Goal: Task Accomplishment & Management: Complete application form

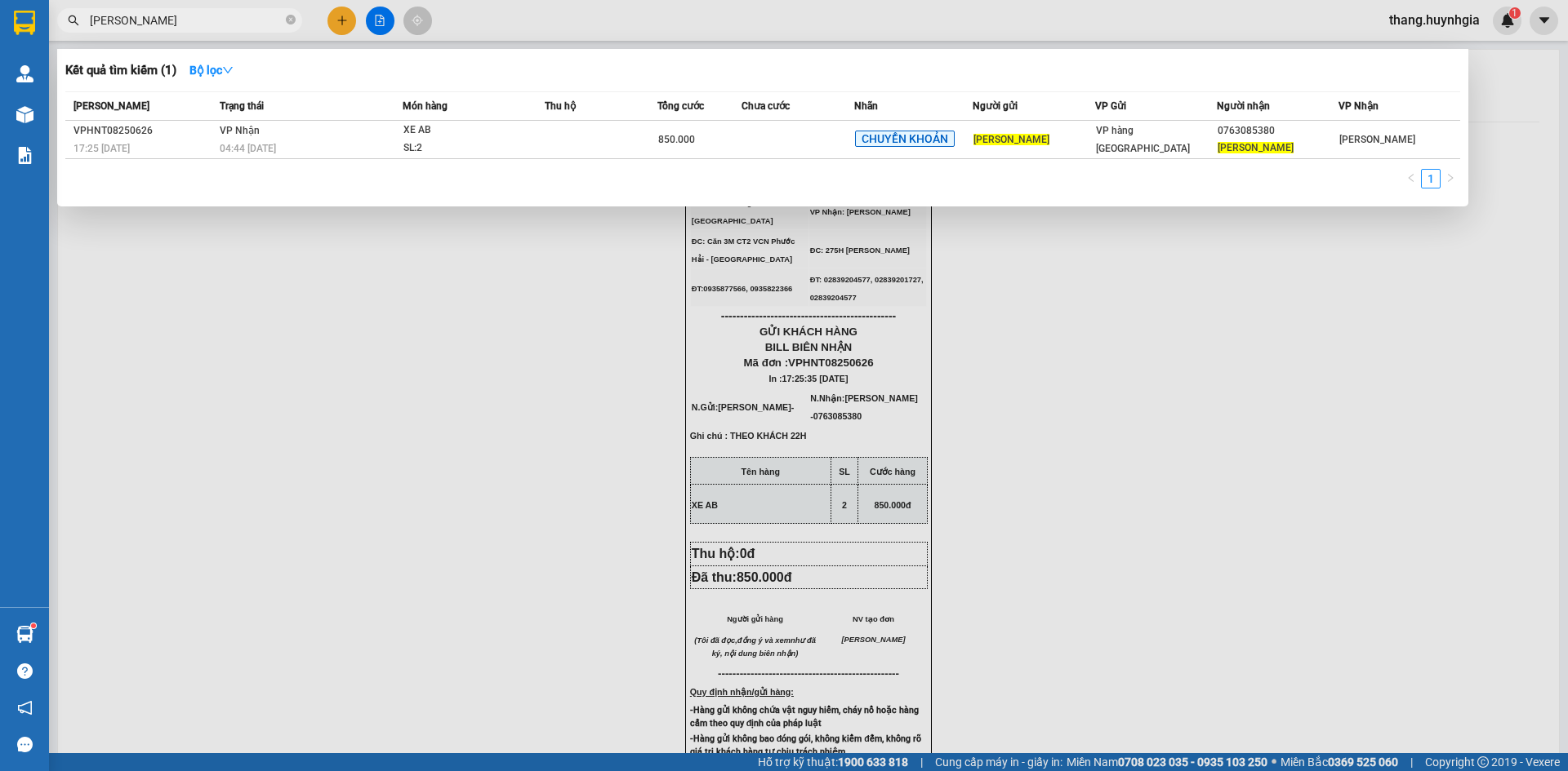
drag, startPoint x: 0, startPoint y: 0, endPoint x: 57, endPoint y: 39, distance: 69.1
click at [57, 35] on div "Kết quả tìm kiếm ( 1 ) Bộ lọc Mã ĐH Trạng thái Món hàng Thu hộ Tổng cước Chưa c…" at bounding box center [159, 20] width 319 height 28
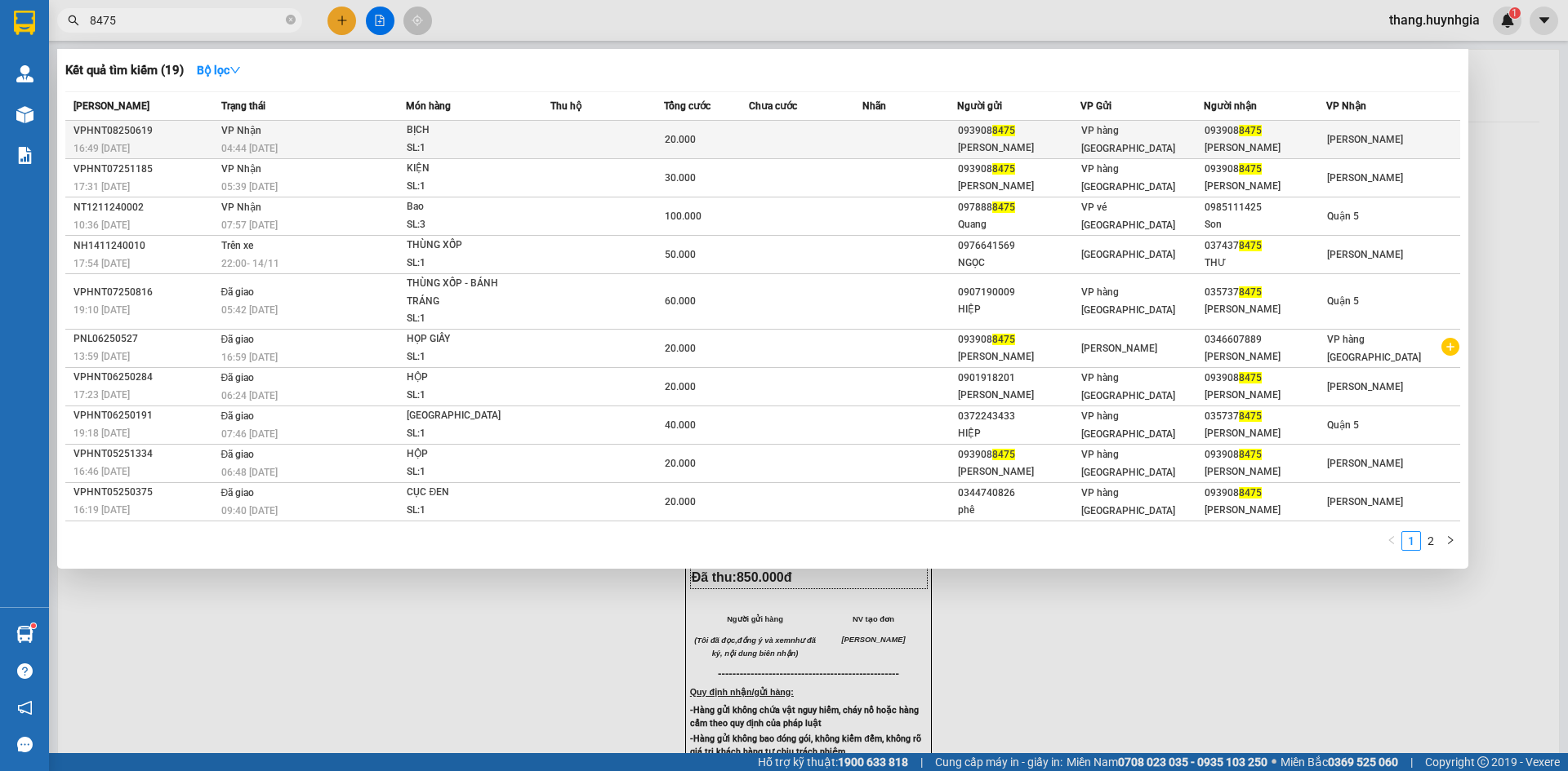
type input "8475"
click at [1223, 134] on div "093908 8475" at bounding box center [1266, 131] width 122 height 17
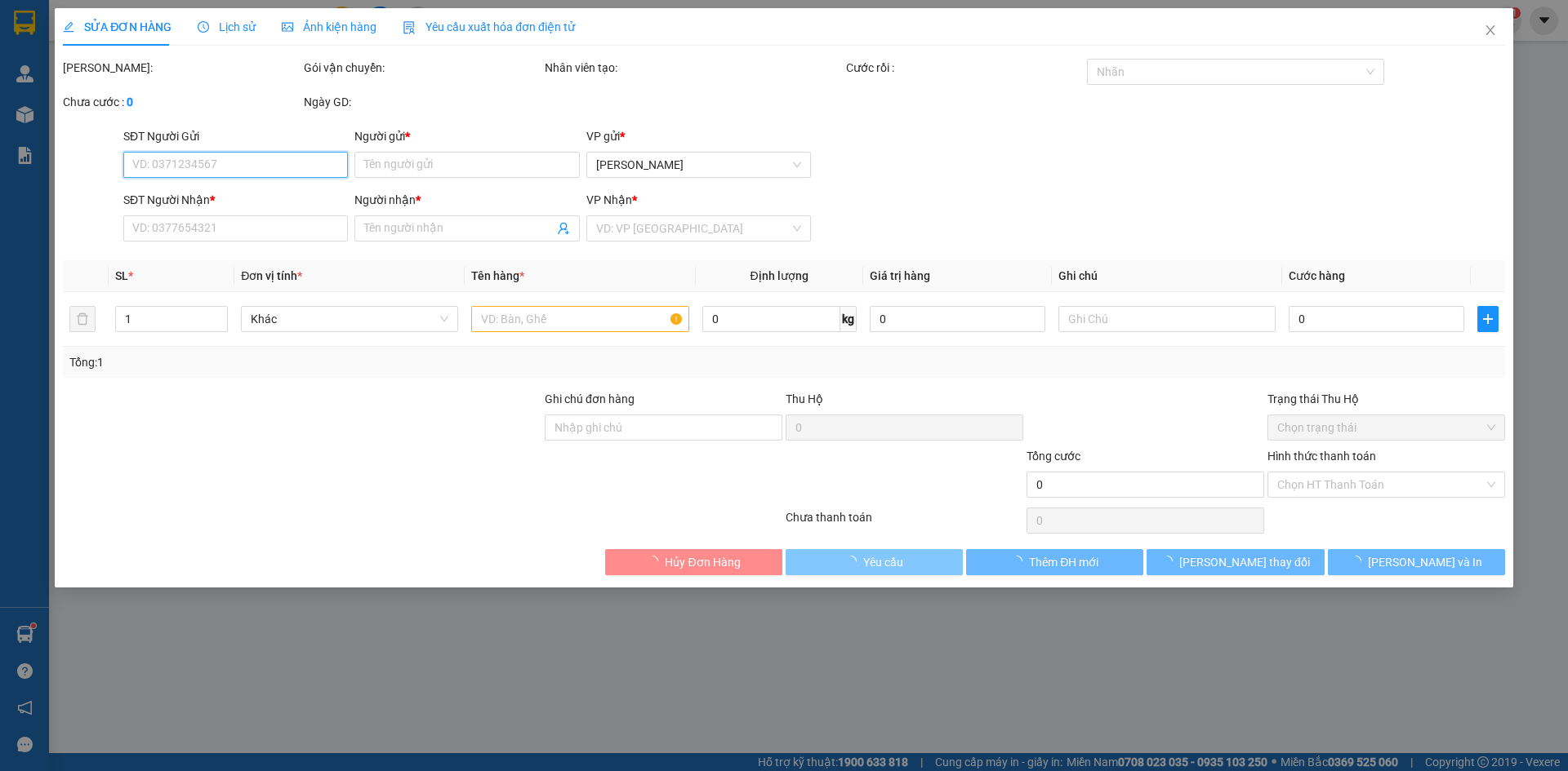
type input "0939088475"
type input "[PERSON_NAME]"
type input "0939088475"
type input "[PERSON_NAME]"
type input "20.000"
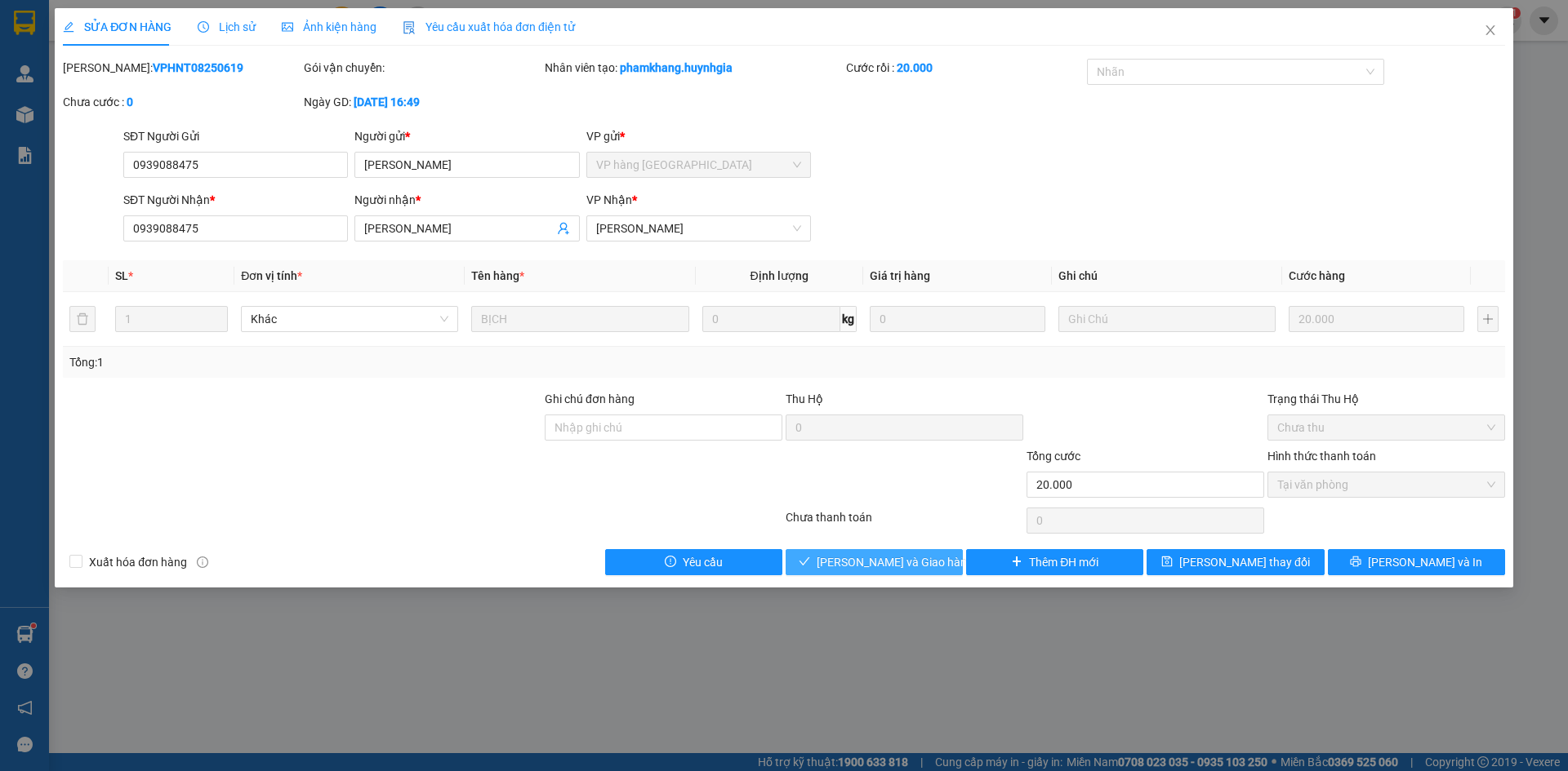
click at [892, 560] on span "[PERSON_NAME] và [PERSON_NAME] hàng" at bounding box center [895, 562] width 157 height 18
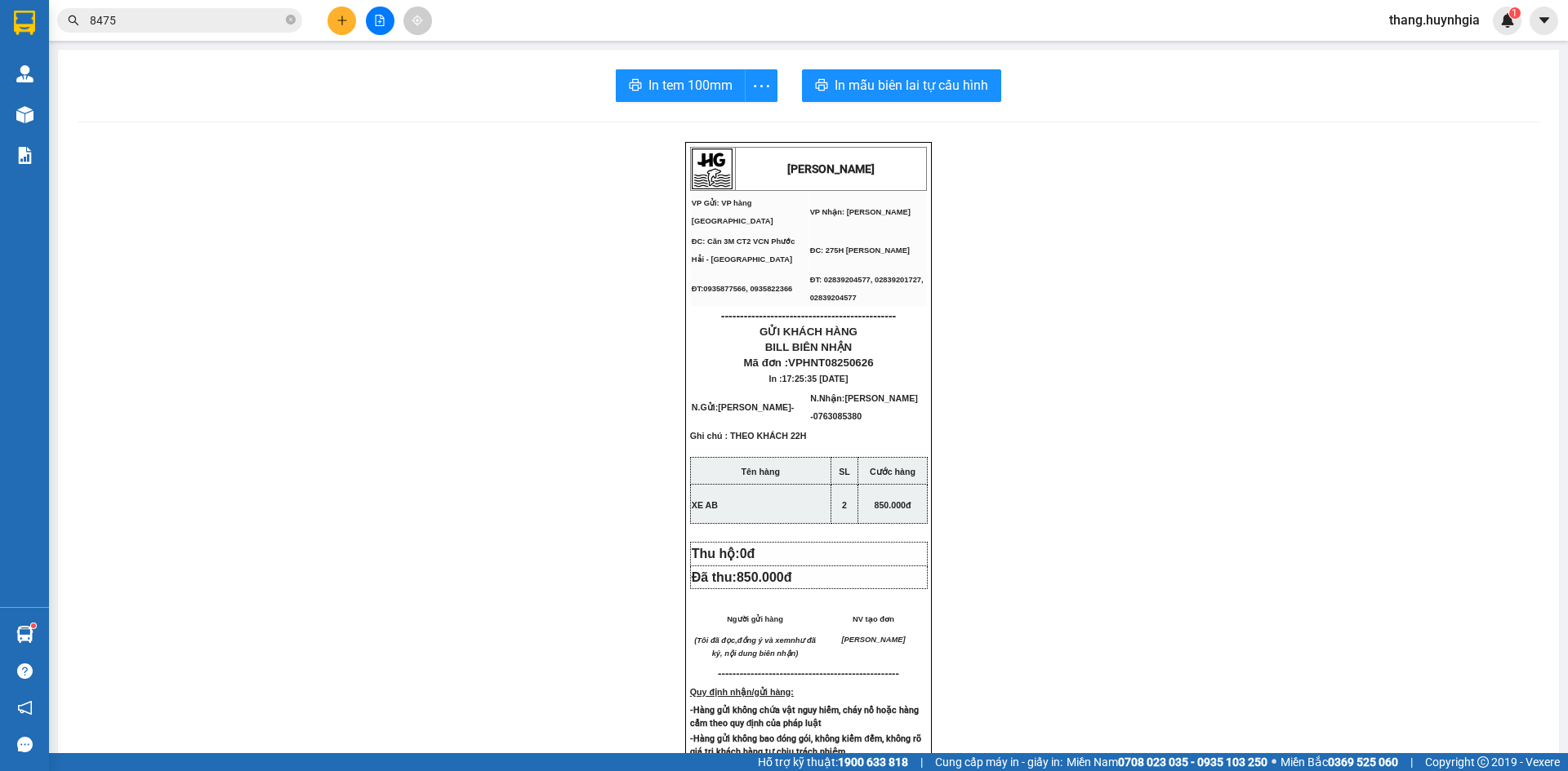
drag, startPoint x: 307, startPoint y: 429, endPoint x: 313, endPoint y: 274, distance: 155.1
click at [313, 392] on div "HUỲNH GIA VP Gửi: VP hàng Nha Trang VP Nhận: Phạm Ngũ Lão ĐC: Căn 3M CT2 VCN …" at bounding box center [808, 707] width 1462 height 1130
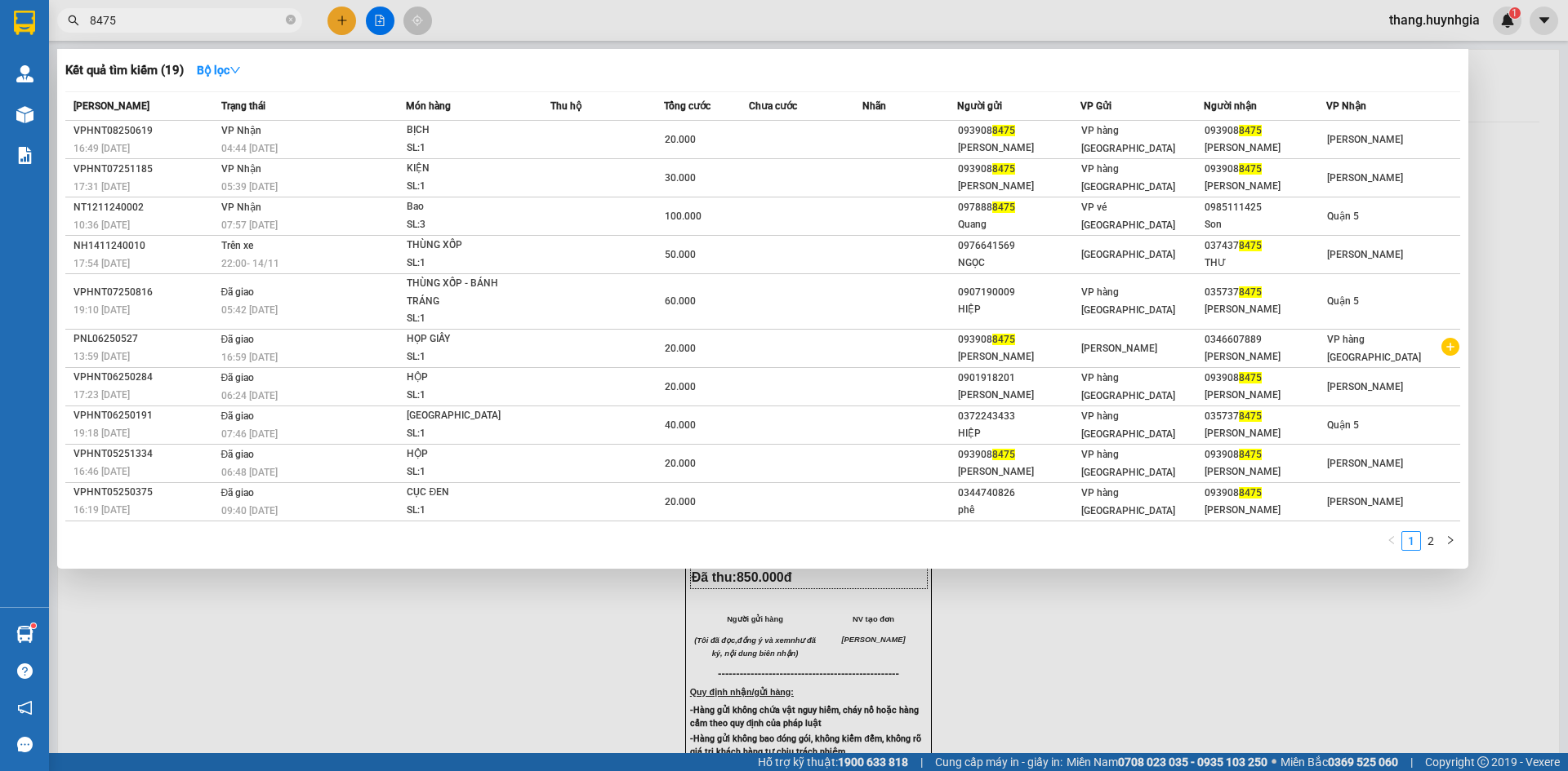
click at [296, 19] on span "8475" at bounding box center [179, 19] width 245 height 24
click at [292, 23] on icon "close-circle" at bounding box center [291, 19] width 10 height 10
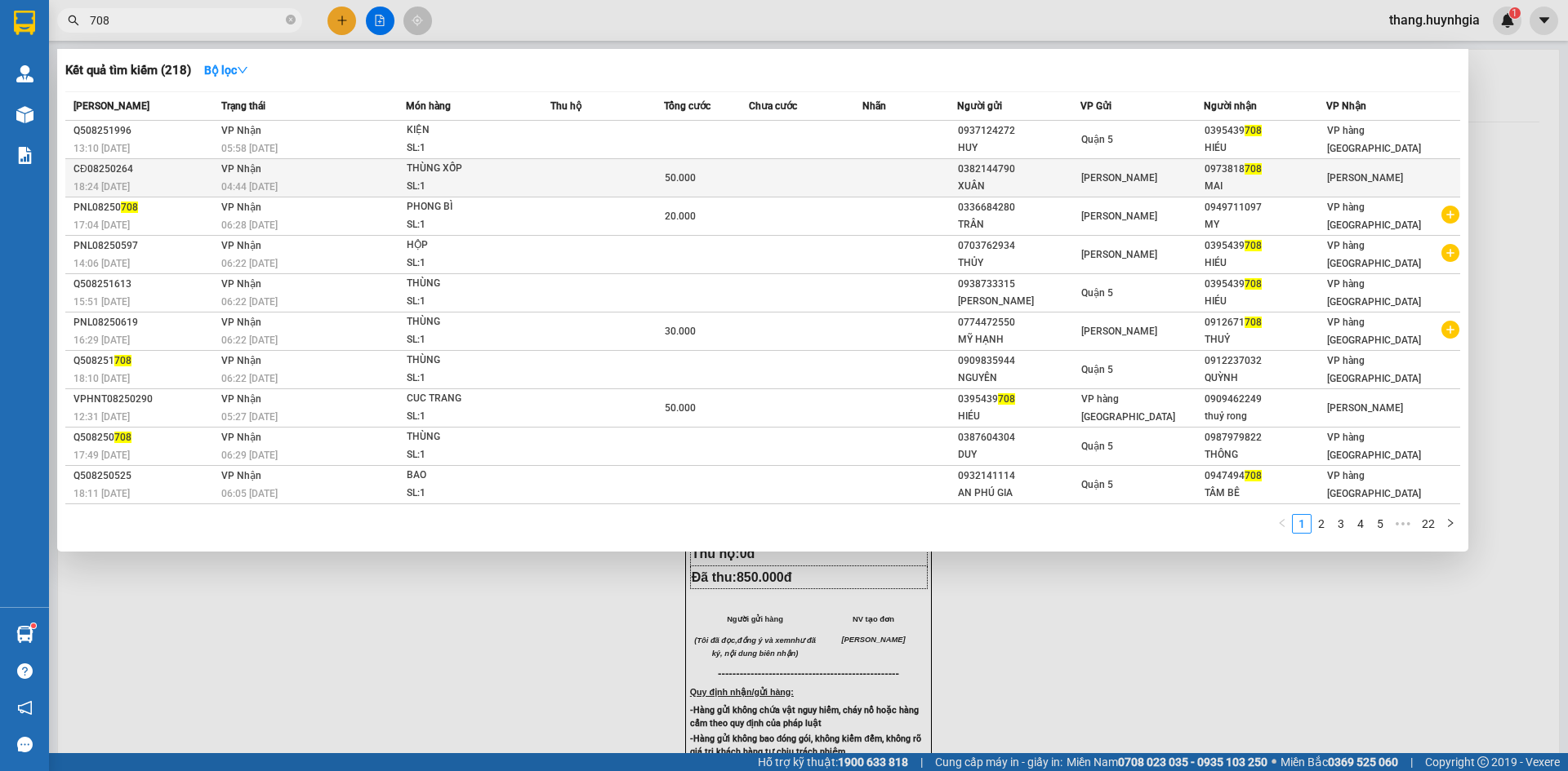
type input "708"
click at [647, 184] on td at bounding box center [607, 178] width 113 height 39
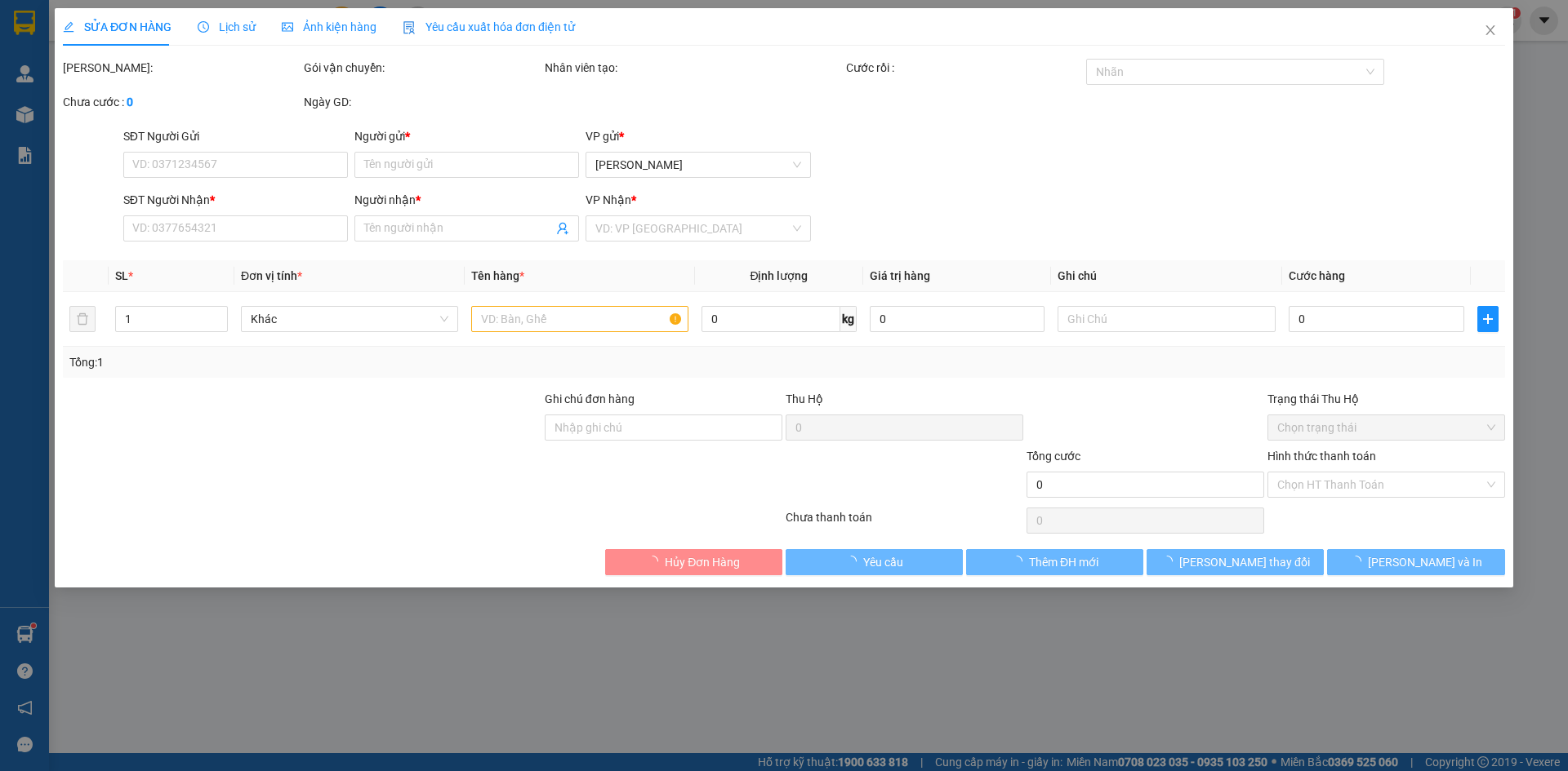
type input "0382144790"
type input "XUÂN"
type input "0973818708"
type input "MAI"
type input "50.000"
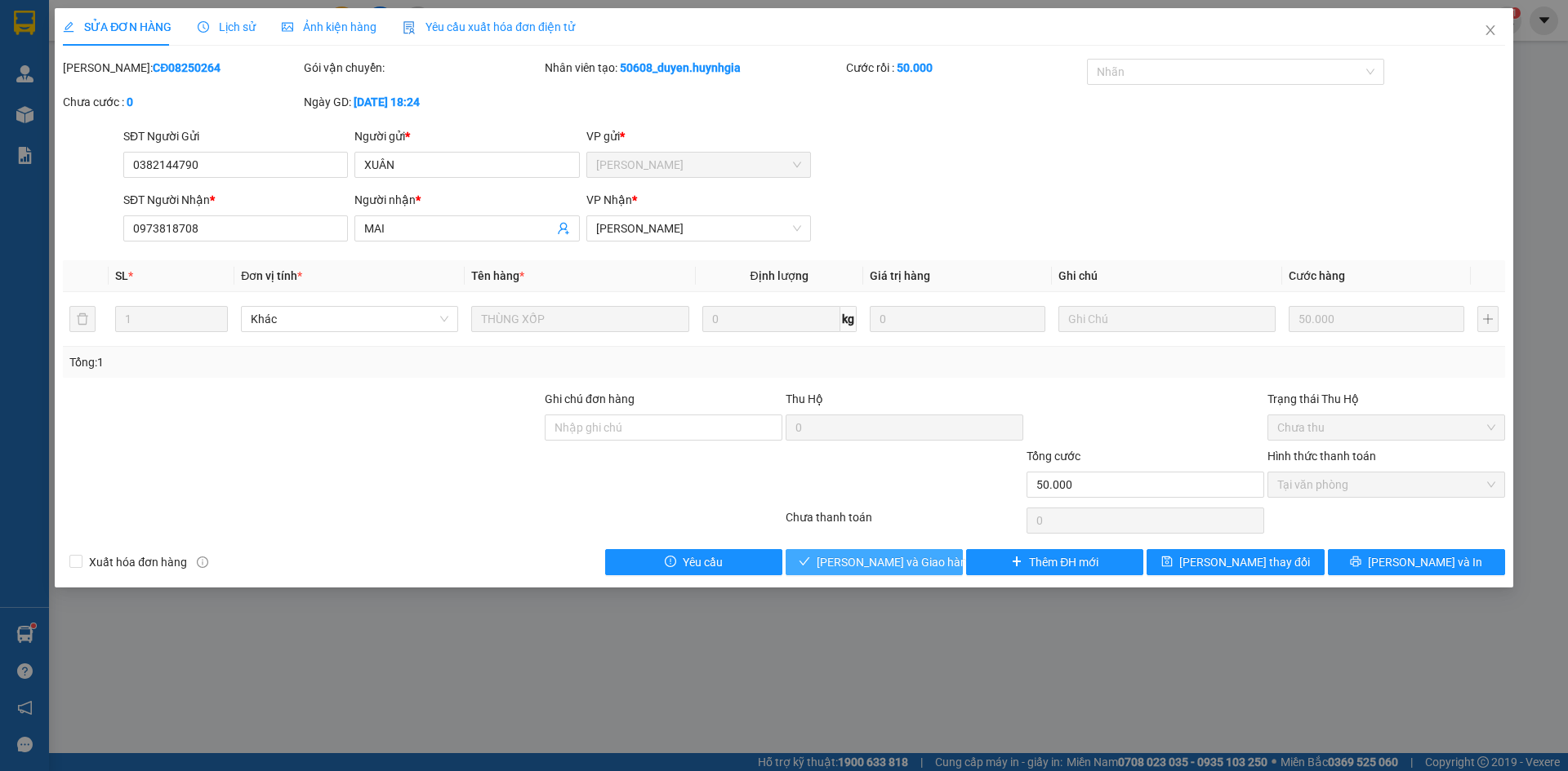
click at [810, 558] on icon "check" at bounding box center [804, 562] width 12 height 12
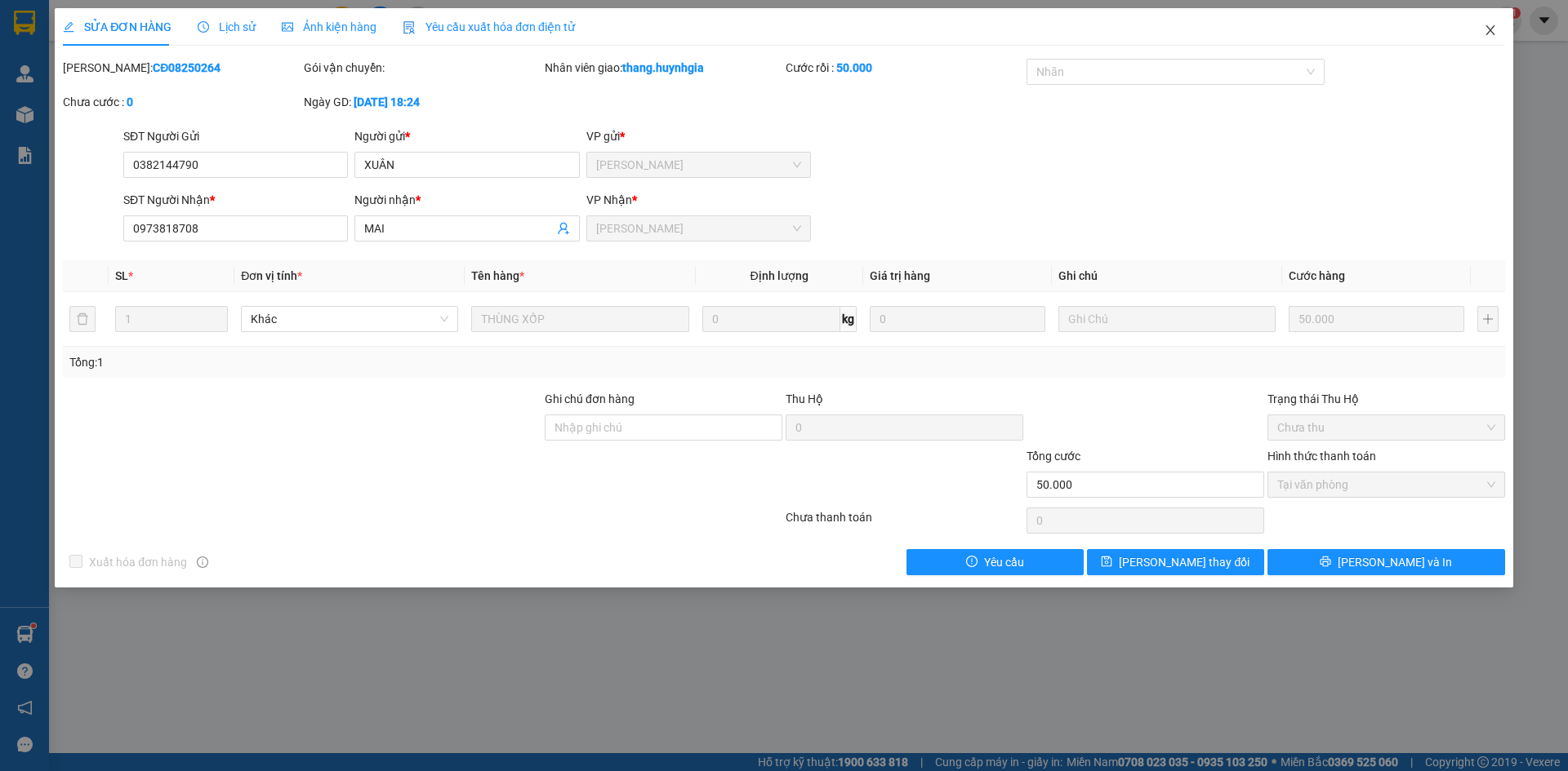
drag, startPoint x: 1490, startPoint y: 23, endPoint x: 1277, endPoint y: 5, distance: 213.8
click at [1484, 23] on span "Close" at bounding box center [1490, 30] width 46 height 46
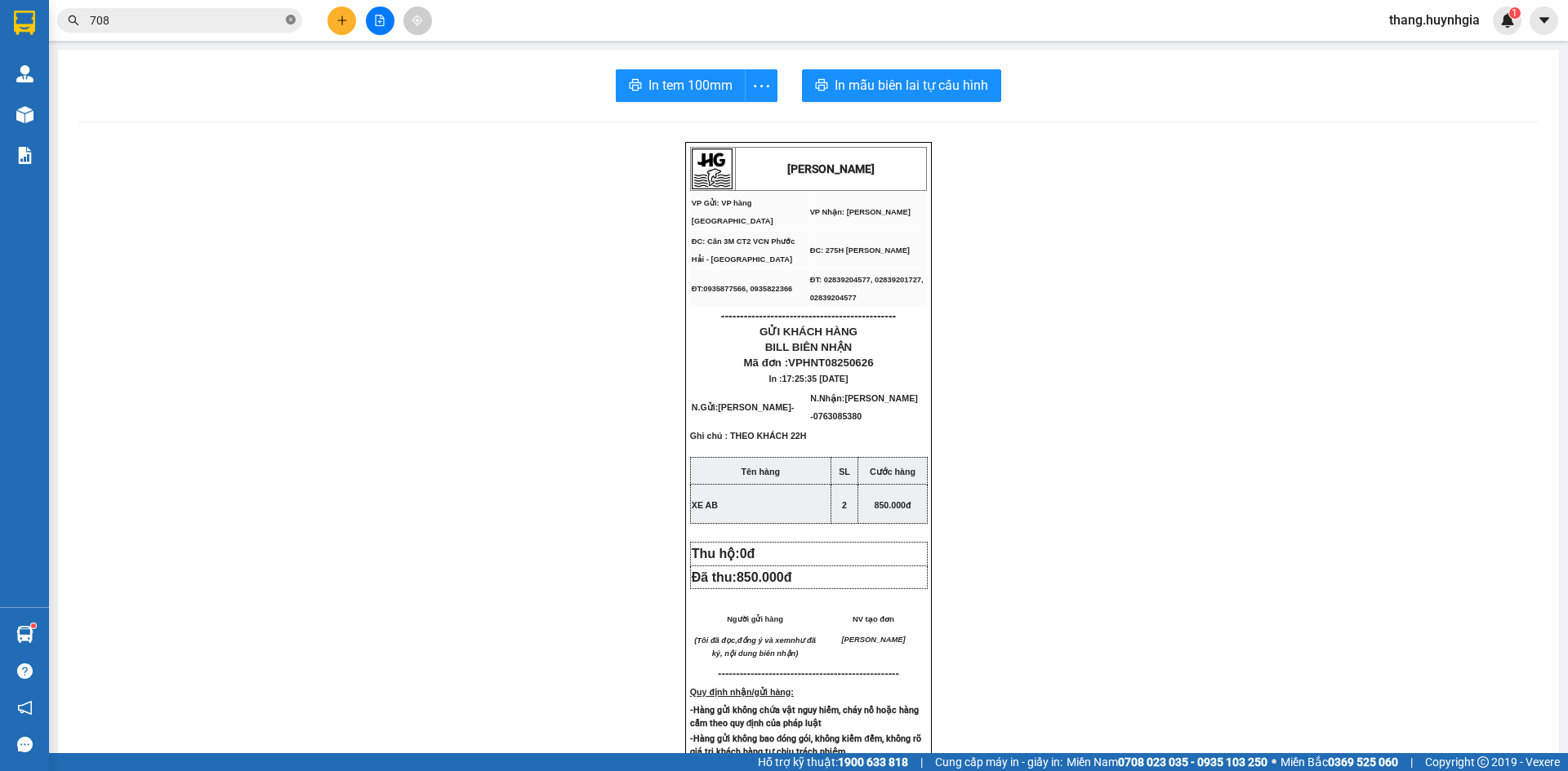
click at [290, 23] on icon "close-circle" at bounding box center [291, 19] width 10 height 10
click at [211, 23] on input "text" at bounding box center [186, 20] width 193 height 18
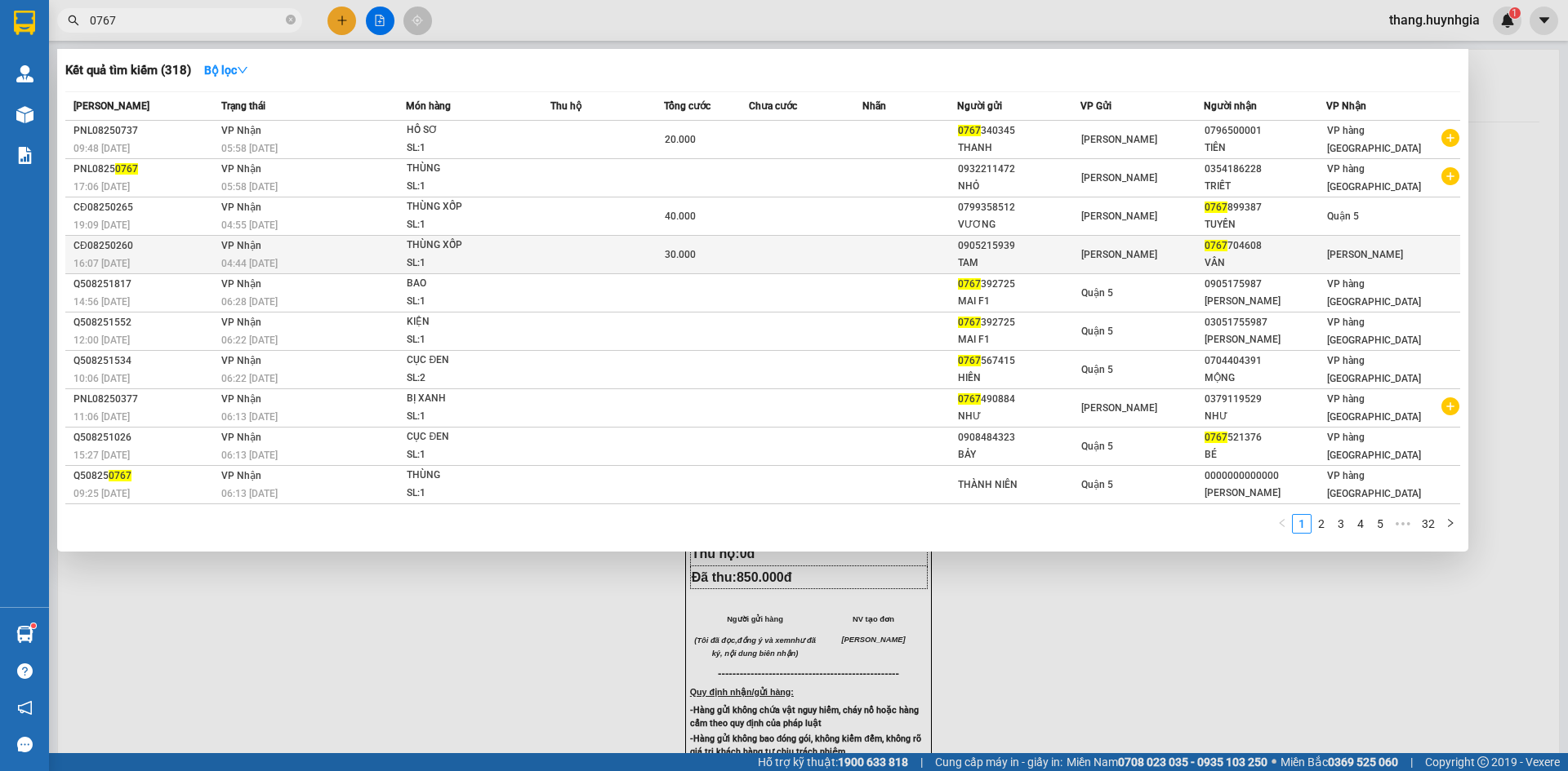
type input "0767"
click at [919, 256] on td at bounding box center [910, 256] width 95 height 39
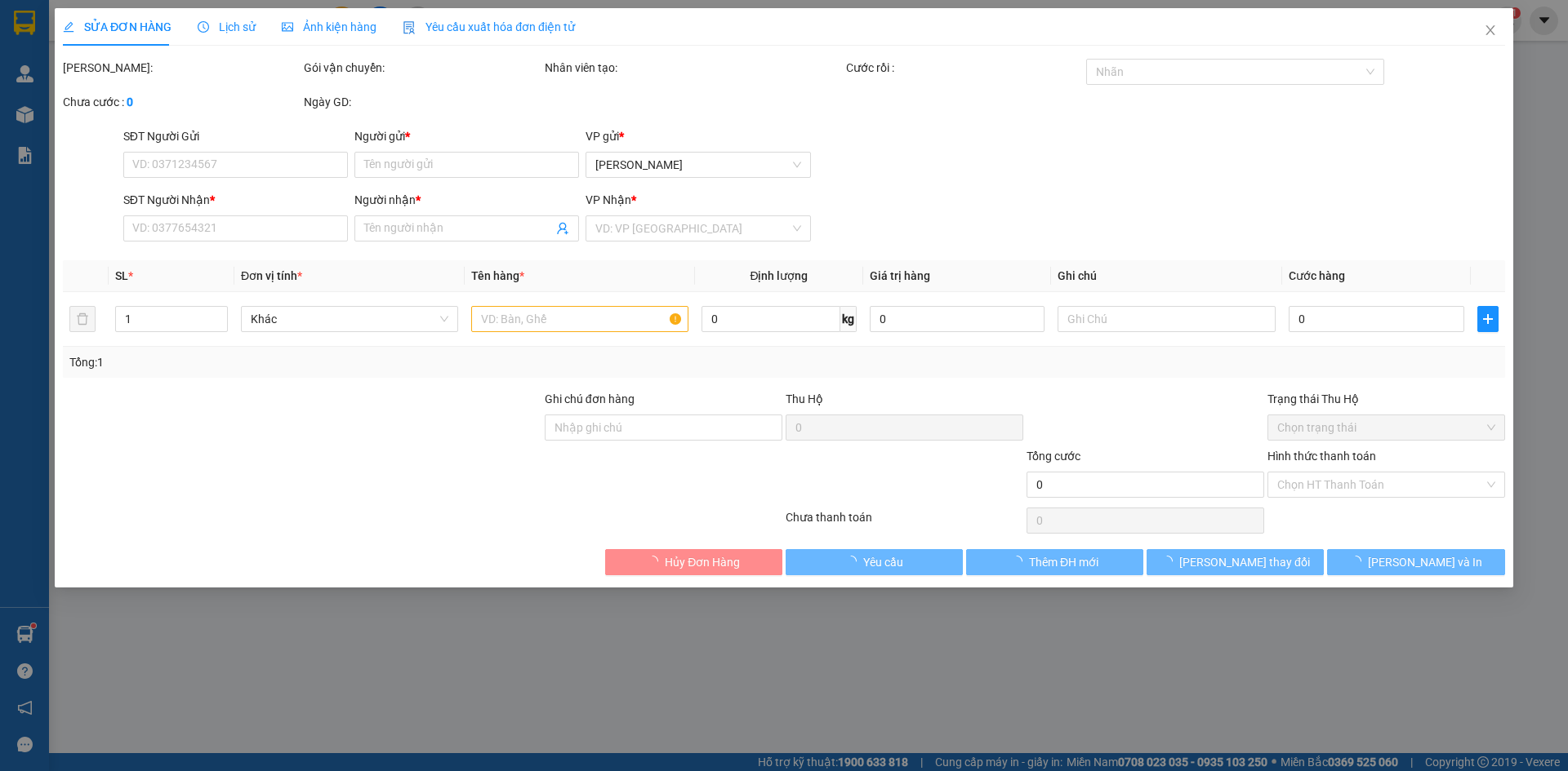
type input "0905215939"
type input "TAM"
type input "0767704608"
type input "VÂN"
type input "30.000"
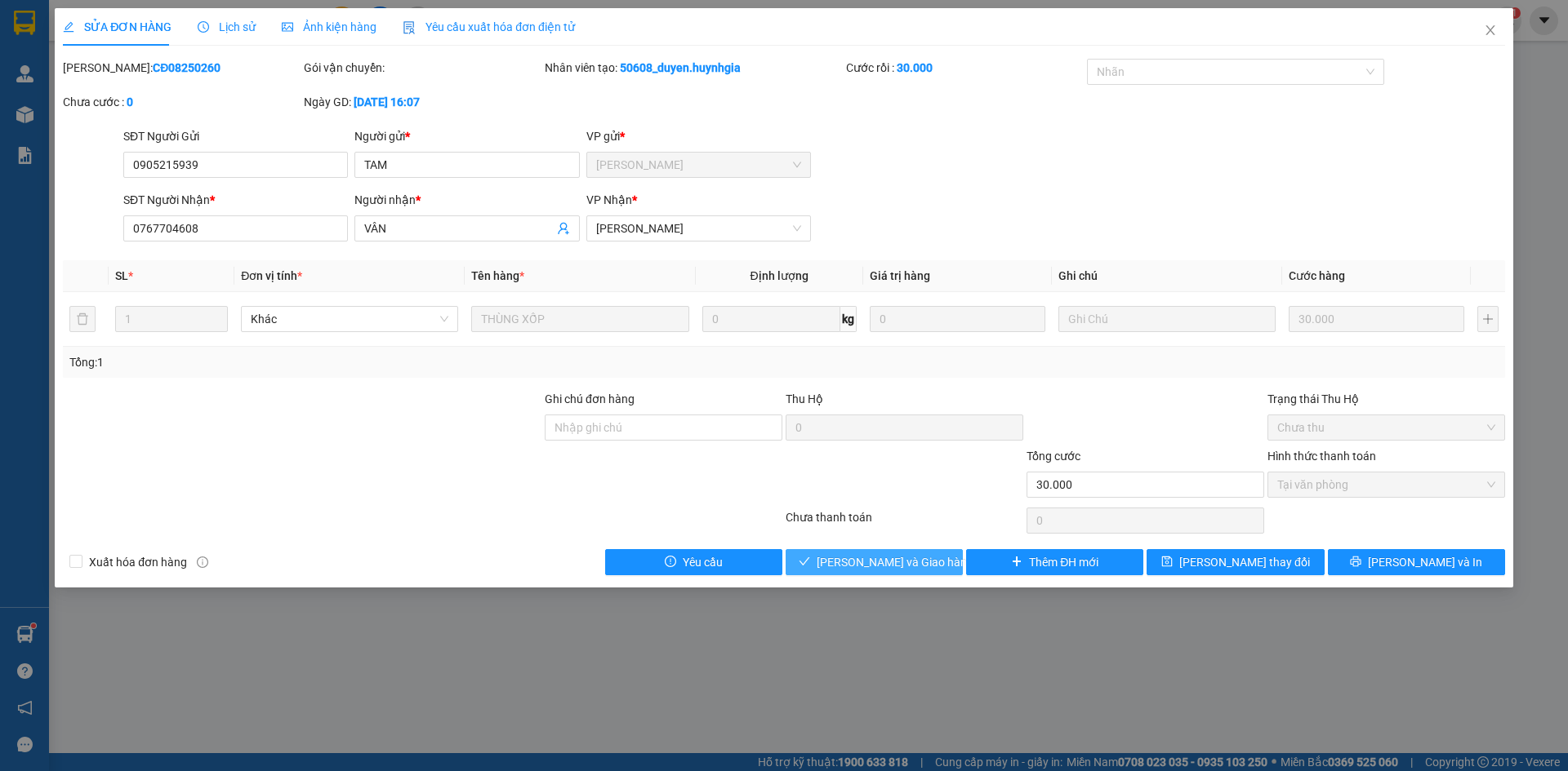
click at [893, 561] on span "[PERSON_NAME] và [PERSON_NAME] hàng" at bounding box center [895, 562] width 157 height 18
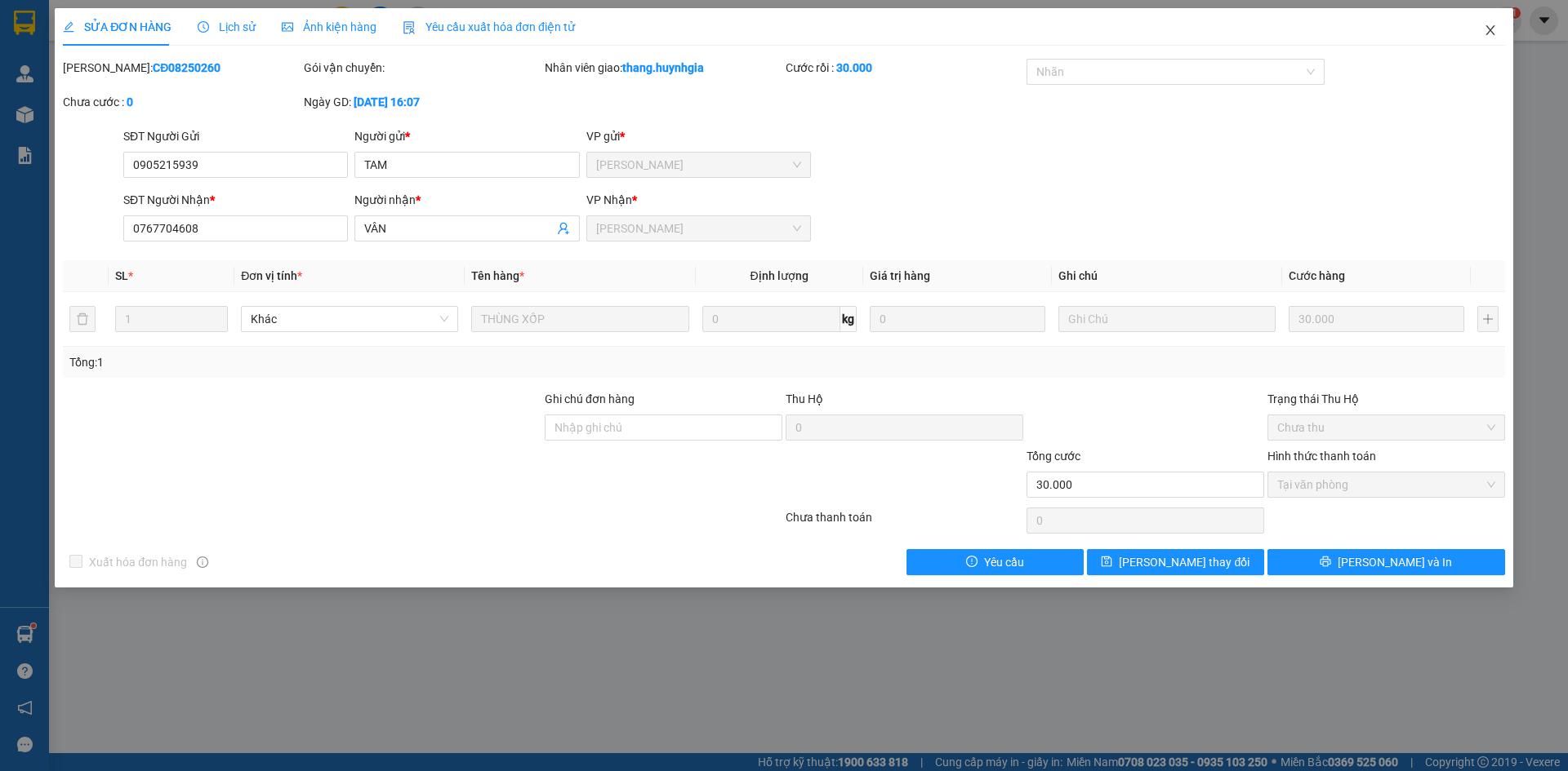
click at [1499, 25] on span "Close" at bounding box center [1490, 30] width 46 height 46
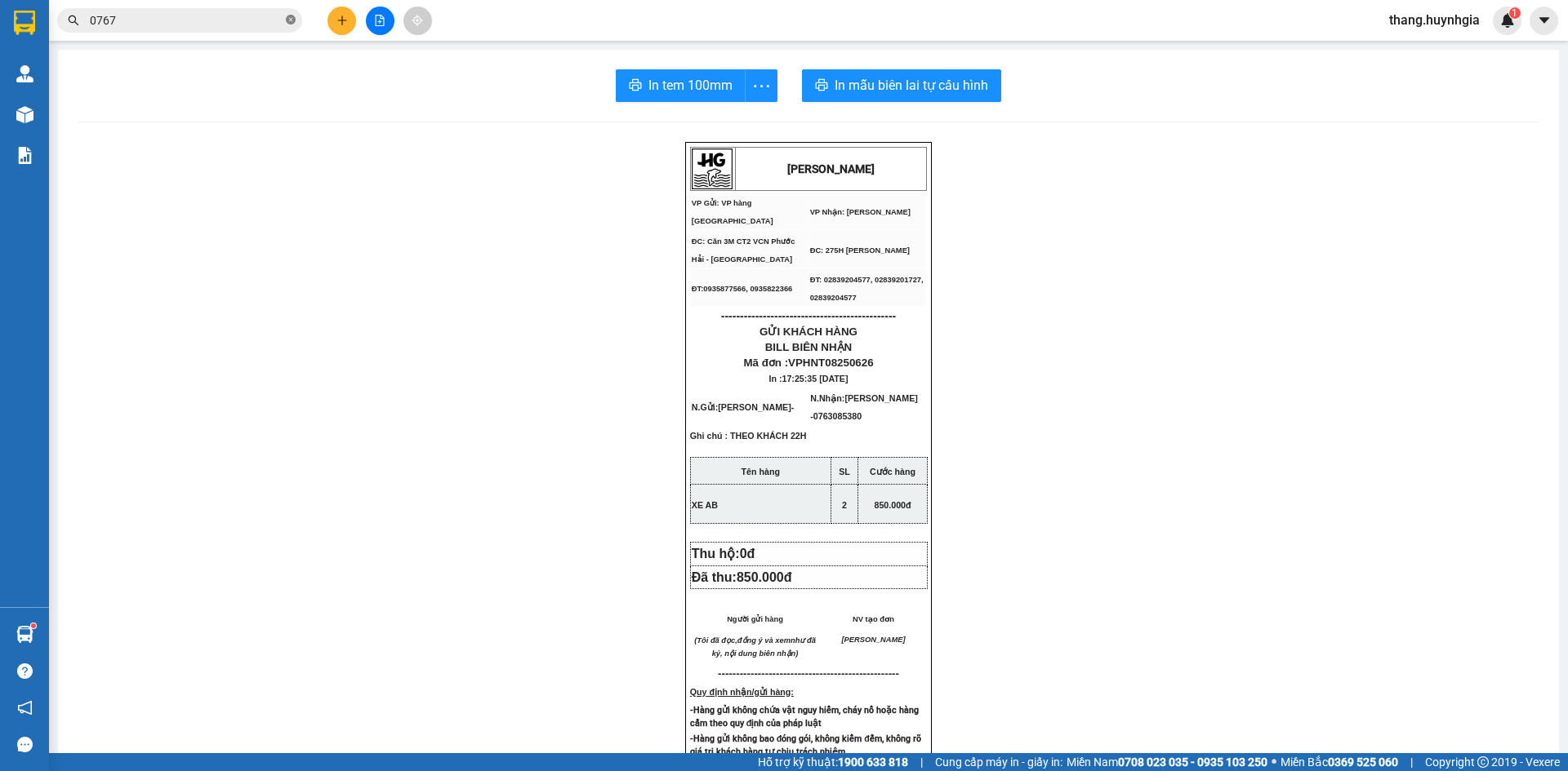
click at [292, 24] on icon "close-circle" at bounding box center [291, 19] width 10 height 10
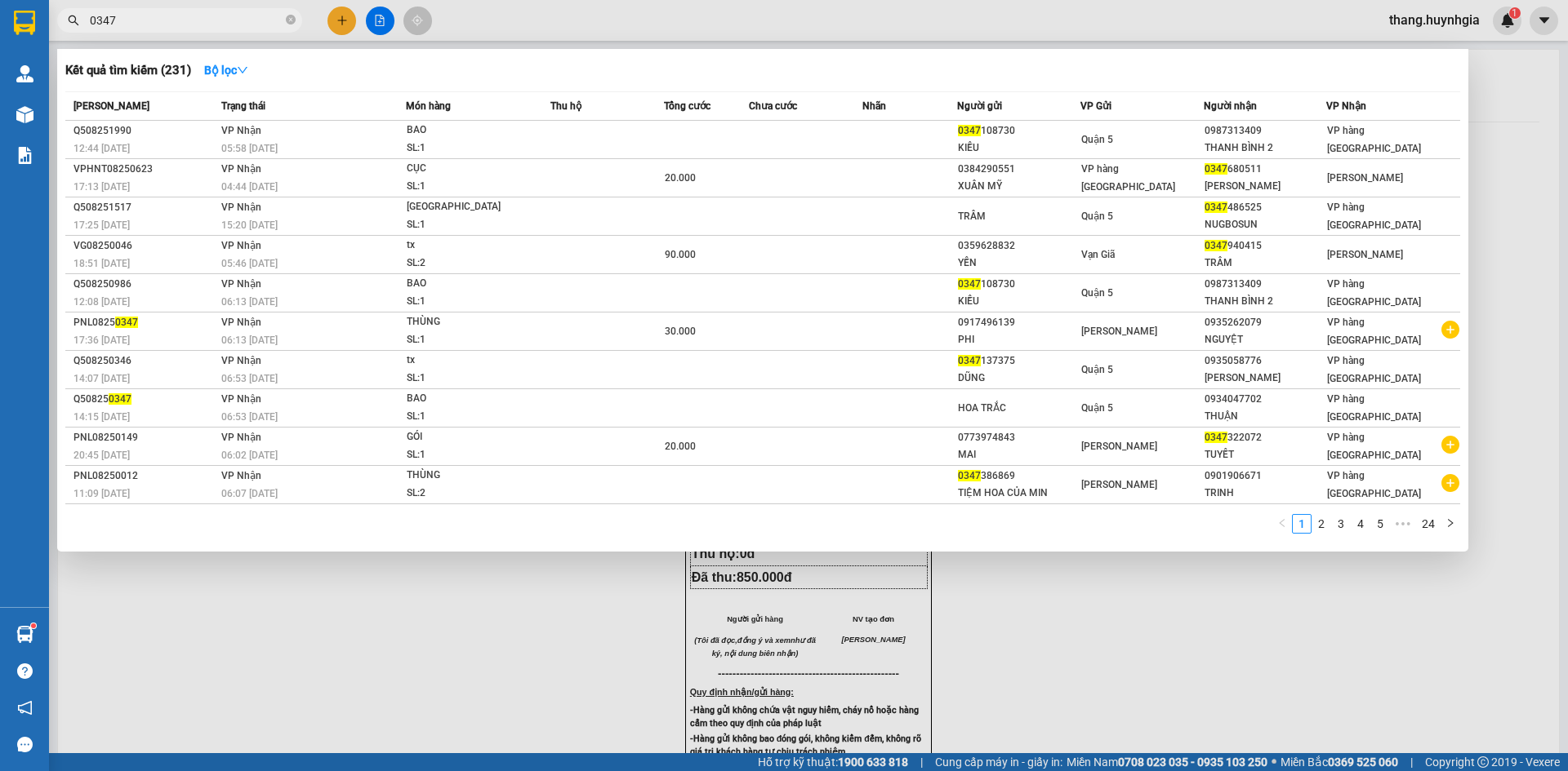
type input "0347"
click at [283, 20] on span "0347" at bounding box center [179, 19] width 245 height 24
click at [290, 15] on icon "close-circle" at bounding box center [291, 19] width 10 height 10
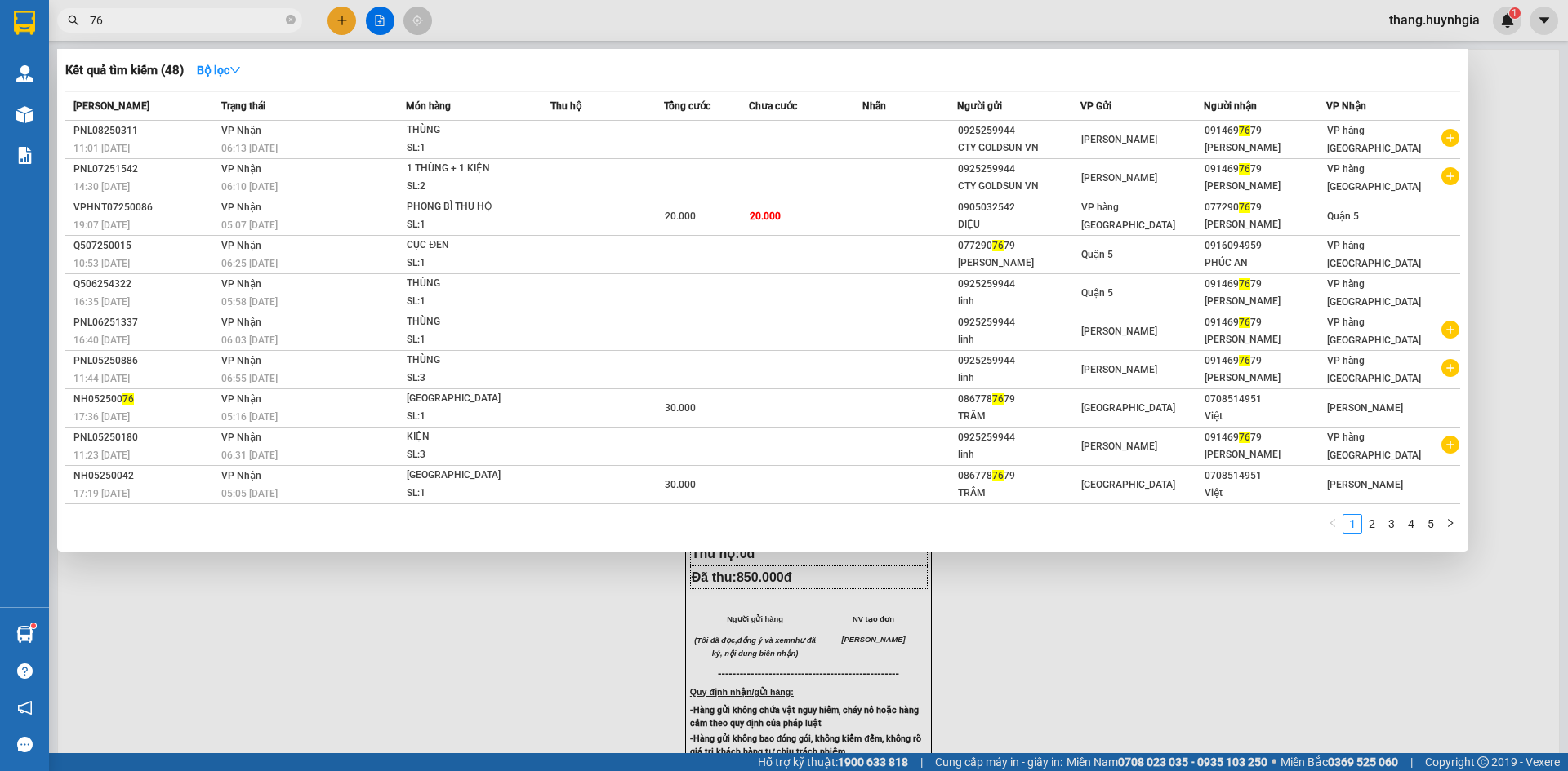
type input "7"
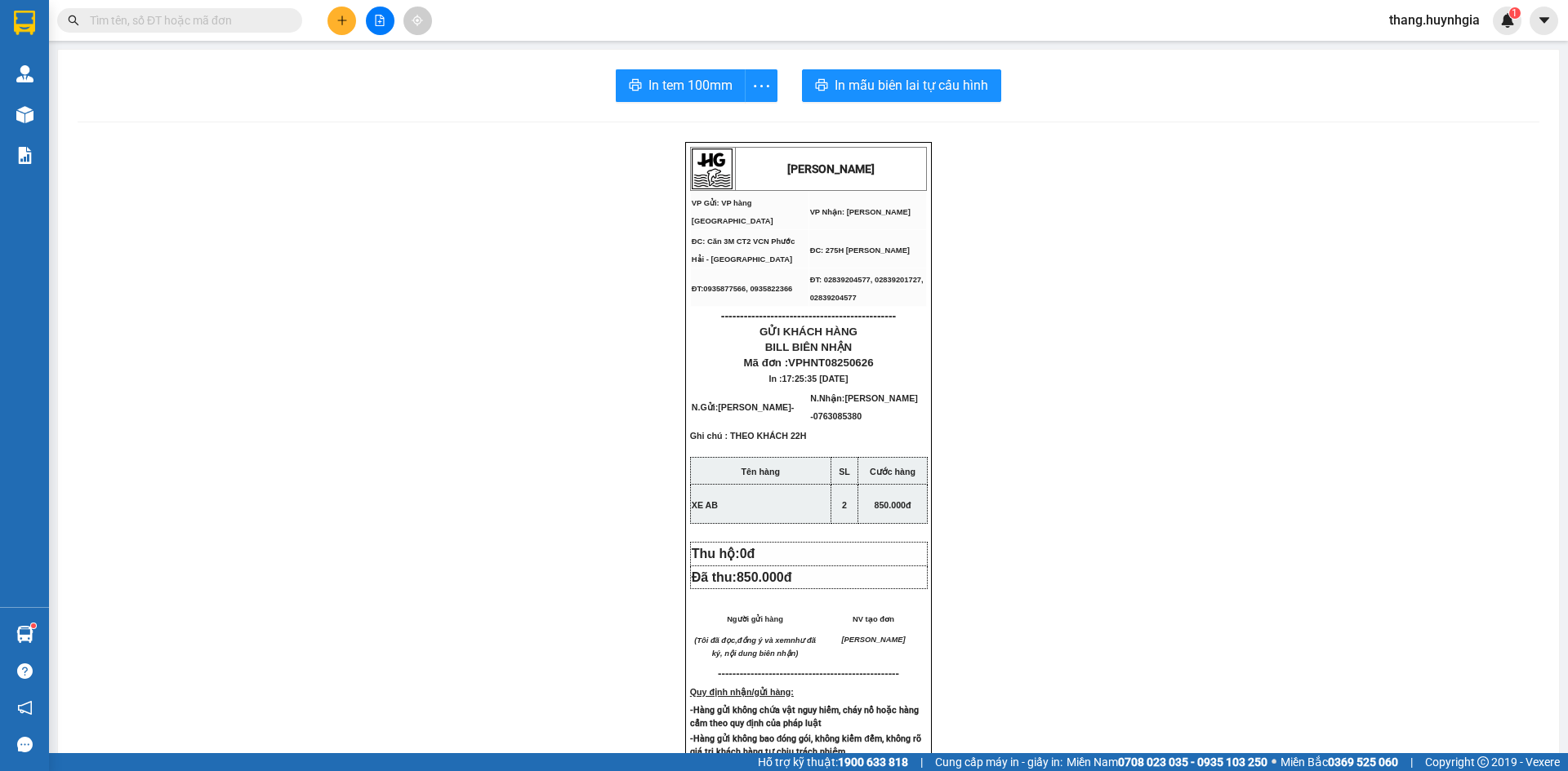
click at [219, 23] on input "text" at bounding box center [186, 20] width 193 height 18
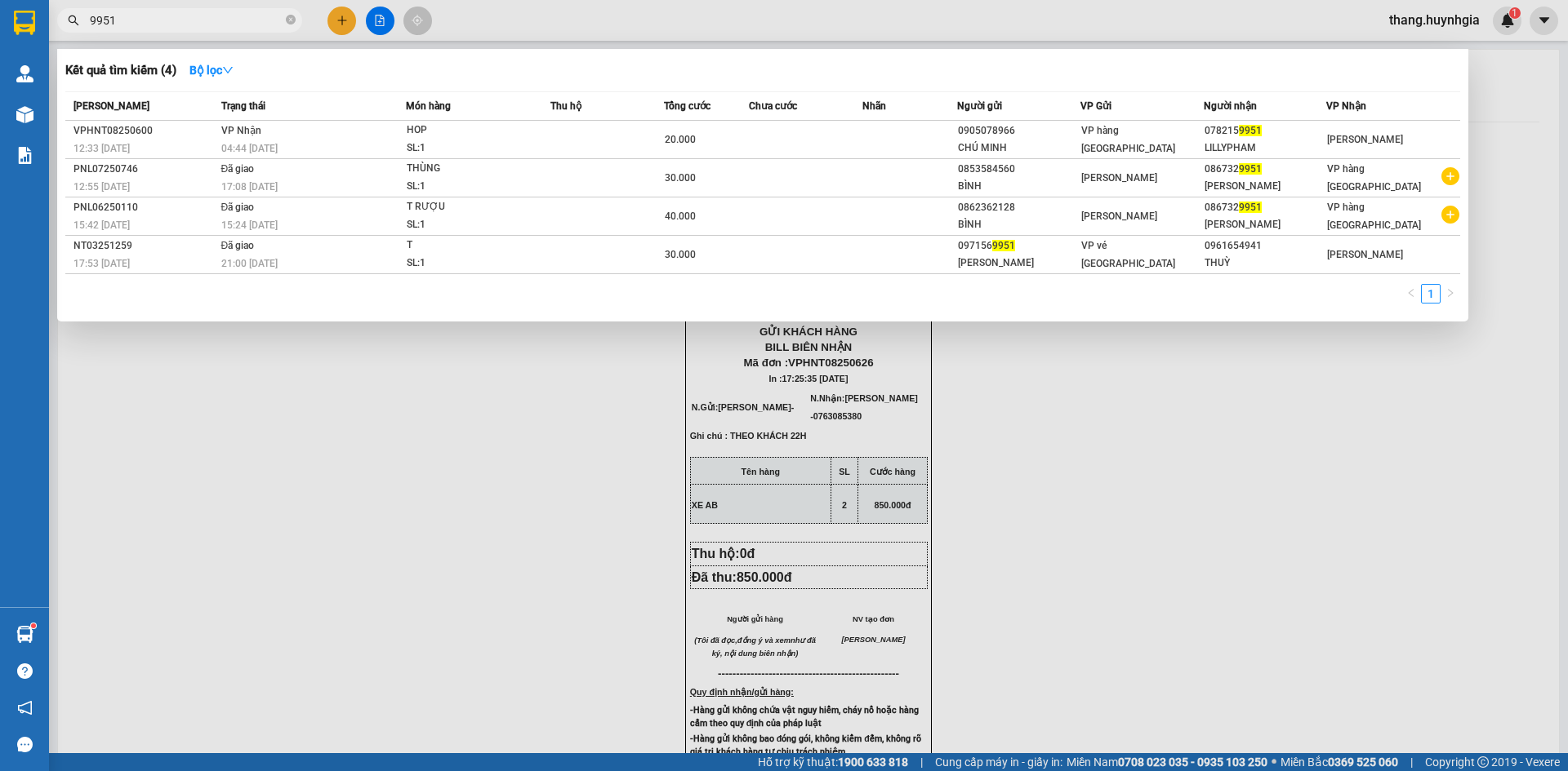
type input "9951"
click at [685, 115] on th "Tổng cước" at bounding box center [706, 106] width 85 height 28
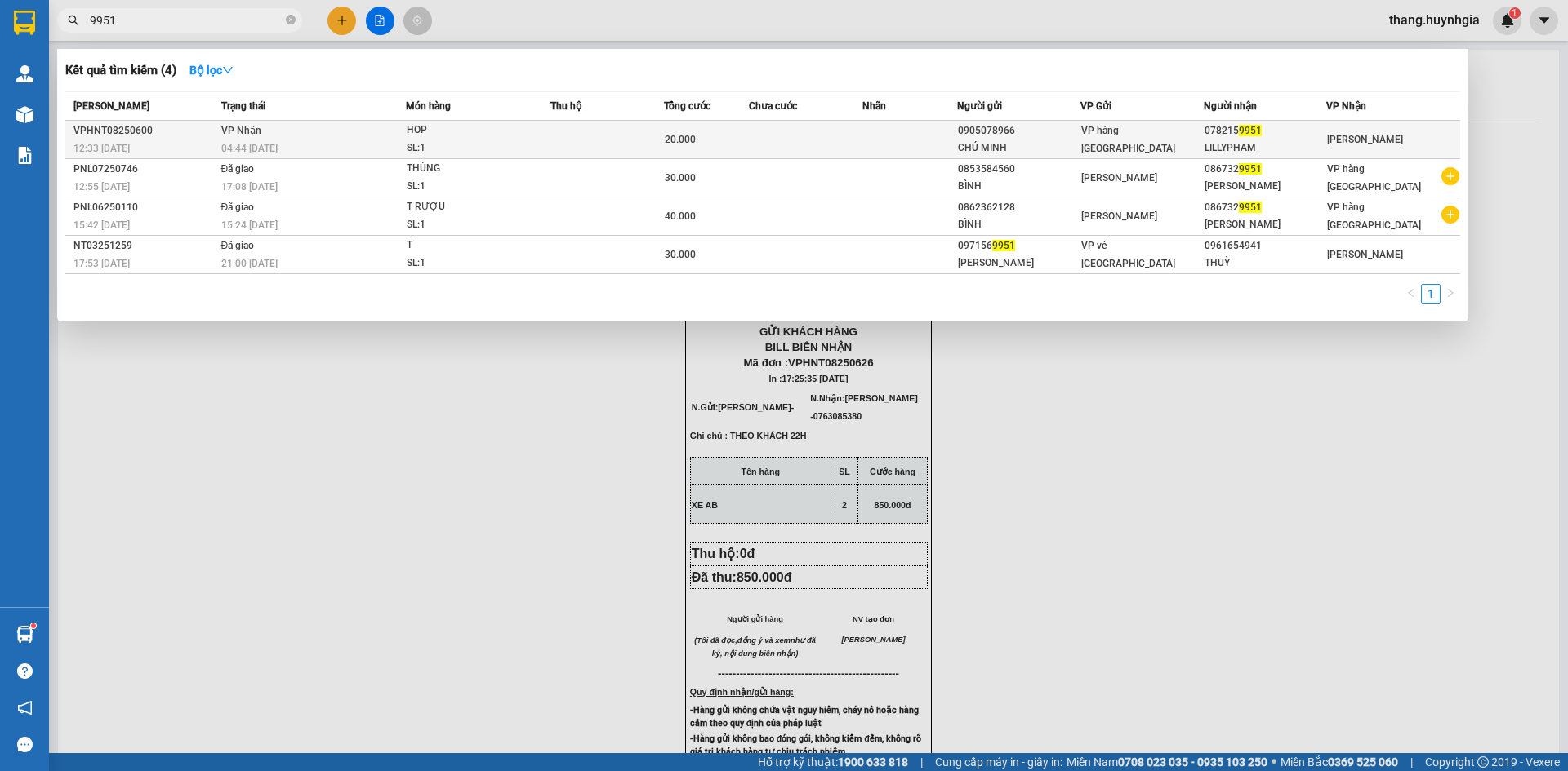
click at [675, 122] on td "20.000" at bounding box center [706, 140] width 85 height 39
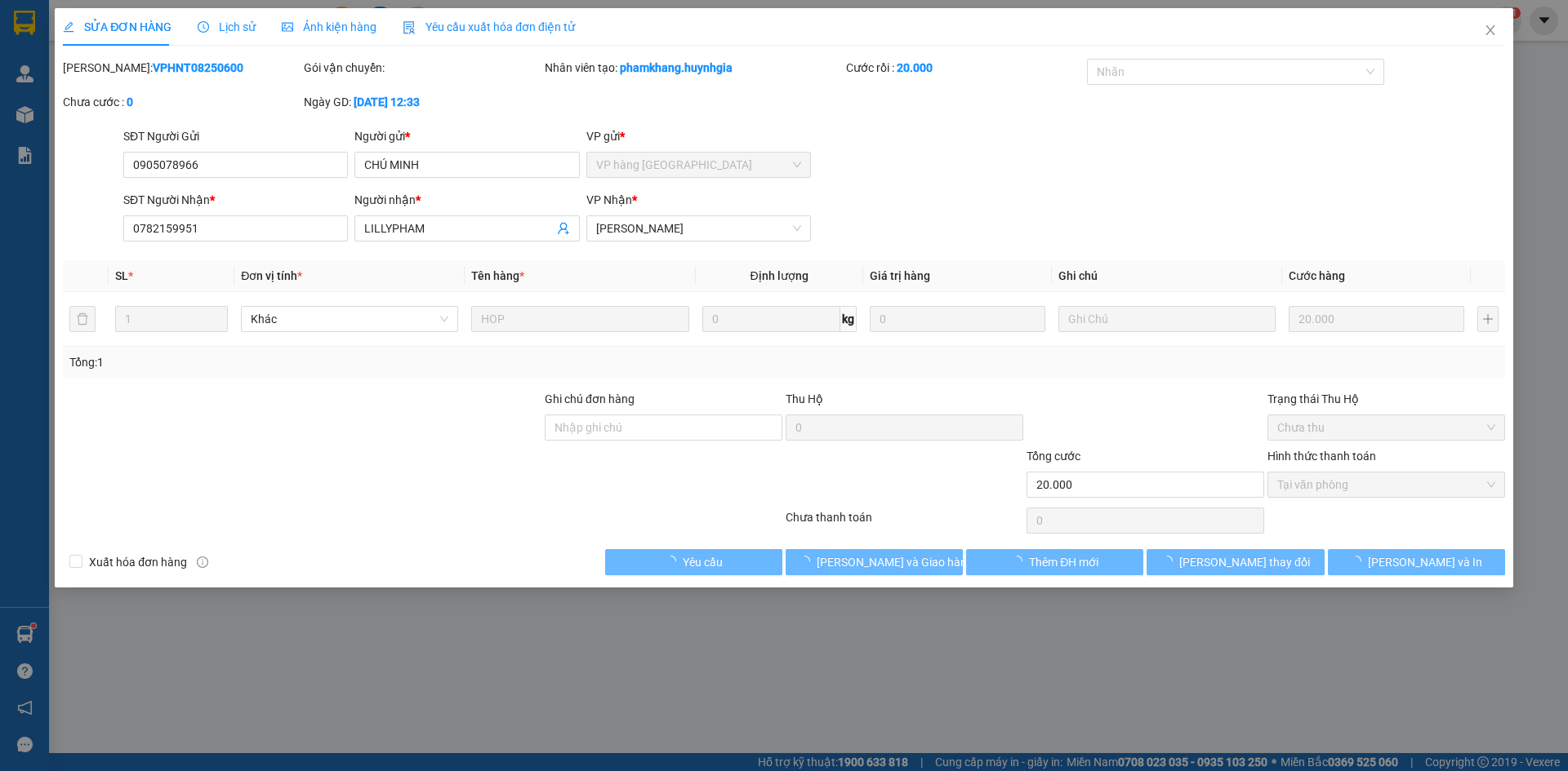
type input "0905078966"
type input "CHÚ MINH"
type input "0782159951"
type input "LILLYPHAM"
type input "20.000"
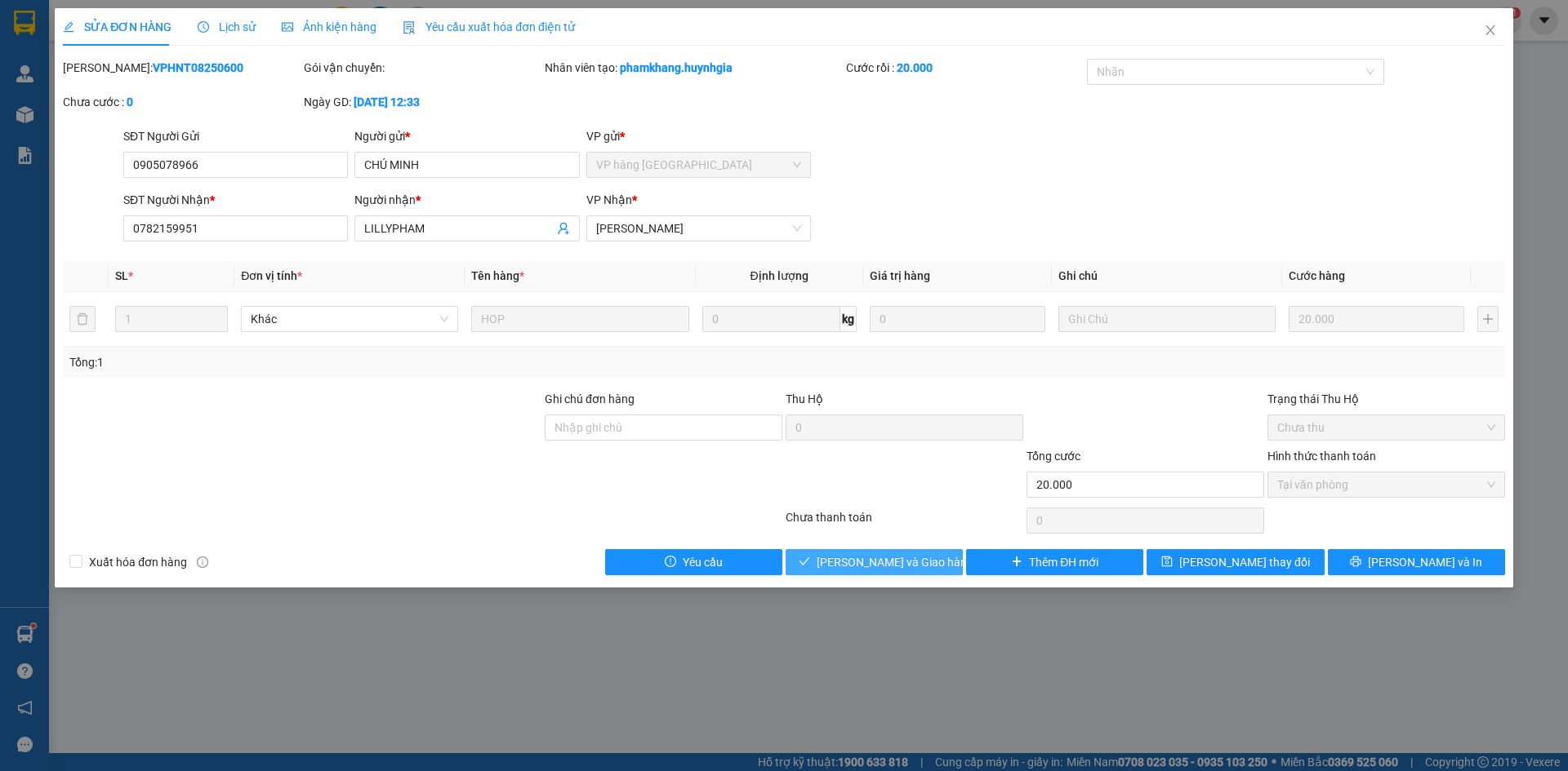
click at [844, 571] on span "[PERSON_NAME] và [PERSON_NAME] hàng" at bounding box center [895, 562] width 157 height 18
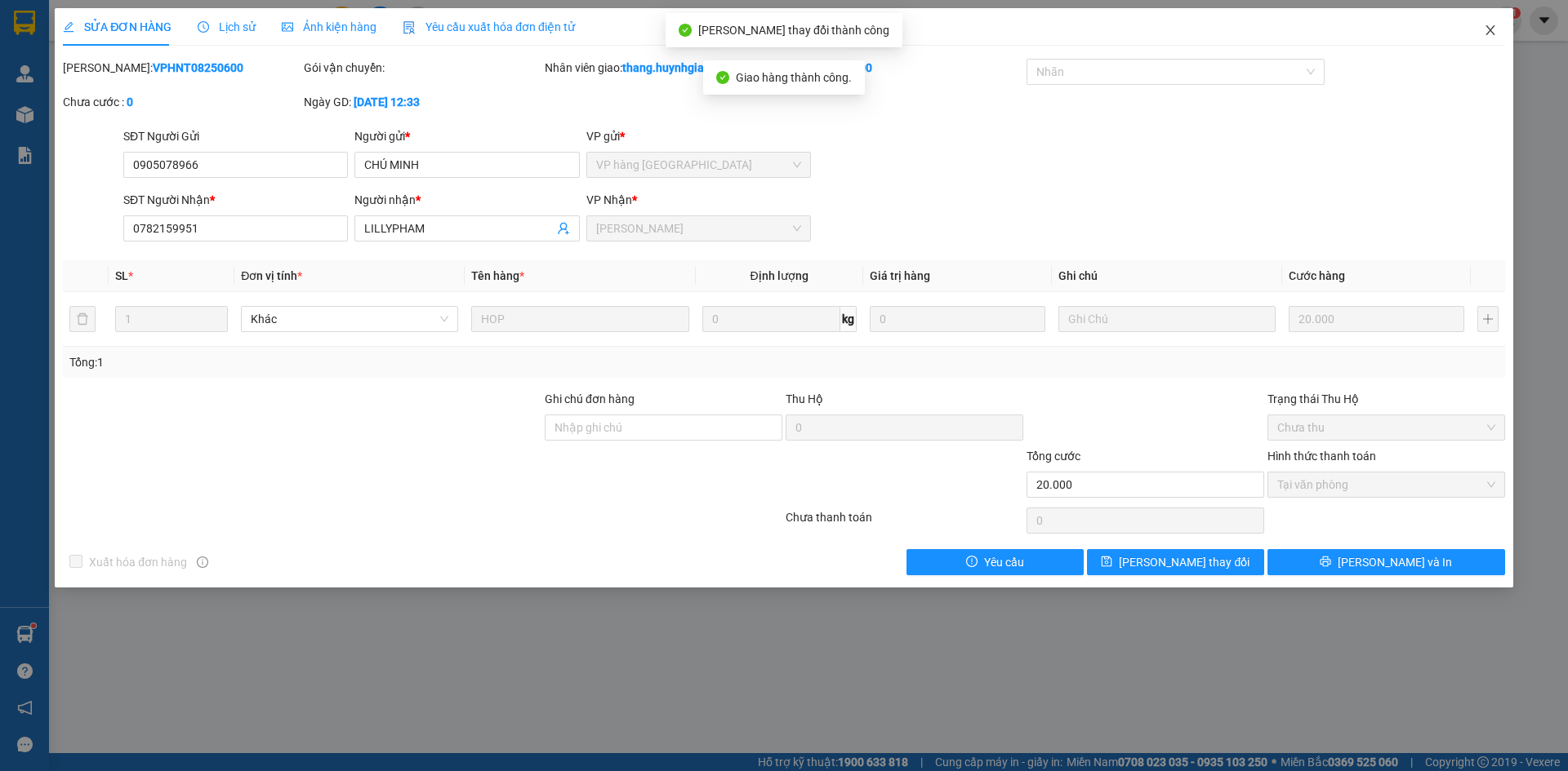
click at [1502, 34] on span "Close" at bounding box center [1490, 30] width 46 height 46
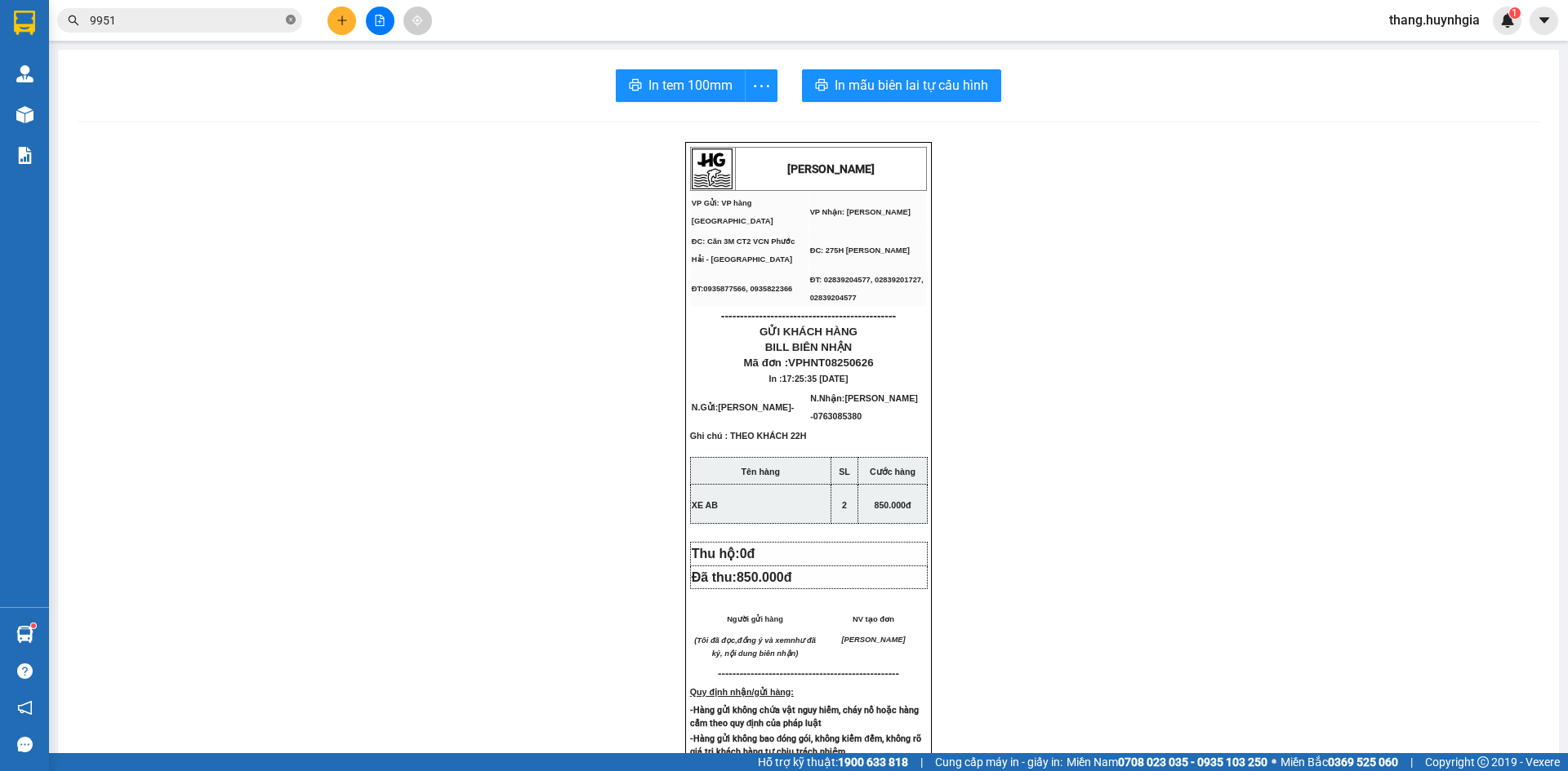
click at [288, 24] on icon "close-circle" at bounding box center [291, 19] width 10 height 10
click at [232, 27] on input "text" at bounding box center [186, 20] width 193 height 18
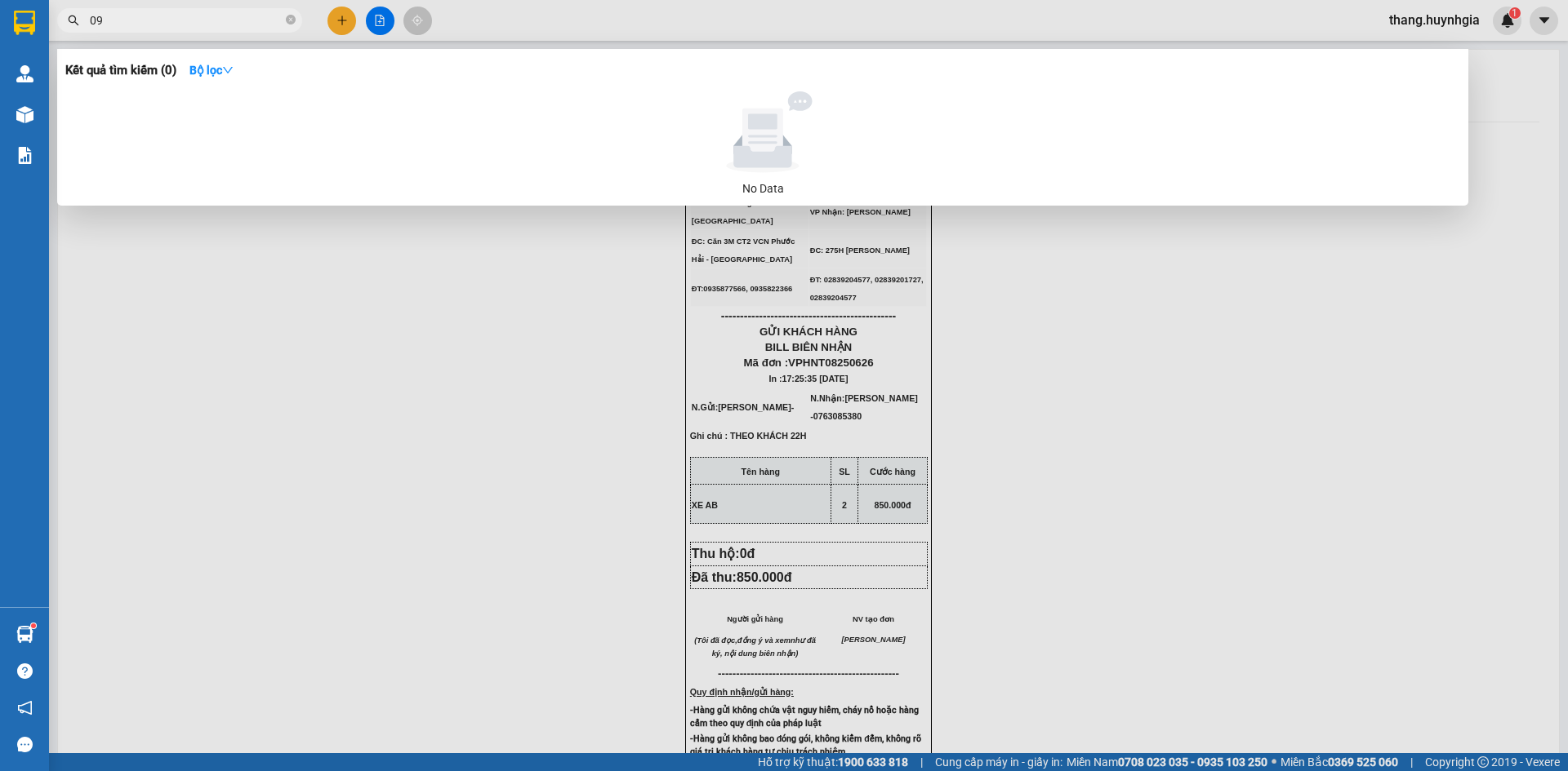
type input "0"
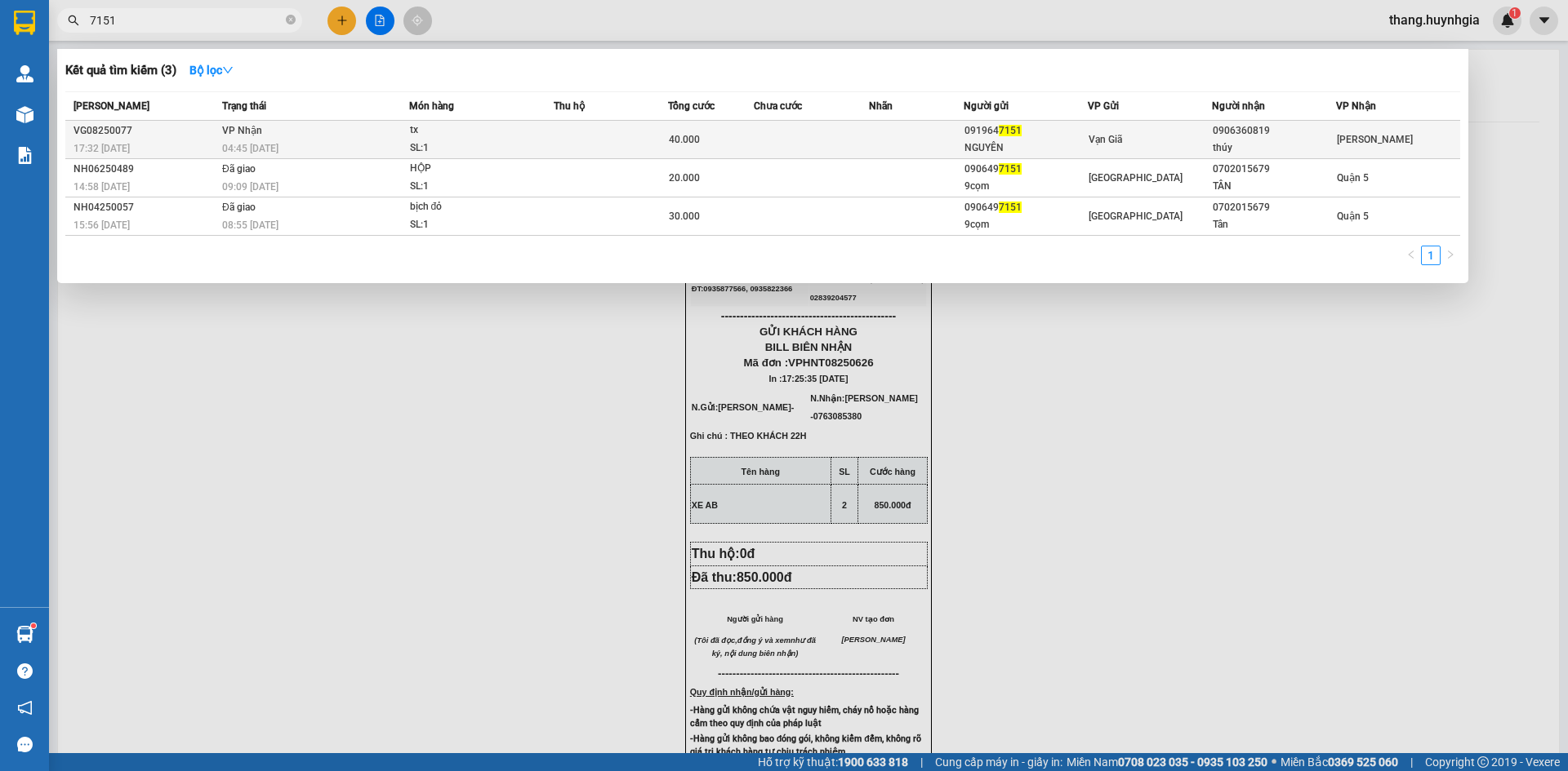
type input "7151"
click at [373, 155] on div "04:45 - 14/08" at bounding box center [315, 148] width 186 height 18
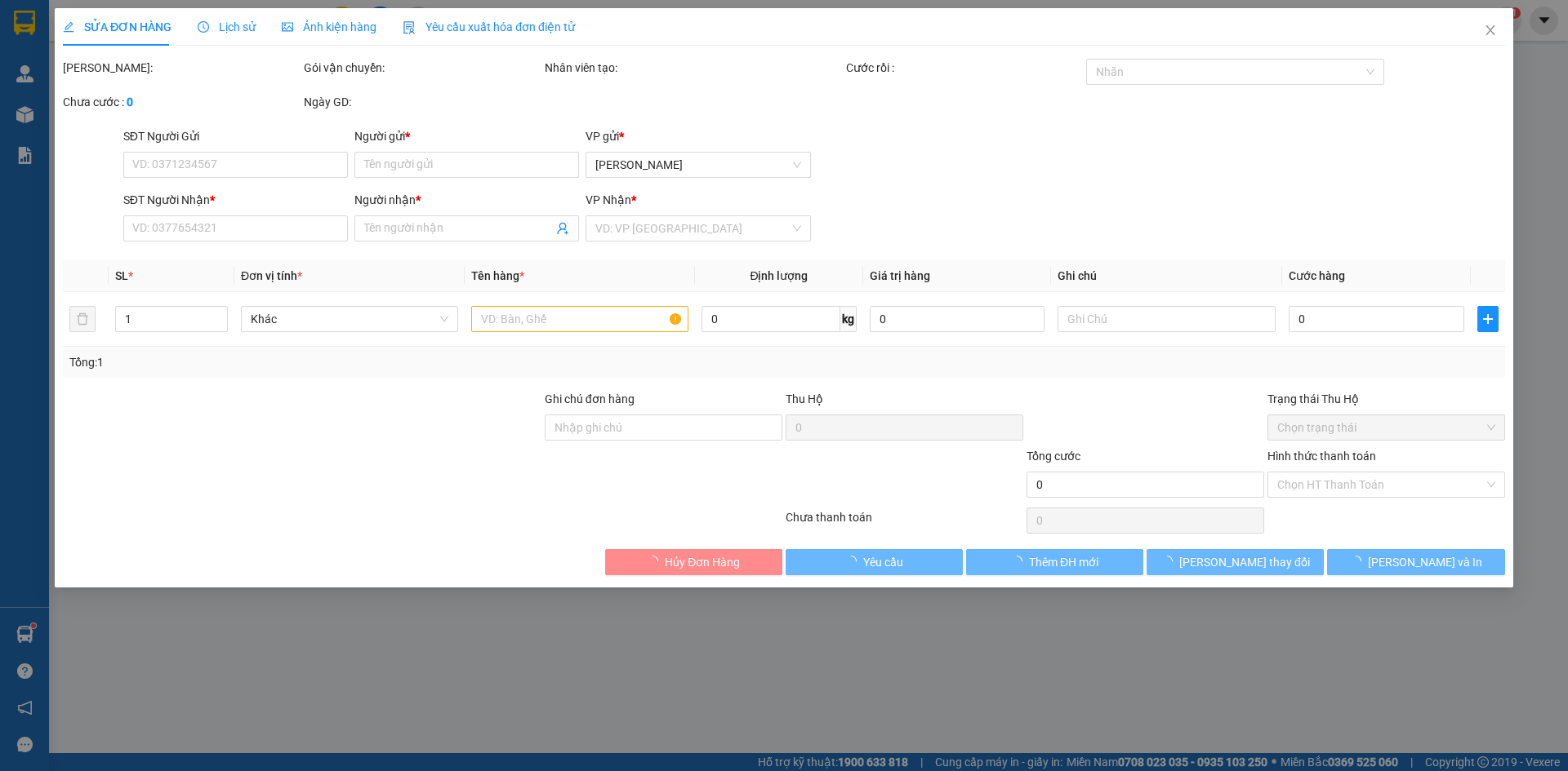
type input "0919647151"
type input "NGUYÊN"
type input "0906360819"
type input "thúy"
type input "40.000"
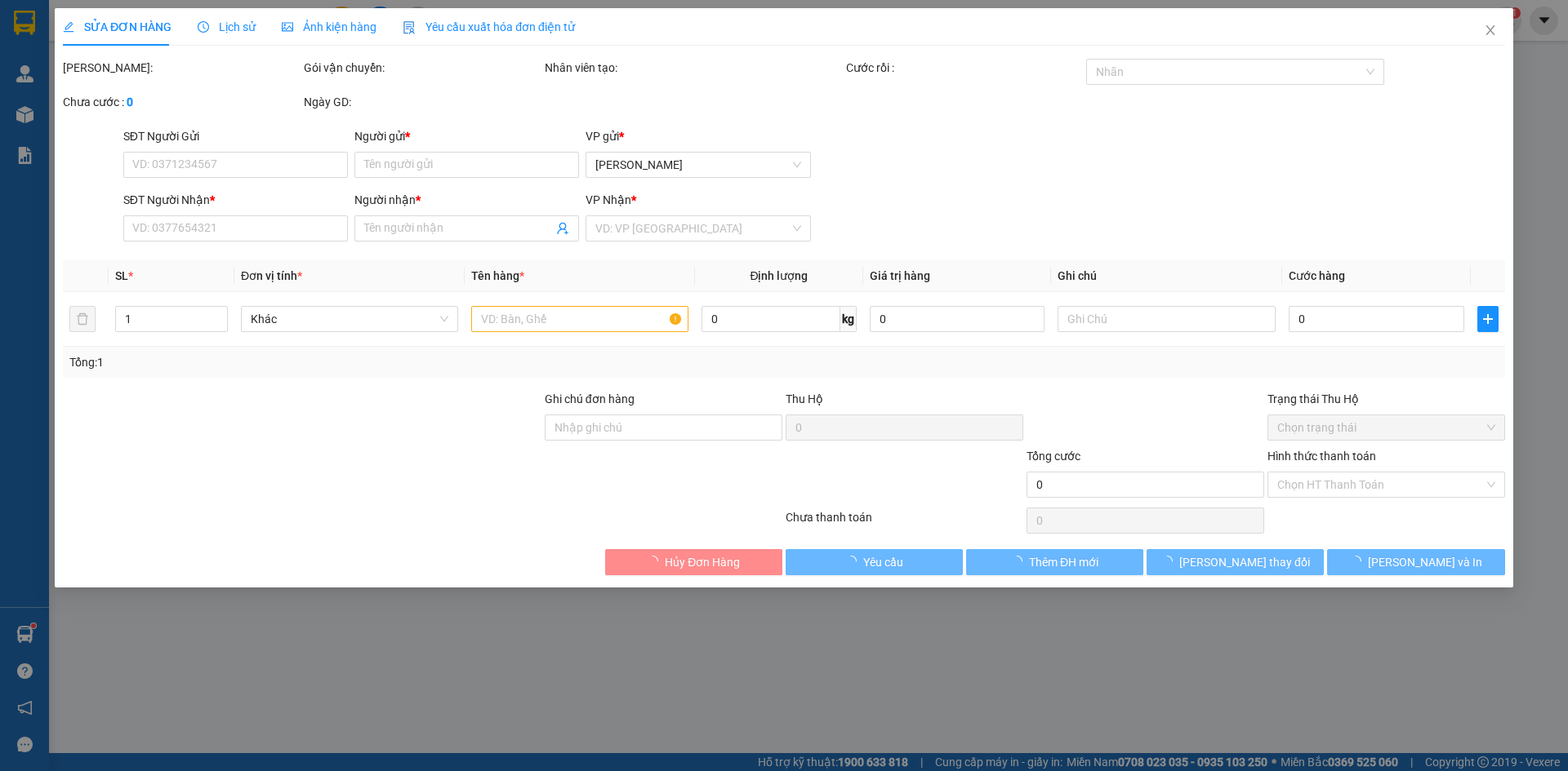
type input "0"
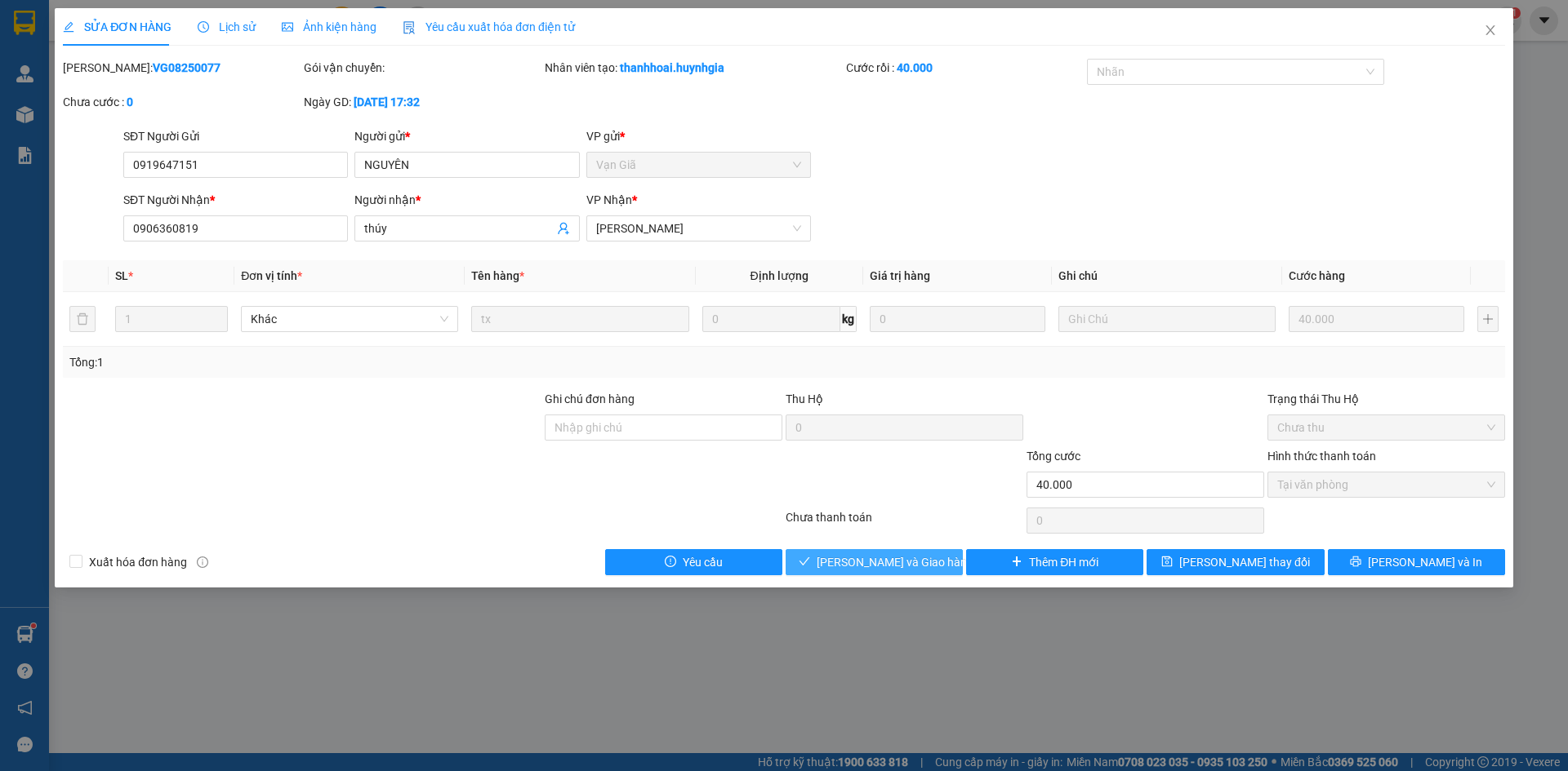
click at [936, 560] on button "[PERSON_NAME] và [PERSON_NAME] hàng" at bounding box center [874, 562] width 177 height 26
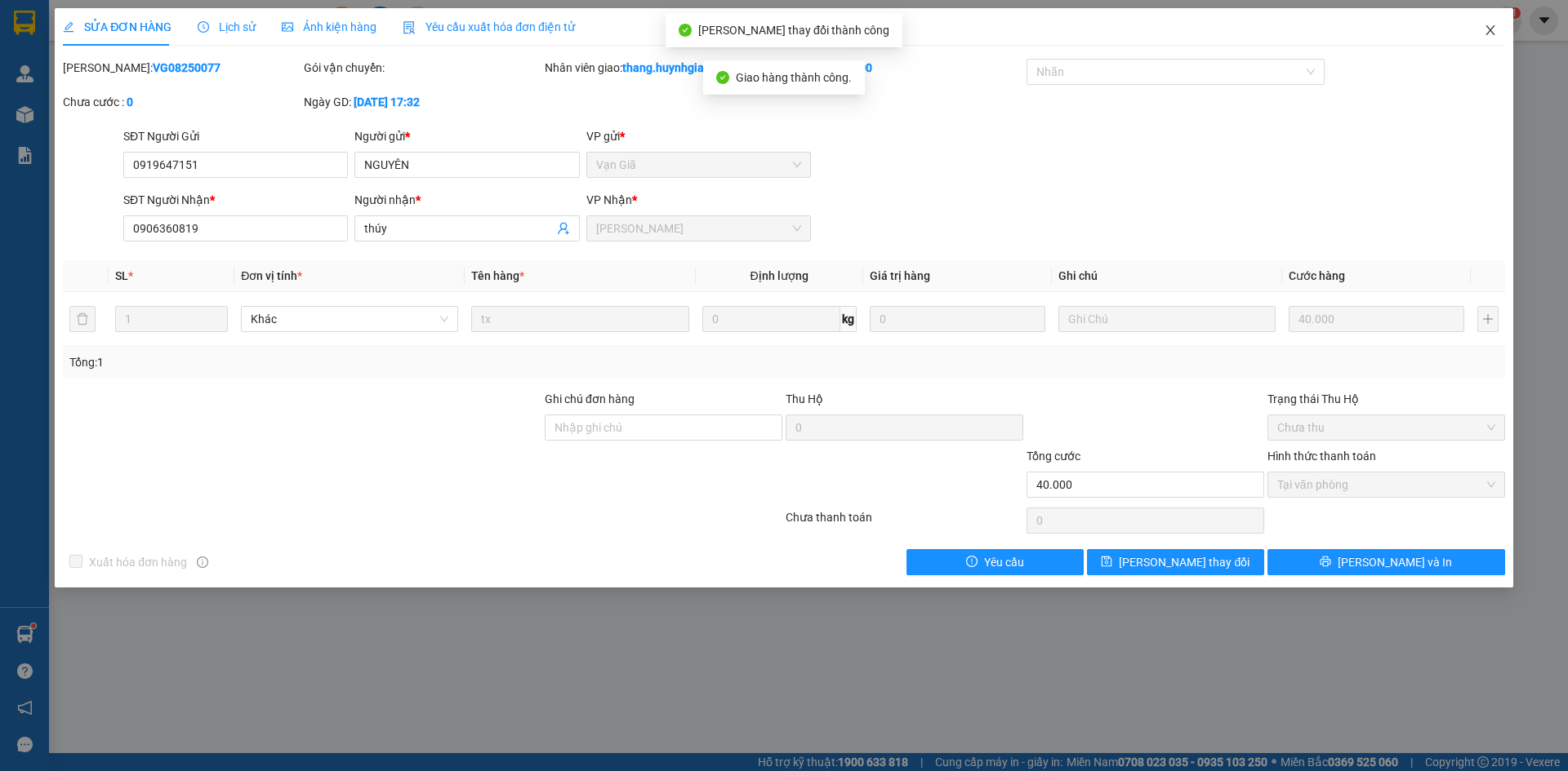
click at [1490, 18] on span "Close" at bounding box center [1490, 30] width 46 height 46
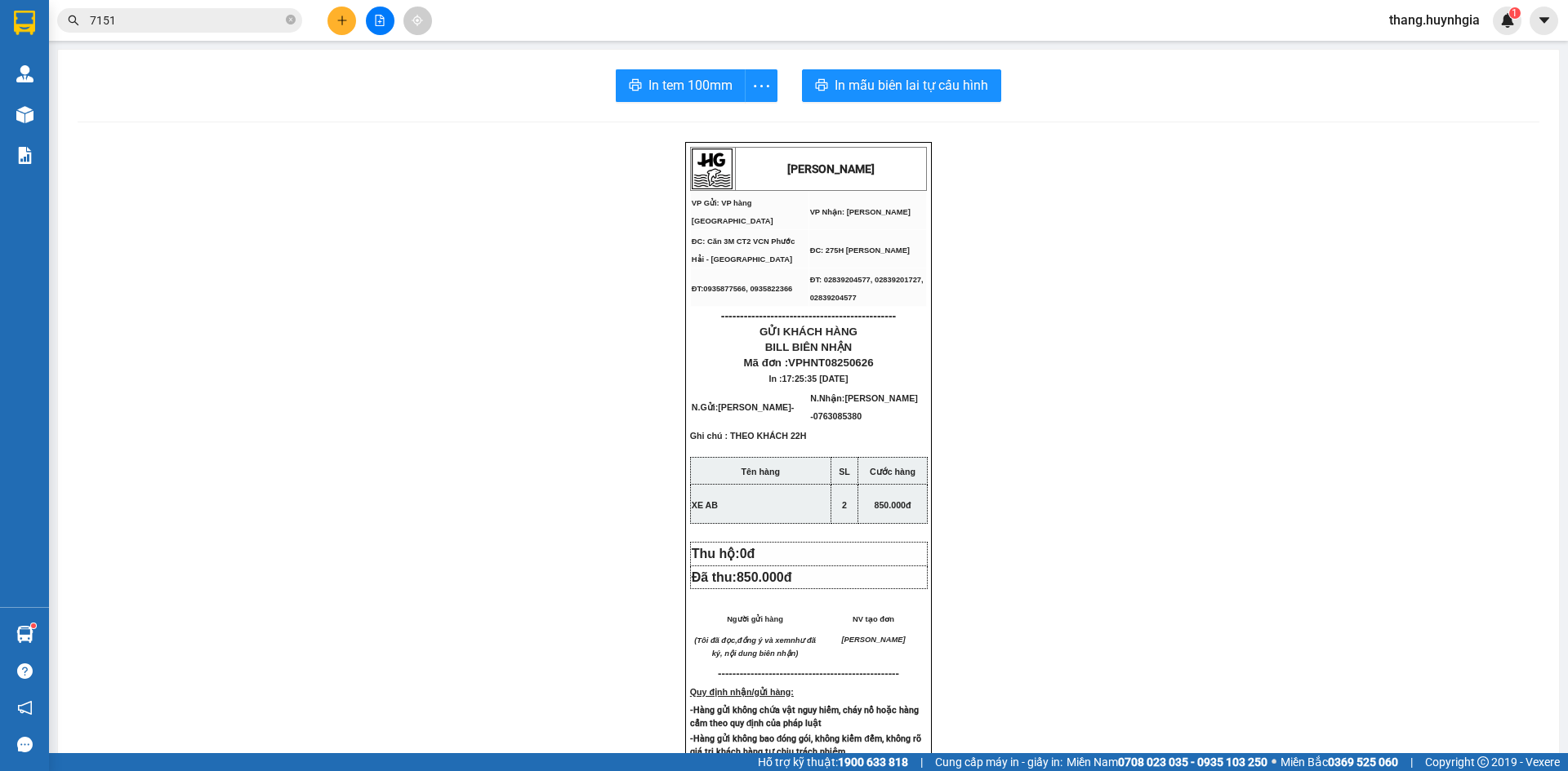
click at [226, 28] on input "7151" at bounding box center [186, 20] width 193 height 18
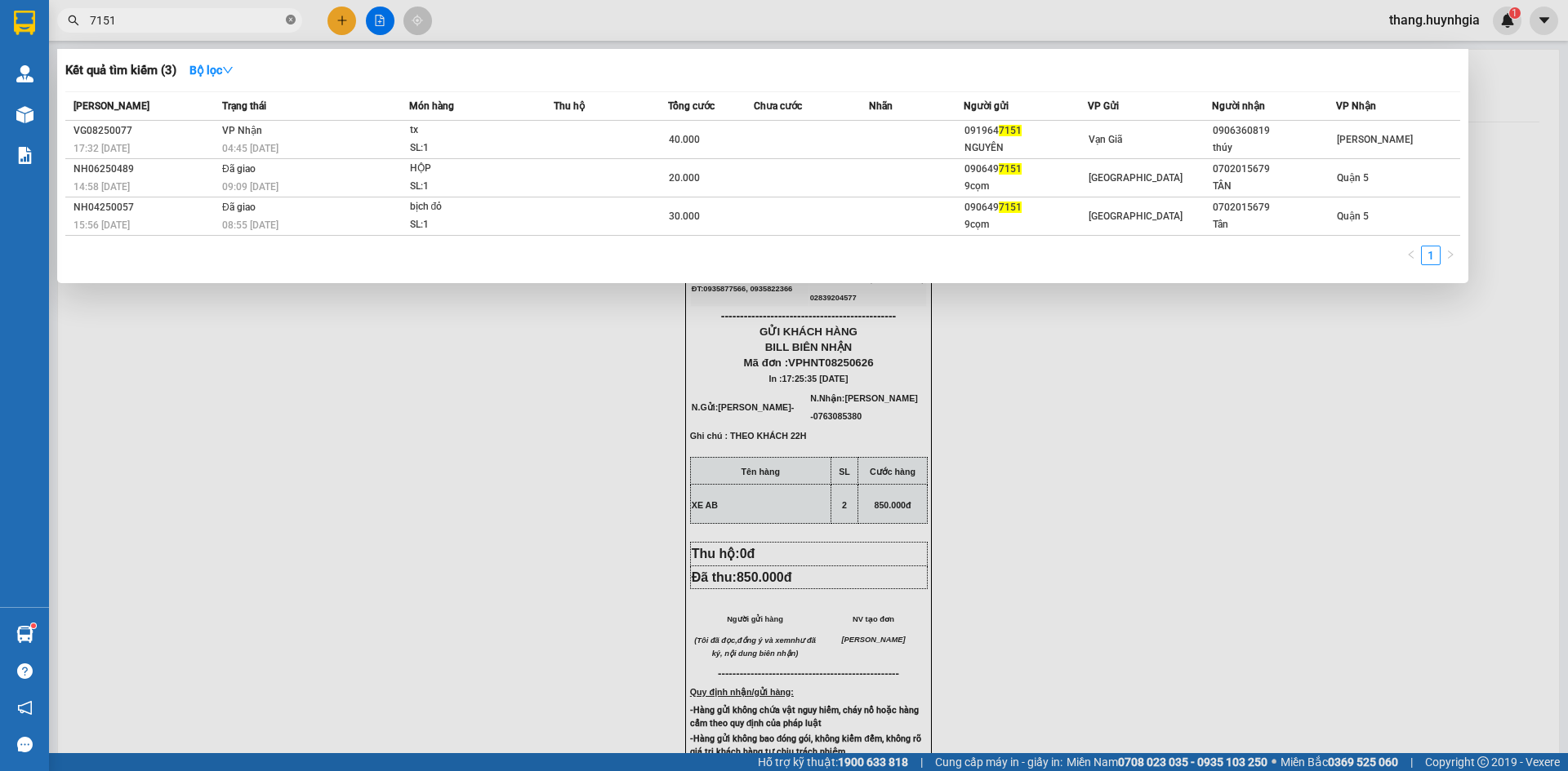
click at [294, 24] on icon "close-circle" at bounding box center [291, 19] width 10 height 10
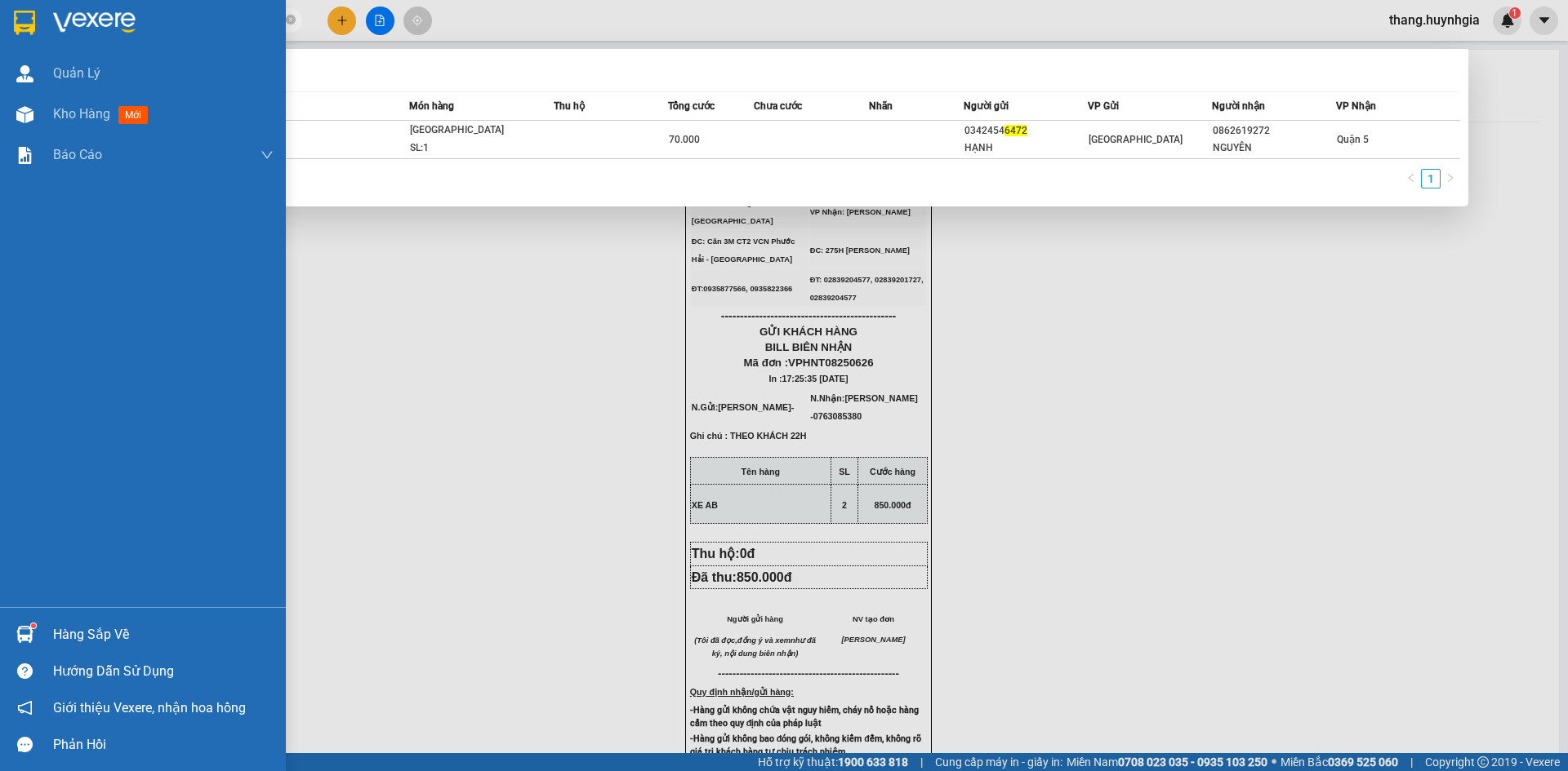
type input "6472"
click at [118, 625] on div "Hàng sắp về" at bounding box center [164, 634] width 221 height 24
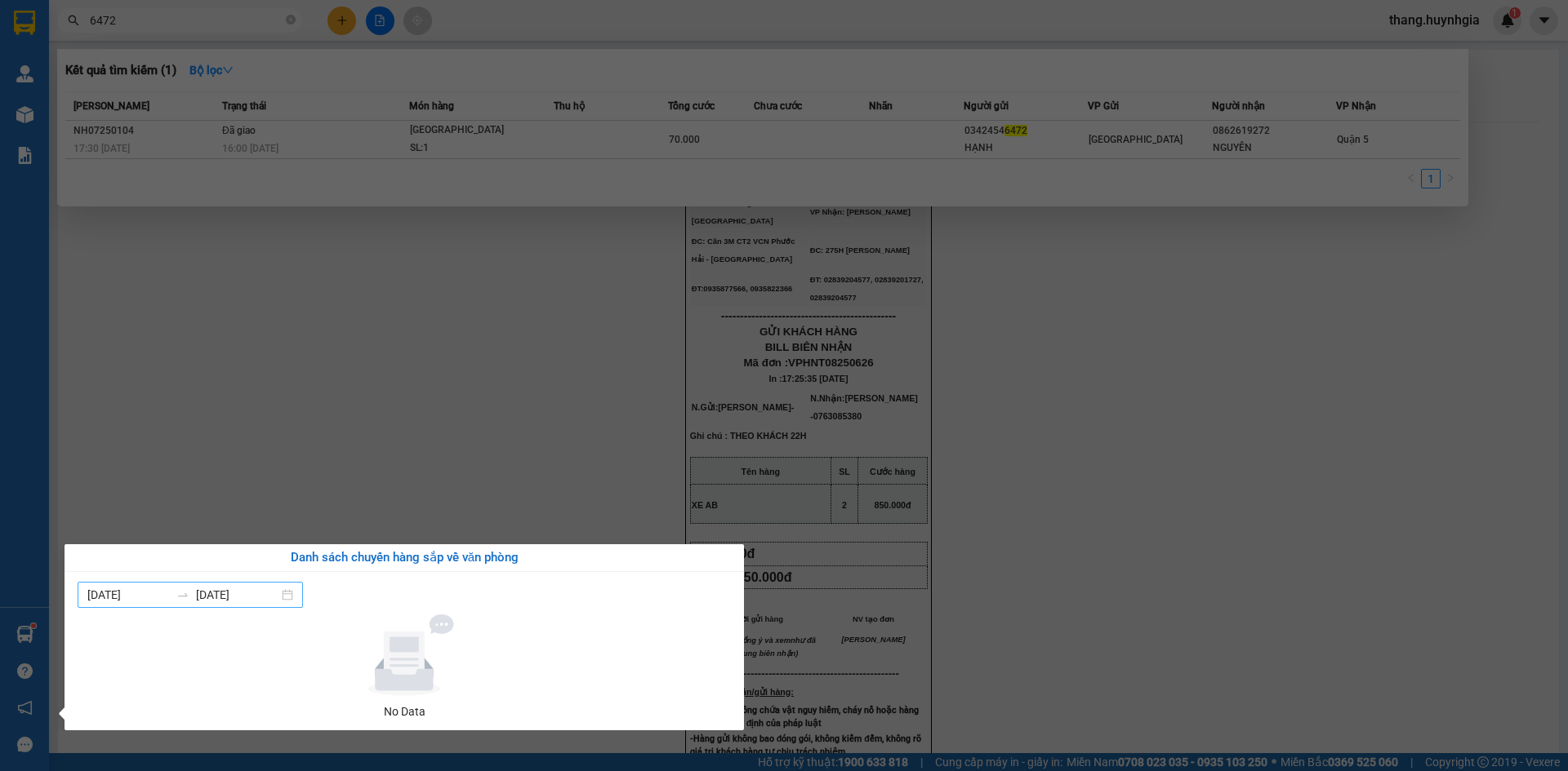
click at [298, 600] on div "08/08/2025 14/08/2025" at bounding box center [190, 595] width 226 height 26
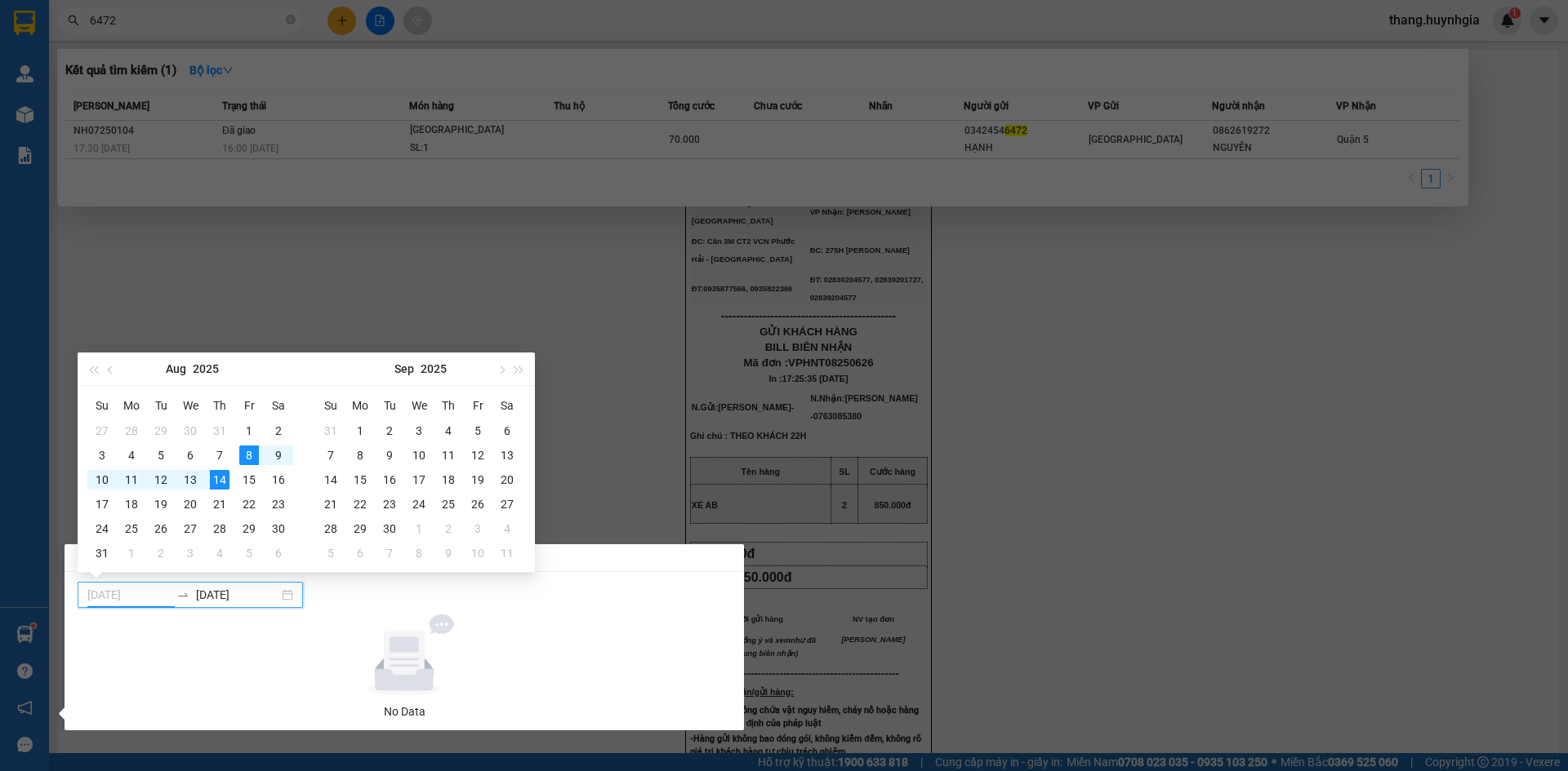
type input "14/08/2025"
click at [221, 482] on div "14" at bounding box center [220, 479] width 19 height 19
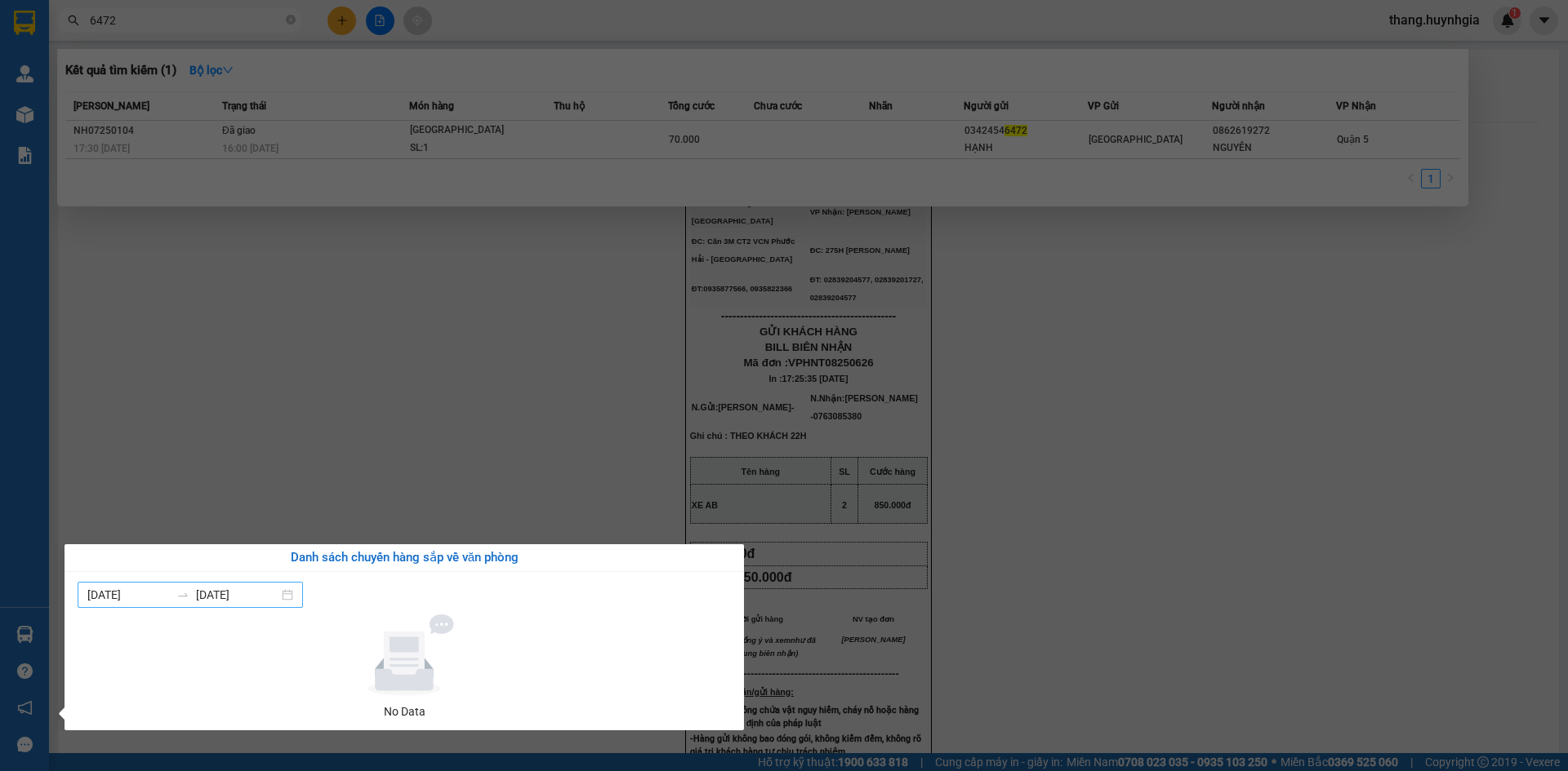
click at [189, 596] on icon "swap-right" at bounding box center [184, 594] width 10 height 3
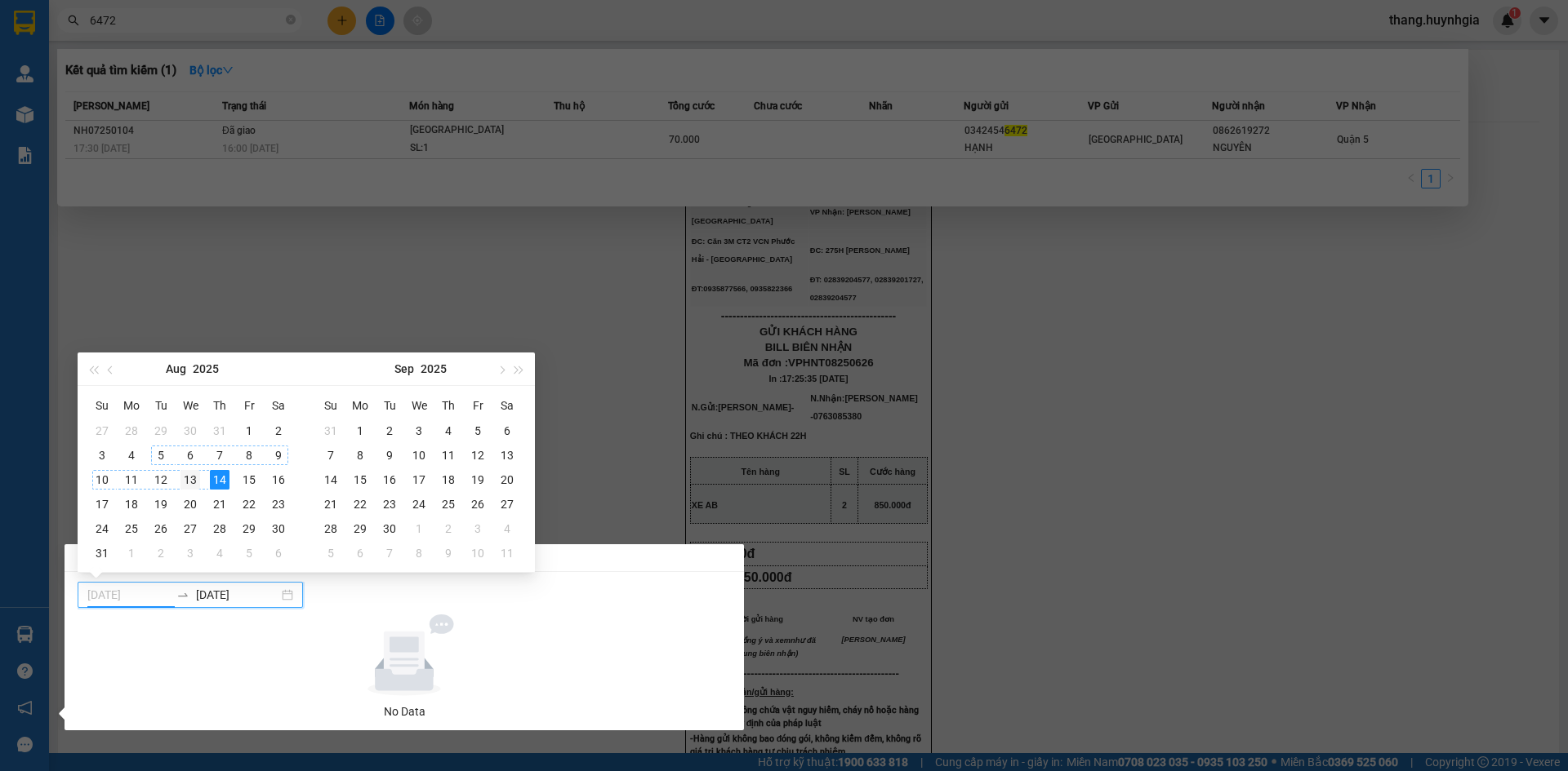
type input "13/08/2025"
click at [197, 479] on div "13" at bounding box center [190, 479] width 19 height 19
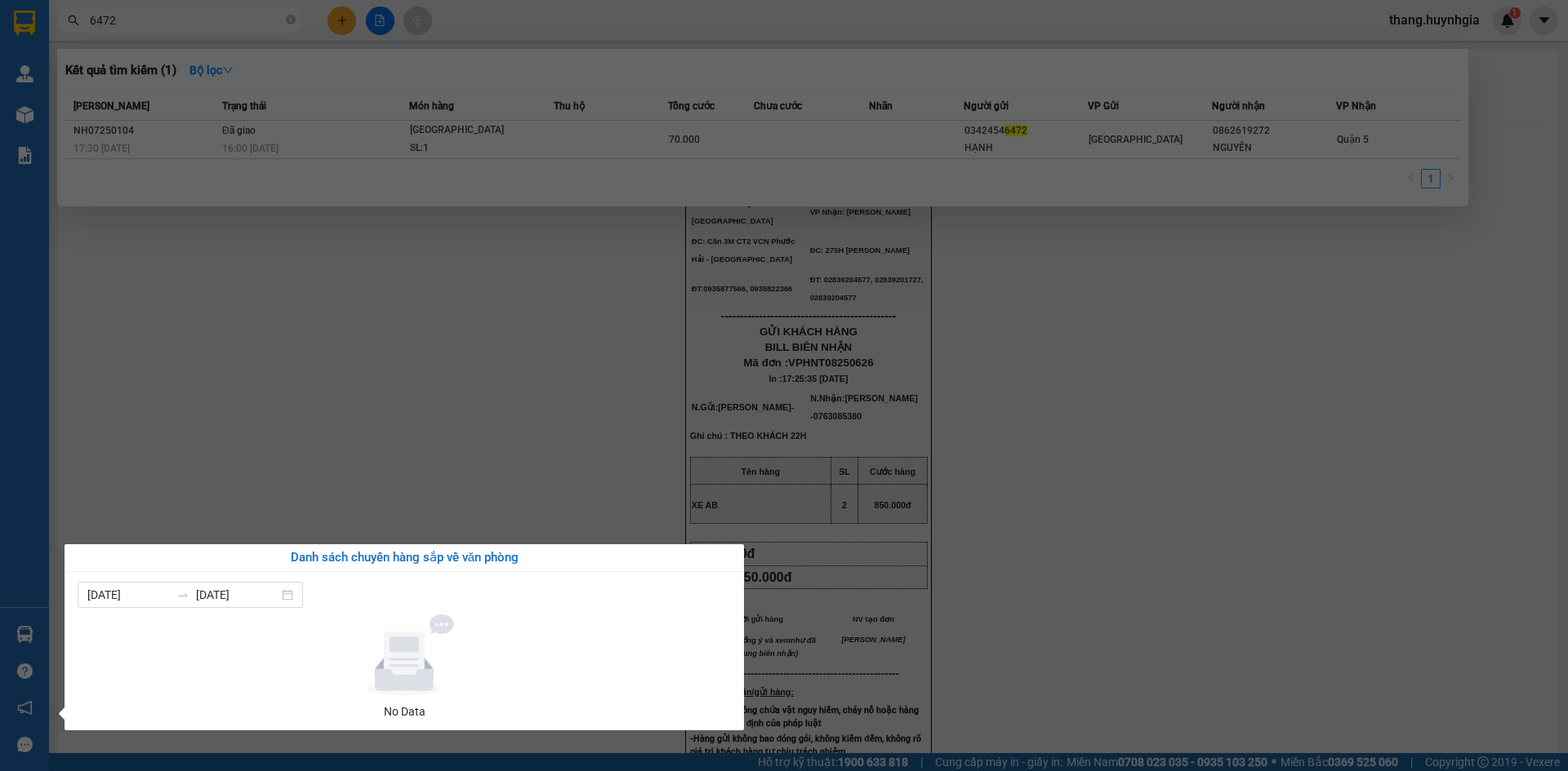
click at [468, 334] on section "Kết quả tìm kiếm ( 1 ) Bộ lọc Mã ĐH Trạng thái Món hàng Thu hộ Tổng cước Chưa c…" at bounding box center [784, 386] width 1568 height 771
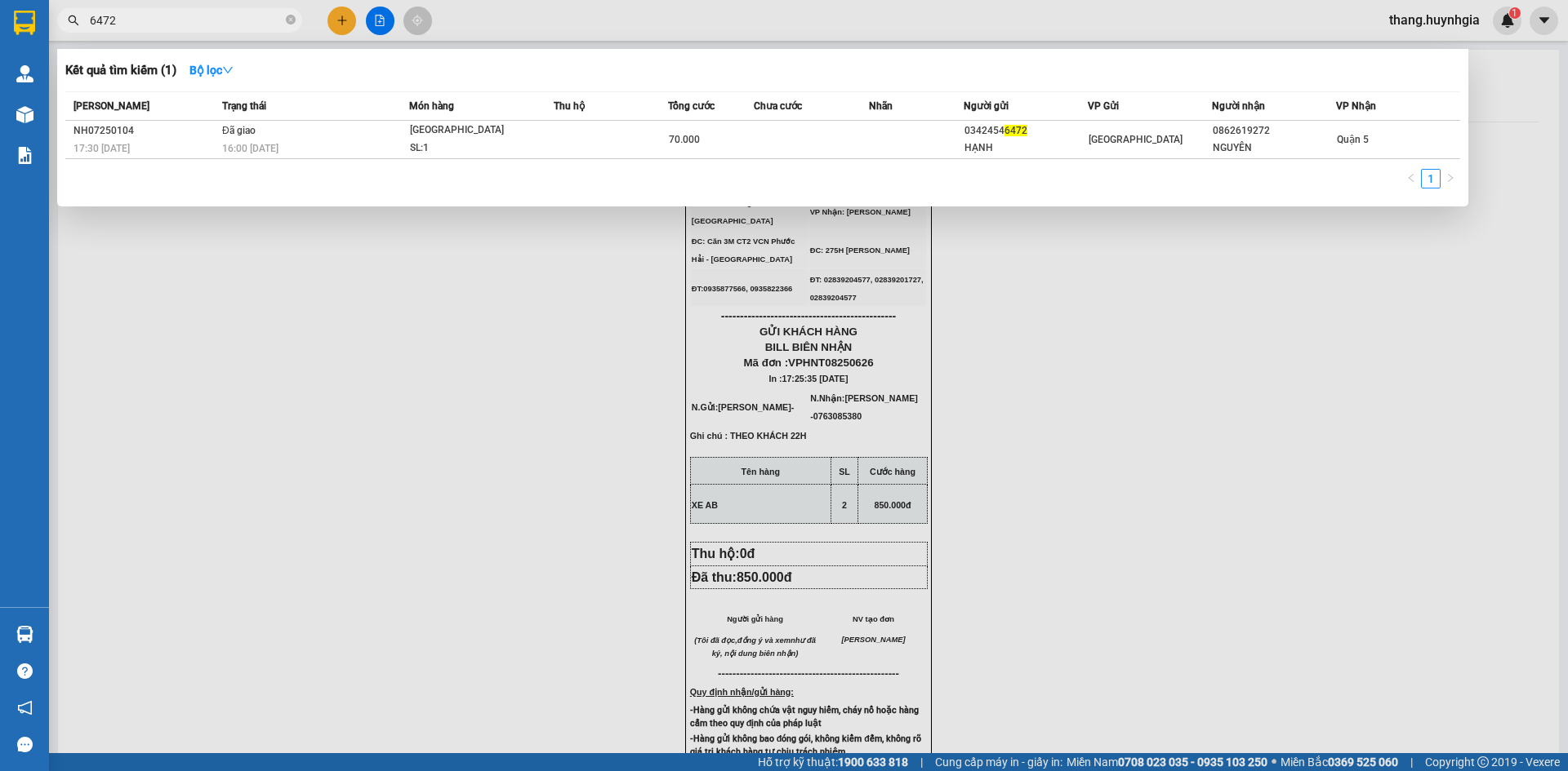
click at [136, 17] on input "6472" at bounding box center [186, 20] width 193 height 18
click at [285, 23] on span "6472" at bounding box center [179, 19] width 245 height 24
drag, startPoint x: 285, startPoint y: 23, endPoint x: 297, endPoint y: 22, distance: 12.0
click at [297, 22] on span "6472" at bounding box center [179, 19] width 245 height 24
click at [291, 21] on icon "close-circle" at bounding box center [291, 19] width 10 height 10
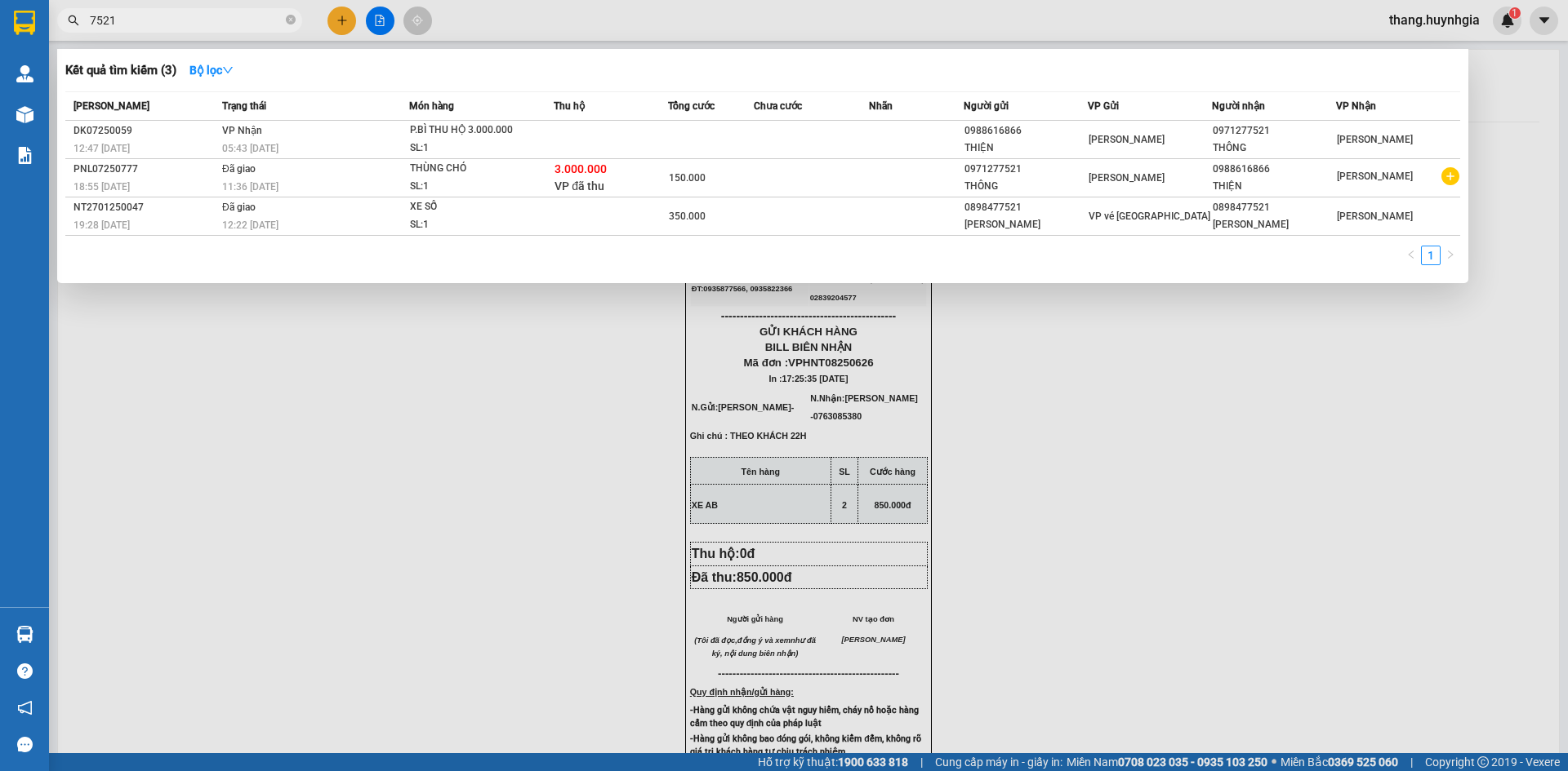
type input "7521"
click at [335, 26] on div at bounding box center [784, 386] width 1568 height 771
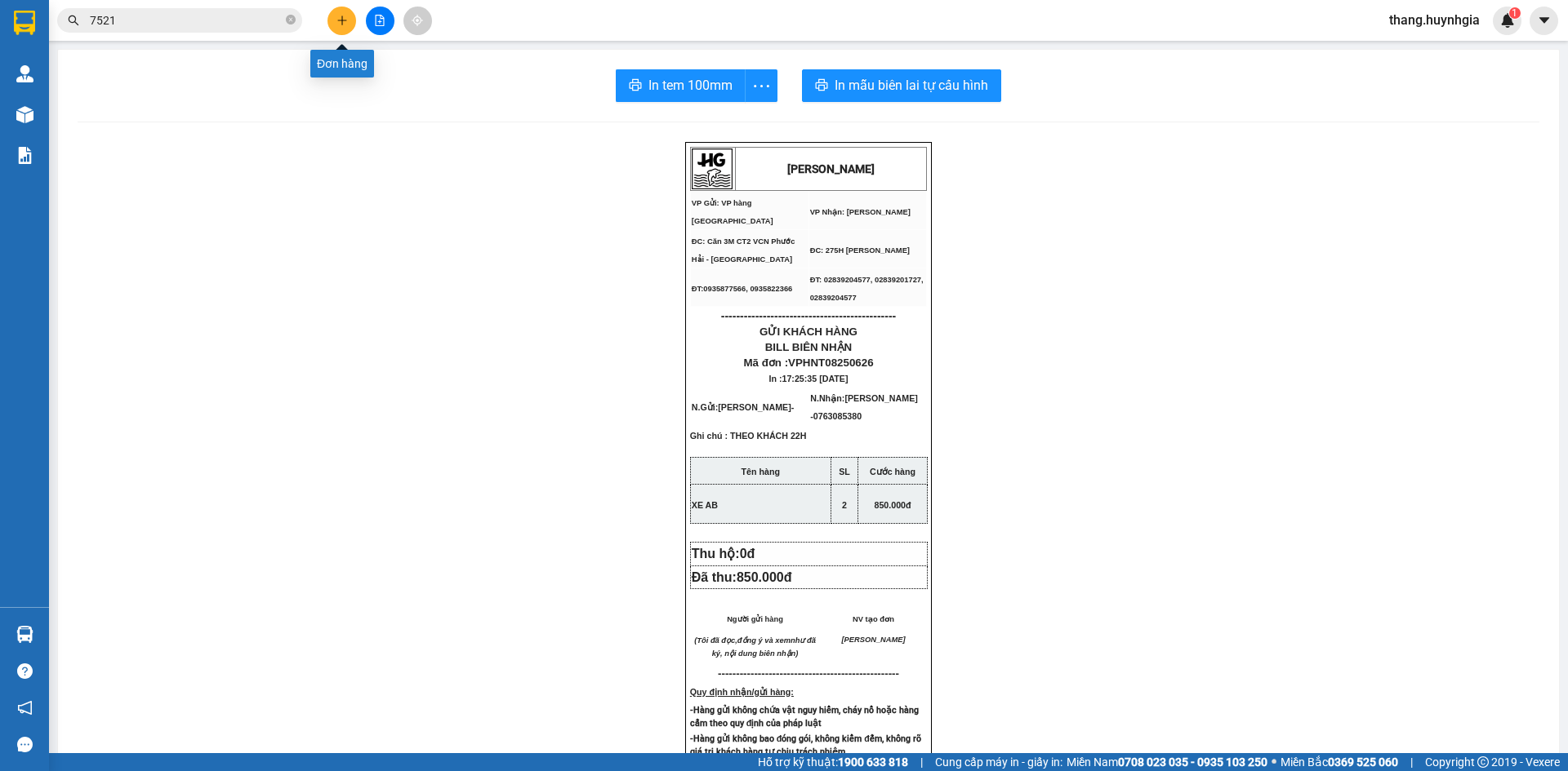
click at [334, 28] on button at bounding box center [341, 20] width 28 height 28
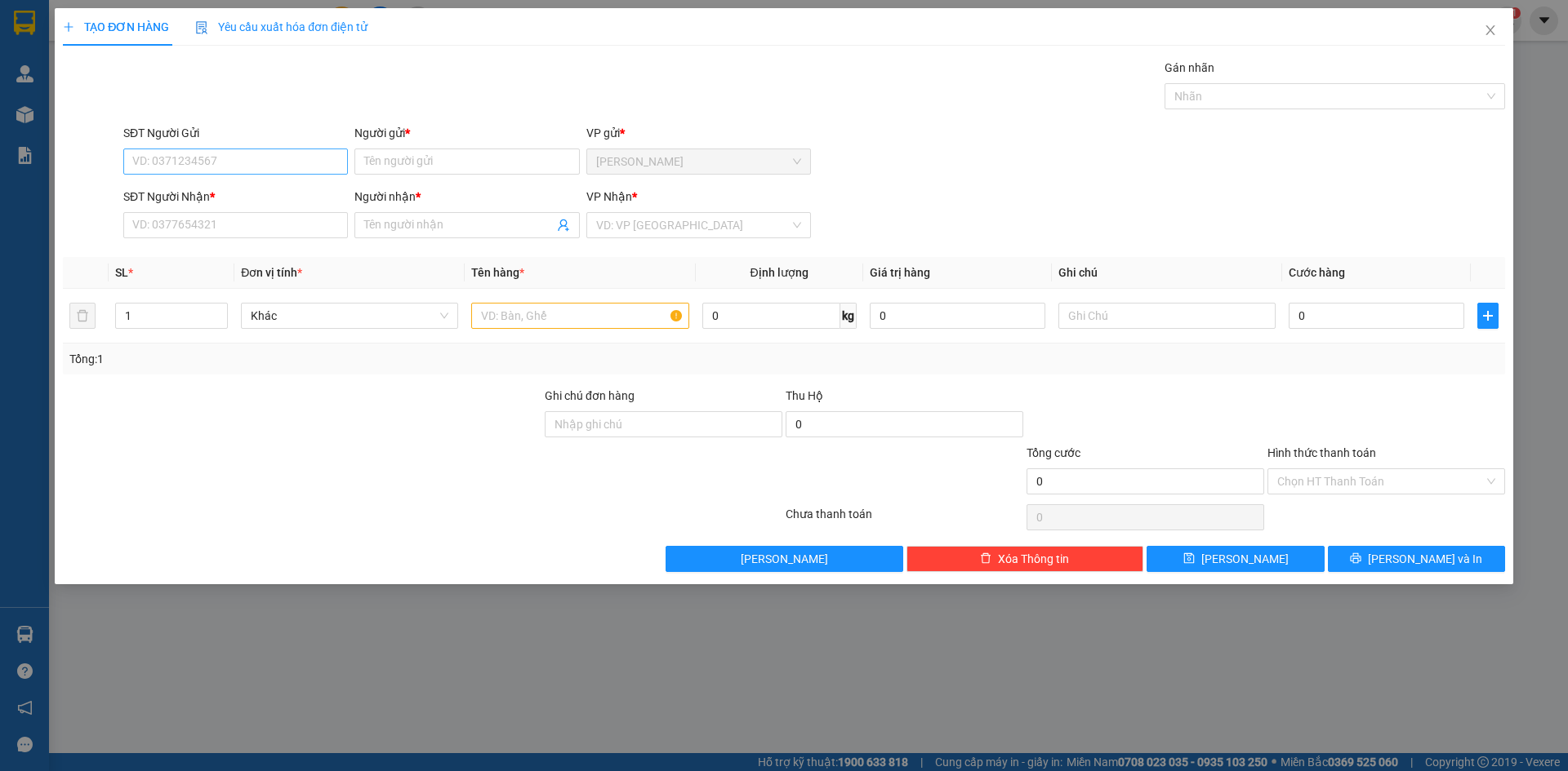
click at [200, 153] on div "SĐT Người Gửi VD: 0371234567" at bounding box center [235, 152] width 225 height 57
click at [200, 156] on input "SĐT Người Gửi" at bounding box center [235, 161] width 225 height 26
click at [1492, 37] on icon "close" at bounding box center [1490, 29] width 13 height 13
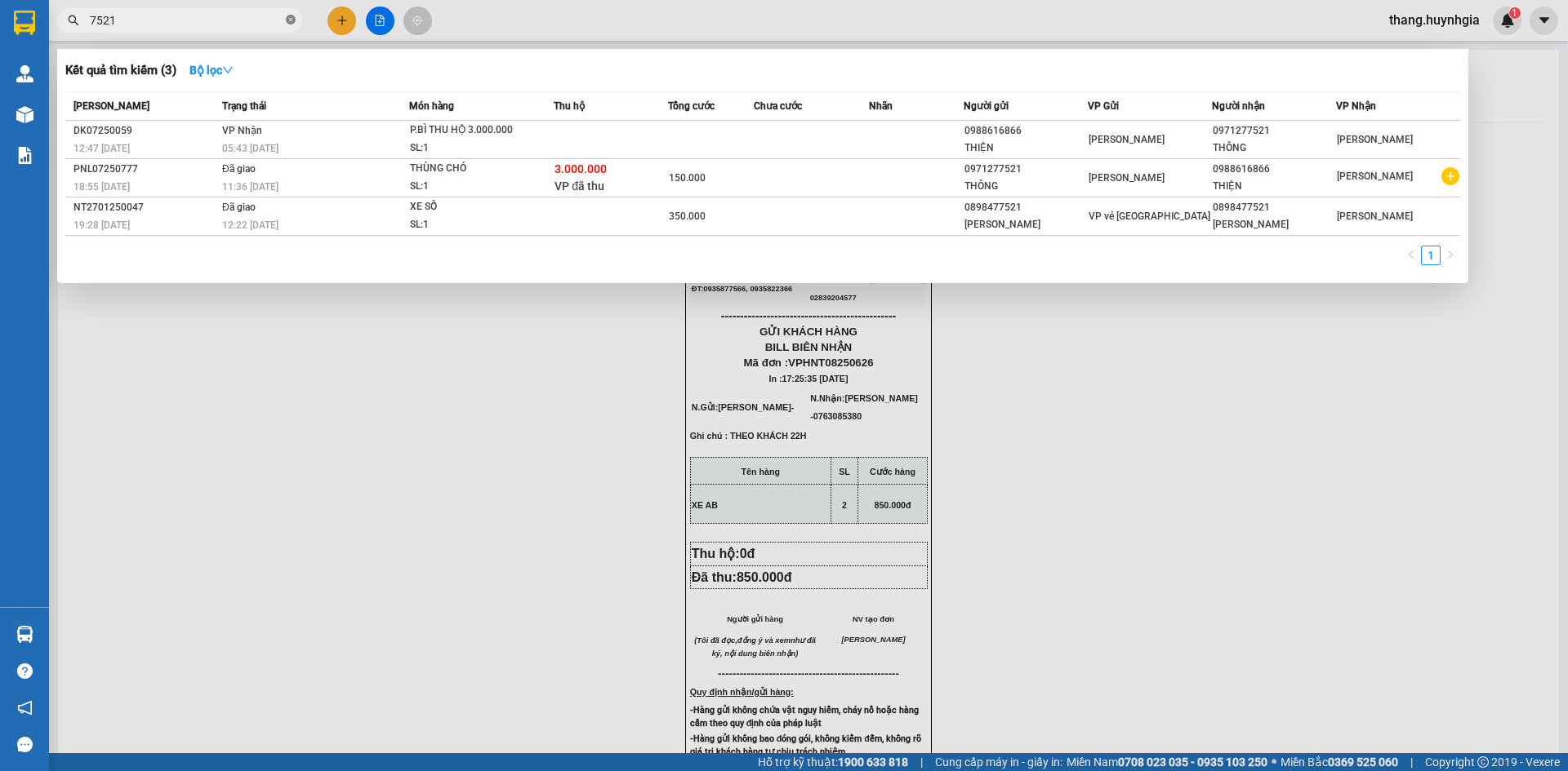
click at [293, 24] on icon "close-circle" at bounding box center [291, 19] width 10 height 10
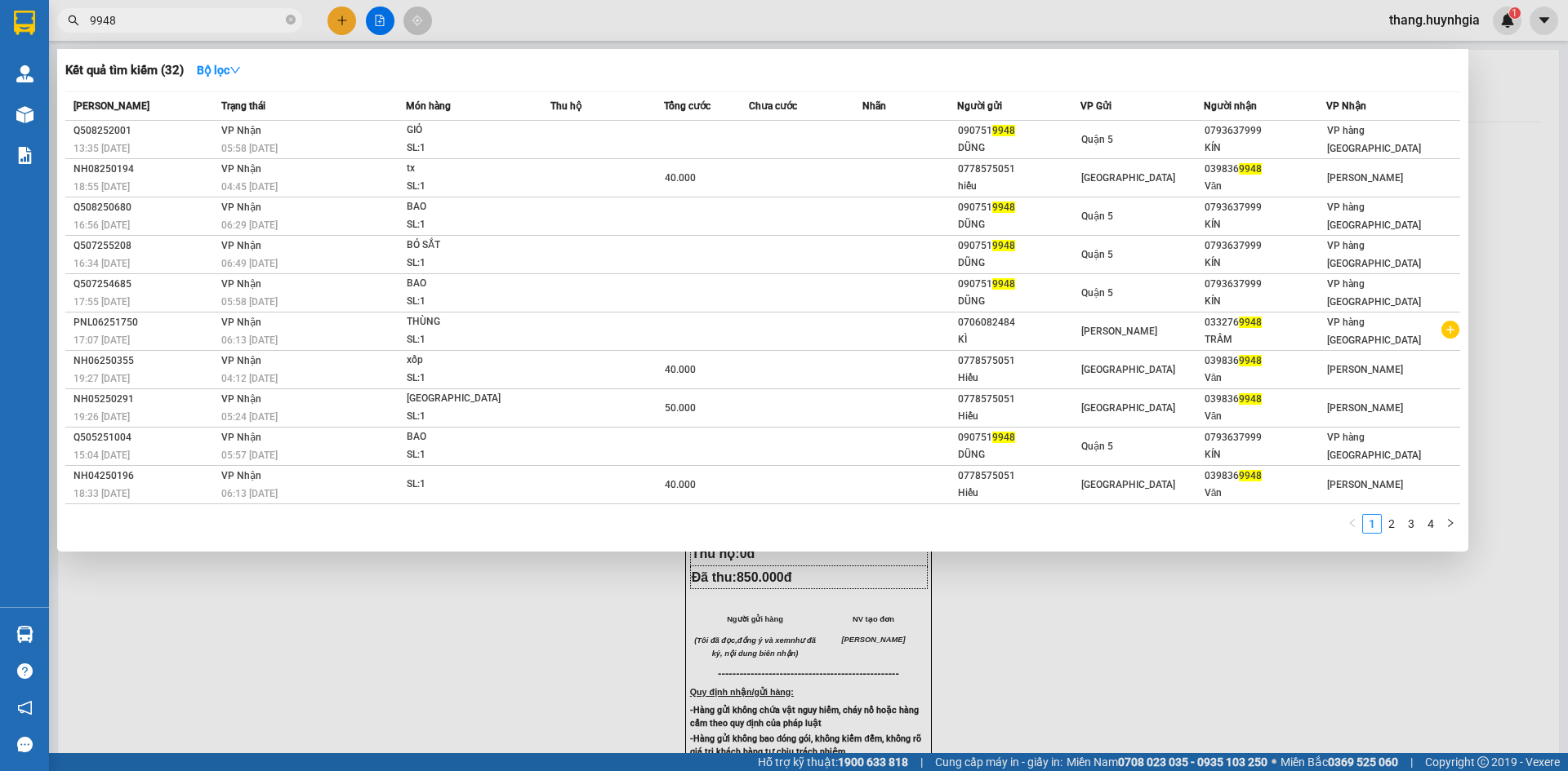
type input "9948"
click at [333, 23] on div at bounding box center [784, 386] width 1568 height 771
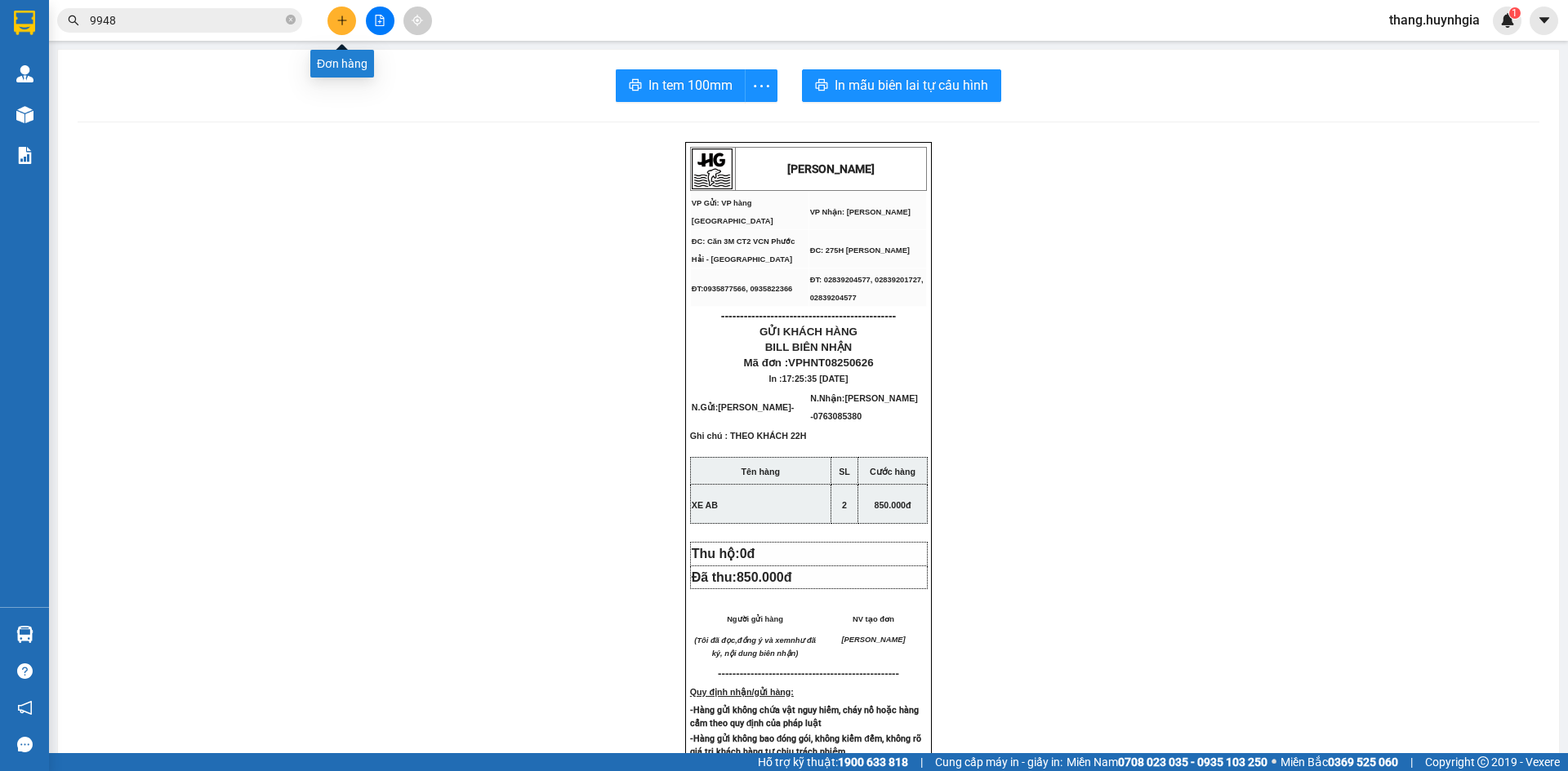
click at [334, 23] on button at bounding box center [341, 20] width 28 height 28
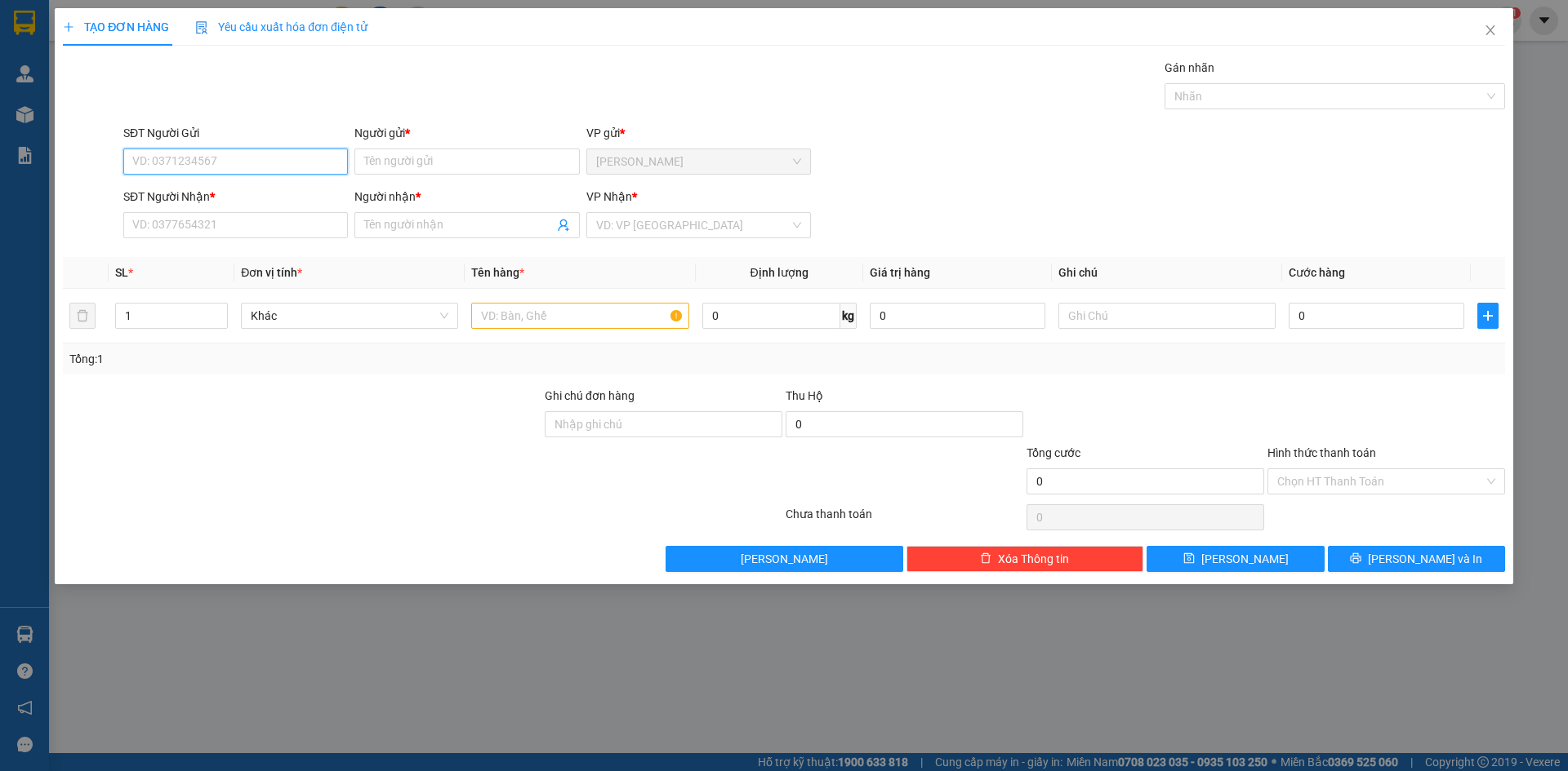
click at [153, 159] on input "SĐT Người Gửi" at bounding box center [235, 161] width 225 height 26
type input "0909221488"
click at [232, 197] on div "0909221488 - KHẢI" at bounding box center [235, 194] width 205 height 18
type input "KHẢI"
type input "02583823465"
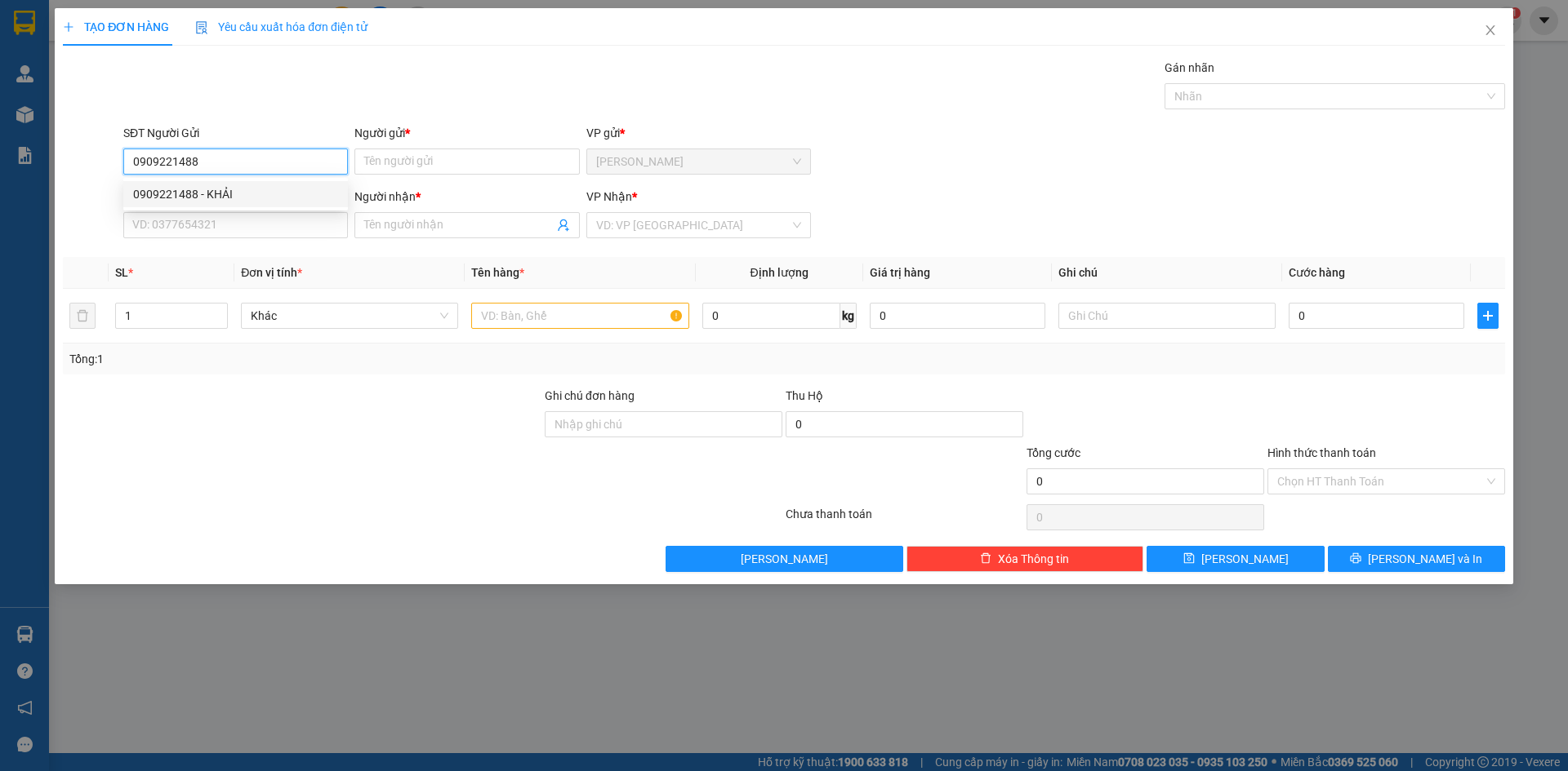
type input "YẾN [GEOGRAPHIC_DATA]"
type input "0909221488"
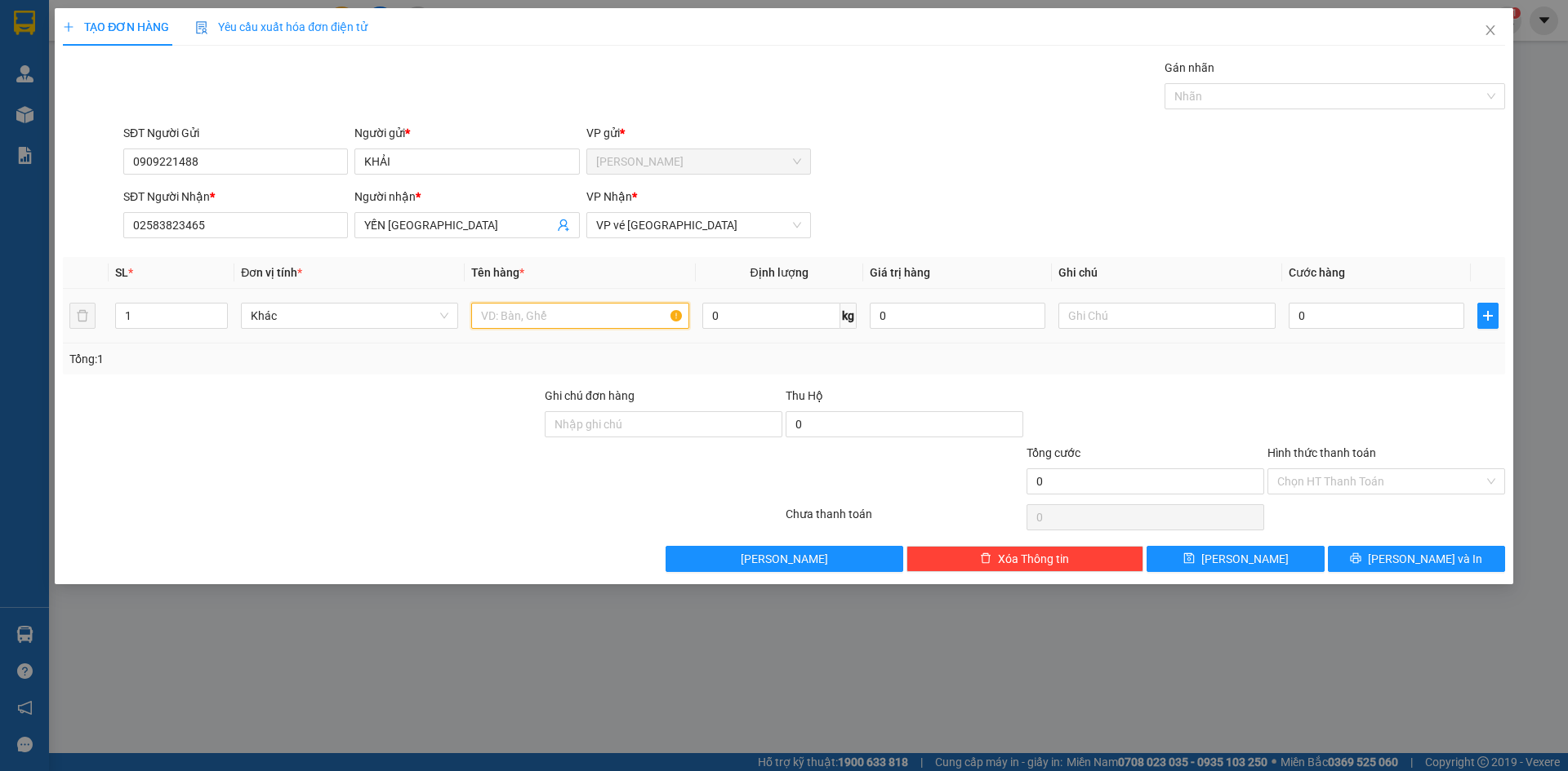
click at [526, 326] on input "text" at bounding box center [580, 316] width 217 height 26
click at [644, 229] on span "VP vé [GEOGRAPHIC_DATA]" at bounding box center [699, 225] width 205 height 24
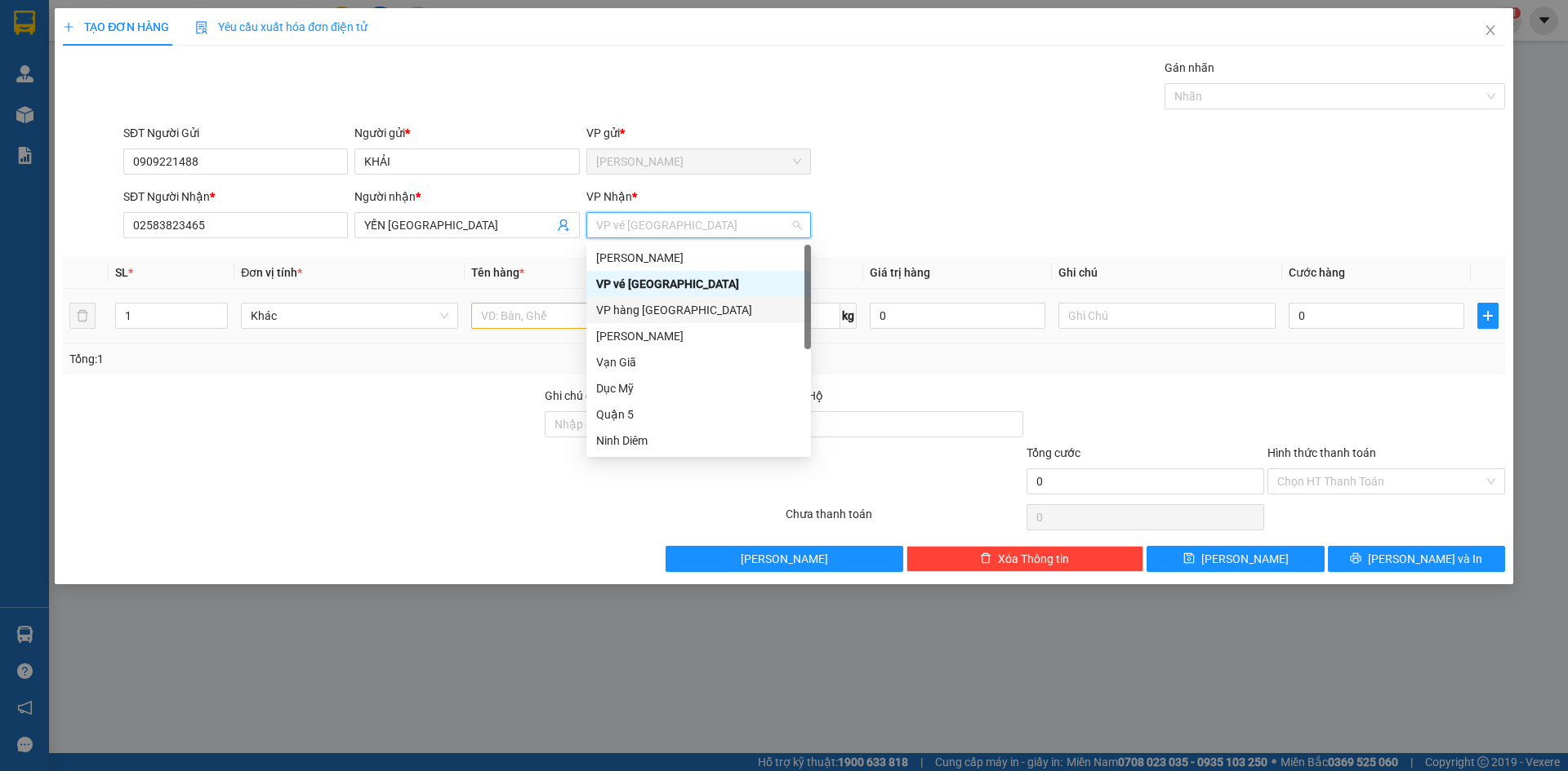
drag, startPoint x: 644, startPoint y: 307, endPoint x: 612, endPoint y: 307, distance: 32.0
click at [642, 307] on div "VP hàng [GEOGRAPHIC_DATA]" at bounding box center [699, 310] width 205 height 18
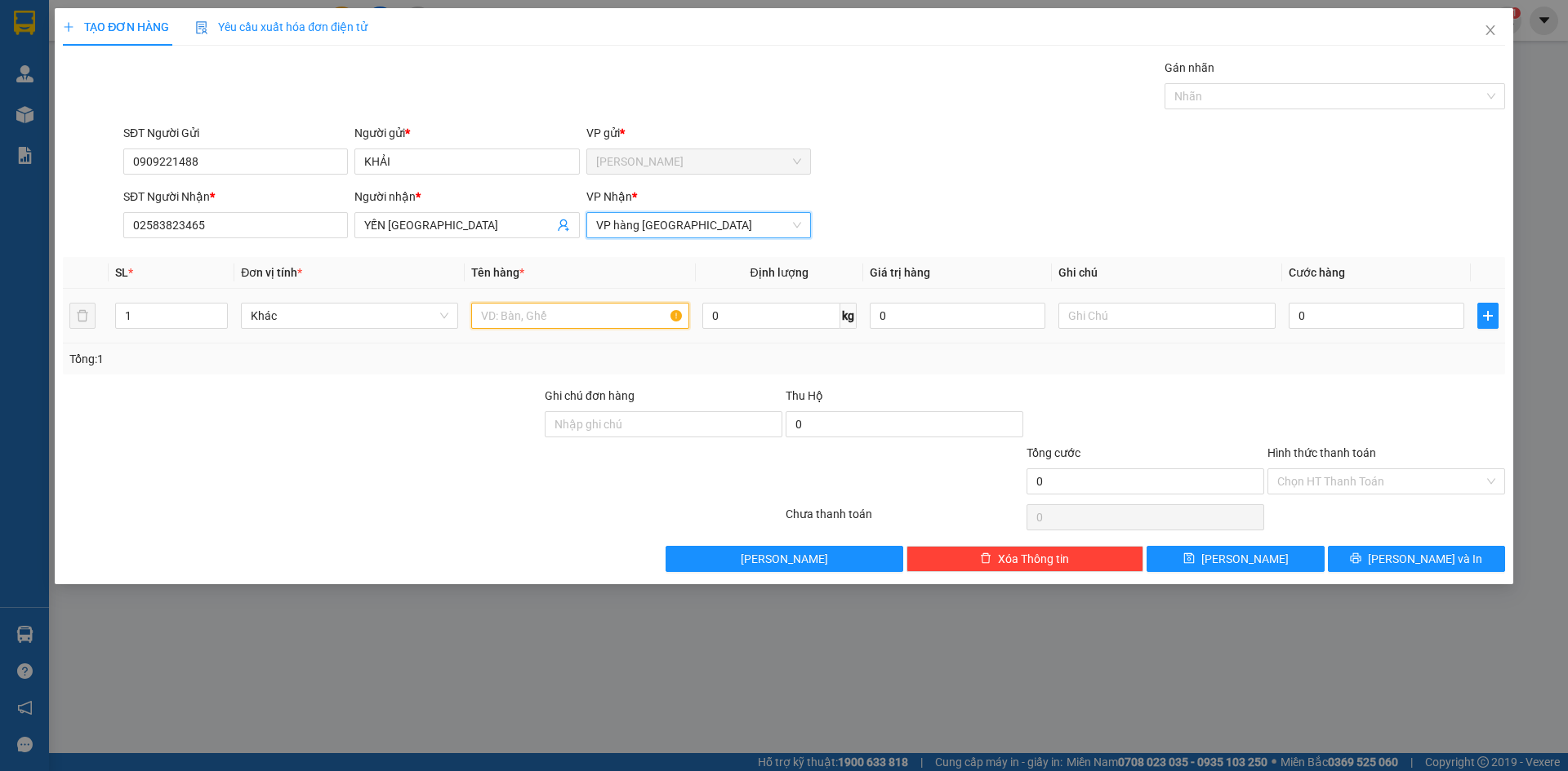
click at [506, 314] on input "text" at bounding box center [580, 316] width 217 height 26
type input "thùng"
click at [1316, 312] on input "0" at bounding box center [1376, 316] width 175 height 26
type input "3"
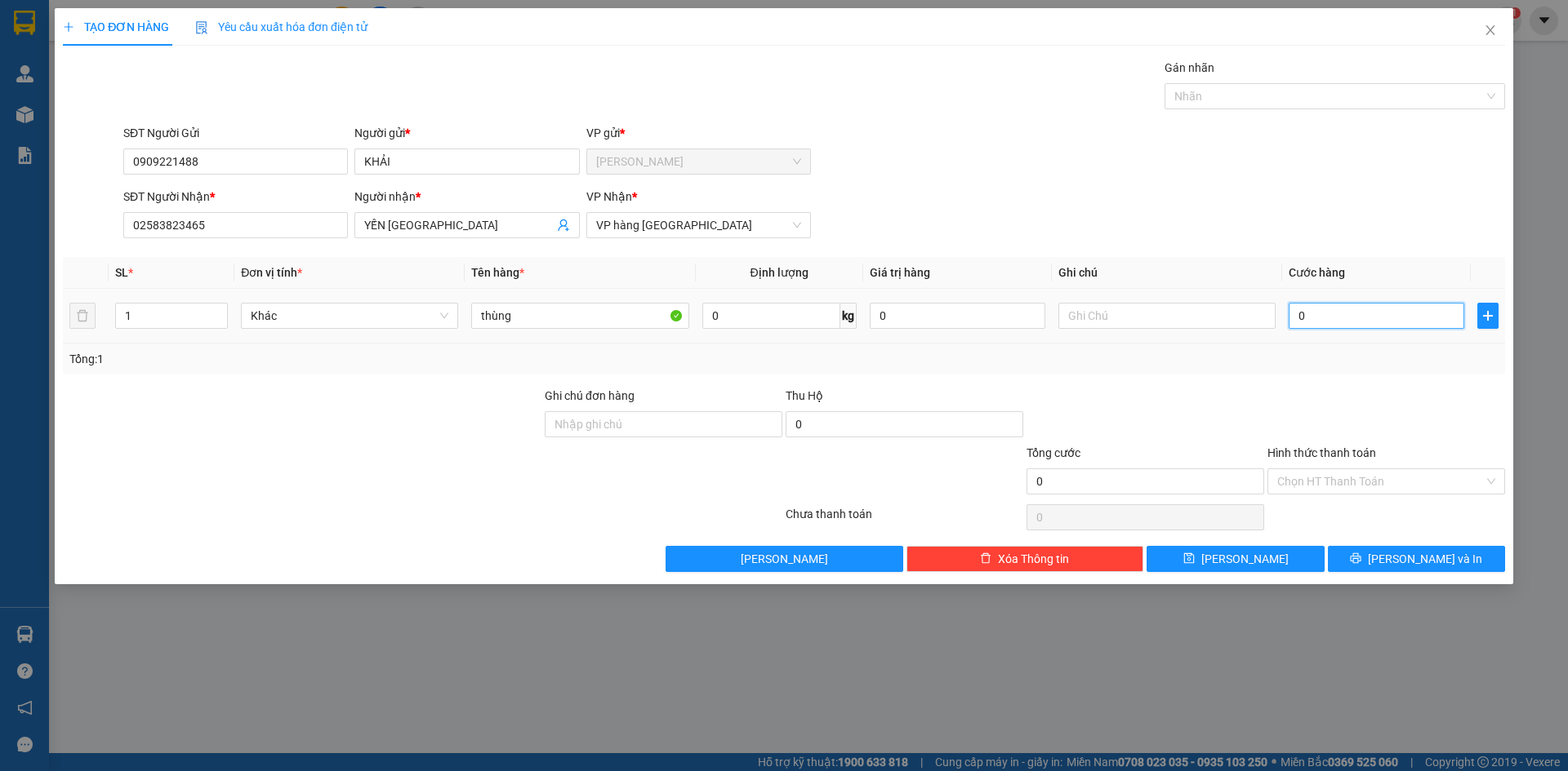
type input "3"
type input "30"
type input "30.000"
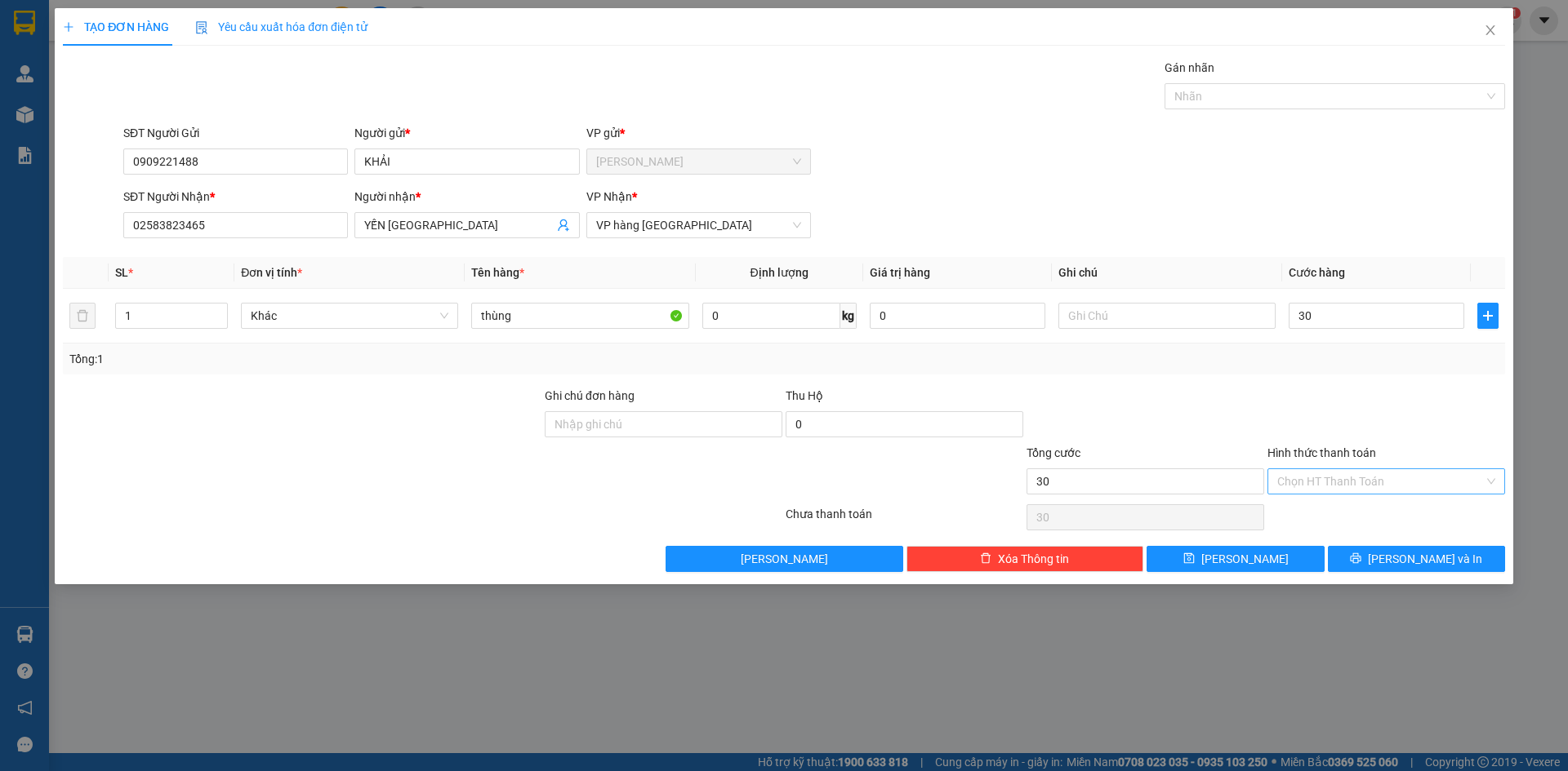
type input "30.000"
click at [1407, 484] on input "Hình thức thanh toán" at bounding box center [1380, 481] width 206 height 24
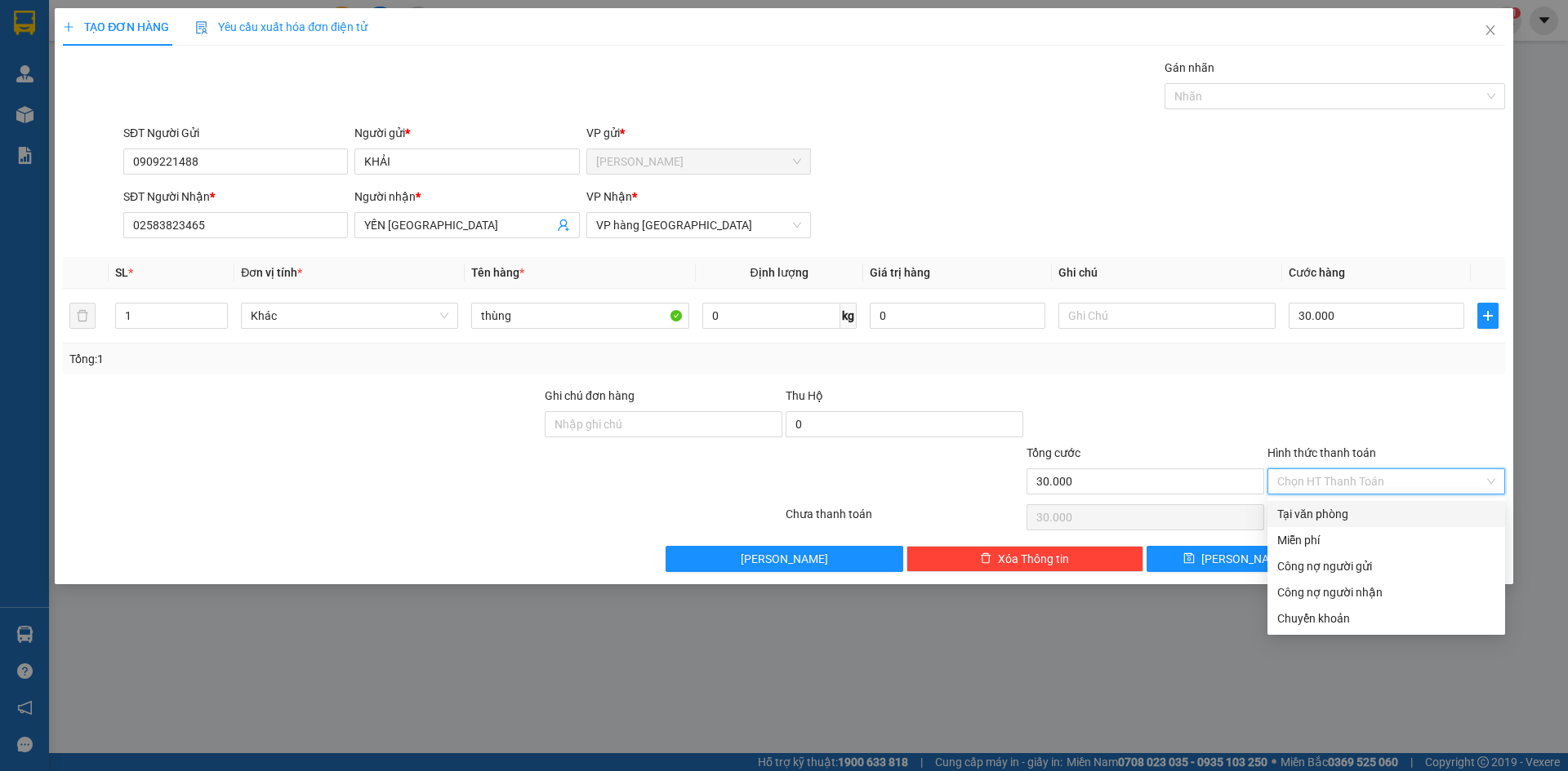
click at [1368, 514] on div "Tại văn phòng" at bounding box center [1386, 514] width 218 height 18
type input "0"
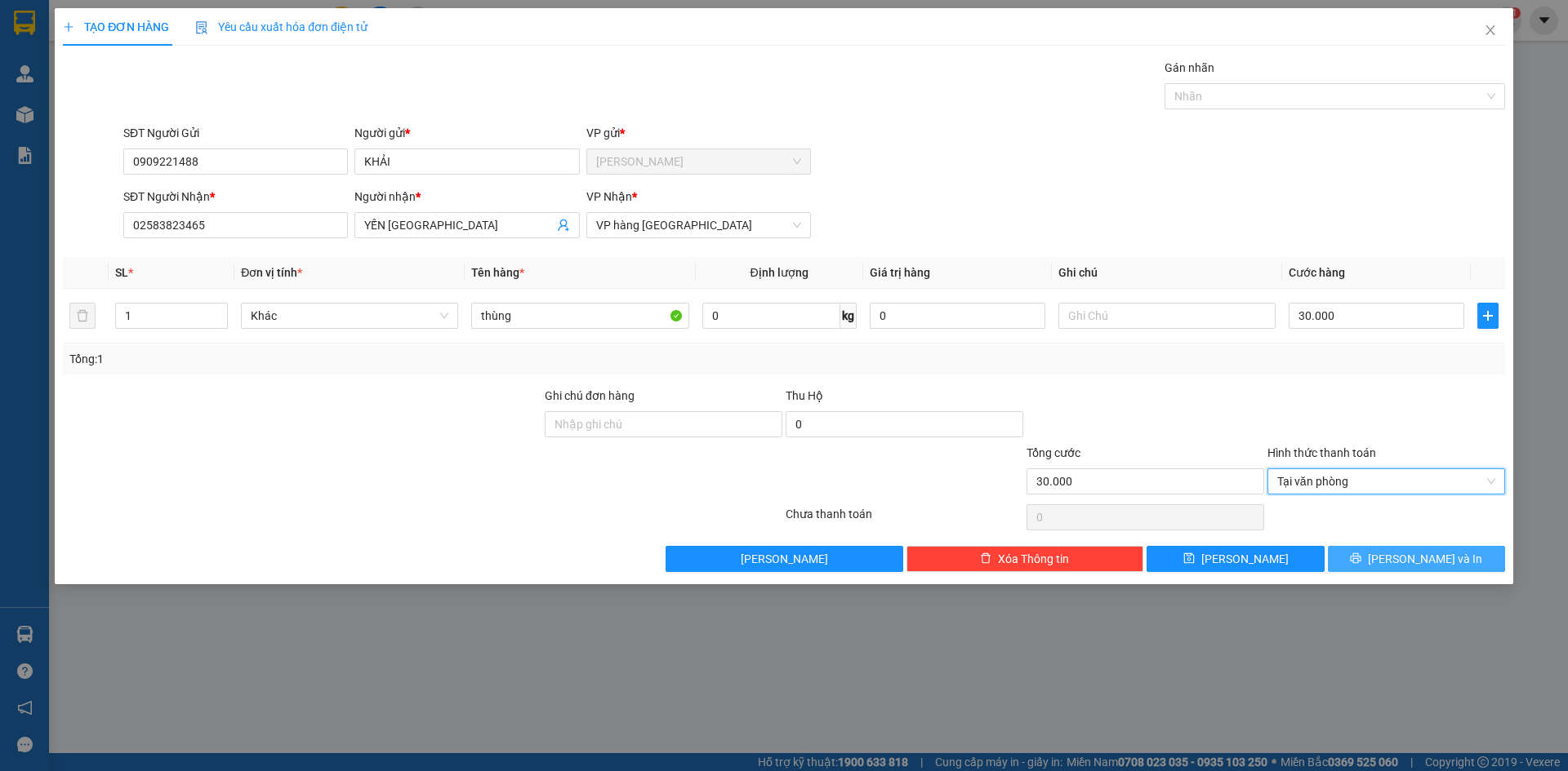
click at [1414, 560] on span "[PERSON_NAME] và In" at bounding box center [1426, 559] width 114 height 18
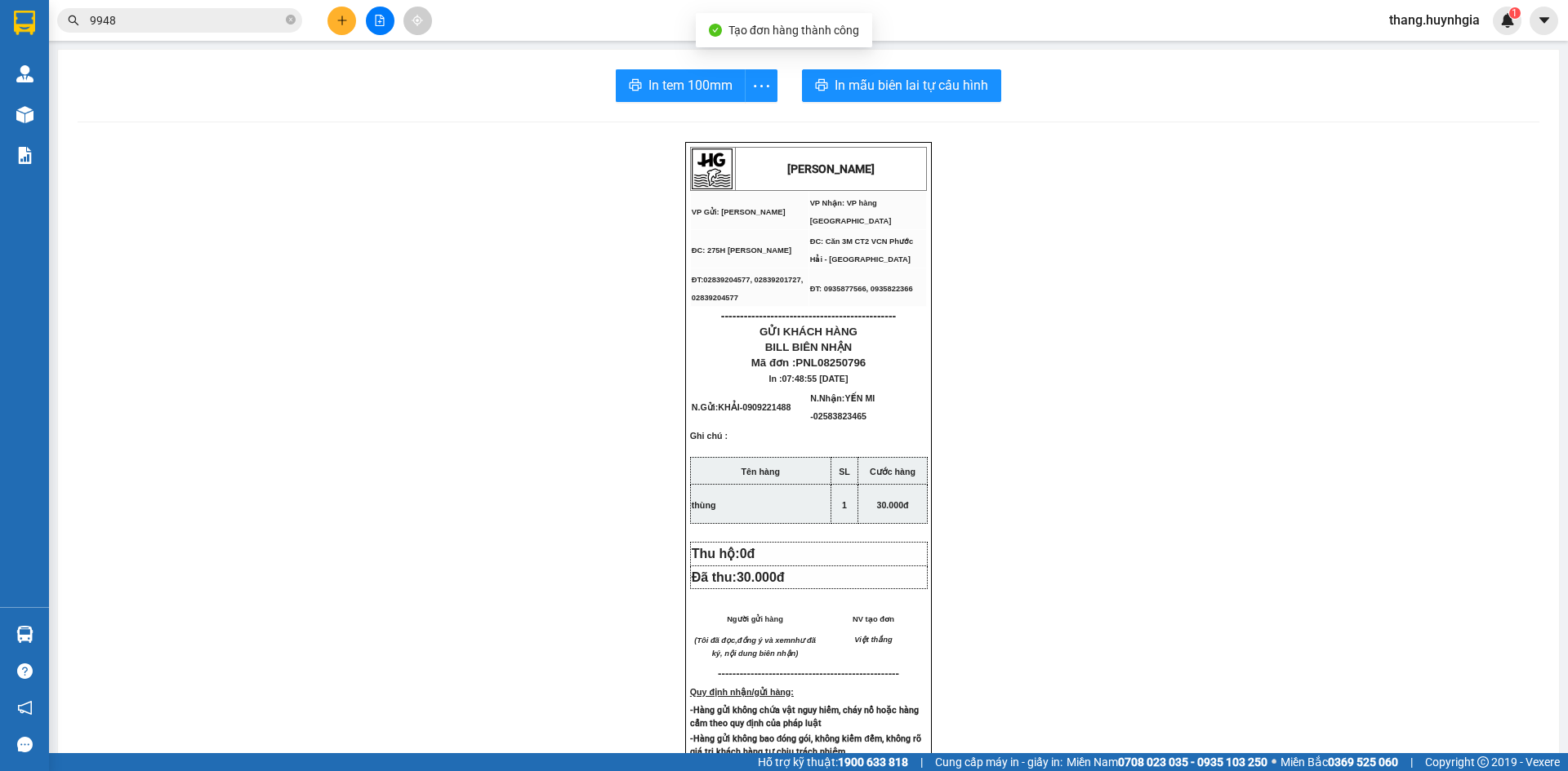
click at [598, 78] on div "In tem 100mm In mẫu biên lai tự cấu hình" at bounding box center [808, 86] width 1462 height 33
click at [637, 93] on button "In tem 100mm" at bounding box center [680, 86] width 130 height 33
click at [923, 91] on span "In mẫu biên lai tự cấu hình" at bounding box center [911, 85] width 153 height 20
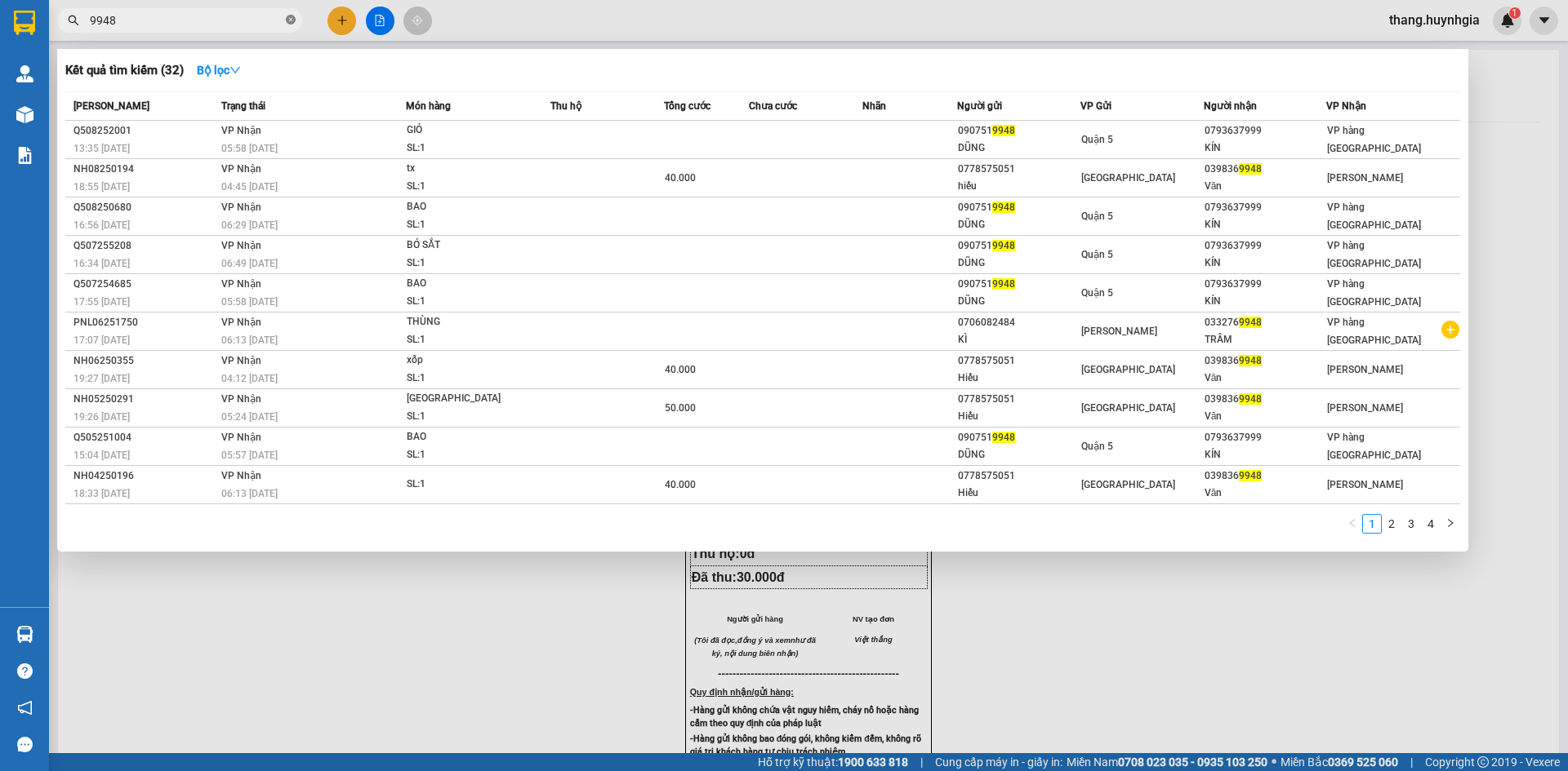
click at [294, 24] on icon "close-circle" at bounding box center [291, 19] width 10 height 10
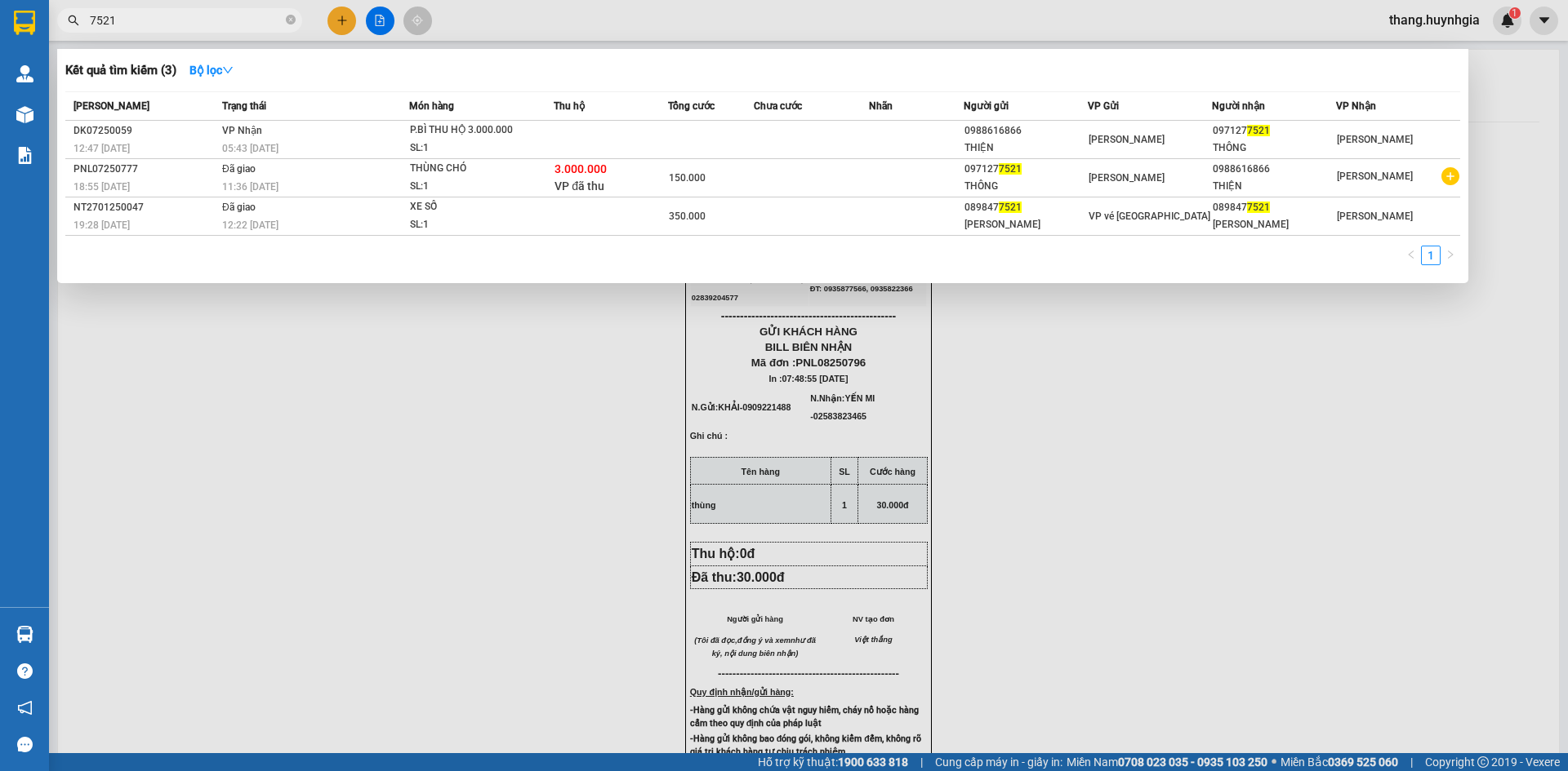
type input "7521"
click at [298, 20] on span "7521" at bounding box center [179, 19] width 245 height 24
click at [293, 22] on icon "close-circle" at bounding box center [291, 19] width 10 height 10
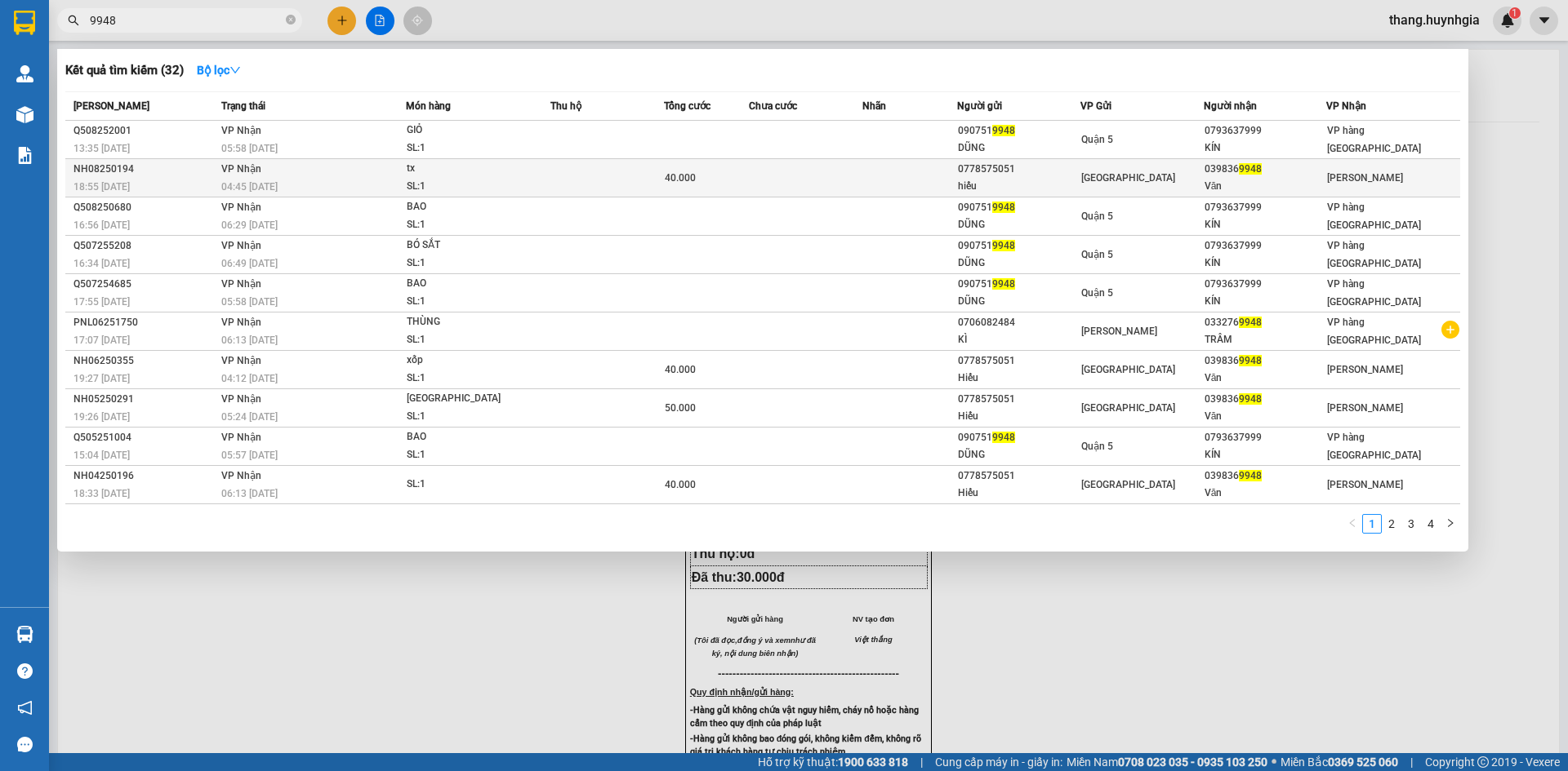
type input "9948"
click at [478, 189] on div "SL: 1" at bounding box center [468, 187] width 122 height 18
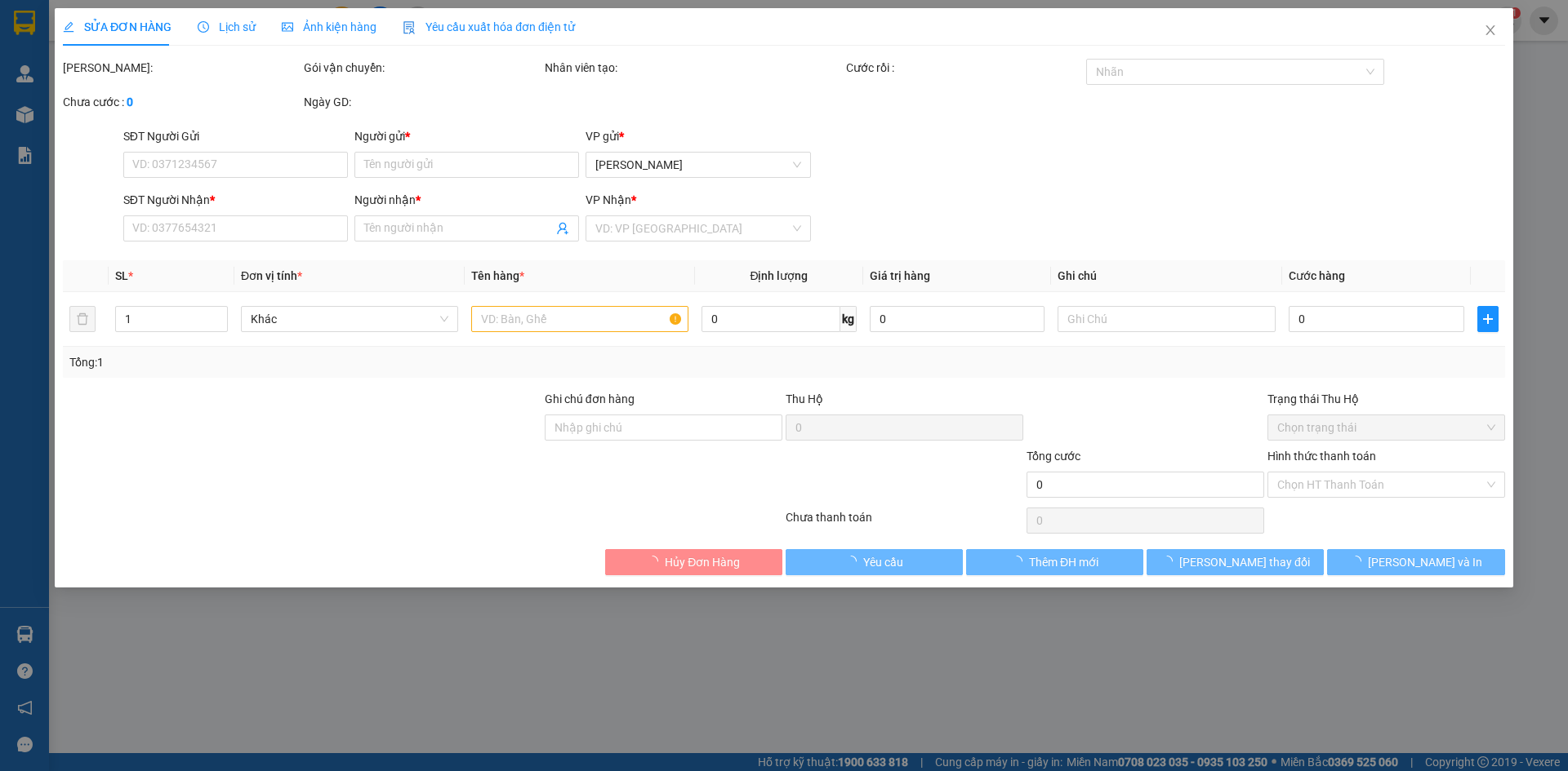
type input "0778575051"
type input "hiếu"
type input "0398369948"
type input "Văn"
type input "40.000"
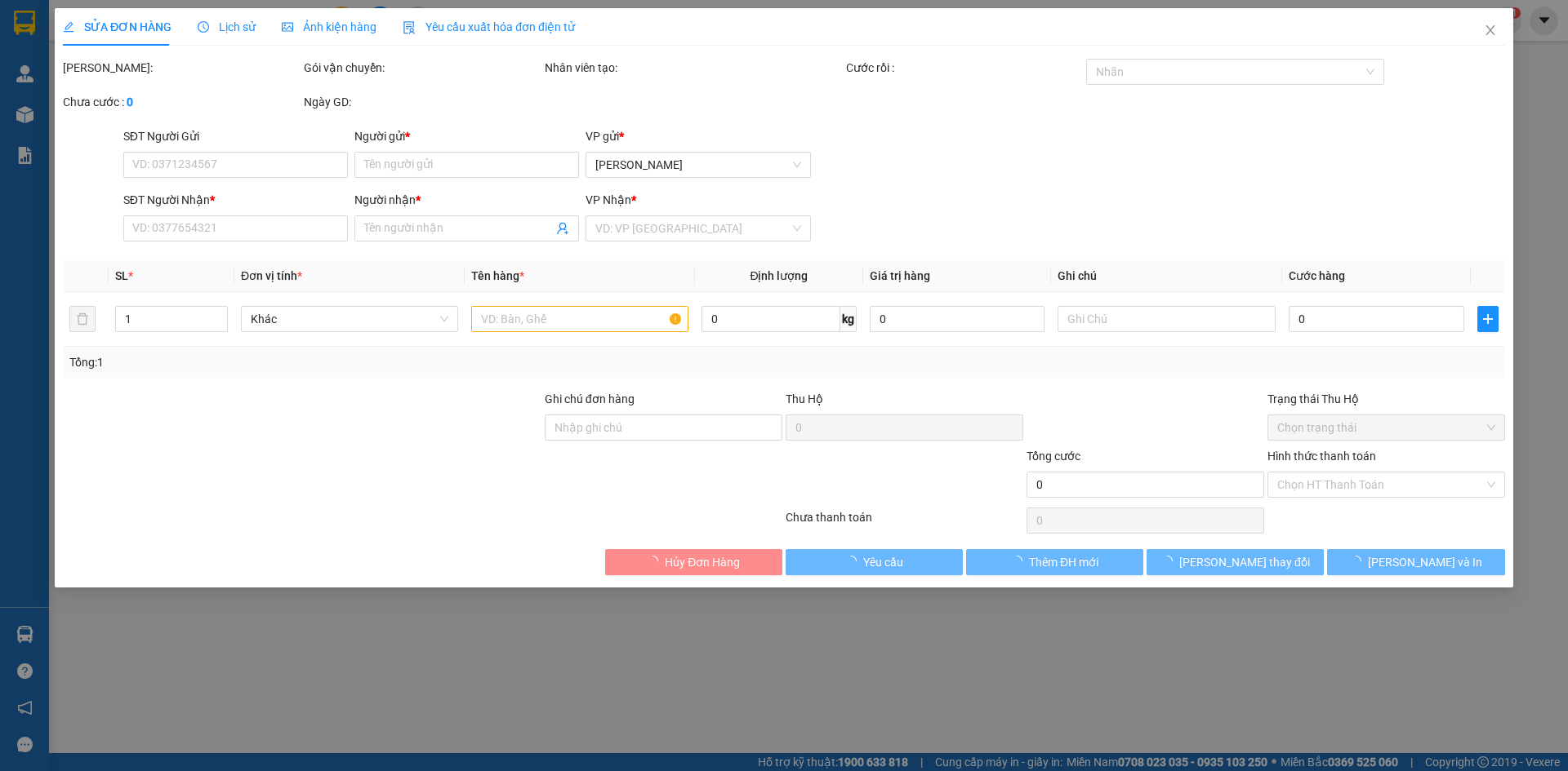
type input "0"
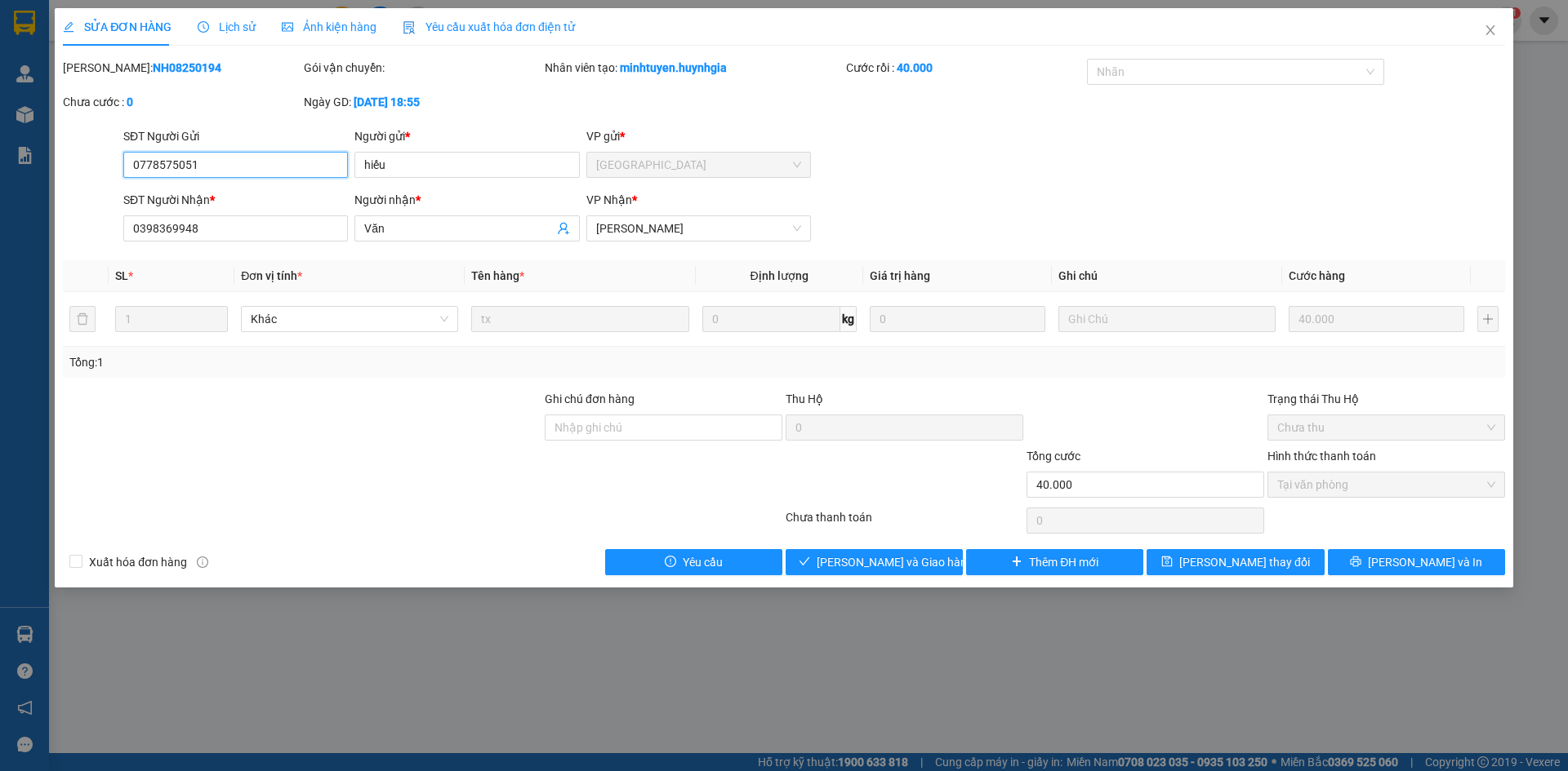
click at [936, 207] on div "SĐT Người Nhận * 0398369948 Người nhận * Văn VP Nhận * Phạm Ngũ Lão" at bounding box center [814, 219] width 1389 height 57
drag, startPoint x: 844, startPoint y: 564, endPoint x: 1362, endPoint y: 200, distance: 633.1
click at [847, 560] on span "[PERSON_NAME] và [PERSON_NAME] hàng" at bounding box center [895, 562] width 157 height 18
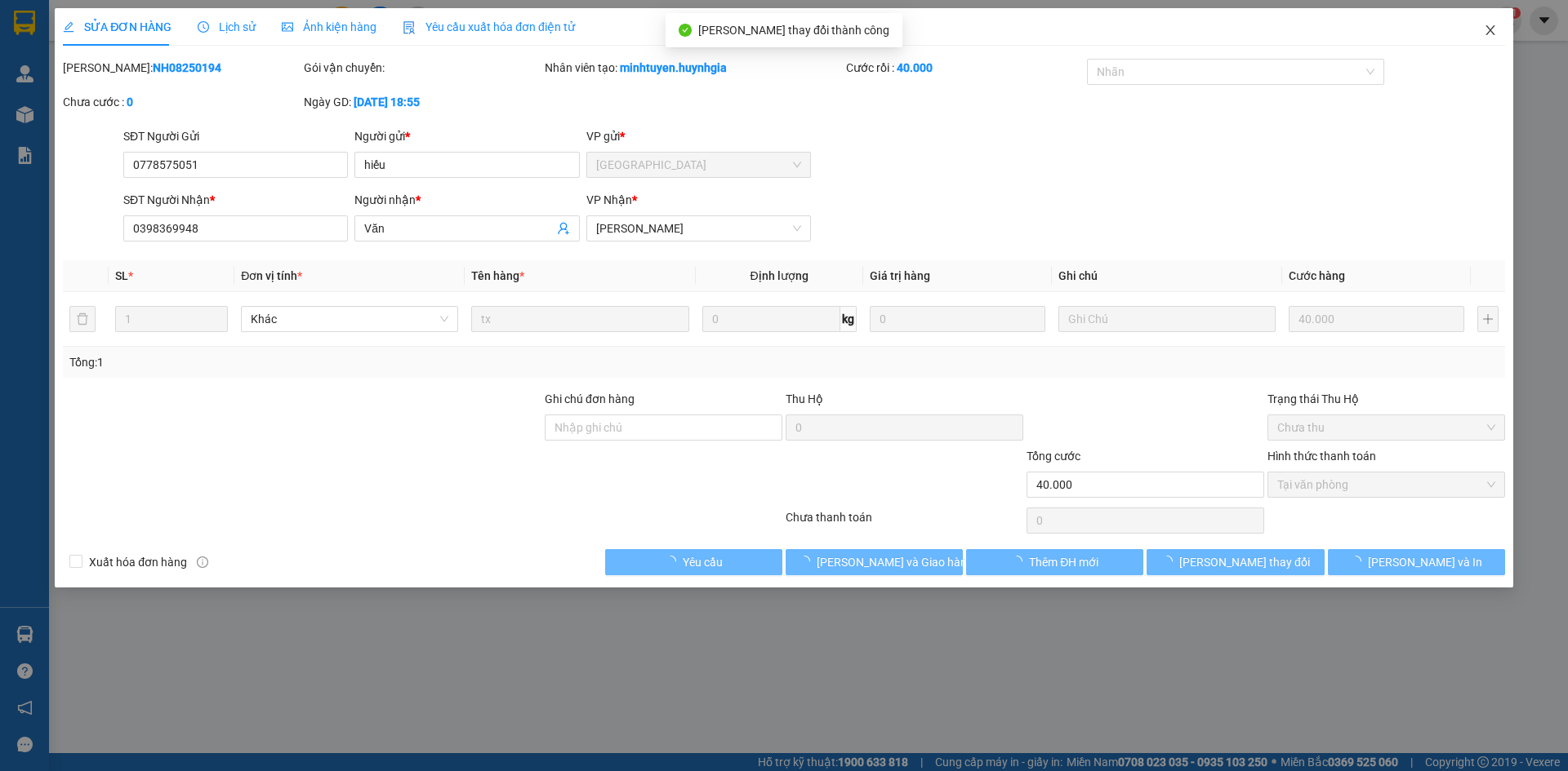
click at [1492, 32] on icon "close" at bounding box center [1490, 29] width 13 height 13
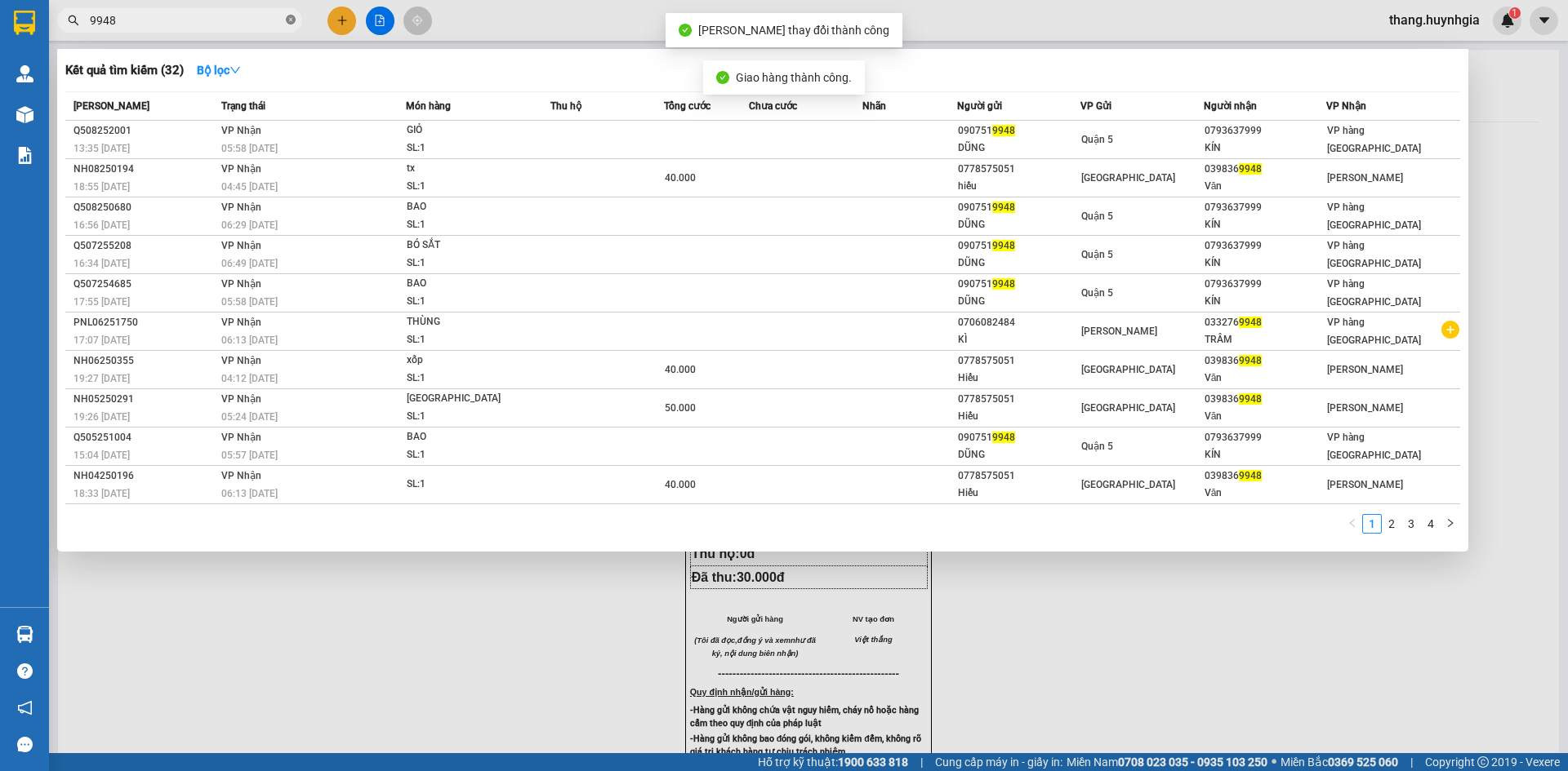
click at [294, 17] on icon "close-circle" at bounding box center [291, 19] width 10 height 10
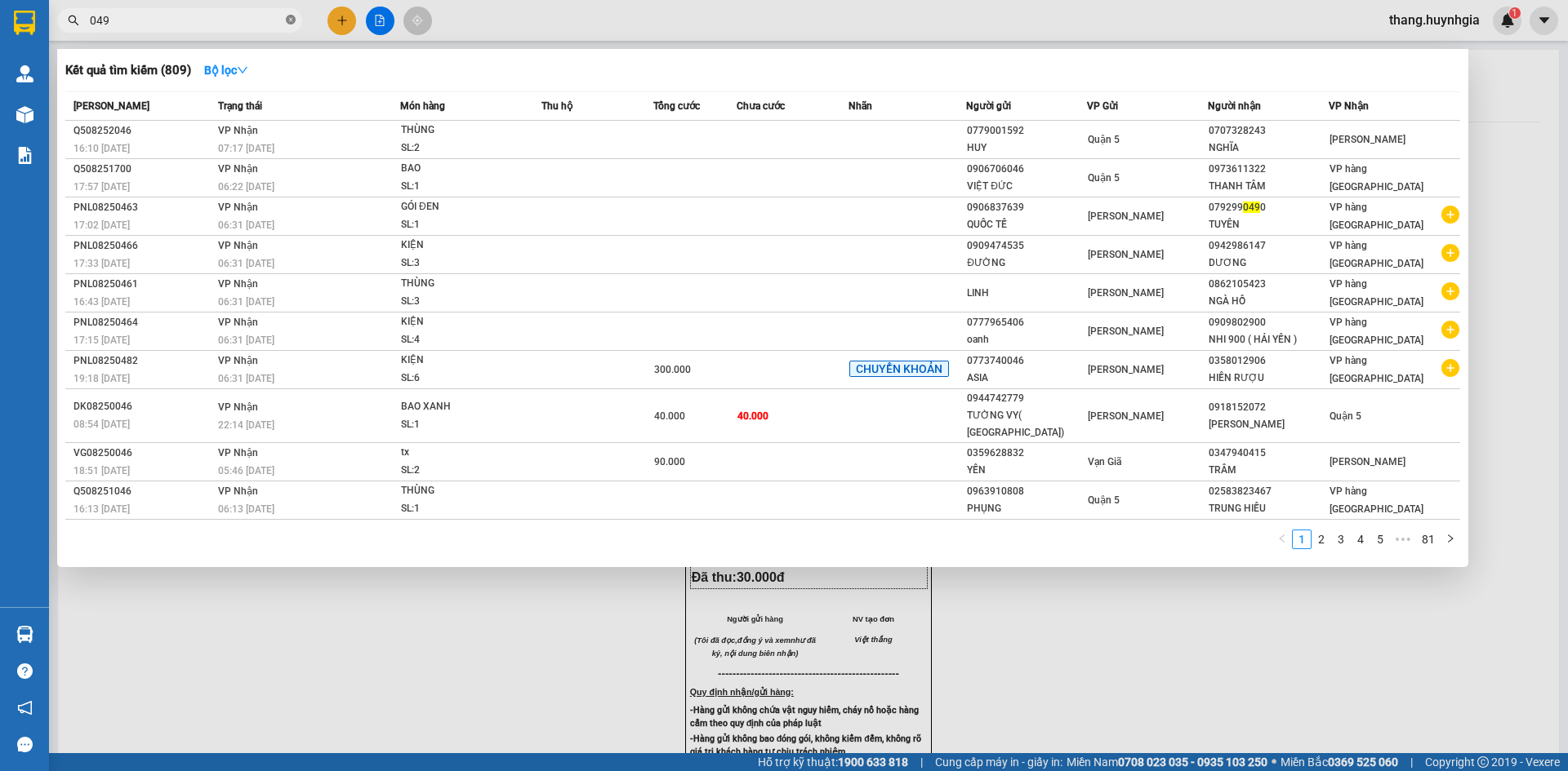
type input "0491"
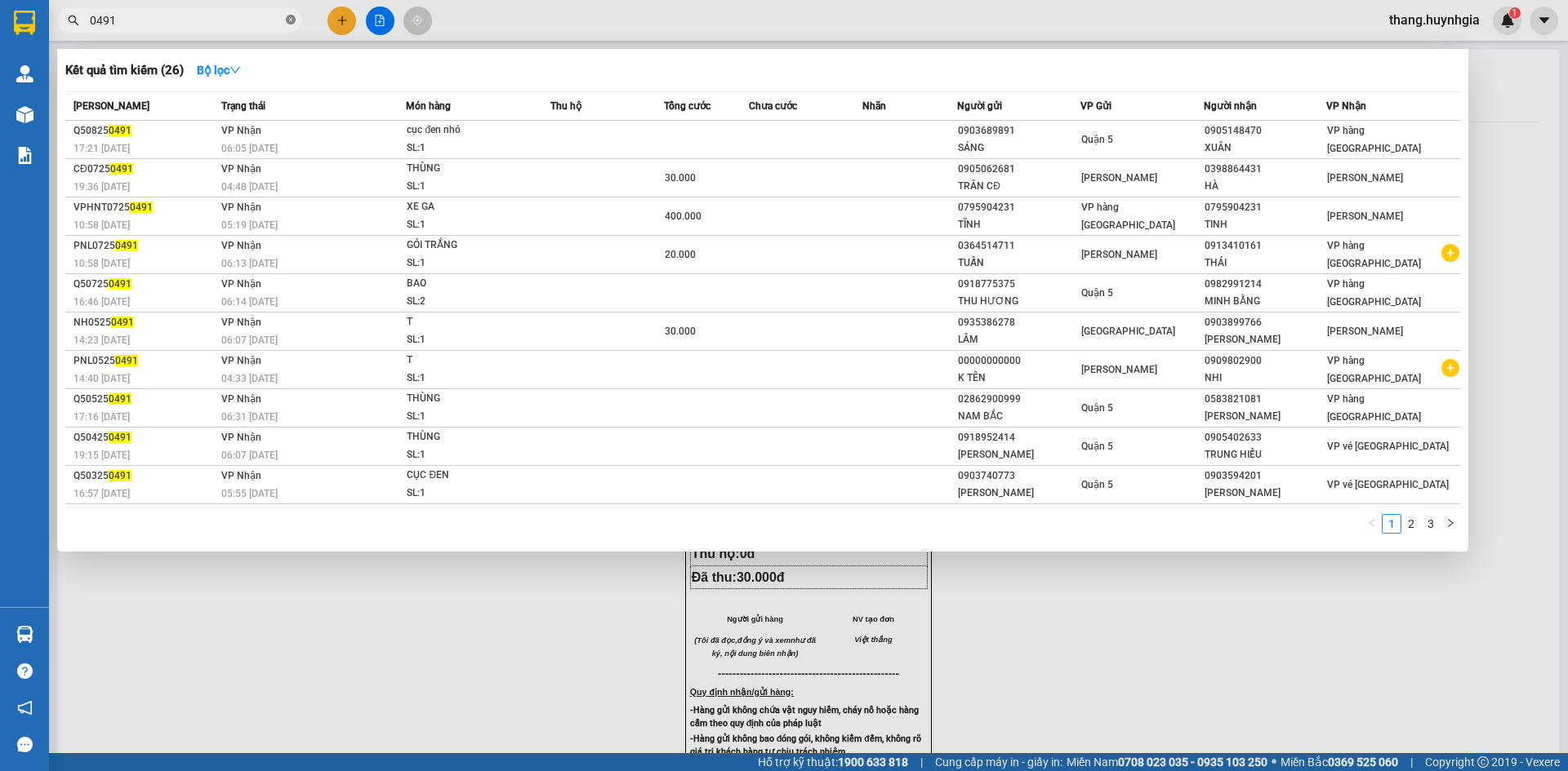
click at [292, 19] on icon "close-circle" at bounding box center [291, 19] width 10 height 10
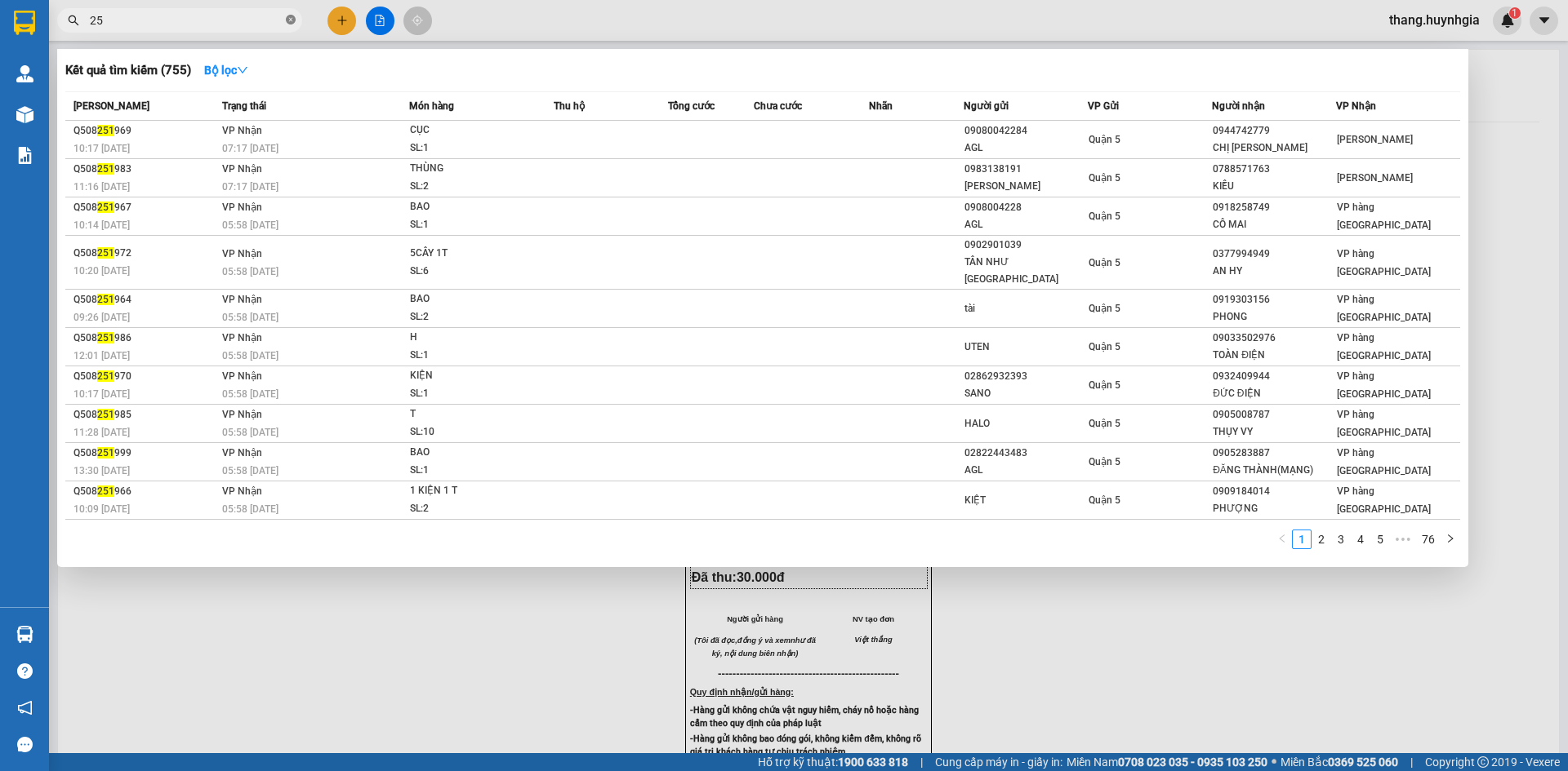
type input "2"
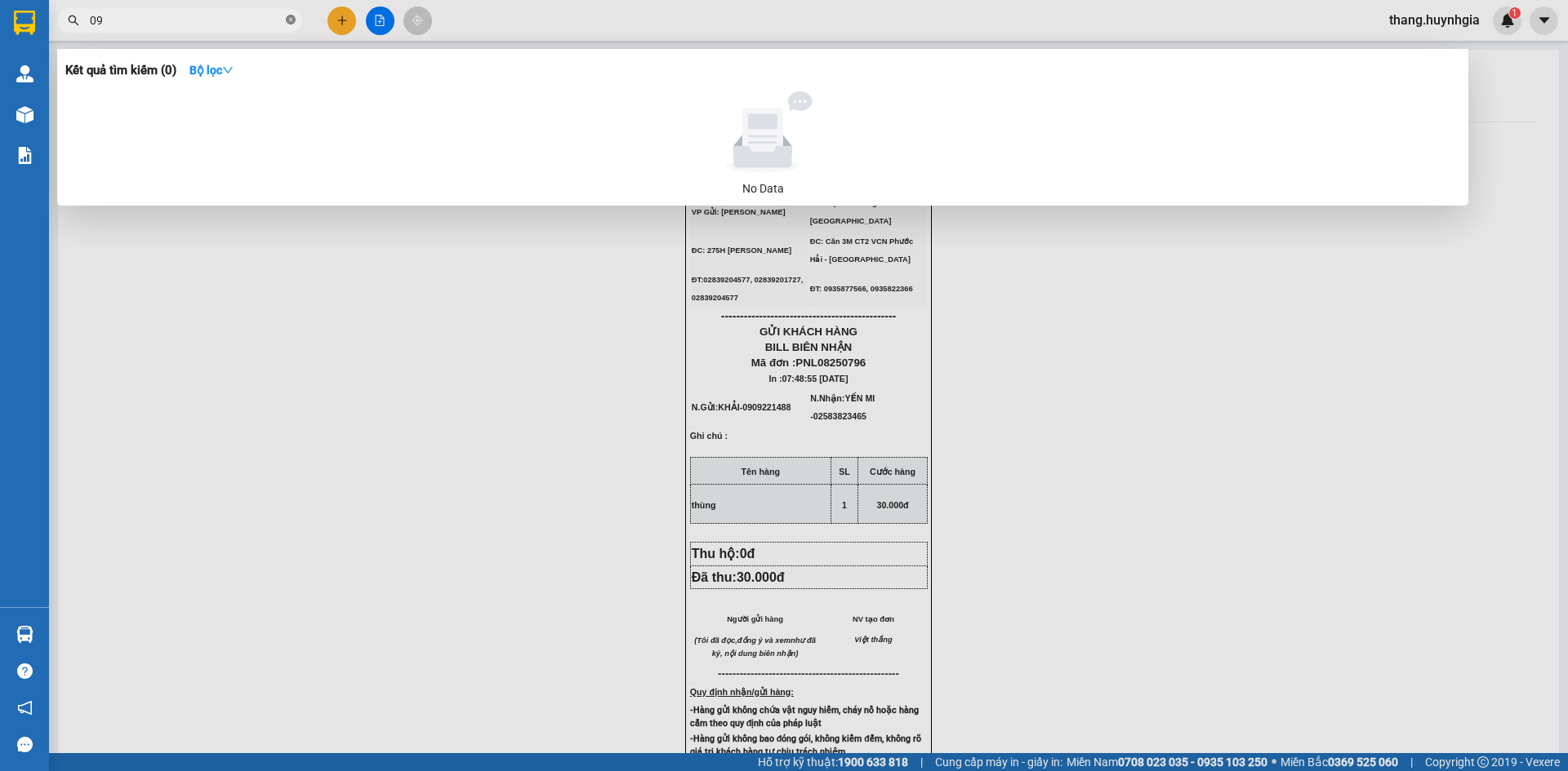
type input "0"
type input "5668"
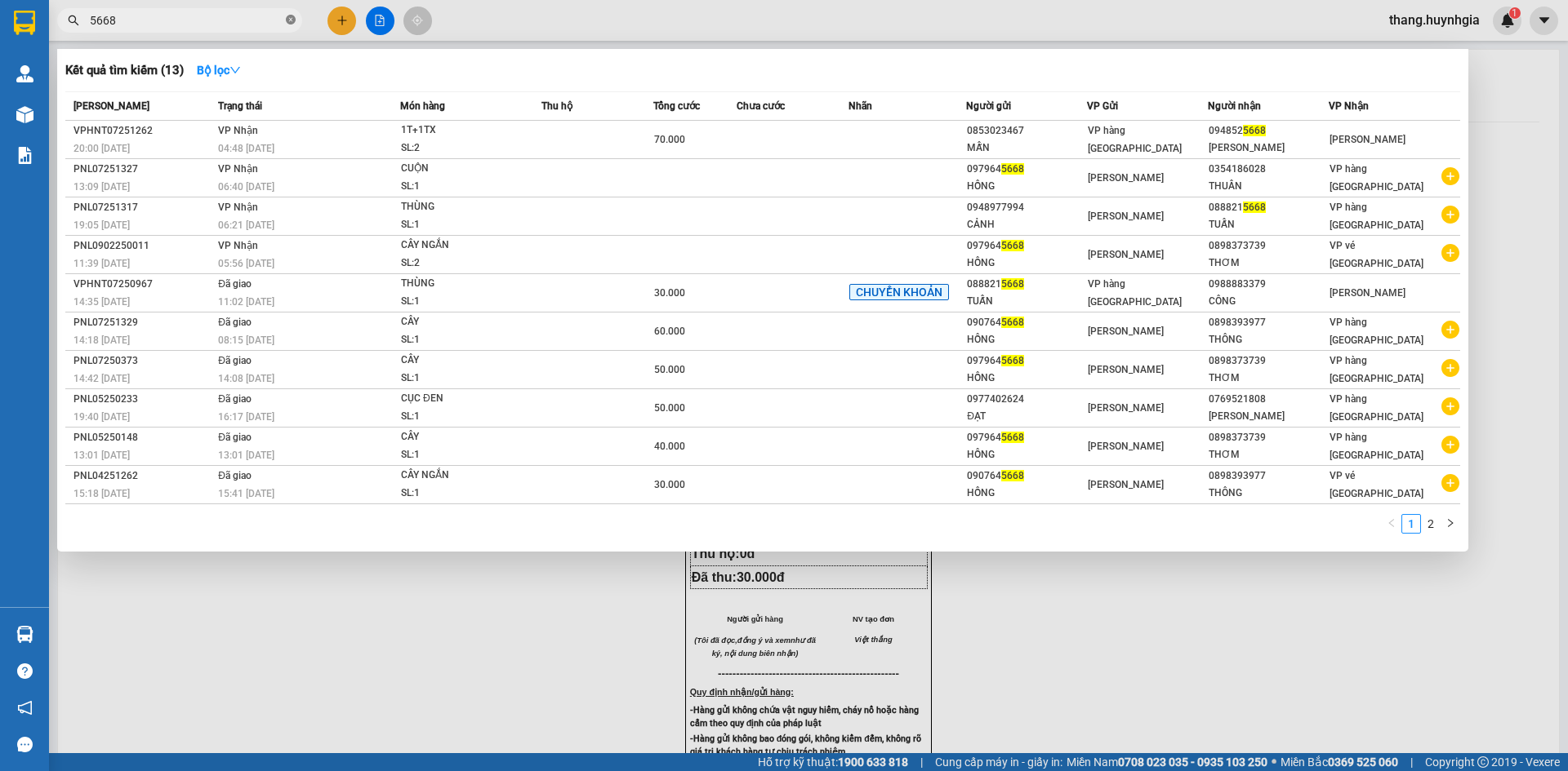
click at [288, 23] on icon "close-circle" at bounding box center [291, 19] width 10 height 10
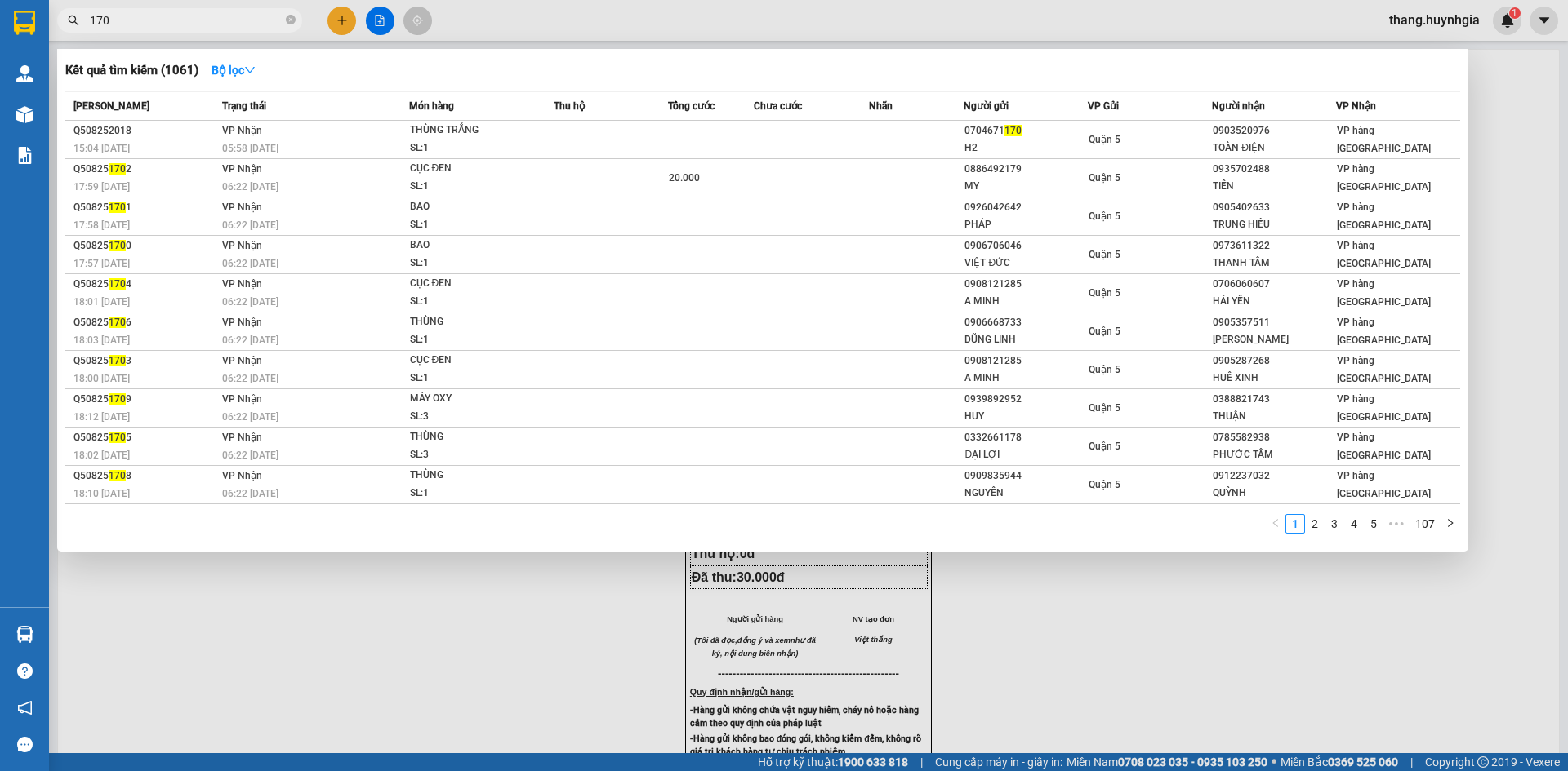
type input "1700"
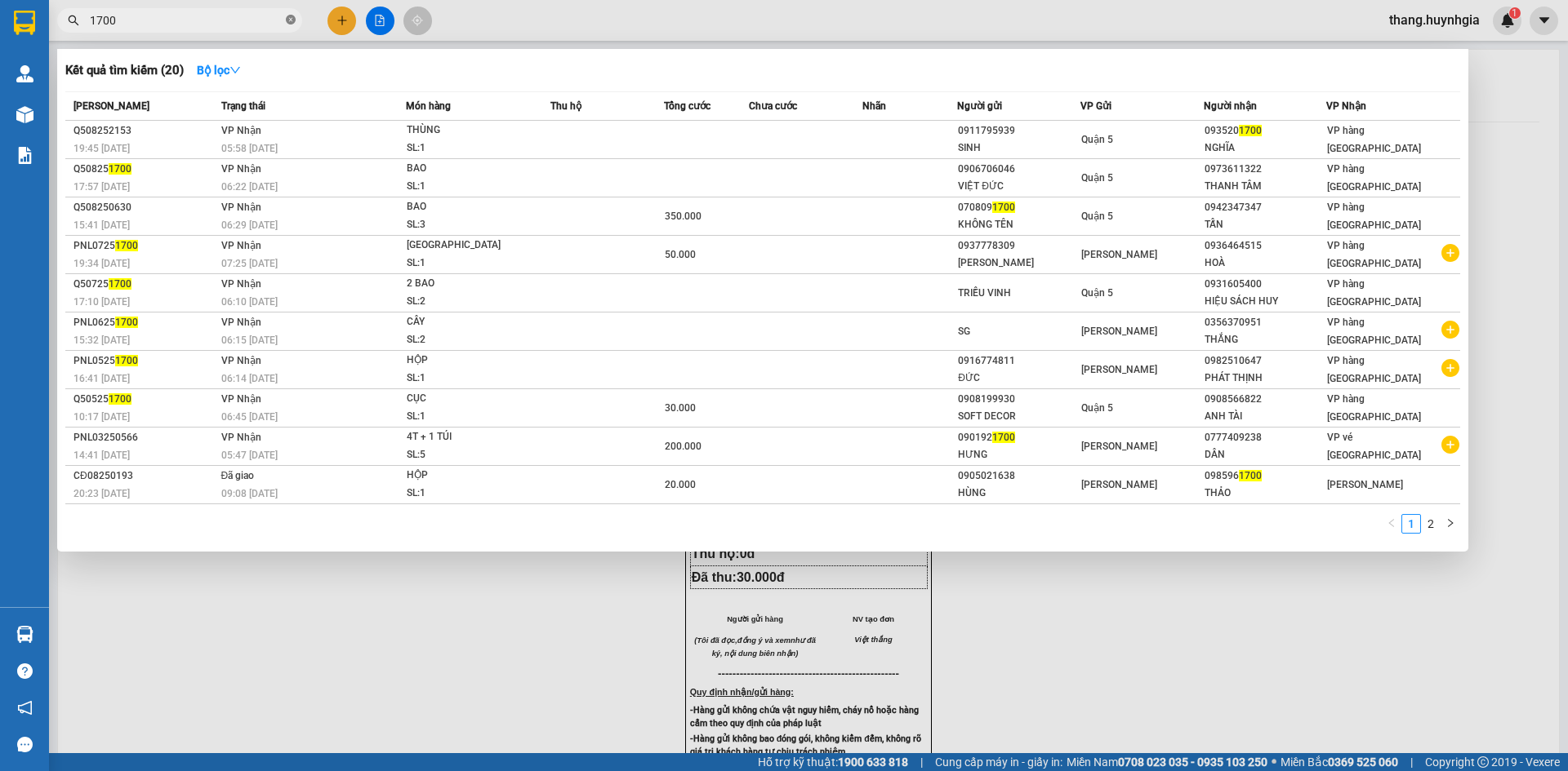
click at [289, 20] on icon "close-circle" at bounding box center [291, 19] width 10 height 10
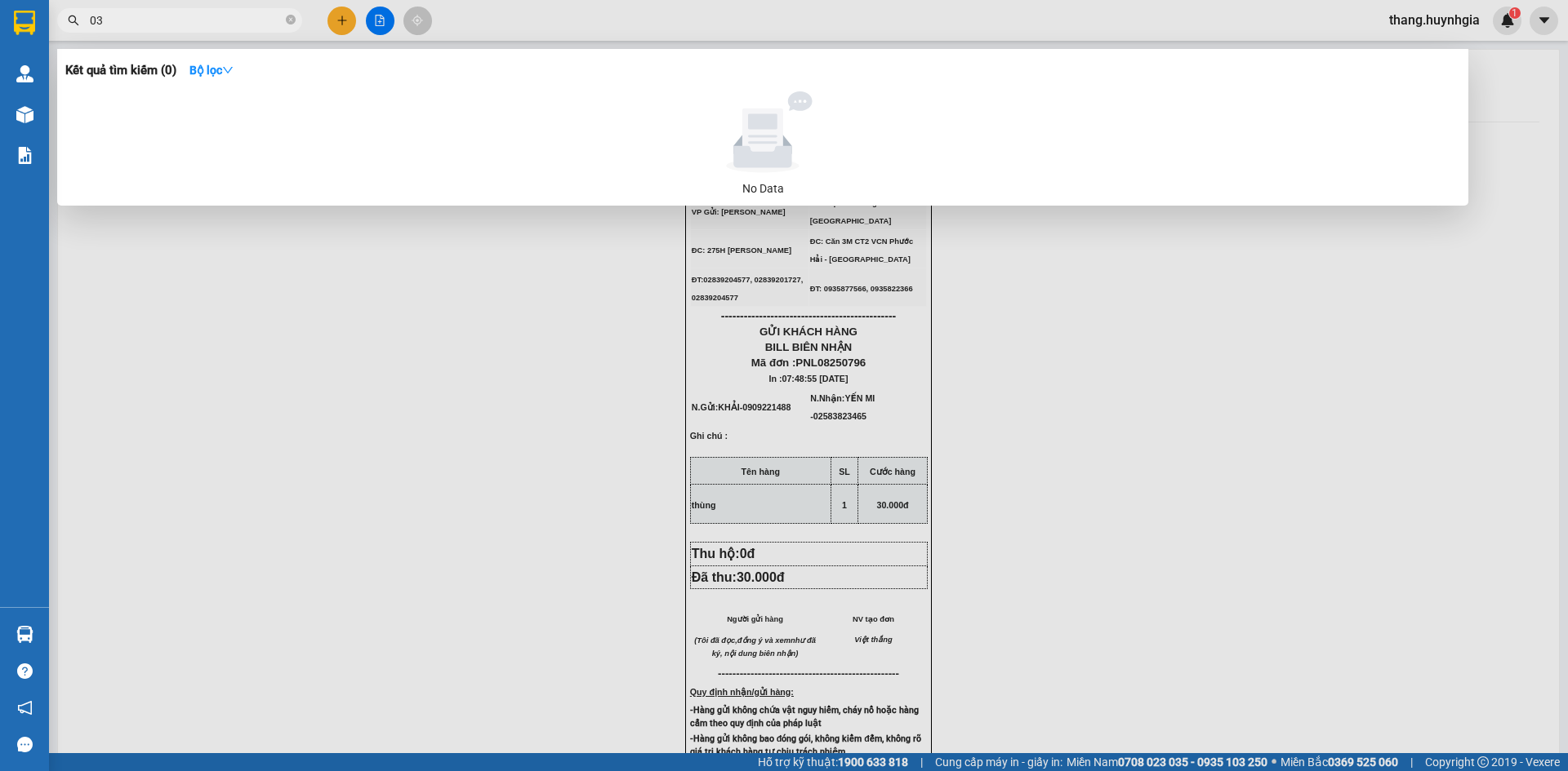
type input "0"
type input "8"
type input "0905177468"
drag, startPoint x: 343, startPoint y: 12, endPoint x: 339, endPoint y: 19, distance: 8.1
click at [340, 15] on div at bounding box center [784, 386] width 1568 height 771
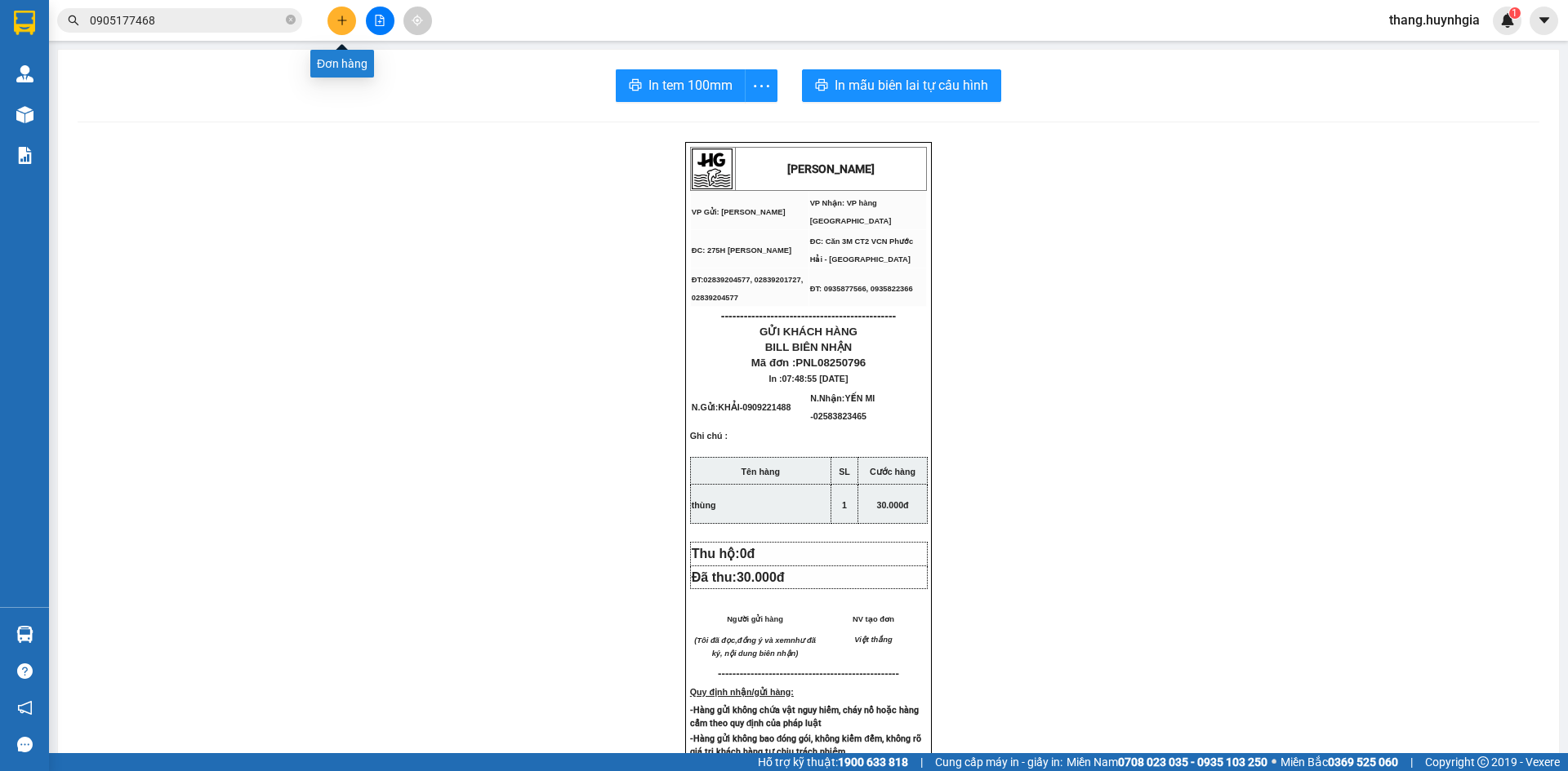
click at [339, 19] on icon "plus" at bounding box center [342, 20] width 12 height 12
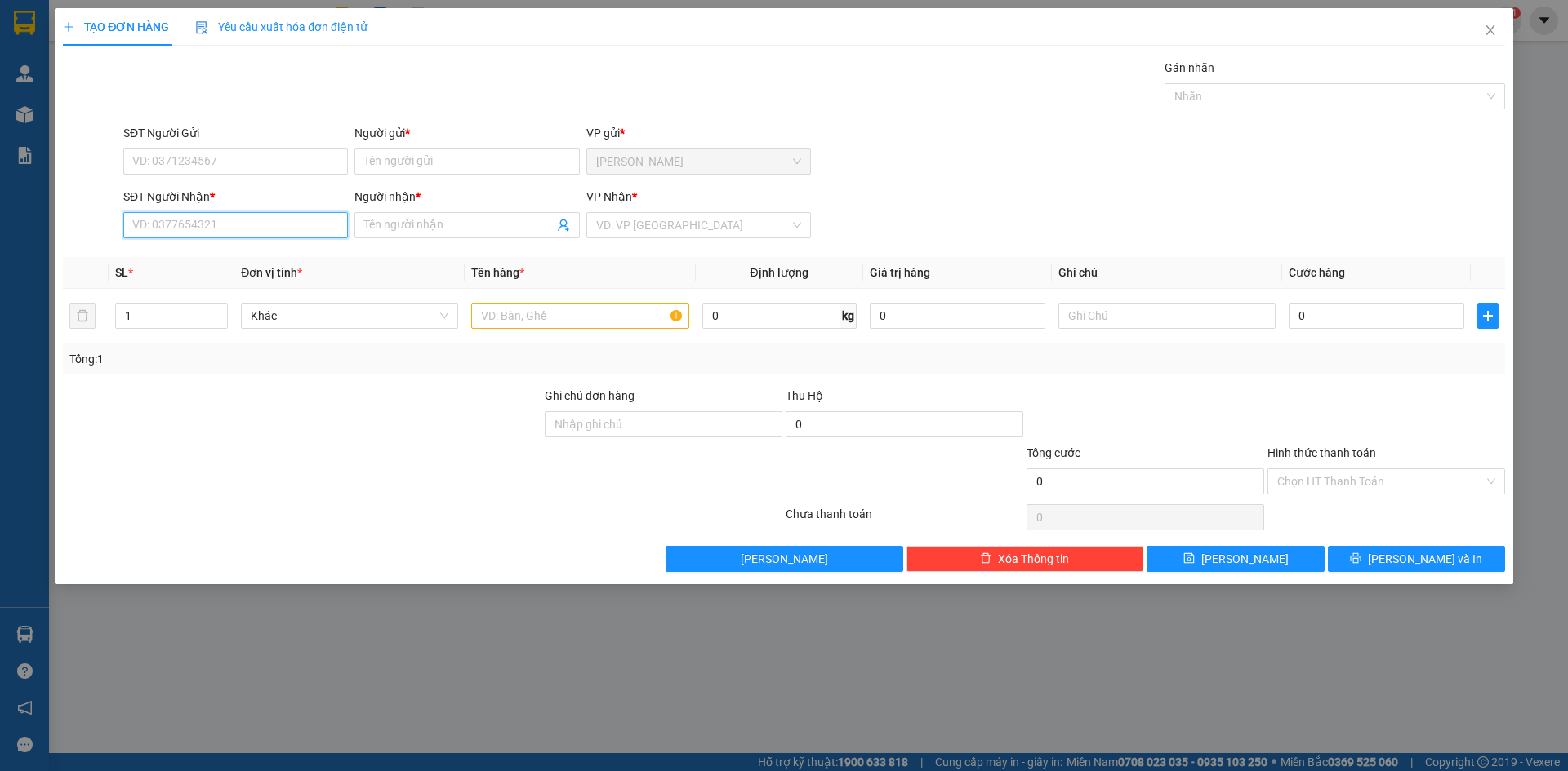
click at [247, 223] on input "SĐT Người Nhận *" at bounding box center [235, 225] width 225 height 26
type input "4"
click at [273, 250] on div "0901901642 - HẢI" at bounding box center [235, 258] width 205 height 18
type input "0901901642"
type input "HẢI"
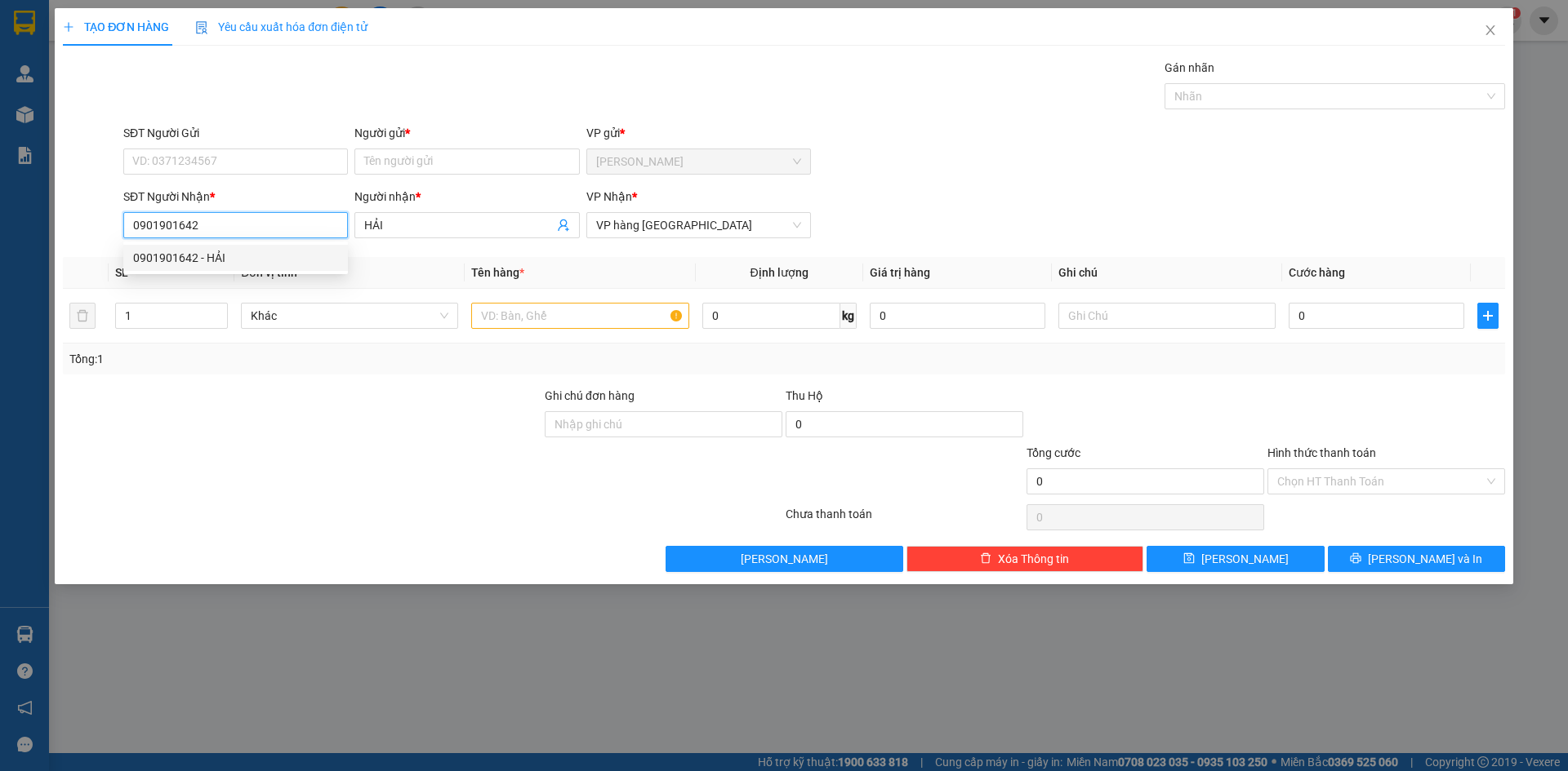
type input "0901901642"
click at [320, 130] on div "SĐT Người Gửi" at bounding box center [235, 133] width 225 height 18
click at [320, 148] on input "SĐT Người Gửi" at bounding box center [235, 161] width 225 height 26
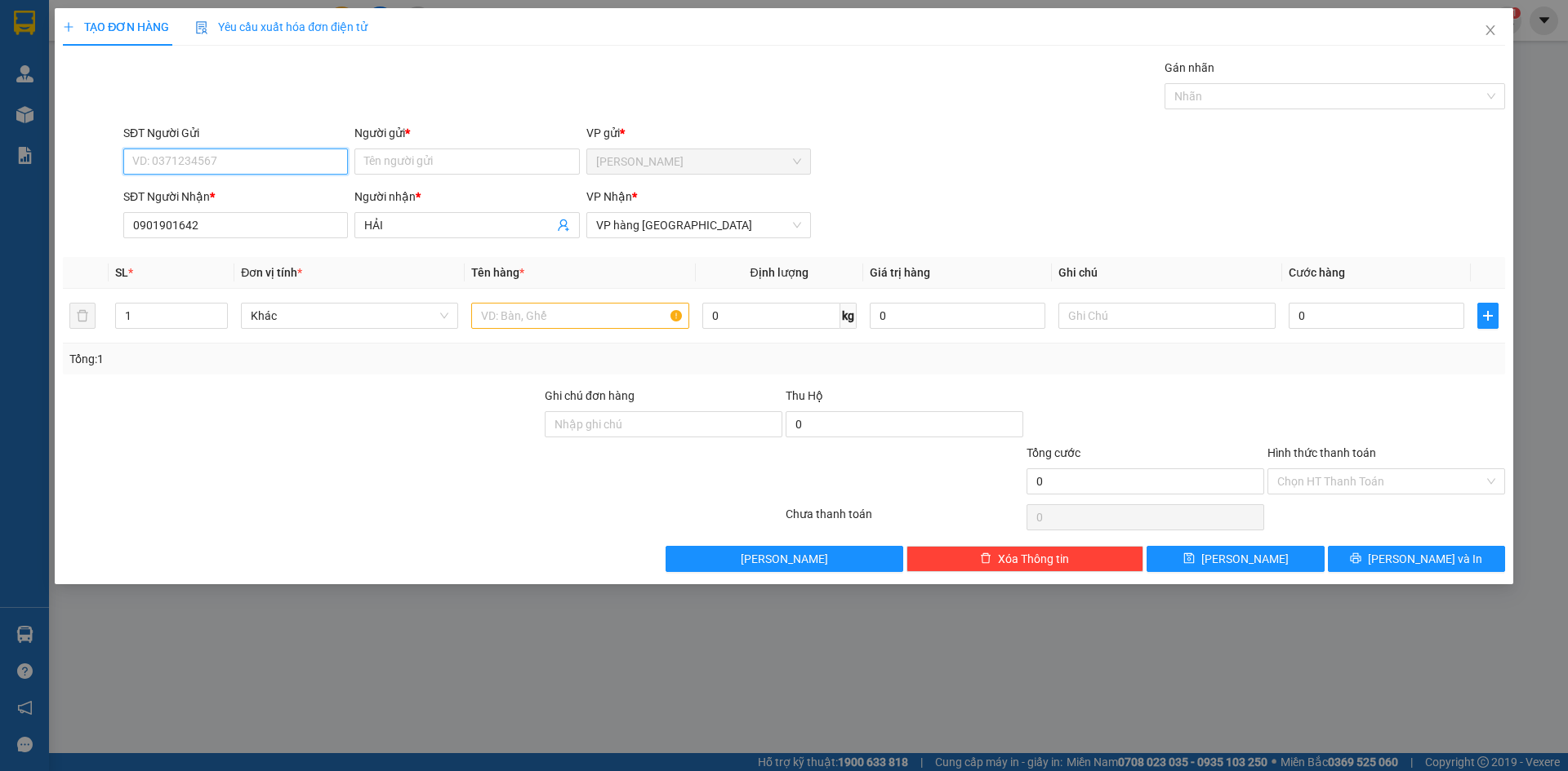
click at [320, 157] on input "SĐT Người Gửi" at bounding box center [235, 161] width 225 height 26
click at [284, 239] on div "0907087415 - ĐƯỢM" at bounding box center [235, 246] width 205 height 18
type input "0907087415"
type input "ĐƯỢM"
click at [558, 307] on input "text" at bounding box center [580, 316] width 217 height 26
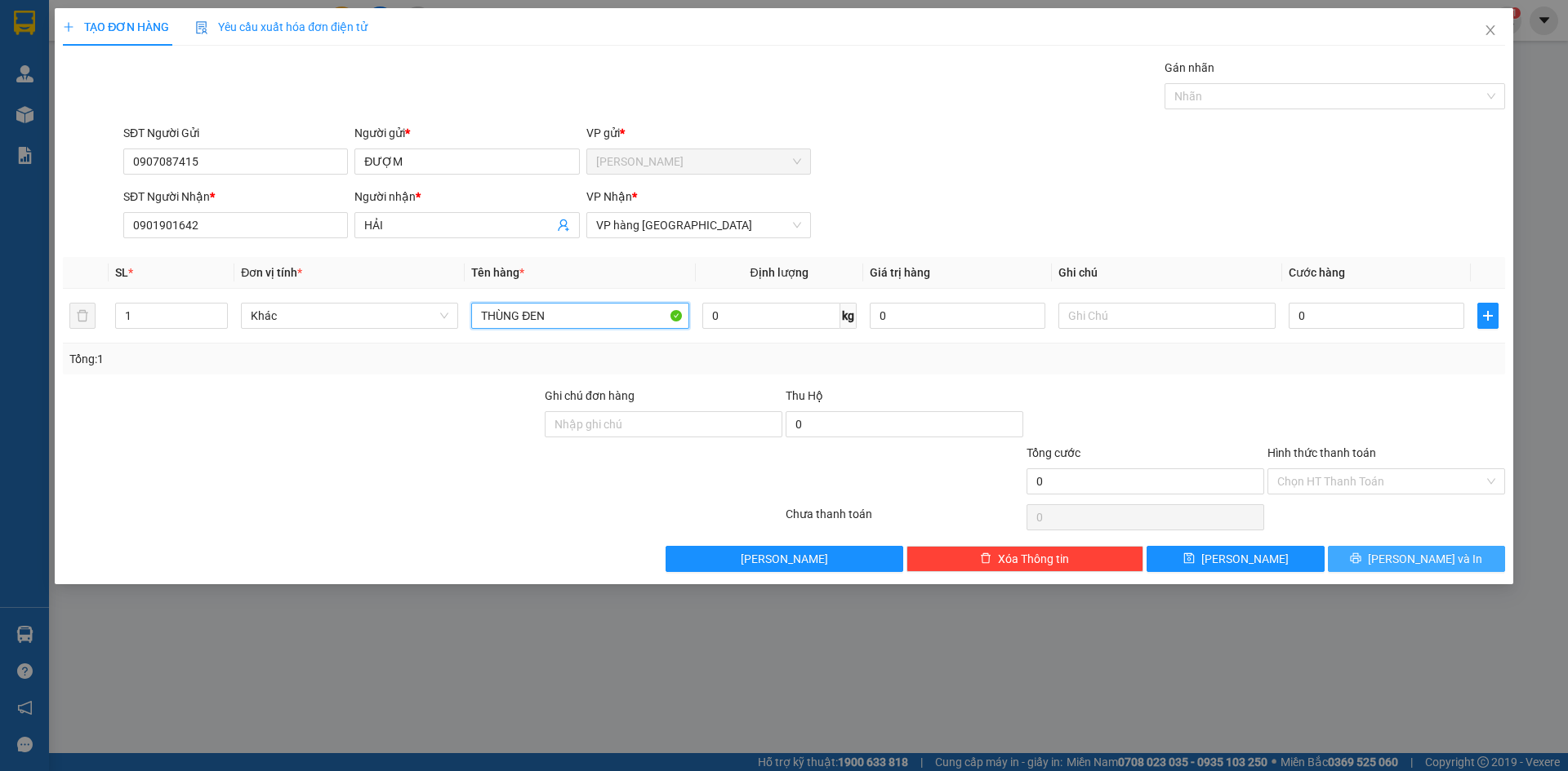
type input "THÙNG ĐEN"
click at [1440, 560] on span "[PERSON_NAME] và In" at bounding box center [1426, 559] width 114 height 18
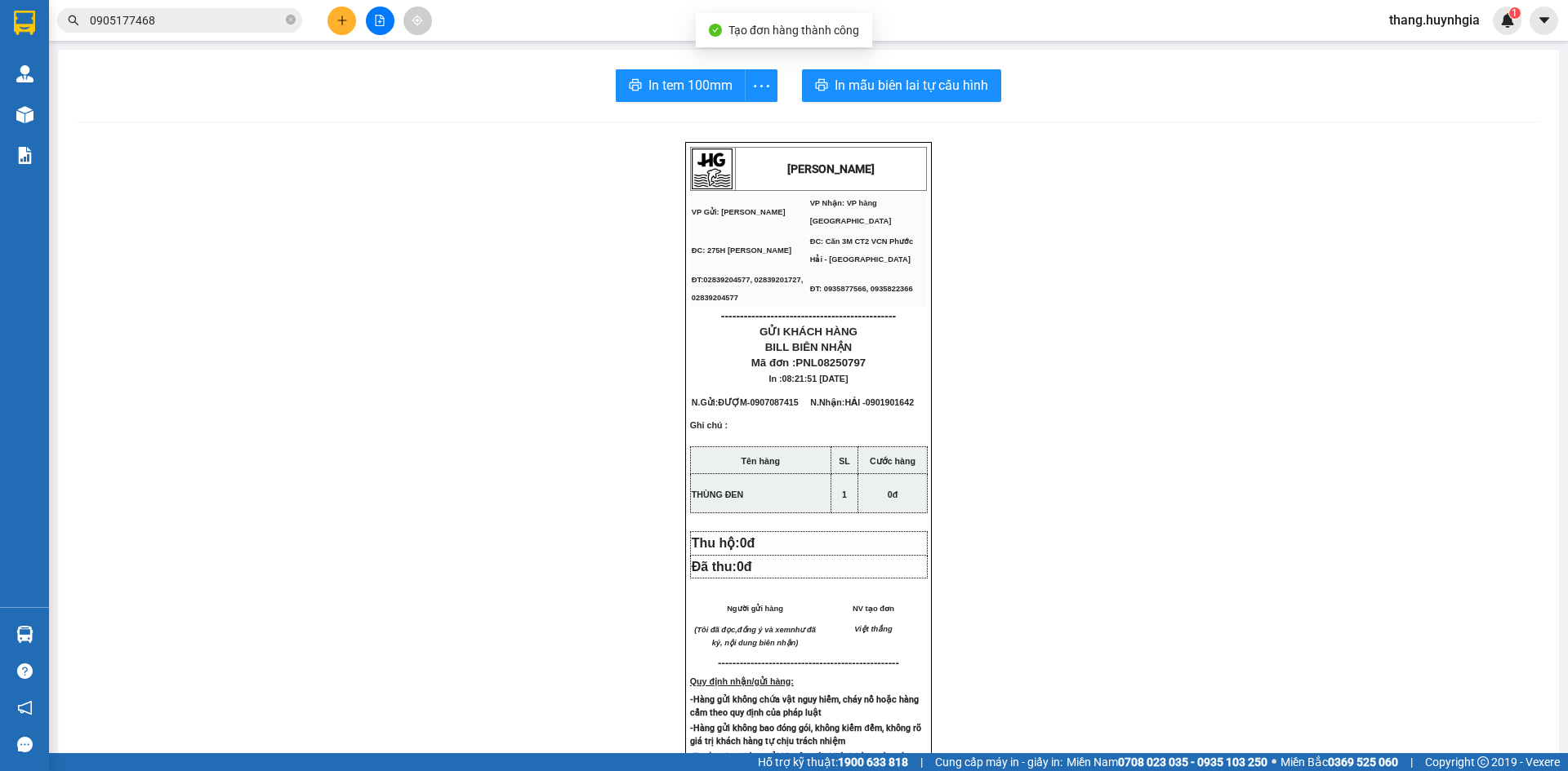
click at [872, 65] on div "In tem 100mm In mẫu biên lai tự cấu hình HUỲNH GIA VP Gửi: Phạm Ngũ Lão VP Nhâ…" at bounding box center [808, 670] width 1501 height 1243
click at [872, 94] on span "In mẫu biên lai tự cấu hình" at bounding box center [911, 85] width 153 height 20
click at [688, 79] on span "In tem 100mm" at bounding box center [690, 85] width 84 height 20
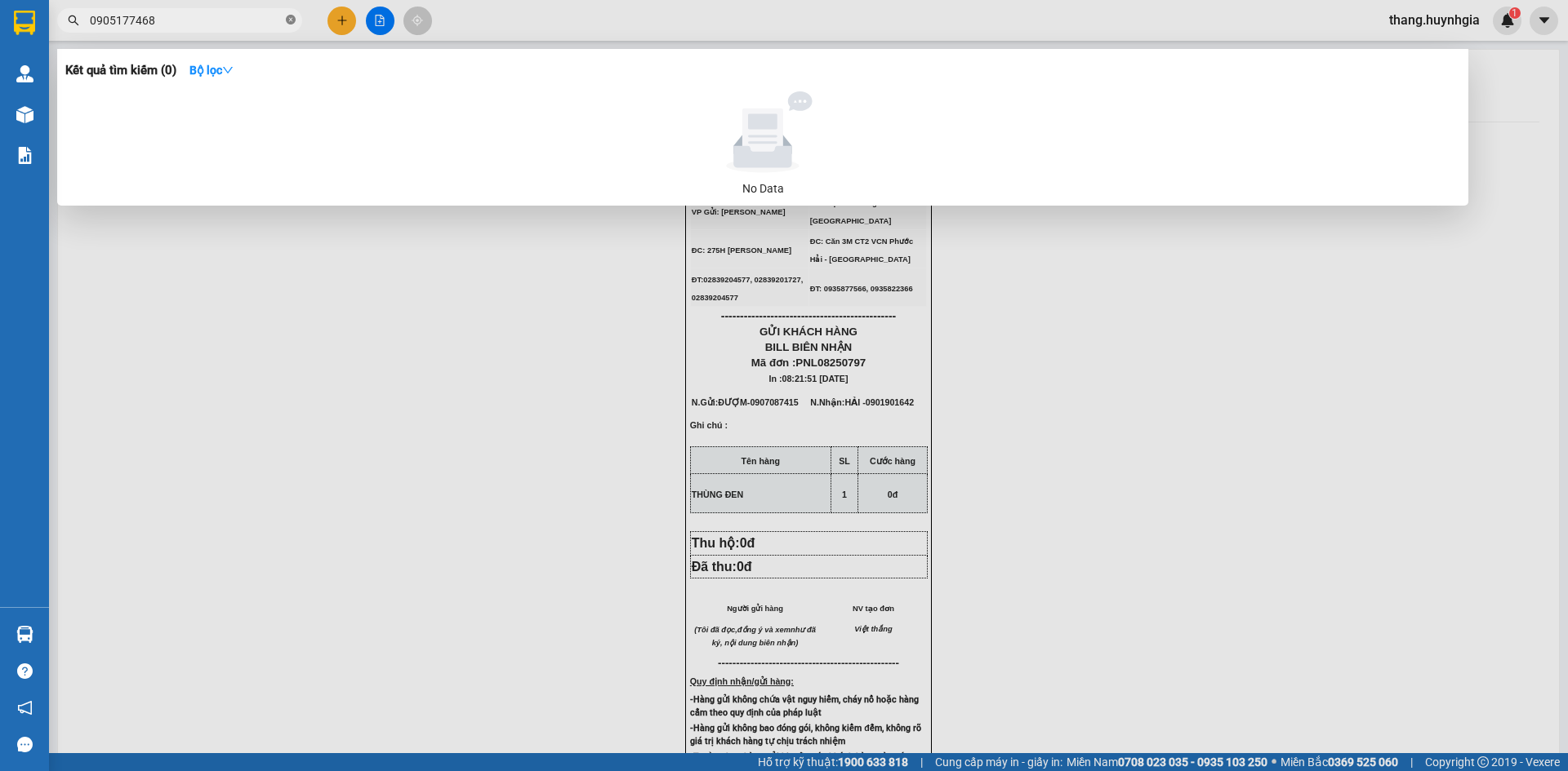
click at [291, 27] on span at bounding box center [291, 20] width 10 height 15
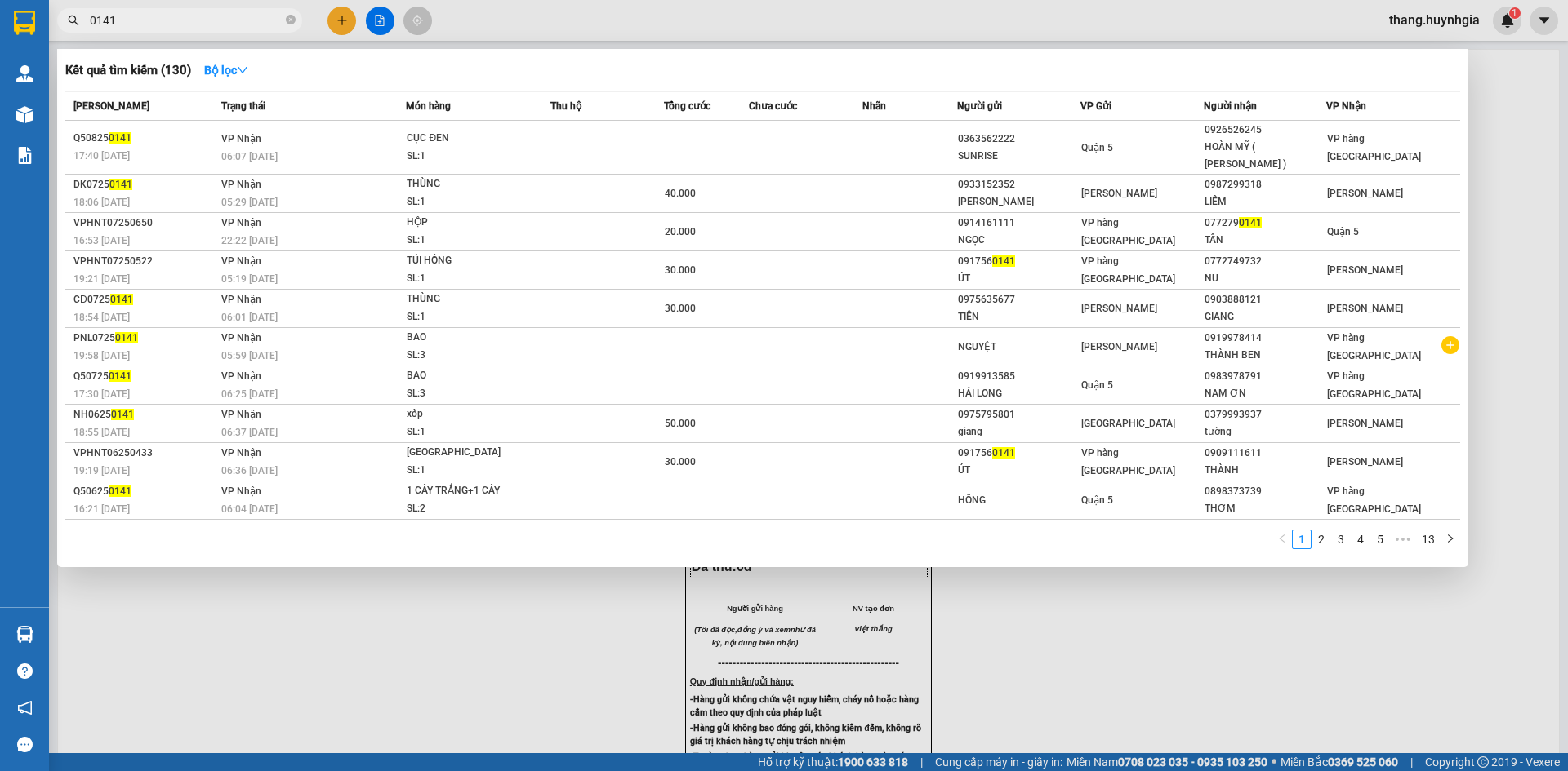
type input "0141"
click at [1072, 672] on div at bounding box center [784, 386] width 1568 height 771
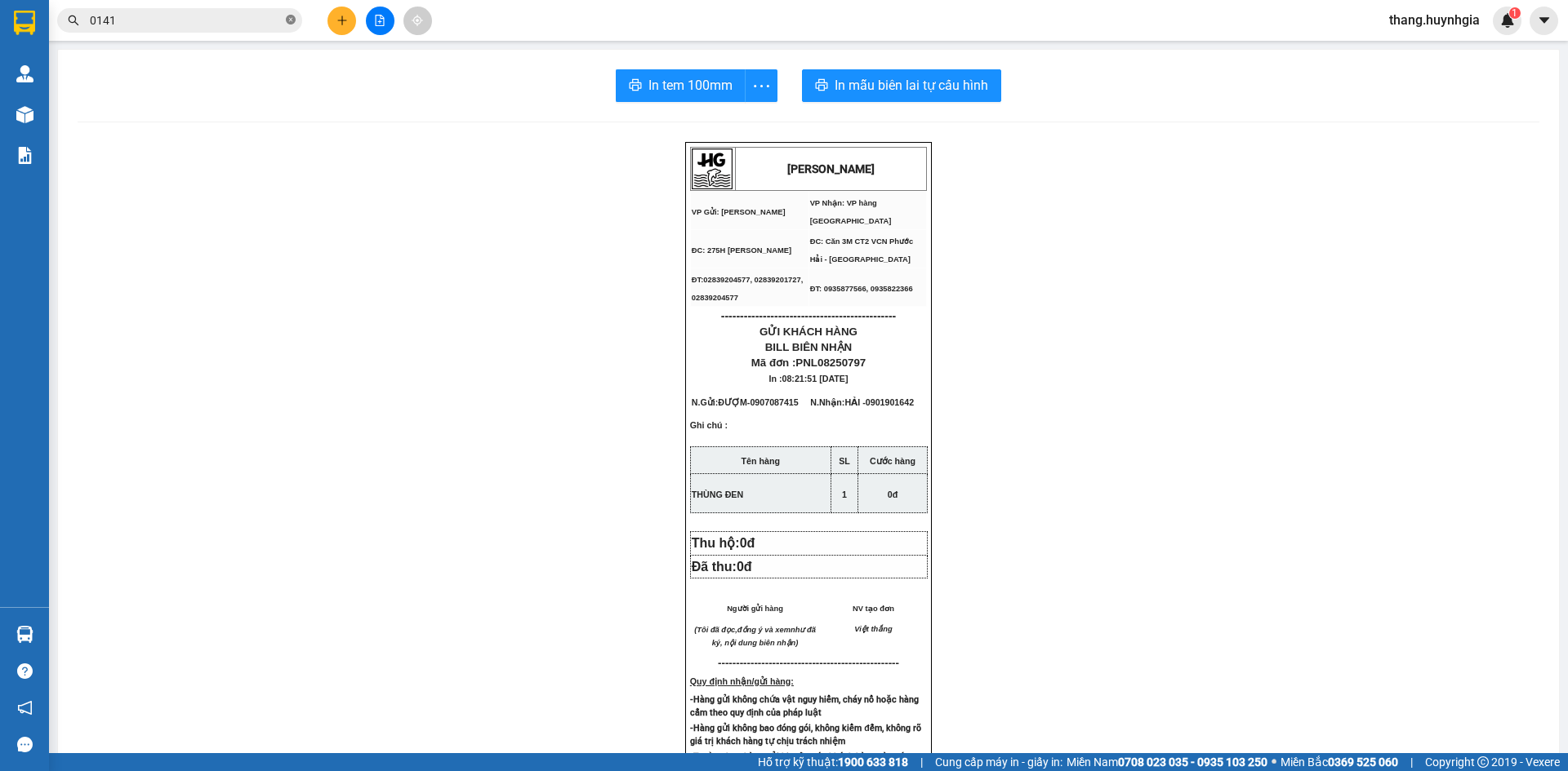
click at [289, 24] on icon "close-circle" at bounding box center [291, 19] width 10 height 10
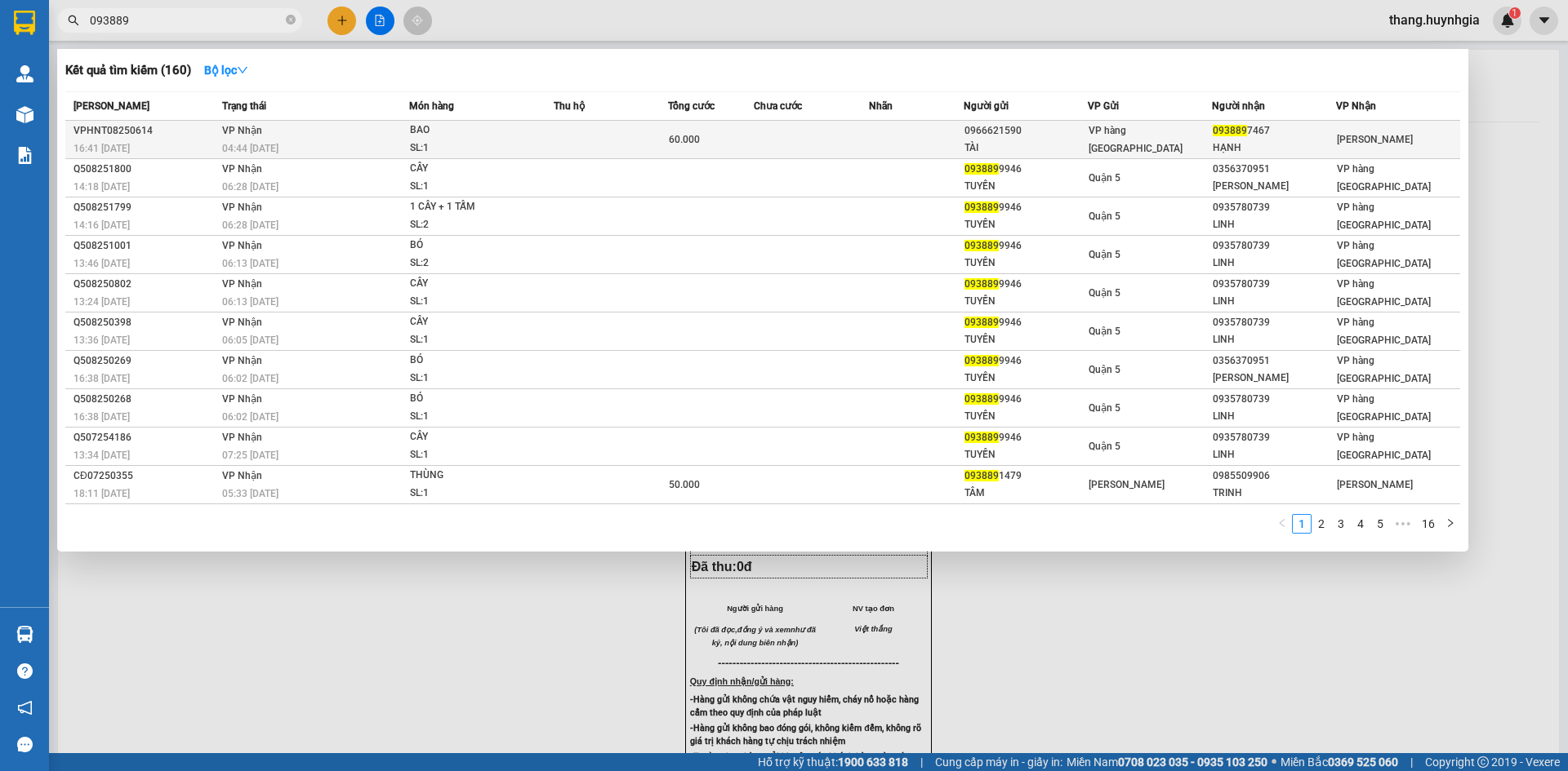
type input "093889"
click at [1117, 143] on span "VP hàng [GEOGRAPHIC_DATA]" at bounding box center [1135, 139] width 94 height 29
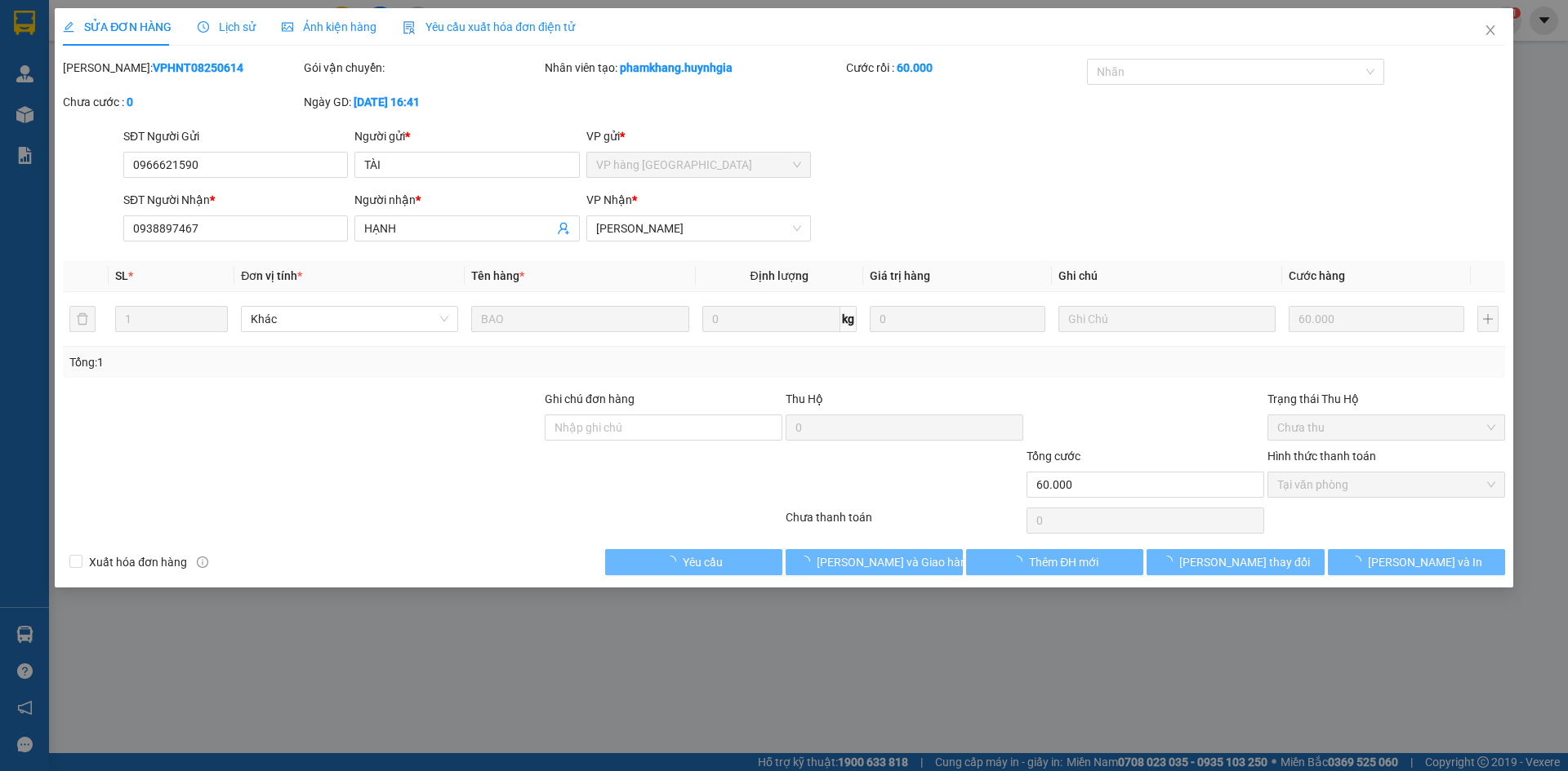
type input "0966621590"
type input "TÀI"
type input "0938897467"
type input "HẠNH"
type input "60.000"
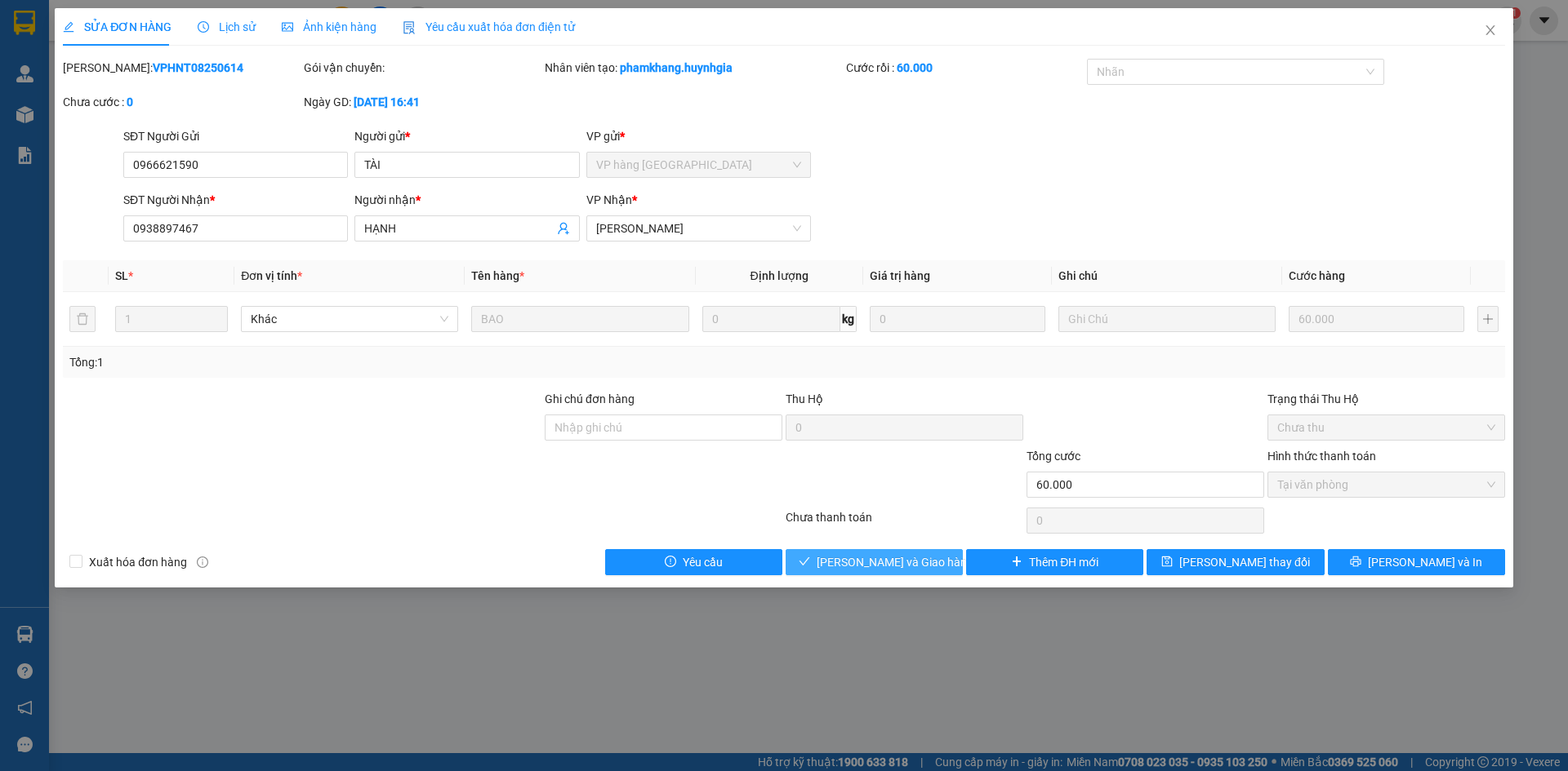
click at [906, 564] on span "[PERSON_NAME] và [PERSON_NAME] hàng" at bounding box center [895, 562] width 157 height 18
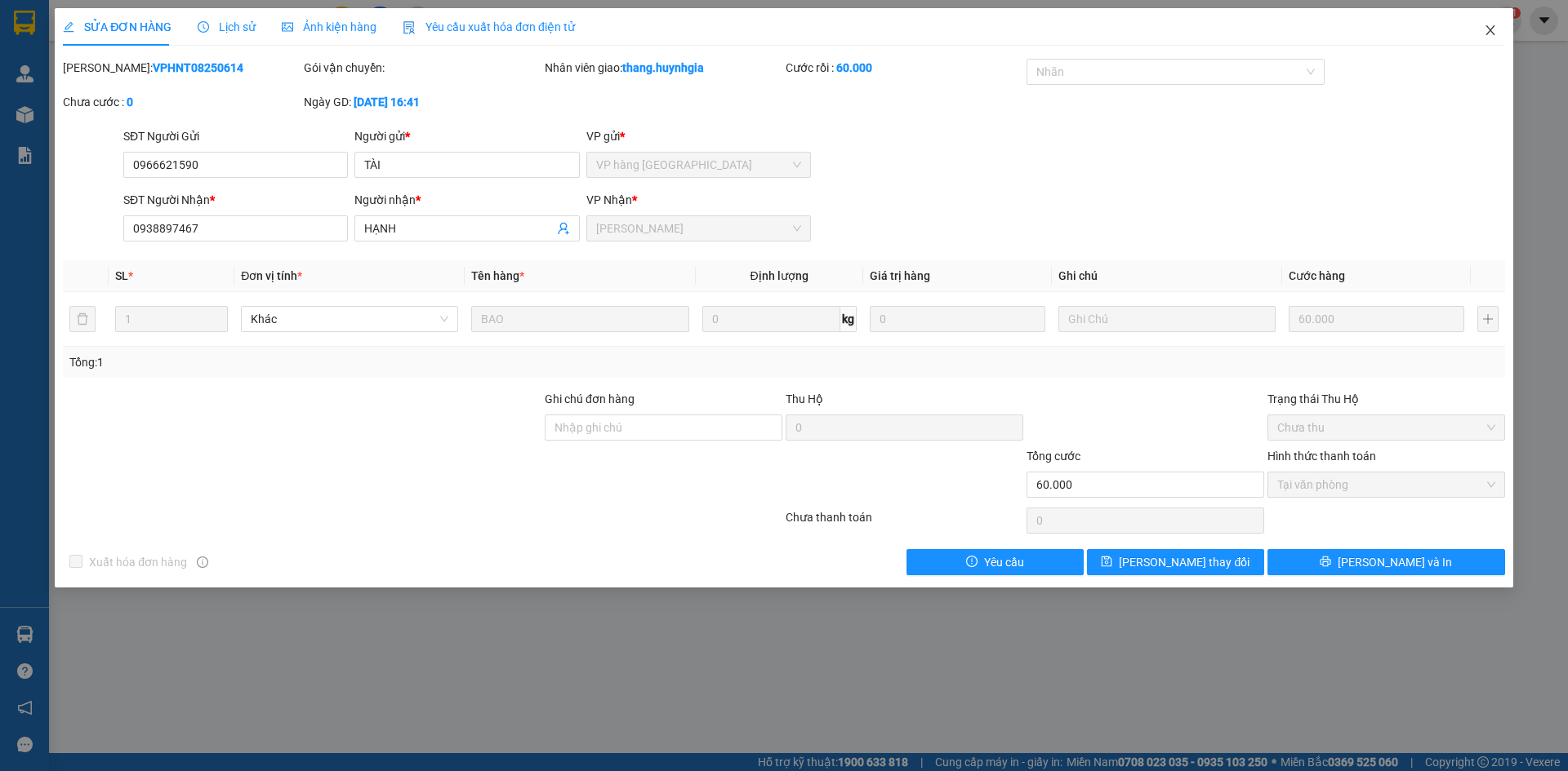
click at [1483, 27] on span "Close" at bounding box center [1490, 30] width 46 height 46
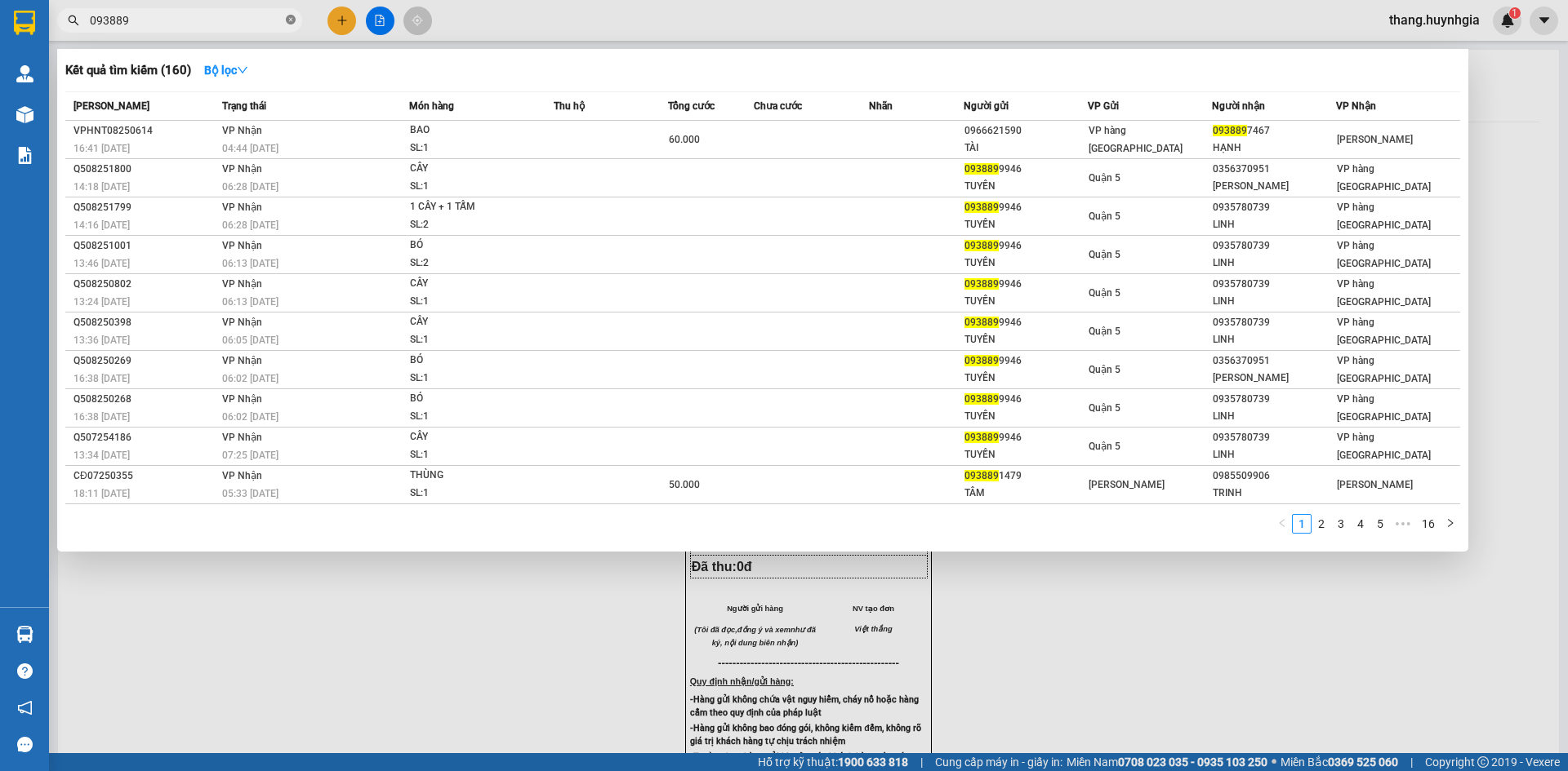
click at [291, 19] on icon "close-circle" at bounding box center [291, 19] width 10 height 10
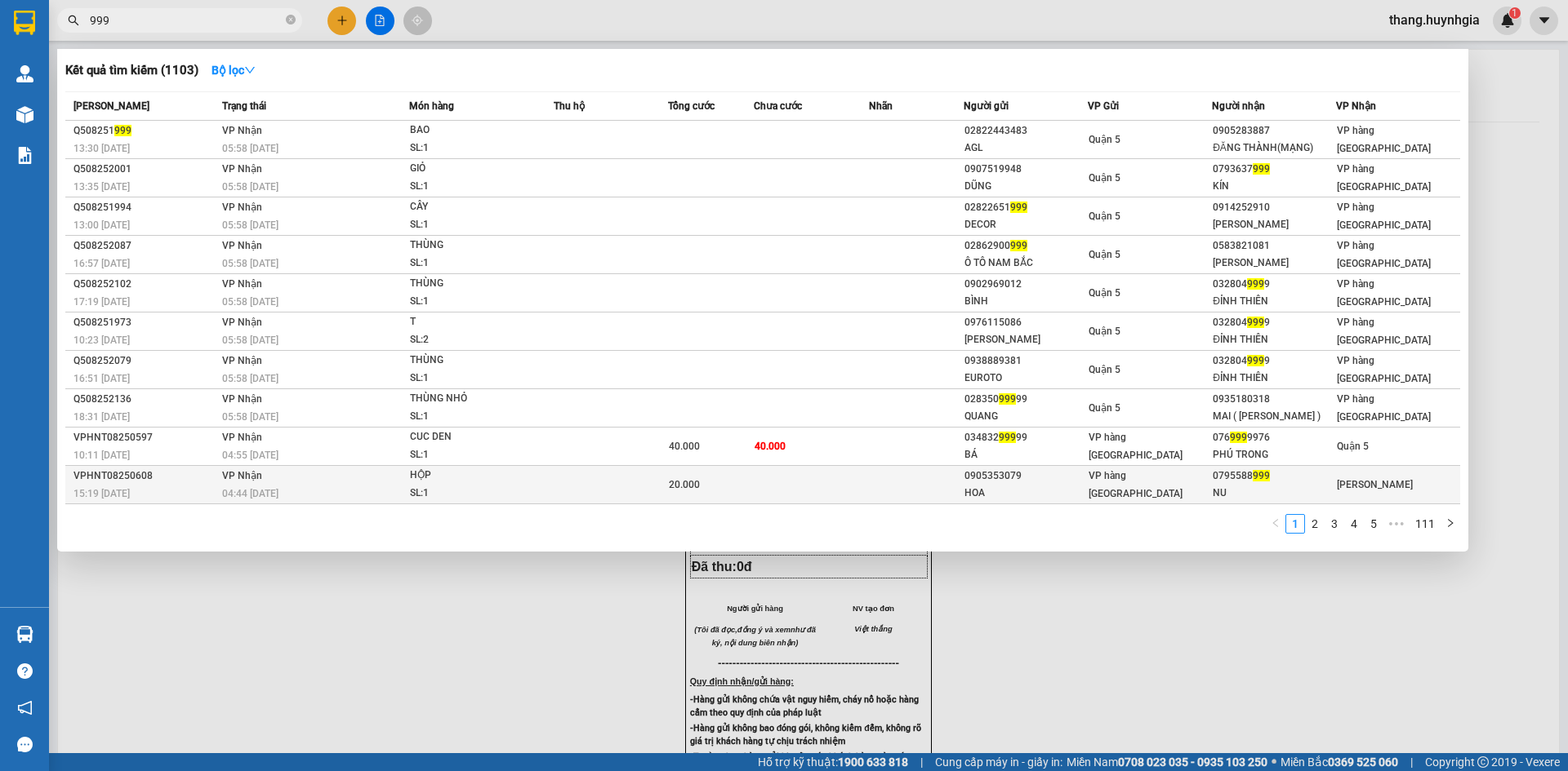
type input "999"
click at [266, 486] on div "04:44 [DATE]" at bounding box center [315, 494] width 186 height 18
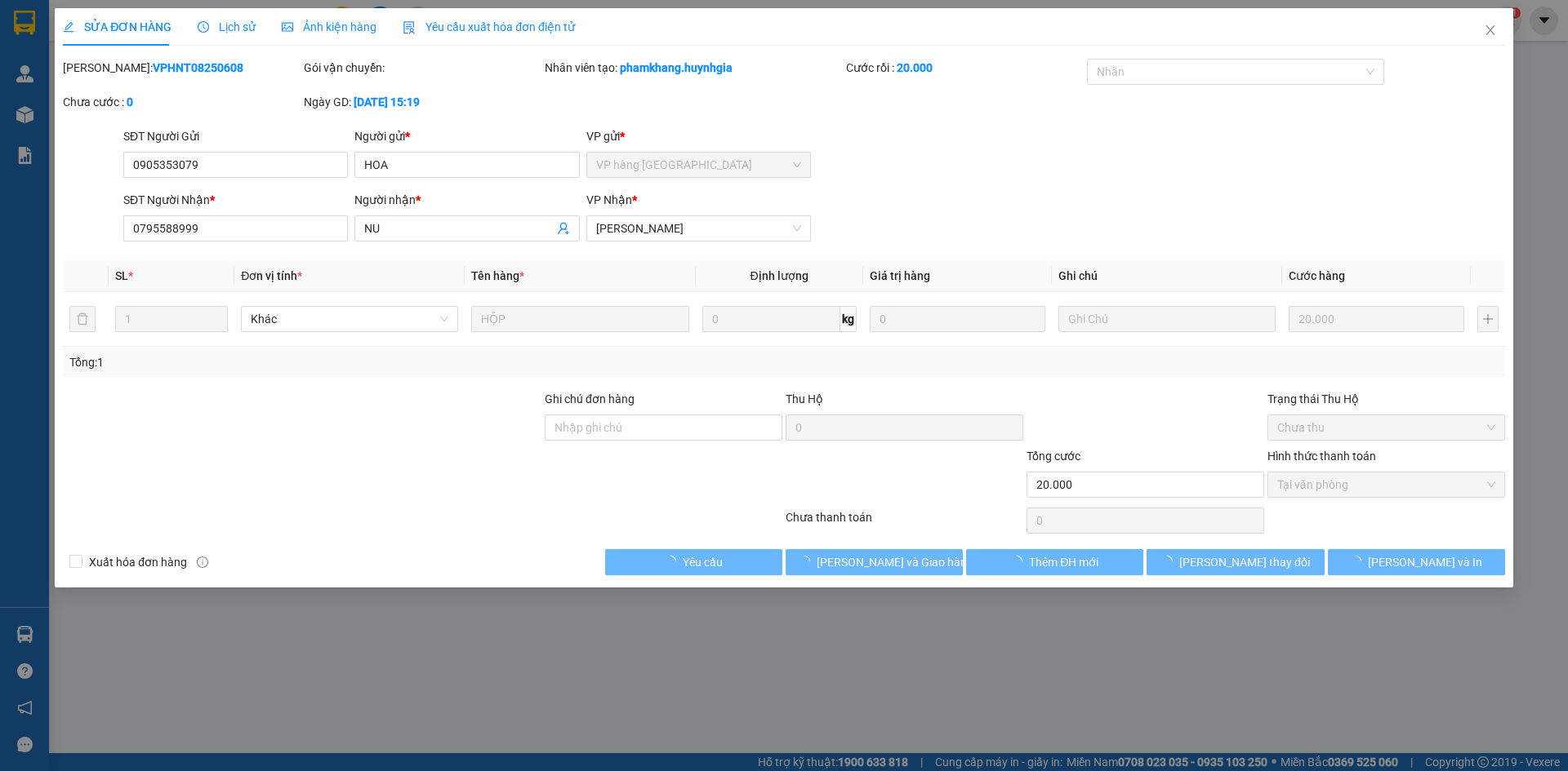
type input "0905353079"
type input "HOA"
type input "0795588999"
type input "NU"
type input "20.000"
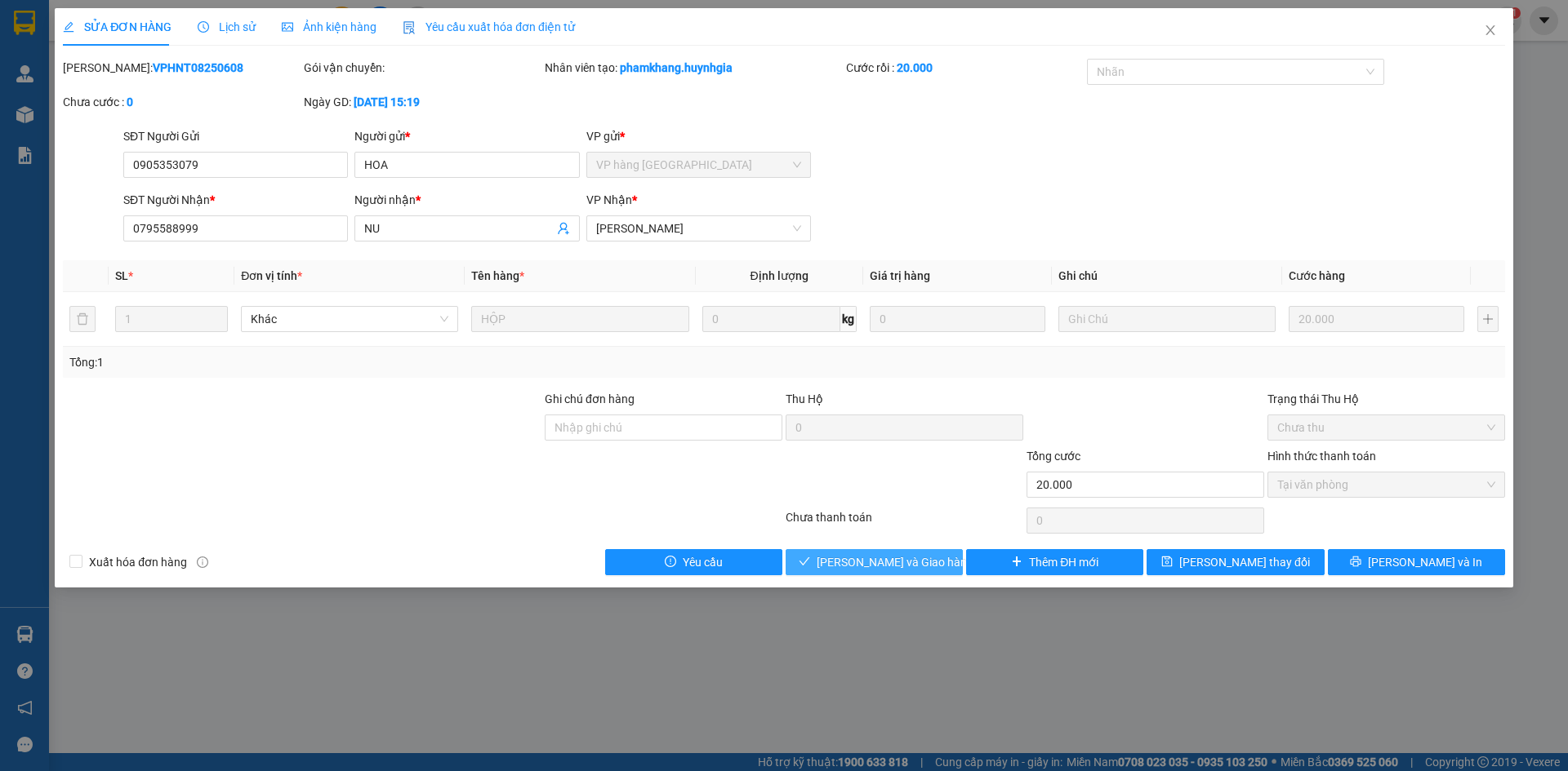
click at [850, 559] on span "[PERSON_NAME] và [PERSON_NAME] hàng" at bounding box center [895, 562] width 157 height 18
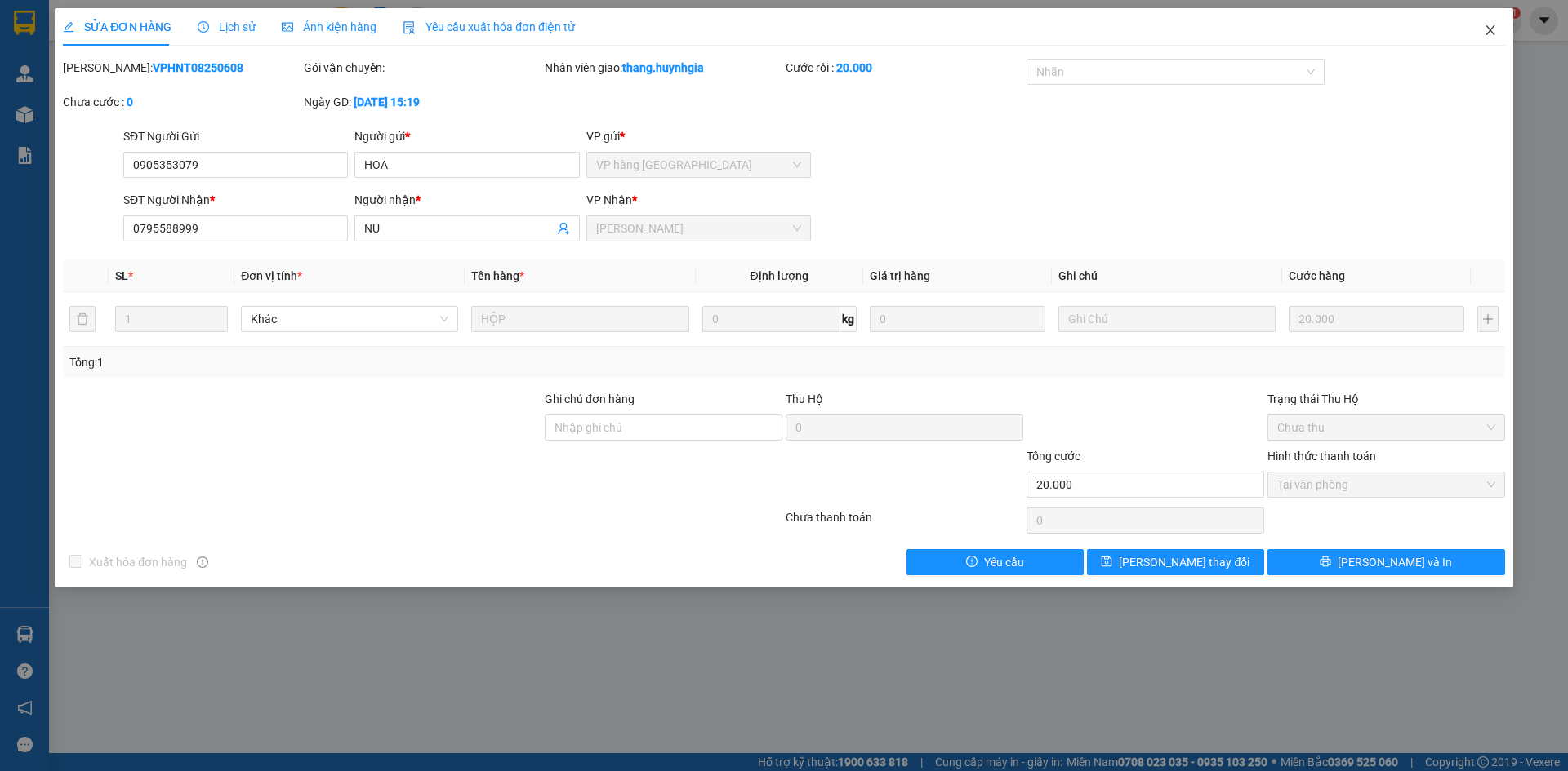
click at [1505, 31] on span "Close" at bounding box center [1490, 30] width 46 height 46
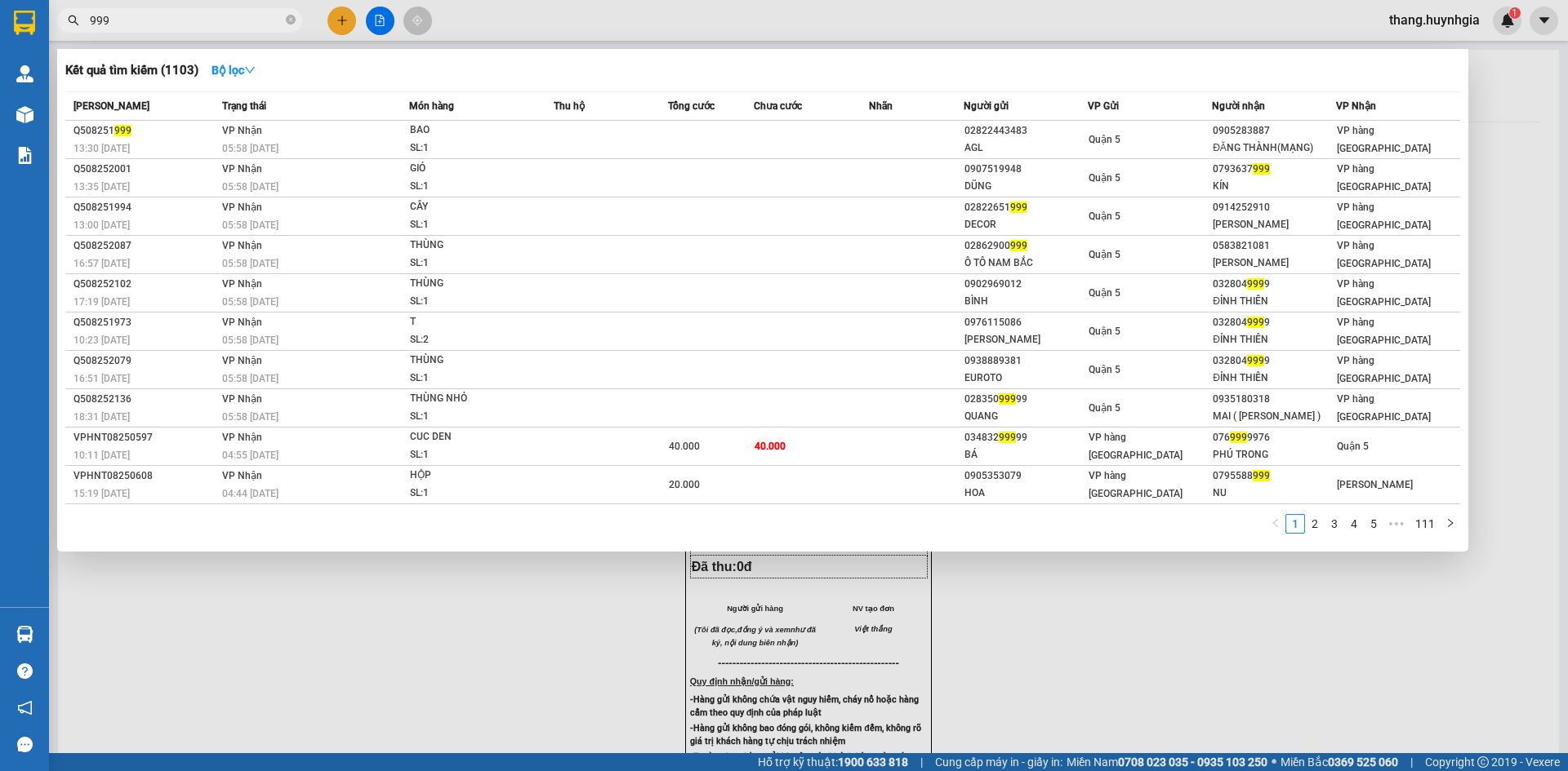
click at [297, 21] on span "999" at bounding box center [179, 19] width 245 height 24
click at [296, 20] on span "999" at bounding box center [179, 19] width 245 height 24
click at [290, 18] on icon "close-circle" at bounding box center [291, 19] width 10 height 10
type input "1029"
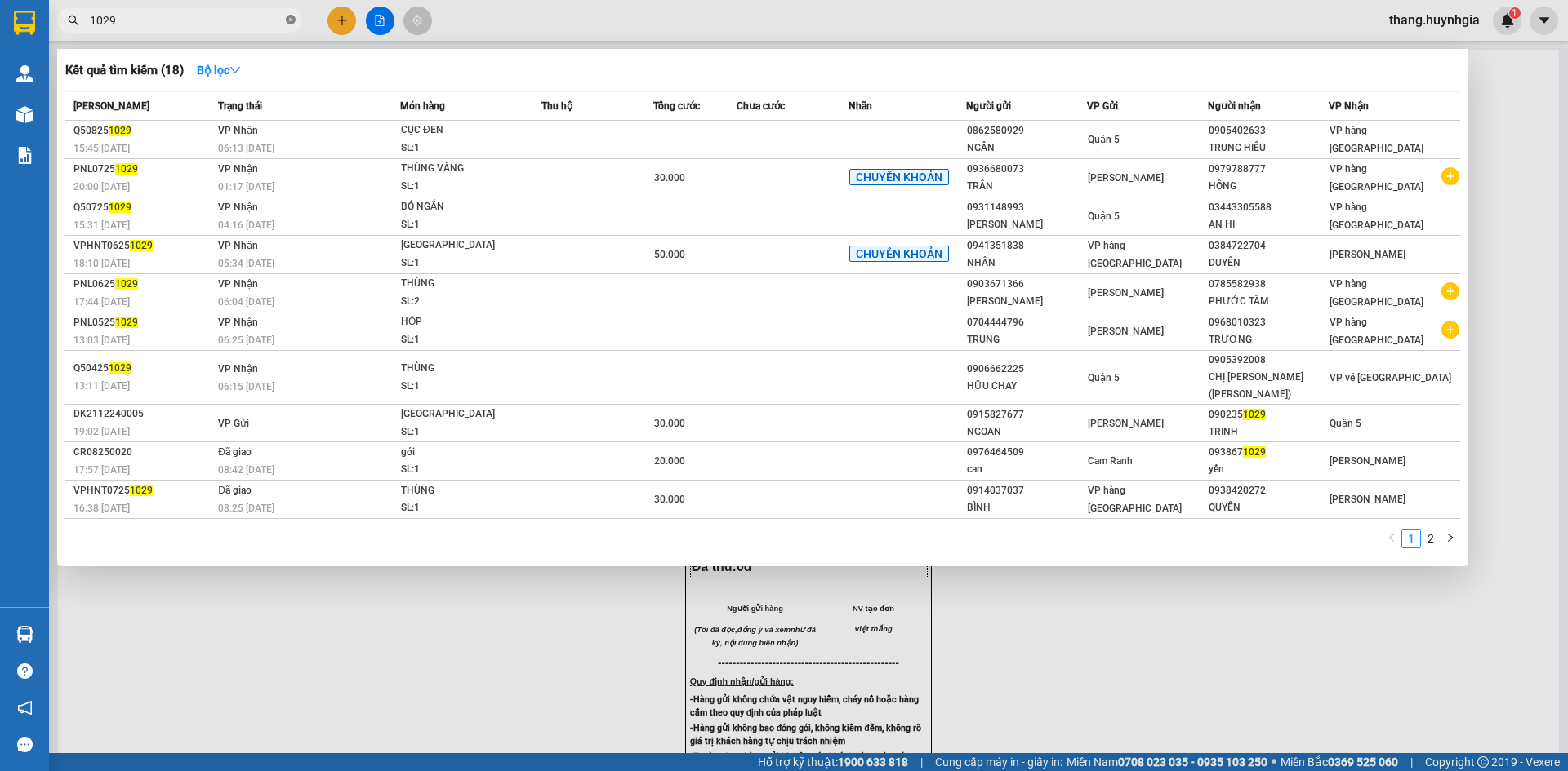
click at [289, 24] on icon "close-circle" at bounding box center [291, 19] width 10 height 10
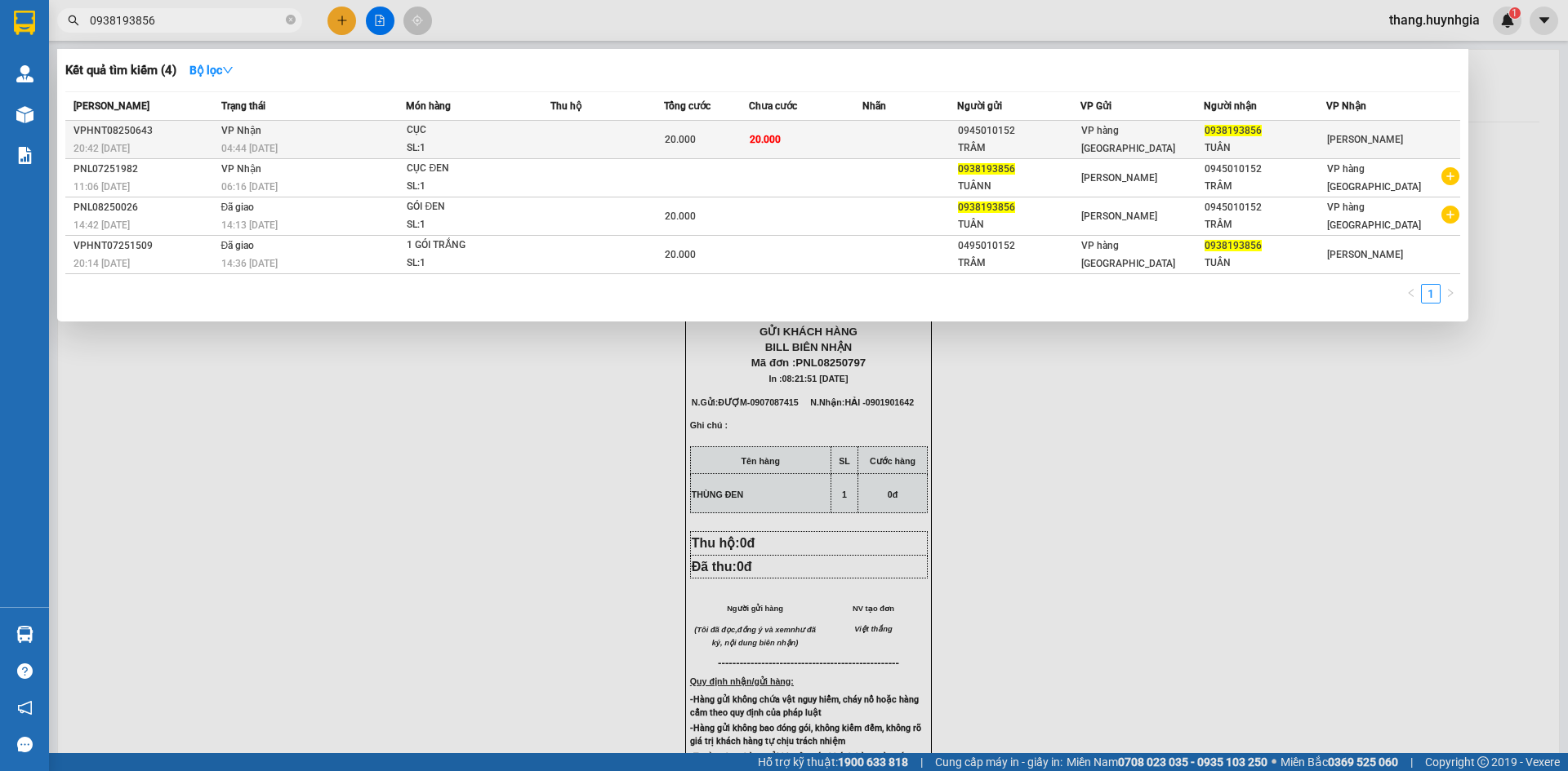
type input "0938193856"
click at [756, 145] on span "20.000" at bounding box center [766, 139] width 31 height 13
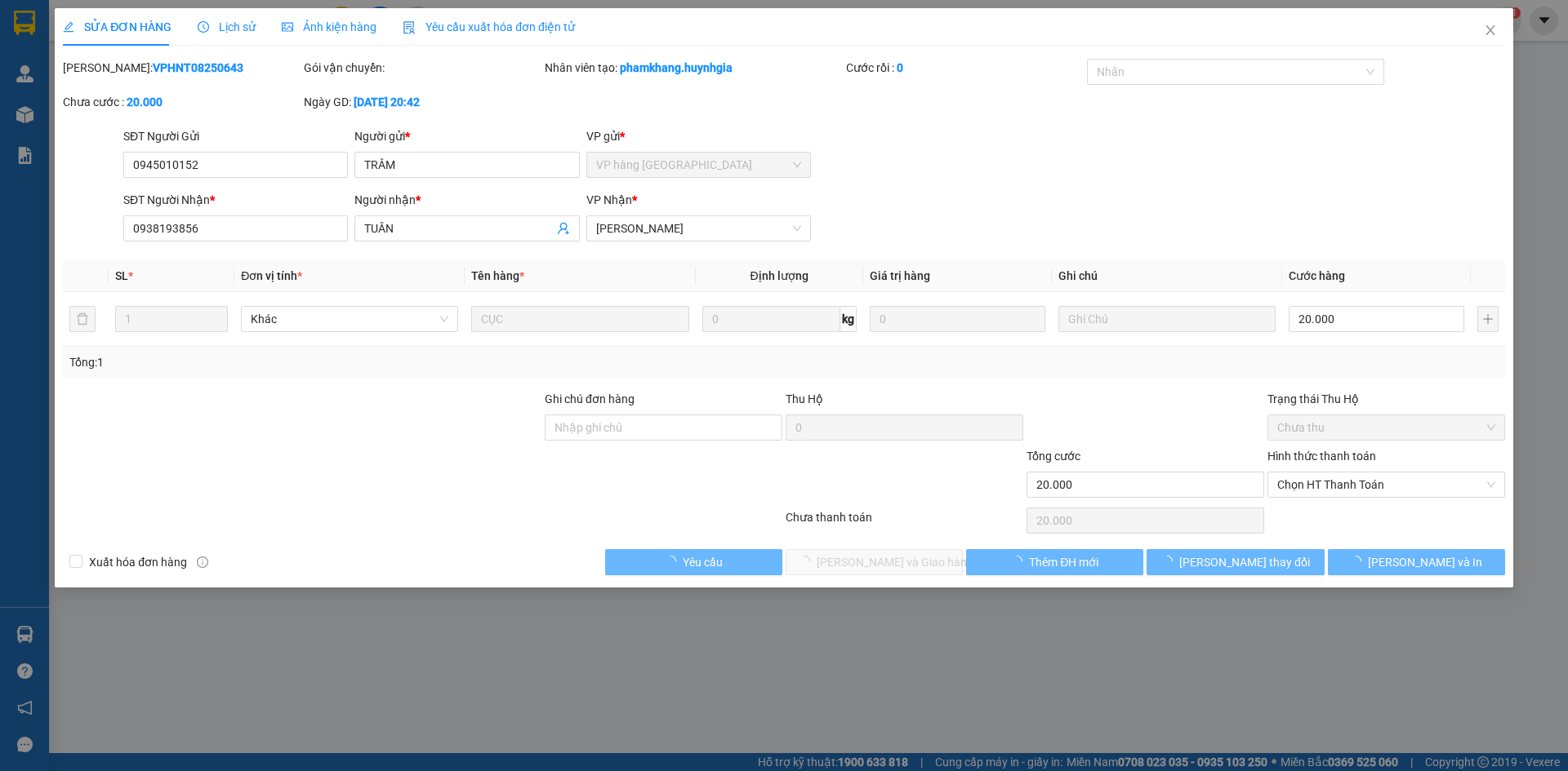
type input "0945010152"
type input "TRÂM"
type input "0938193856"
type input "TUÂN"
type input "20.000"
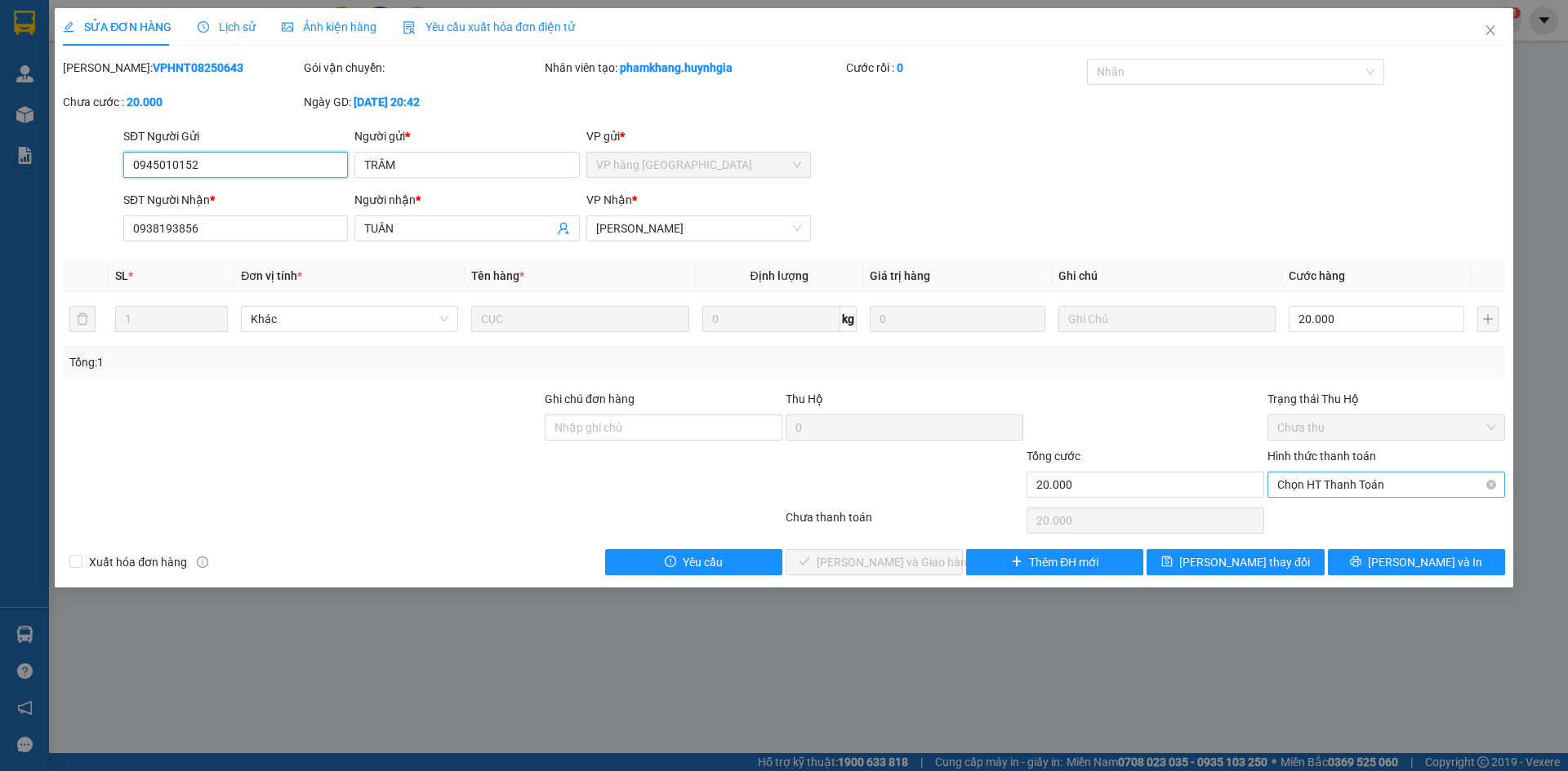
click at [1340, 485] on span "Chọn HT Thanh Toán" at bounding box center [1386, 484] width 218 height 24
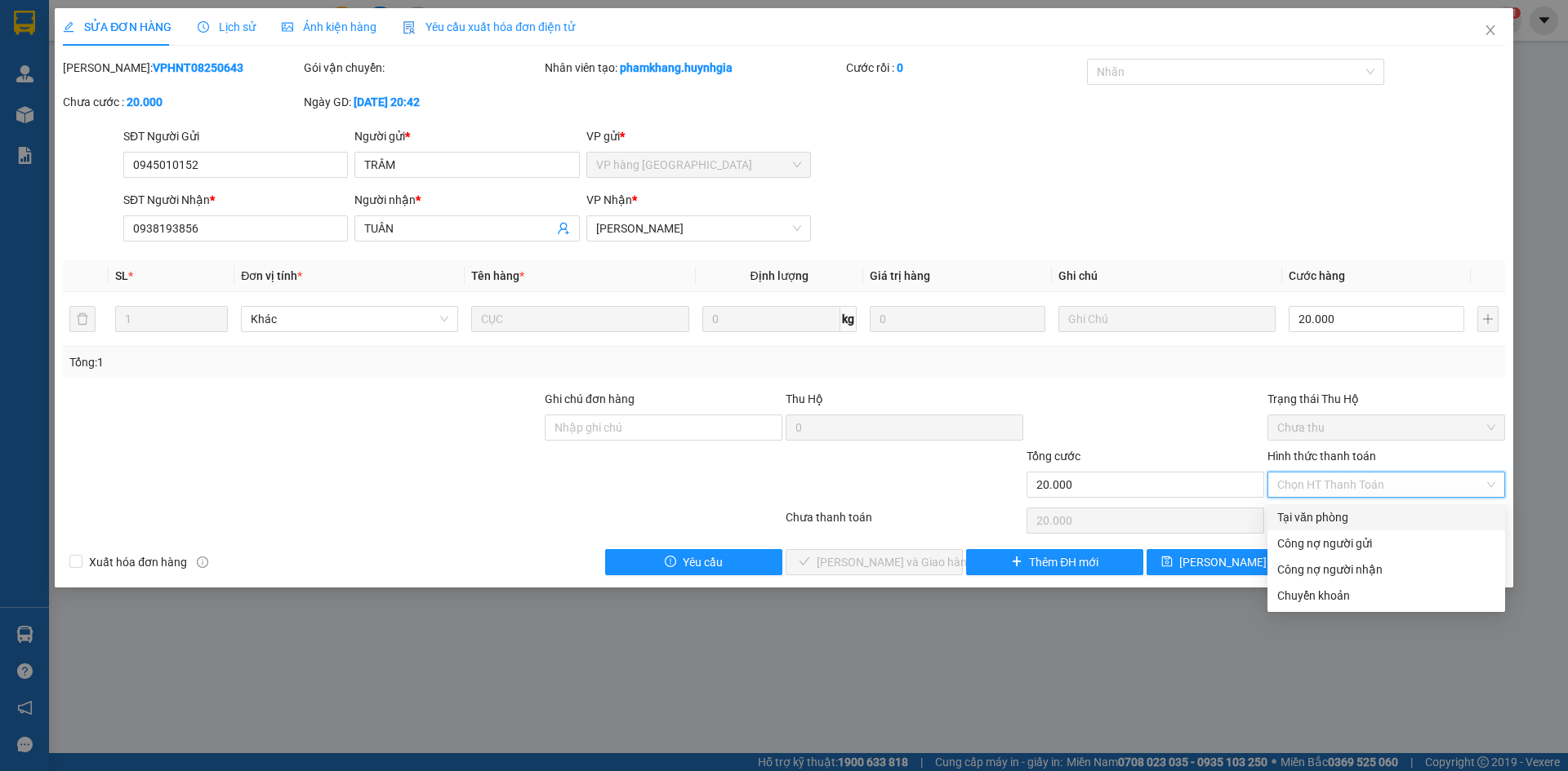
click at [1343, 517] on div "Tại văn phòng" at bounding box center [1386, 517] width 218 height 18
type input "0"
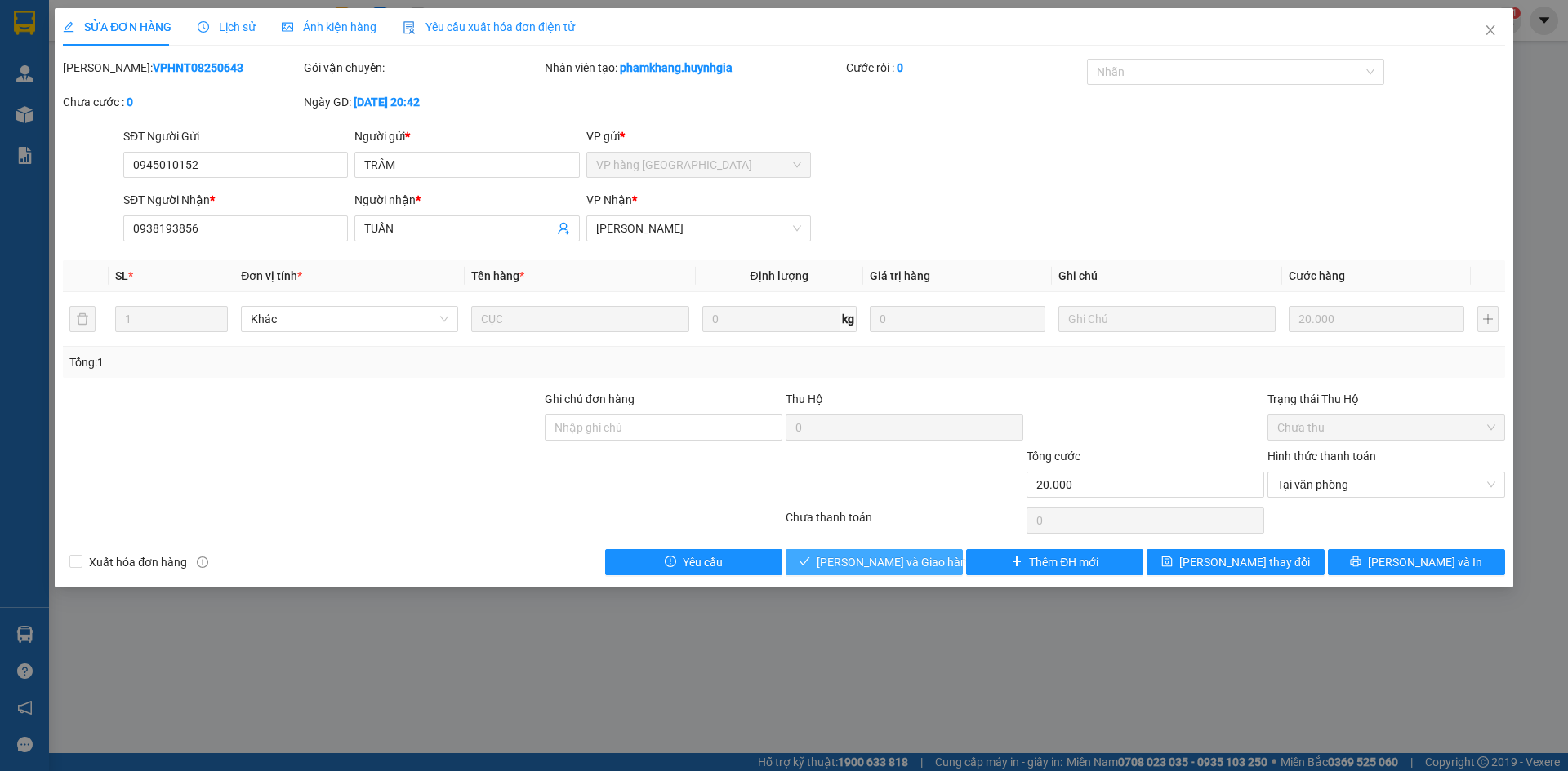
click at [930, 551] on button "[PERSON_NAME] và [PERSON_NAME] hàng" at bounding box center [874, 562] width 177 height 26
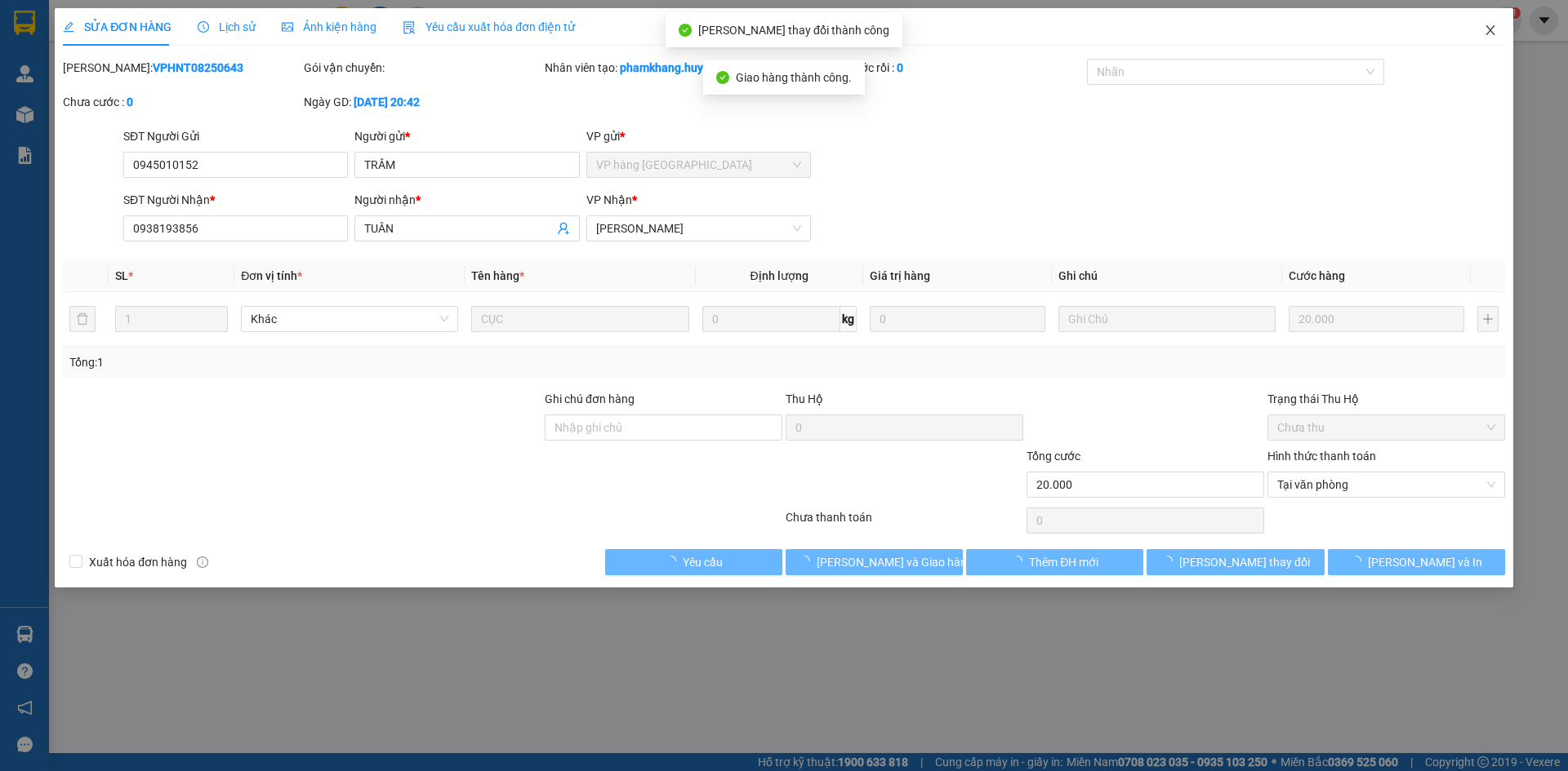
click at [1497, 29] on span "Close" at bounding box center [1490, 30] width 46 height 46
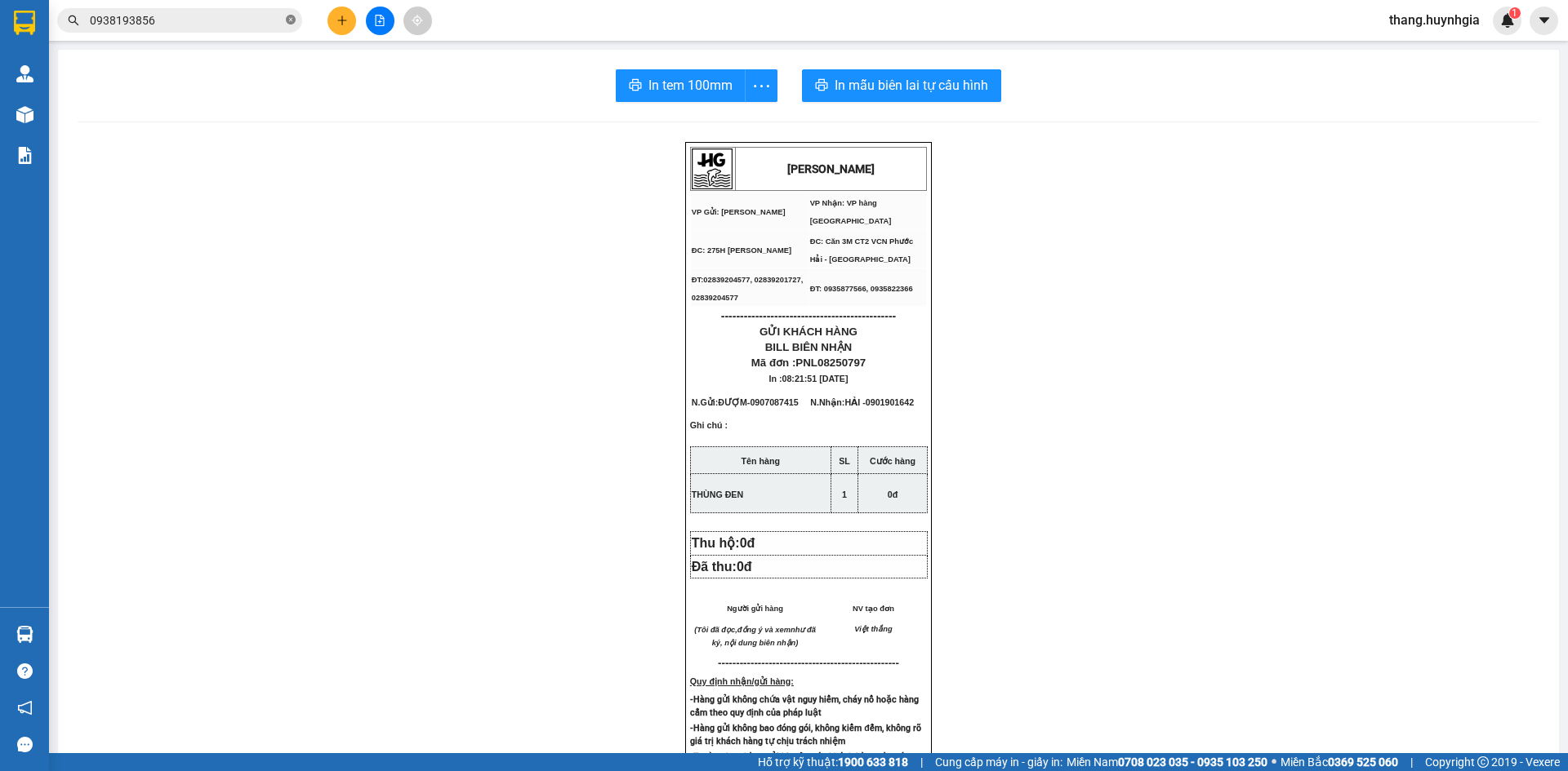
click at [289, 20] on icon "close-circle" at bounding box center [291, 19] width 10 height 10
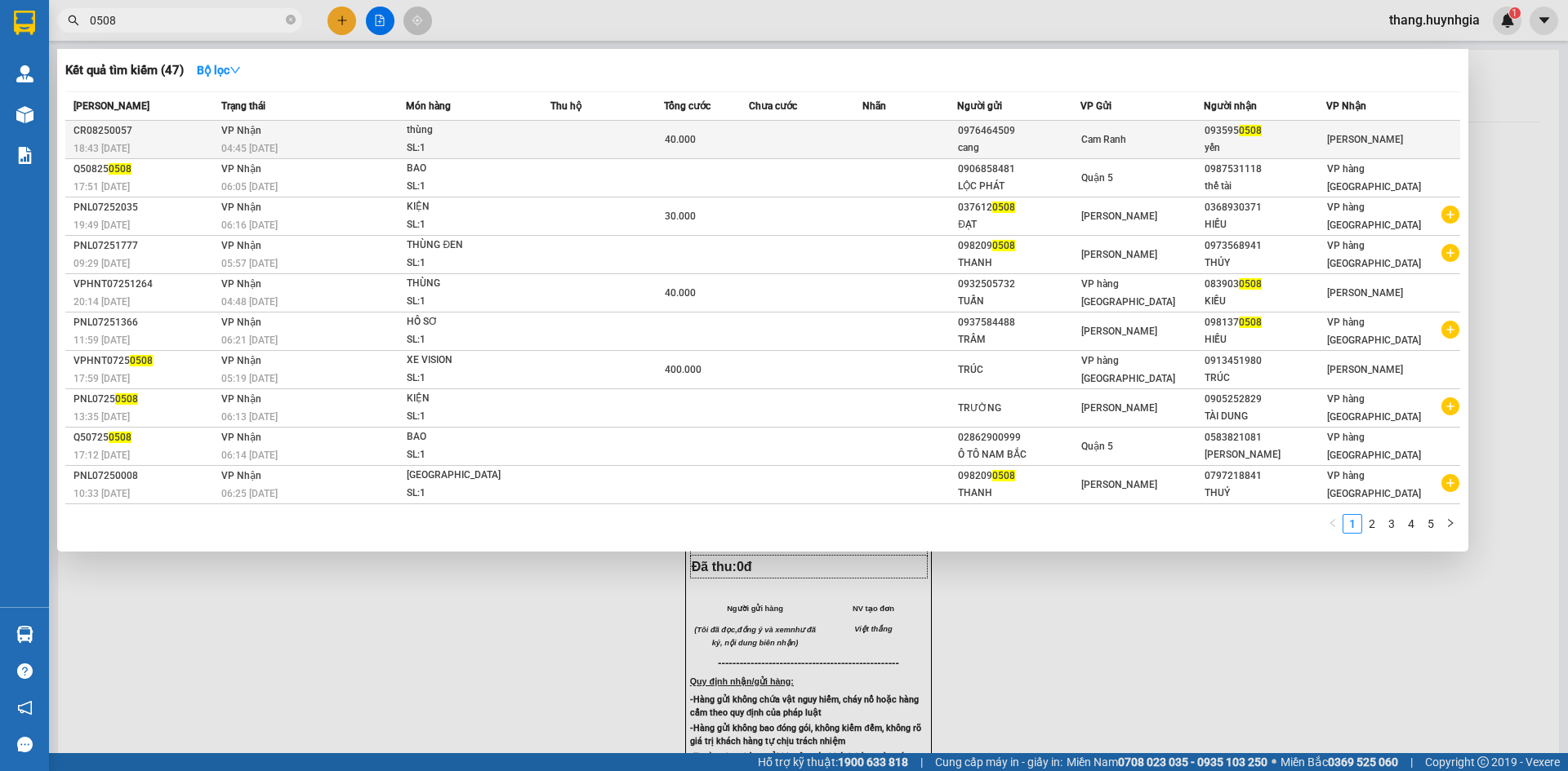
type input "0508"
click at [1072, 148] on div "cang" at bounding box center [1019, 148] width 122 height 17
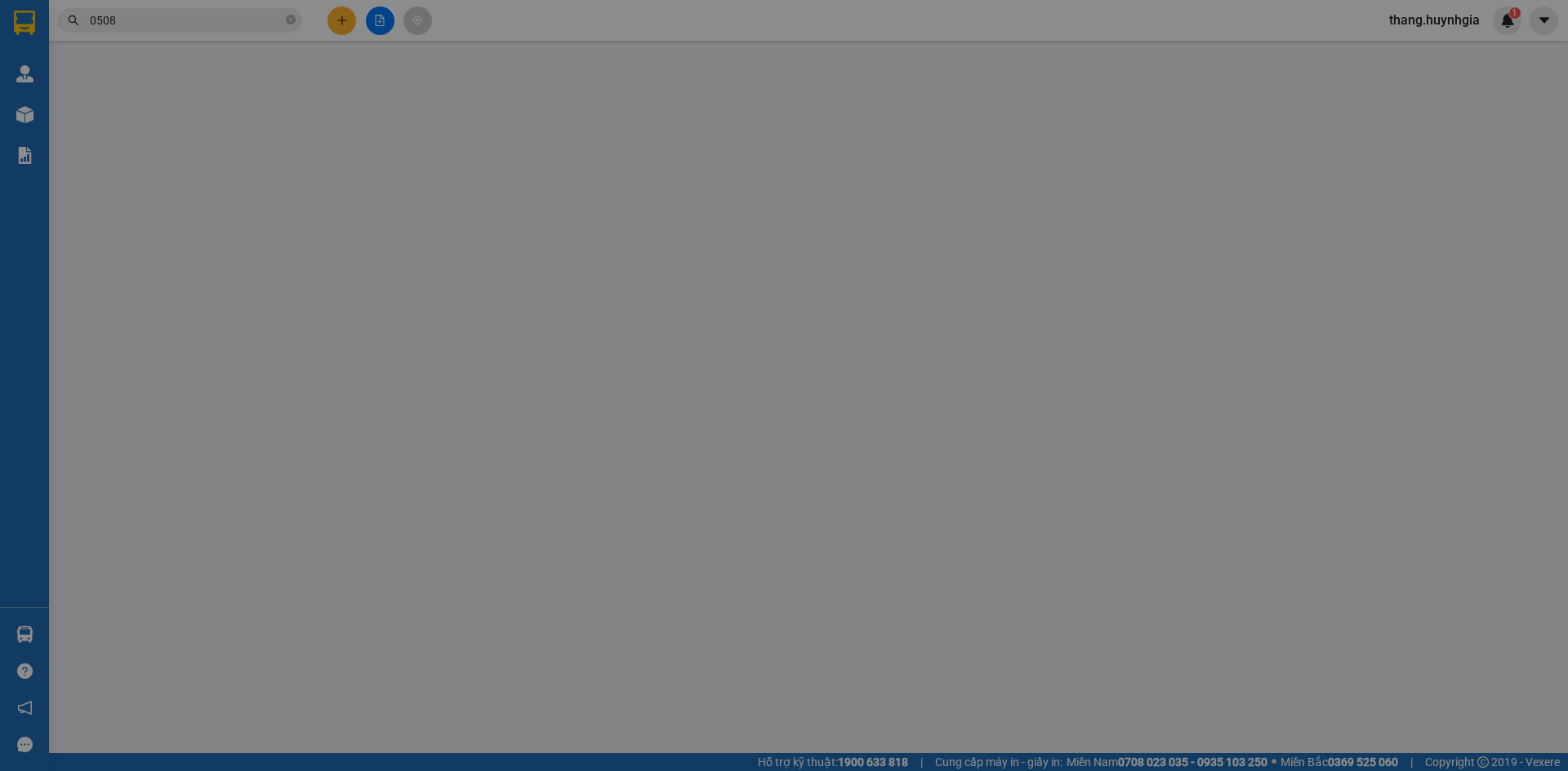
type input "0976464509"
type input "cang"
type input "0935950508"
type input "yến"
type input "40.000"
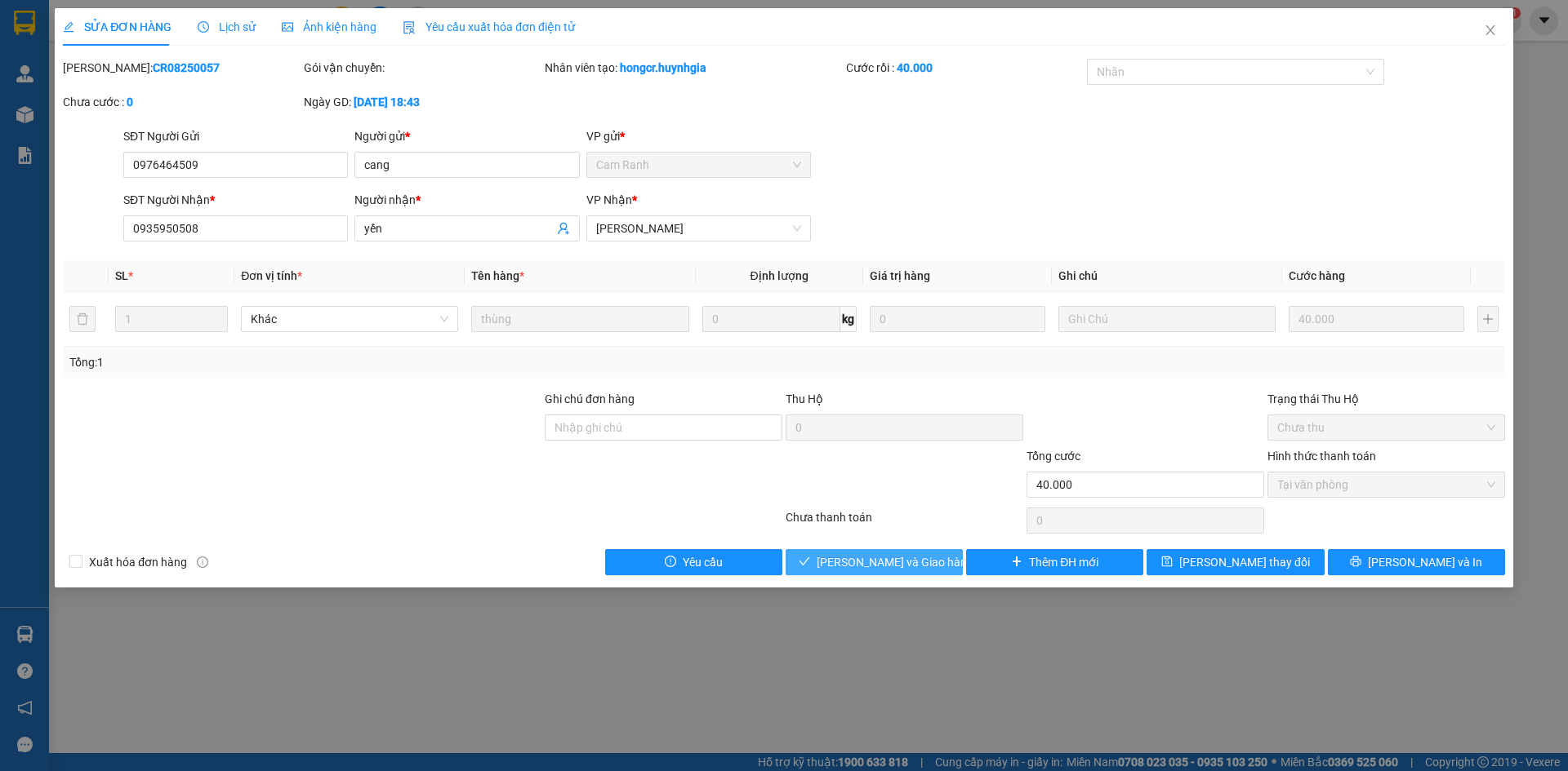
click at [919, 564] on span "[PERSON_NAME] và [PERSON_NAME] hàng" at bounding box center [895, 562] width 157 height 18
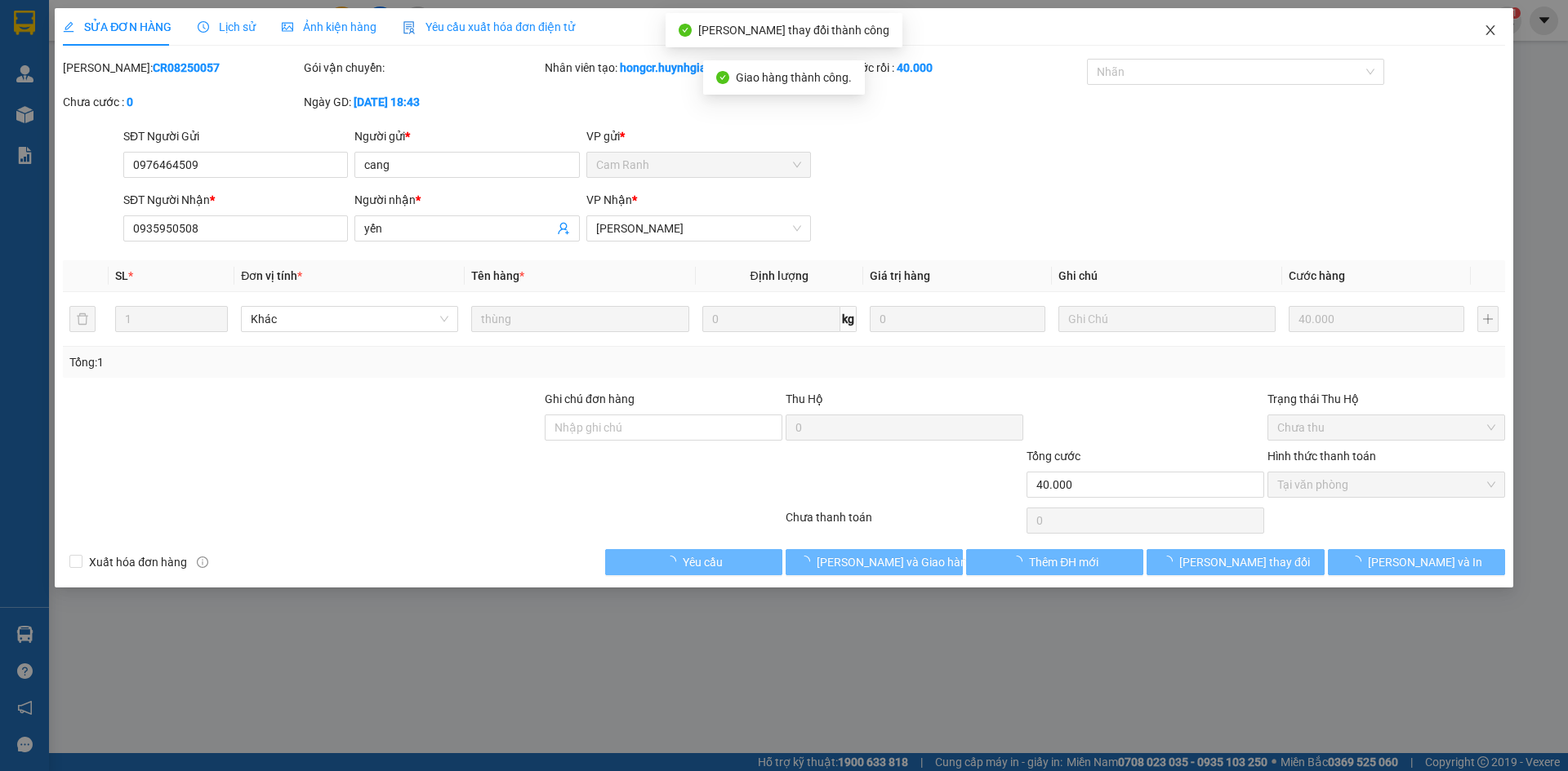
click at [1489, 31] on icon "close" at bounding box center [1490, 29] width 13 height 13
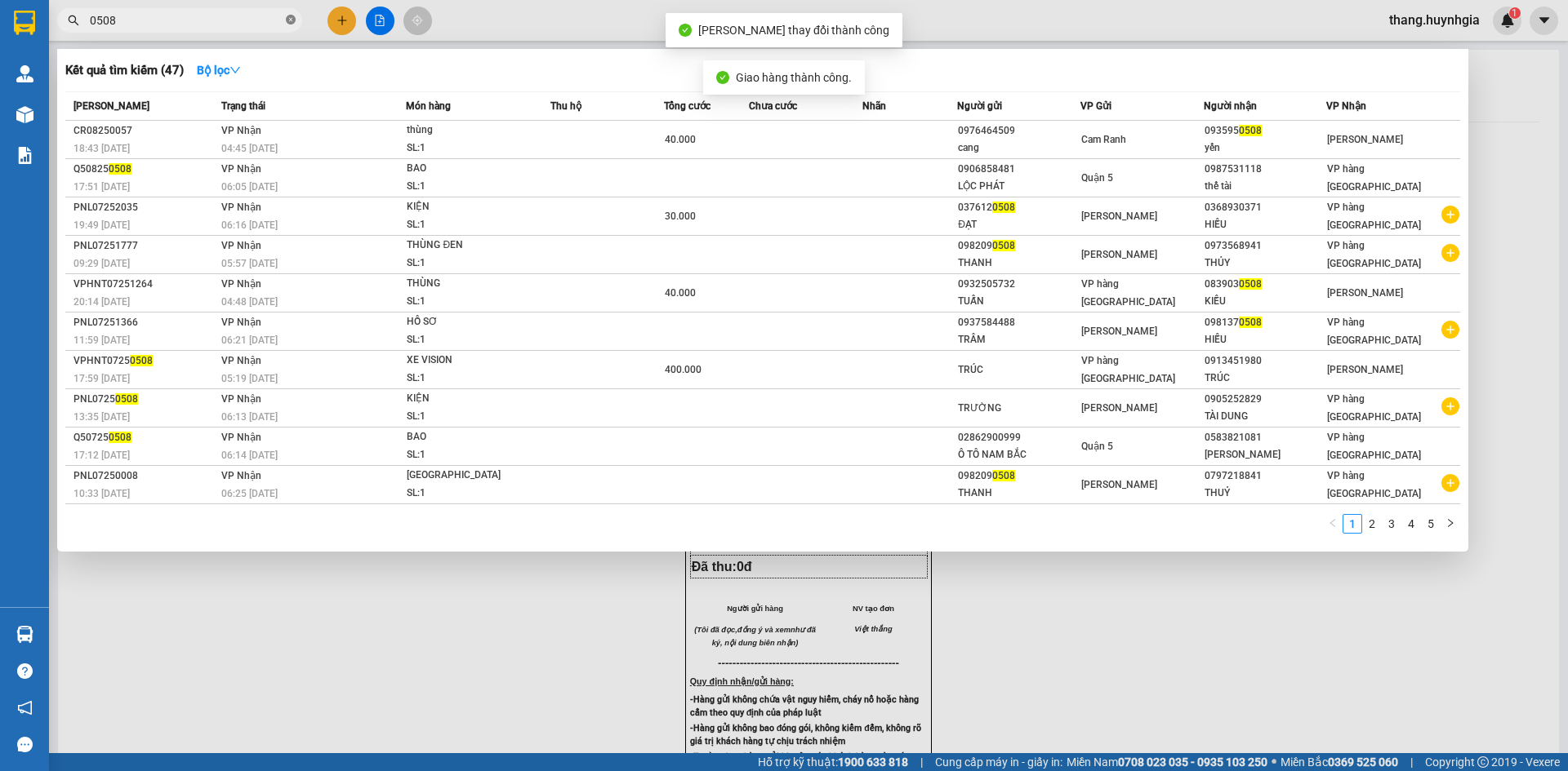
click at [293, 21] on icon "close-circle" at bounding box center [291, 19] width 10 height 10
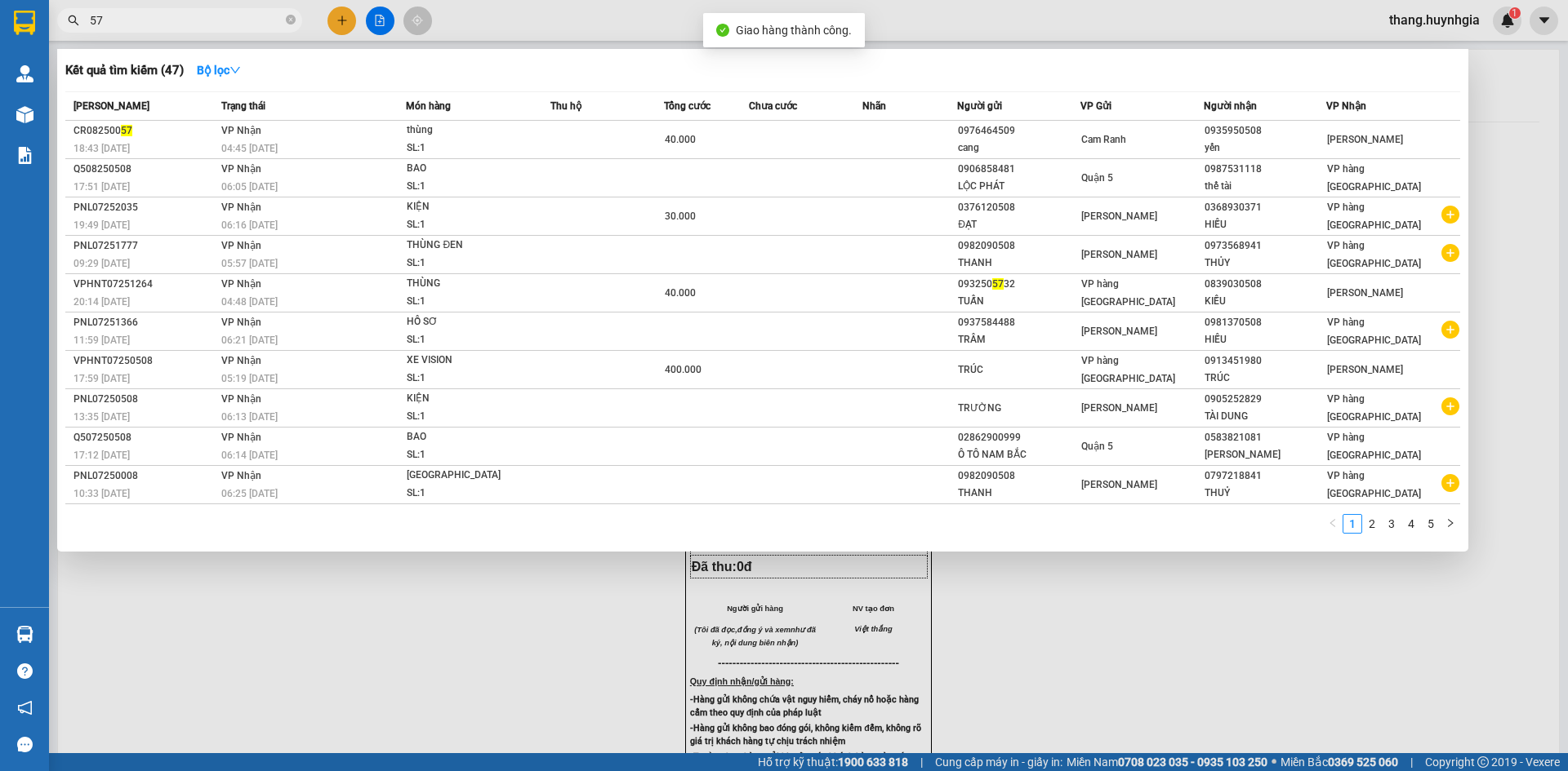
type input "575"
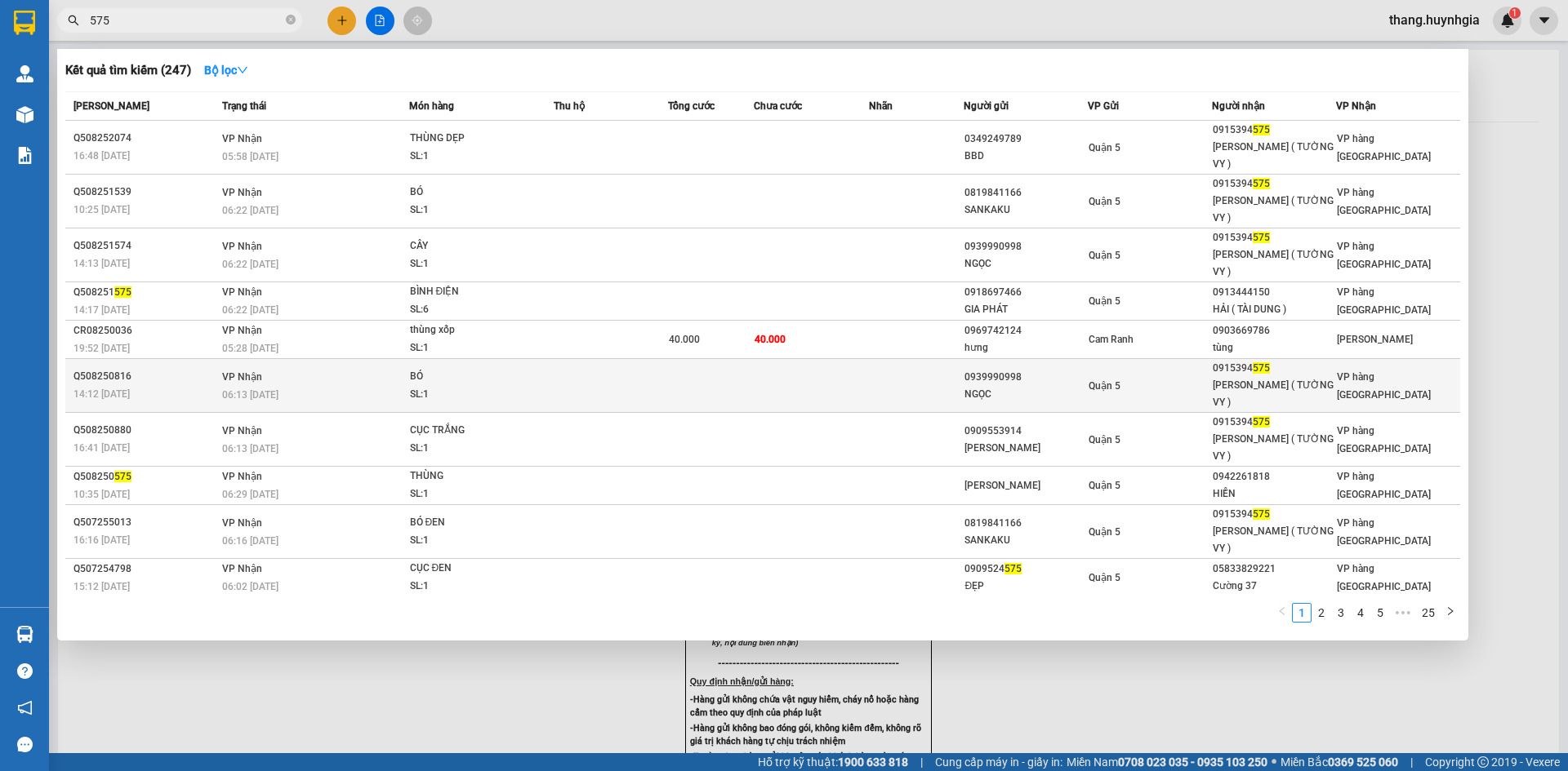
scroll to position [5, 0]
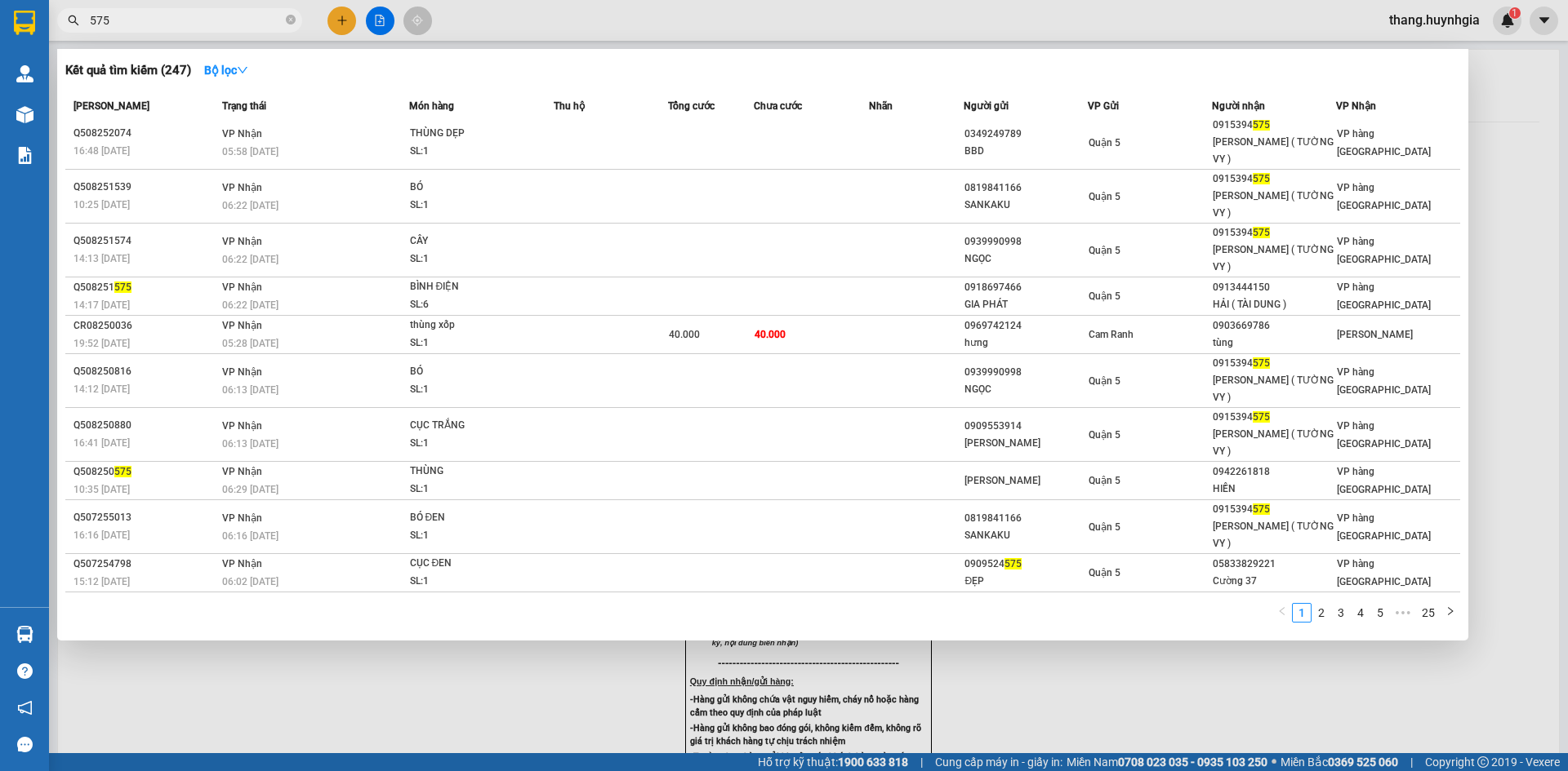
click at [292, 14] on span at bounding box center [291, 20] width 10 height 15
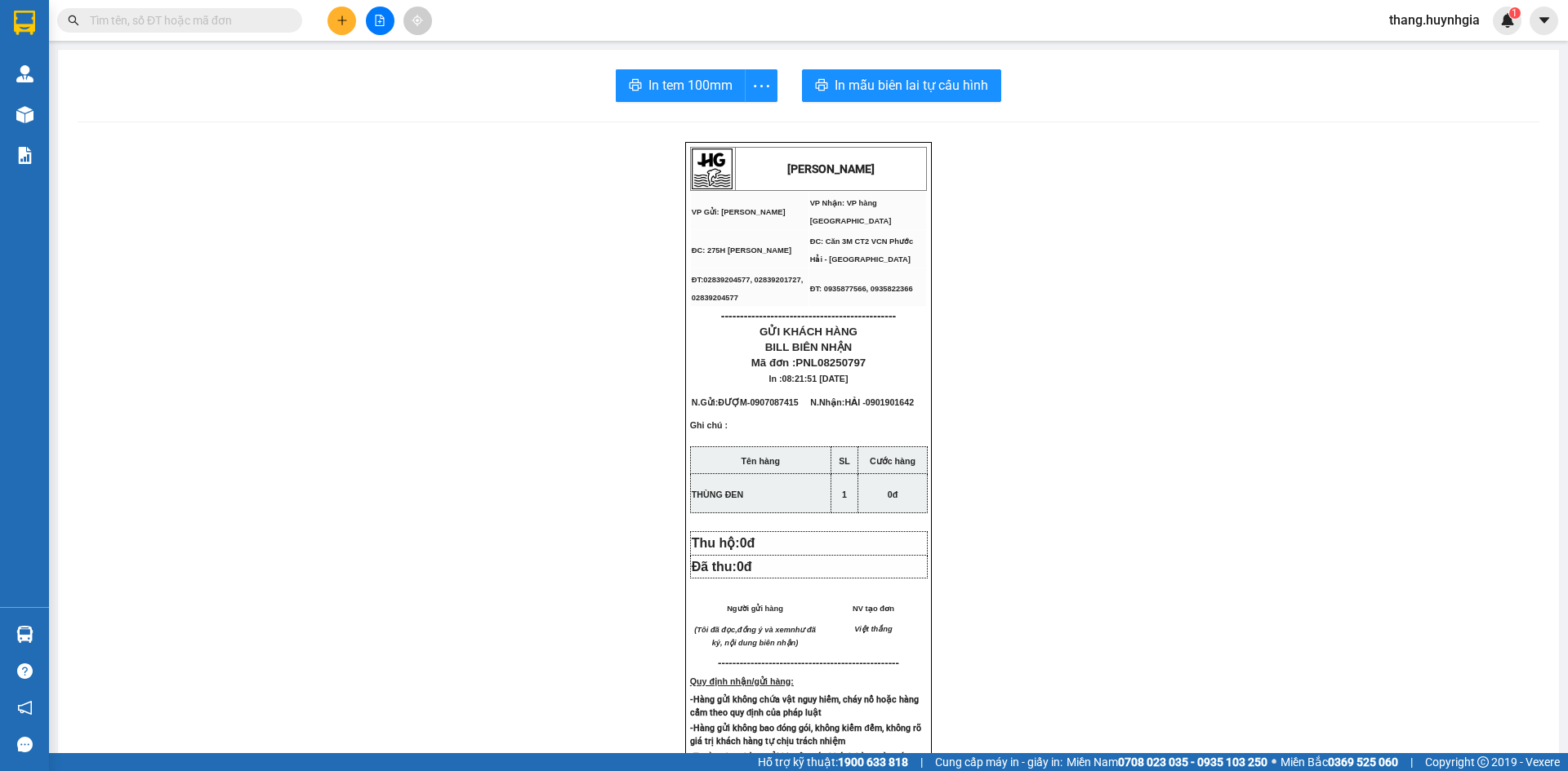
click at [245, 21] on input "text" at bounding box center [186, 20] width 193 height 18
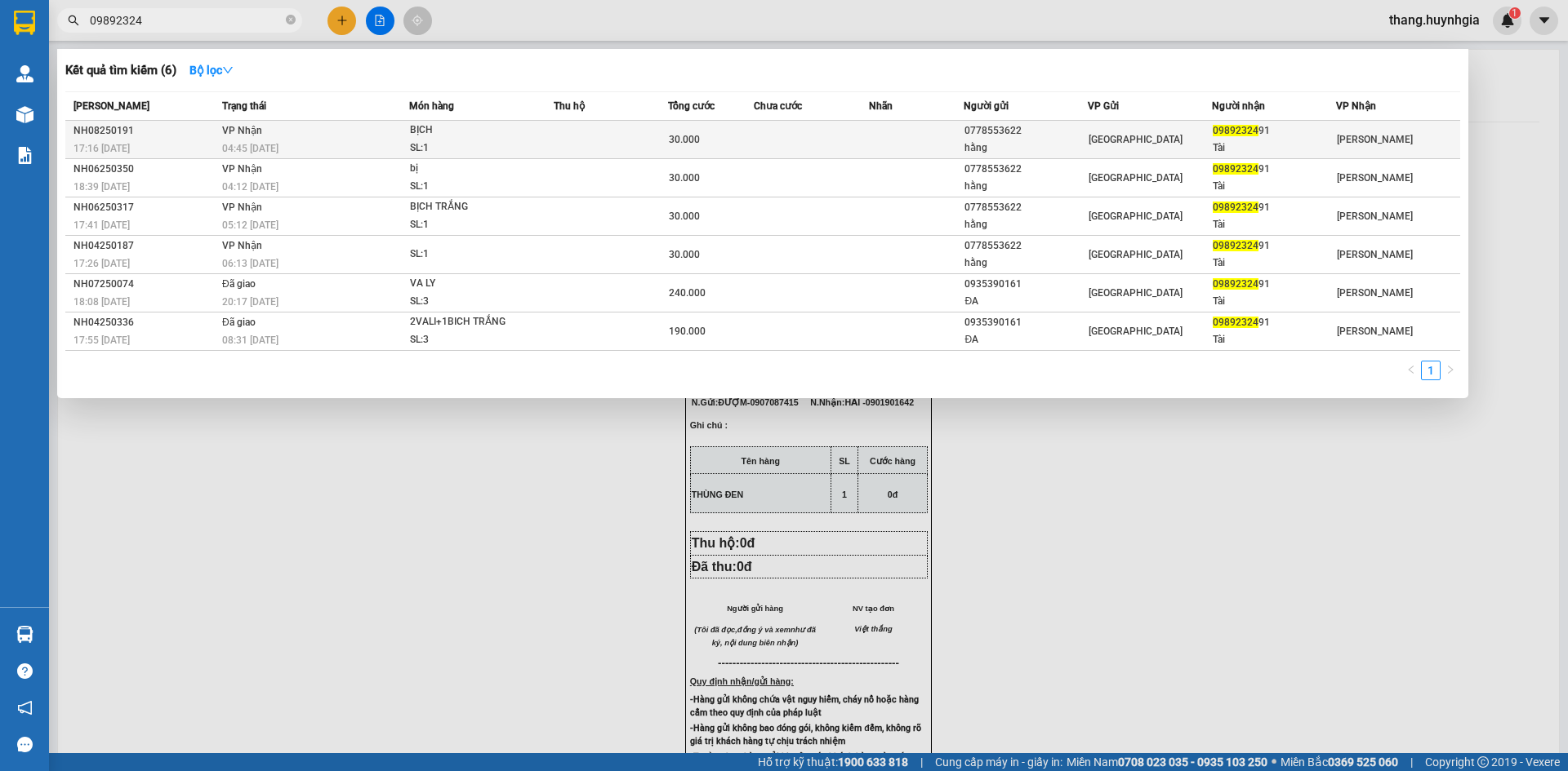
type input "09892324"
click at [236, 128] on span "VP Nhận" at bounding box center [241, 131] width 40 height 12
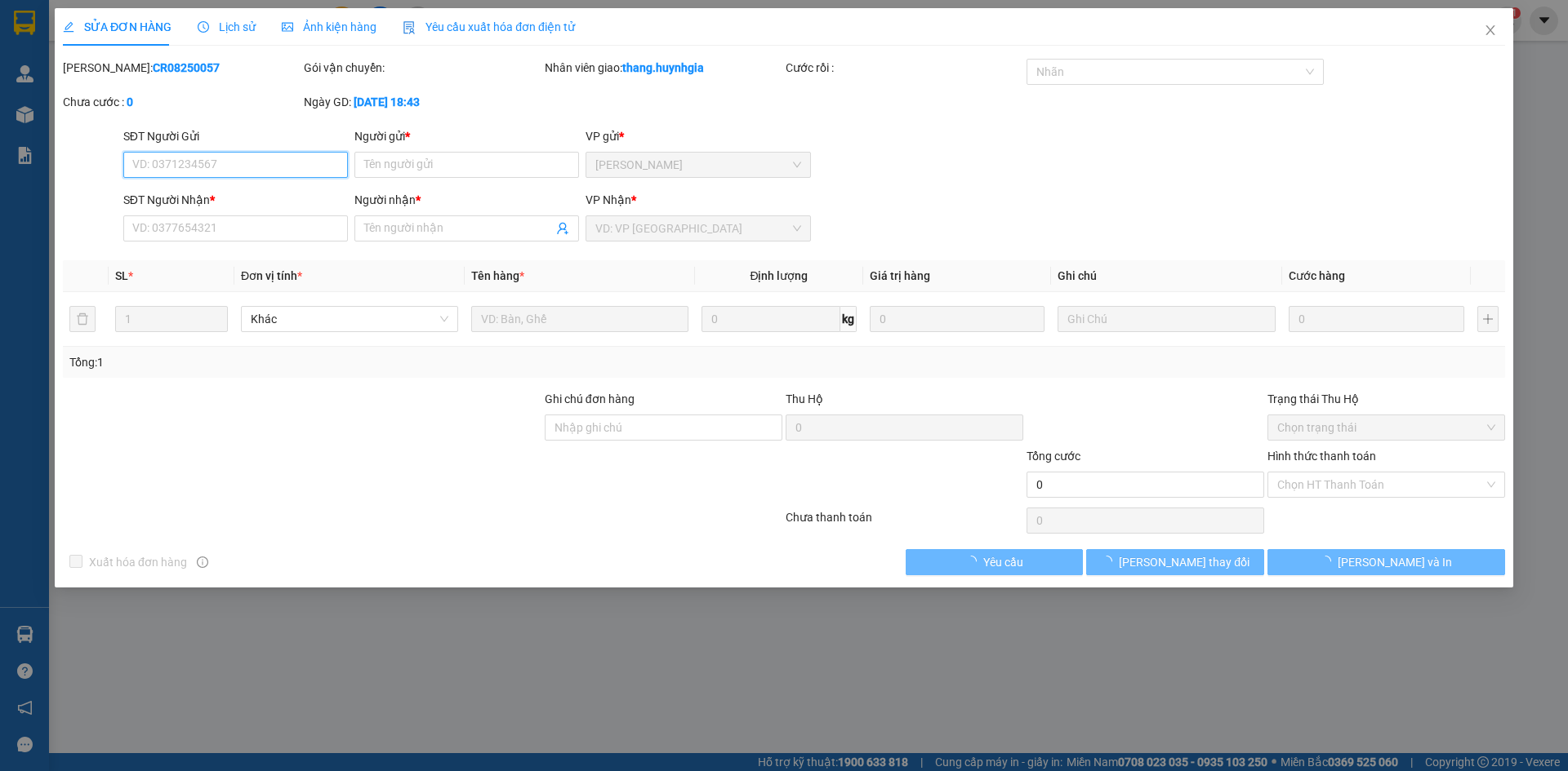
type input "0778553622"
type input "hằng"
type input "0989232491"
type input "Tài"
type input "30.000"
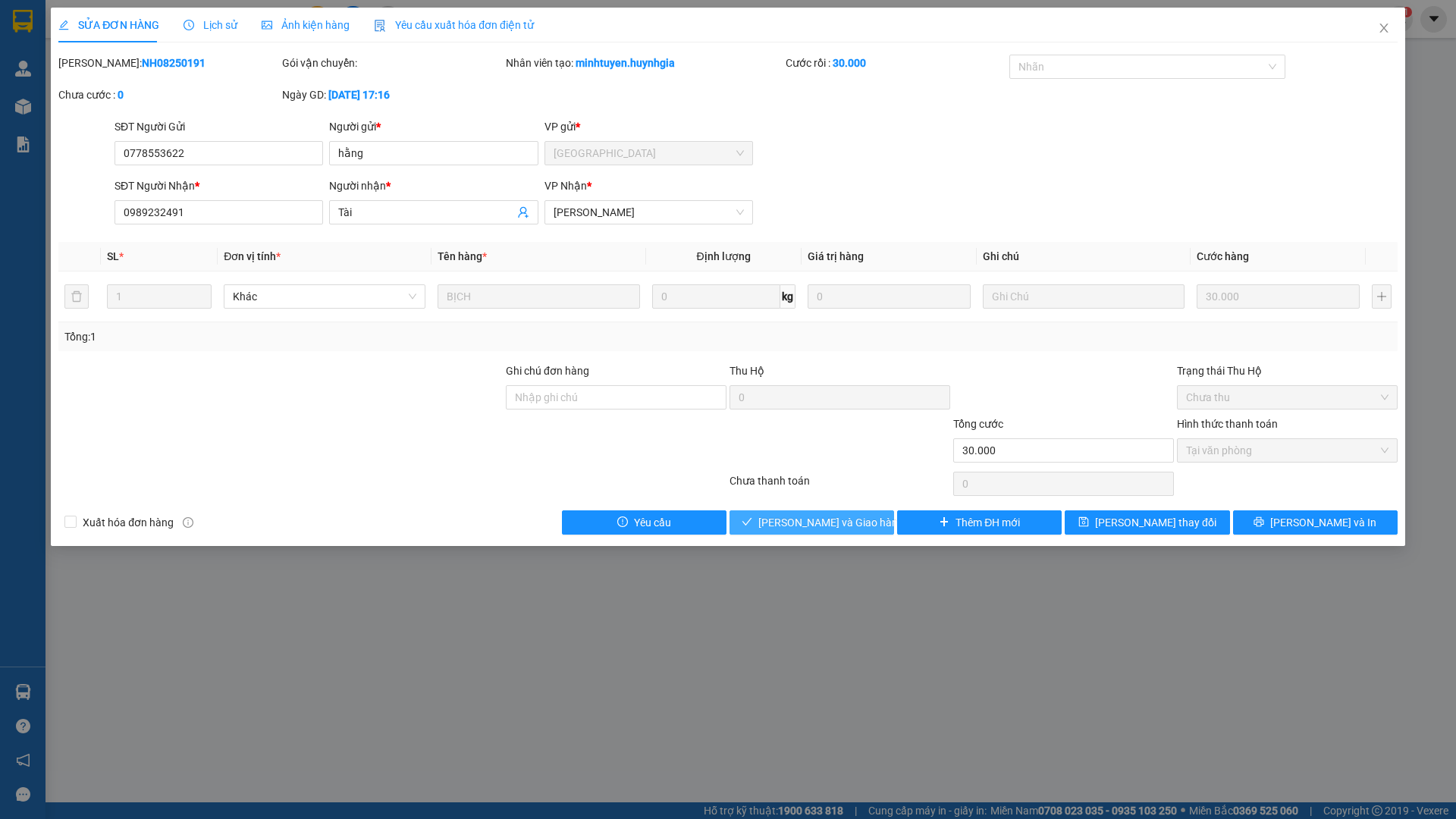
drag, startPoint x: 852, startPoint y: 533, endPoint x: 856, endPoint y: 525, distance: 8.9
click at [854, 528] on button "[PERSON_NAME] và [PERSON_NAME] hàng" at bounding box center [812, 522] width 165 height 24
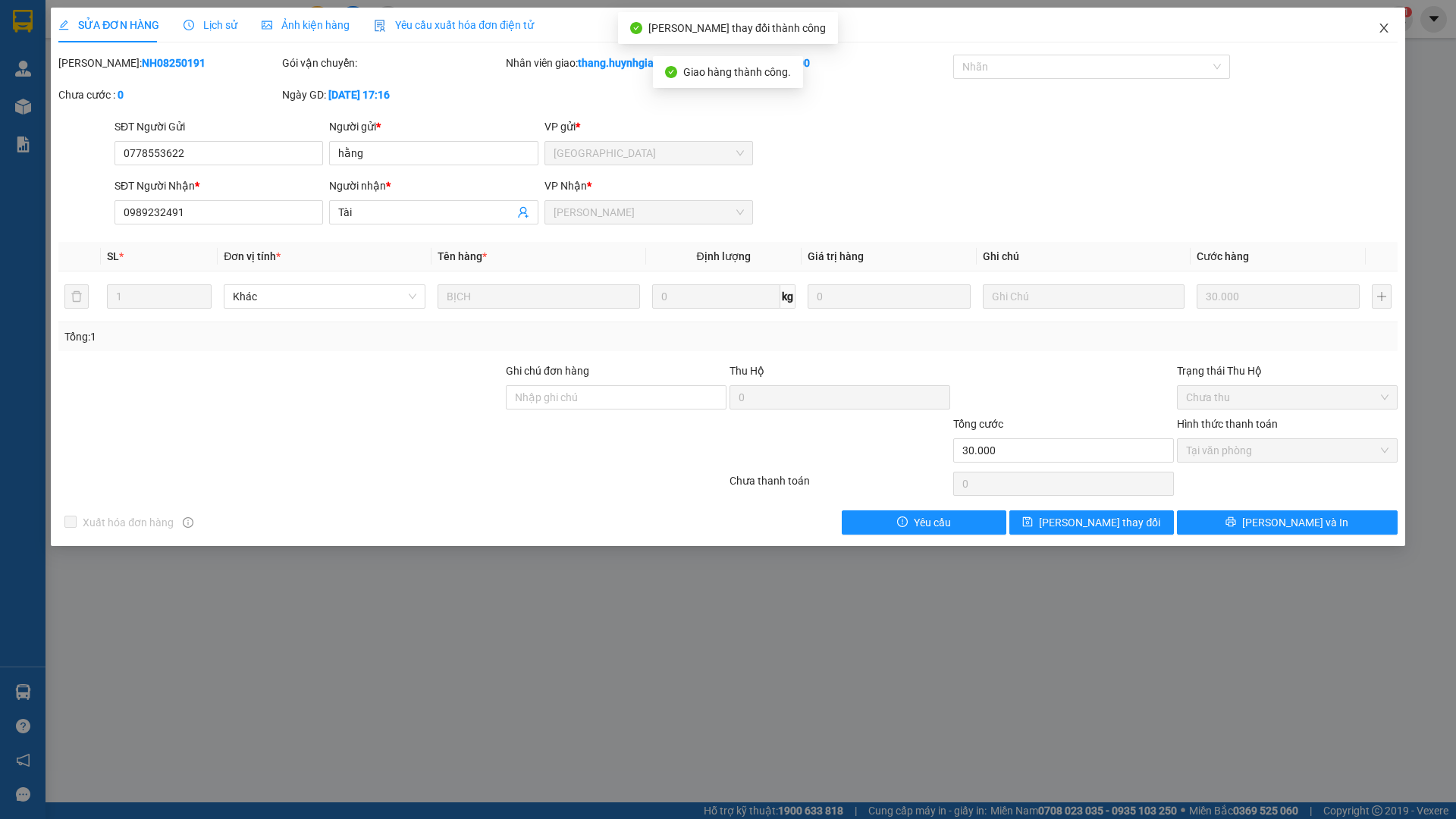
click at [1378, 30] on icon "close" at bounding box center [1383, 27] width 12 height 12
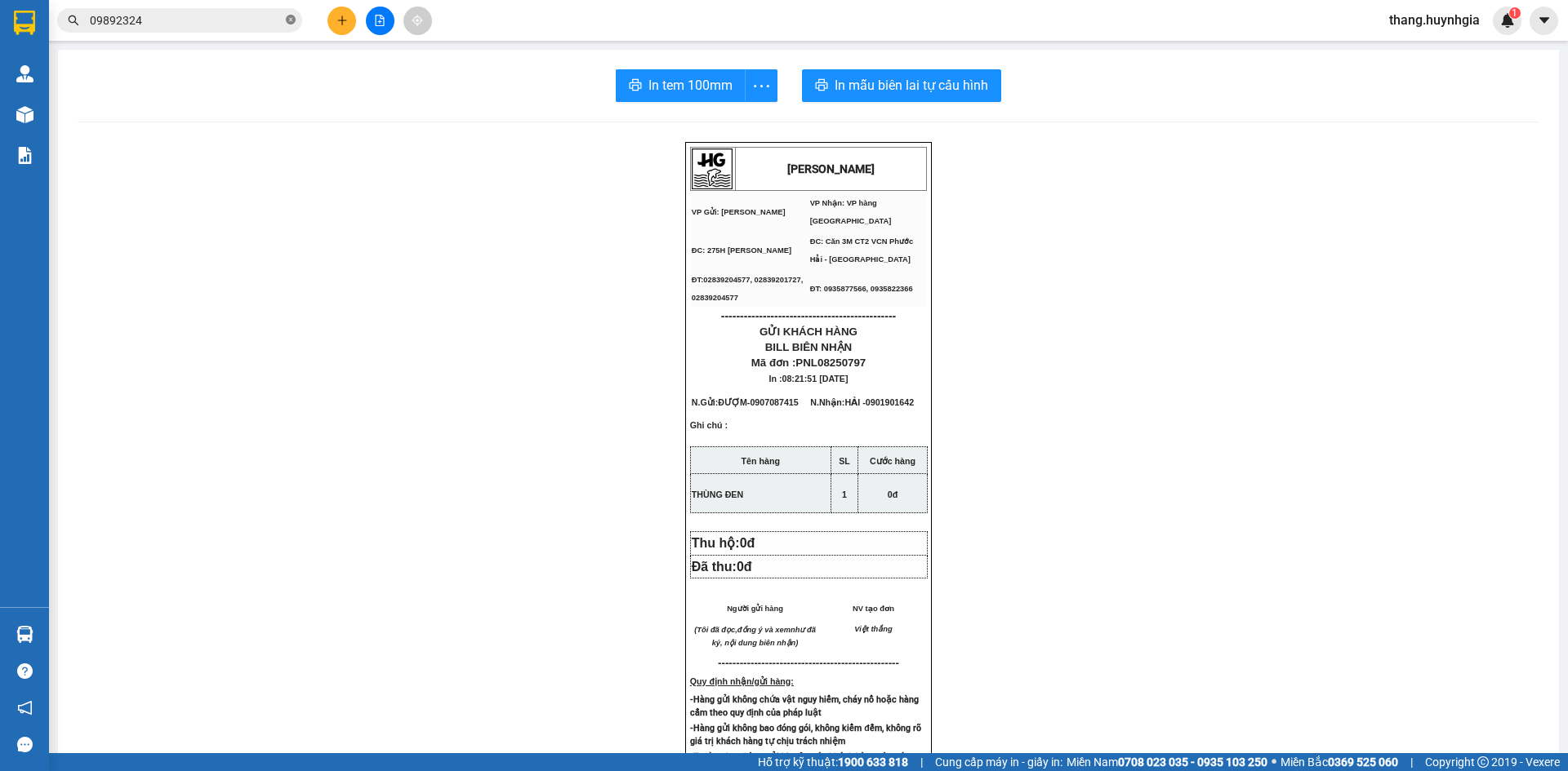
click at [289, 21] on icon "close-circle" at bounding box center [291, 19] width 10 height 10
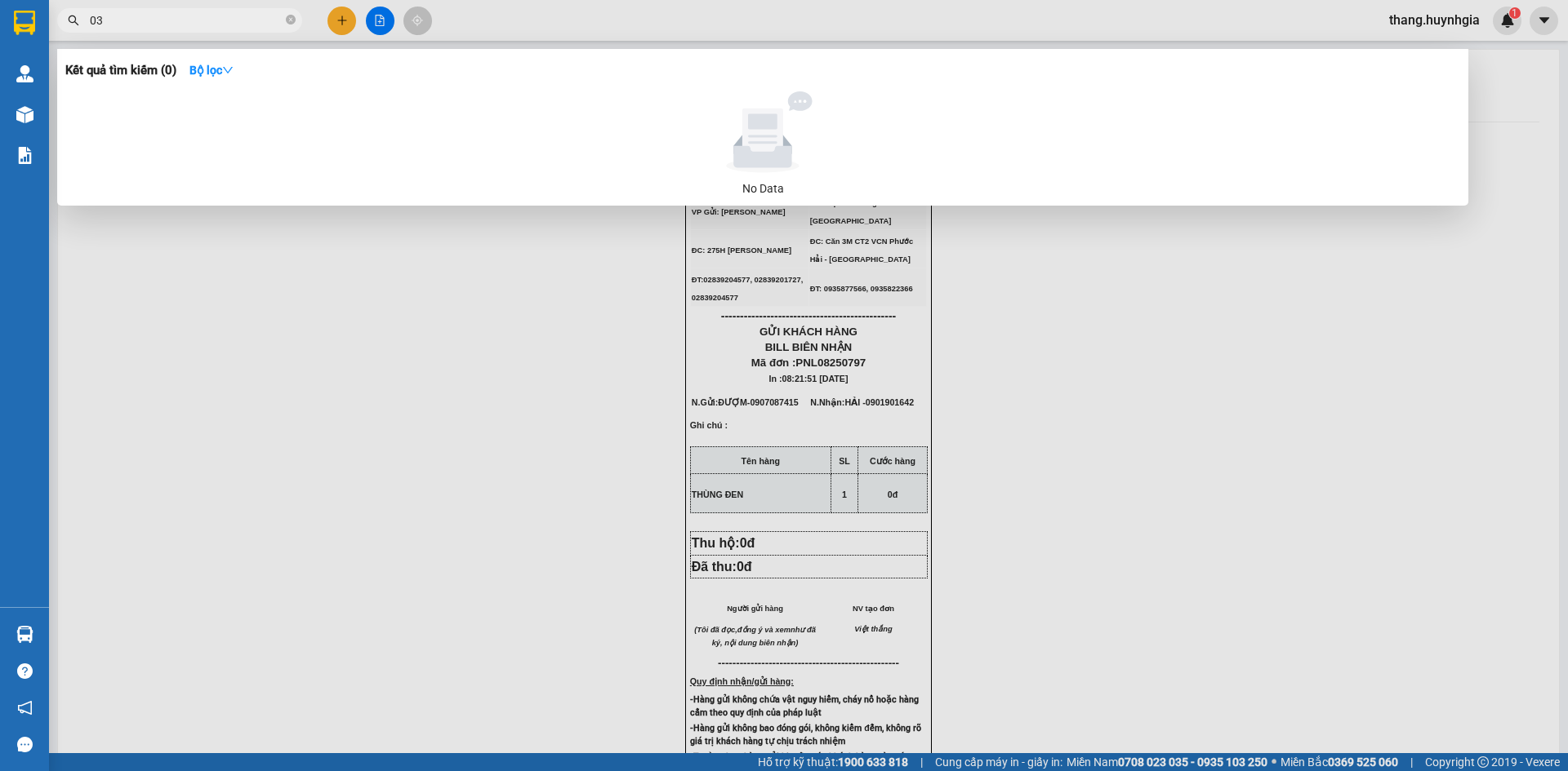
type input "0"
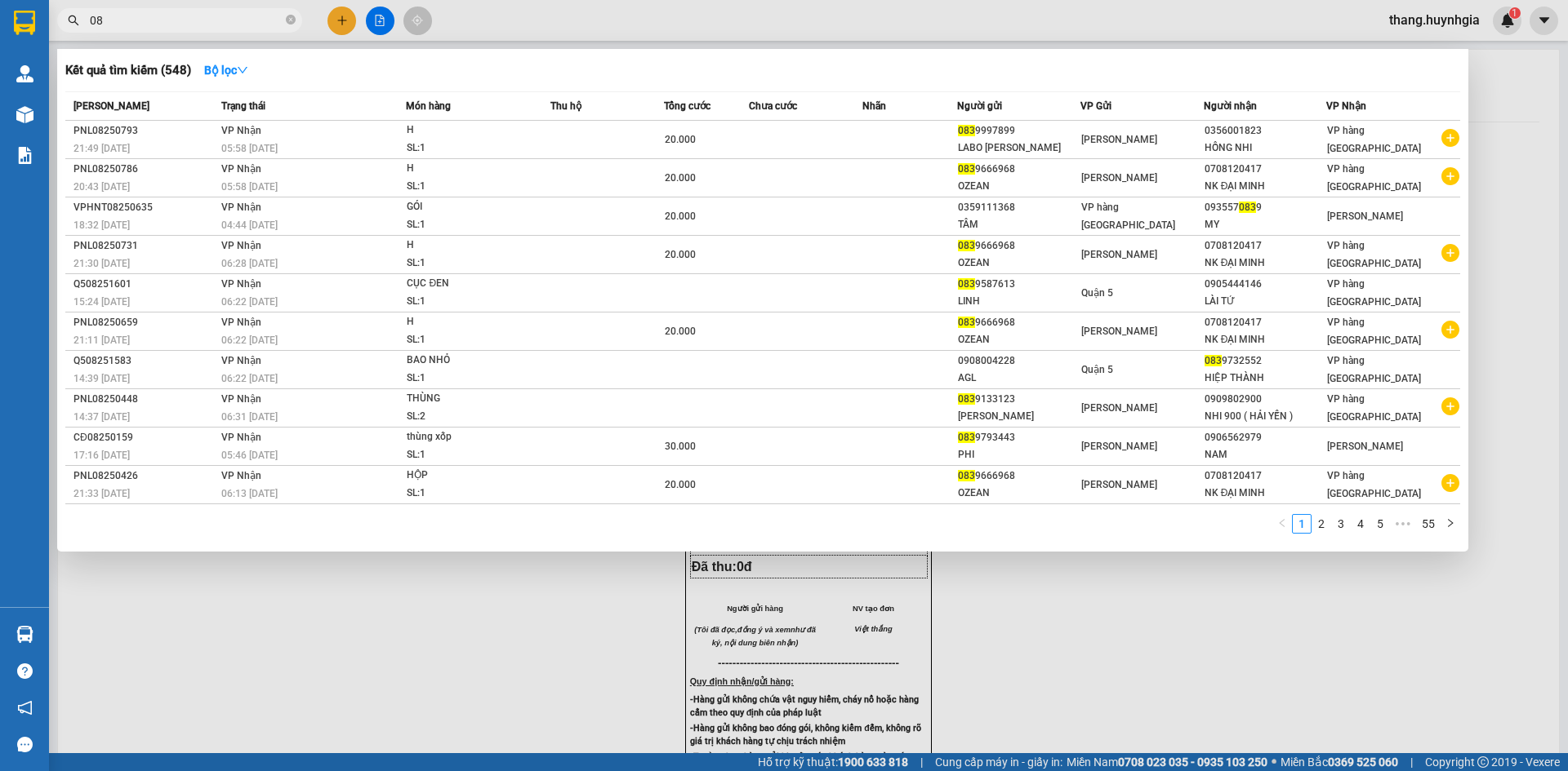
type input "0"
type input "0839"
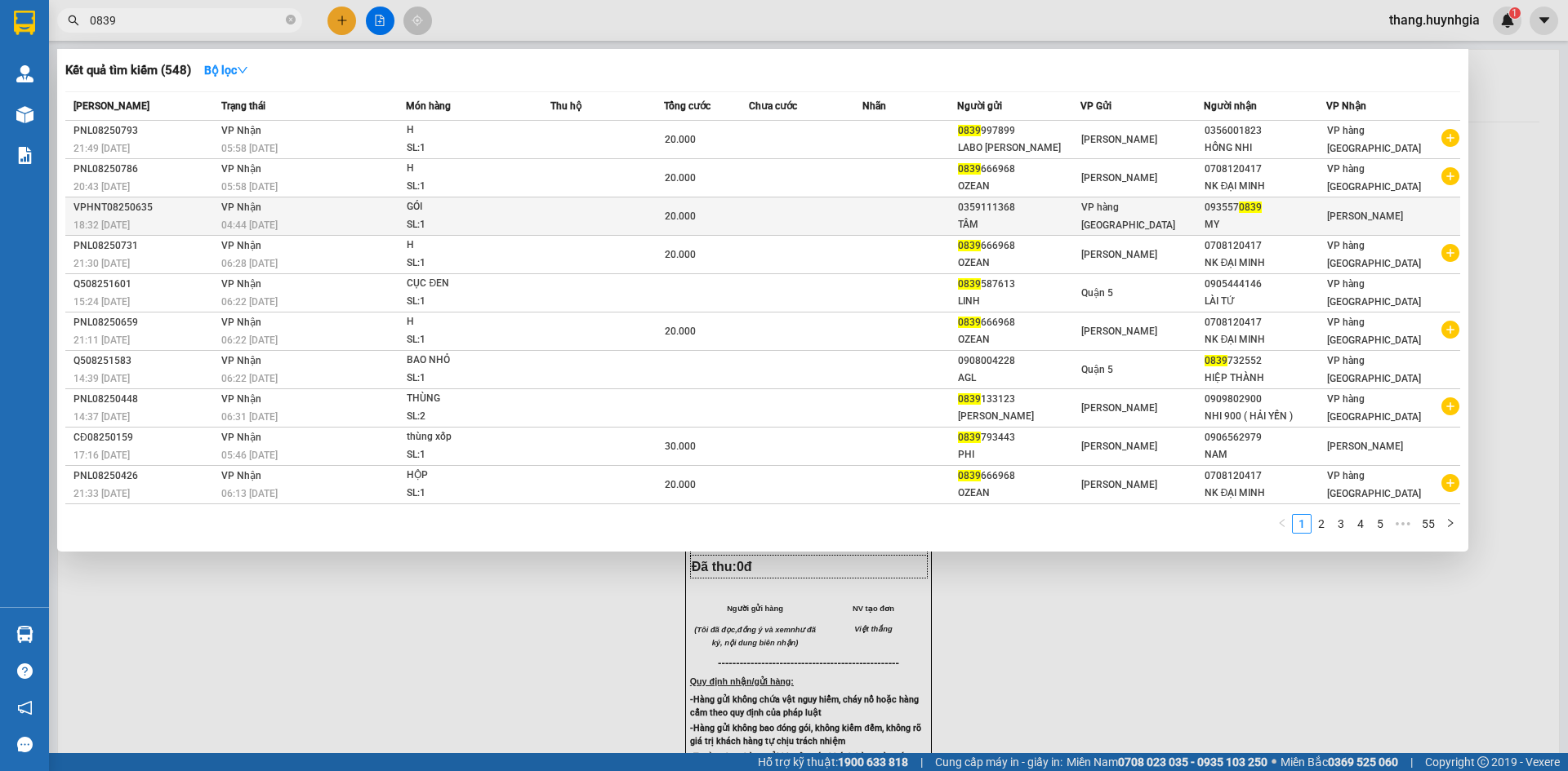
drag, startPoint x: 660, startPoint y: 33, endPoint x: 410, endPoint y: 219, distance: 311.6
click at [410, 219] on div "SL: 1" at bounding box center [468, 225] width 122 height 18
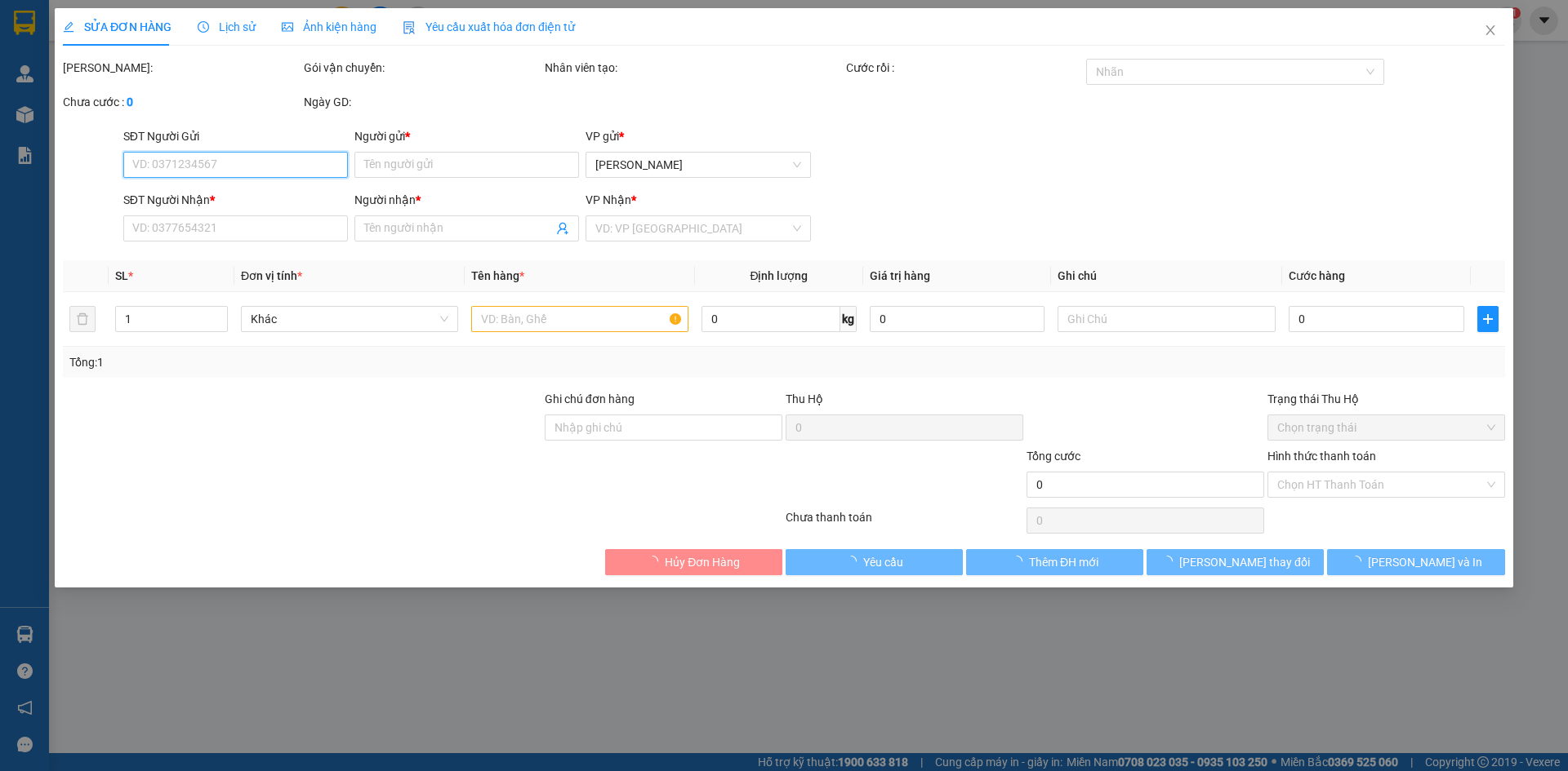
type input "0359111368"
type input "TÂM"
type input "0935570839"
type input "MY"
type input "20.000"
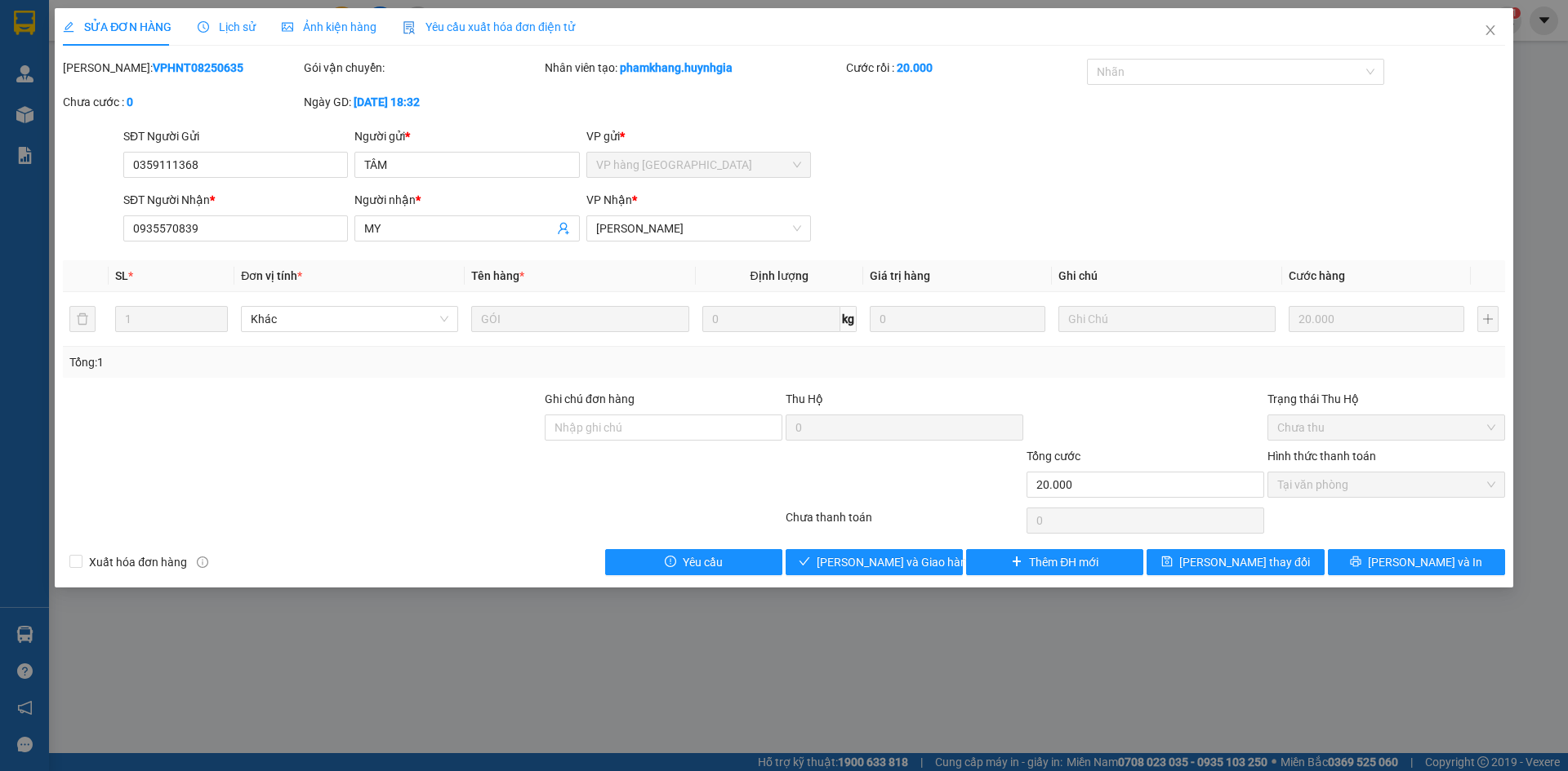
click at [78, 197] on div at bounding box center [91, 219] width 60 height 57
click at [1503, 27] on span "Close" at bounding box center [1490, 30] width 46 height 46
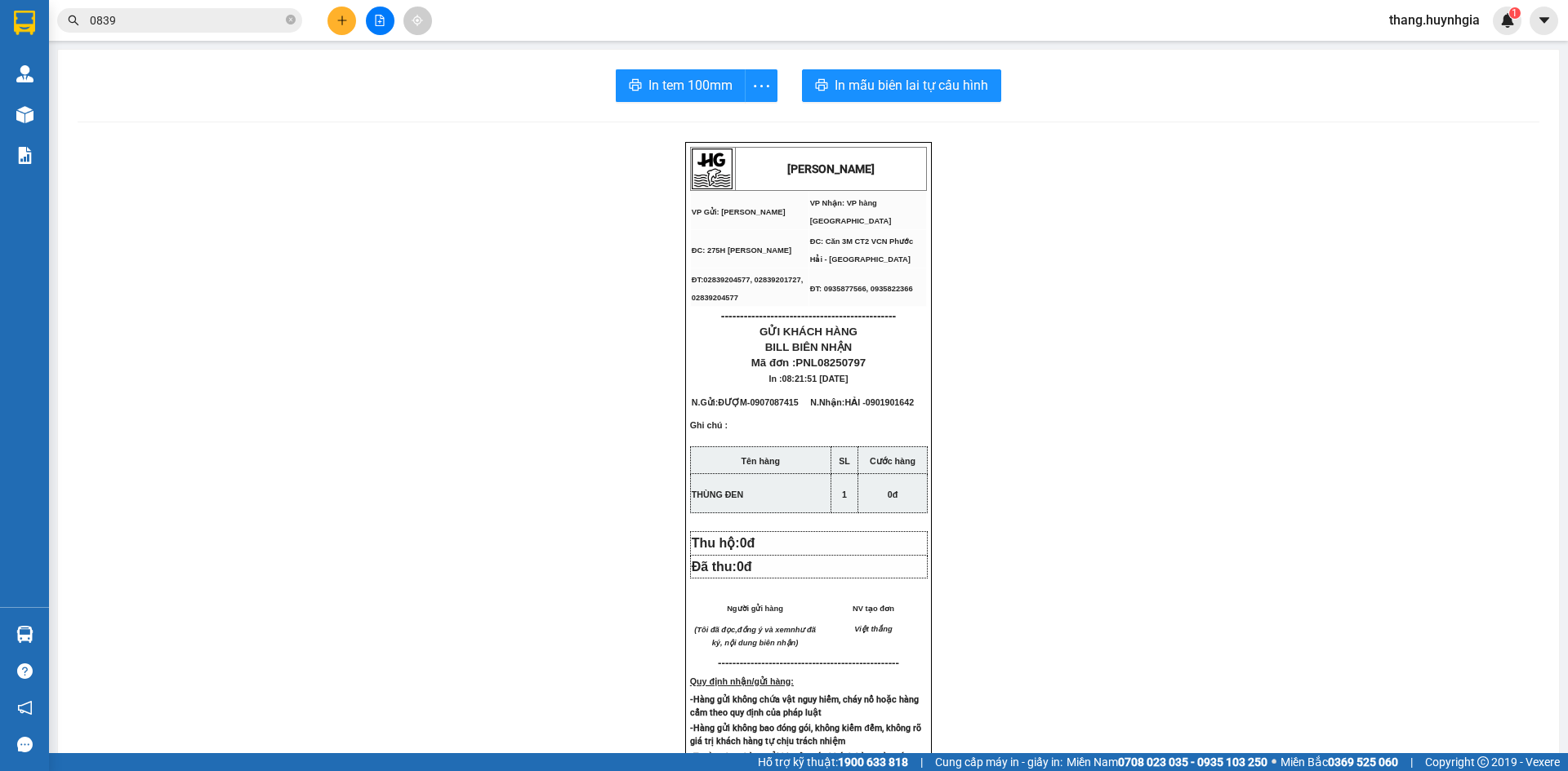
click at [174, 39] on div "Kết quả tìm kiếm ( 548 ) Bộ lọc Mã ĐH Trạng thái Món hàng Thu hộ Tổng cước Chưa…" at bounding box center [784, 20] width 1568 height 41
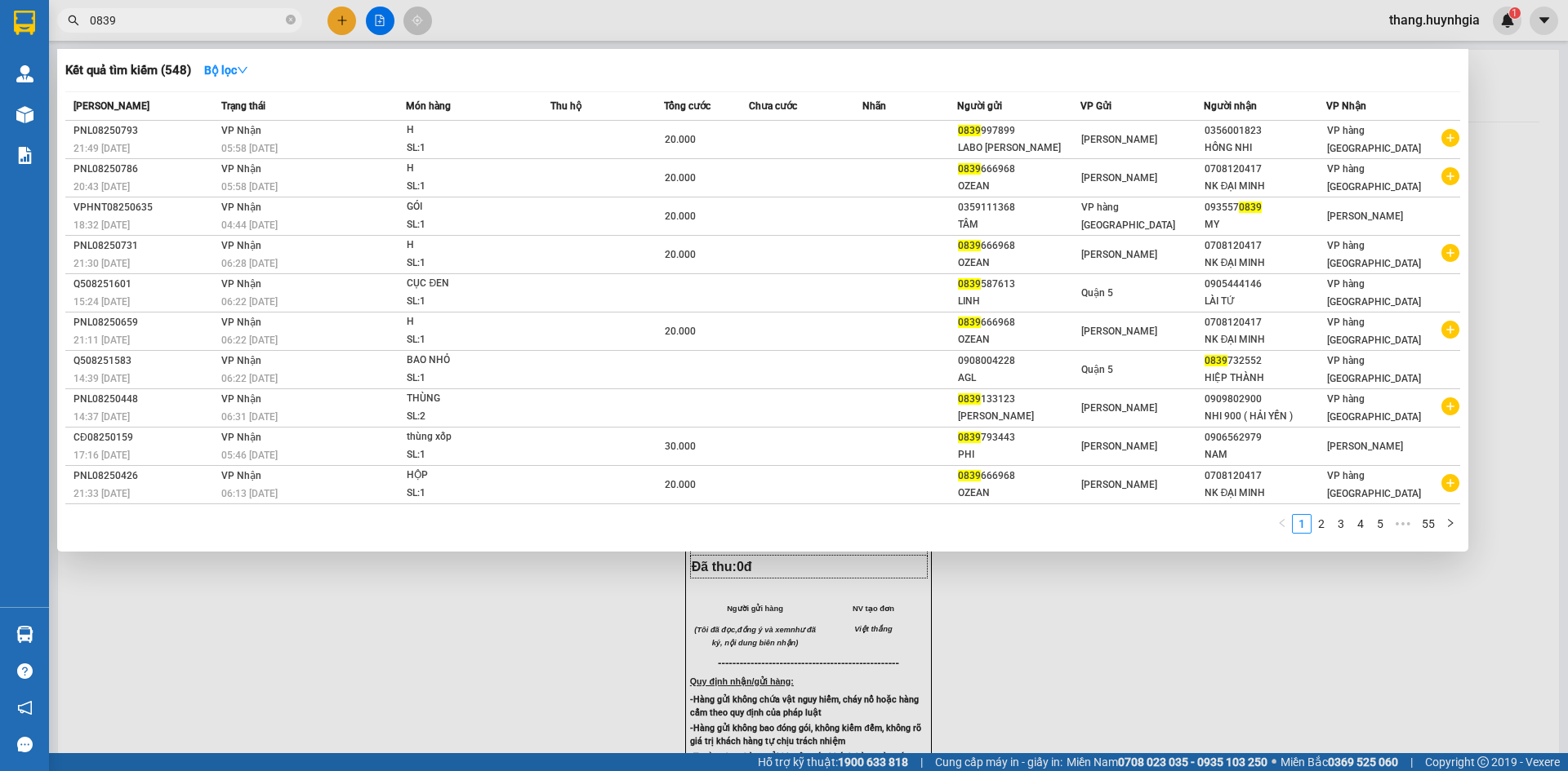
click at [179, 21] on input "0839" at bounding box center [186, 20] width 193 height 18
click at [1222, 230] on div "MY" at bounding box center [1266, 225] width 122 height 17
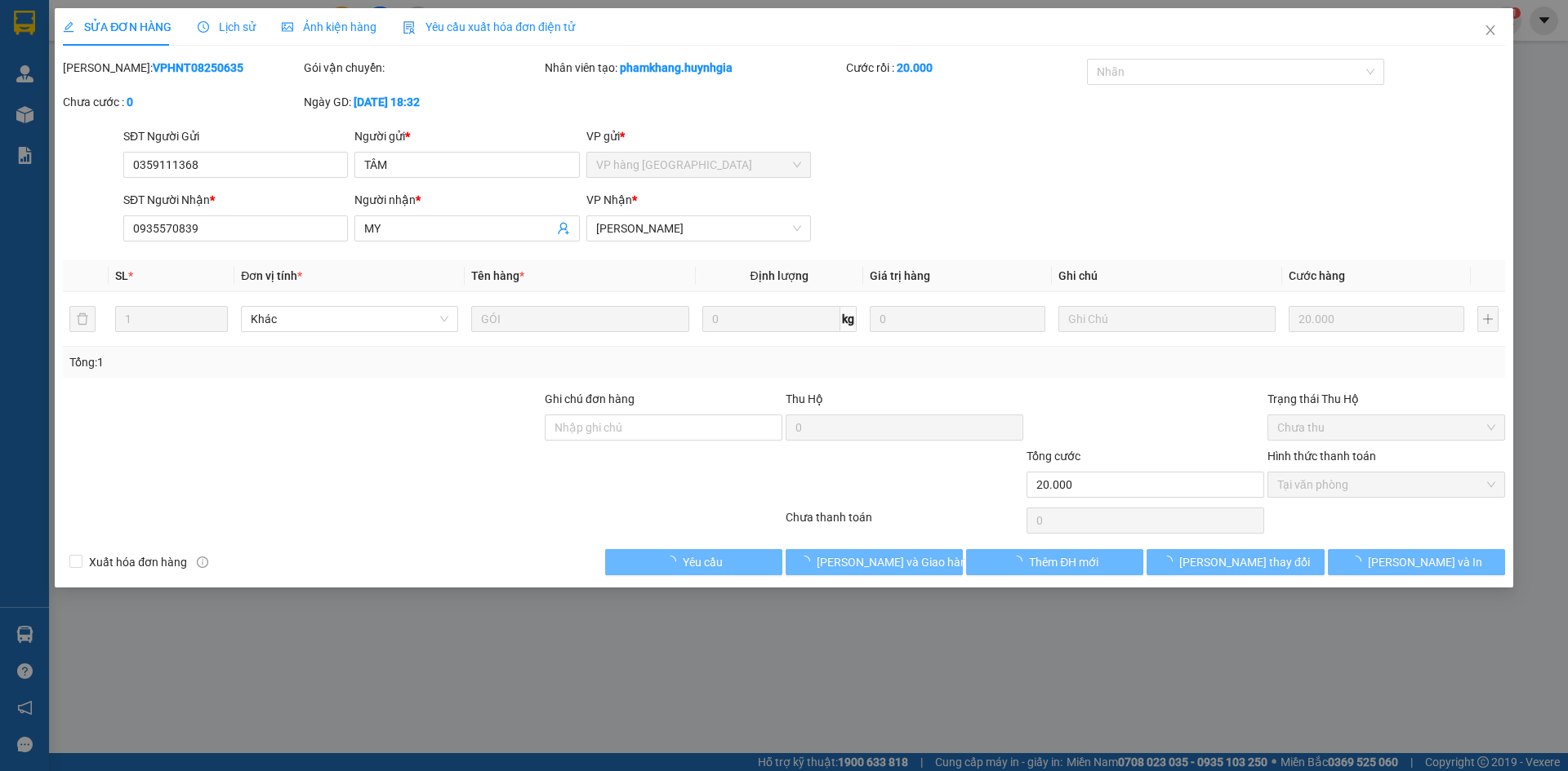
type input "0359111368"
type input "TÂM"
type input "0935570839"
type input "MY"
type input "20.000"
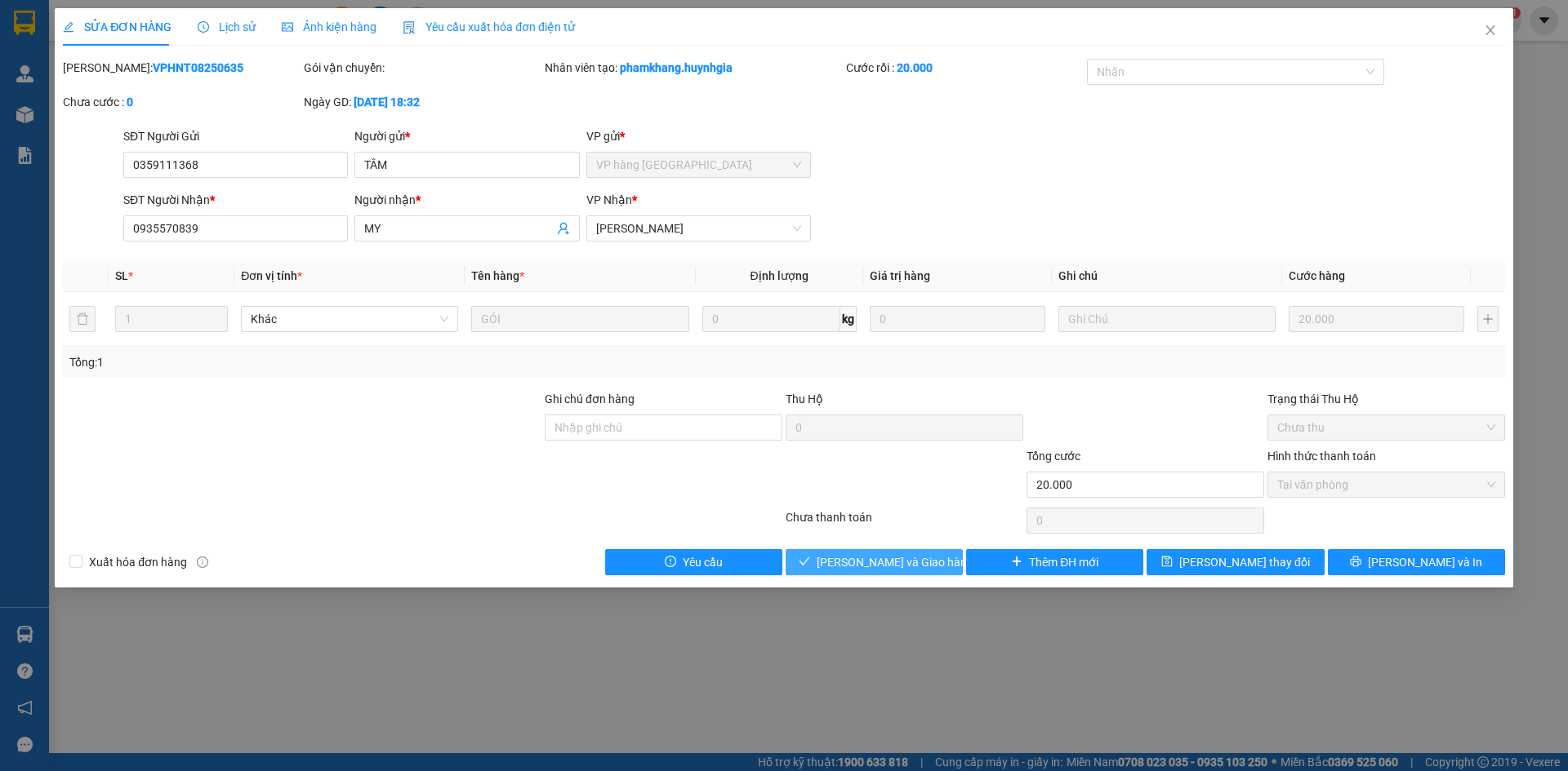
click at [864, 561] on span "[PERSON_NAME] và [PERSON_NAME] hàng" at bounding box center [895, 562] width 157 height 18
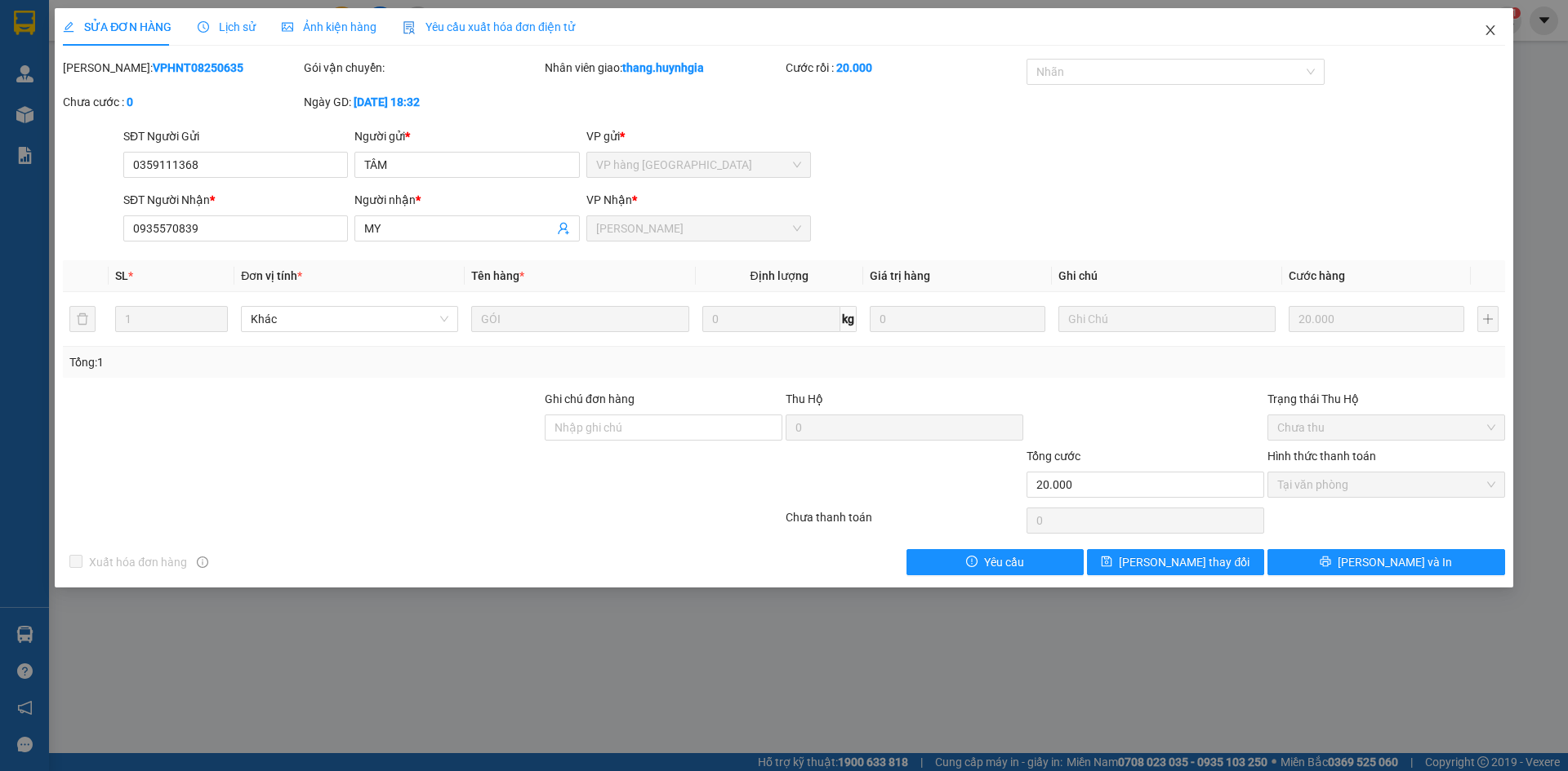
drag, startPoint x: 510, startPoint y: 454, endPoint x: 1486, endPoint y: 26, distance: 1065.7
click at [1486, 26] on icon "close" at bounding box center [1490, 29] width 13 height 13
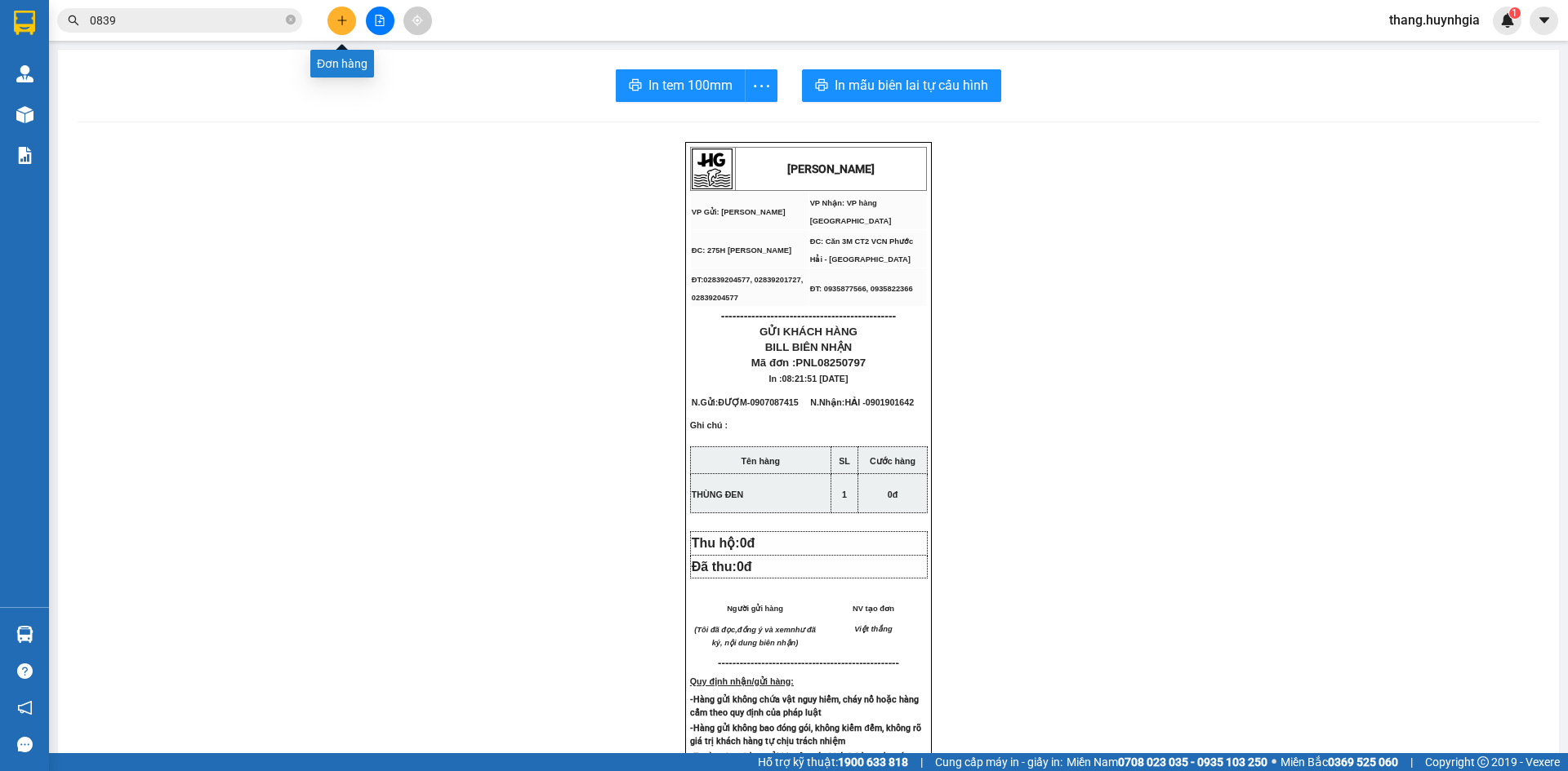
click at [352, 23] on button at bounding box center [341, 20] width 28 height 28
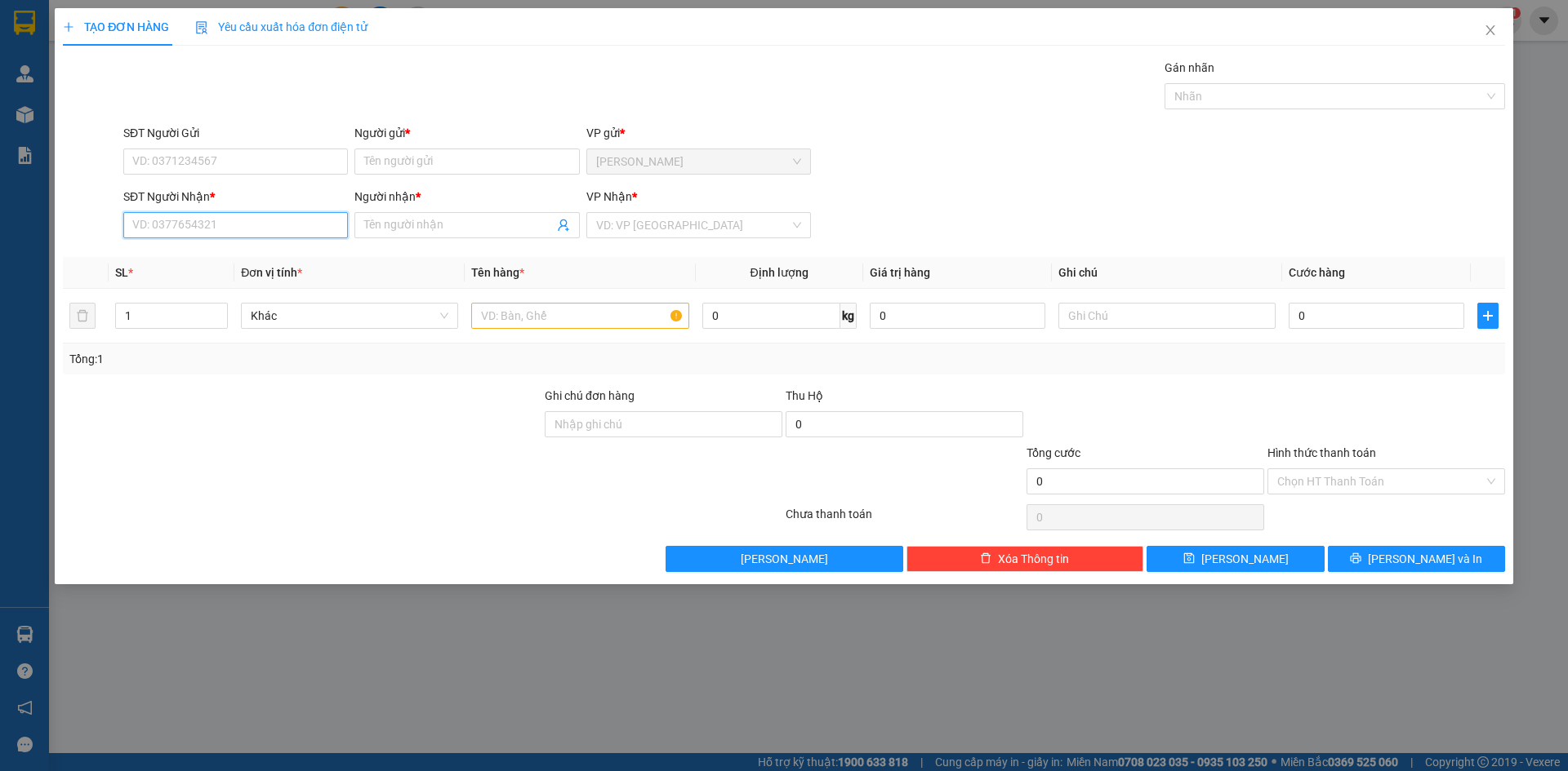
drag, startPoint x: 216, startPoint y: 226, endPoint x: 179, endPoint y: 215, distance: 38.6
click at [205, 222] on input "SĐT Người Nhận *" at bounding box center [235, 225] width 225 height 26
click at [243, 246] on div "0942852905 - [PERSON_NAME]" at bounding box center [235, 258] width 225 height 26
type input "0942852905"
type input "HOÀNG"
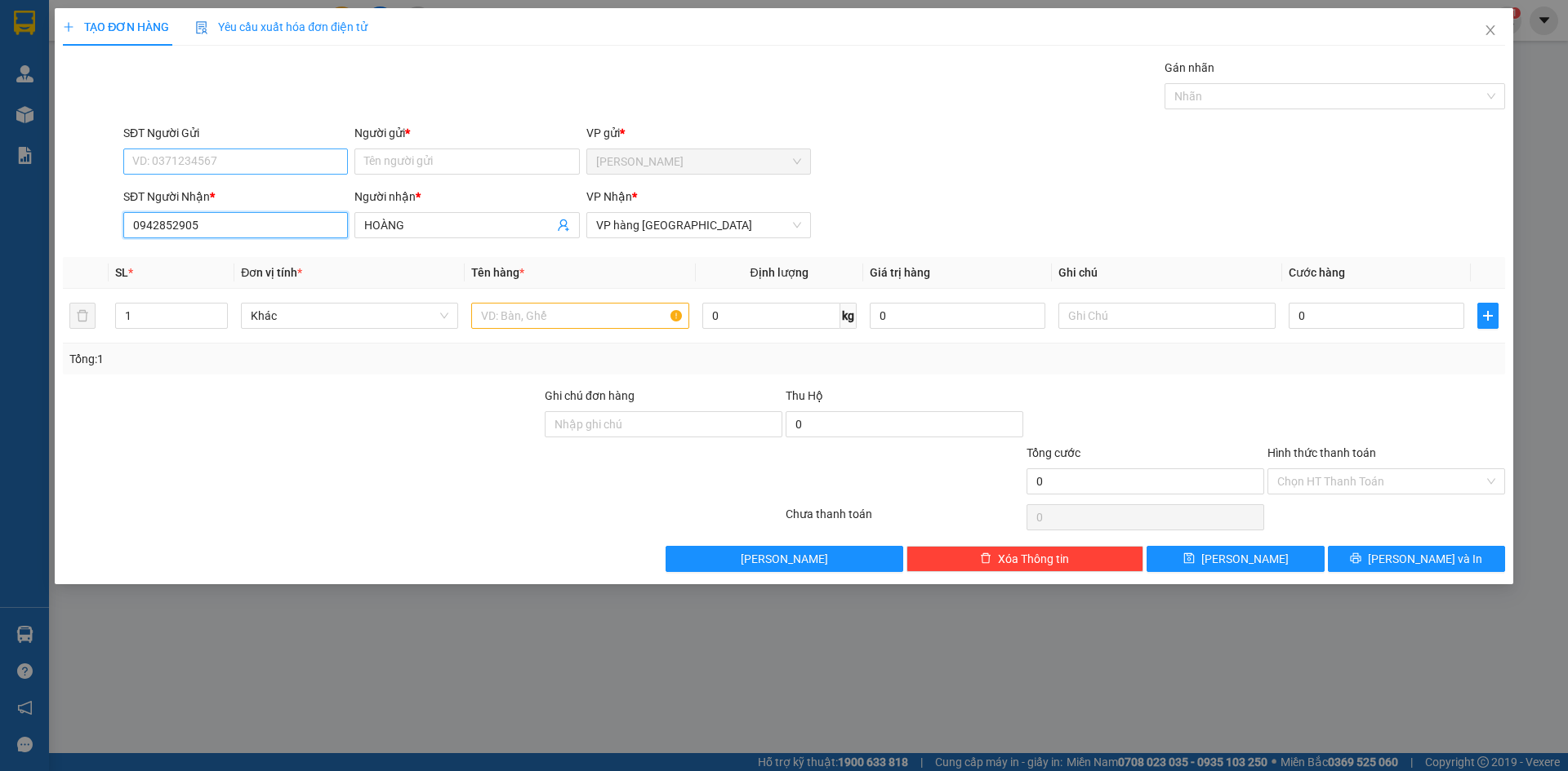
type input "0942852905"
click at [249, 159] on input "SĐT Người Gửi" at bounding box center [235, 161] width 225 height 26
click at [248, 194] on div "0988501154 - [PERSON_NAME]" at bounding box center [235, 194] width 205 height 18
type input "0988501154"
type input "LÂM"
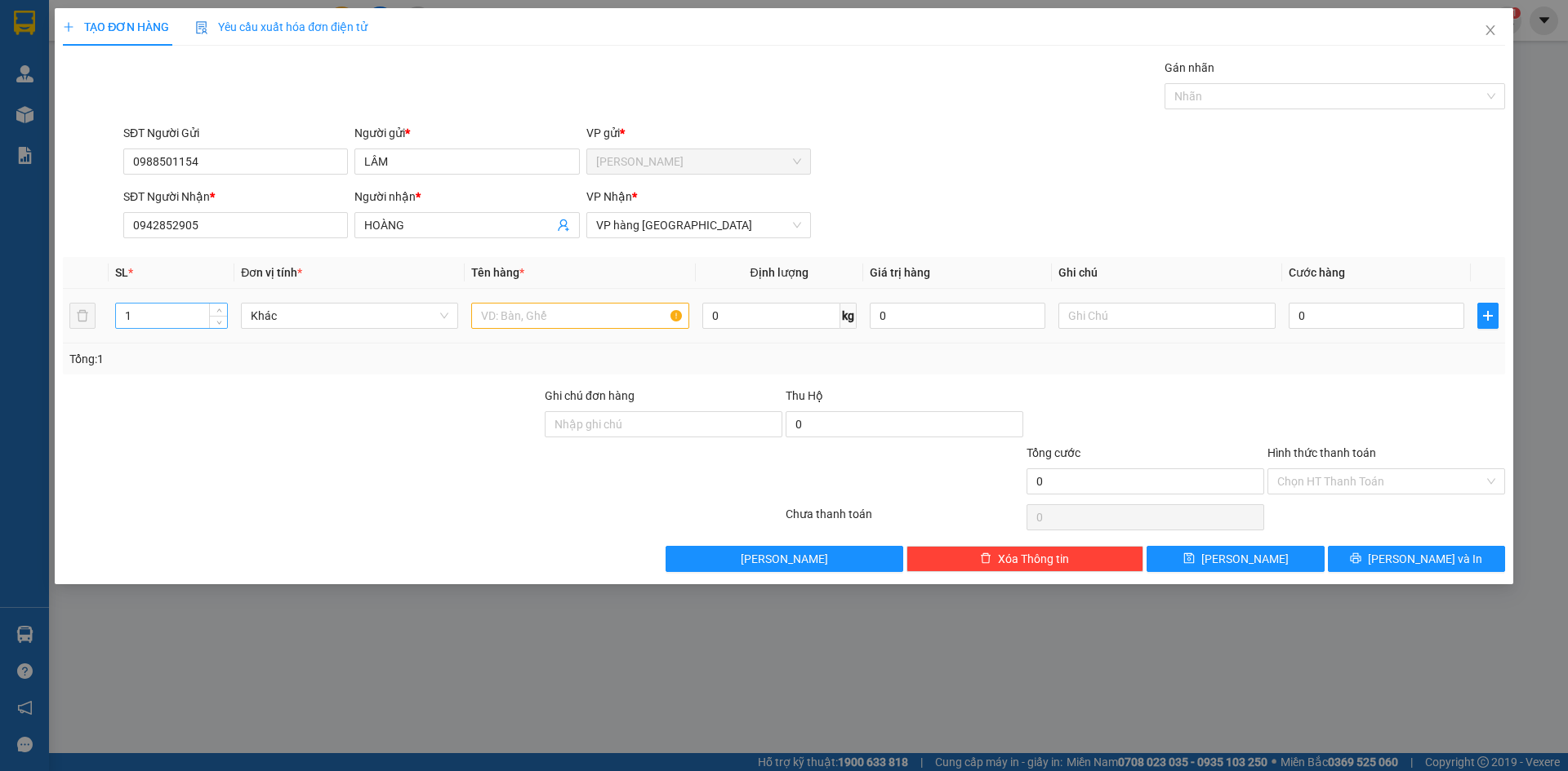
click at [205, 317] on input "1" at bounding box center [172, 316] width 111 height 24
type input "18"
click at [576, 334] on td at bounding box center [580, 316] width 231 height 54
click at [575, 319] on input "text" at bounding box center [580, 316] width 217 height 26
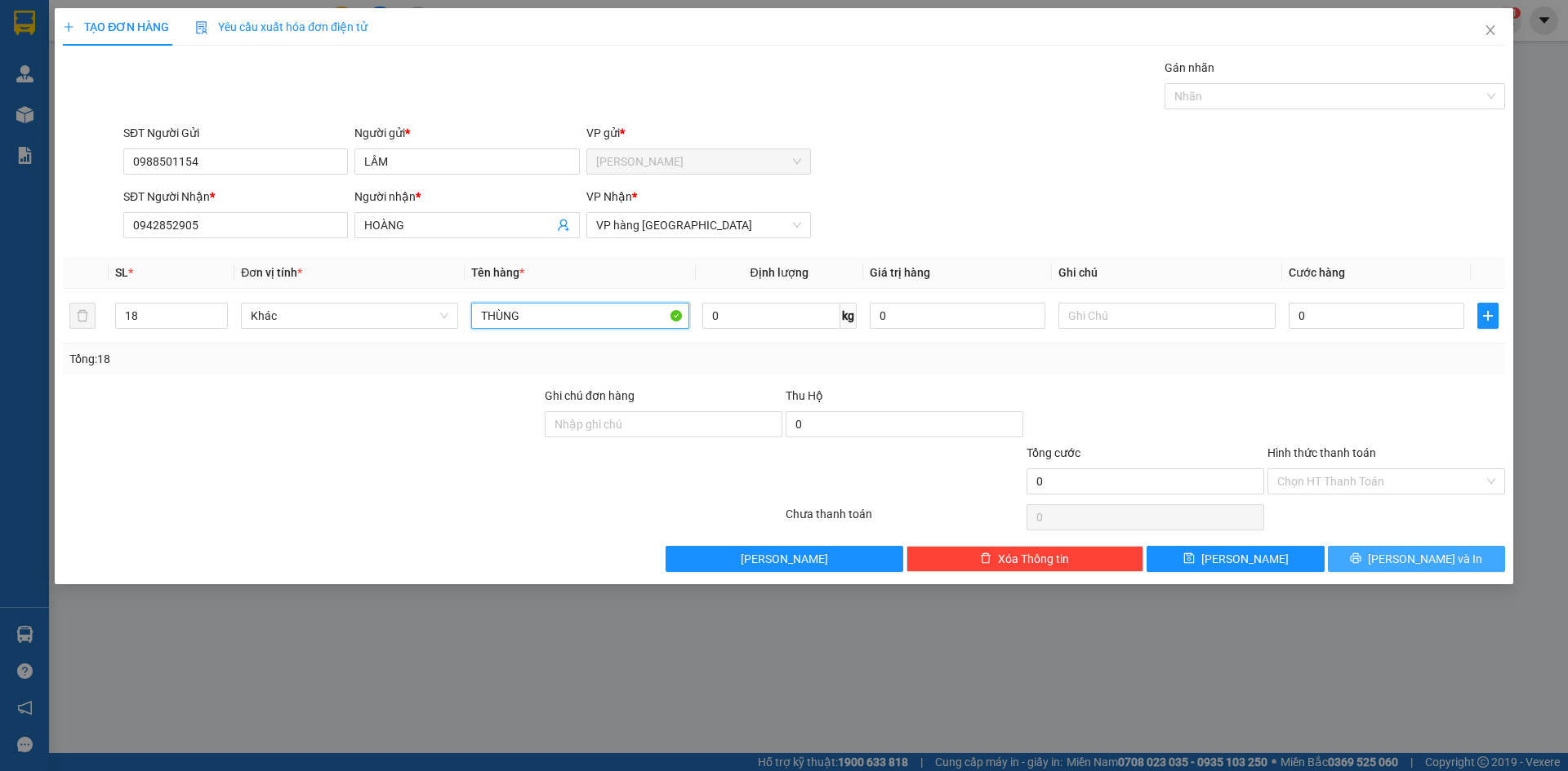
type input "THÙNG"
click at [1425, 559] on span "[PERSON_NAME] và In" at bounding box center [1426, 559] width 114 height 18
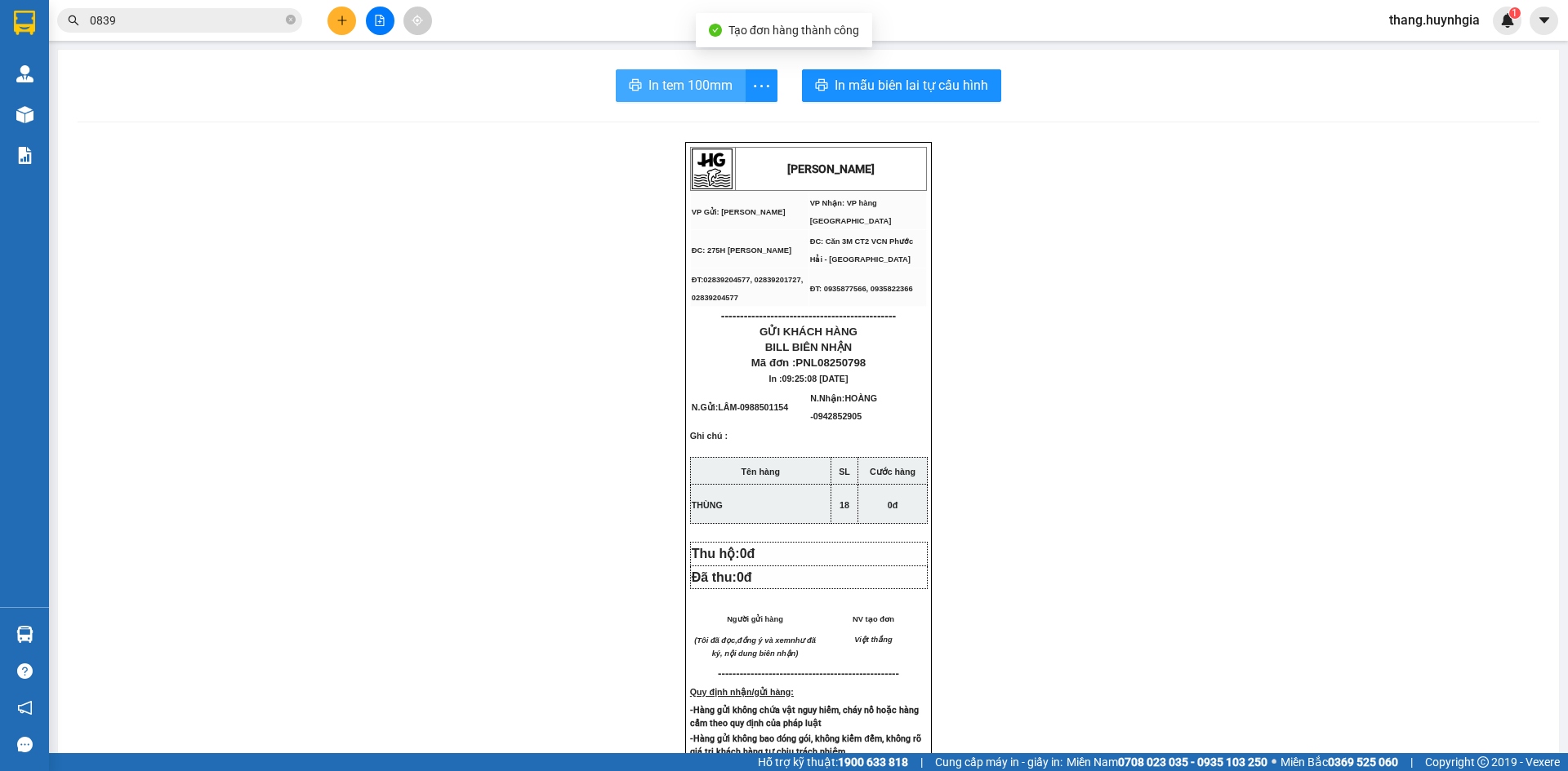
click at [696, 84] on span "In tem 100mm" at bounding box center [690, 85] width 84 height 20
click at [944, 106] on div "In tem 100mm In mẫu biên lai tự cấu hình HUỲNH GIA VP Gửi: Phạm Ngũ Lão VP Nhâ…" at bounding box center [808, 676] width 1501 height 1253
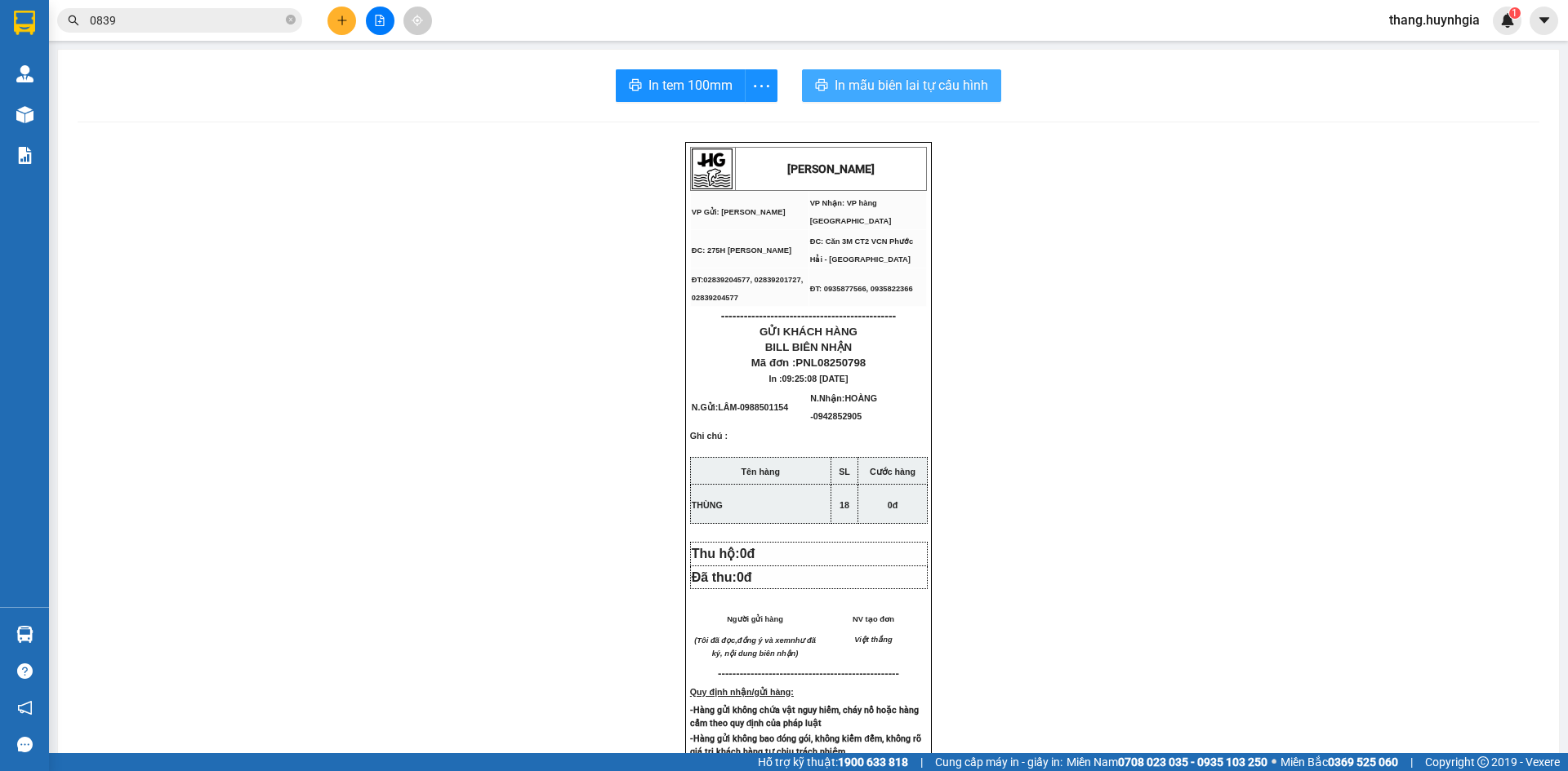
click at [948, 102] on button "In mẫu biên lai tự cấu hình" at bounding box center [902, 86] width 200 height 33
click at [344, 23] on icon "plus" at bounding box center [342, 20] width 12 height 12
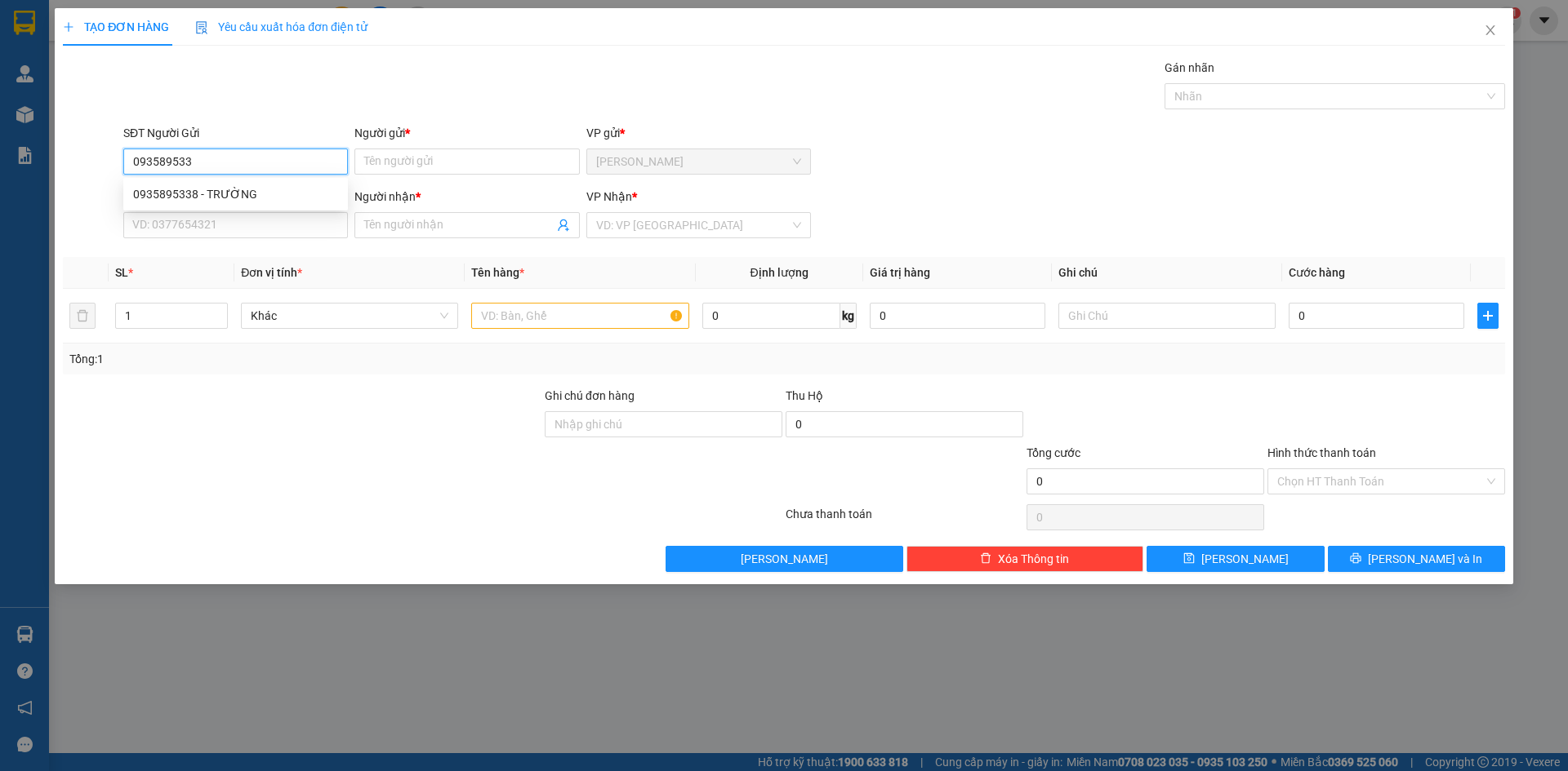
type input "0935895338"
click at [258, 186] on div "0935895338 - TRƯỜNG" at bounding box center [235, 194] width 205 height 18
type input "TRƯỜNG"
type input "0947893716"
type input "YẾN"
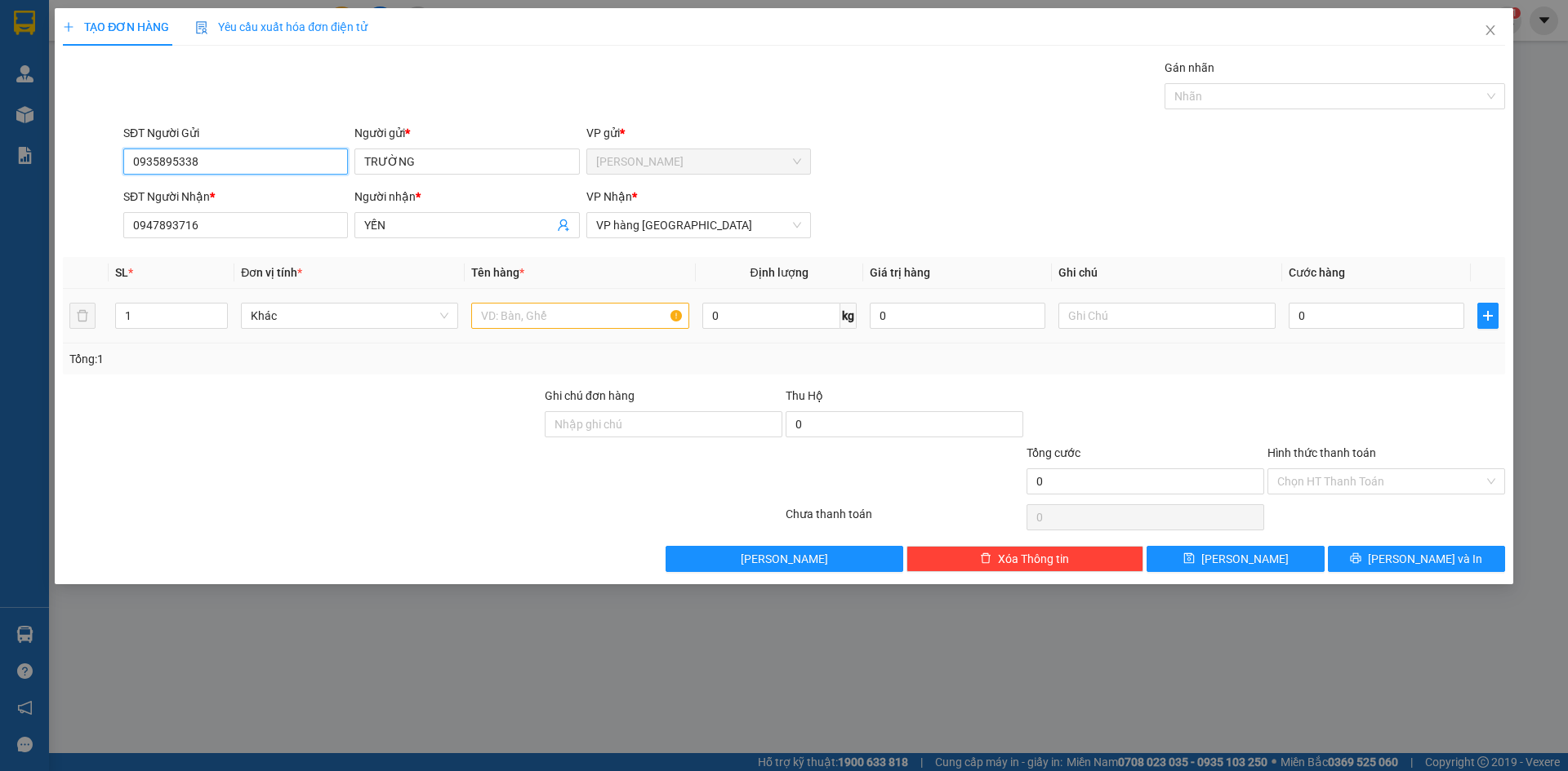
type input "0935895338"
click at [523, 311] on input "text" at bounding box center [580, 316] width 217 height 26
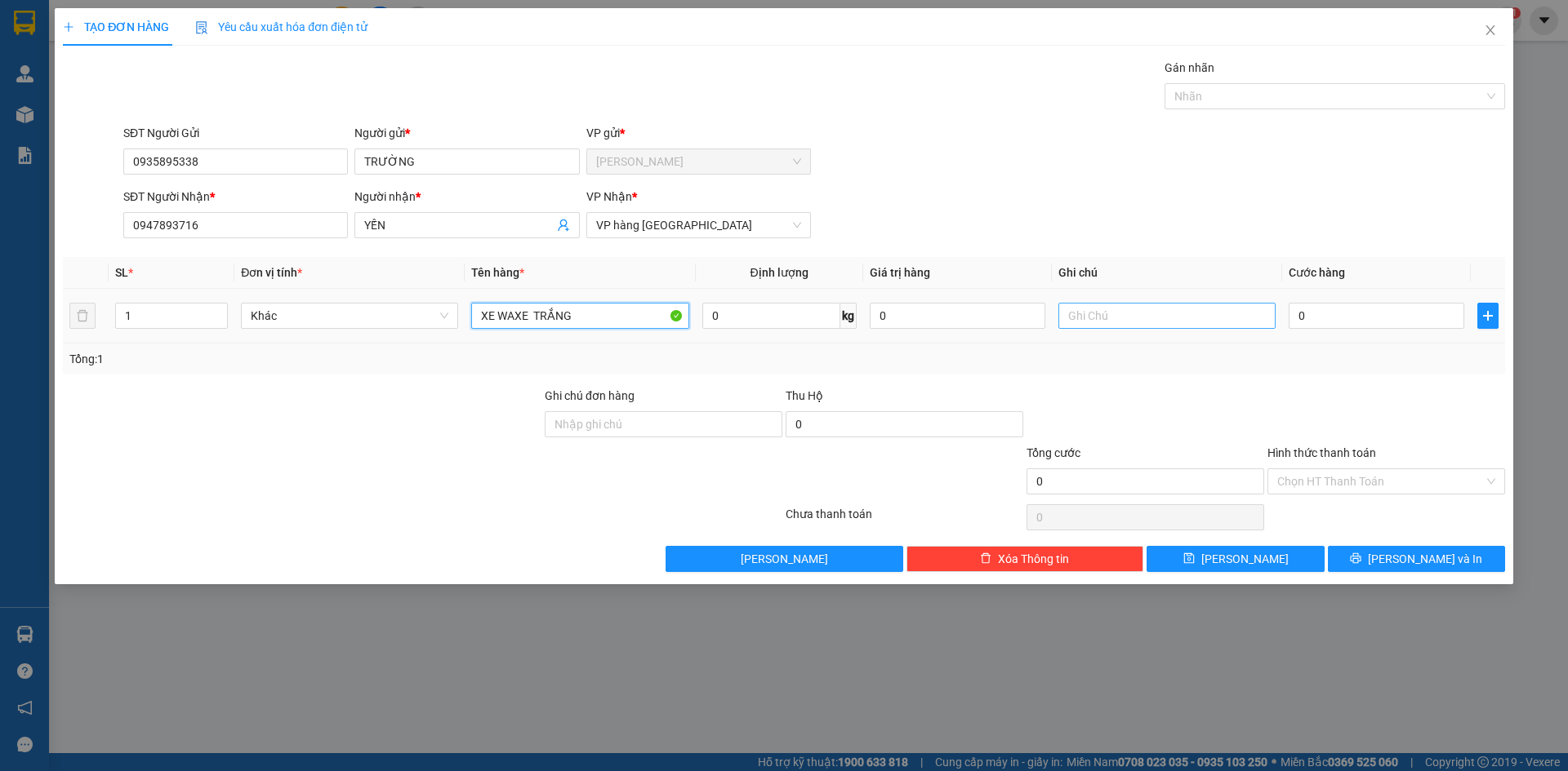
type input "XE [PERSON_NAME]"
click at [1188, 319] on input "text" at bounding box center [1167, 316] width 217 height 26
type input "26681"
click at [1341, 318] on input "0" at bounding box center [1376, 316] width 175 height 26
type input "3"
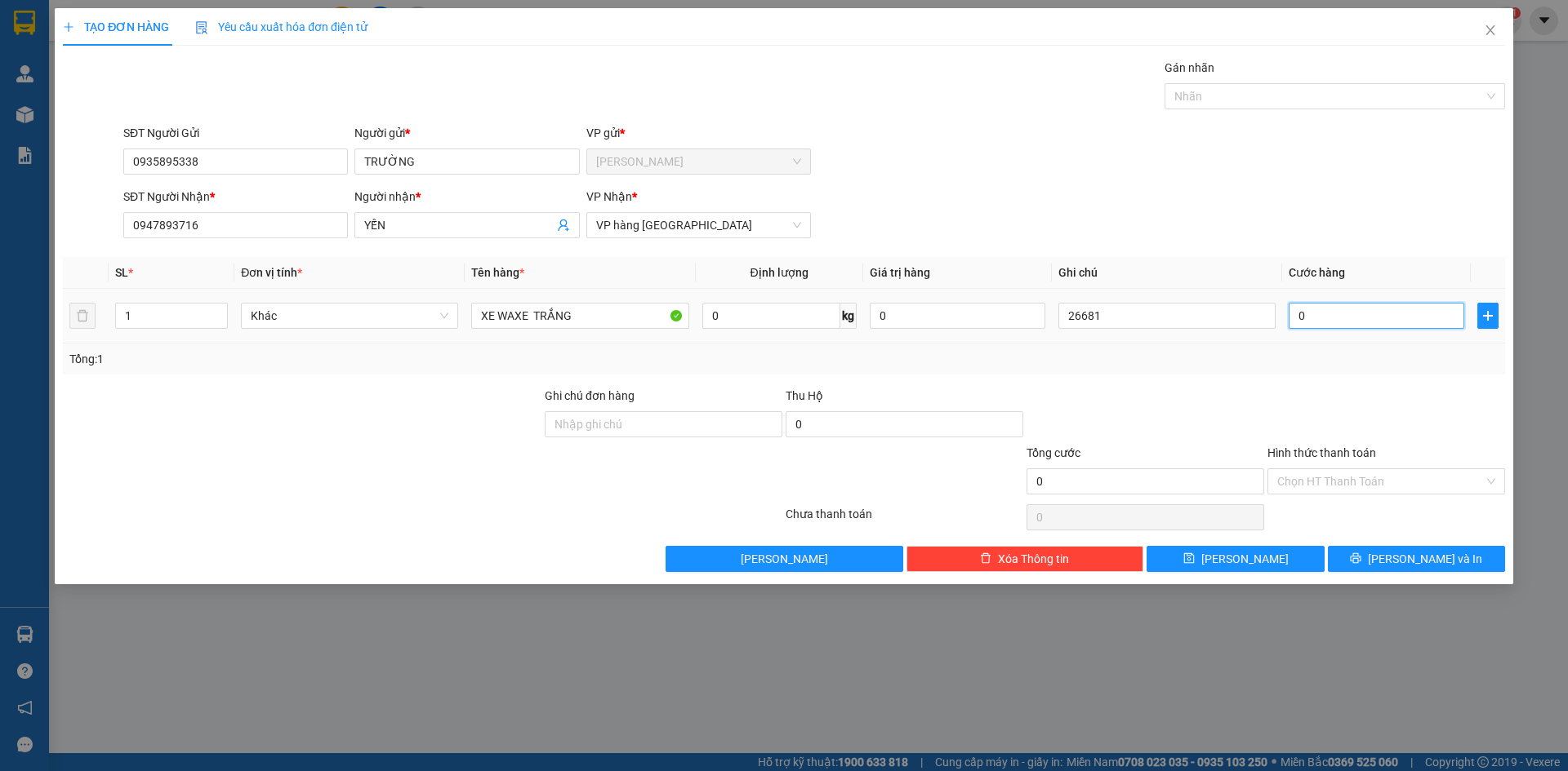
type input "3"
type input "35"
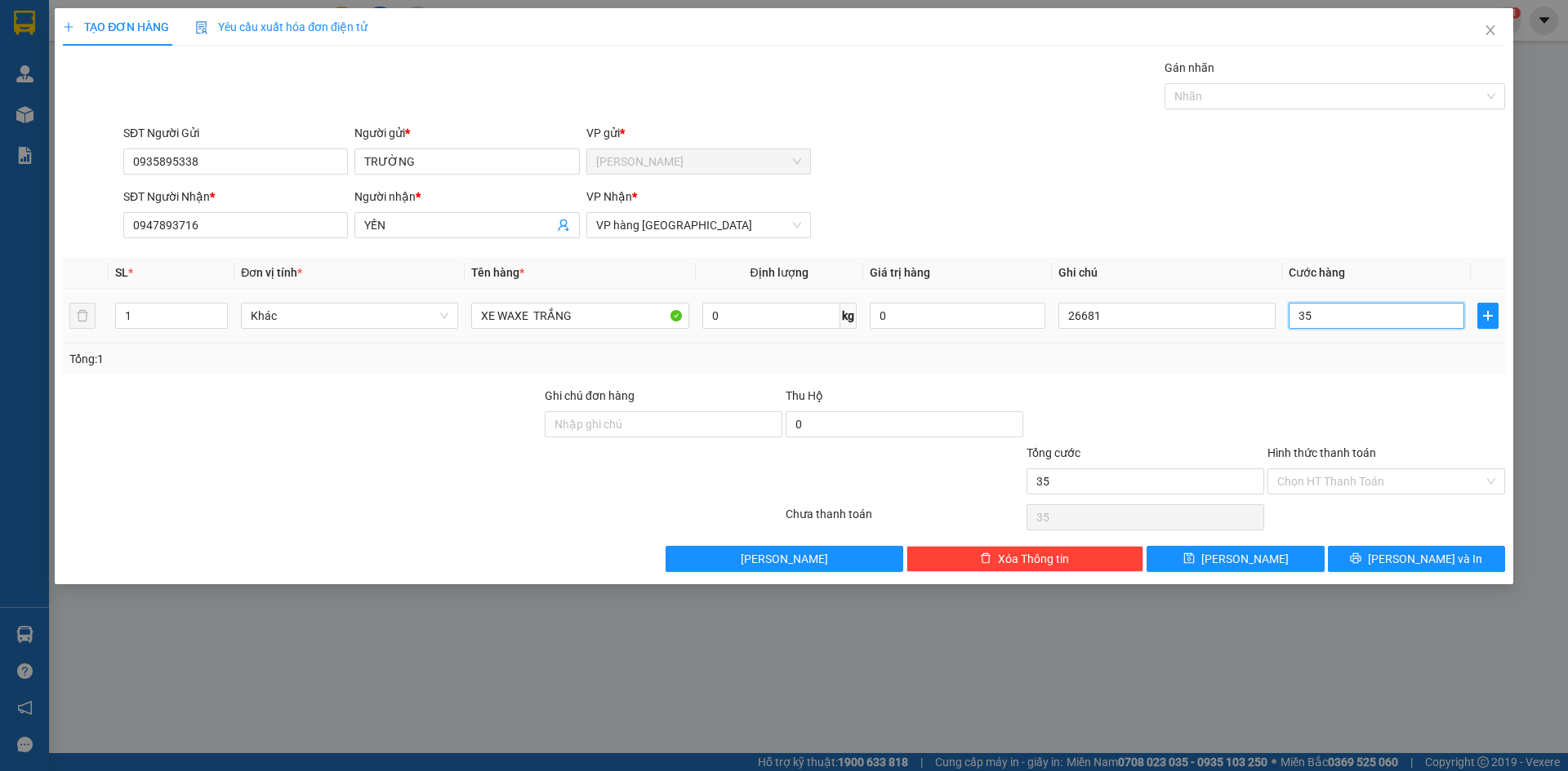
type input "350"
type input "350.000"
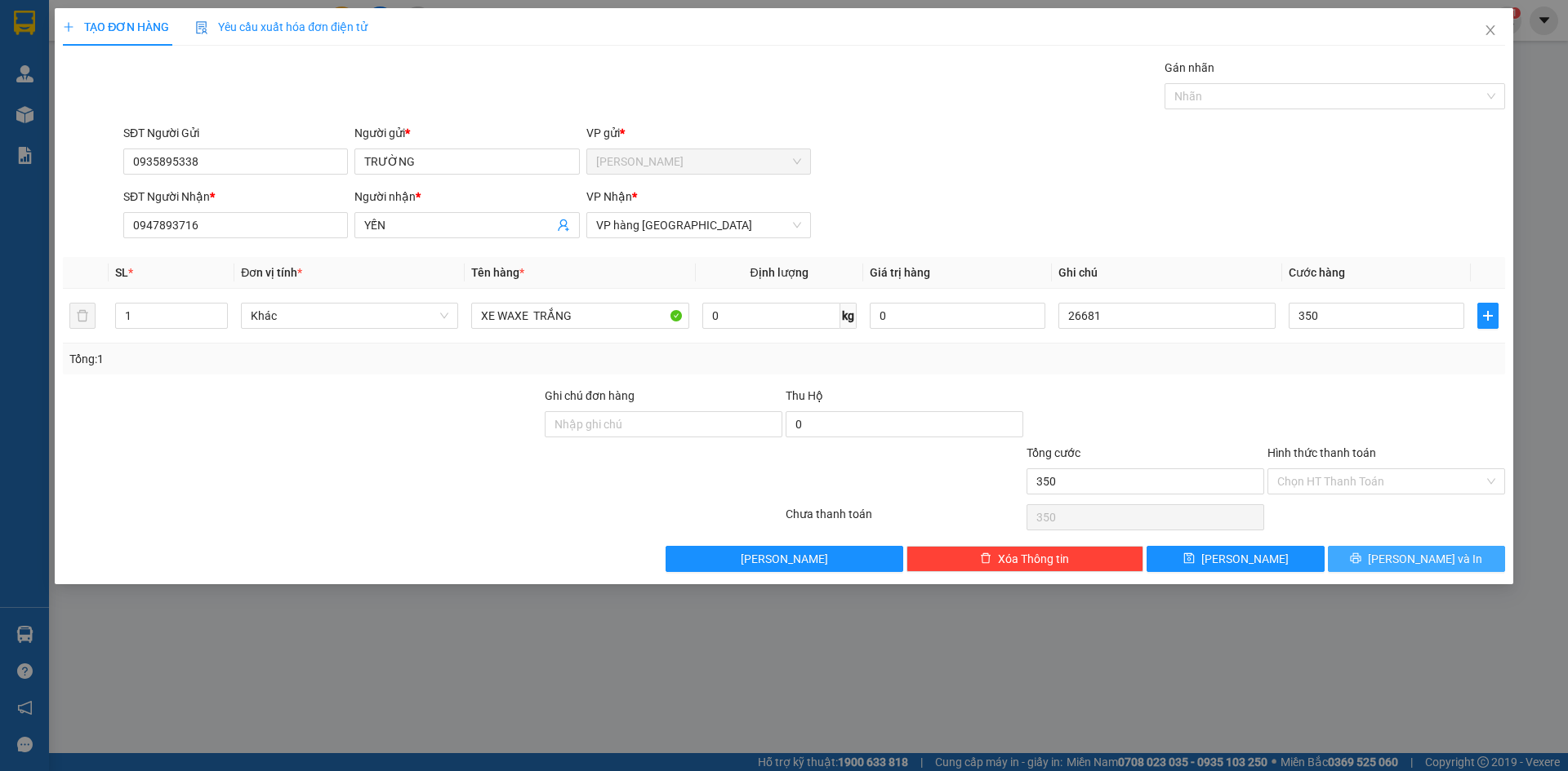
type input "350.000"
click at [1446, 550] on span "[PERSON_NAME] và In" at bounding box center [1426, 559] width 114 height 18
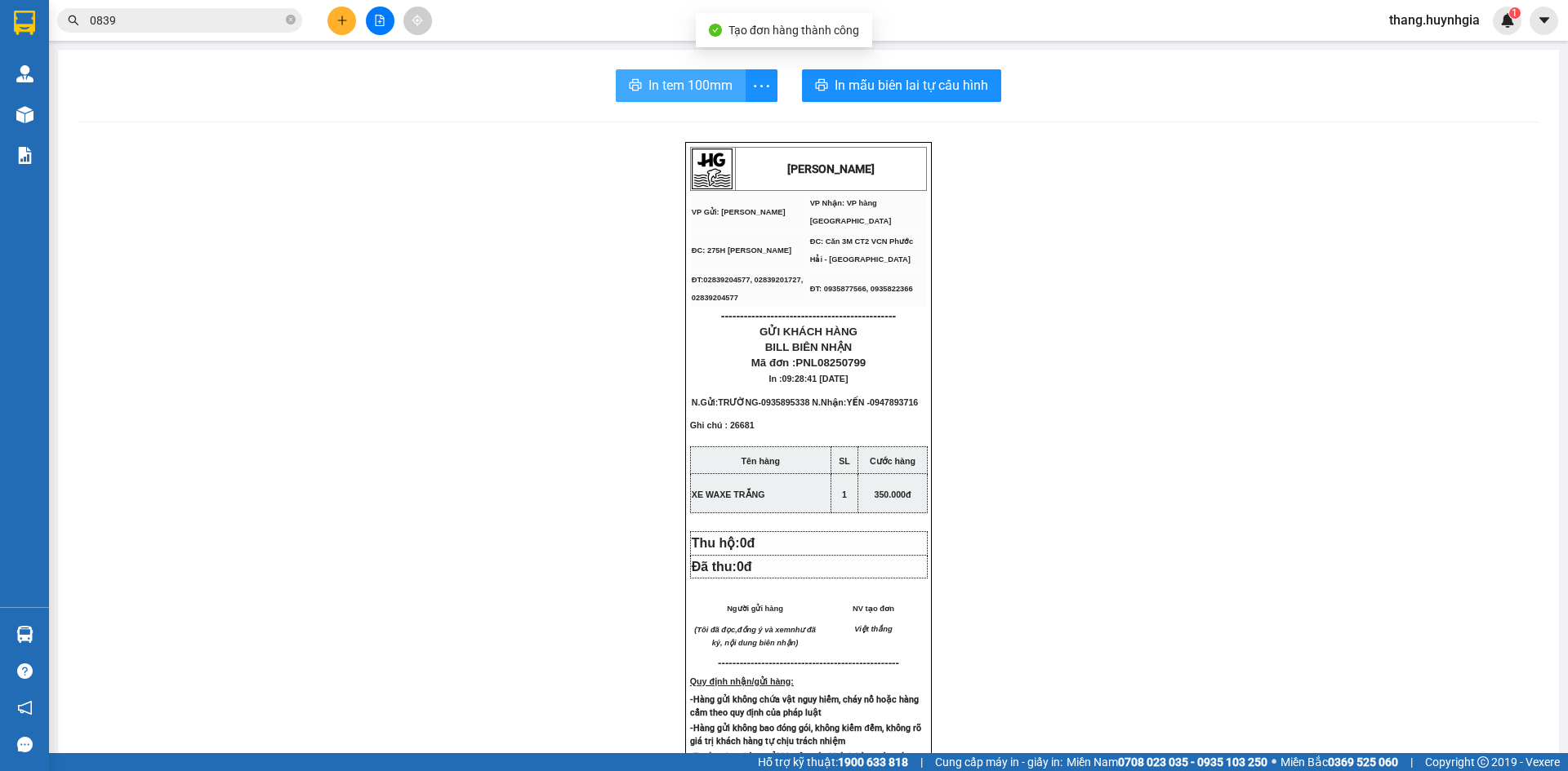
click at [671, 81] on span "In tem 100mm" at bounding box center [690, 85] width 84 height 20
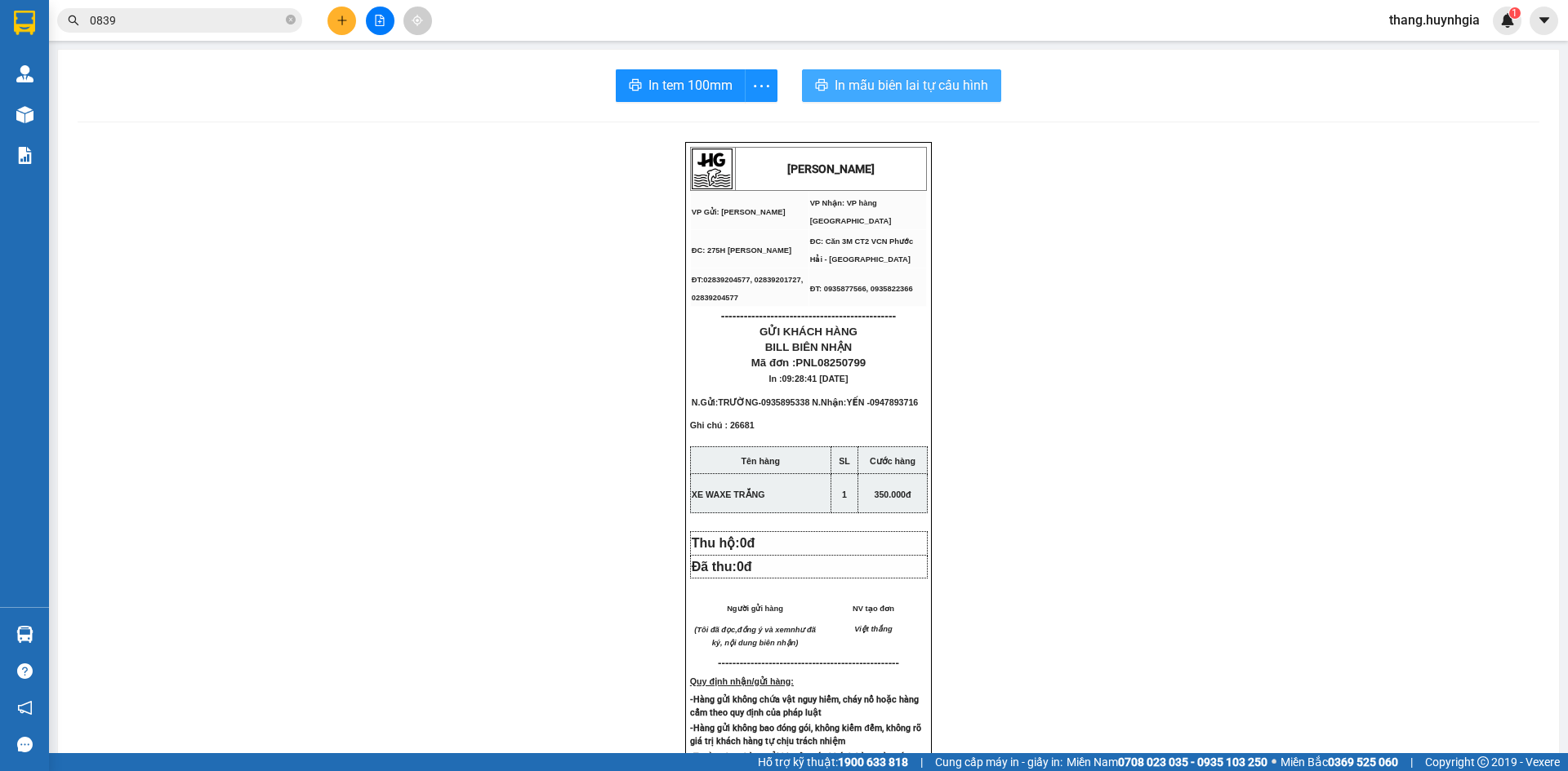
click at [877, 85] on span "In mẫu biên lai tự cấu hình" at bounding box center [911, 85] width 153 height 20
click at [883, 82] on span "In mẫu biên lai tự cấu hình" at bounding box center [911, 85] width 153 height 20
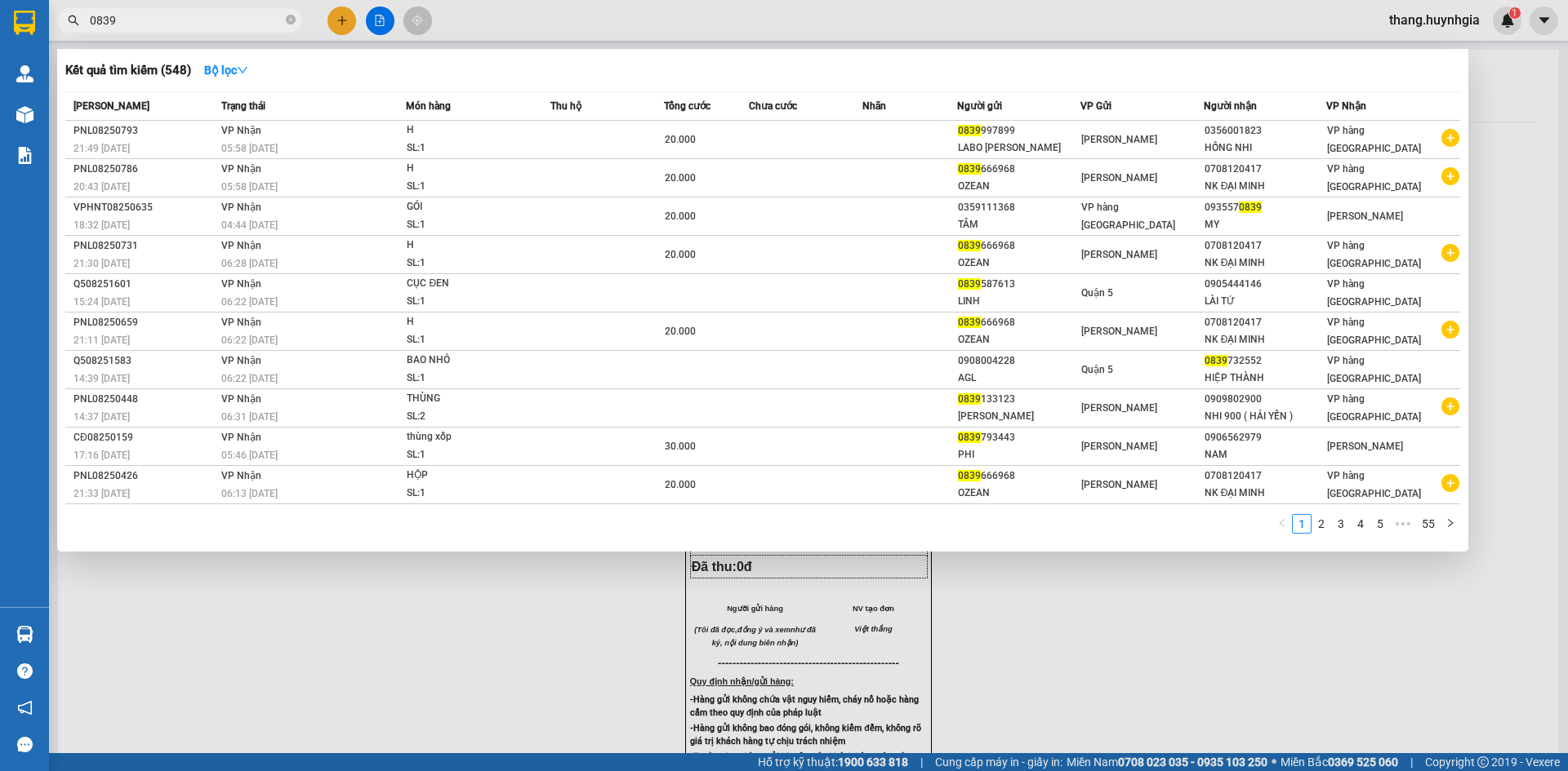
drag, startPoint x: 224, startPoint y: 32, endPoint x: 258, endPoint y: 23, distance: 35.2
click at [231, 27] on span "0839" at bounding box center [179, 19] width 245 height 24
click at [292, 24] on icon "close-circle" at bounding box center [291, 19] width 10 height 10
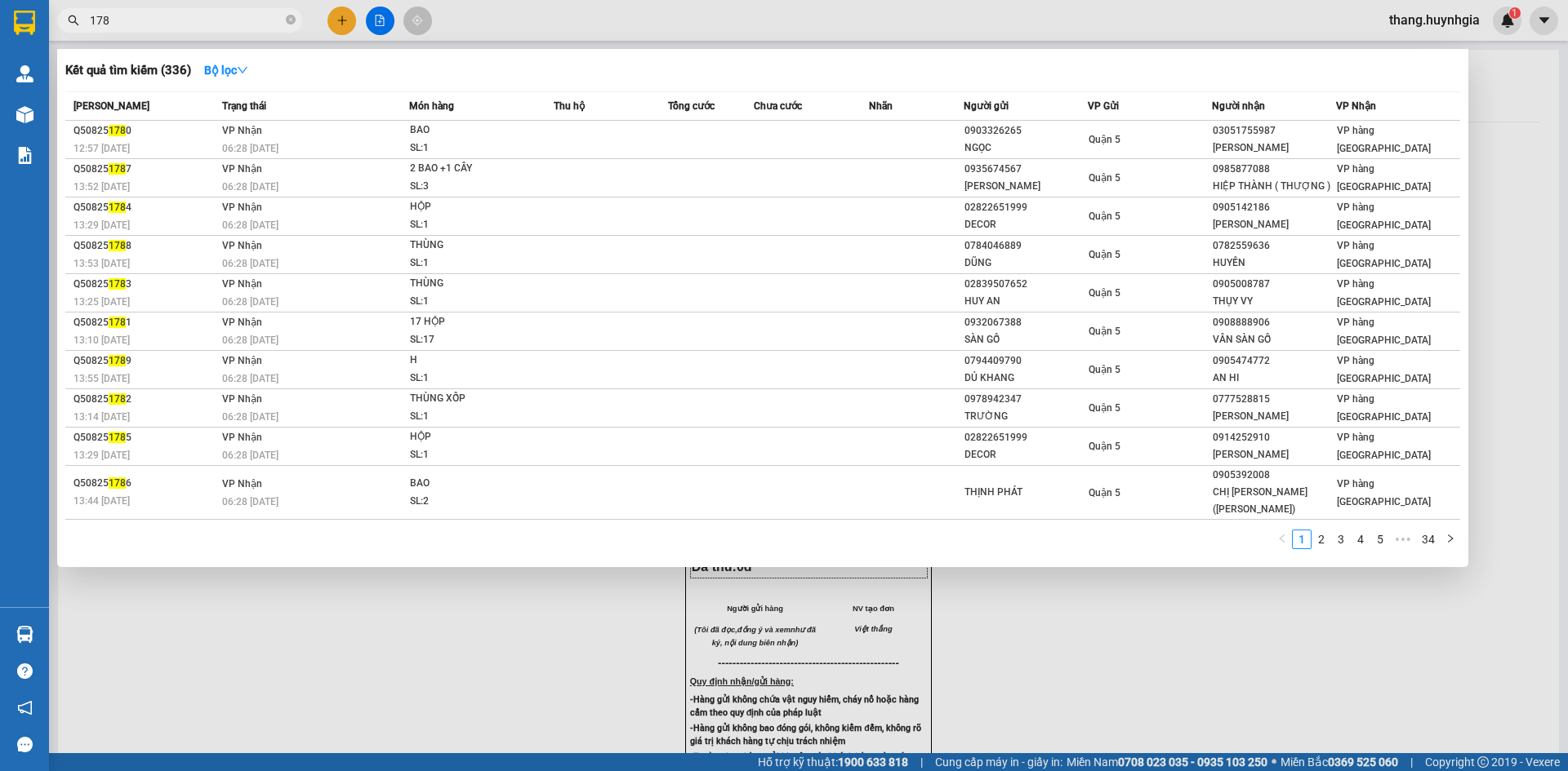
type input "178"
click at [329, 25] on div at bounding box center [784, 386] width 1568 height 771
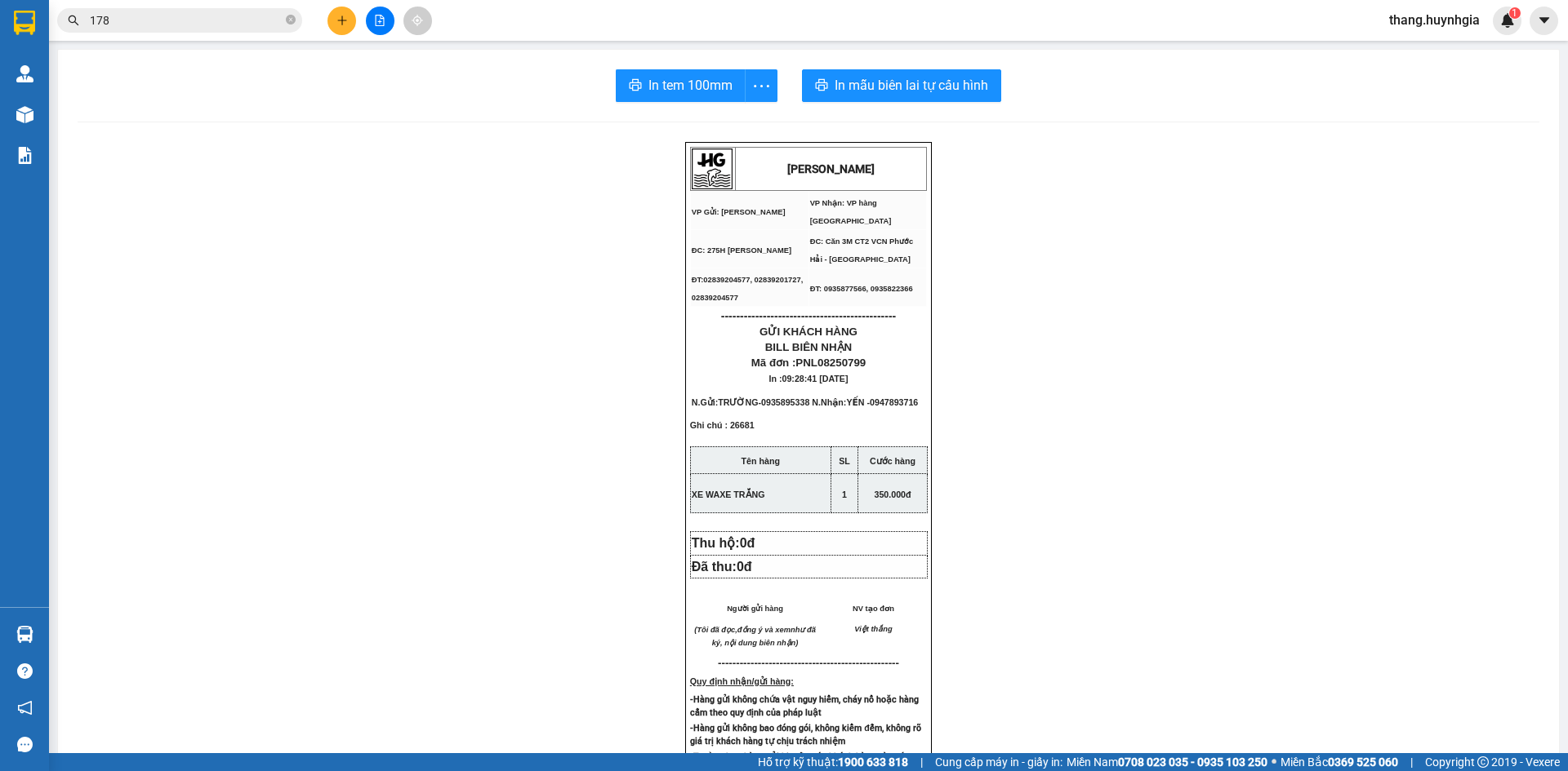
click at [351, 33] on div at bounding box center [380, 20] width 122 height 28
click at [346, 21] on icon "plus" at bounding box center [342, 20] width 12 height 12
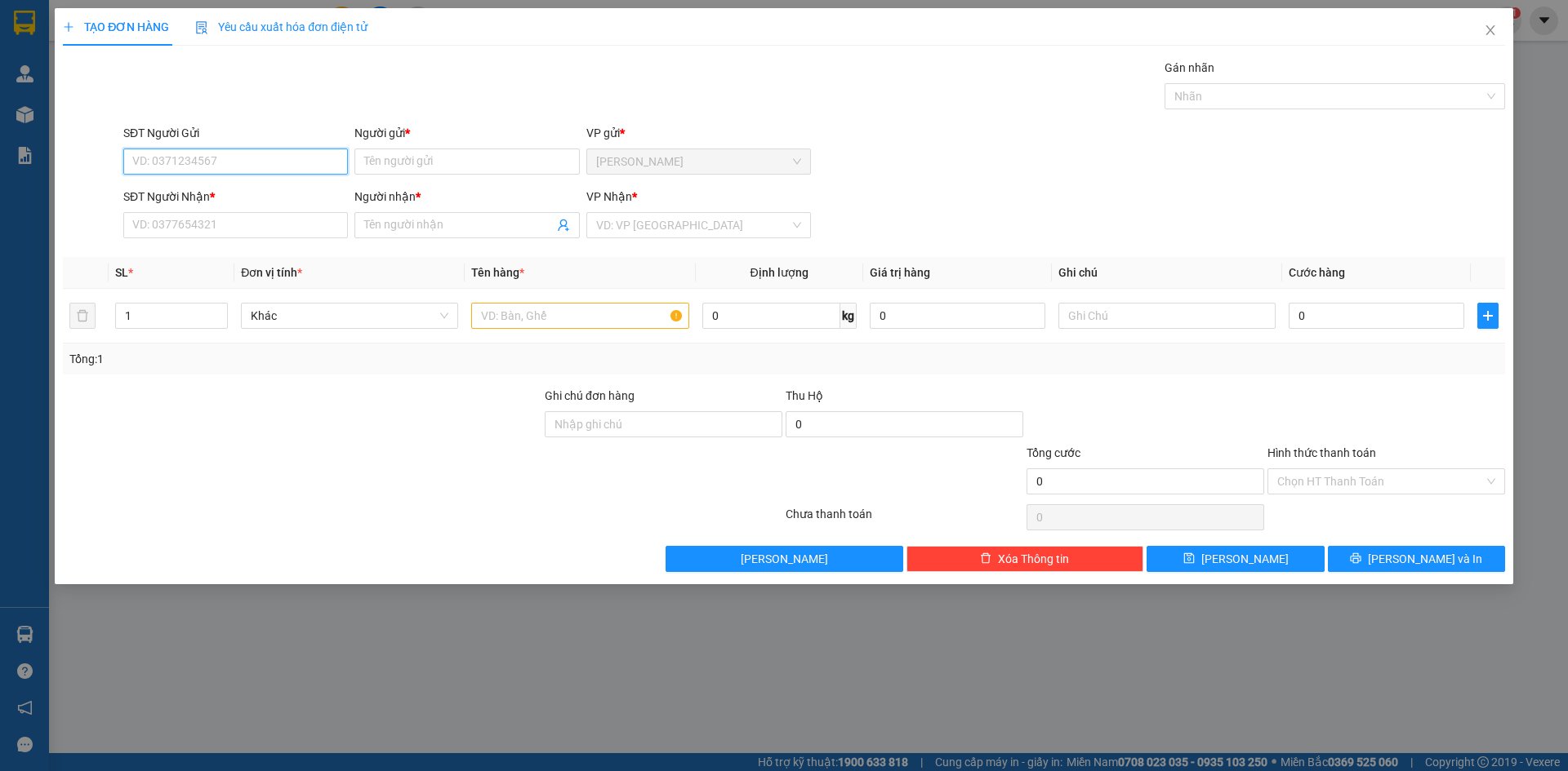
drag, startPoint x: 196, startPoint y: 163, endPoint x: 50, endPoint y: 148, distance: 146.8
click at [196, 164] on input "SĐT Người Gửi" at bounding box center [235, 161] width 225 height 26
click at [268, 226] on input "SĐT Người Nhận *" at bounding box center [235, 225] width 225 height 26
type input "0388949199"
click at [373, 225] on input "Người nhận *" at bounding box center [458, 225] width 189 height 18
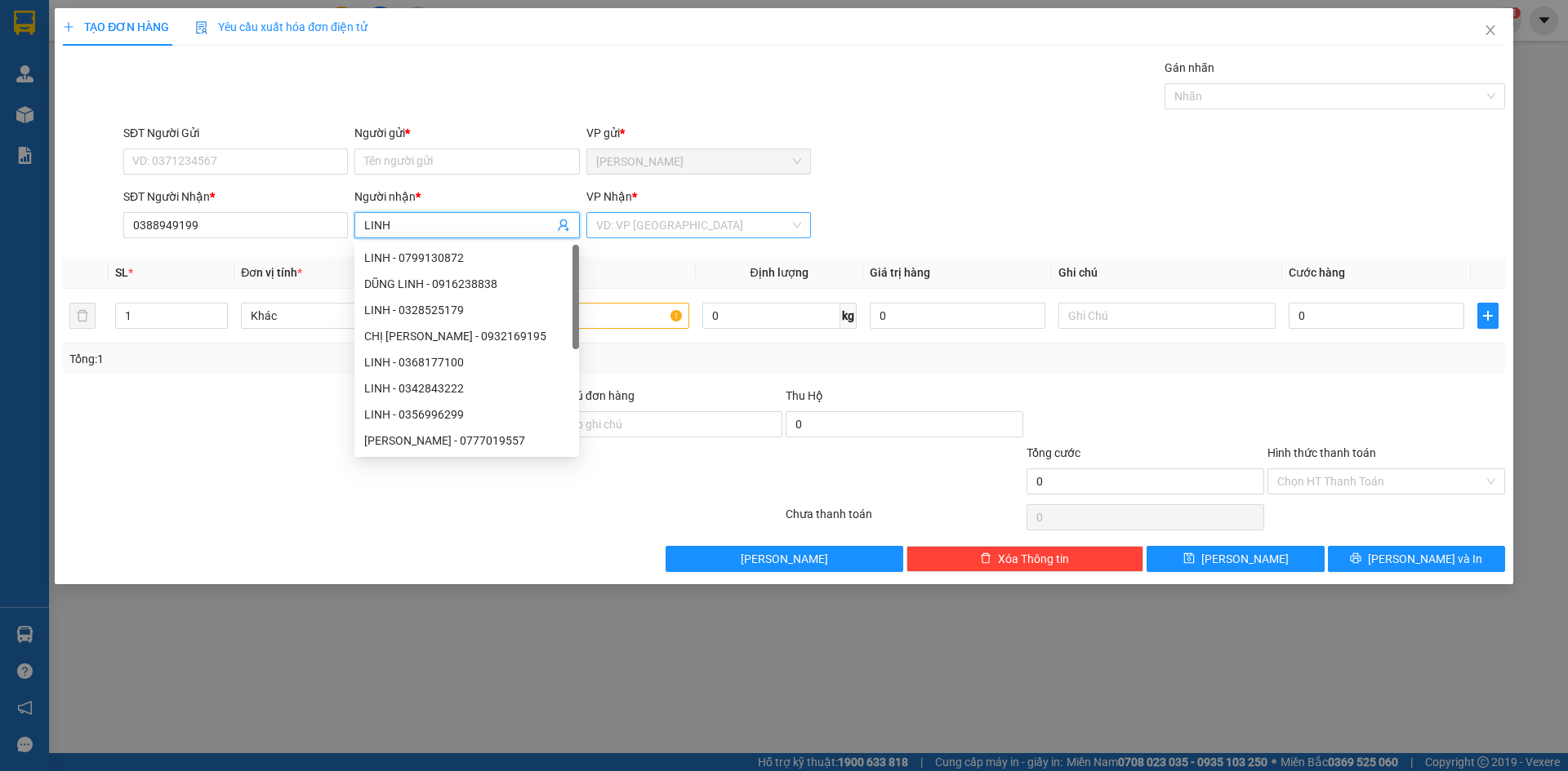
type input "LINH"
click at [626, 231] on input "search" at bounding box center [693, 225] width 194 height 24
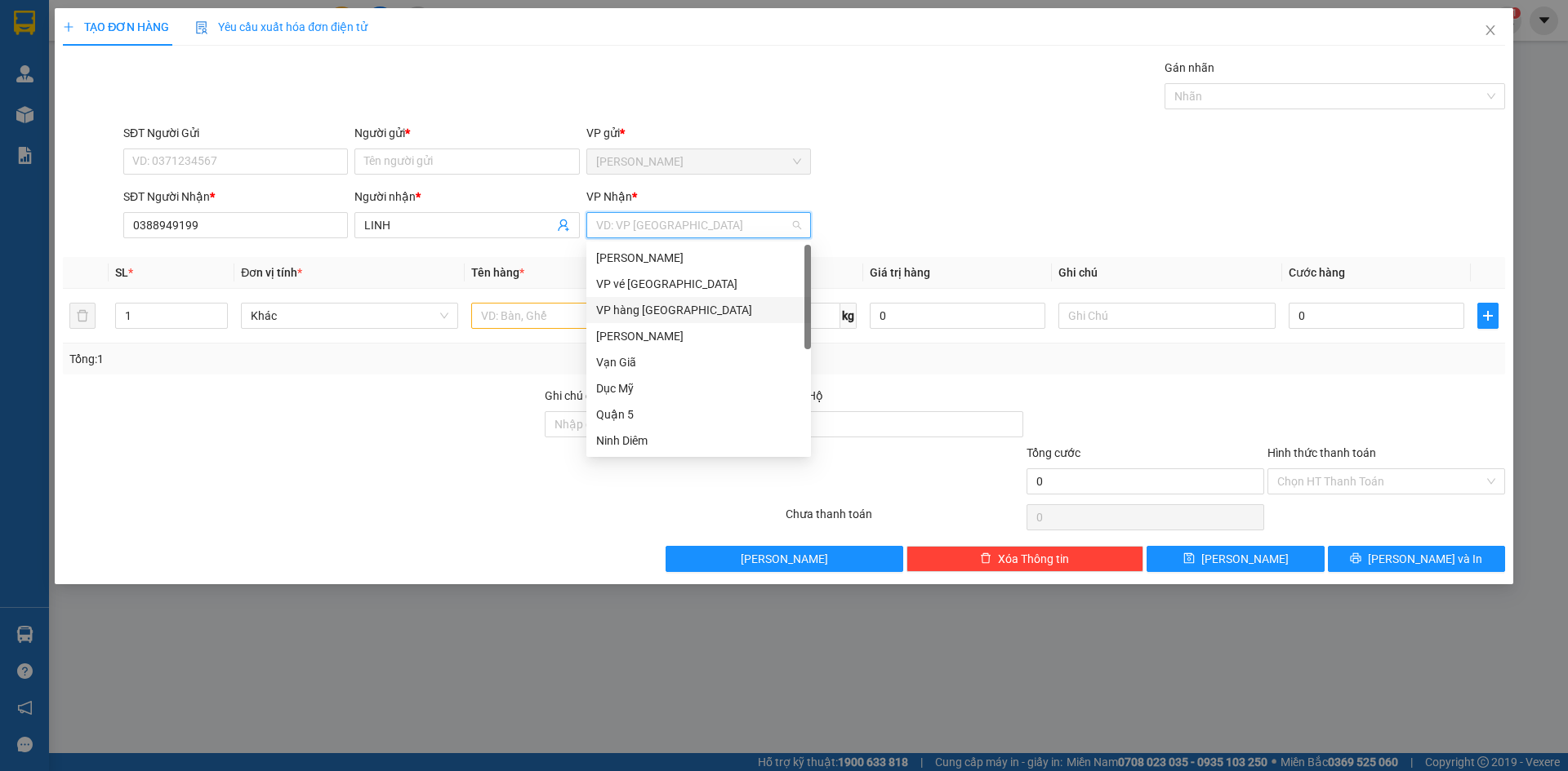
click at [627, 304] on div "VP hàng [GEOGRAPHIC_DATA]" at bounding box center [699, 310] width 205 height 18
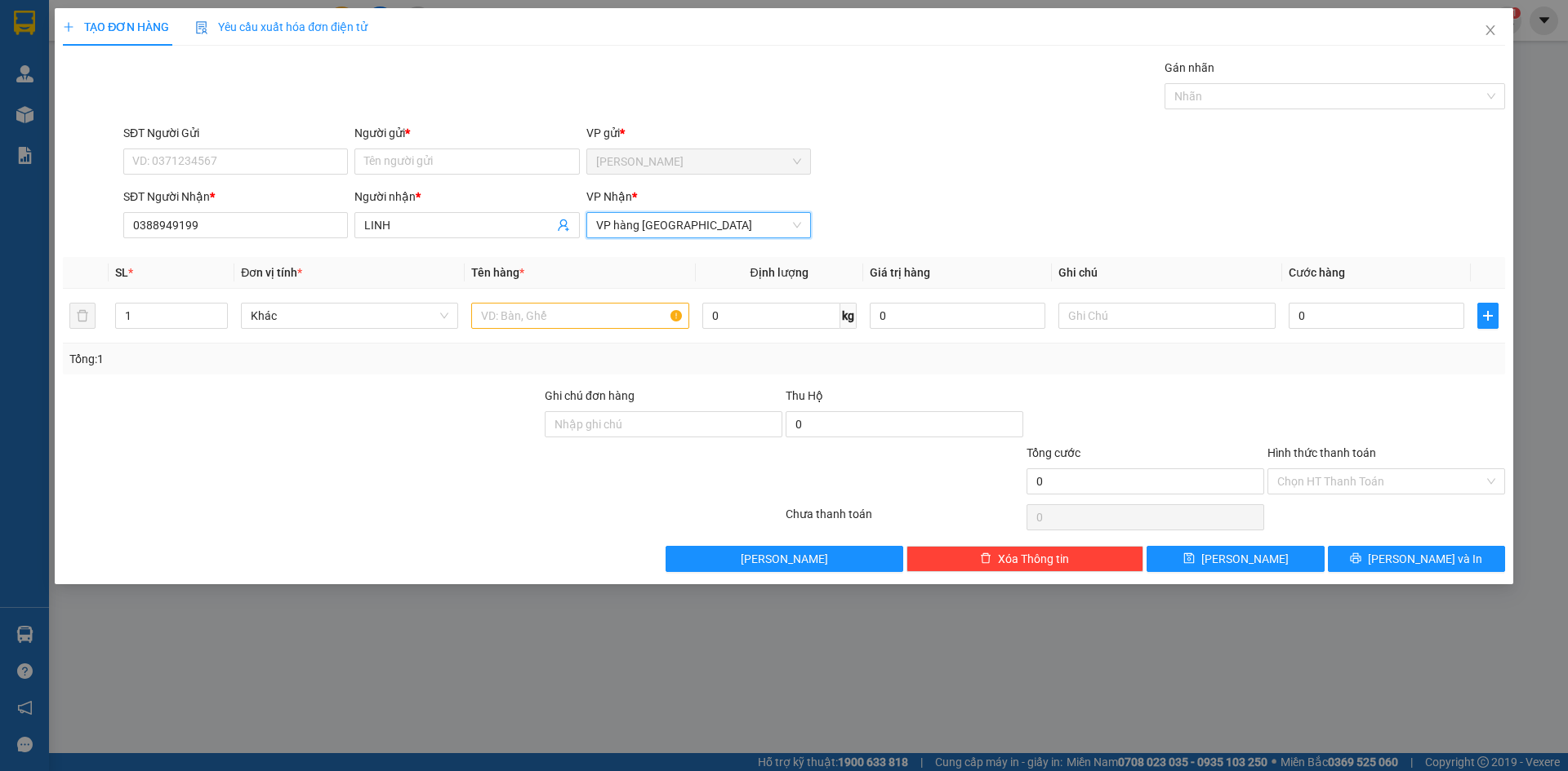
click at [515, 147] on div "Người gửi *" at bounding box center [467, 136] width 225 height 24
click at [510, 164] on input "Người gửi *" at bounding box center [467, 161] width 225 height 26
type input "[PERSON_NAME] ĐÓ"
drag, startPoint x: 638, startPoint y: 319, endPoint x: 590, endPoint y: 324, distance: 48.3
click at [637, 319] on input "text" at bounding box center [580, 316] width 217 height 26
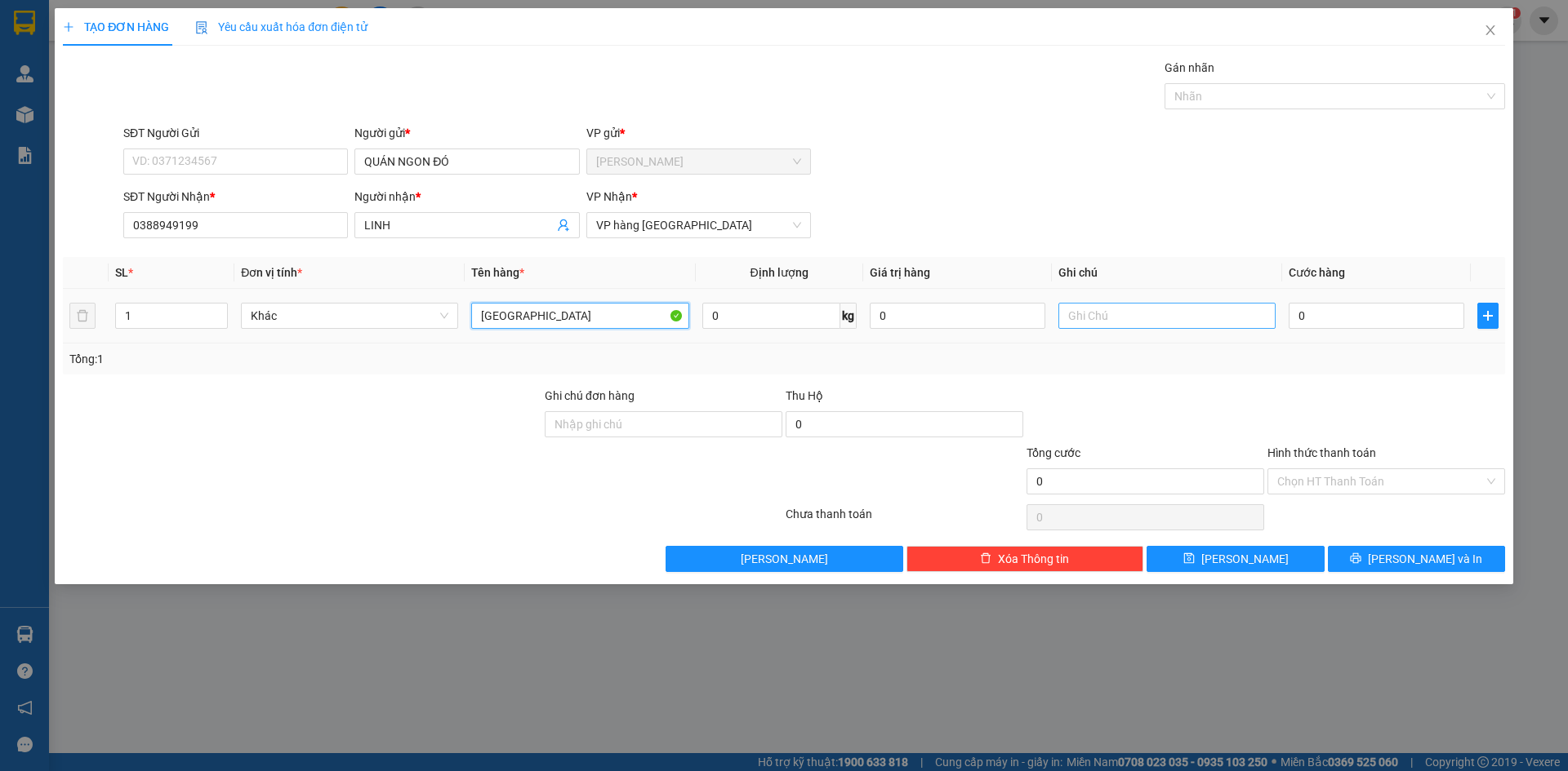
type input "[GEOGRAPHIC_DATA]"
click at [1198, 313] on input "text" at bounding box center [1167, 316] width 217 height 26
type input "GTN TRƯỚC 9H"
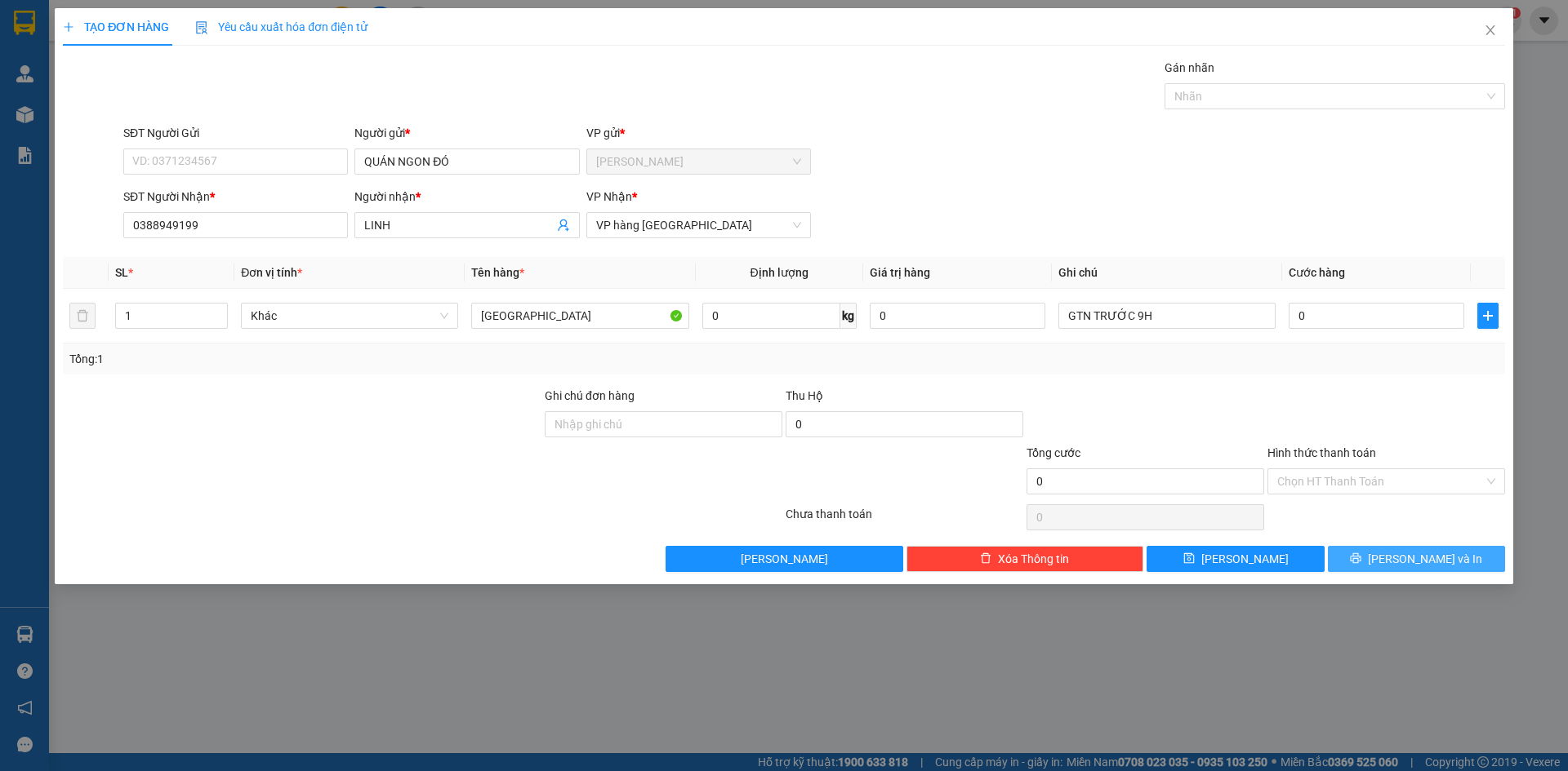
click at [1412, 558] on span "[PERSON_NAME] và In" at bounding box center [1426, 559] width 114 height 18
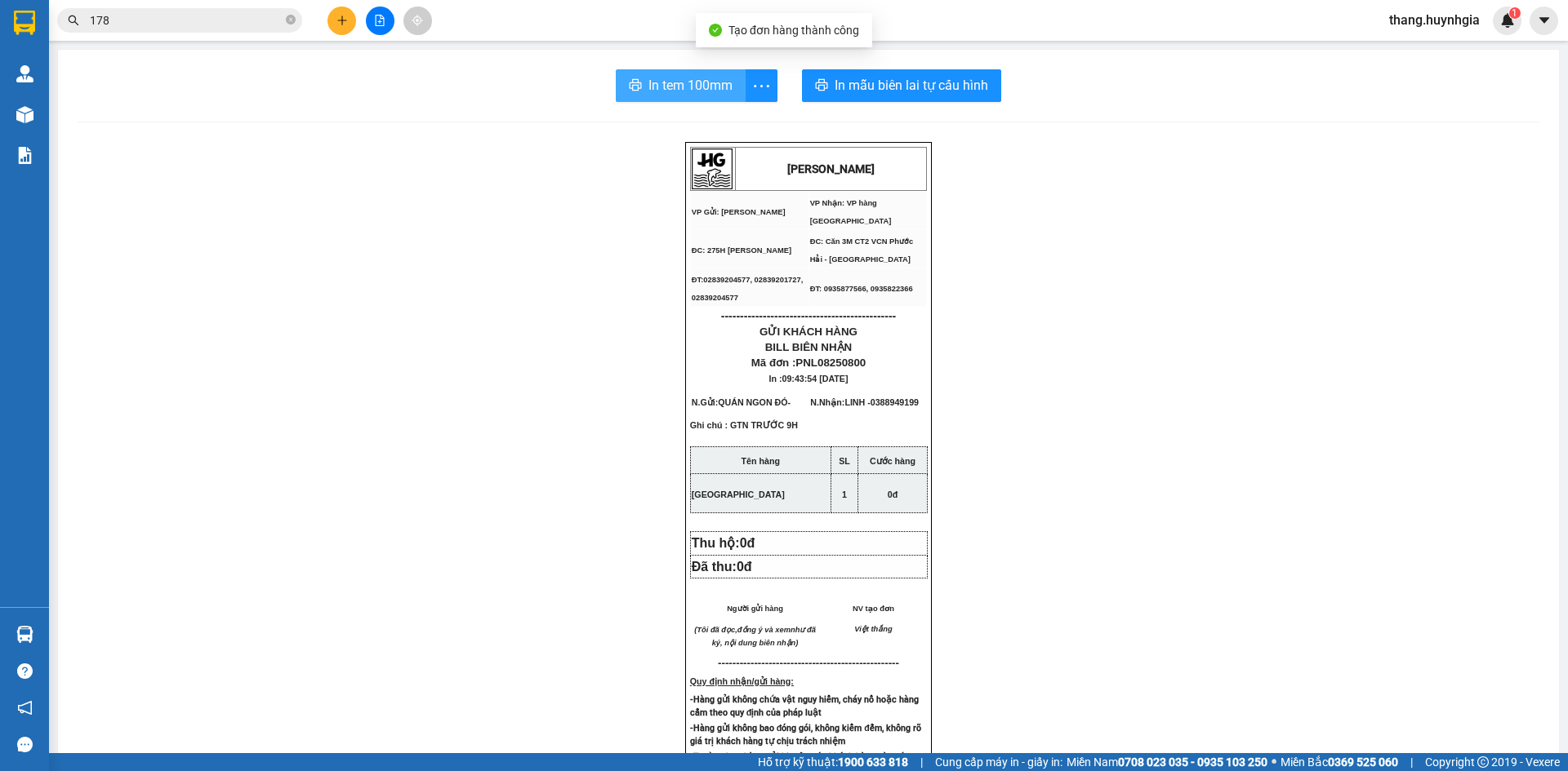
click at [692, 87] on span "In tem 100mm" at bounding box center [690, 85] width 84 height 20
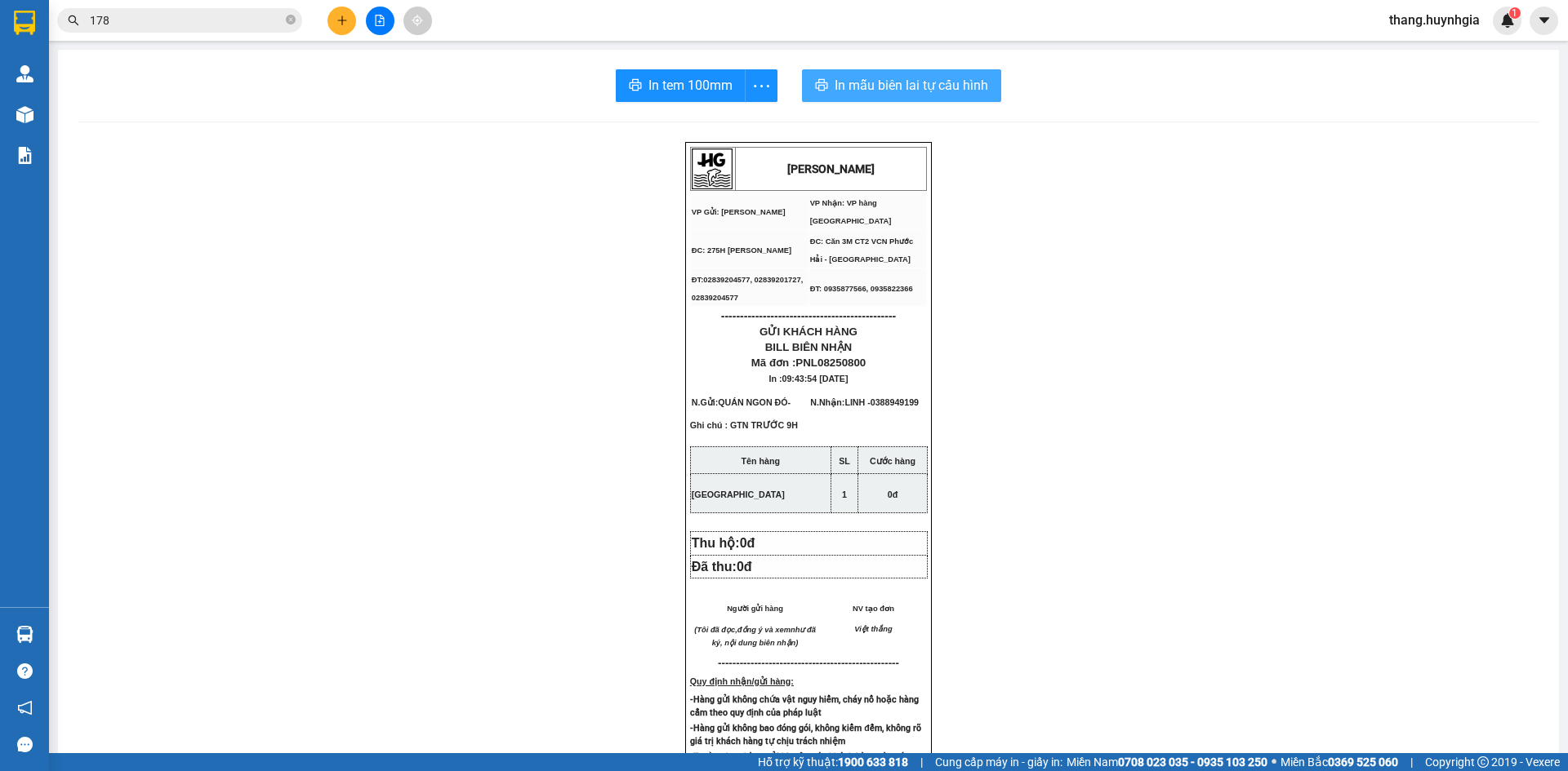
click at [964, 82] on span "In mẫu biên lai tự cấu hình" at bounding box center [911, 85] width 153 height 20
click at [346, 14] on button at bounding box center [341, 20] width 28 height 28
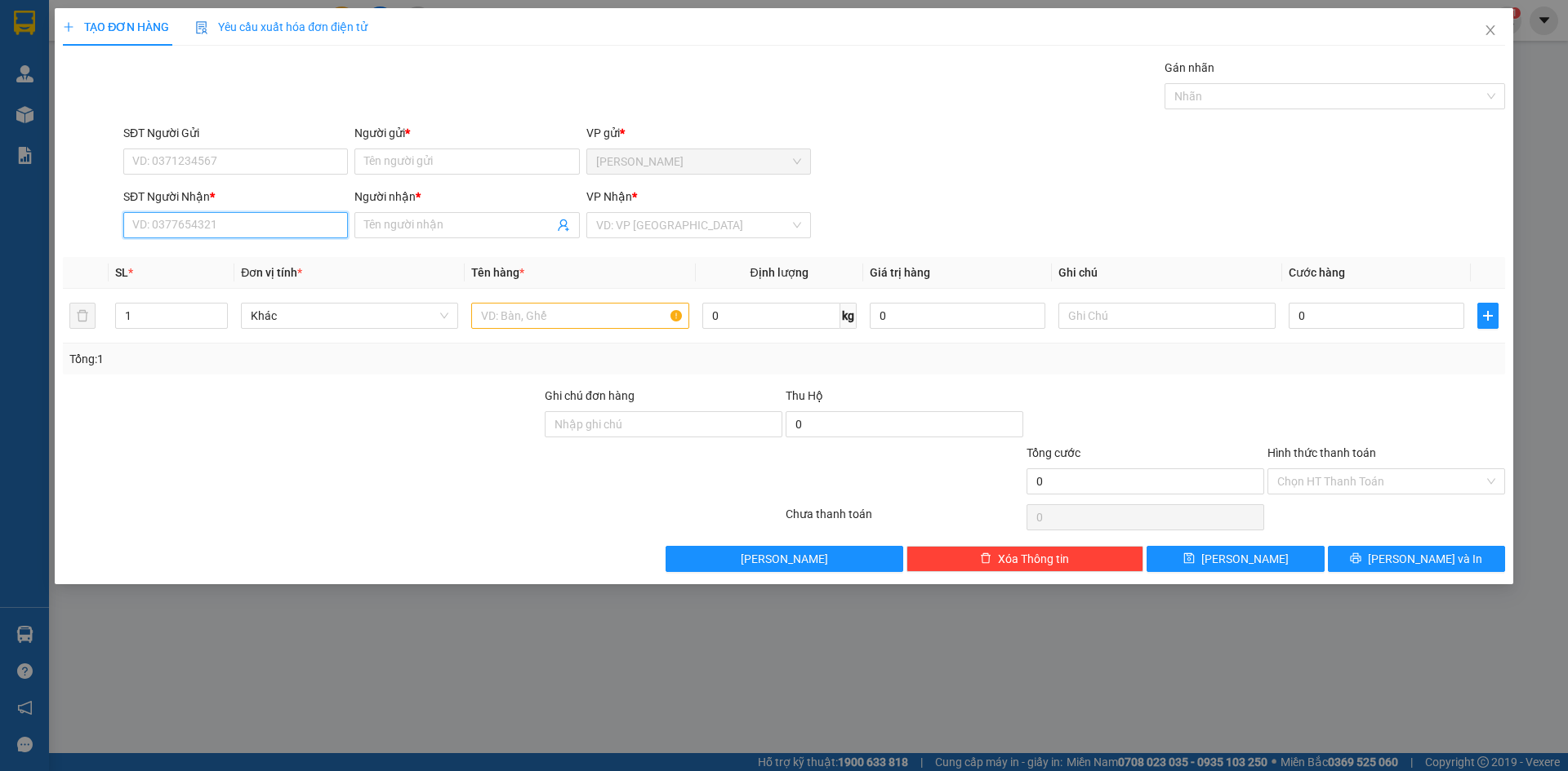
click at [235, 236] on input "SĐT Người Nhận *" at bounding box center [235, 225] width 225 height 26
type input "6"
type input "0945426161"
click at [408, 220] on input "Người nhận *" at bounding box center [458, 225] width 189 height 18
click at [409, 228] on input "Người nhận *" at bounding box center [458, 225] width 189 height 18
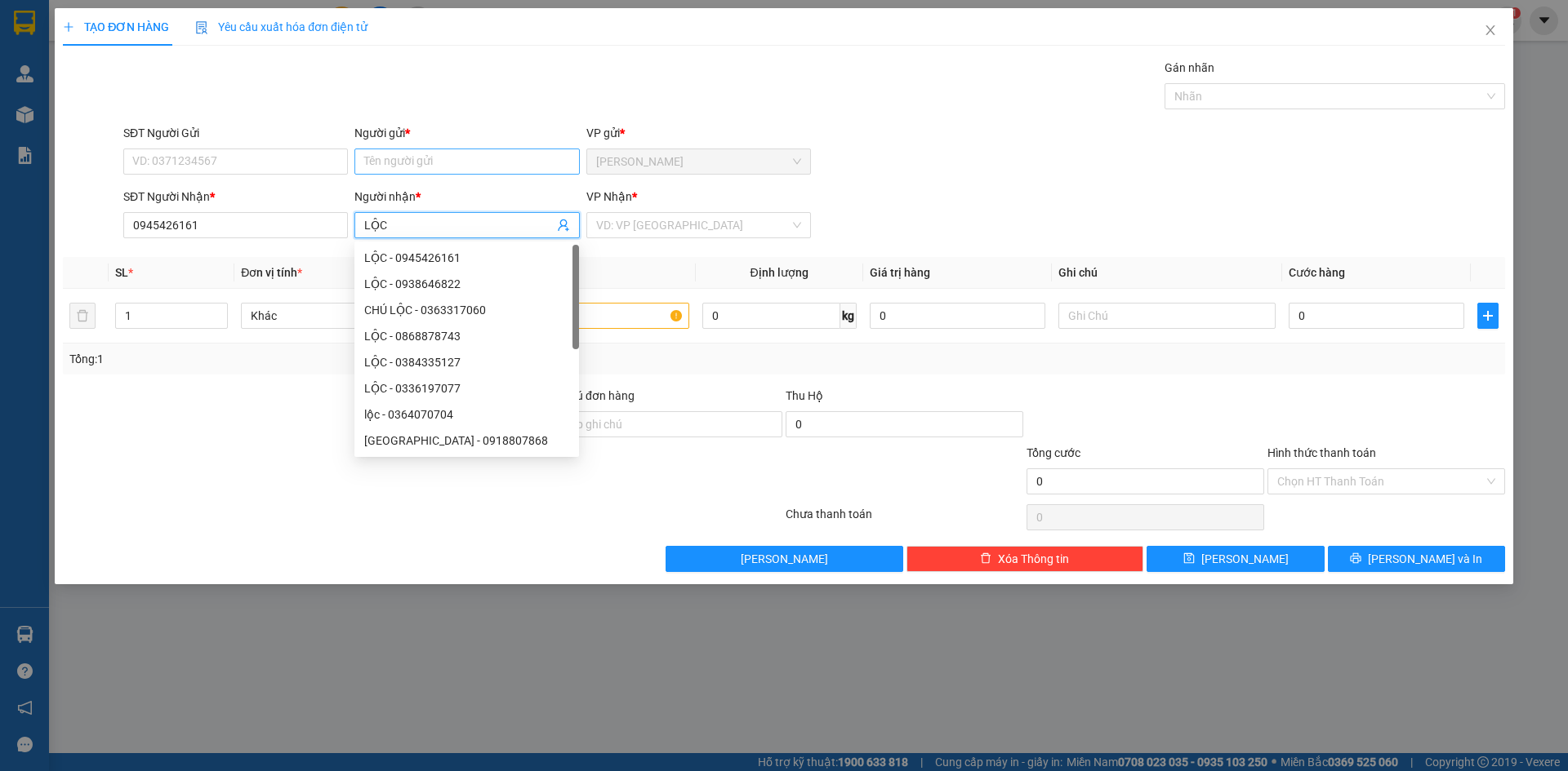
type input "LỘC"
click at [455, 151] on input "Người gửi *" at bounding box center [467, 161] width 225 height 26
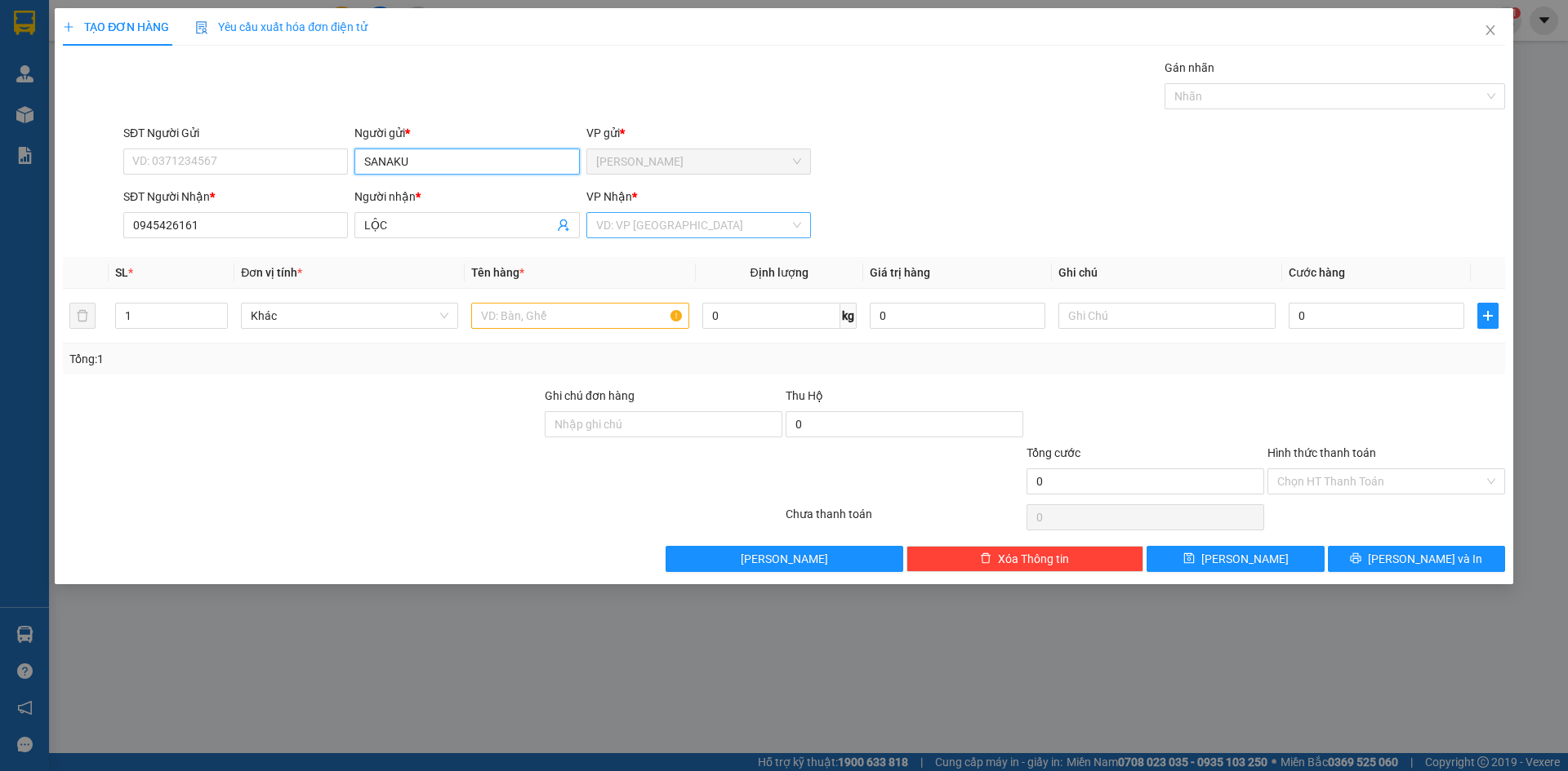
type input "SANAKU"
click at [709, 226] on input "search" at bounding box center [693, 225] width 194 height 24
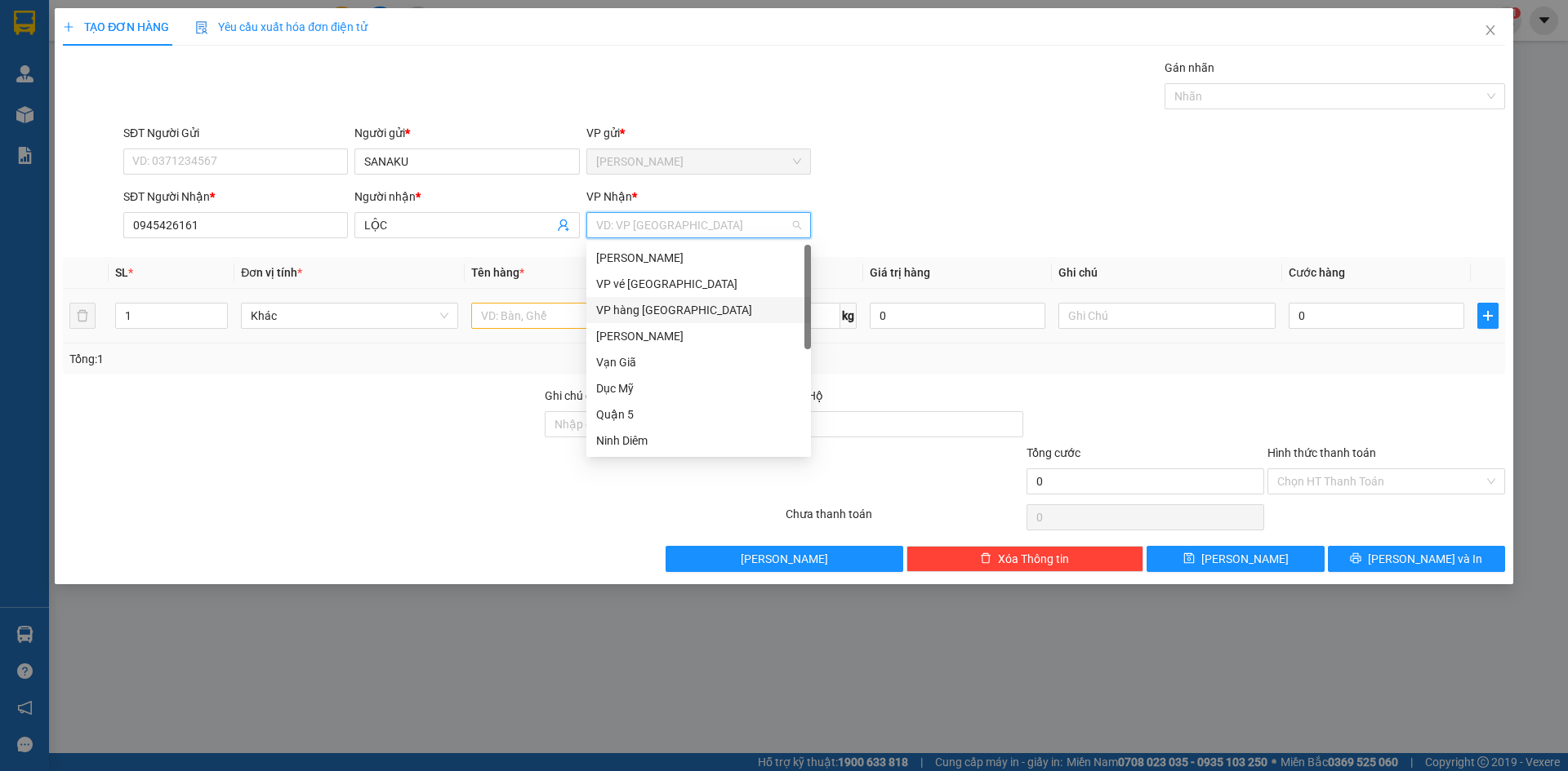
drag, startPoint x: 653, startPoint y: 314, endPoint x: 604, endPoint y: 325, distance: 50.2
click at [652, 314] on div "VP hàng [GEOGRAPHIC_DATA]" at bounding box center [699, 310] width 205 height 18
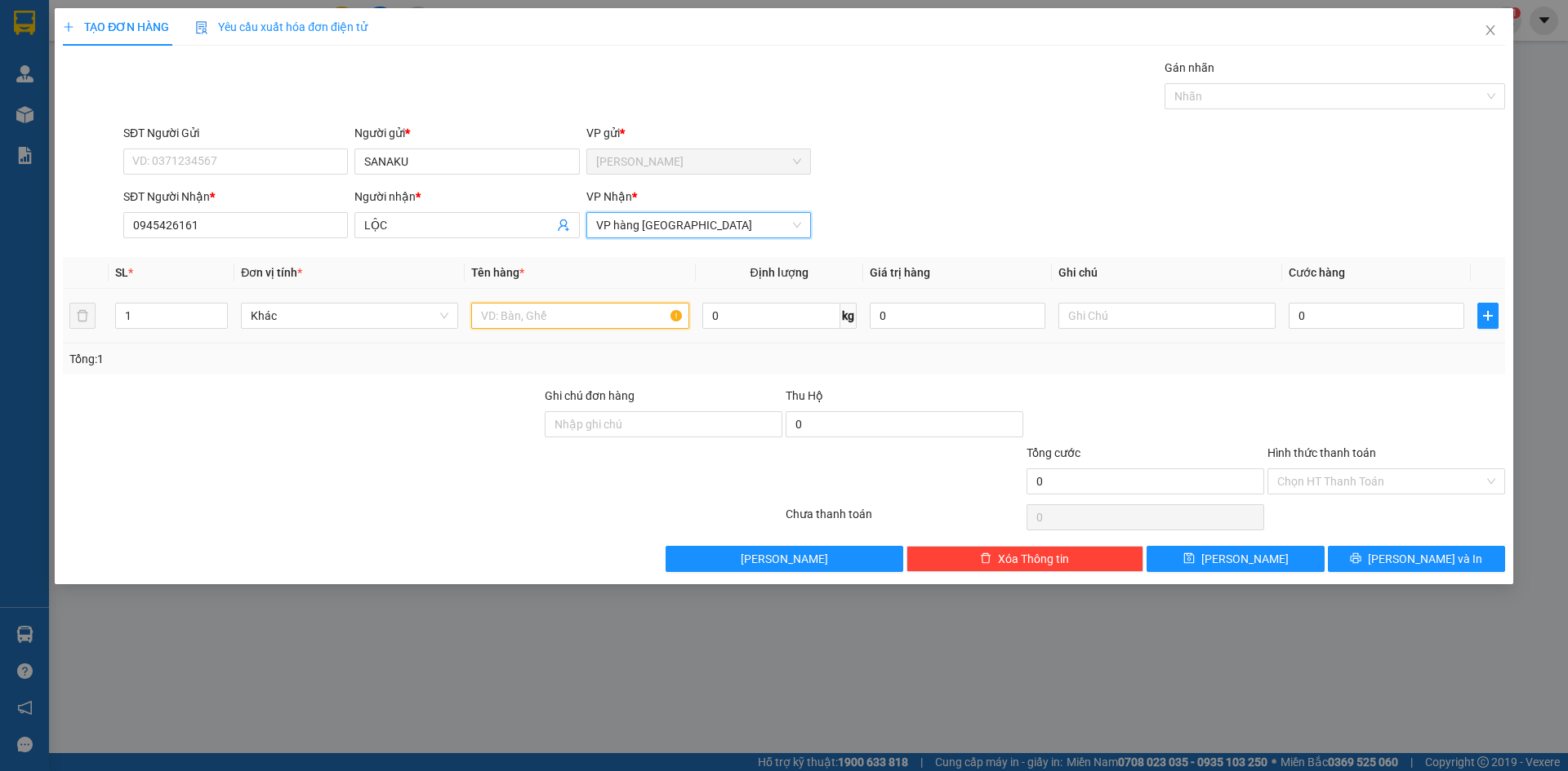
click at [537, 324] on input "text" at bounding box center [580, 316] width 217 height 26
type input "CÂY"
click at [1333, 316] on input "0" at bounding box center [1376, 316] width 175 height 26
type input "5"
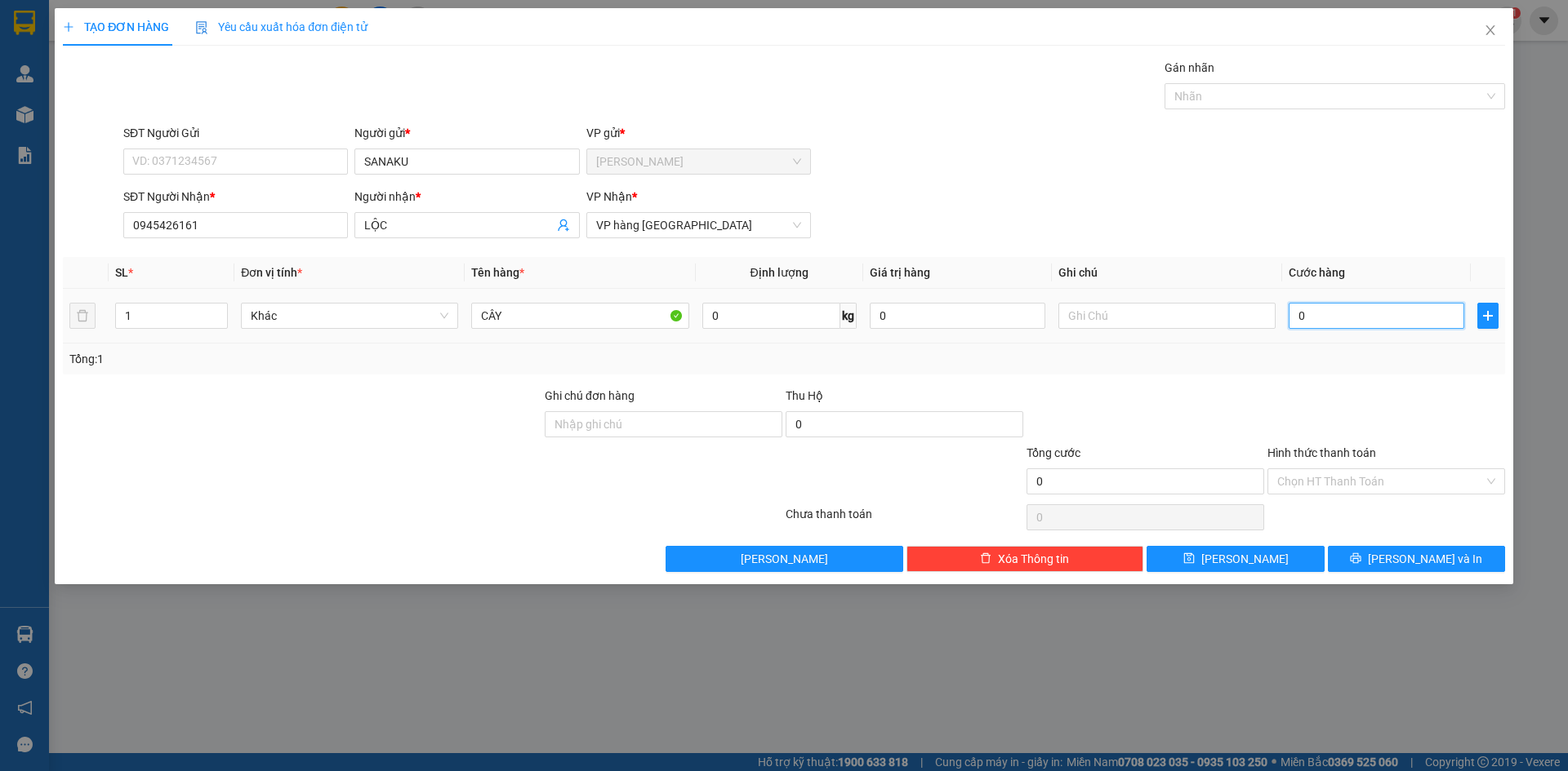
type input "5"
type input "50"
click at [1360, 469] on div "Chọn HT Thanh Toán" at bounding box center [1386, 481] width 237 height 26
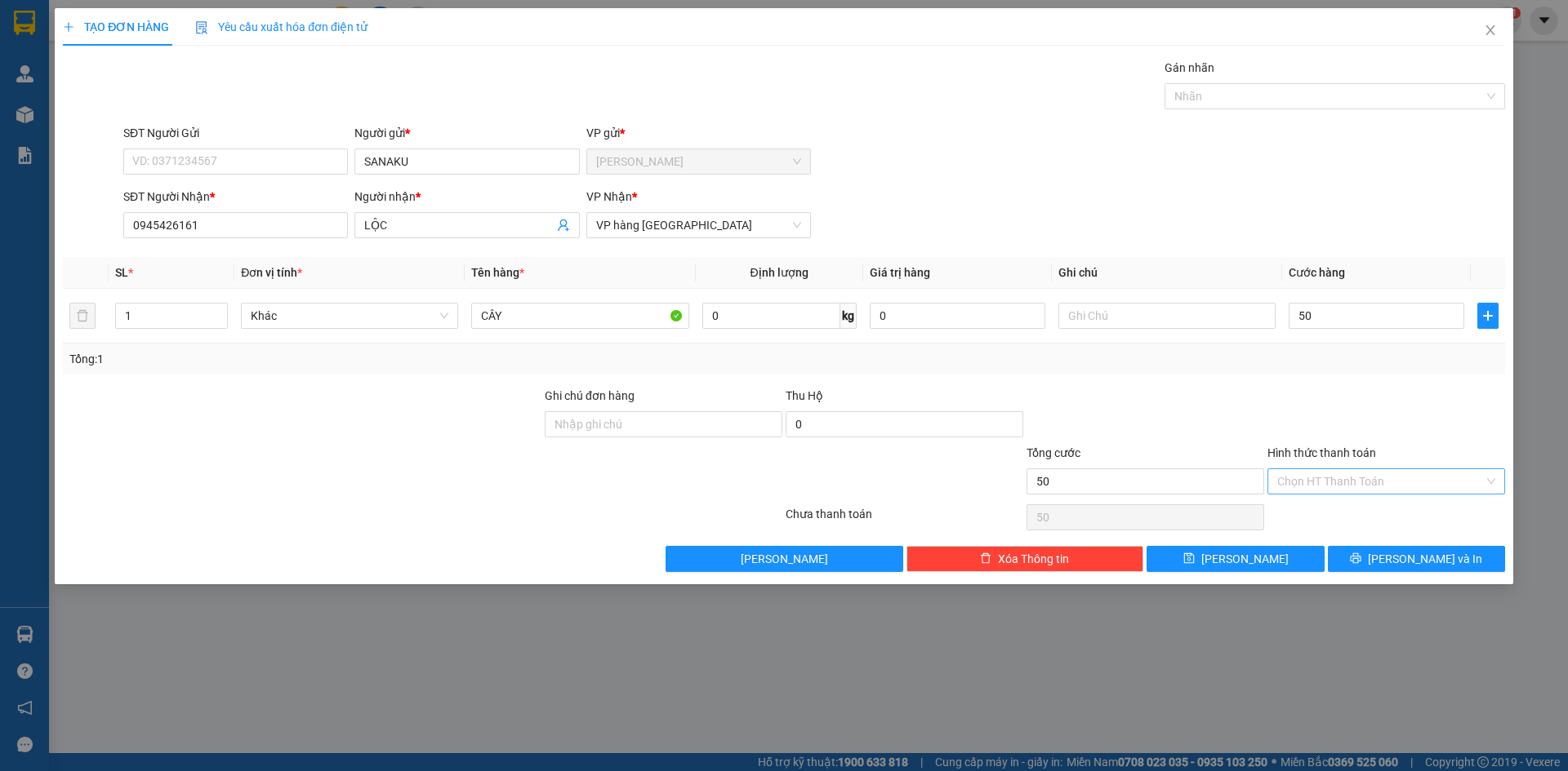
type input "50.000"
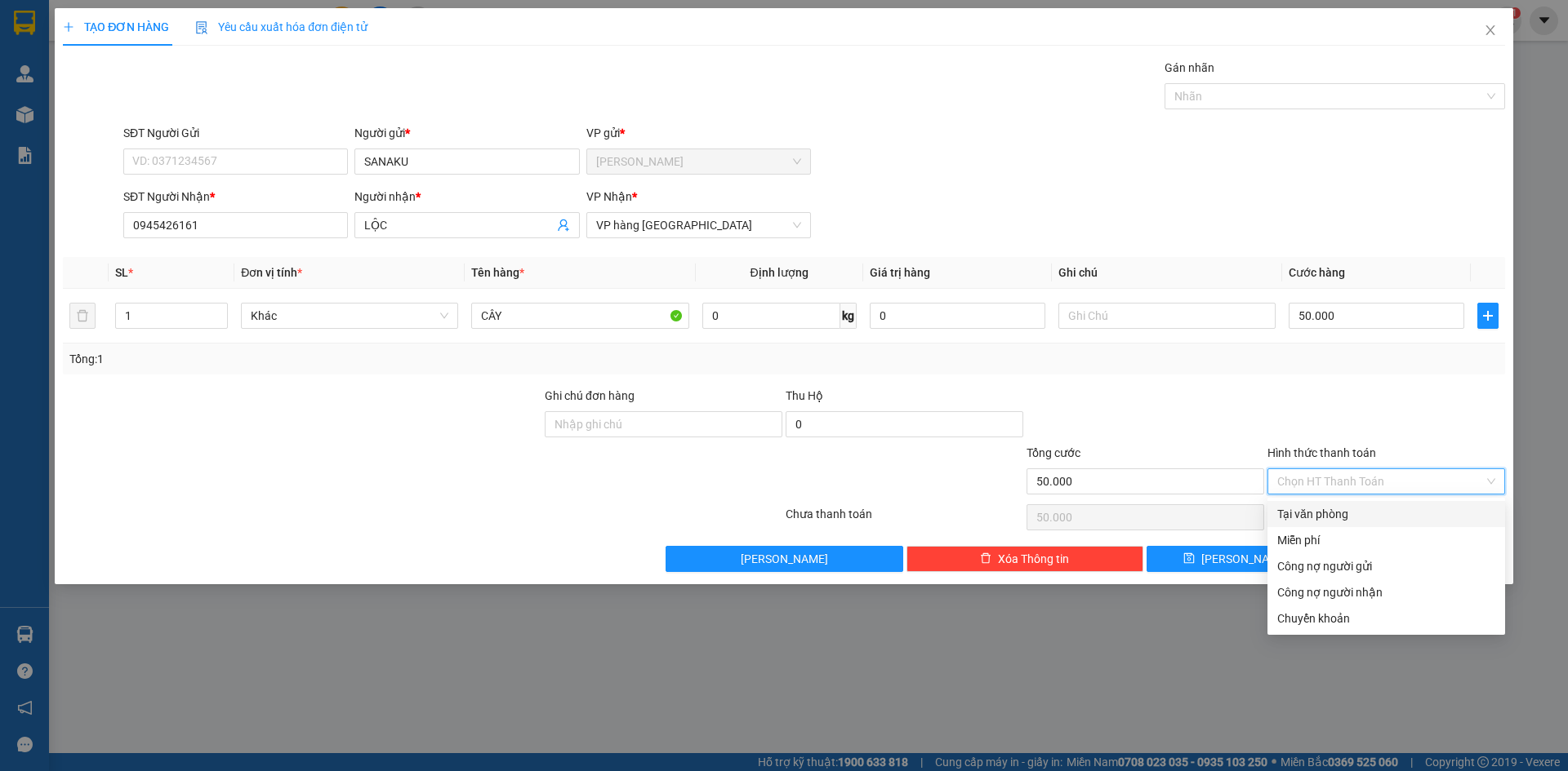
click at [1364, 510] on div "Tại văn phòng" at bounding box center [1386, 514] width 218 height 18
type input "0"
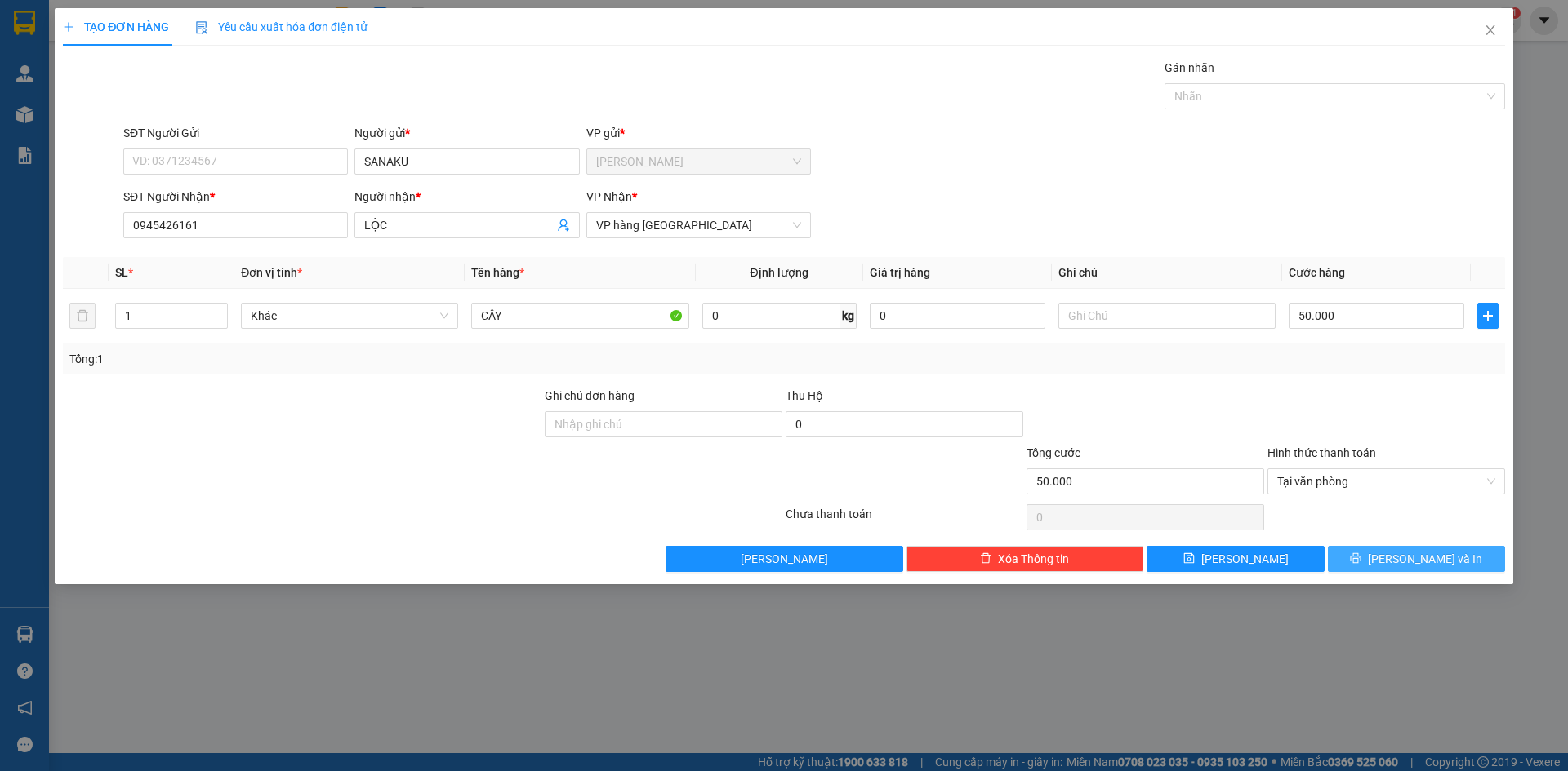
click at [1421, 551] on span "[PERSON_NAME] và In" at bounding box center [1426, 559] width 114 height 18
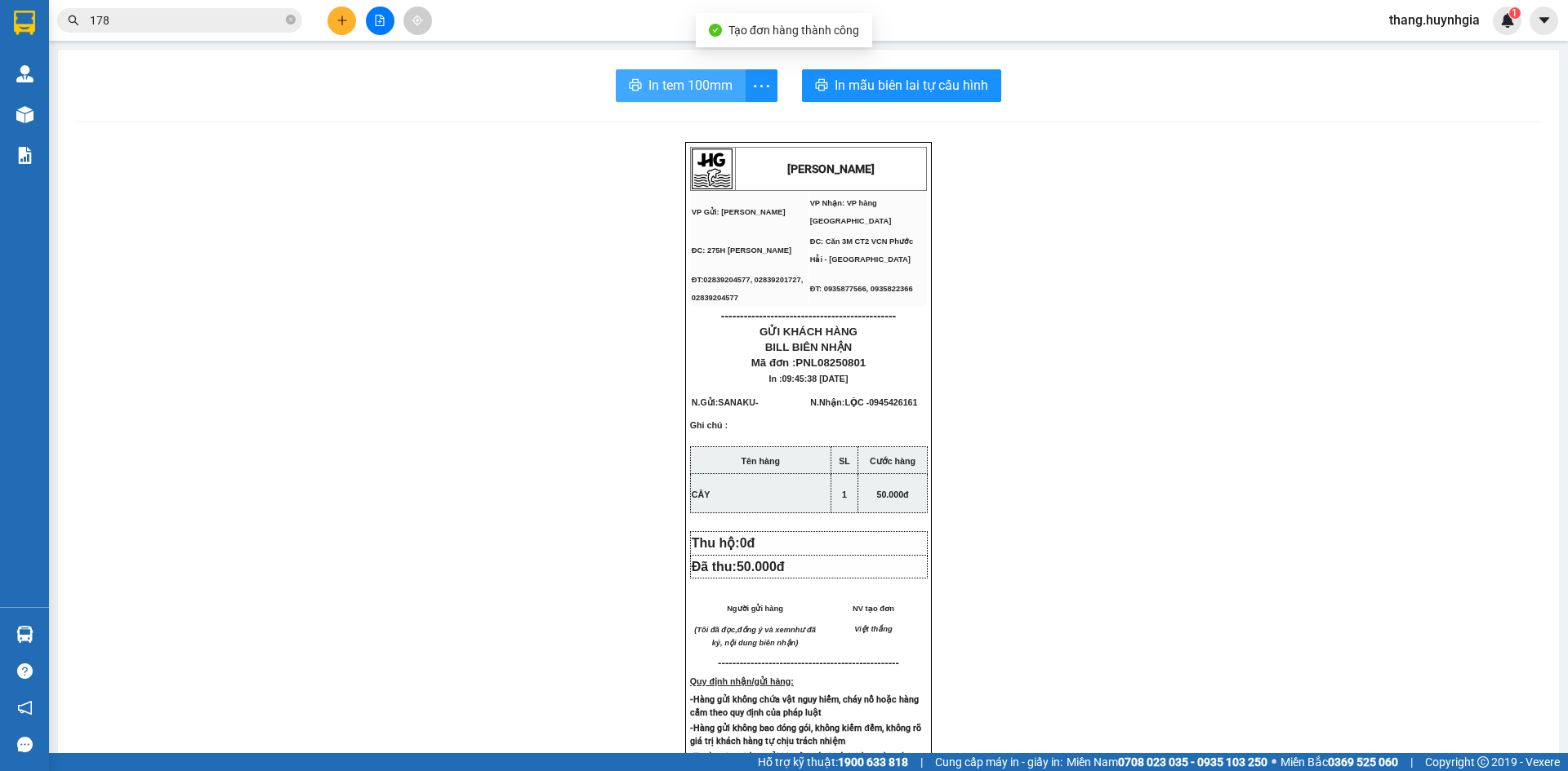
click at [678, 81] on span "In tem 100mm" at bounding box center [690, 85] width 84 height 20
click at [952, 63] on div "In tem 100mm In mẫu biên lai tự cấu hình HUỲNH GIA VP Gửi: Phạm Ngũ Lão VP Nhâ…" at bounding box center [808, 668] width 1501 height 1239
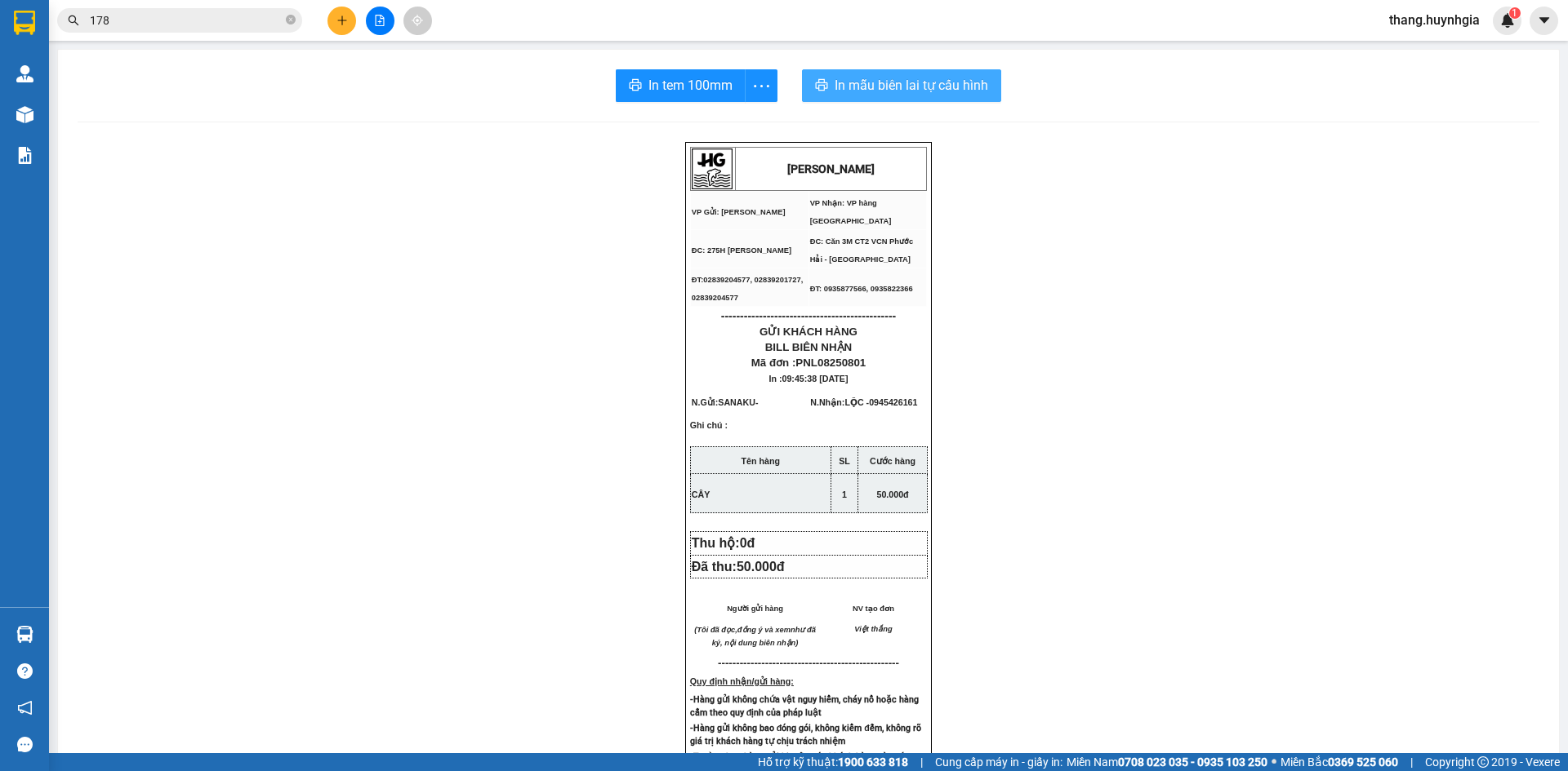
click at [952, 90] on span "In mẫu biên lai tự cấu hình" at bounding box center [911, 85] width 153 height 20
click at [208, 15] on input "178" at bounding box center [186, 20] width 193 height 18
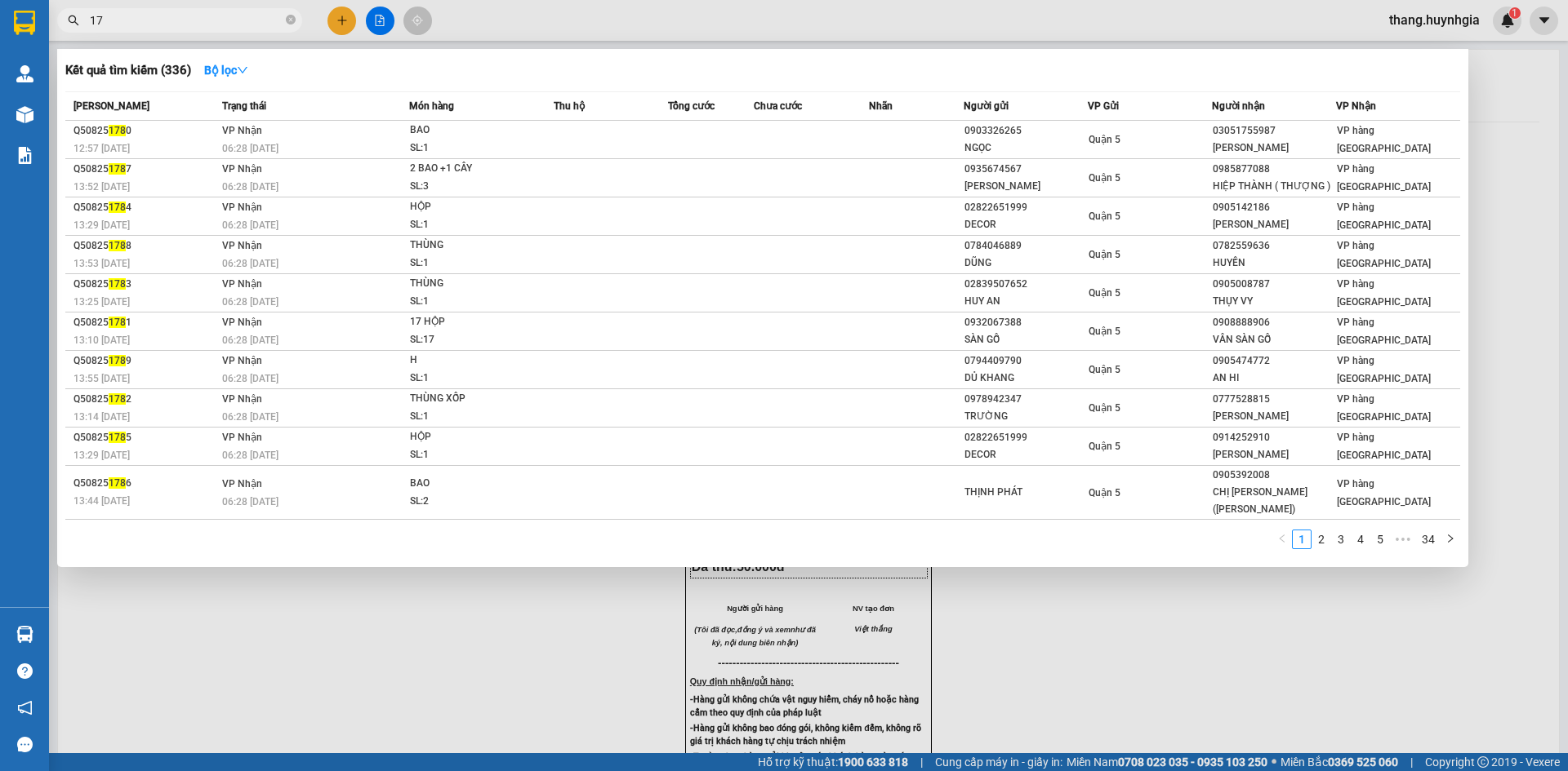
type input "1"
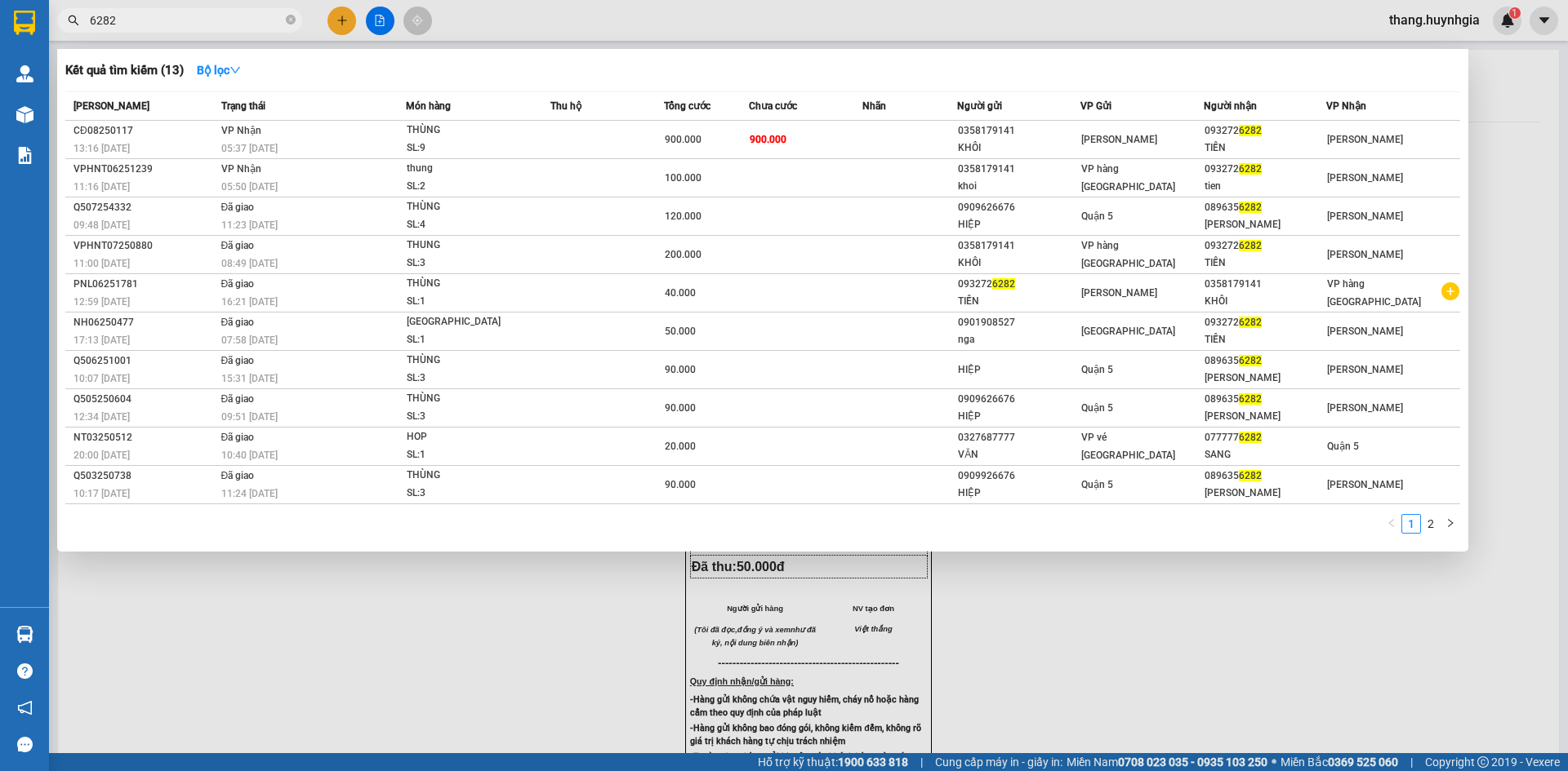
type input "6282"
click at [286, 22] on icon "close-circle" at bounding box center [291, 19] width 10 height 10
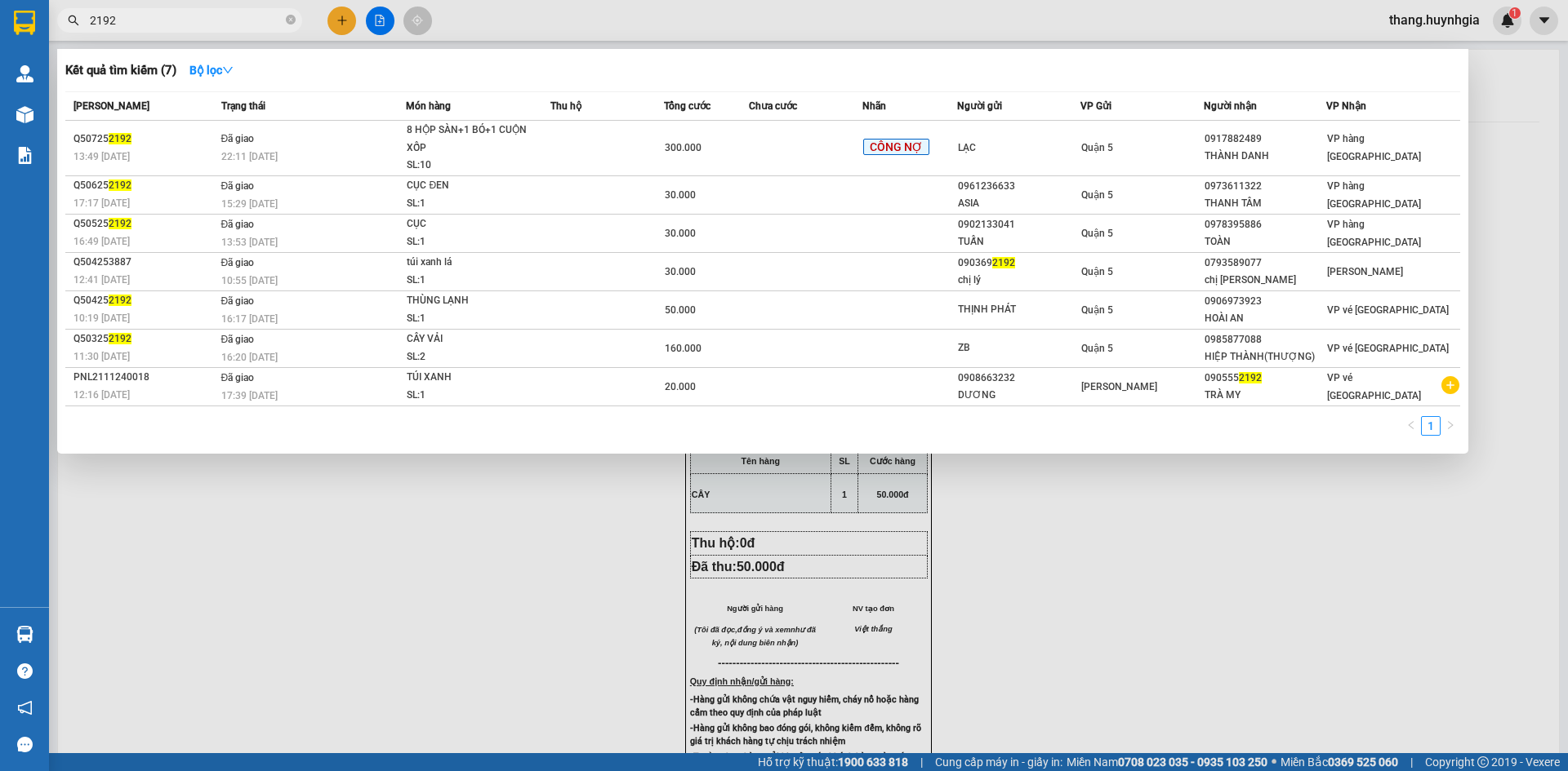
type input "2192"
click at [340, 21] on div at bounding box center [784, 386] width 1568 height 771
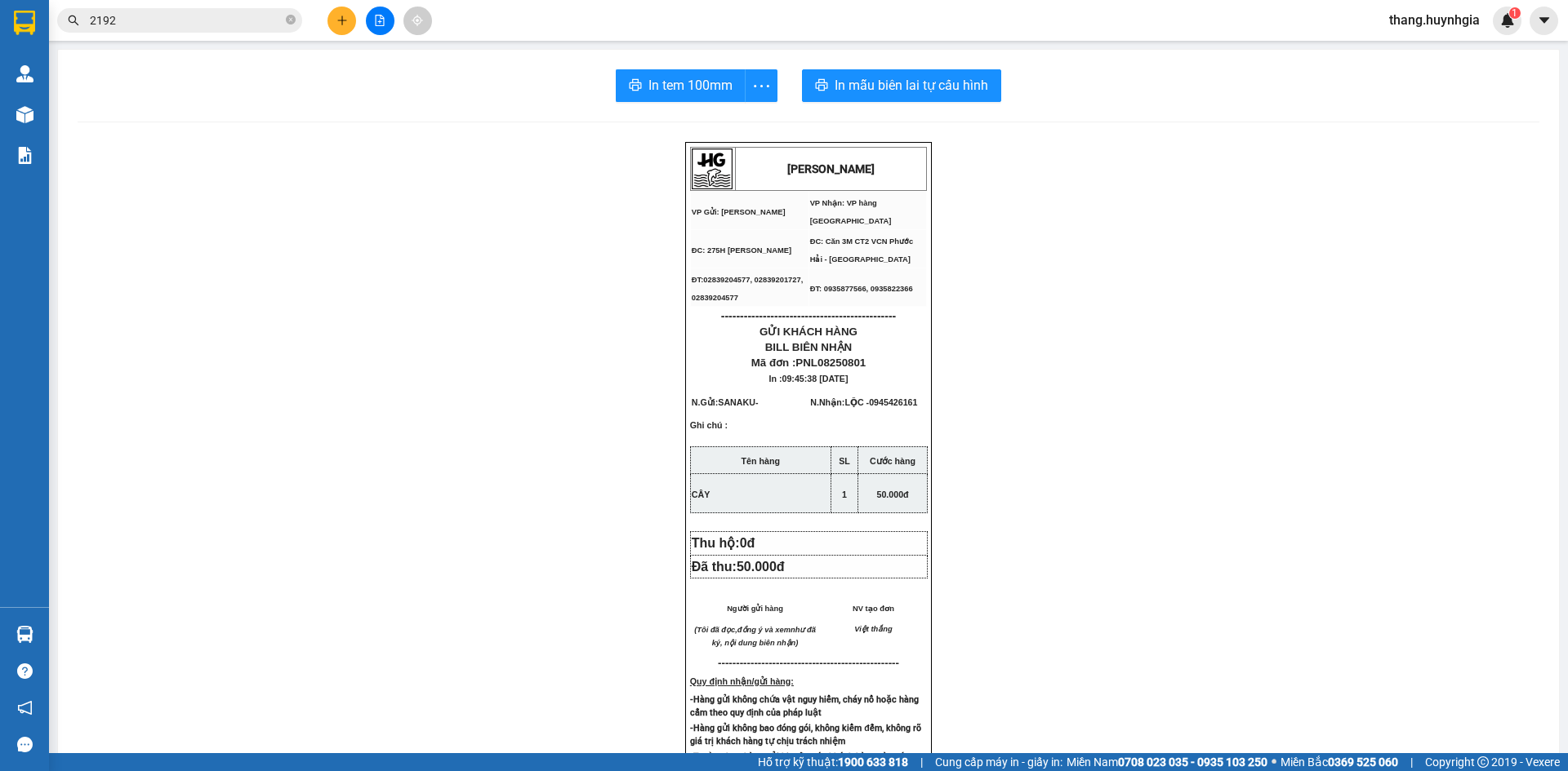
click at [343, 11] on button at bounding box center [341, 20] width 28 height 28
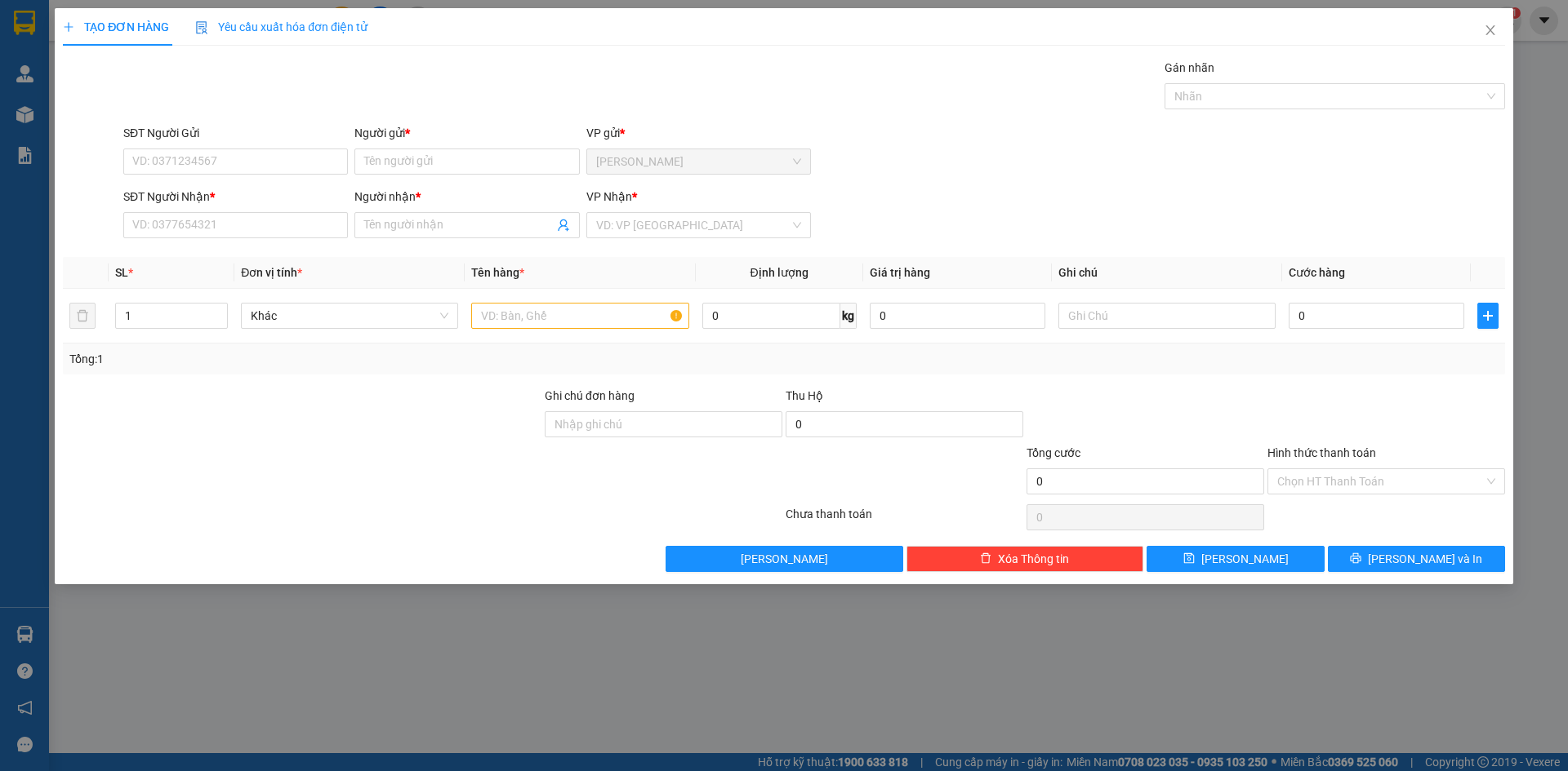
click at [226, 142] on div "SĐT Người Gửi" at bounding box center [235, 136] width 225 height 24
click at [226, 148] on input "SĐT Người Gửi" at bounding box center [235, 161] width 225 height 26
type input "0889186122"
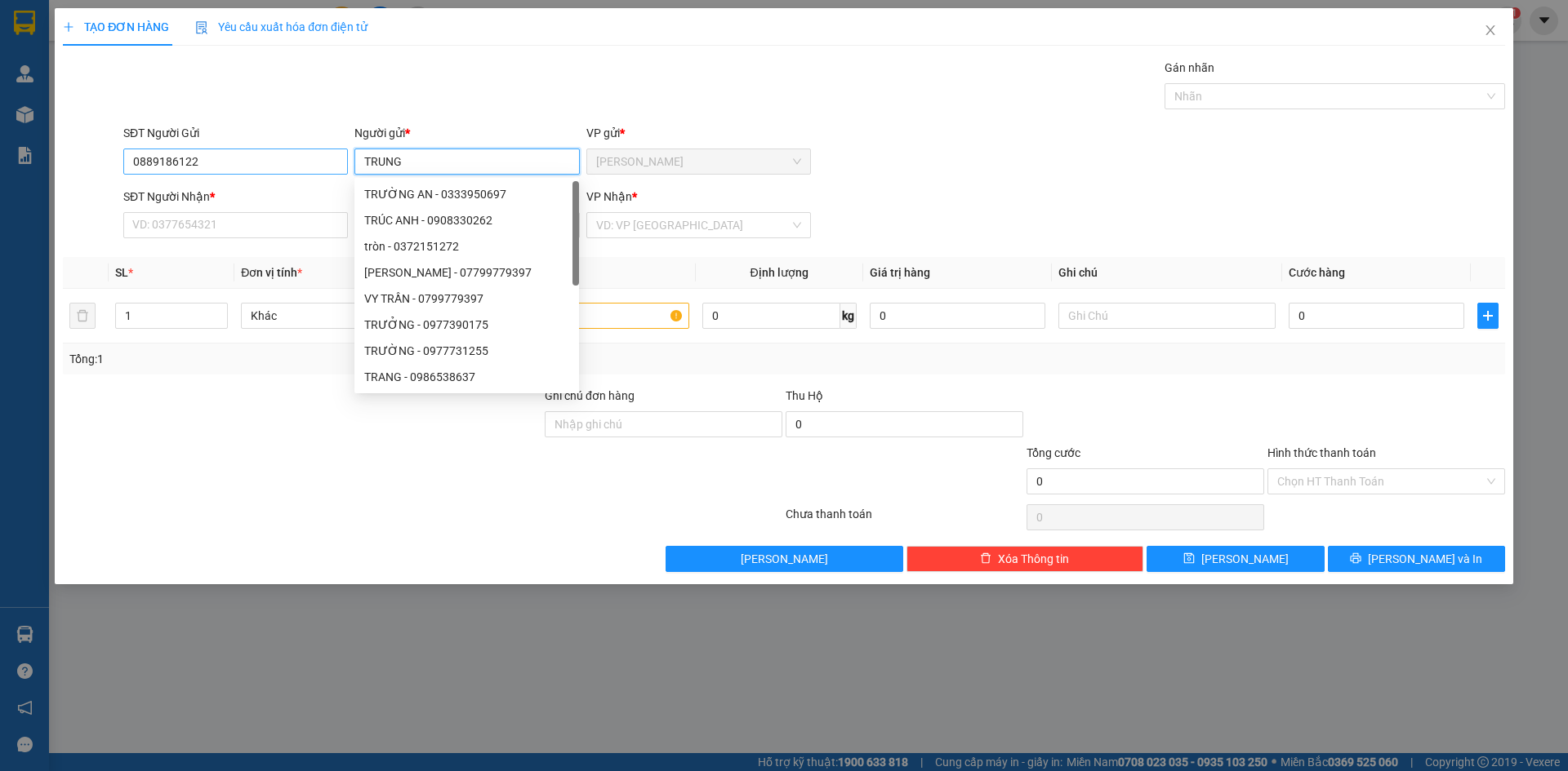
type input "TRUNG"
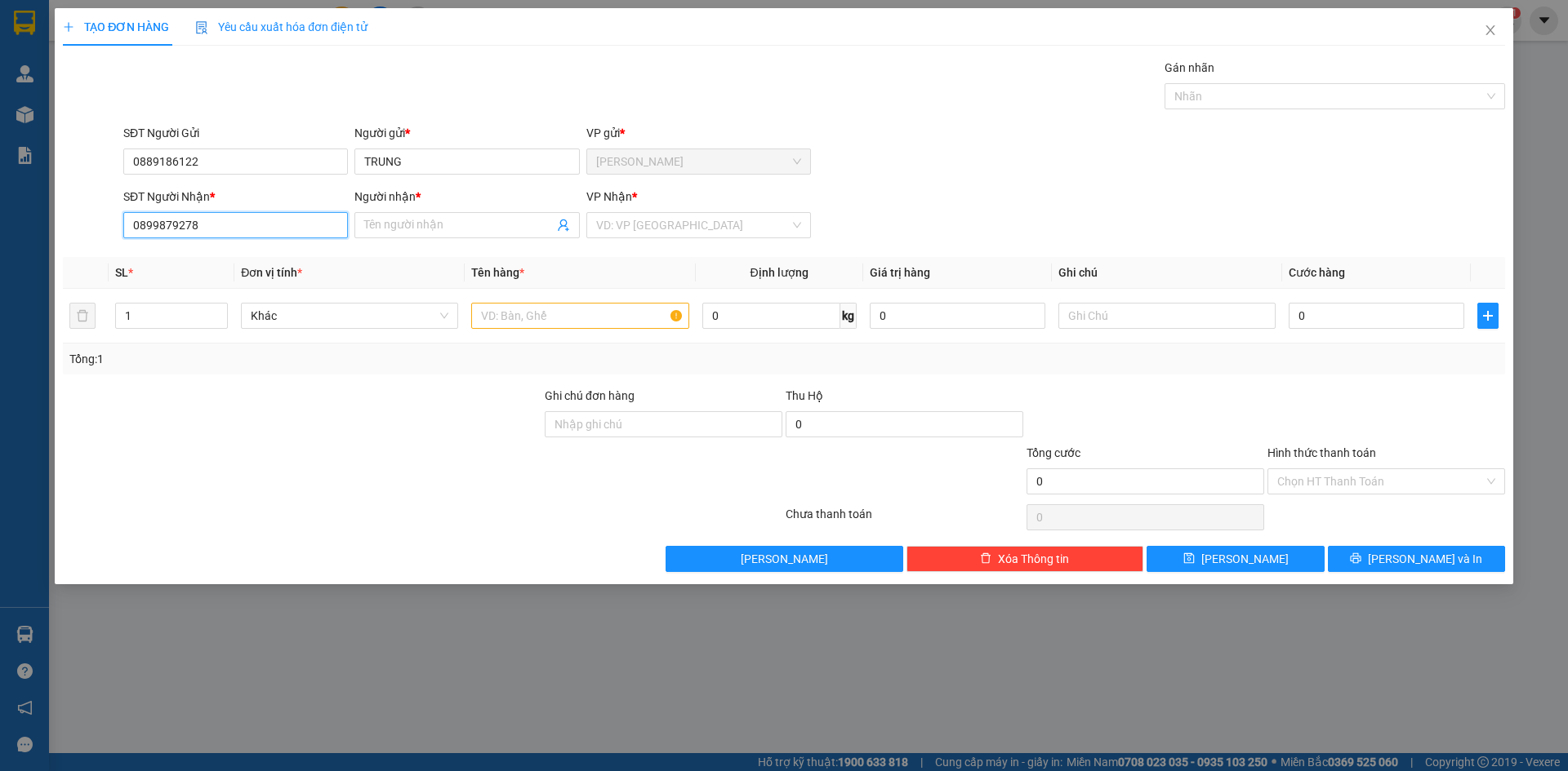
type input "0899879278"
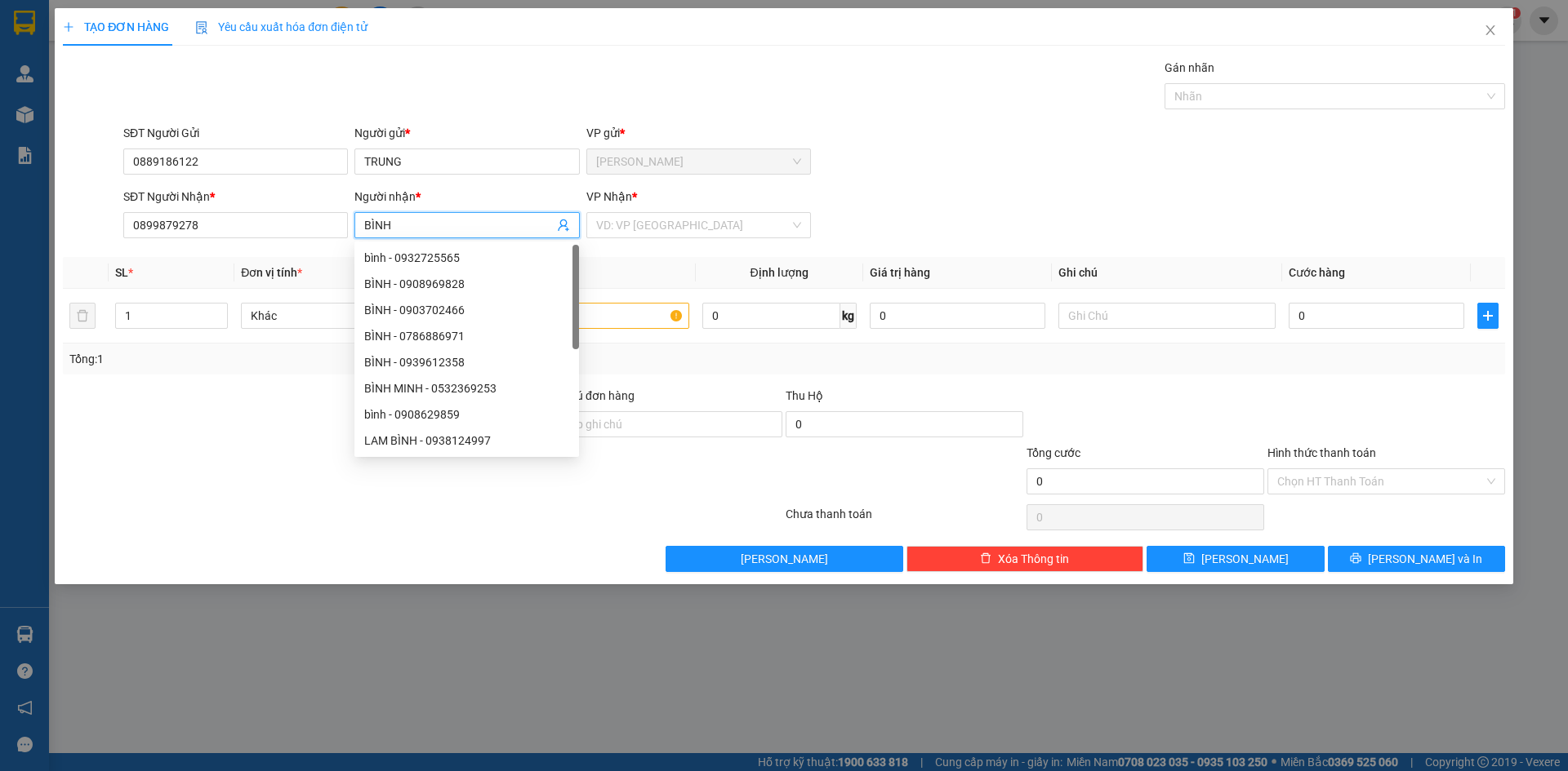
type input "BÌNH"
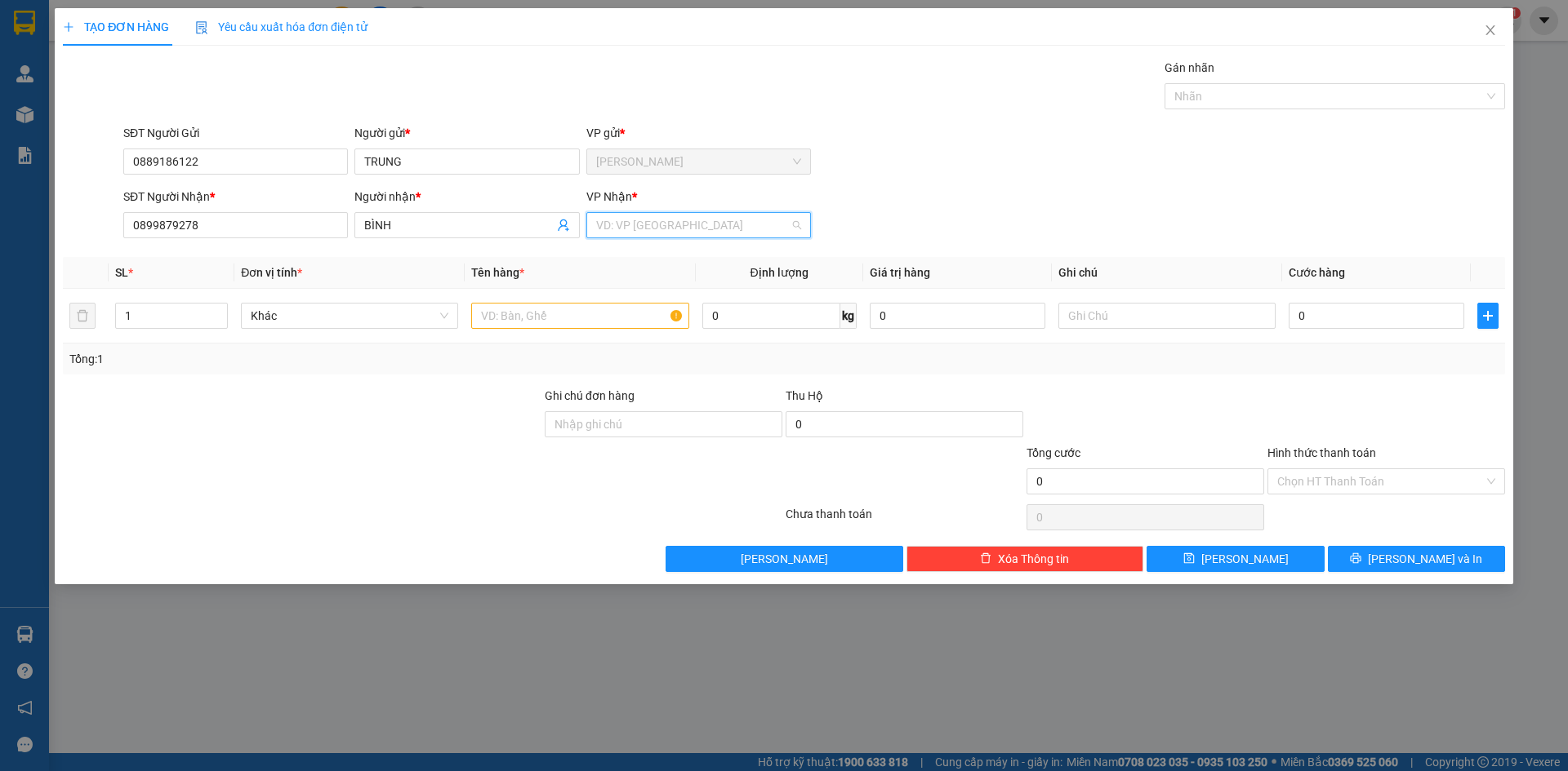
drag, startPoint x: 295, startPoint y: 190, endPoint x: 631, endPoint y: 253, distance: 341.9
click at [642, 231] on input "search" at bounding box center [693, 225] width 194 height 24
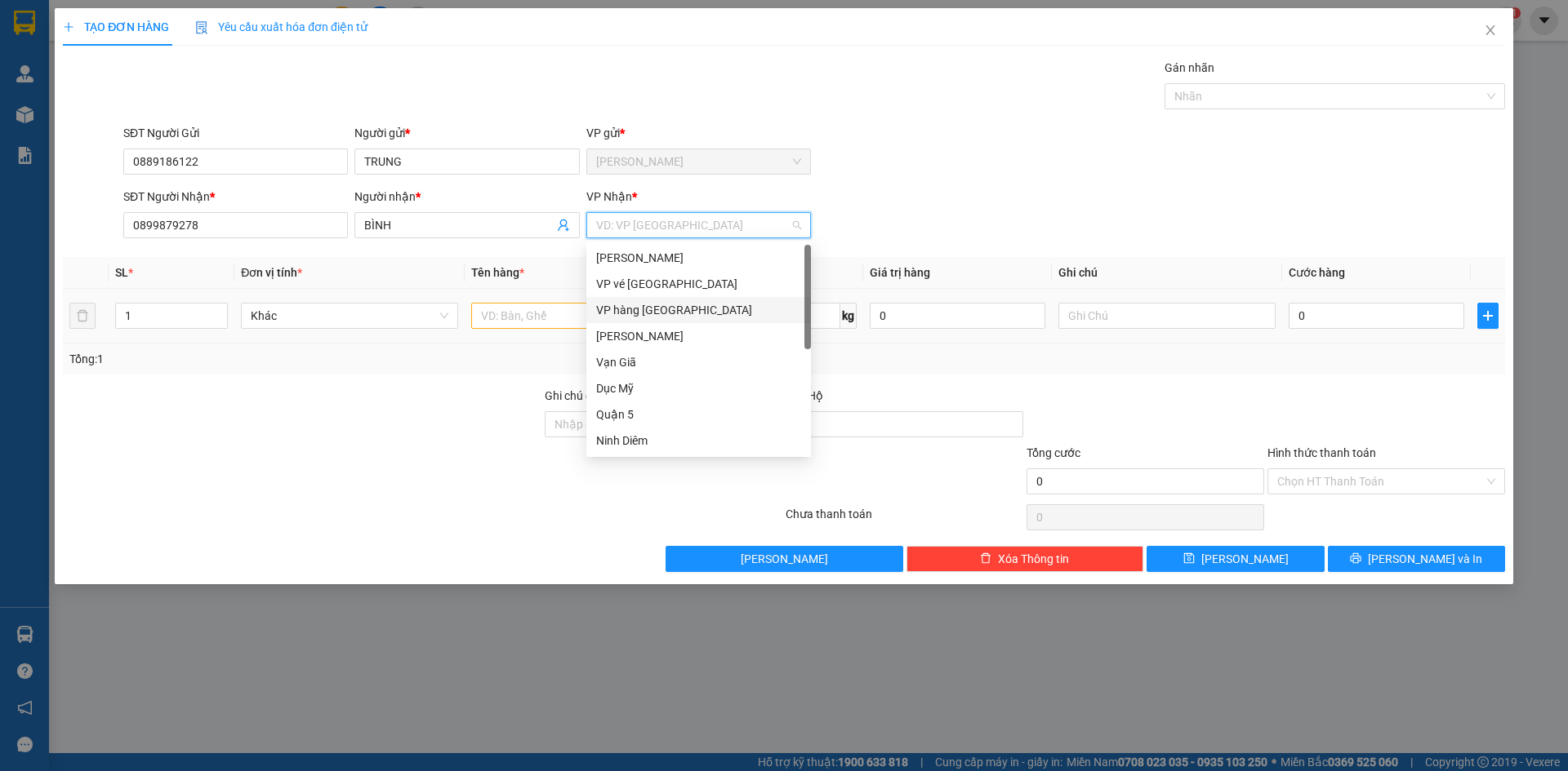
drag, startPoint x: 606, startPoint y: 316, endPoint x: 549, endPoint y: 322, distance: 57.3
click at [602, 311] on div "VP hàng [GEOGRAPHIC_DATA]" at bounding box center [699, 310] width 205 height 18
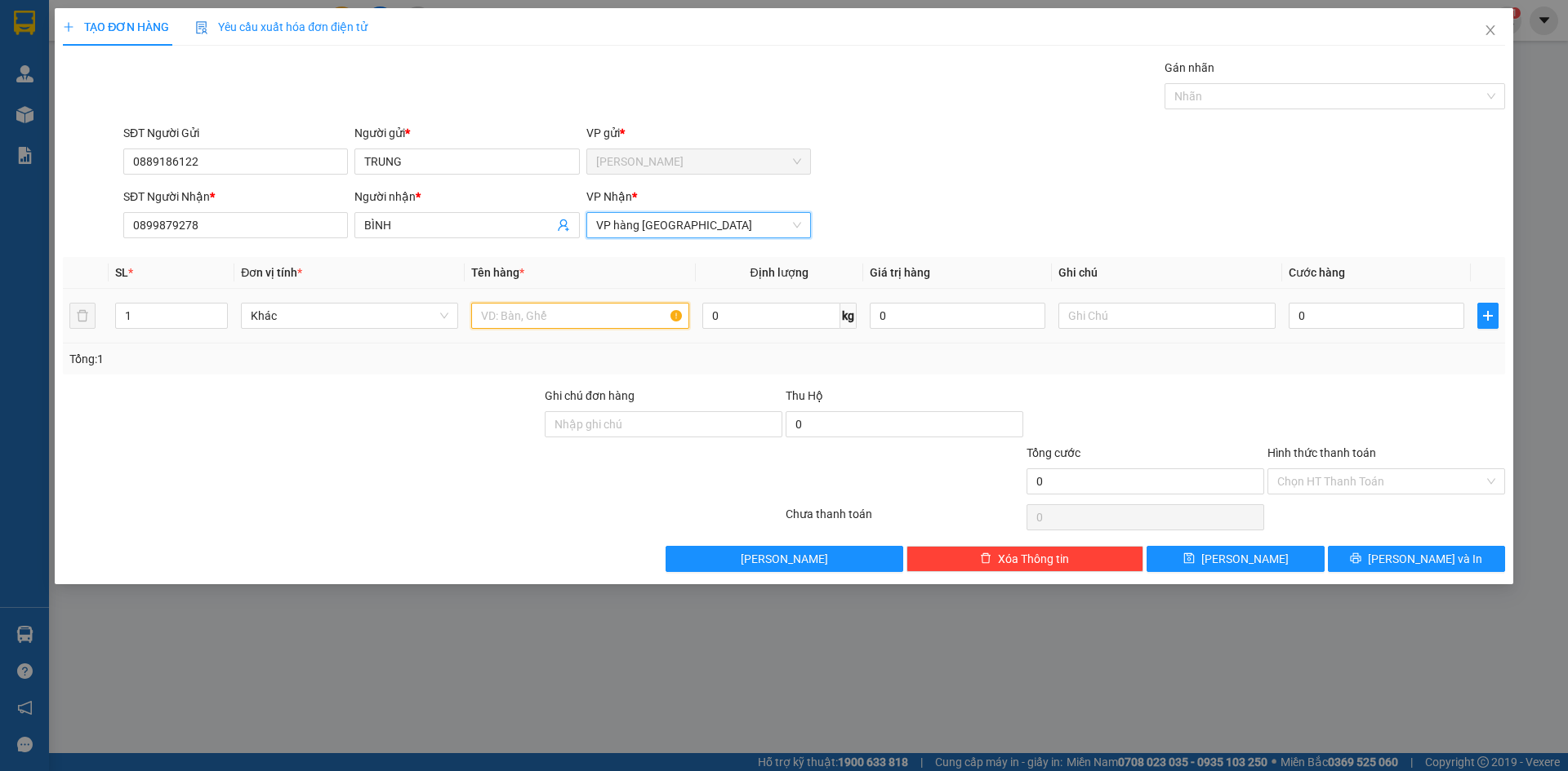
click at [503, 319] on input "text" at bounding box center [580, 316] width 217 height 26
type input "XE AB ĐỎ"
click at [1110, 322] on input "text" at bounding box center [1167, 316] width 217 height 26
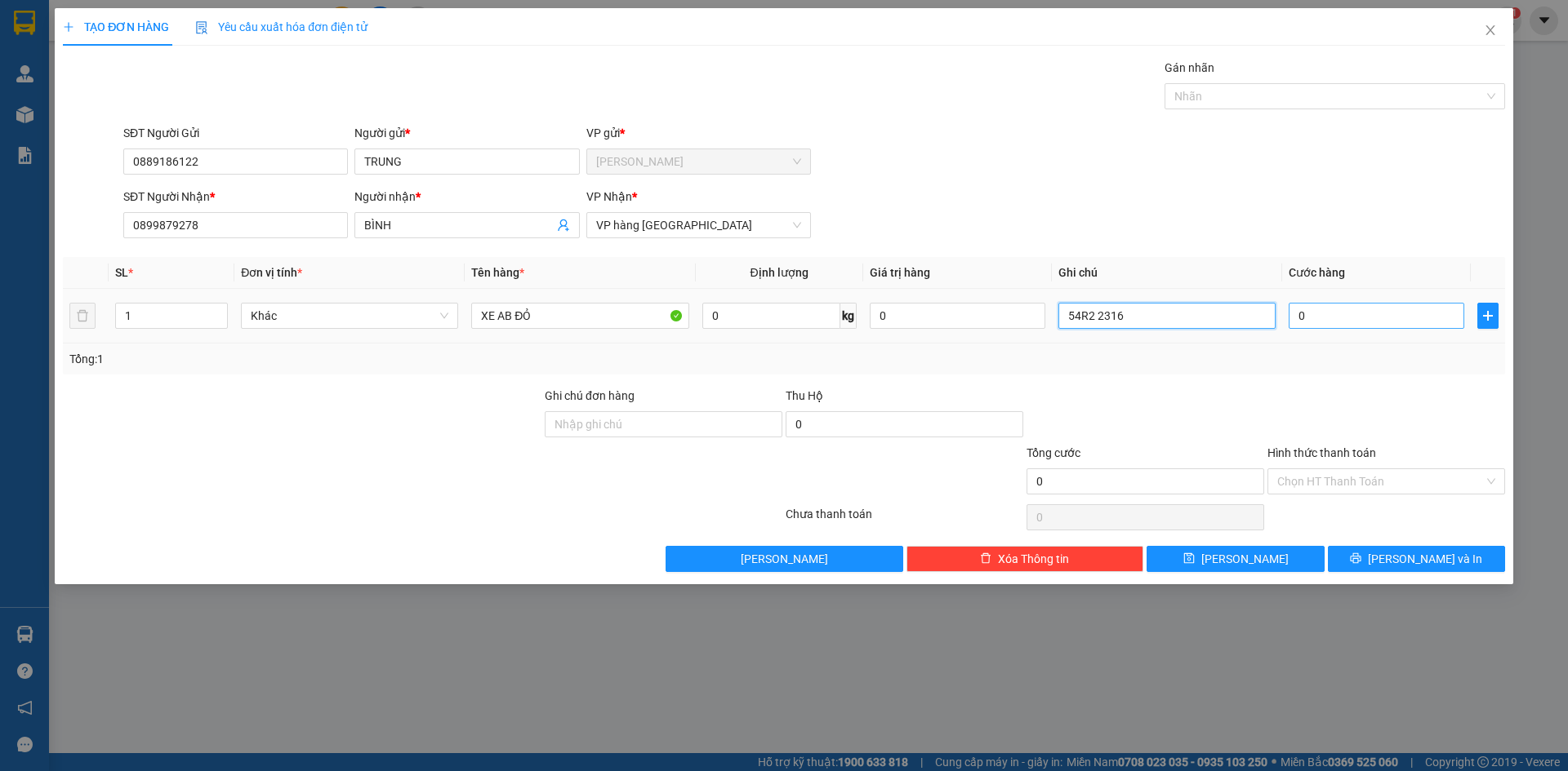
type input "54R2 2316"
click at [1358, 326] on input "0" at bounding box center [1376, 316] width 175 height 26
type input "4"
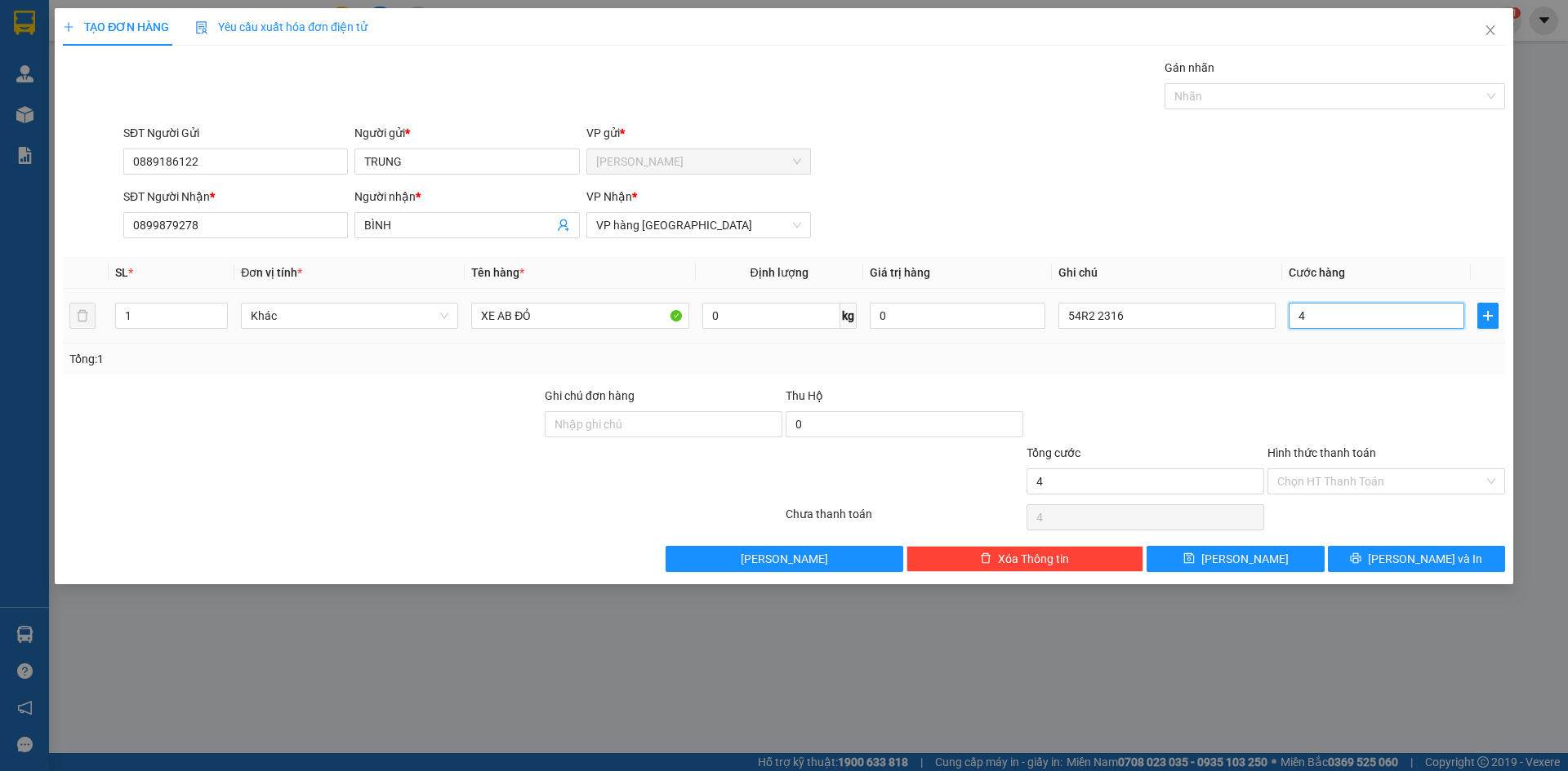
type input "45"
type input "450"
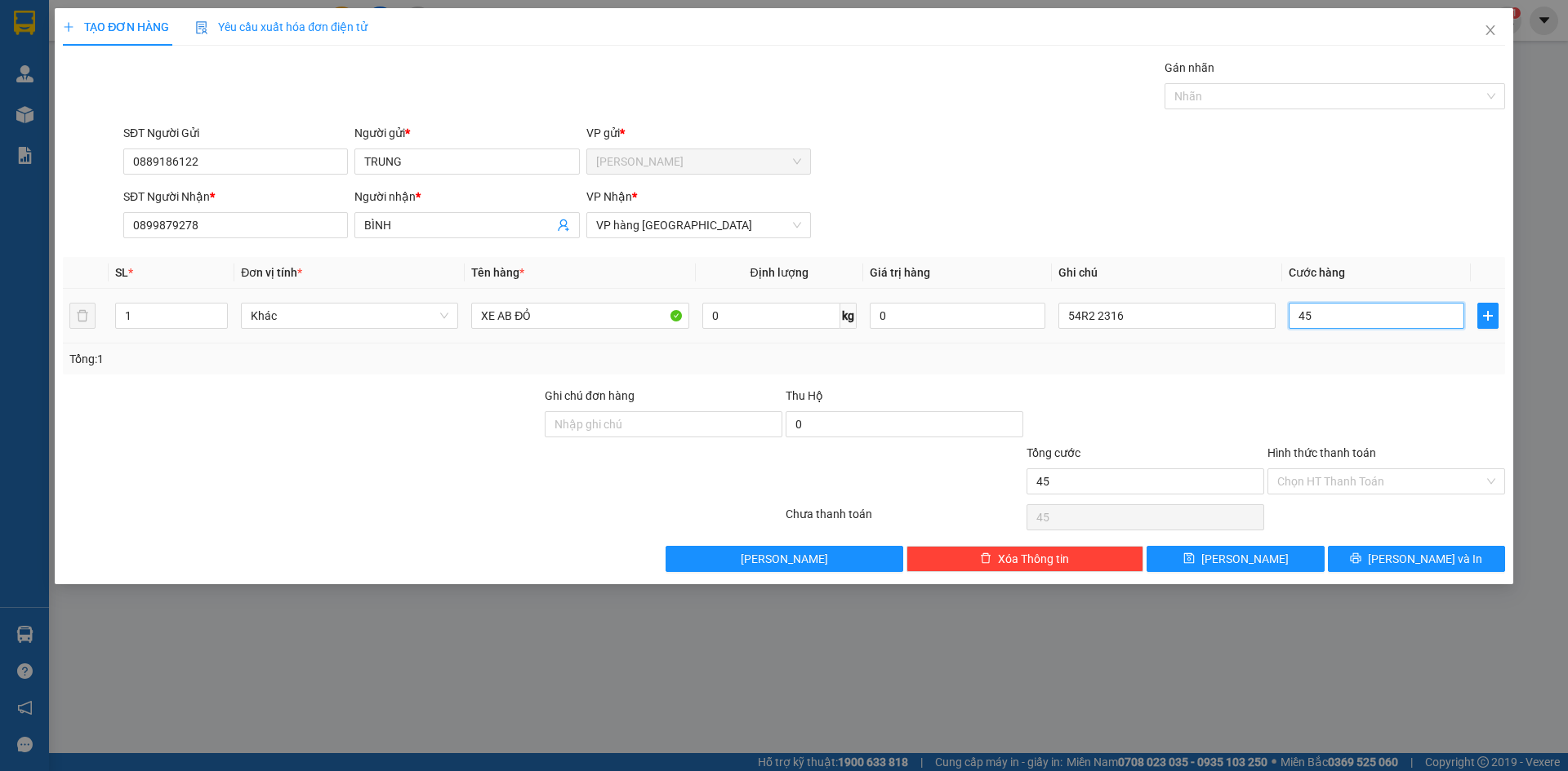
type input "450"
type input "450.000"
click at [1442, 470] on input "Hình thức thanh toán" at bounding box center [1380, 481] width 206 height 24
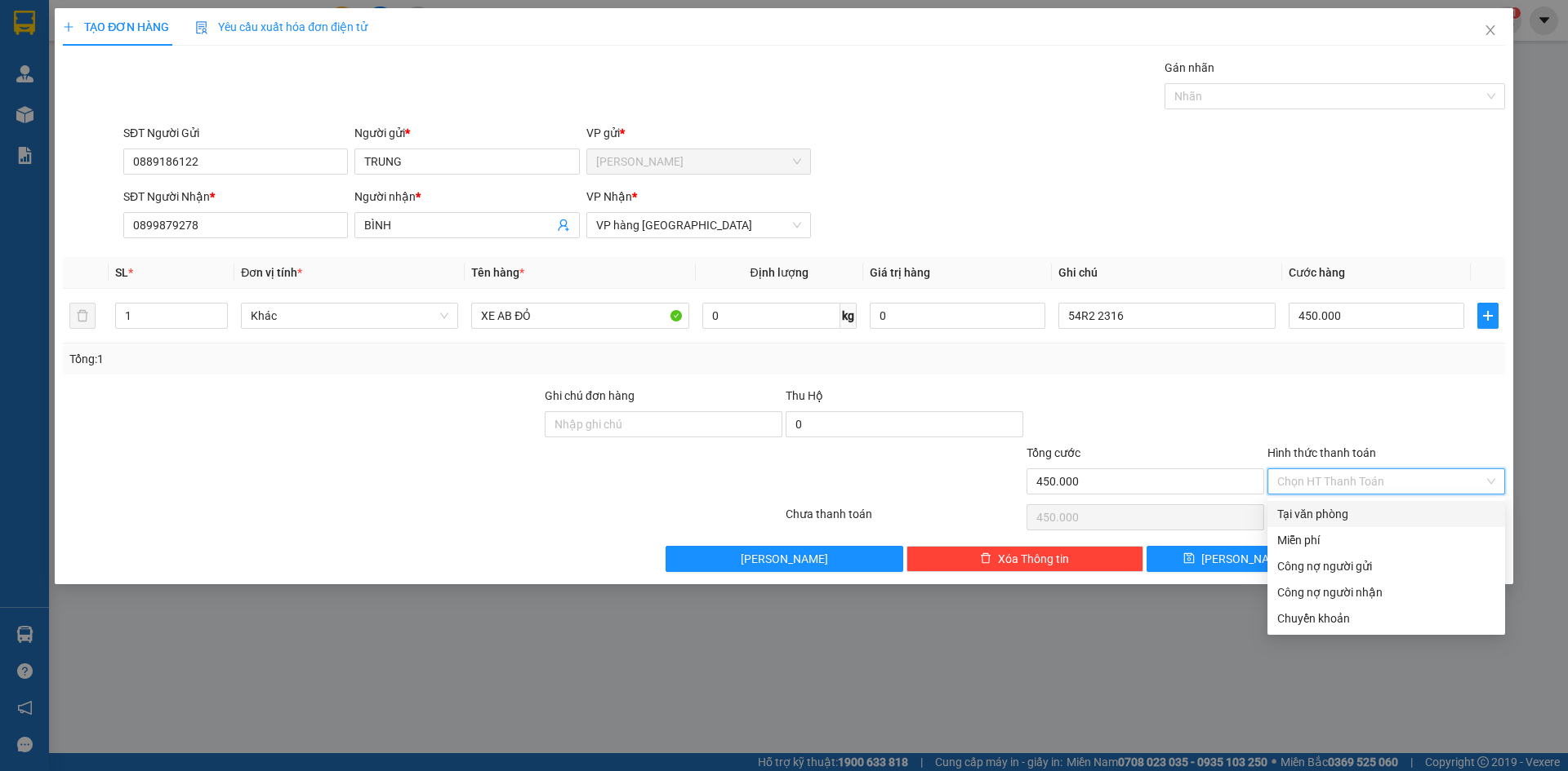
click at [1304, 511] on div "Tại văn phòng" at bounding box center [1386, 514] width 218 height 18
type input "0"
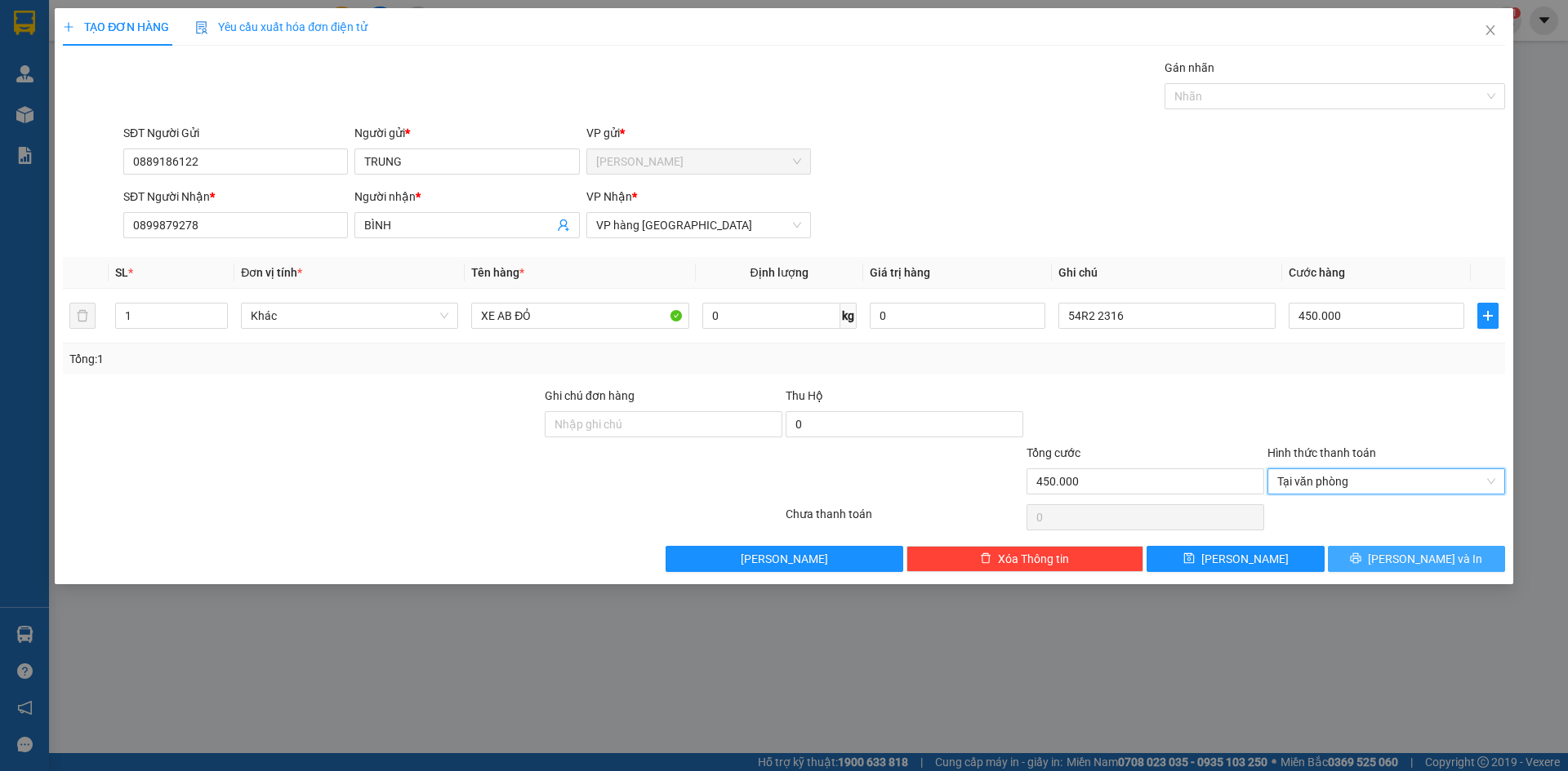
click at [1405, 551] on span "[PERSON_NAME] và In" at bounding box center [1426, 559] width 114 height 18
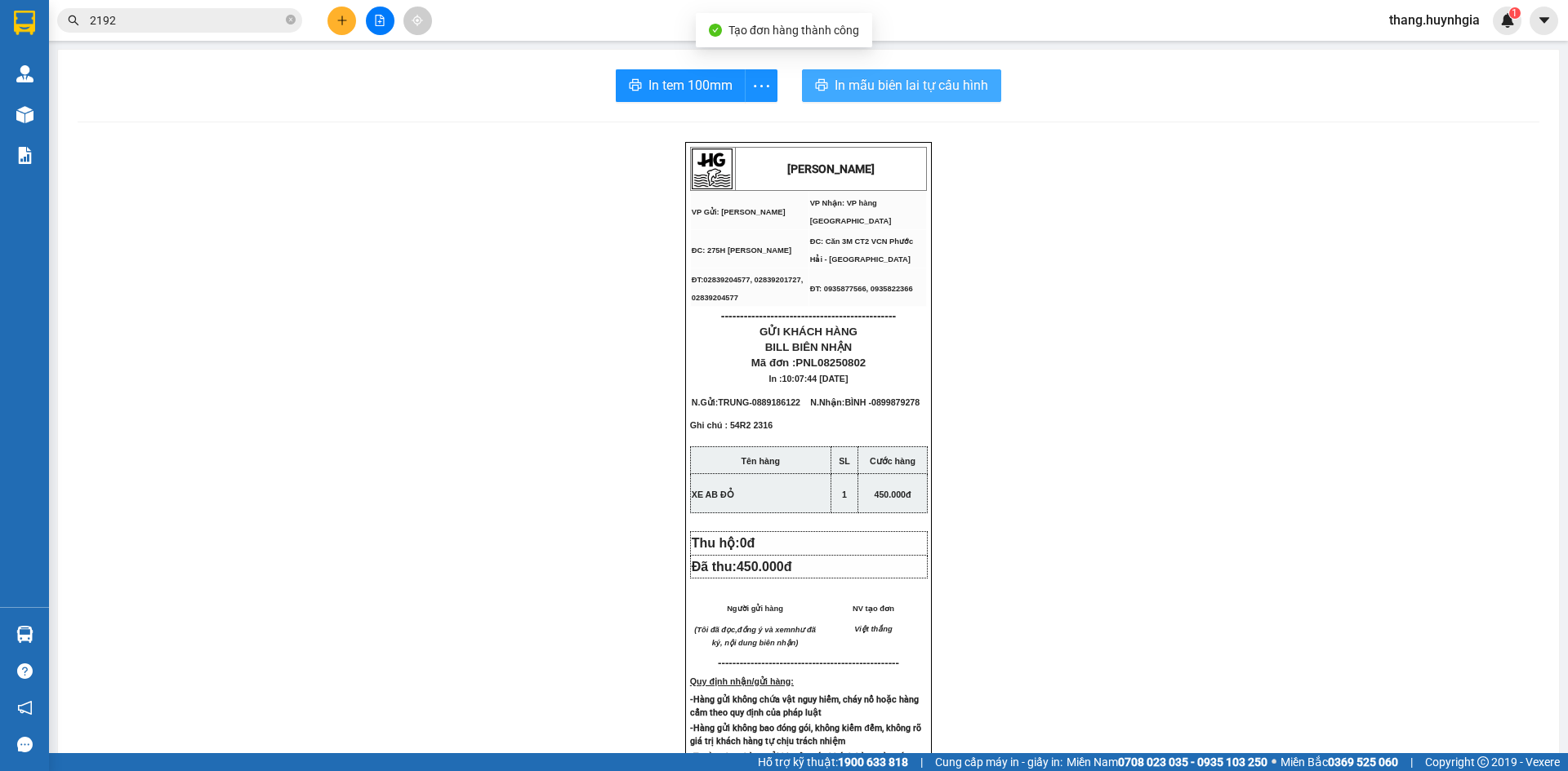
drag, startPoint x: 932, startPoint y: 82, endPoint x: 951, endPoint y: 82, distance: 19.0
click at [939, 82] on button "In mẫu biên lai tự cấu hình" at bounding box center [902, 86] width 200 height 33
click at [824, 83] on button "In mẫu biên lai tự cấu hình" at bounding box center [902, 86] width 200 height 33
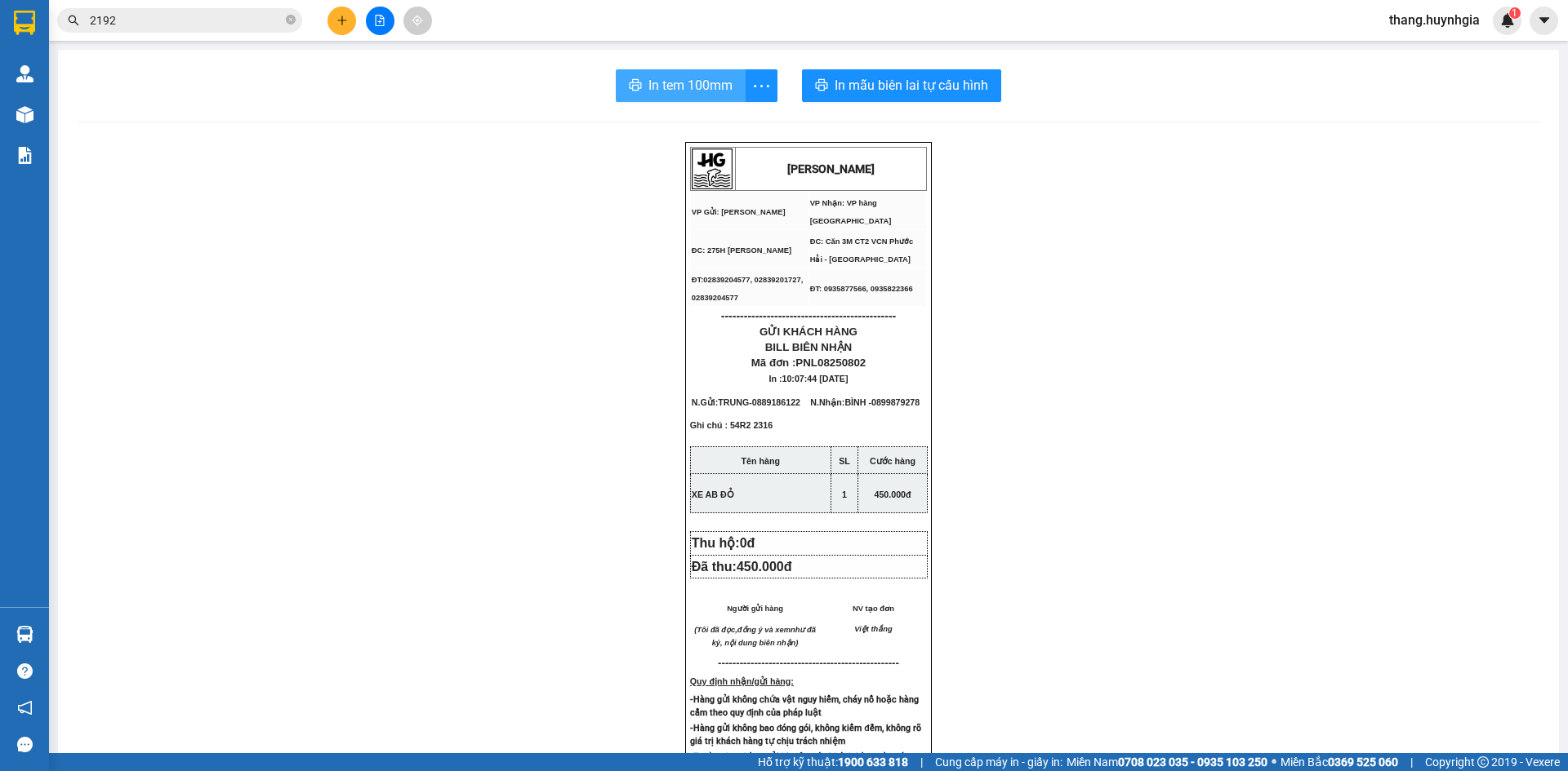
click at [672, 79] on span "In tem 100mm" at bounding box center [690, 85] width 84 height 20
click at [348, 22] on button at bounding box center [341, 20] width 28 height 28
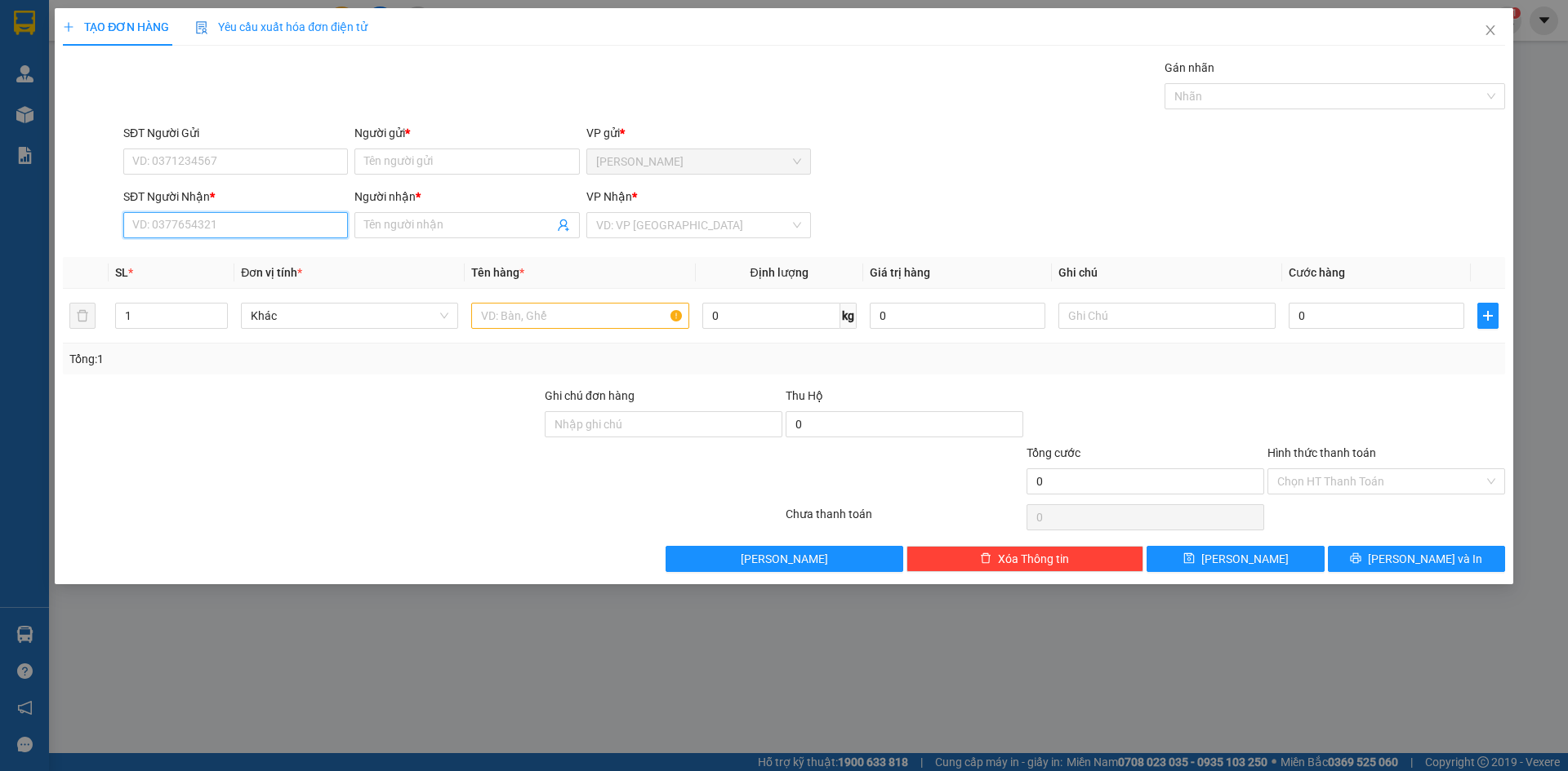
click at [272, 236] on input "SĐT Người Nhận *" at bounding box center [235, 225] width 225 height 26
click at [247, 260] on div "0901307308 - [PERSON_NAME]" at bounding box center [235, 258] width 205 height 18
type input "0901307308"
type input "[PERSON_NAME]"
type input "0901307308"
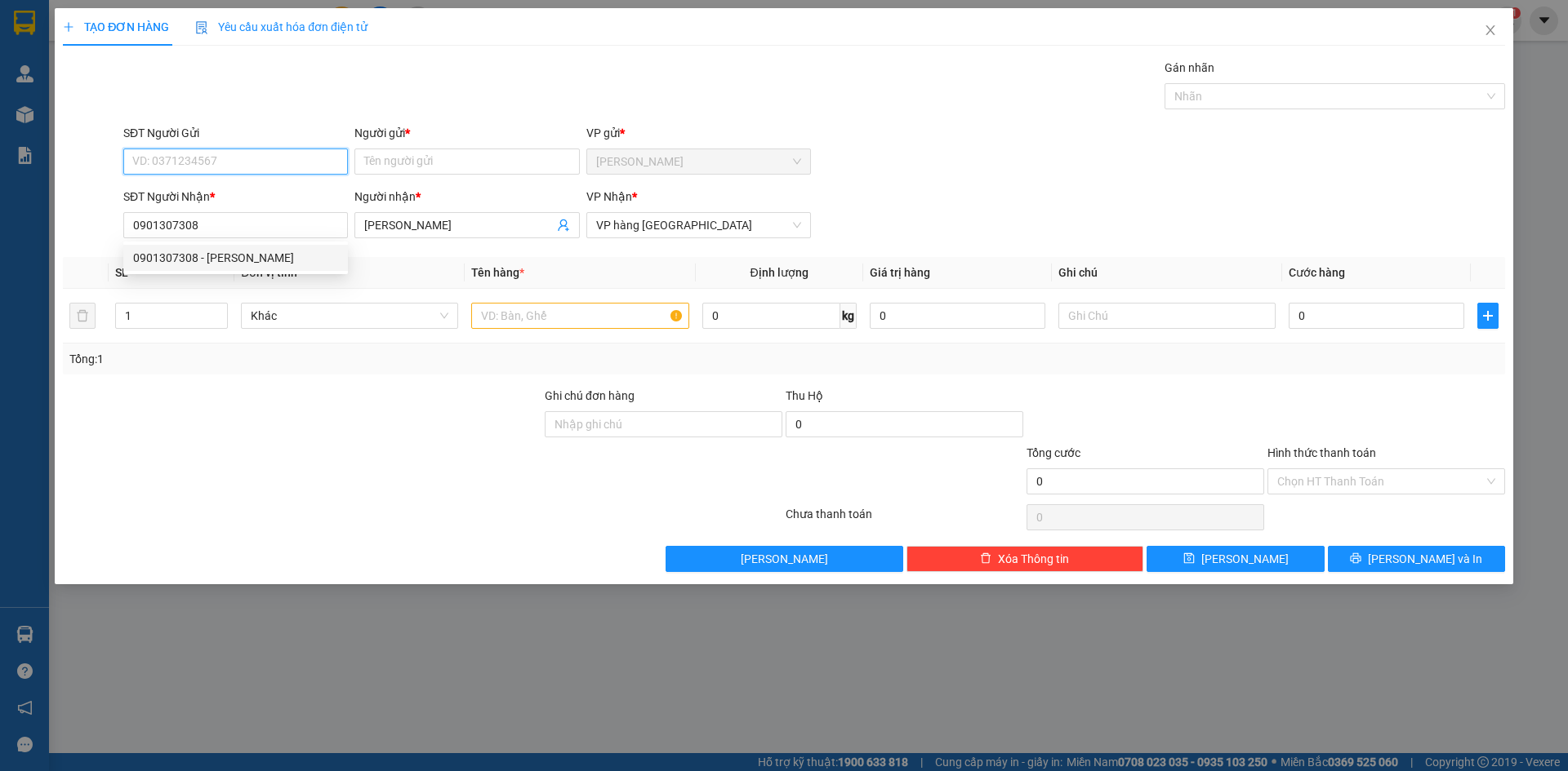
click at [282, 169] on input "SĐT Người Gửi" at bounding box center [235, 161] width 225 height 26
click at [288, 197] on div "0366500081 - [PERSON_NAME]" at bounding box center [235, 194] width 205 height 18
type input "0366500081"
type input "HẠNH"
click at [571, 326] on input "text" at bounding box center [580, 316] width 217 height 26
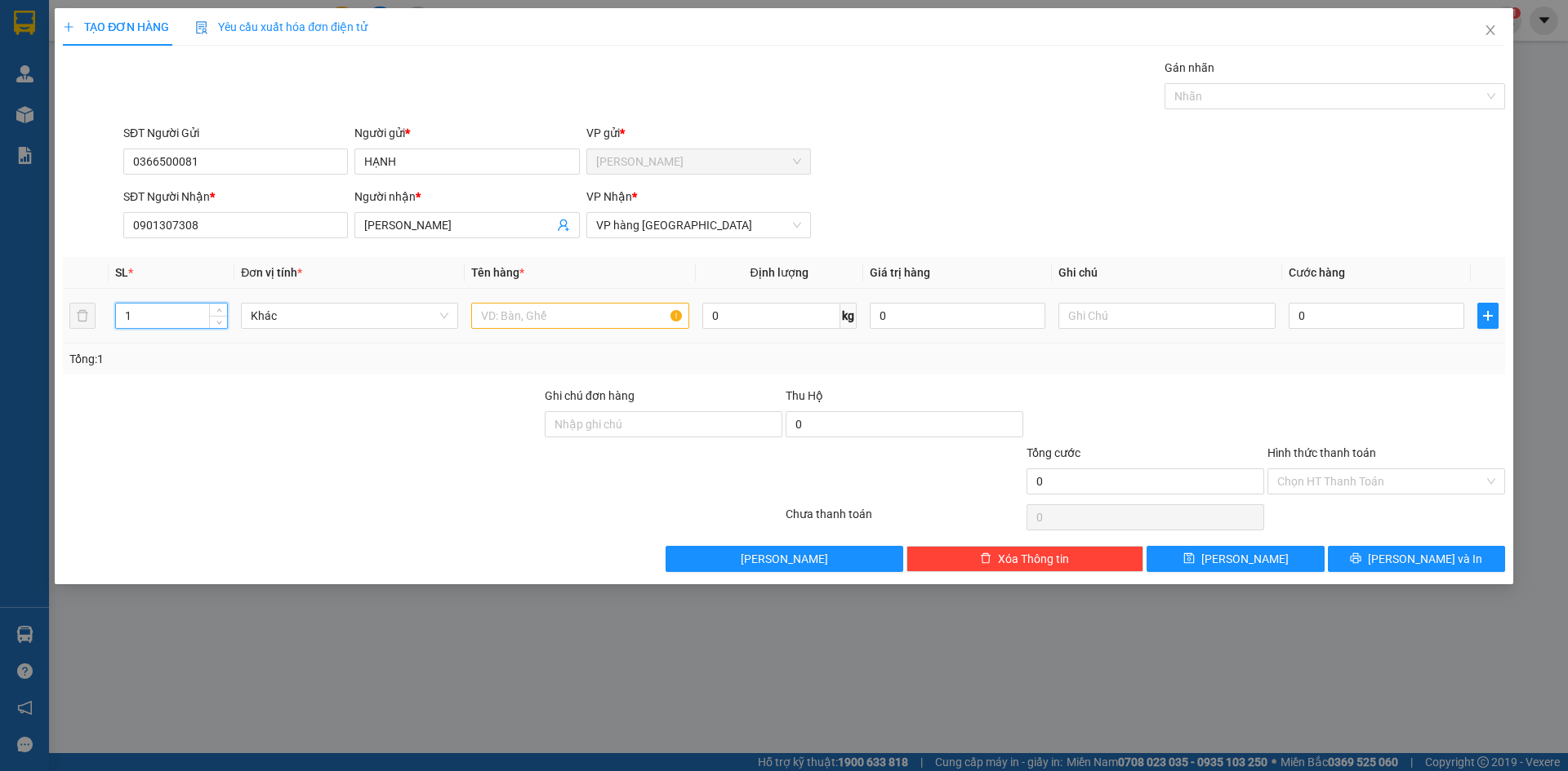
drag, startPoint x: 155, startPoint y: 310, endPoint x: 0, endPoint y: 309, distance: 155.0
click at [44, 313] on div "TẠO ĐƠN HÀNG Yêu cầu xuất hóa đơn điện tử Transit Pickup Surcharge Ids Transit …" at bounding box center [784, 386] width 1568 height 771
type input "6"
click at [565, 322] on input "text" at bounding box center [580, 316] width 217 height 26
type input "THÙNG"
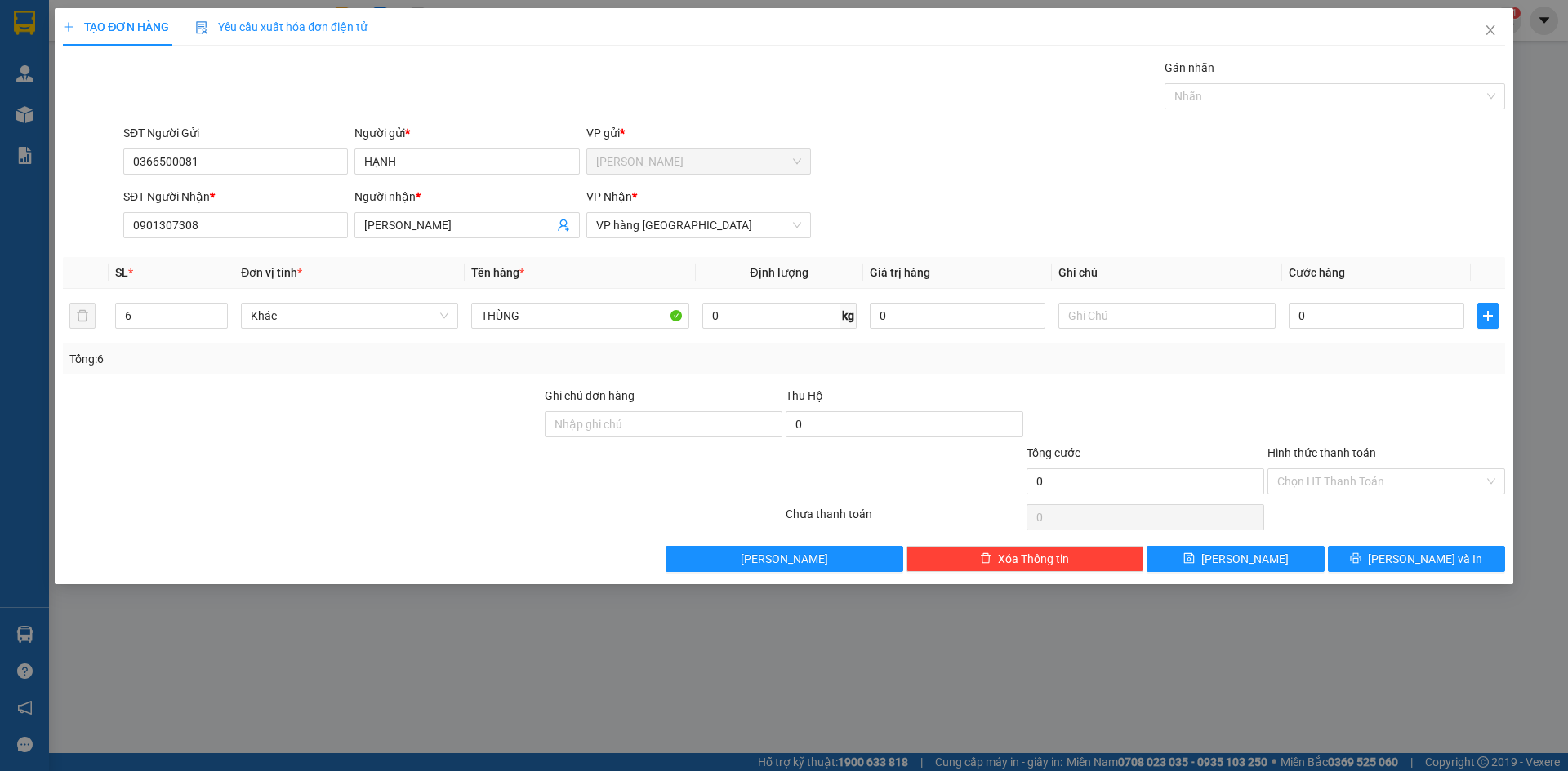
click at [1422, 573] on div "TẠO ĐƠN HÀNG Yêu cầu xuất hóa đơn điện tử Transit Pickup Surcharge Ids Transit …" at bounding box center [783, 295] width 1458 height 576
click at [1421, 563] on span "[PERSON_NAME] và In" at bounding box center [1426, 559] width 114 height 18
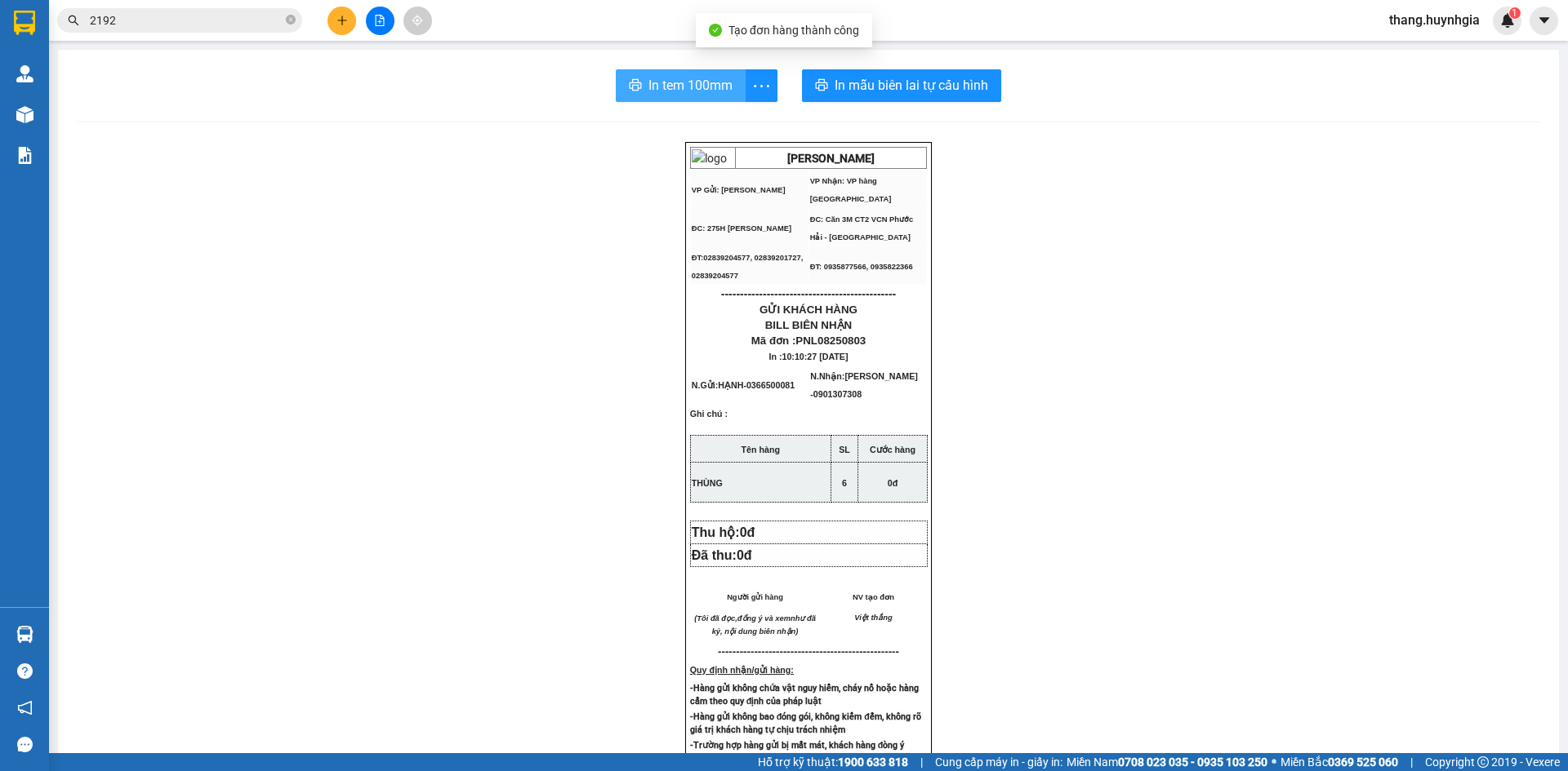
click at [686, 82] on span "In tem 100mm" at bounding box center [690, 85] width 84 height 20
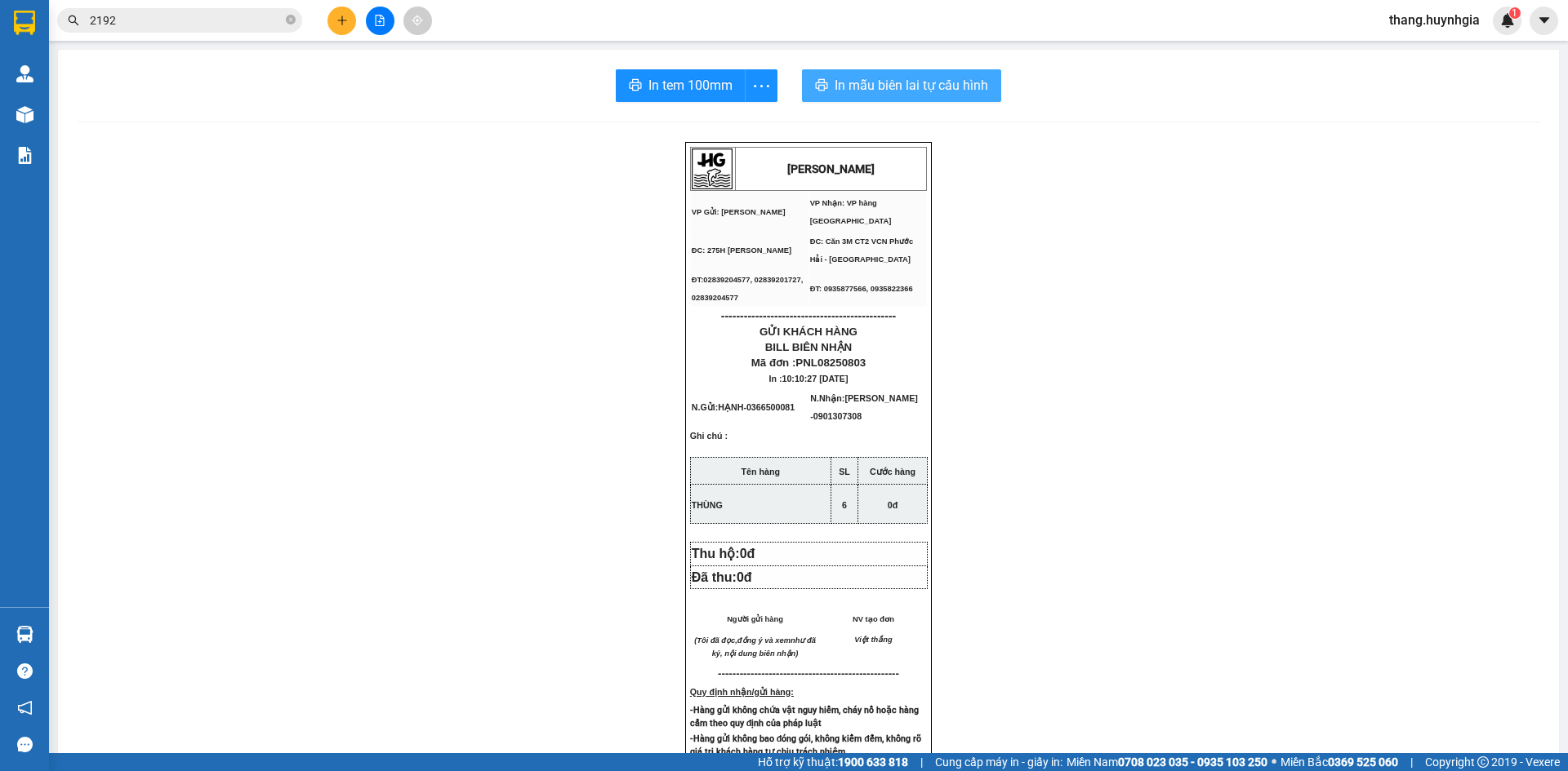
drag, startPoint x: 941, startPoint y: 75, endPoint x: 941, endPoint y: 84, distance: 9.0
click at [941, 80] on button "In mẫu biên lai tự cấu hình" at bounding box center [902, 86] width 200 height 33
click at [332, 31] on button at bounding box center [341, 20] width 28 height 28
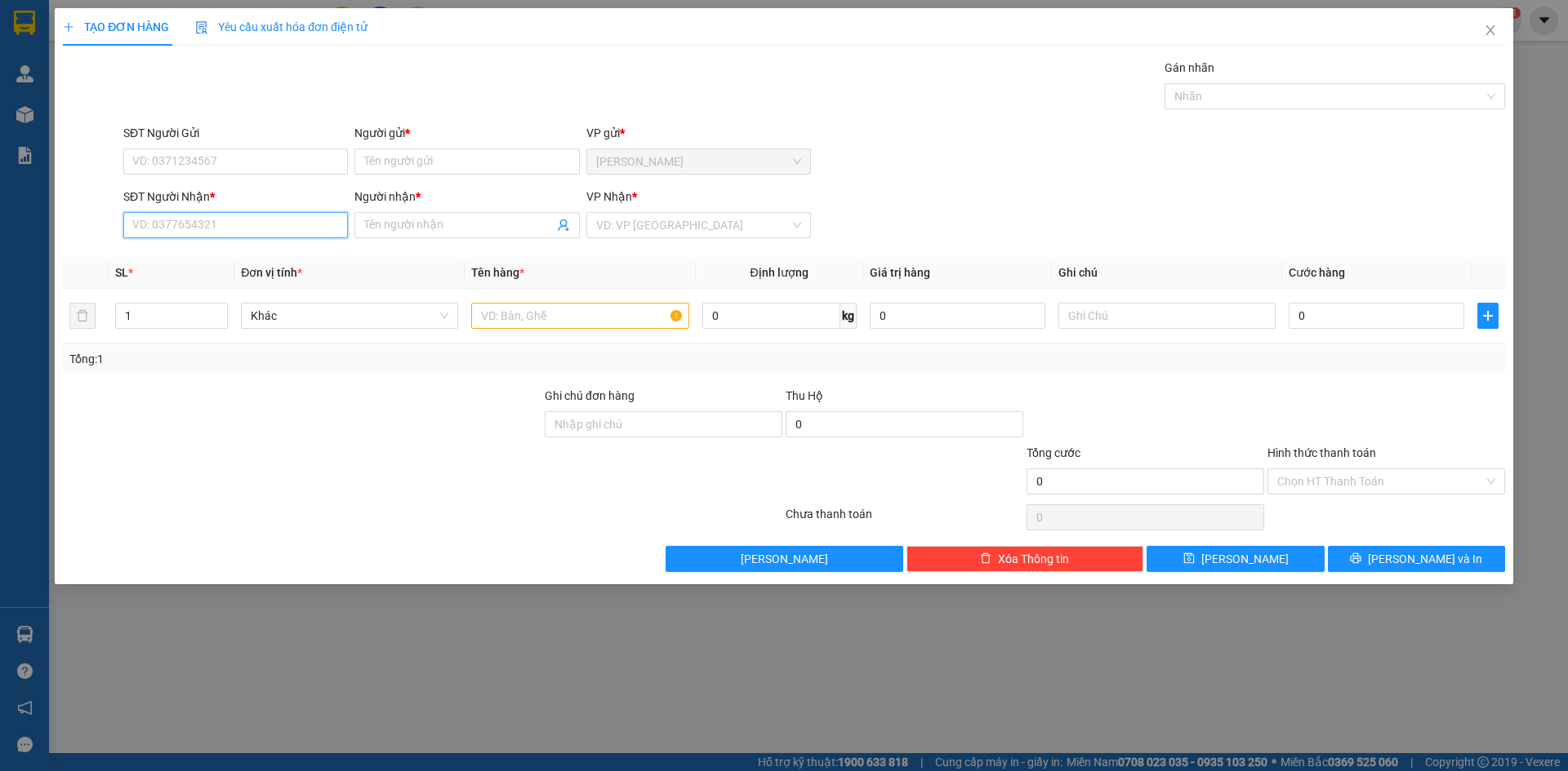
click at [327, 212] on input "SĐT Người Nhận *" at bounding box center [235, 225] width 225 height 26
type input "9"
click at [298, 260] on div "0967393739 - HÀ" at bounding box center [235, 258] width 205 height 18
click at [287, 159] on input "SĐT Người Gửi" at bounding box center [235, 161] width 225 height 26
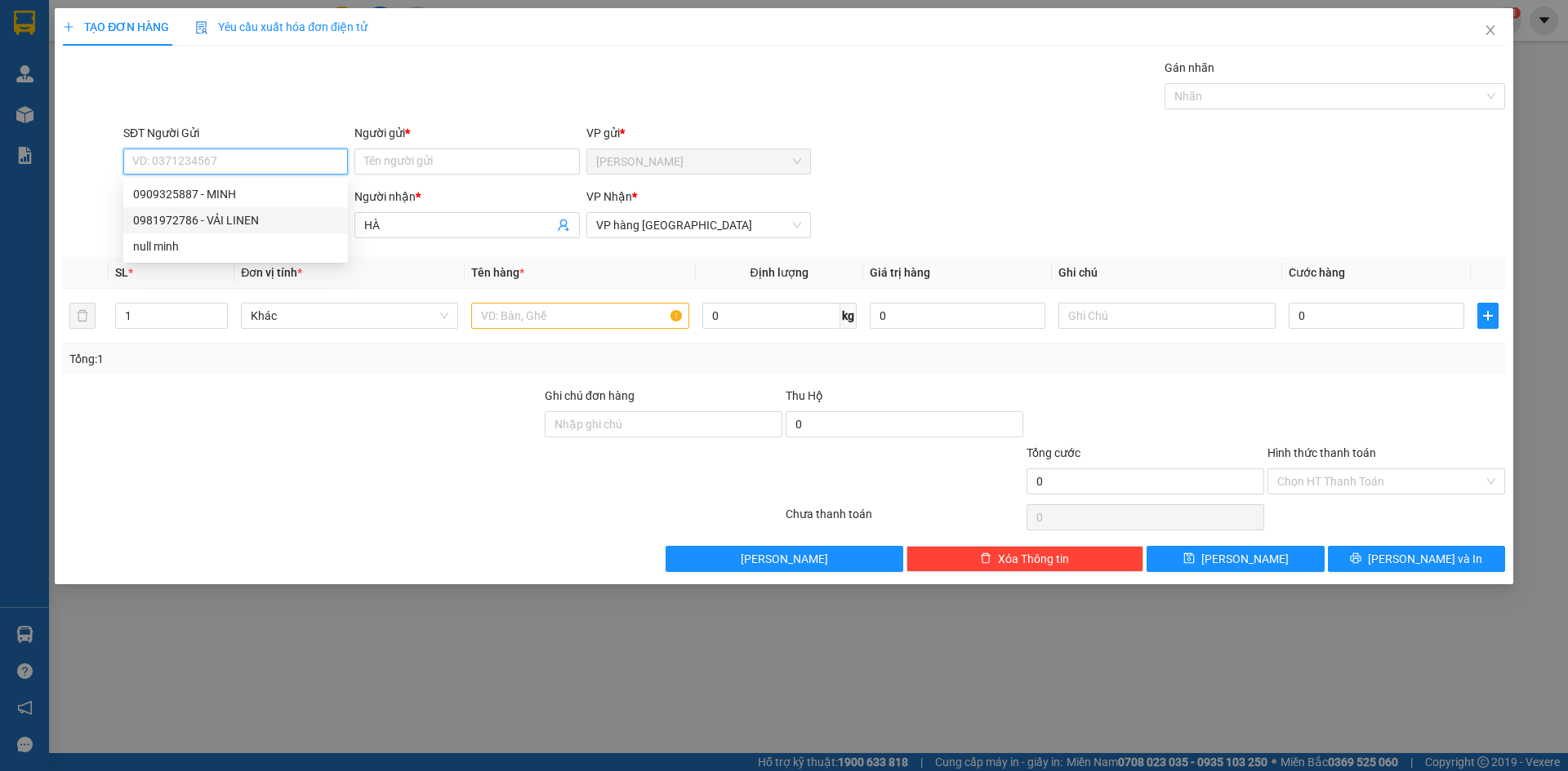
click at [242, 225] on div "0981972786 - VẢI LINEN" at bounding box center [235, 220] width 205 height 18
click at [578, 326] on input "text" at bounding box center [580, 316] width 217 height 26
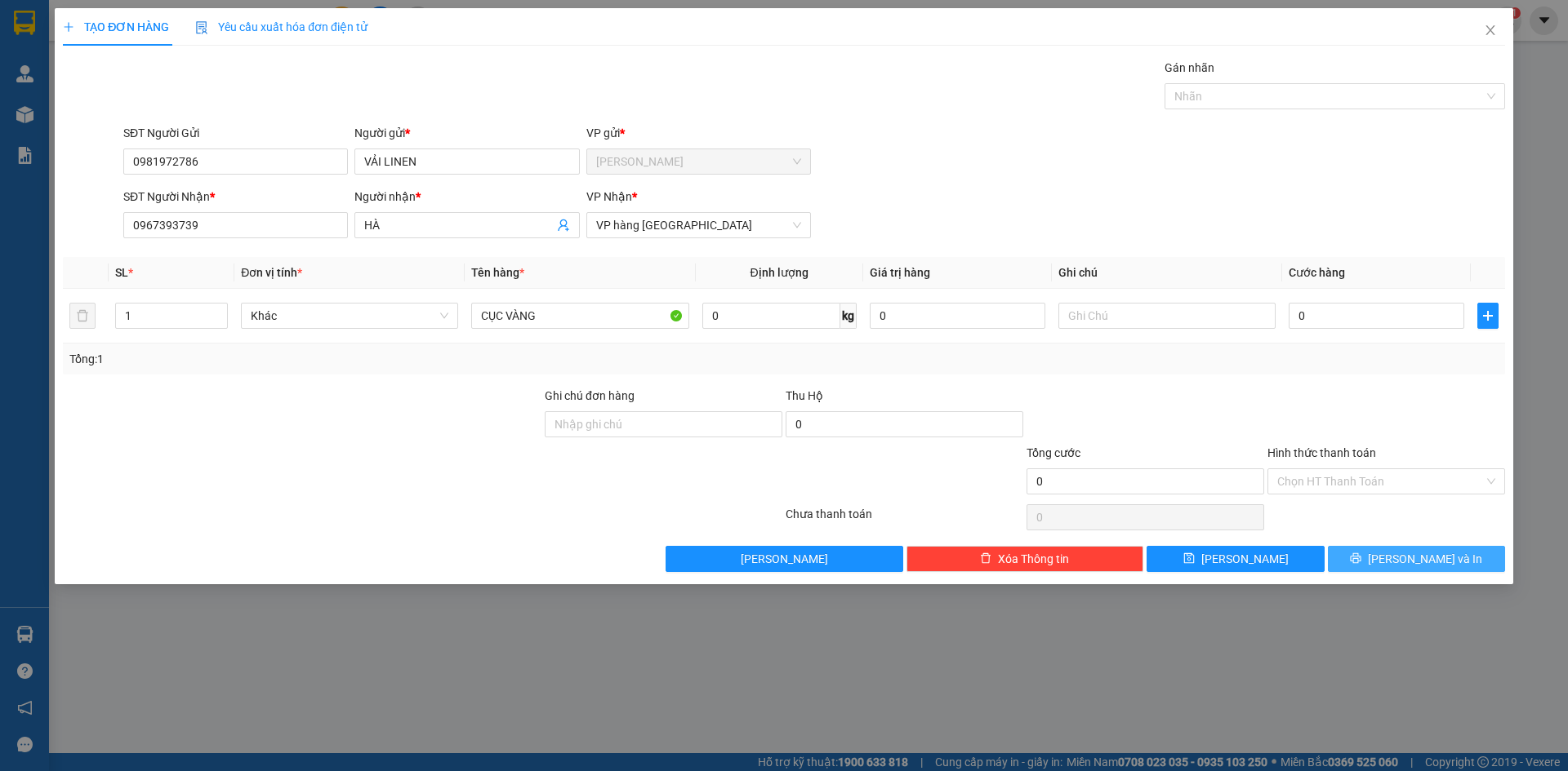
drag, startPoint x: 1433, startPoint y: 570, endPoint x: 1086, endPoint y: 403, distance: 385.1
click at [1433, 569] on button "[PERSON_NAME] và In" at bounding box center [1416, 559] width 177 height 26
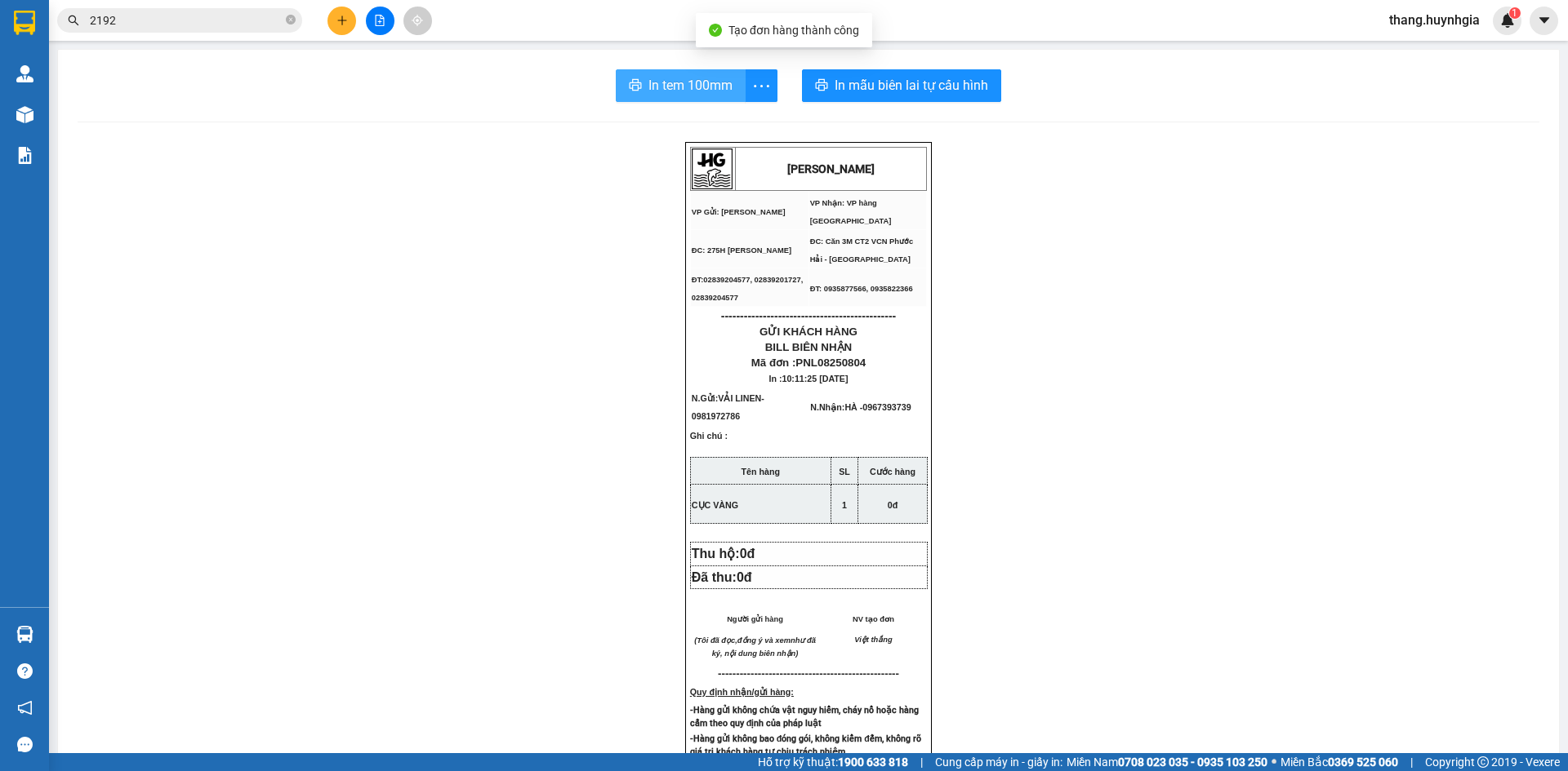
click at [630, 84] on icon "printer" at bounding box center [636, 85] width 13 height 12
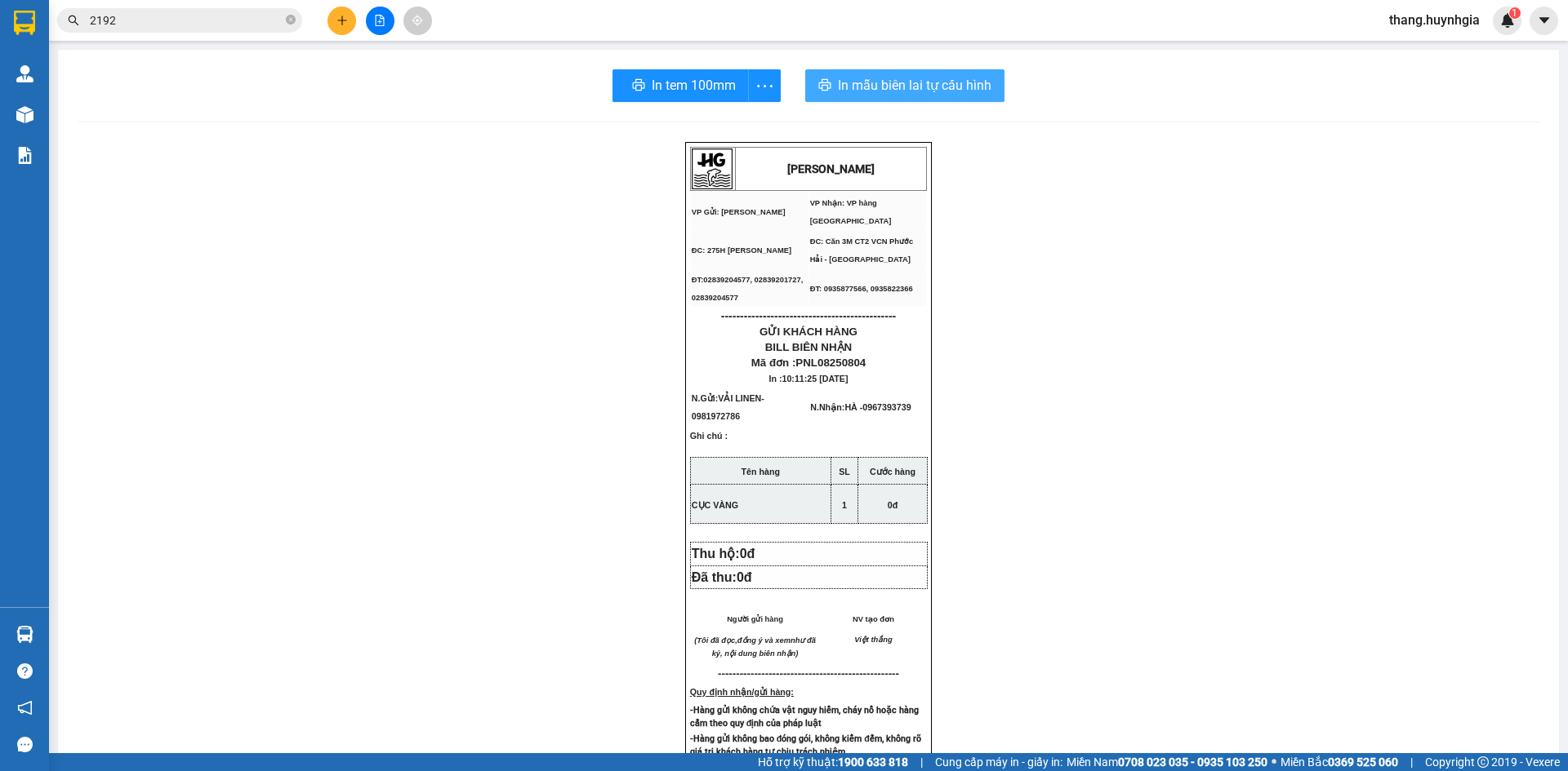
click at [943, 90] on span "In mẫu biên lai tự cấu hình" at bounding box center [915, 85] width 153 height 20
click at [340, 14] on button at bounding box center [341, 20] width 28 height 28
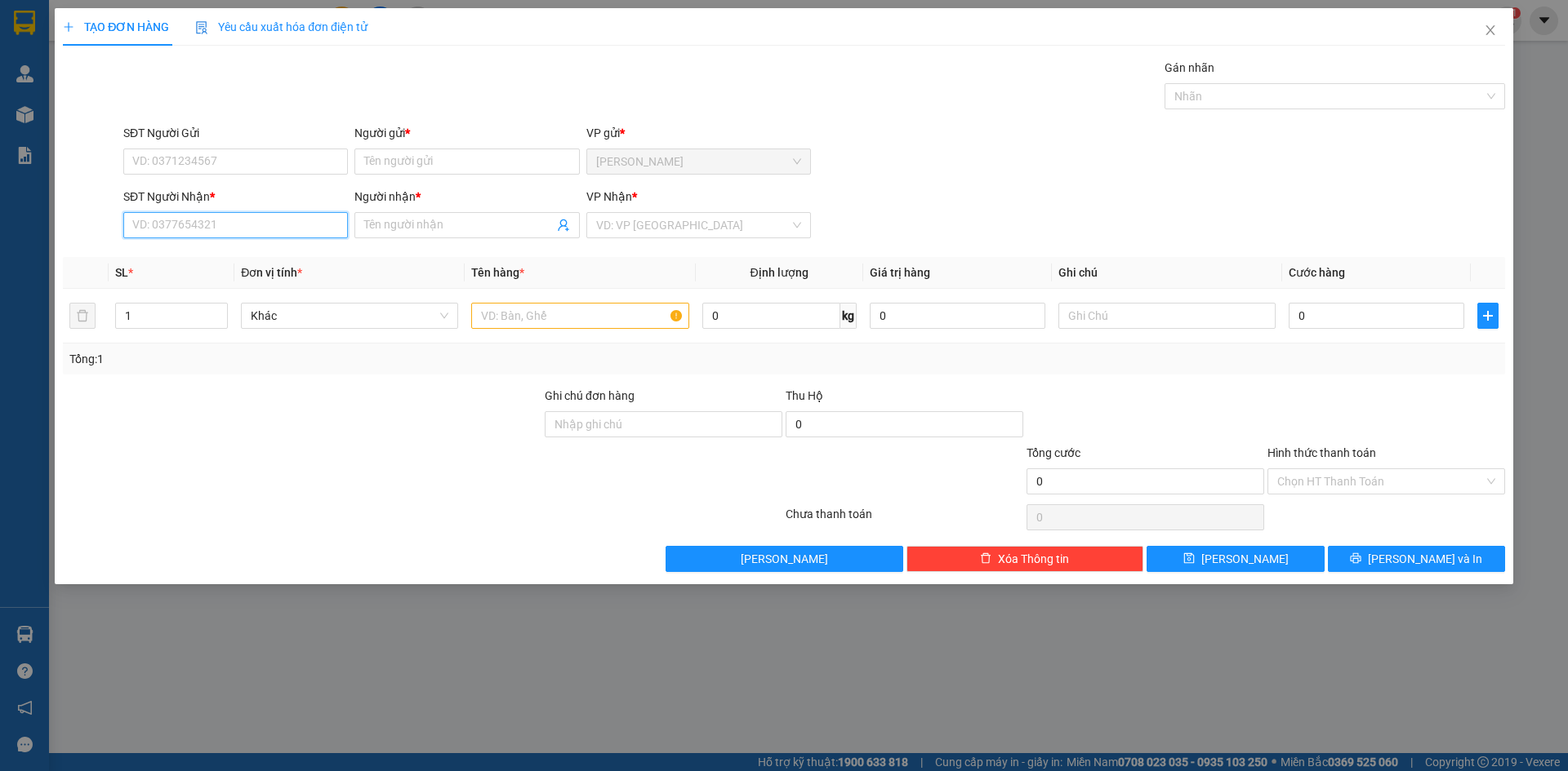
click at [246, 228] on input "SĐT Người Nhận *" at bounding box center [235, 225] width 225 height 26
click at [223, 258] on div "0905578567 - [PERSON_NAME]" at bounding box center [235, 258] width 205 height 18
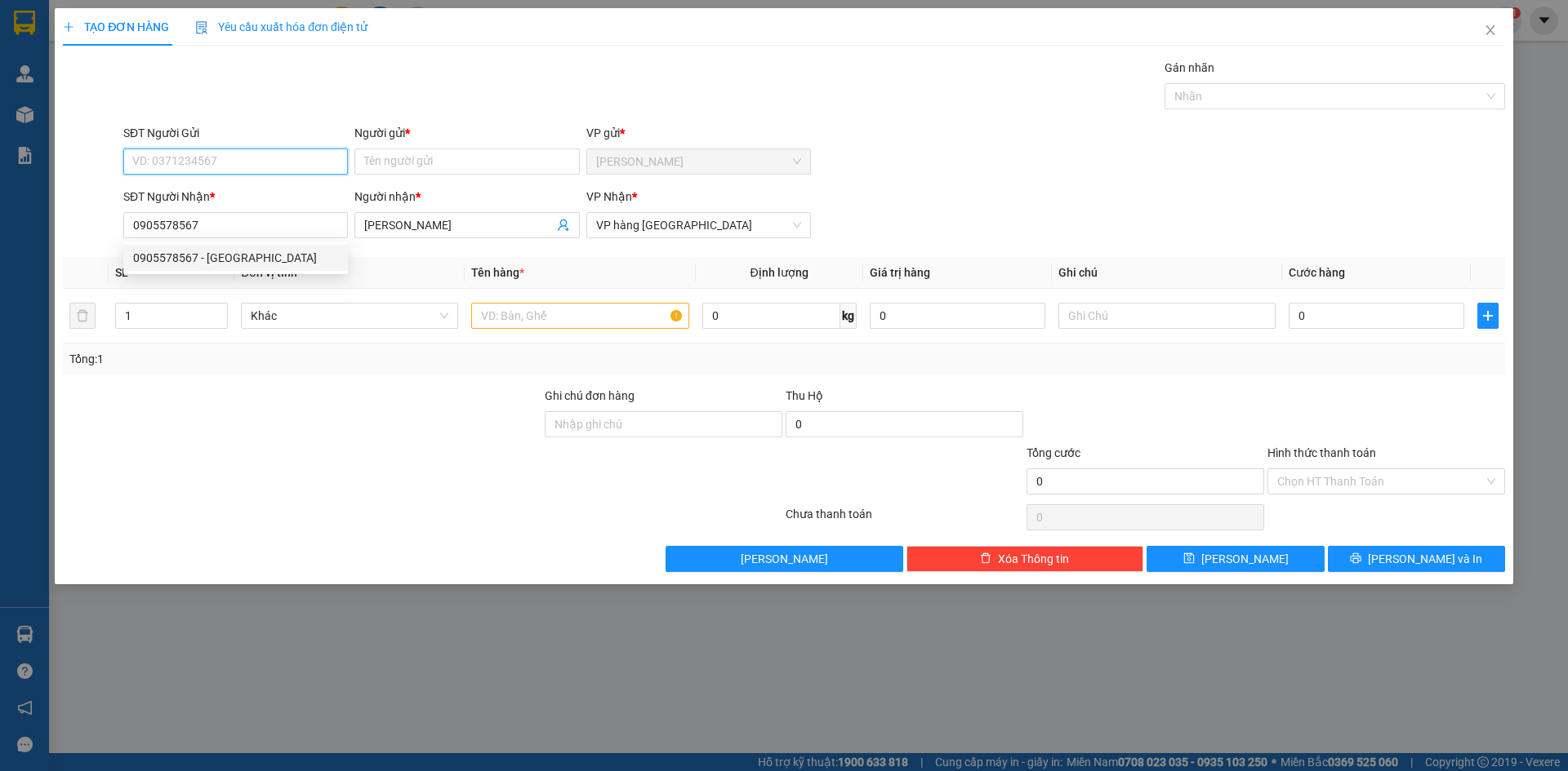
click at [243, 169] on input "SĐT Người Gửi" at bounding box center [235, 161] width 225 height 26
click at [257, 187] on div "0869233569 - CTY Á CHÂU" at bounding box center [235, 194] width 205 height 18
click at [519, 312] on input "text" at bounding box center [580, 316] width 217 height 26
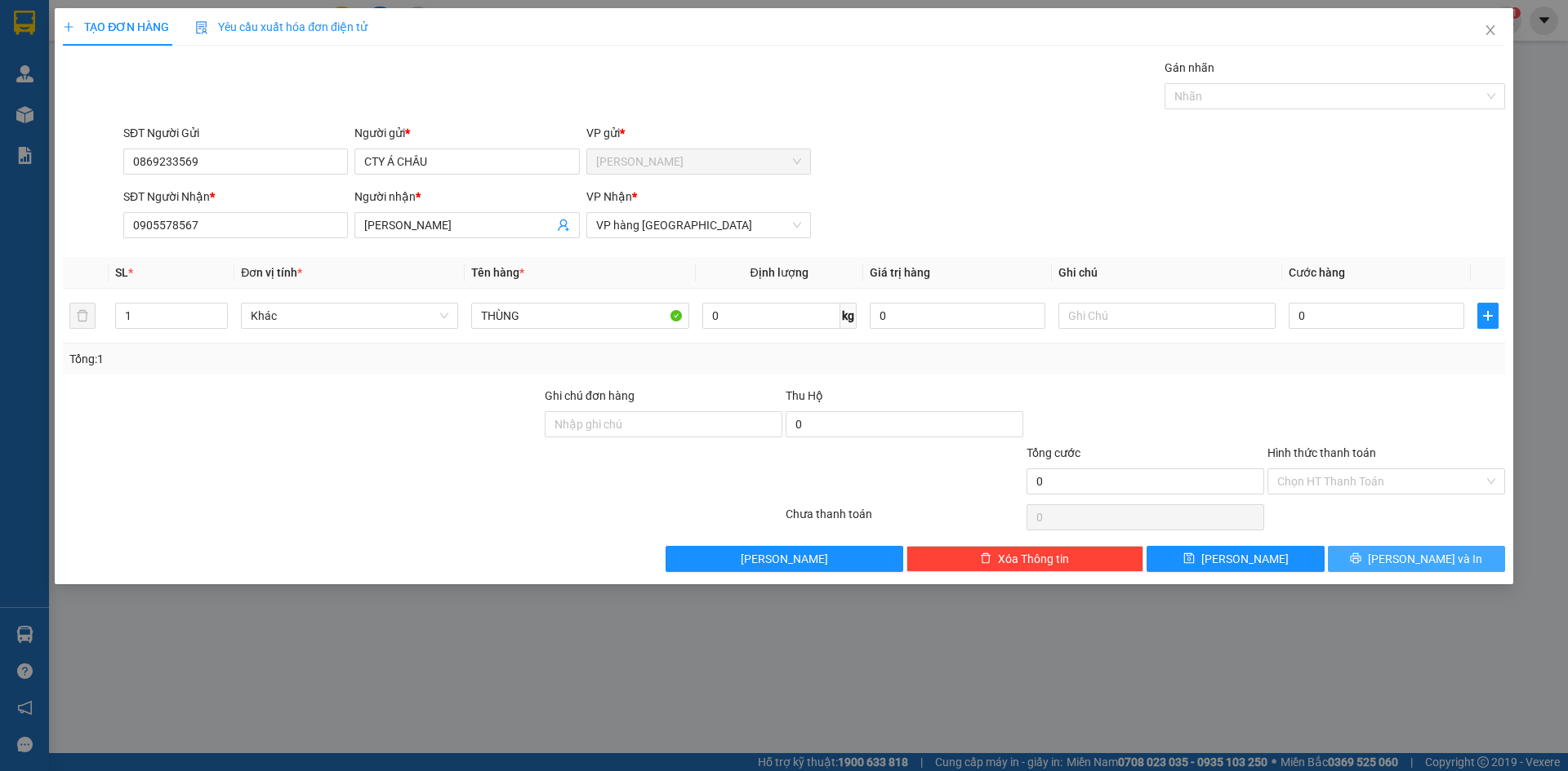
click at [1425, 551] on span "[PERSON_NAME] và In" at bounding box center [1426, 559] width 114 height 18
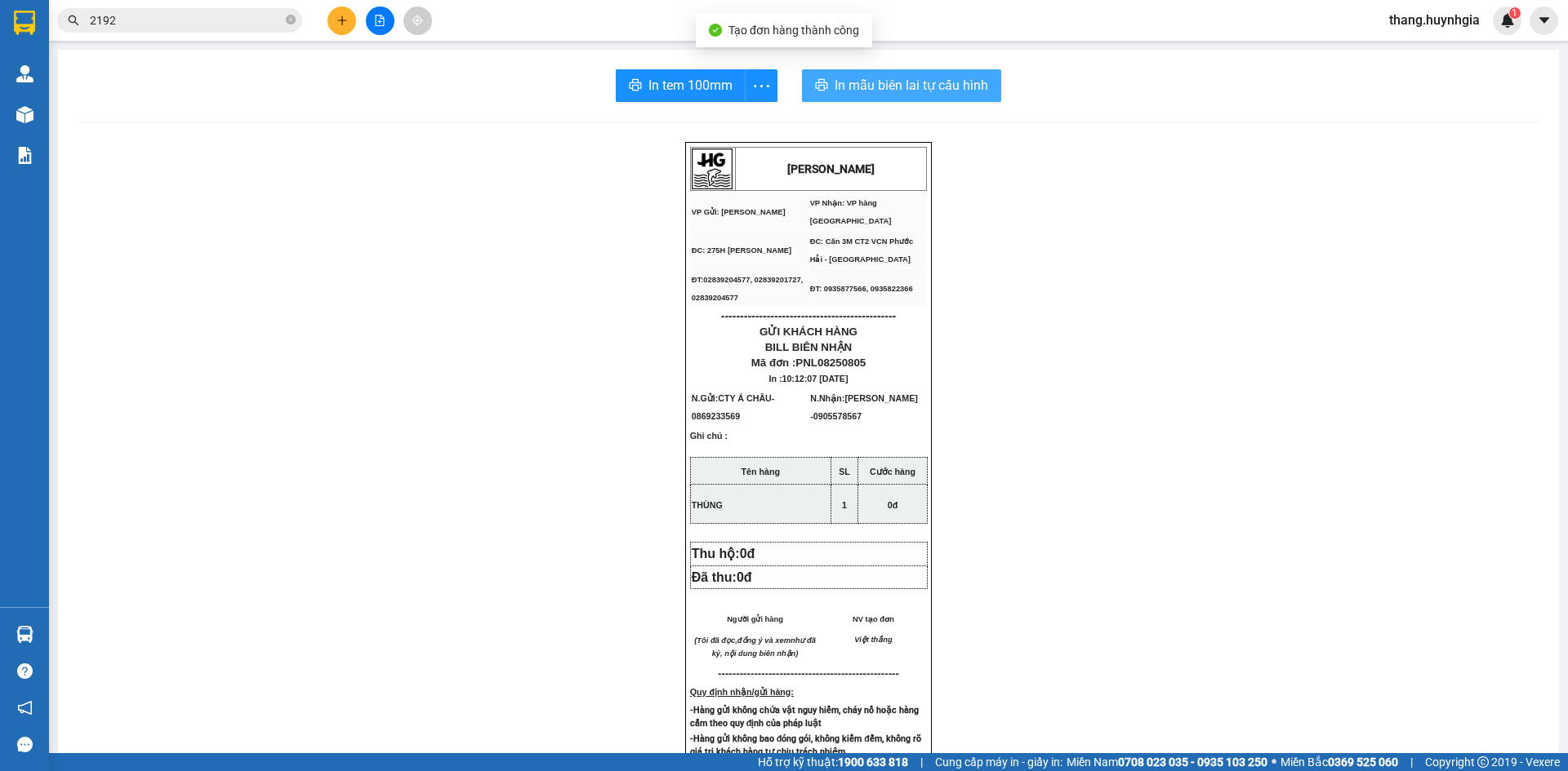
click at [866, 97] on button "In mẫu biên lai tự cấu hình" at bounding box center [902, 86] width 200 height 33
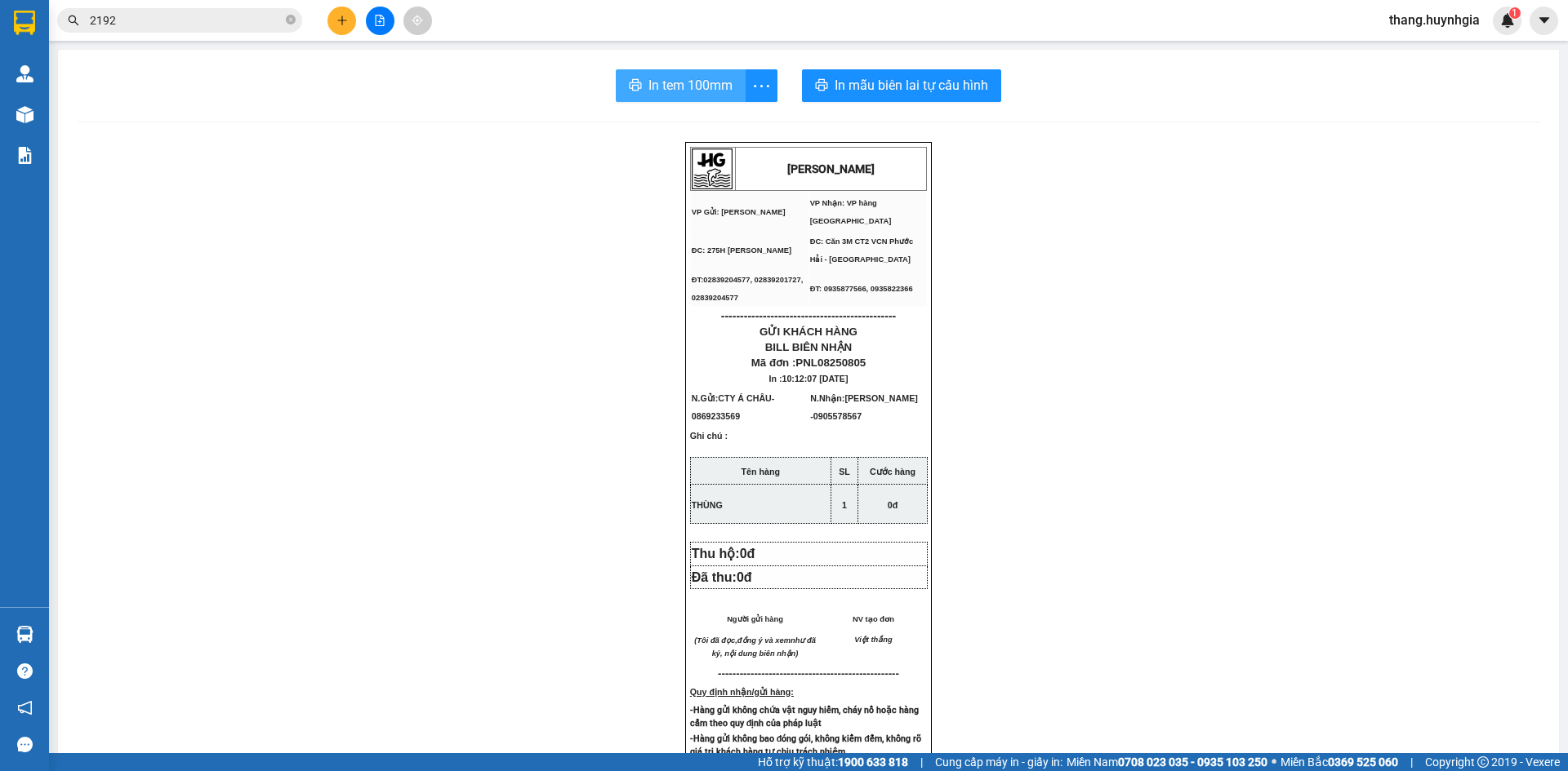
click at [702, 80] on span "In tem 100mm" at bounding box center [690, 85] width 84 height 20
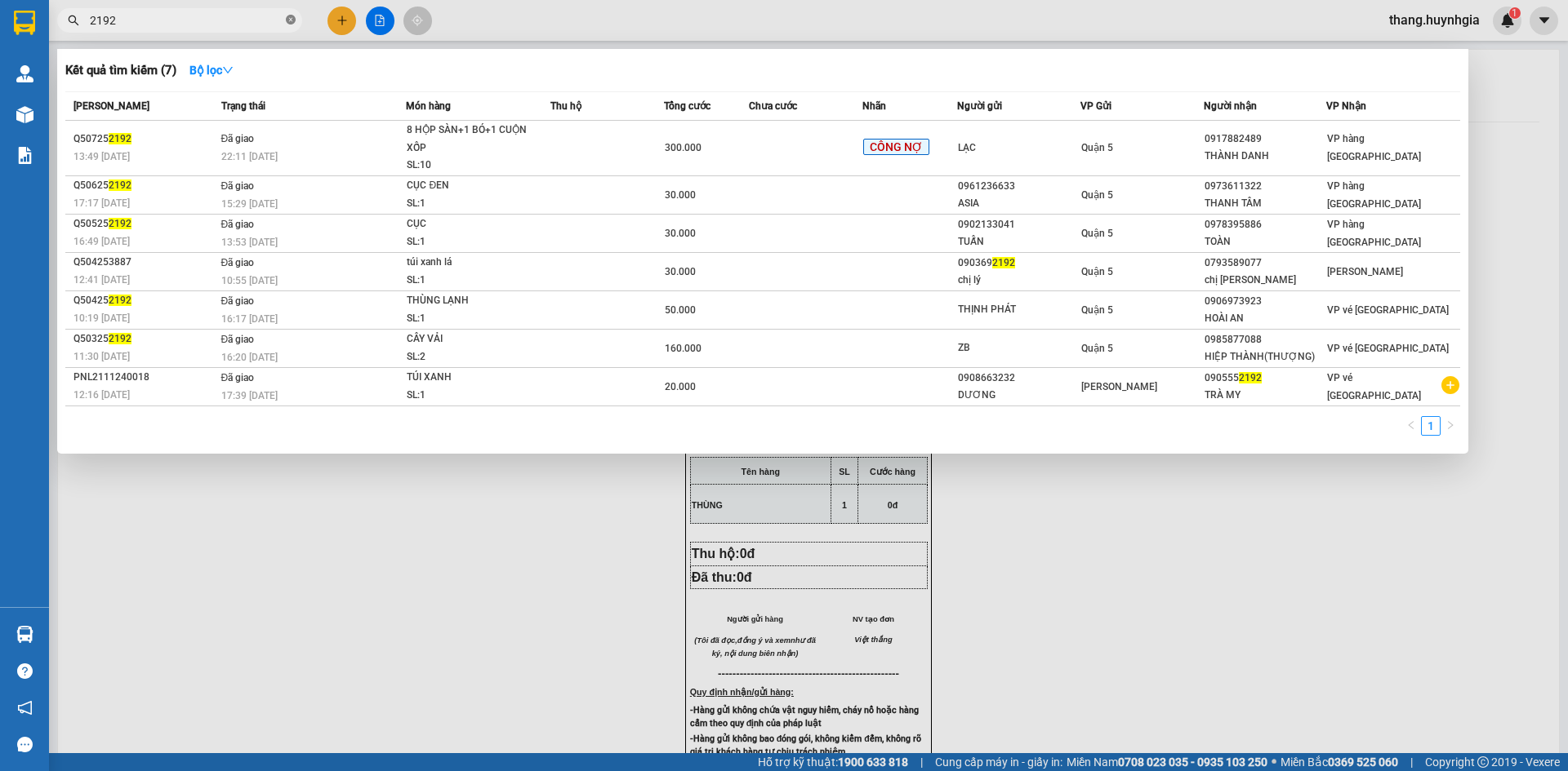
click at [288, 23] on icon "close-circle" at bounding box center [291, 19] width 10 height 10
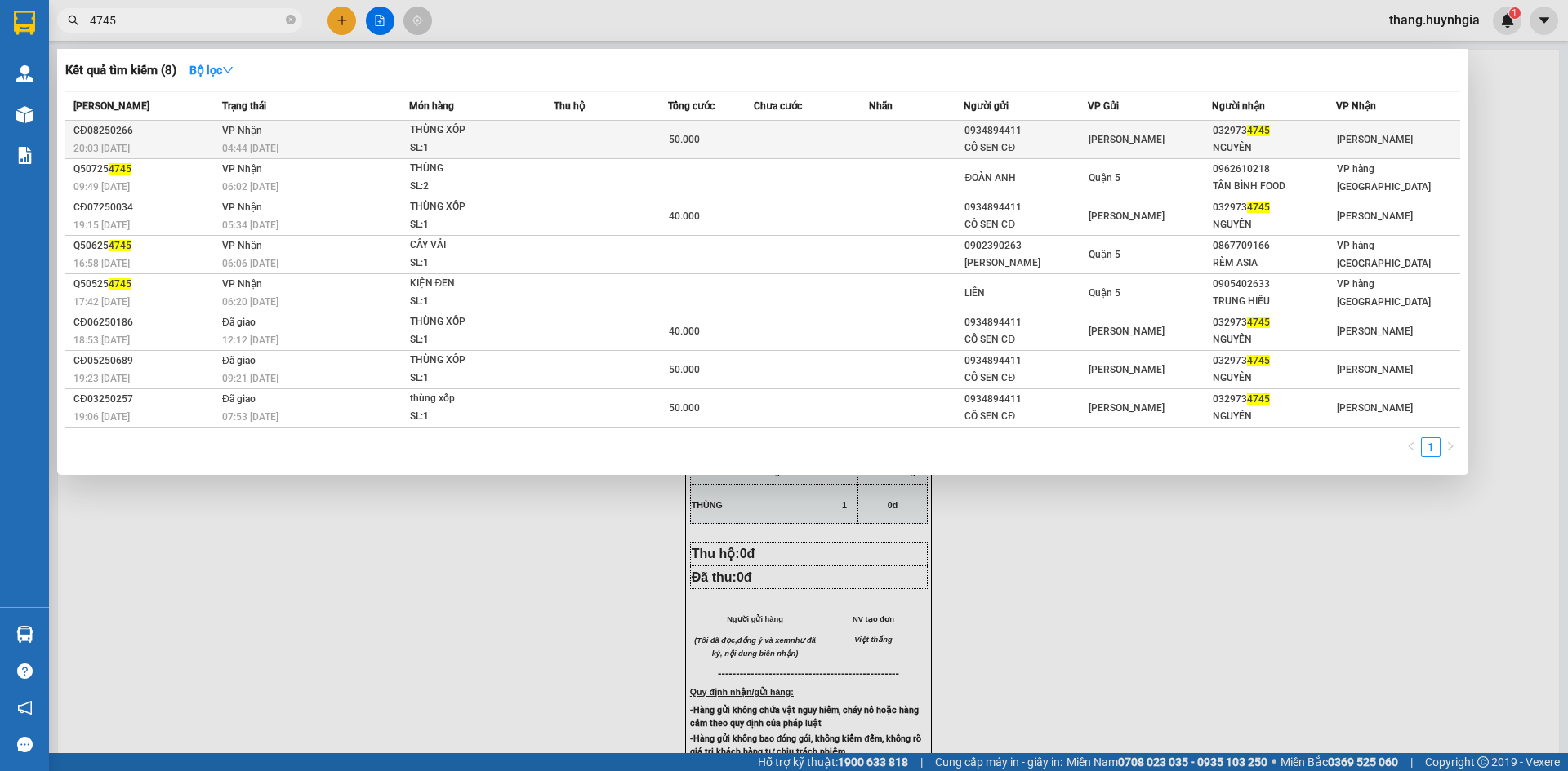
click at [1075, 138] on div "0934894411" at bounding box center [1025, 131] width 122 height 17
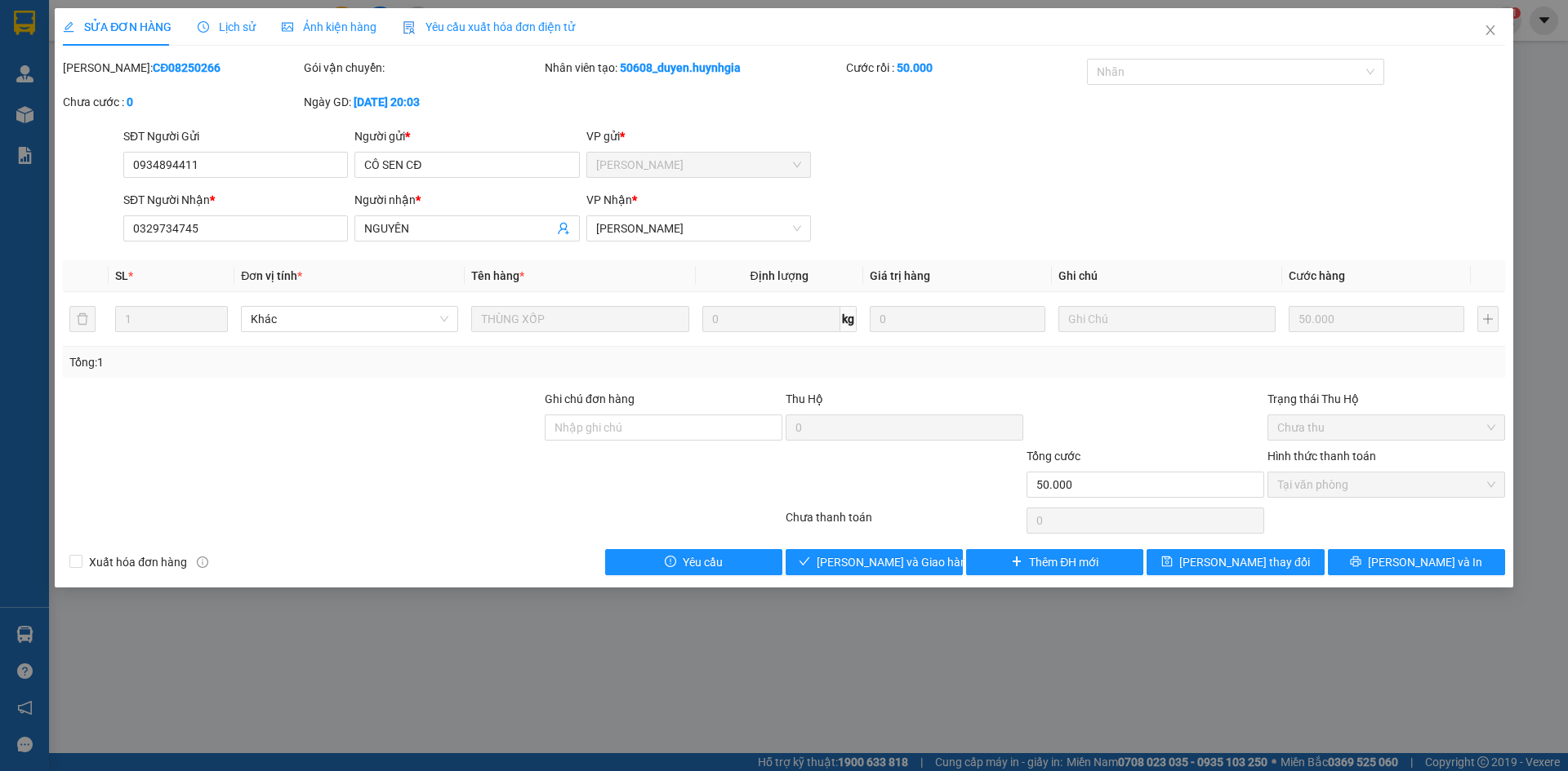
drag, startPoint x: 907, startPoint y: 584, endPoint x: 900, endPoint y: 576, distance: 10.6
click at [900, 576] on div "SỬA ĐƠN HÀNG Lịch sử Ảnh kiện hàng Yêu cầu xuất hóa đơn điện tử Total Paid Fee …" at bounding box center [783, 297] width 1458 height 579
click at [896, 570] on span "[PERSON_NAME] và [PERSON_NAME] hàng" at bounding box center [895, 562] width 157 height 18
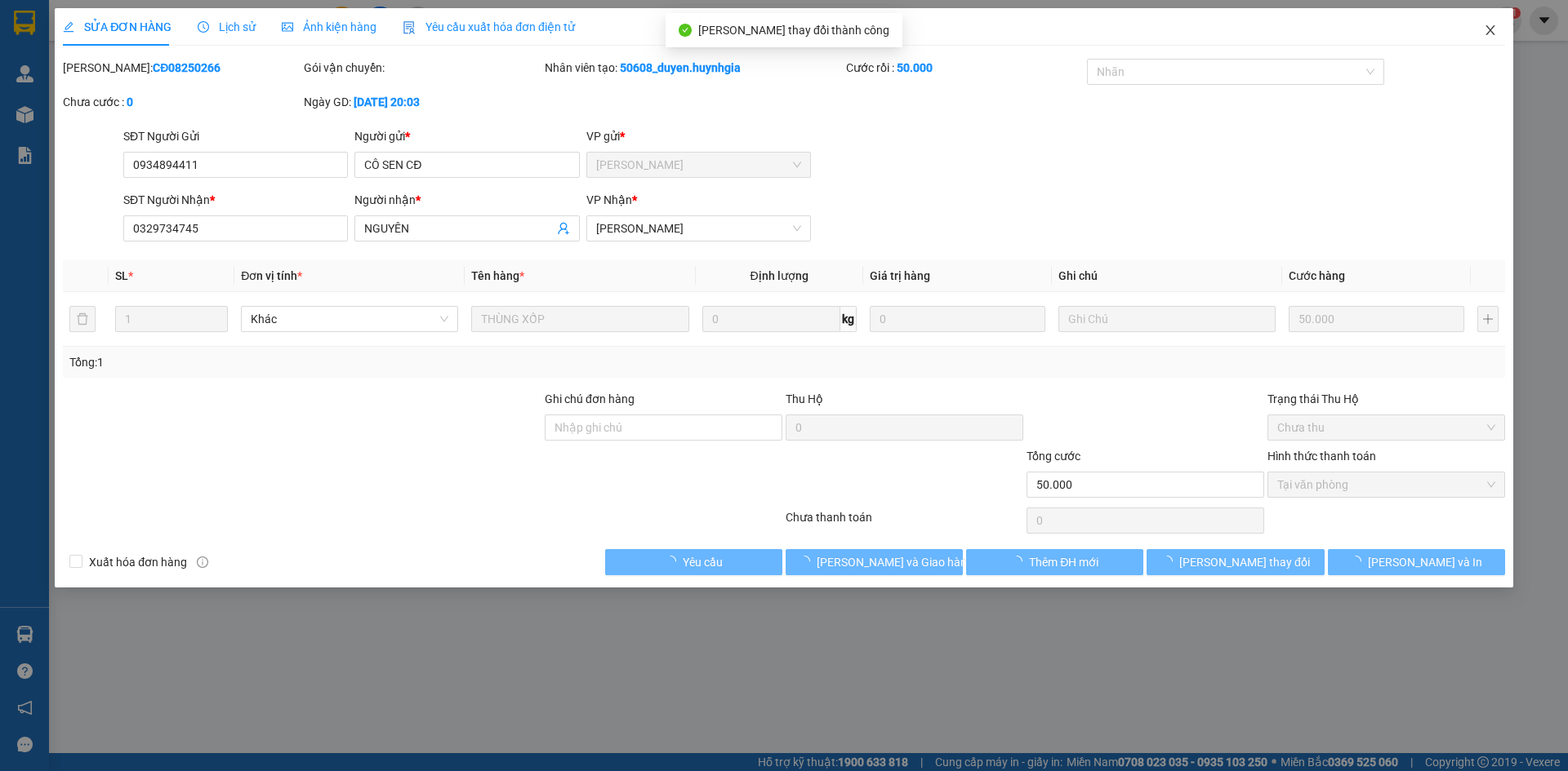
click at [1496, 31] on icon "close" at bounding box center [1490, 29] width 13 height 13
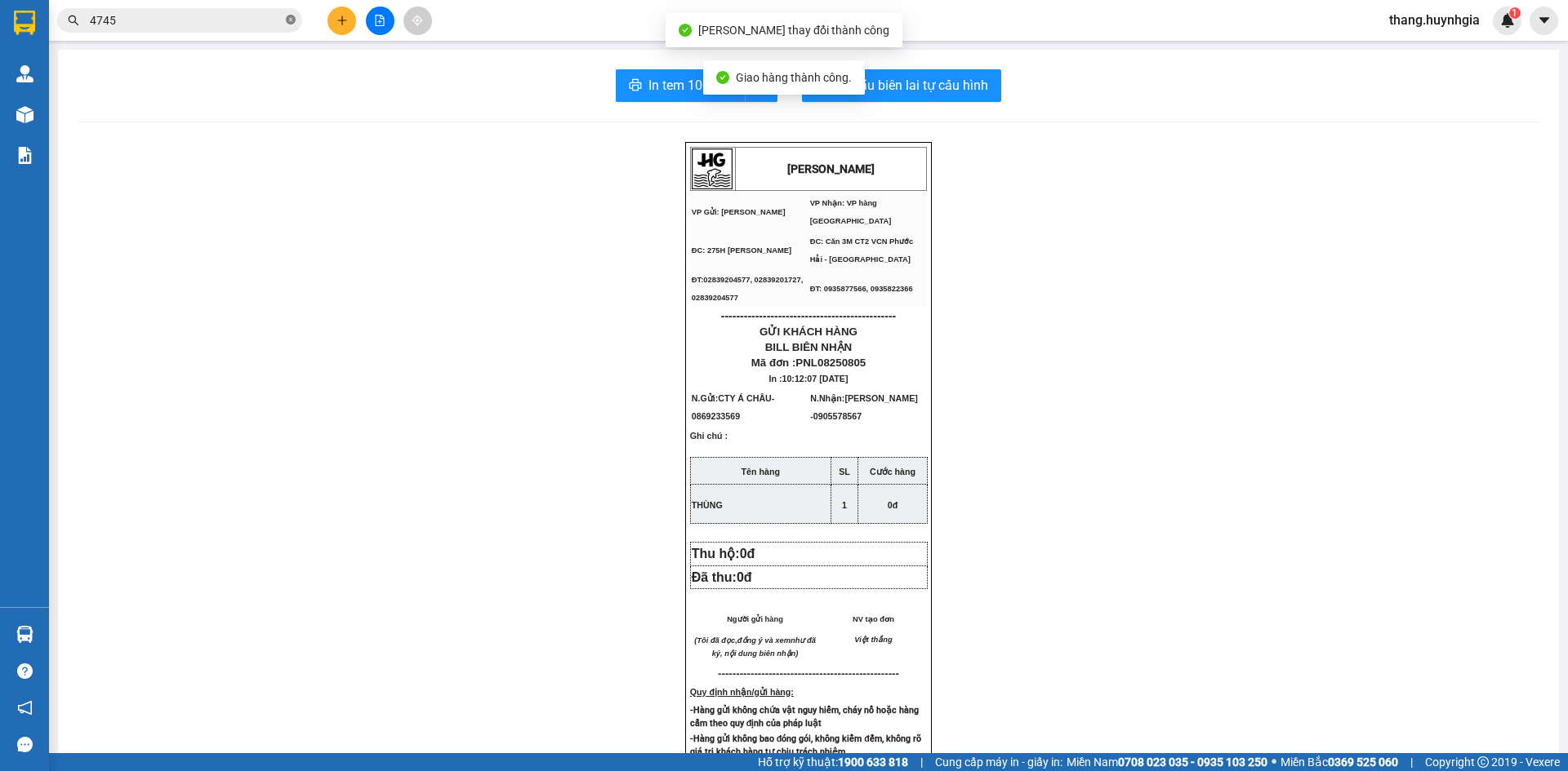
click at [292, 28] on span at bounding box center [291, 20] width 10 height 15
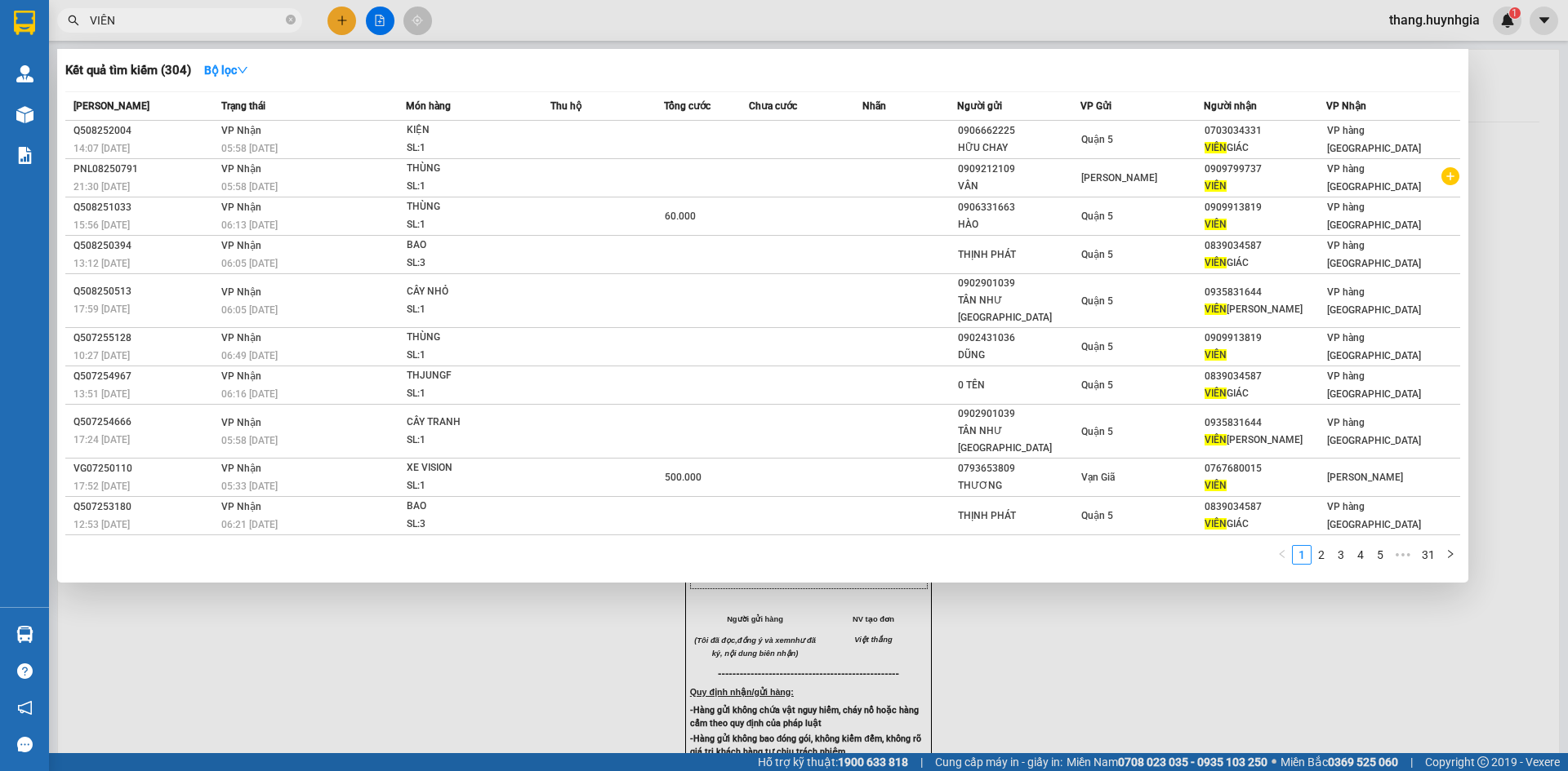
click at [382, 22] on div at bounding box center [784, 386] width 1568 height 771
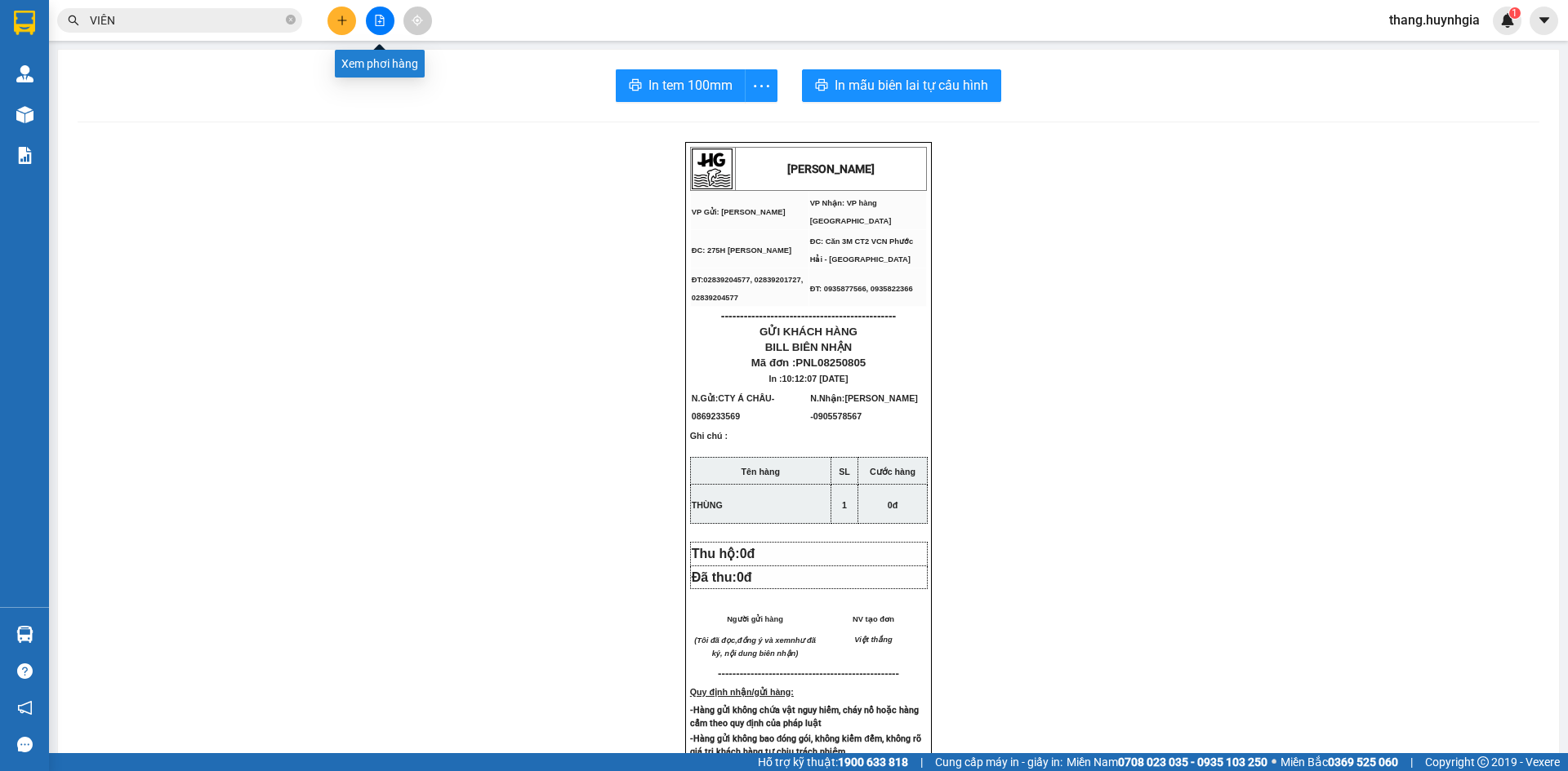
click at [382, 22] on icon "file-add" at bounding box center [380, 20] width 12 height 12
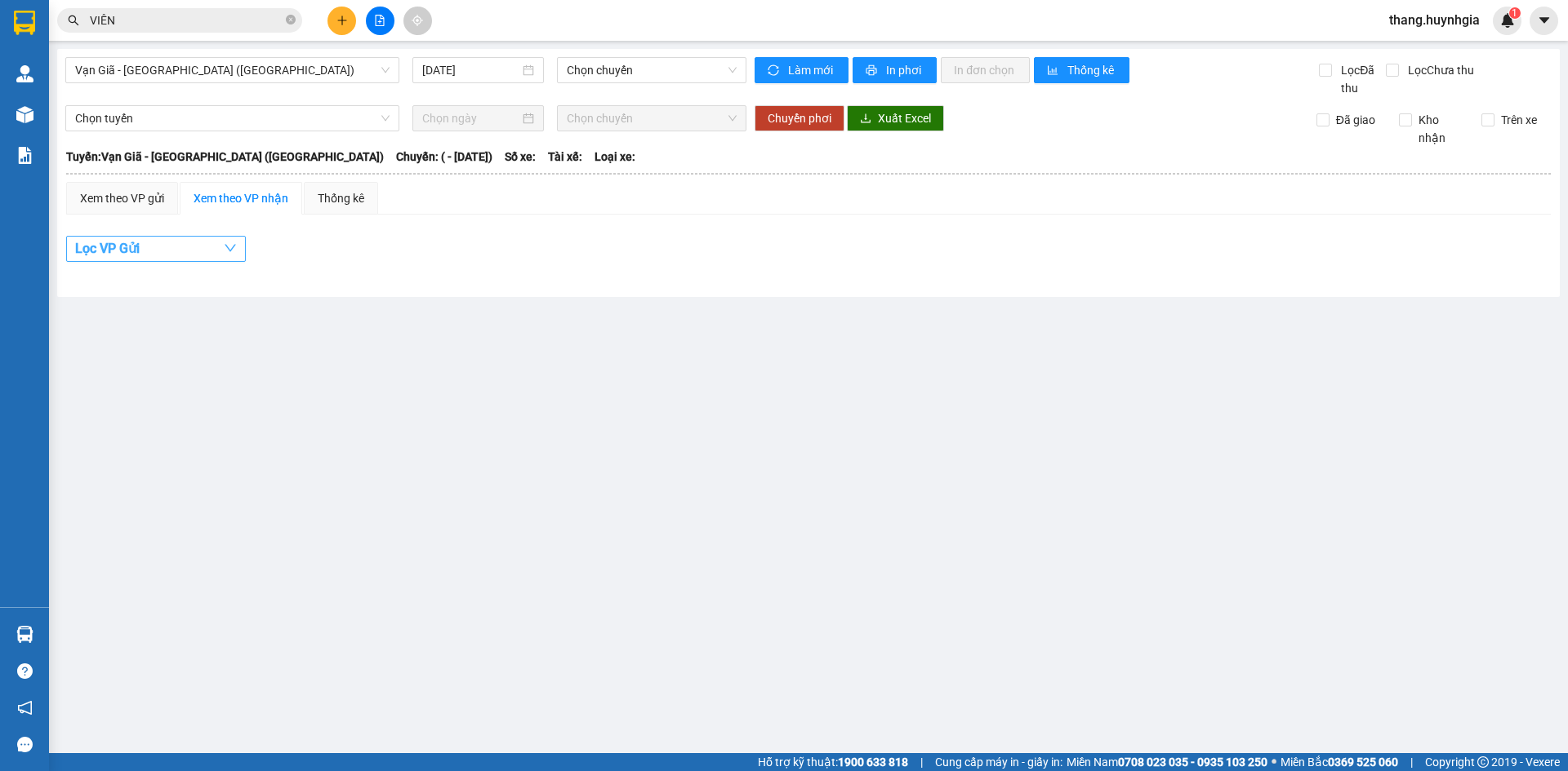
click at [133, 252] on span "Lọc VP Gửi" at bounding box center [108, 248] width 65 height 20
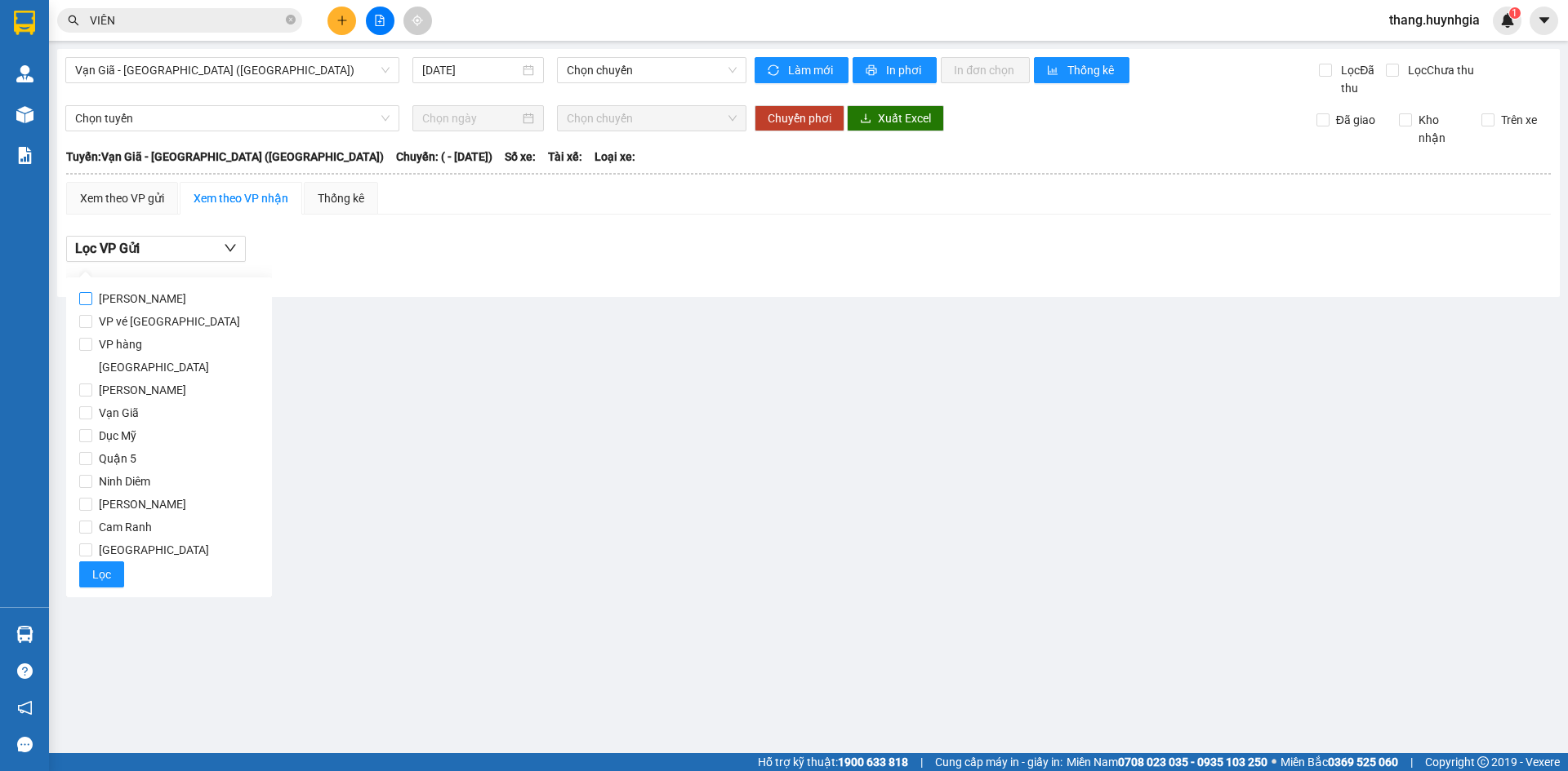
click at [142, 298] on span "[PERSON_NAME]" at bounding box center [142, 299] width 101 height 23
click at [92, 298] on input "[PERSON_NAME]" at bounding box center [85, 298] width 13 height 13
click at [97, 566] on span "Lọc" at bounding box center [101, 574] width 18 height 18
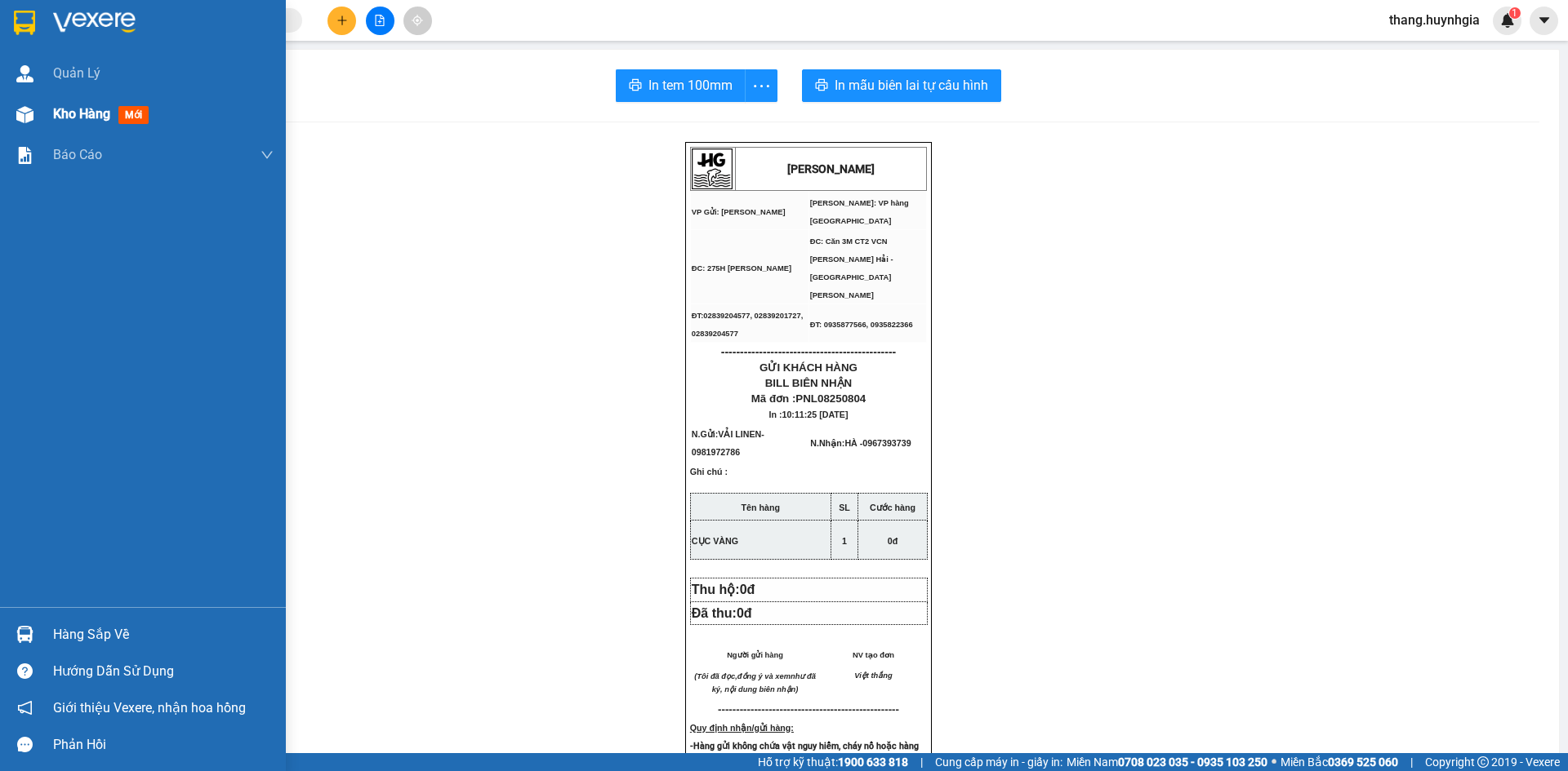
click at [44, 117] on div "Kho hàng mới" at bounding box center [142, 114] width 286 height 41
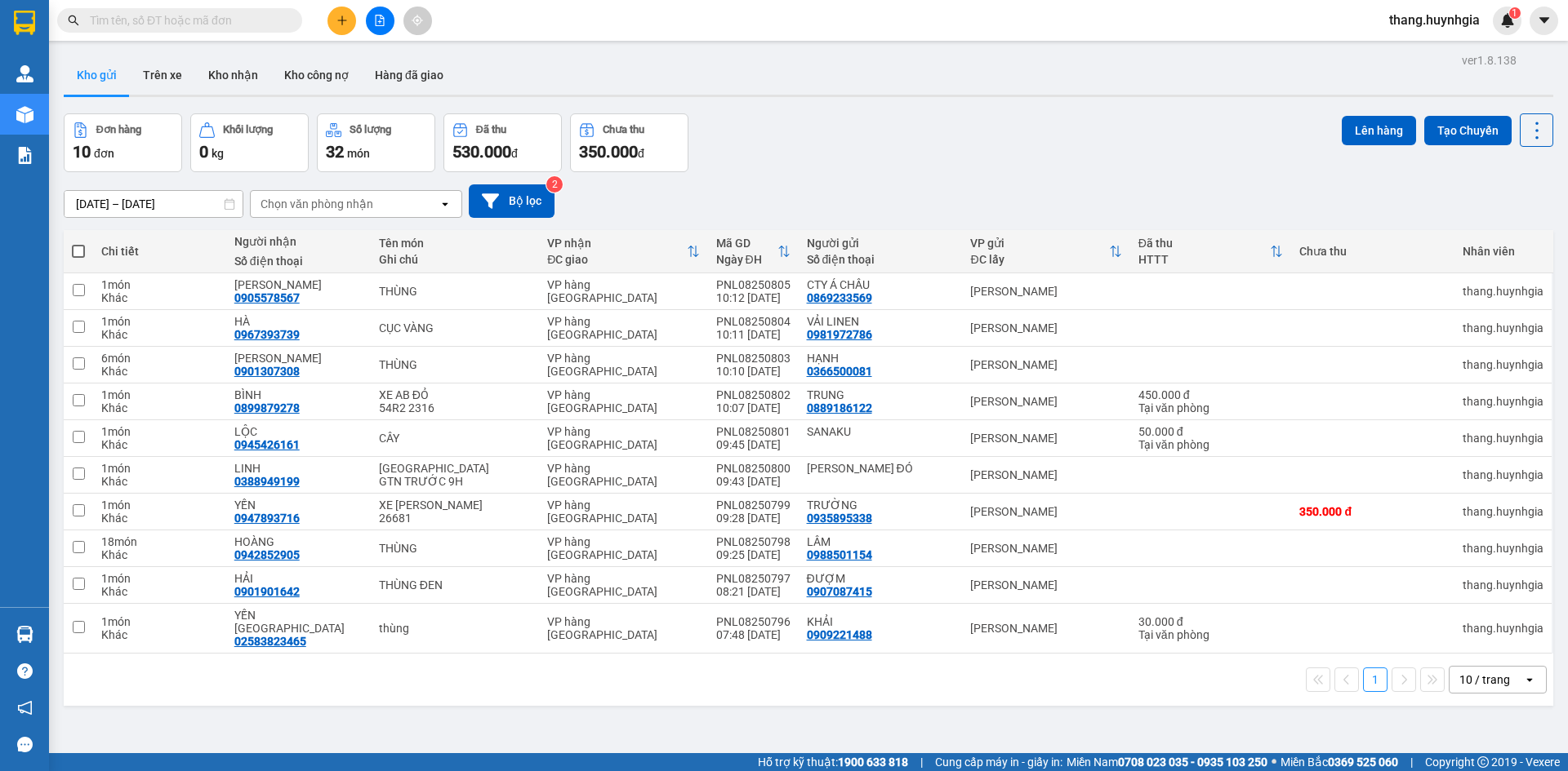
click at [359, 152] on span "món" at bounding box center [359, 153] width 23 height 13
click at [371, 134] on div "Số lượng" at bounding box center [370, 130] width 42 height 12
drag, startPoint x: 371, startPoint y: 134, endPoint x: 368, endPoint y: 200, distance: 66.1
click at [369, 140] on button "Số lượng 32 món" at bounding box center [376, 142] width 118 height 59
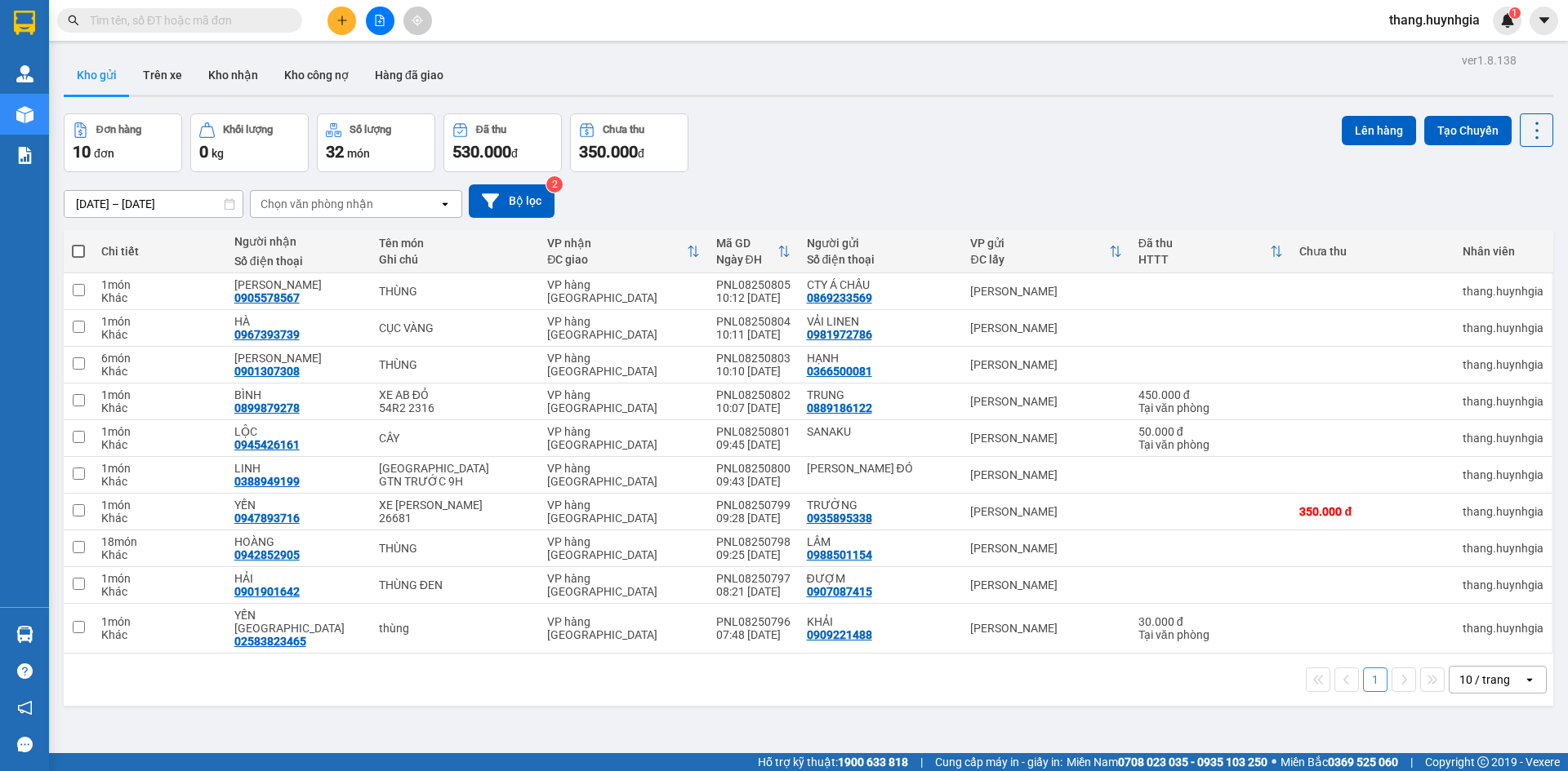
click at [366, 204] on div "Chọn văn phòng nhận" at bounding box center [317, 203] width 112 height 16
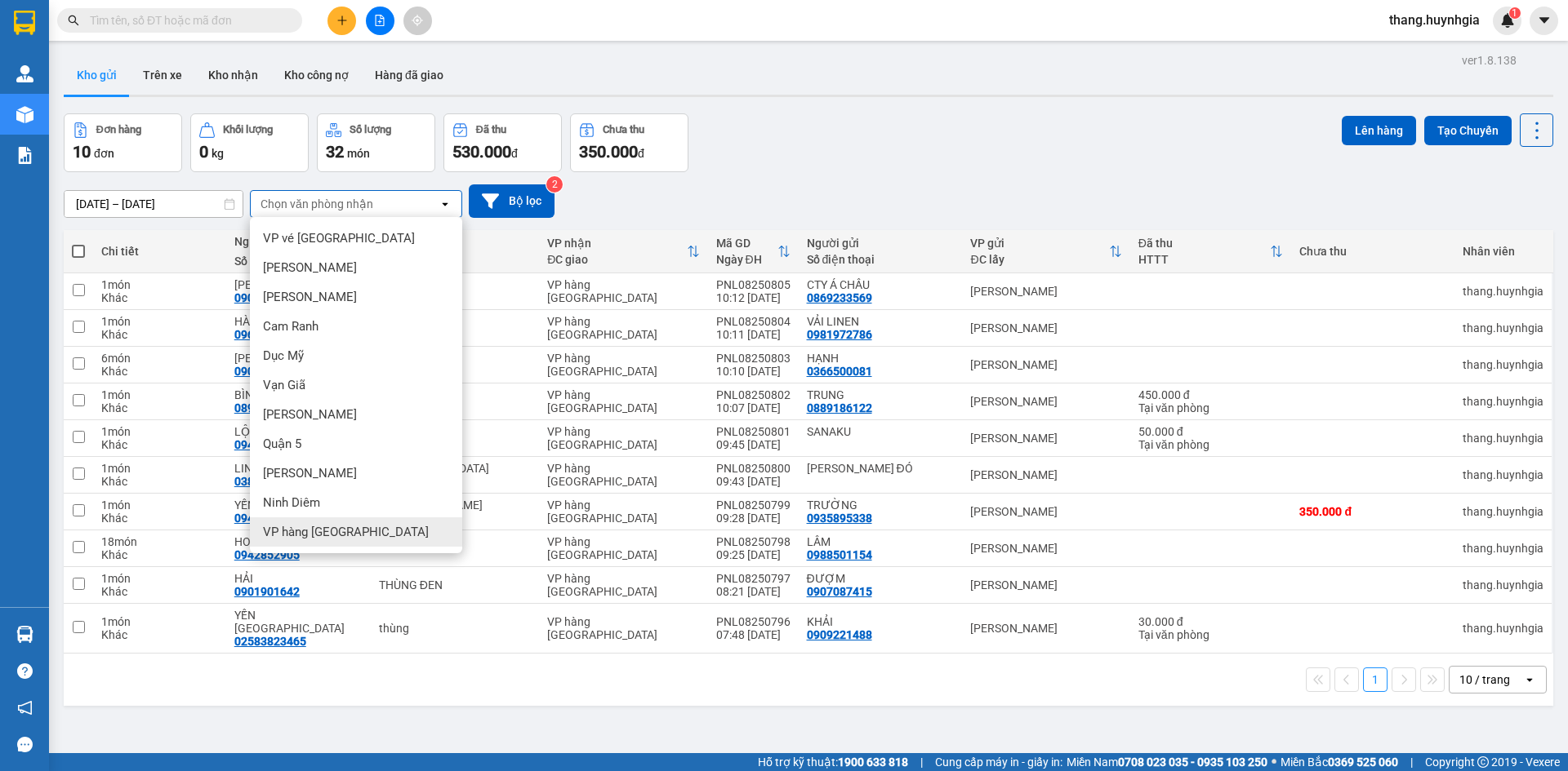
click at [313, 523] on div "VP hàng [GEOGRAPHIC_DATA]" at bounding box center [356, 532] width 212 height 29
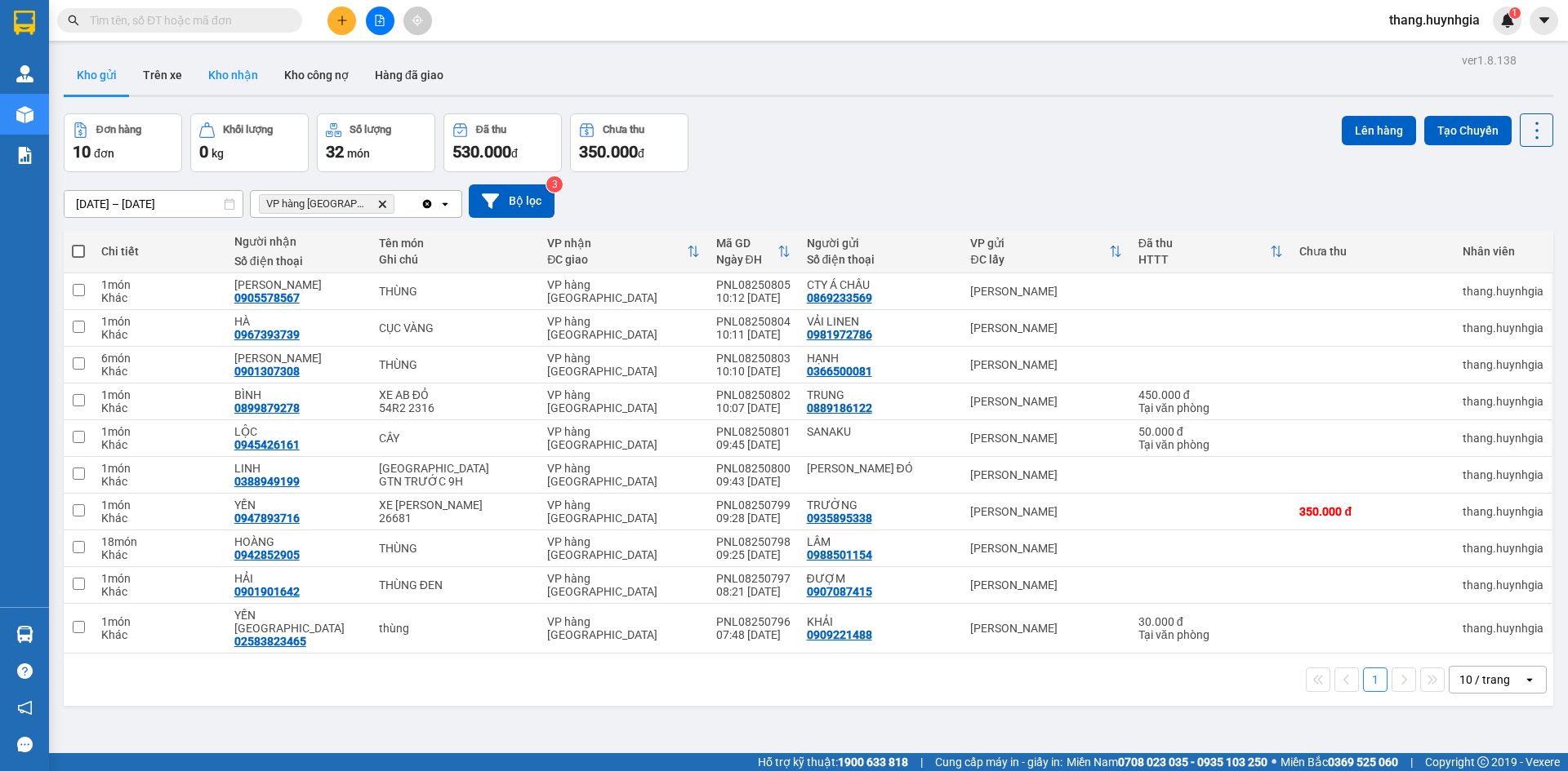
click at [210, 77] on button "Kho nhận" at bounding box center [233, 75] width 76 height 39
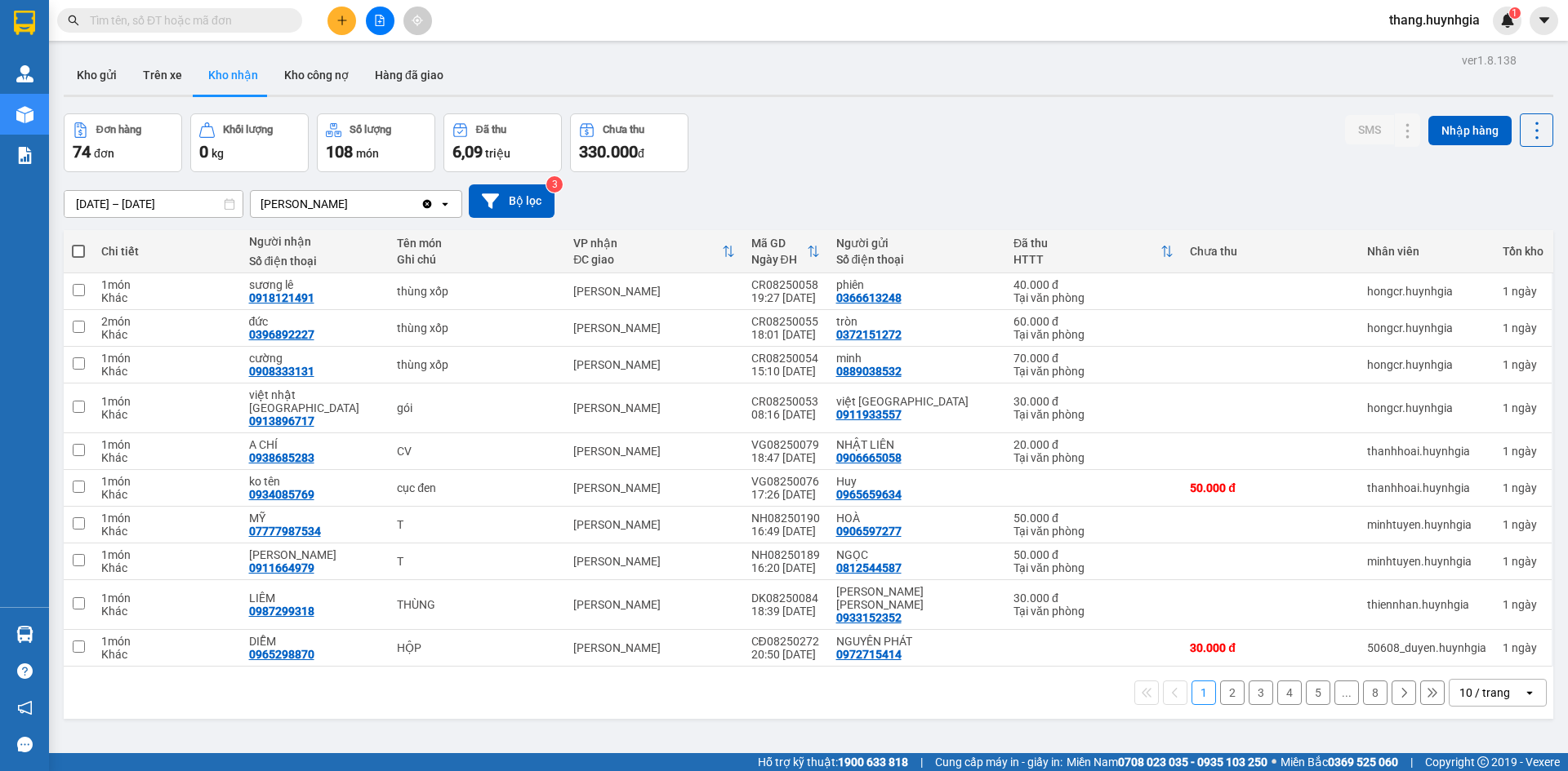
click at [1207, 679] on div "1 2 3 4 5 ... 8 10 / trang open" at bounding box center [808, 693] width 1477 height 28
click at [1220, 681] on button "2" at bounding box center [1232, 693] width 24 height 24
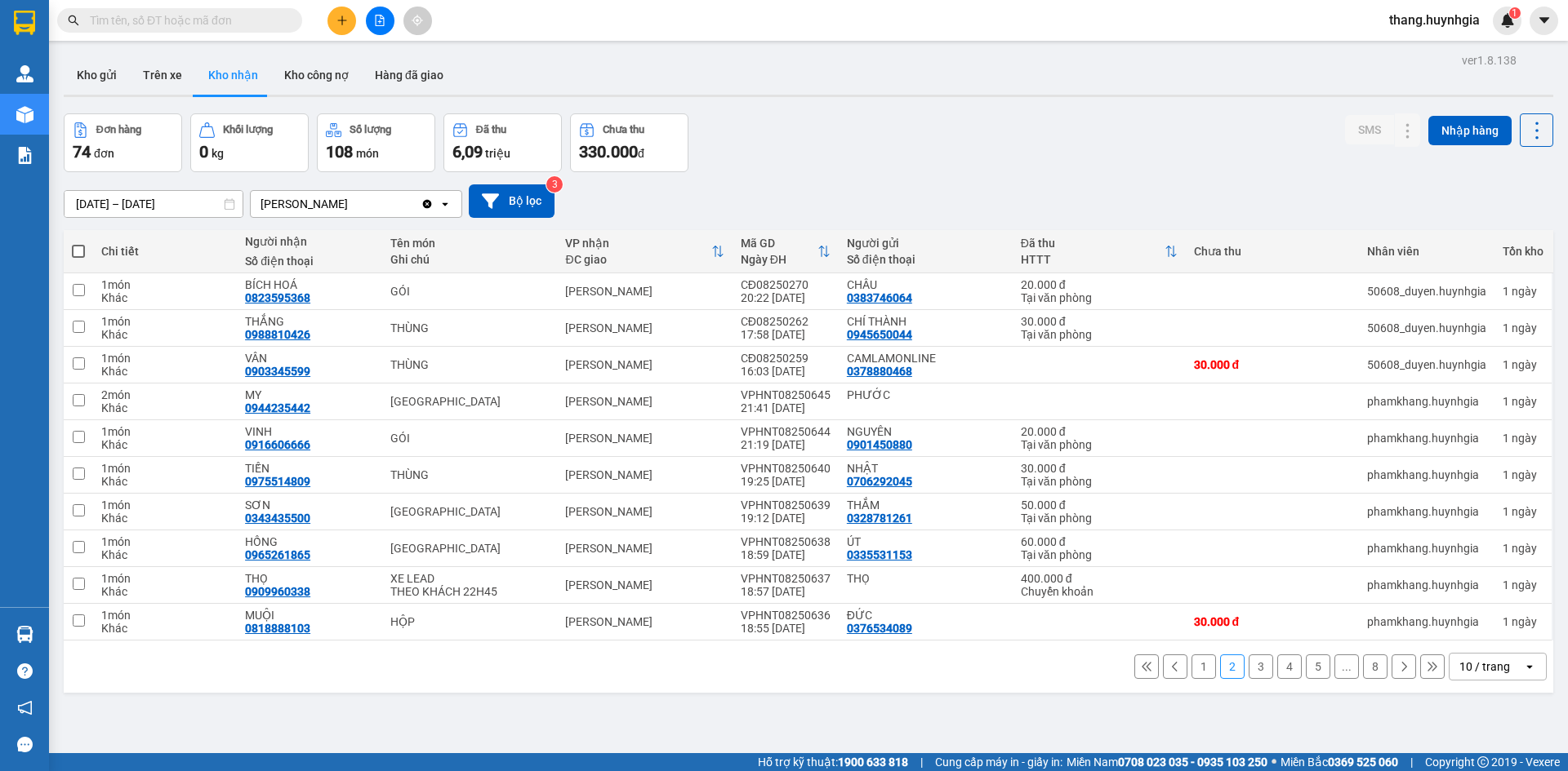
click at [254, 19] on input "text" at bounding box center [186, 20] width 193 height 18
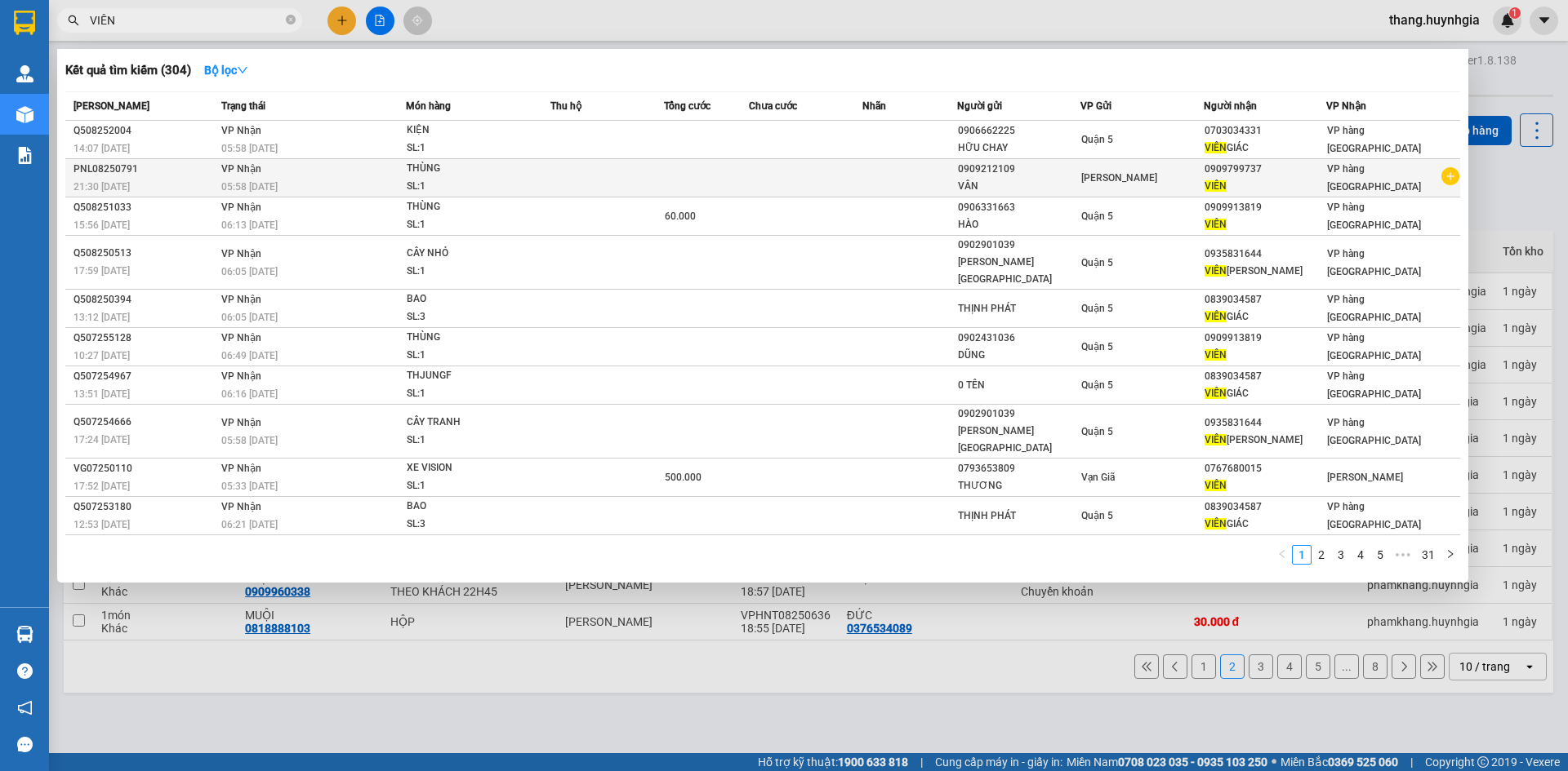
type input "VIÊN"
click at [702, 184] on td at bounding box center [706, 178] width 85 height 39
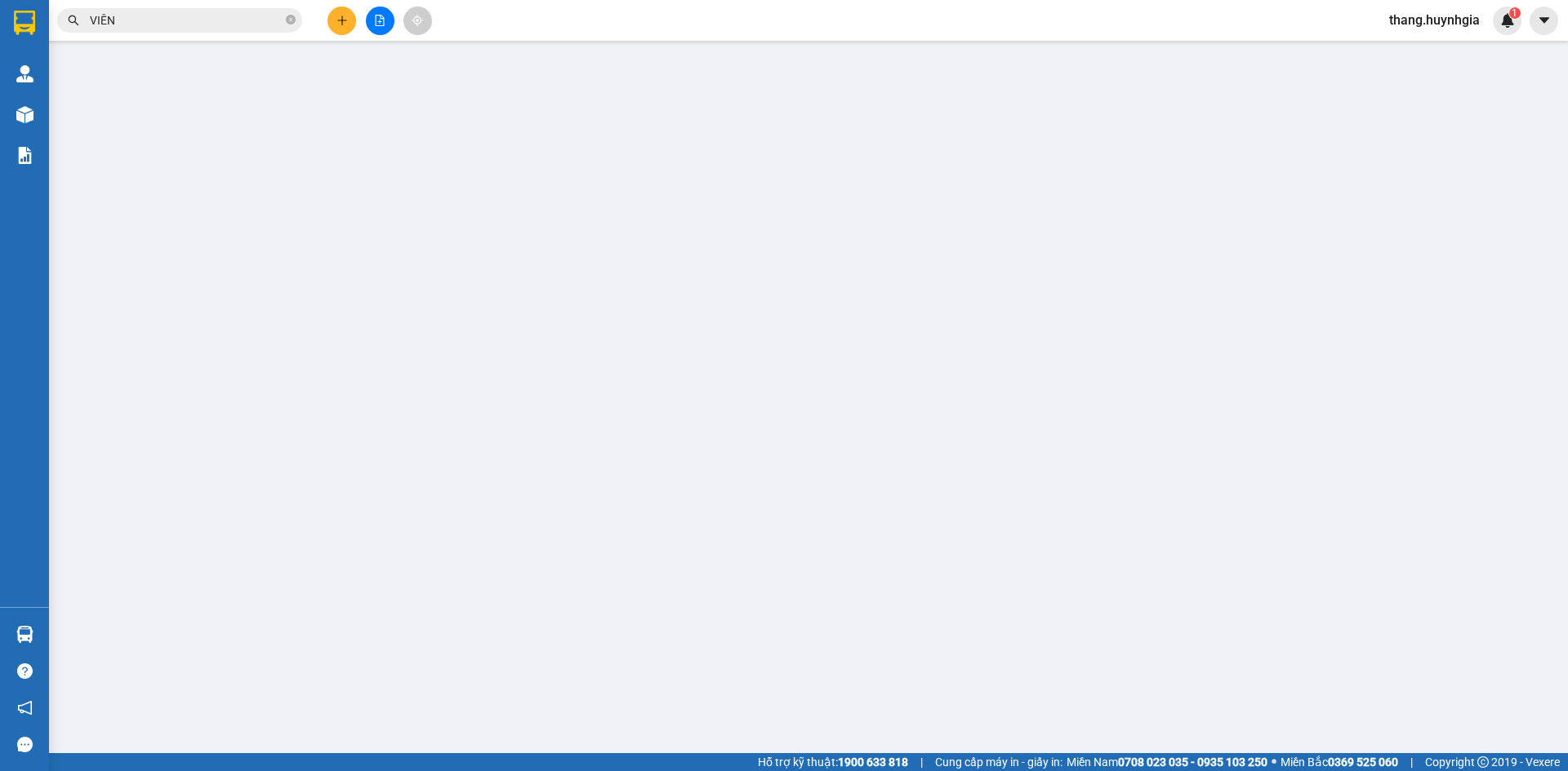
type input "0909212109"
type input "VÂN"
type input "0909799737"
type input "VIÊN"
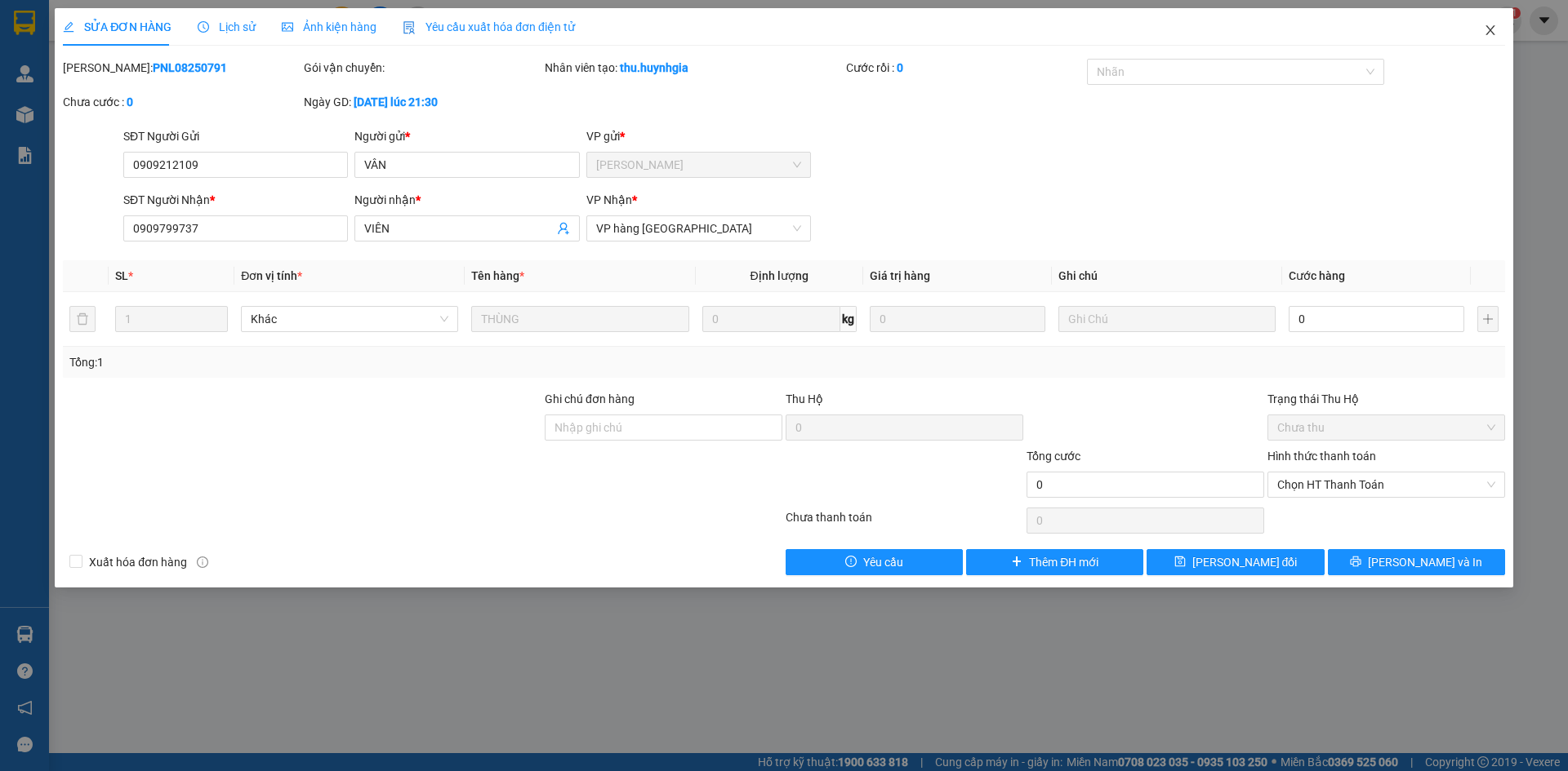
click at [1492, 26] on icon "close" at bounding box center [1490, 29] width 13 height 13
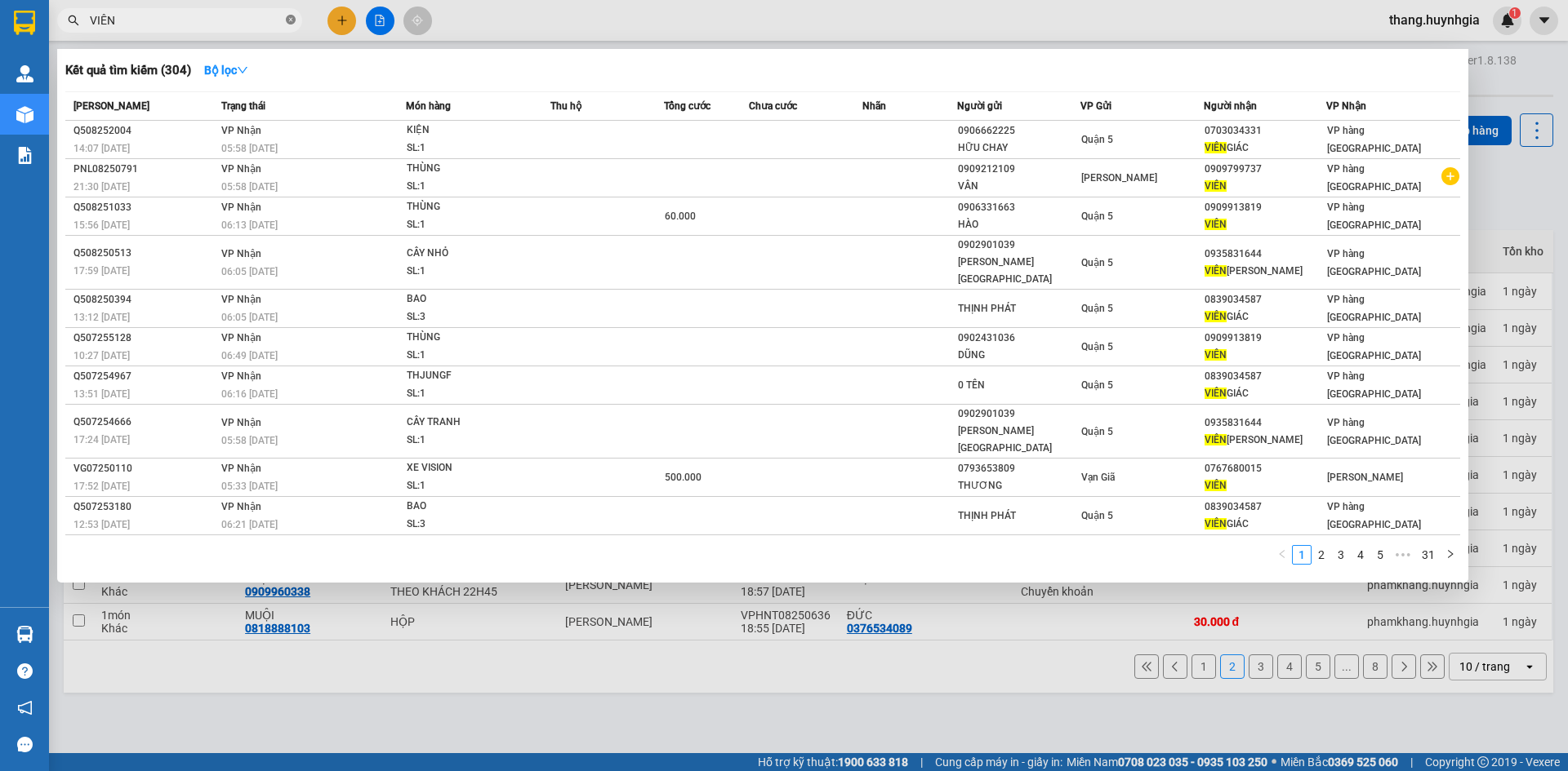
click at [289, 18] on icon "close-circle" at bounding box center [291, 19] width 10 height 10
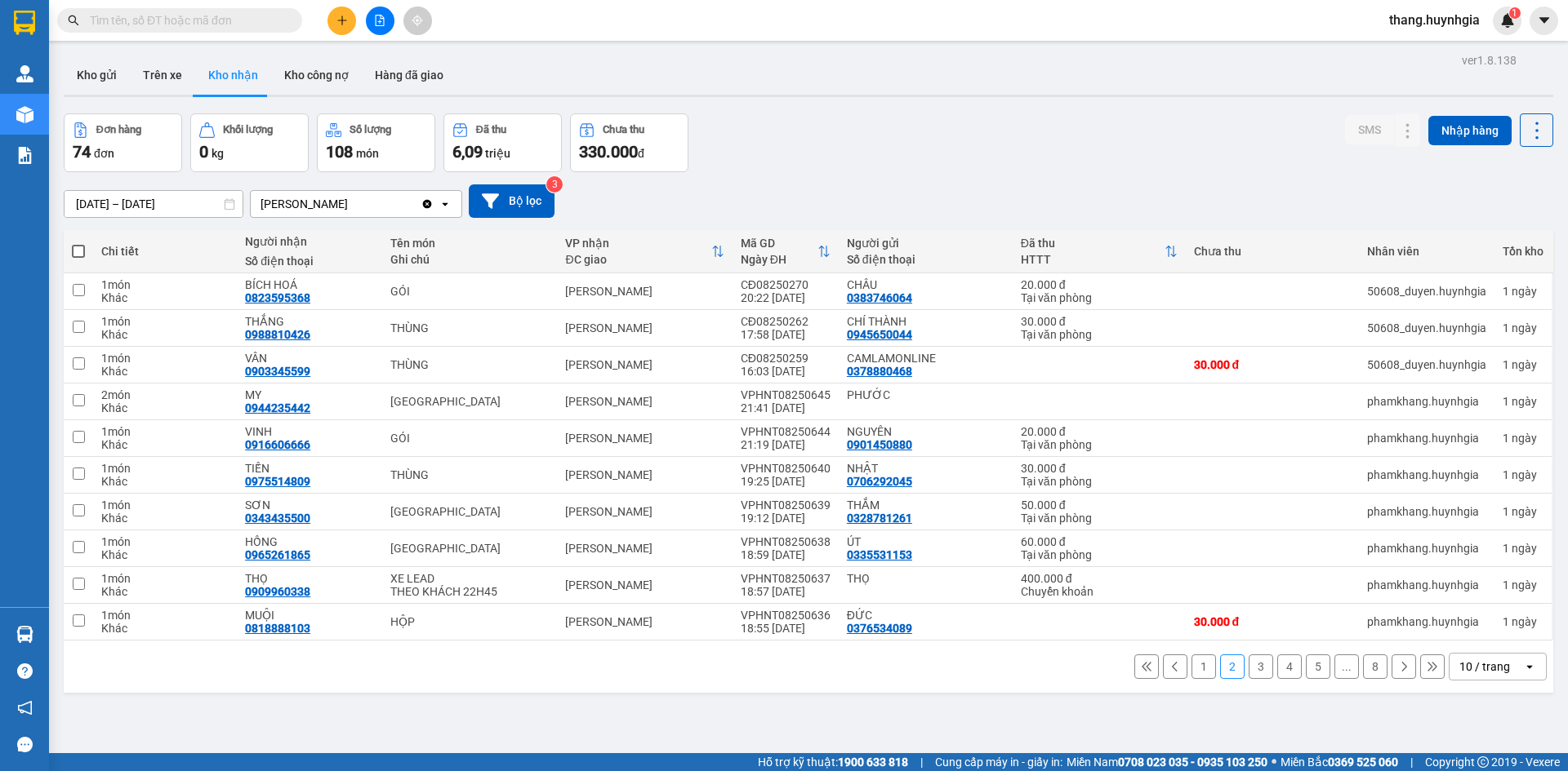
click at [347, 32] on button at bounding box center [341, 20] width 28 height 28
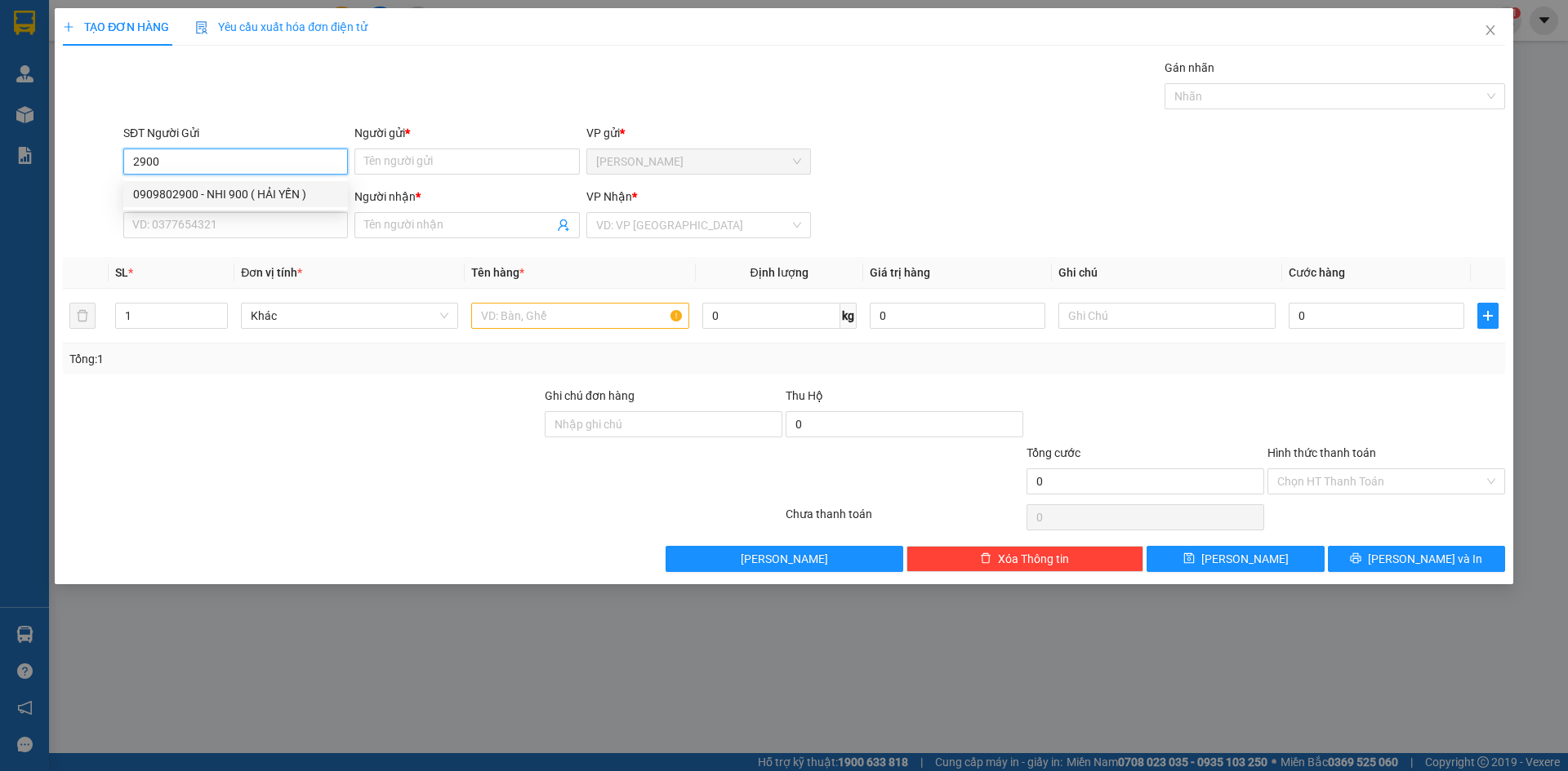
drag, startPoint x: 264, startPoint y: 200, endPoint x: 361, endPoint y: 243, distance: 106.1
click at [266, 202] on div "0909802900 - NHI 900 ( HẢI YẾN )" at bounding box center [235, 194] width 205 height 18
type input "0909802900"
type input "NHI 900 ( HẢI YẾN )"
type input "0909802900"
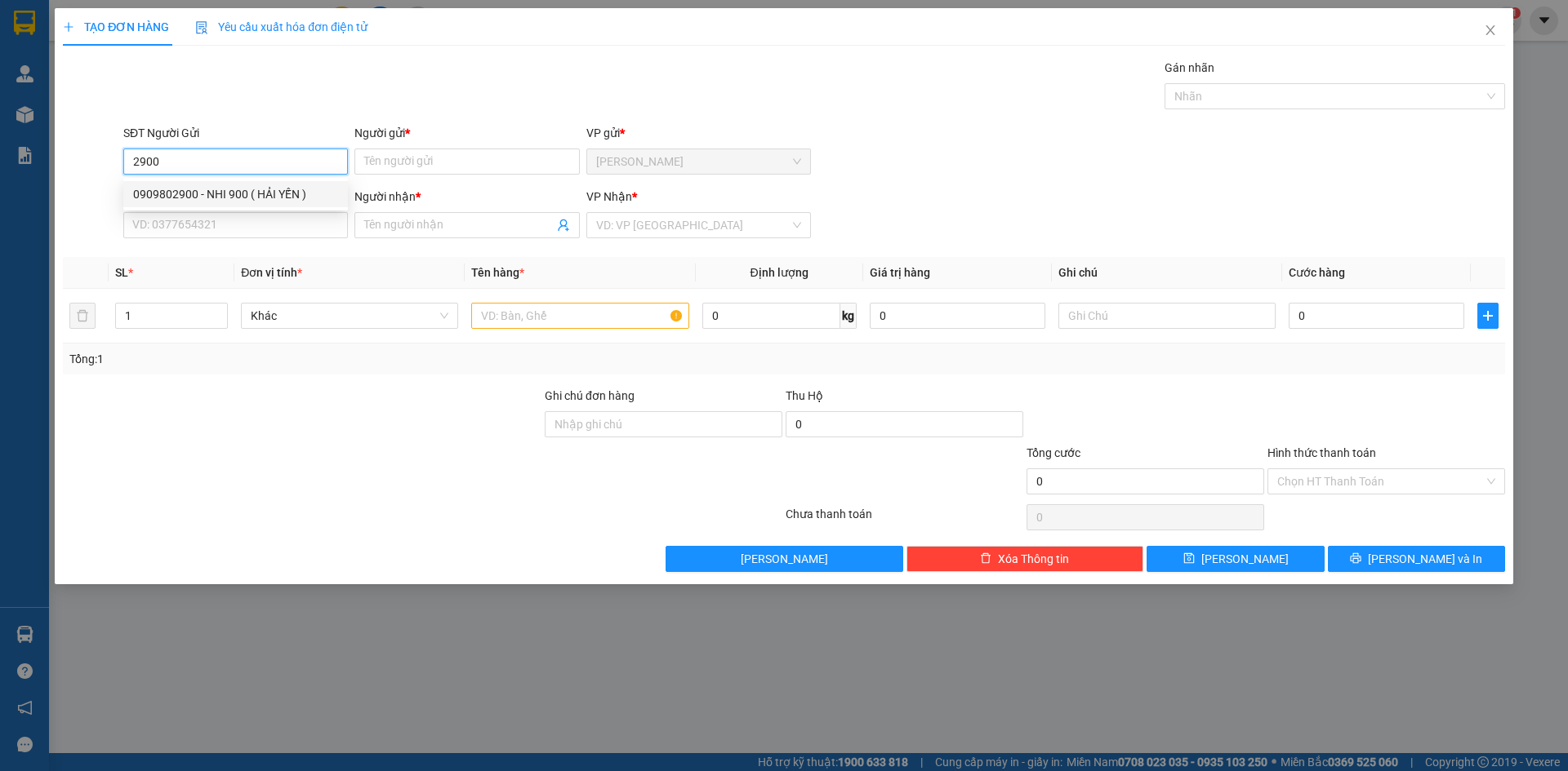
type input "NHI 900 ( HẢI YẾN )"
type input "0909802900"
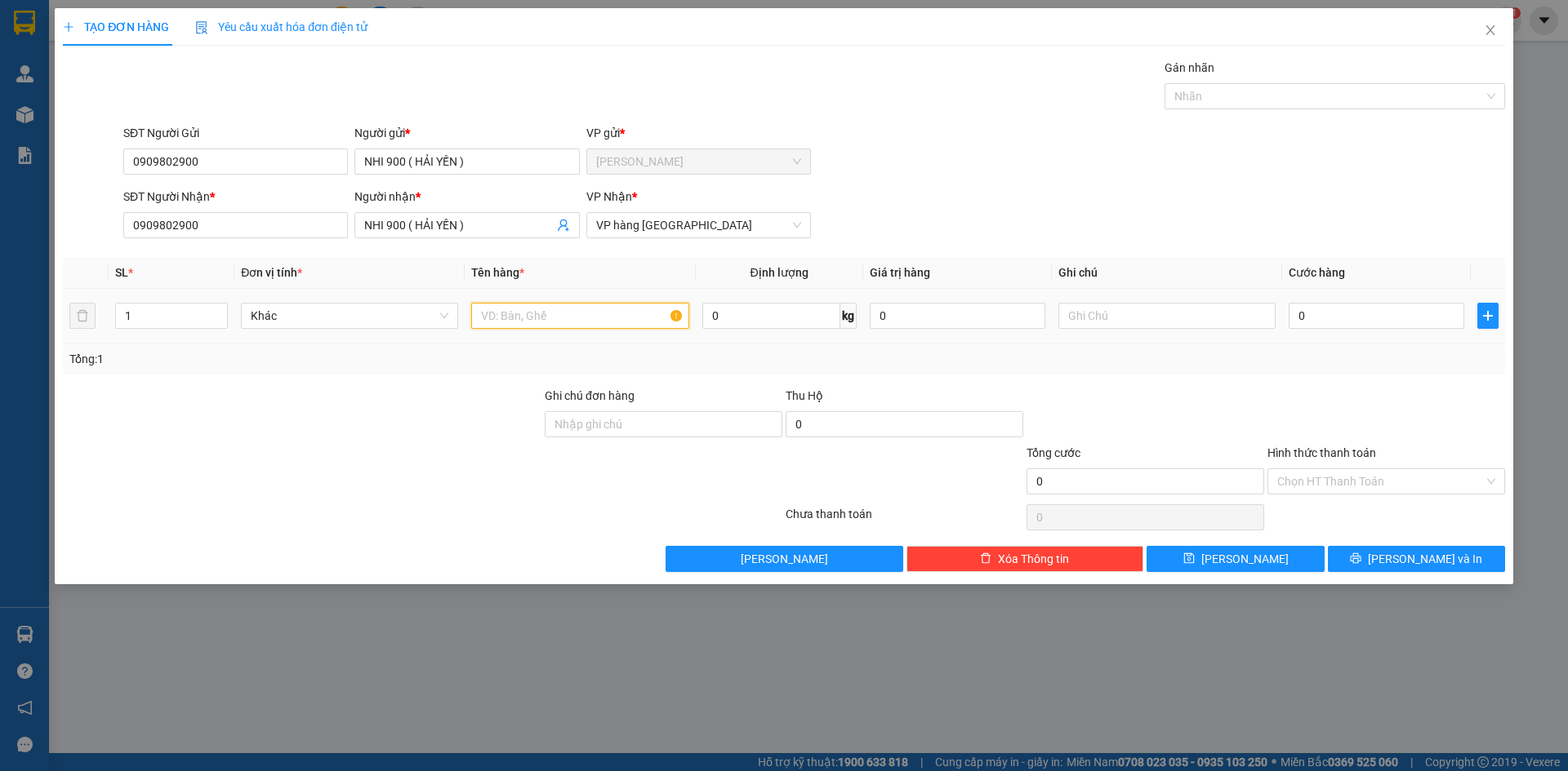
click at [535, 324] on input "text" at bounding box center [580, 316] width 217 height 26
type input "2"
click at [222, 305] on span "Increase Value" at bounding box center [218, 311] width 18 height 15
click at [600, 309] on input "text" at bounding box center [580, 316] width 217 height 26
type input "KIỆN"
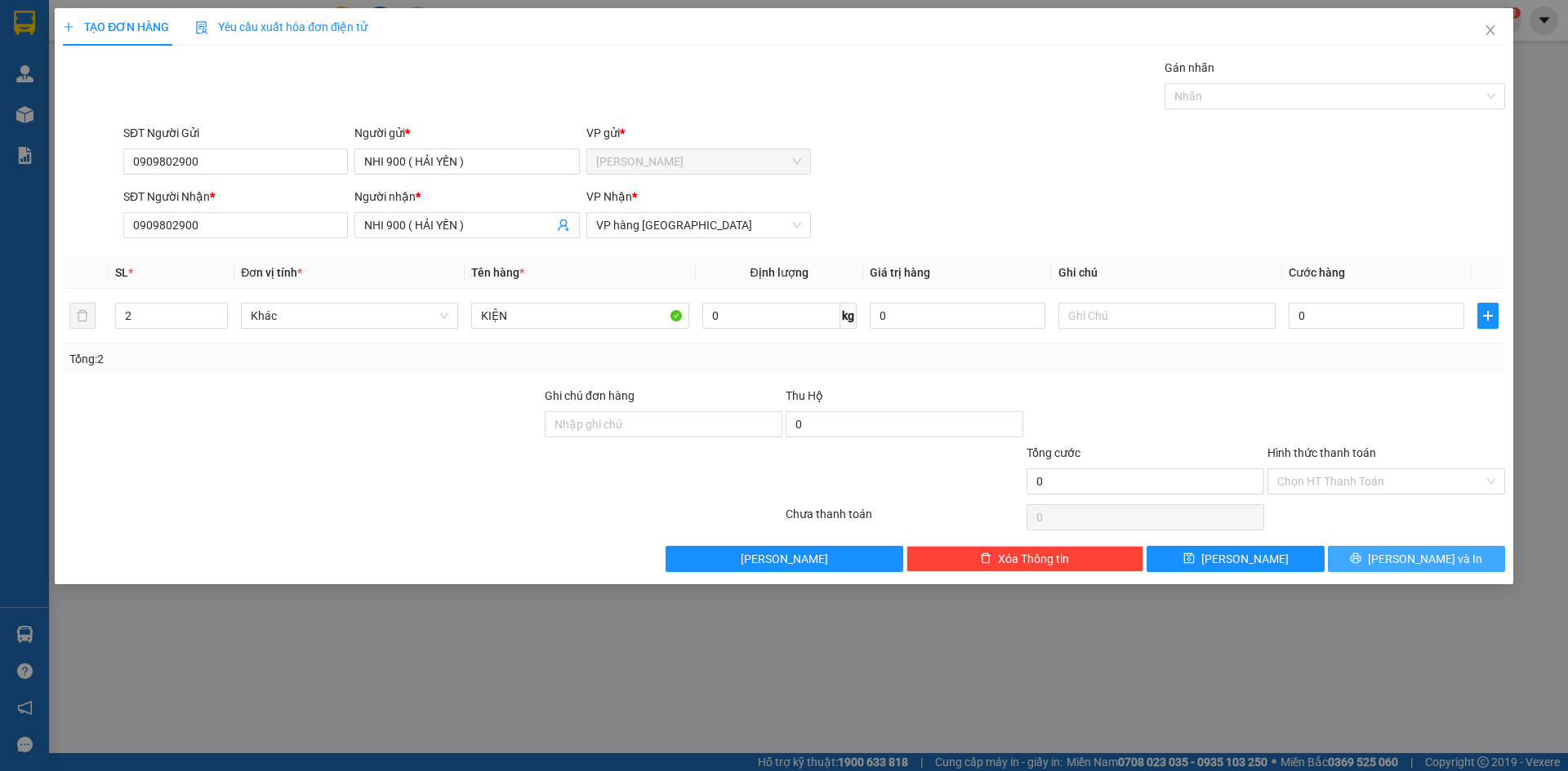
drag, startPoint x: 1462, startPoint y: 557, endPoint x: 1107, endPoint y: 402, distance: 387.4
click at [1459, 557] on button "[PERSON_NAME] và In" at bounding box center [1416, 559] width 177 height 26
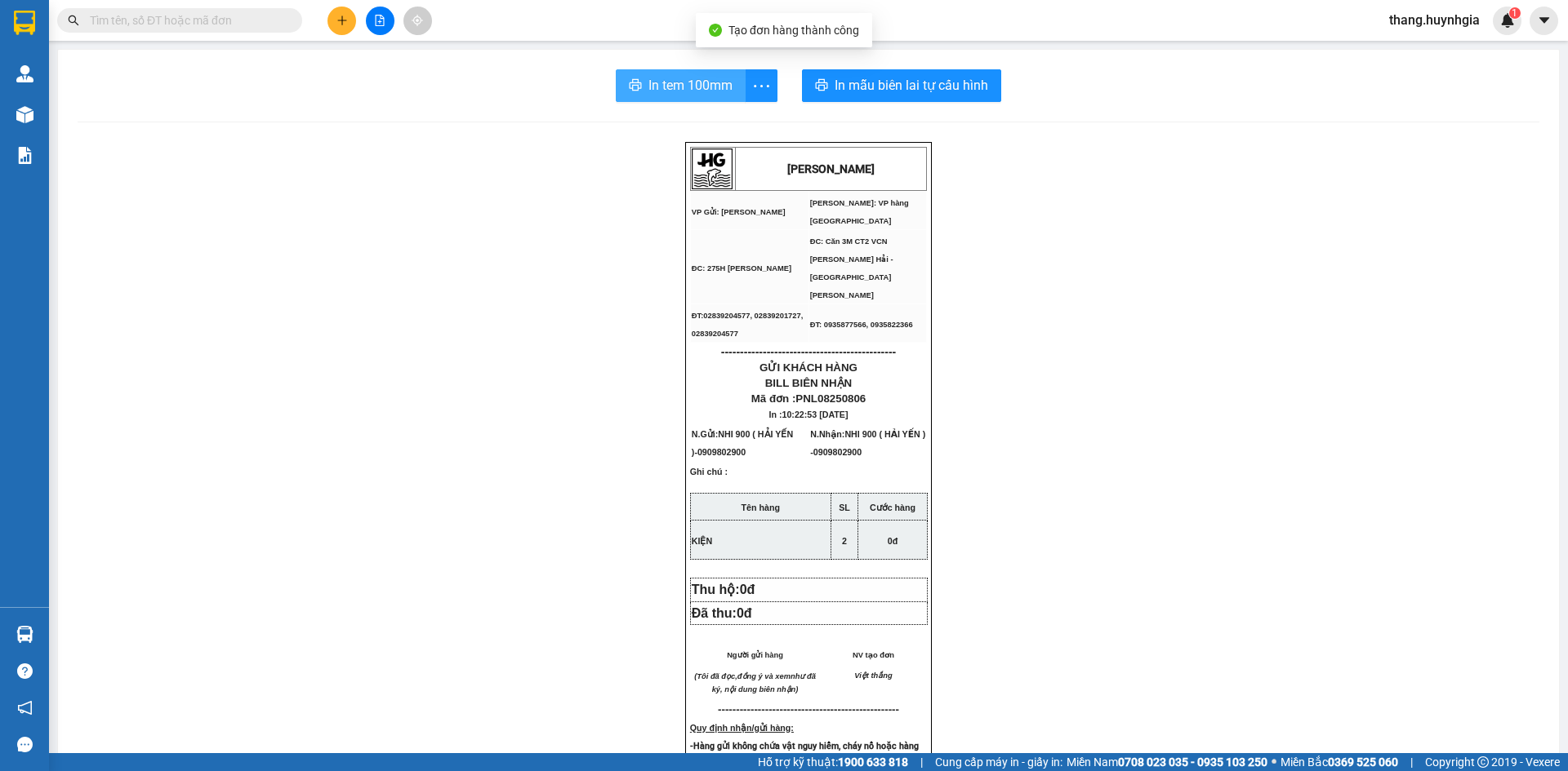
drag, startPoint x: 706, startPoint y: 60, endPoint x: 695, endPoint y: 83, distance: 25.5
click at [706, 72] on div "In tem 100mm In mẫu biên lai tự [PERSON_NAME] [PERSON_NAME] VP Gửi: [PERSON_NA…" at bounding box center [808, 694] width 1501 height 1289
click at [694, 83] on span "In tem 100mm" at bounding box center [690, 85] width 84 height 20
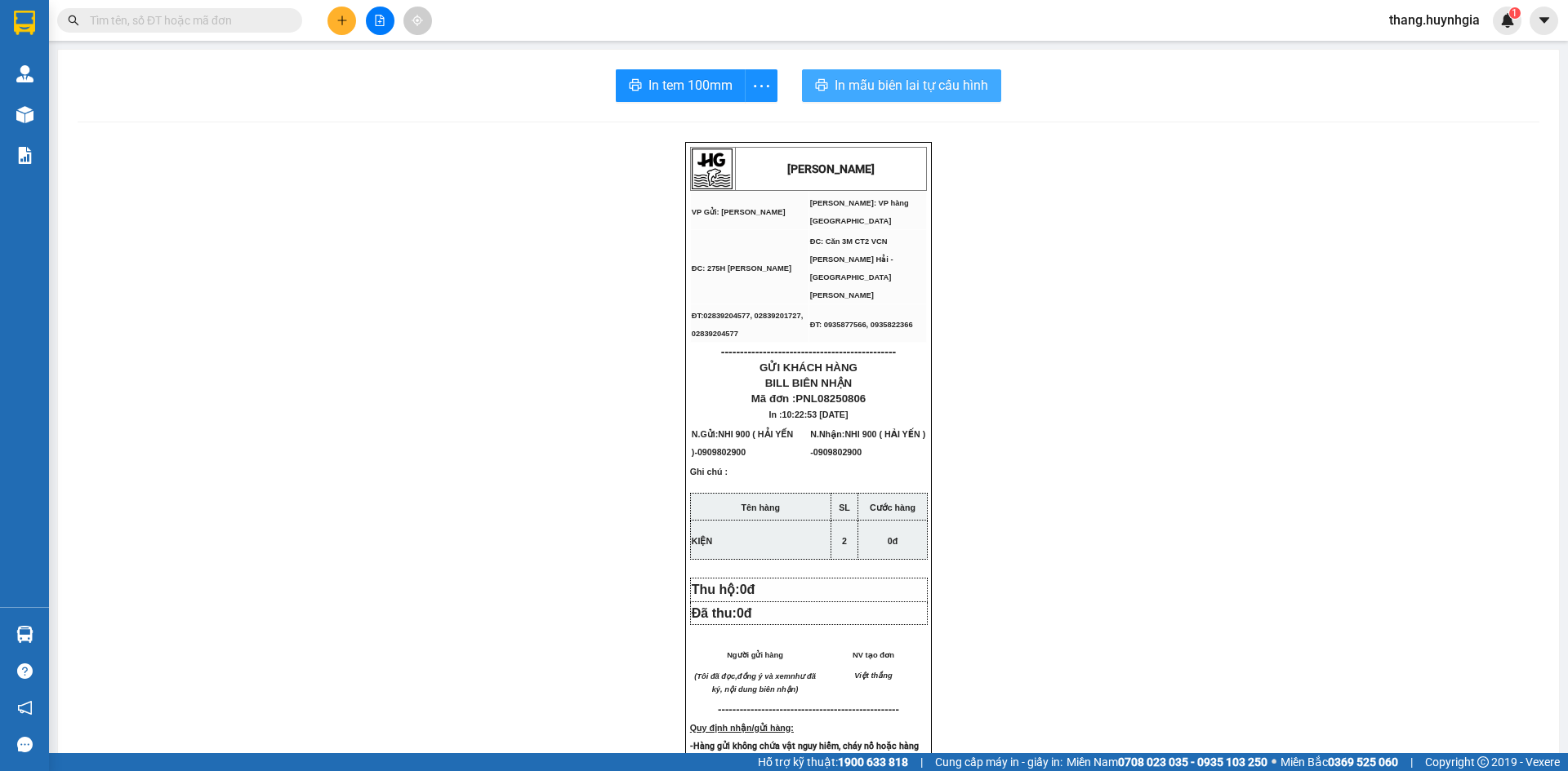
click at [954, 85] on span "In mẫu biên lai tự cấu hình" at bounding box center [911, 85] width 153 height 20
click at [265, 28] on input "text" at bounding box center [186, 20] width 193 height 18
click at [338, 15] on icon "plus" at bounding box center [342, 20] width 12 height 12
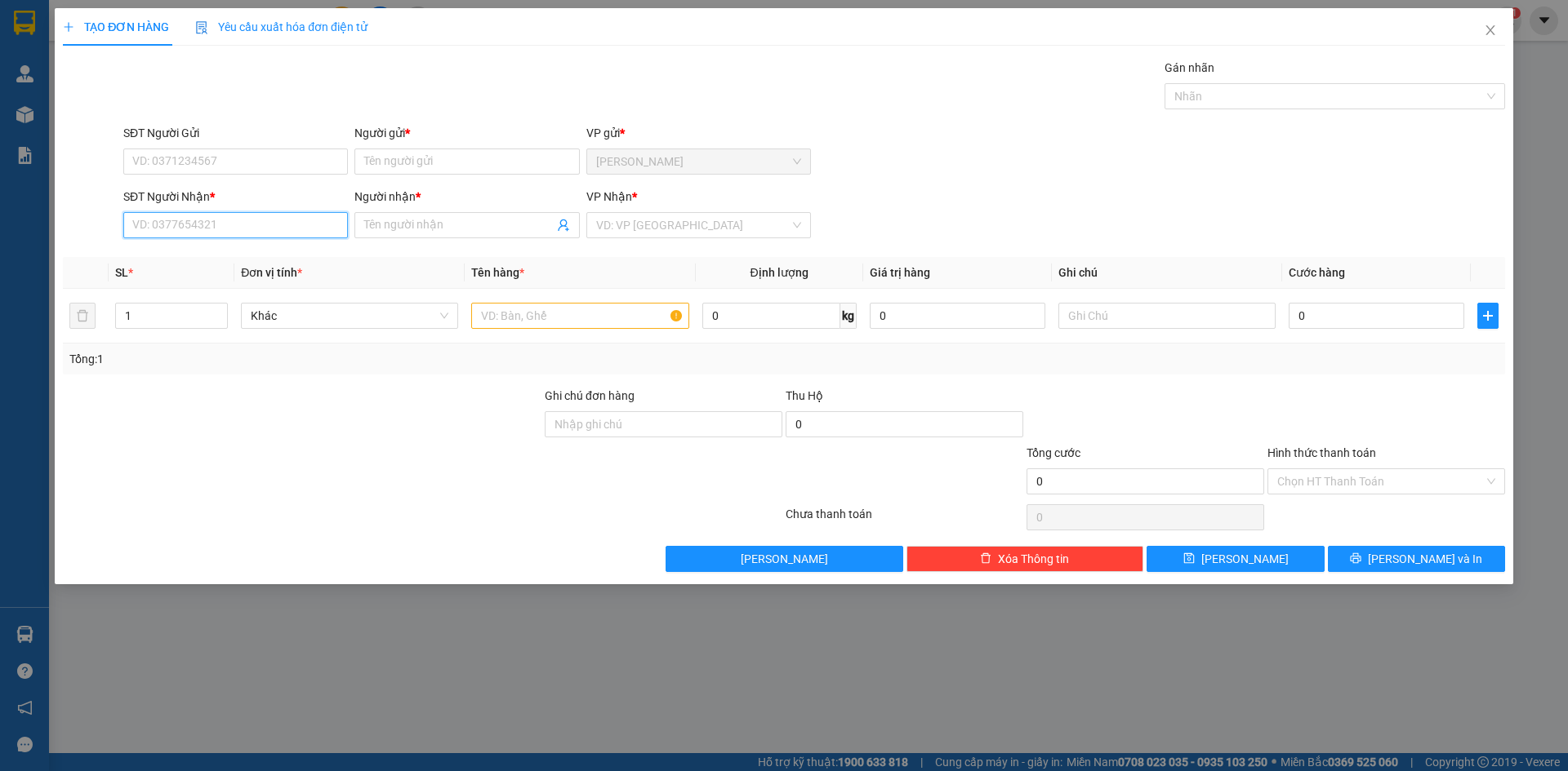
click at [247, 228] on input "SĐT Người Nhận *" at bounding box center [235, 225] width 225 height 26
type input "0869233779"
click at [240, 253] on div "0869233779 - KHOA" at bounding box center [235, 258] width 205 height 18
type input "KHOA"
type input "0869233779"
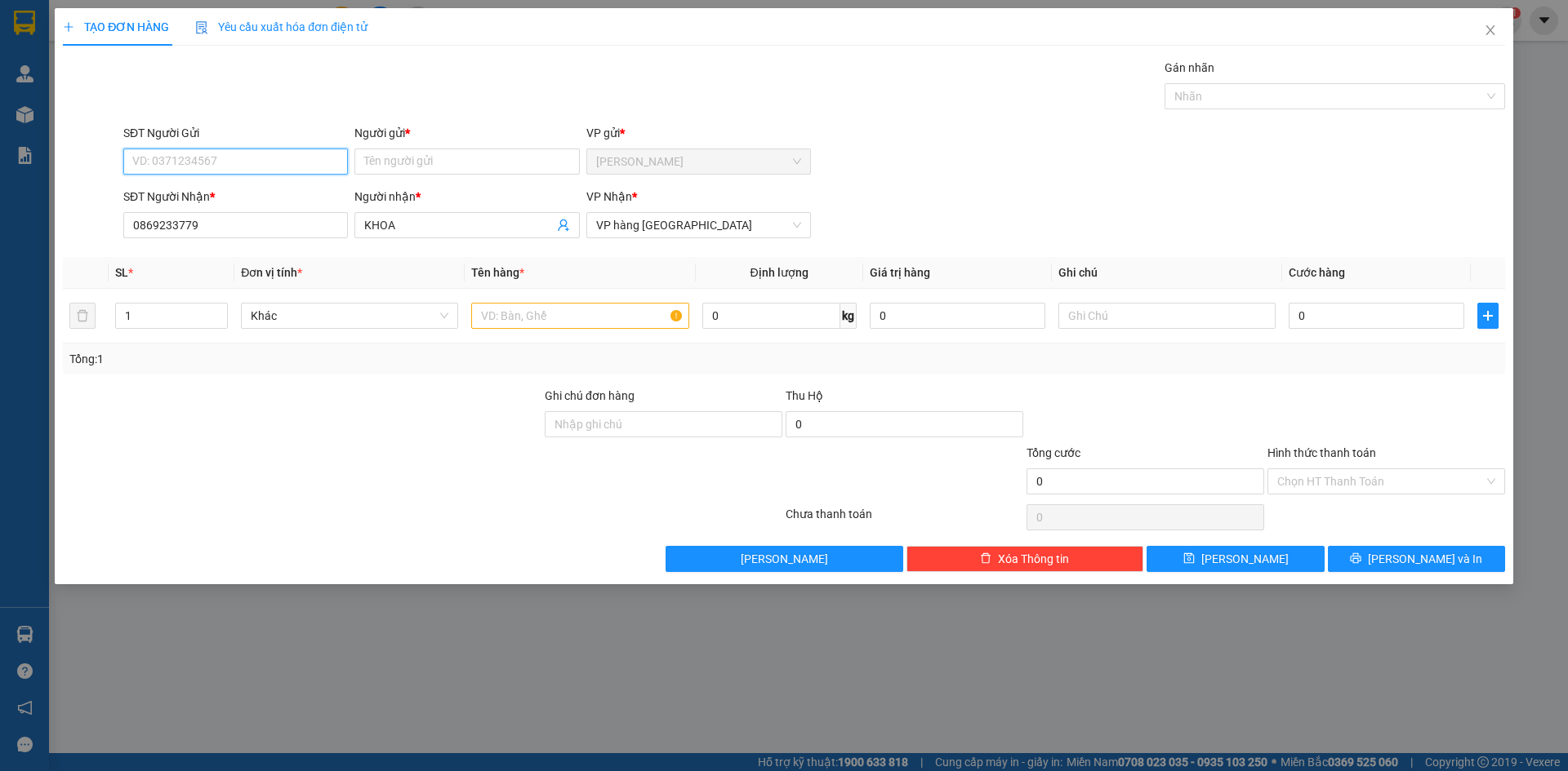
click at [275, 155] on input "SĐT Người Gửi" at bounding box center [235, 161] width 225 height 26
click at [314, 200] on div "0869233779 - KHOA" at bounding box center [235, 194] width 205 height 18
type input "0869233779"
type input "KHOA"
click at [217, 309] on icon "up" at bounding box center [219, 312] width 6 height 6
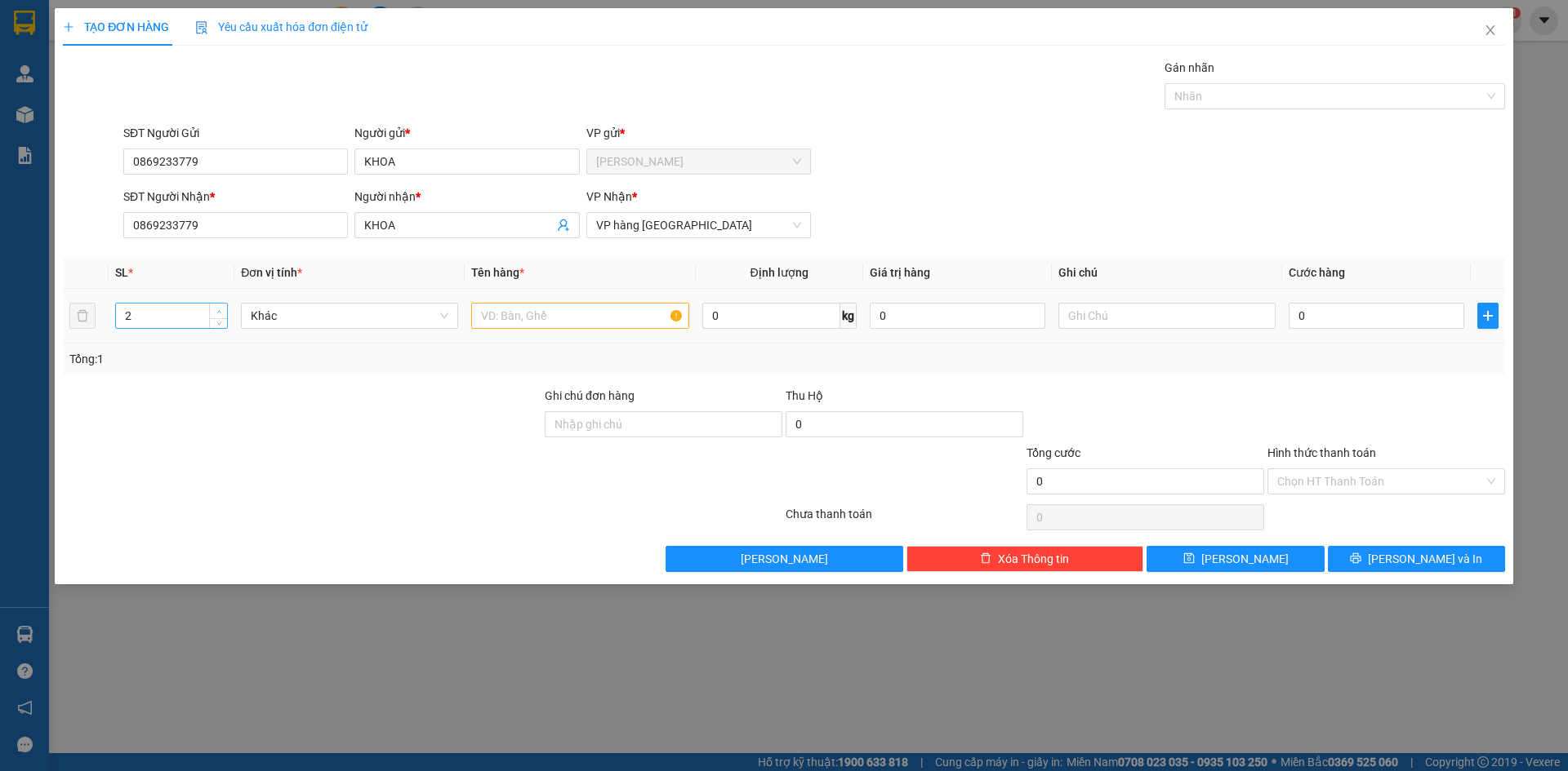
type input "3"
click at [217, 309] on icon "up" at bounding box center [219, 312] width 6 height 6
click at [504, 309] on input "text" at bounding box center [580, 316] width 217 height 26
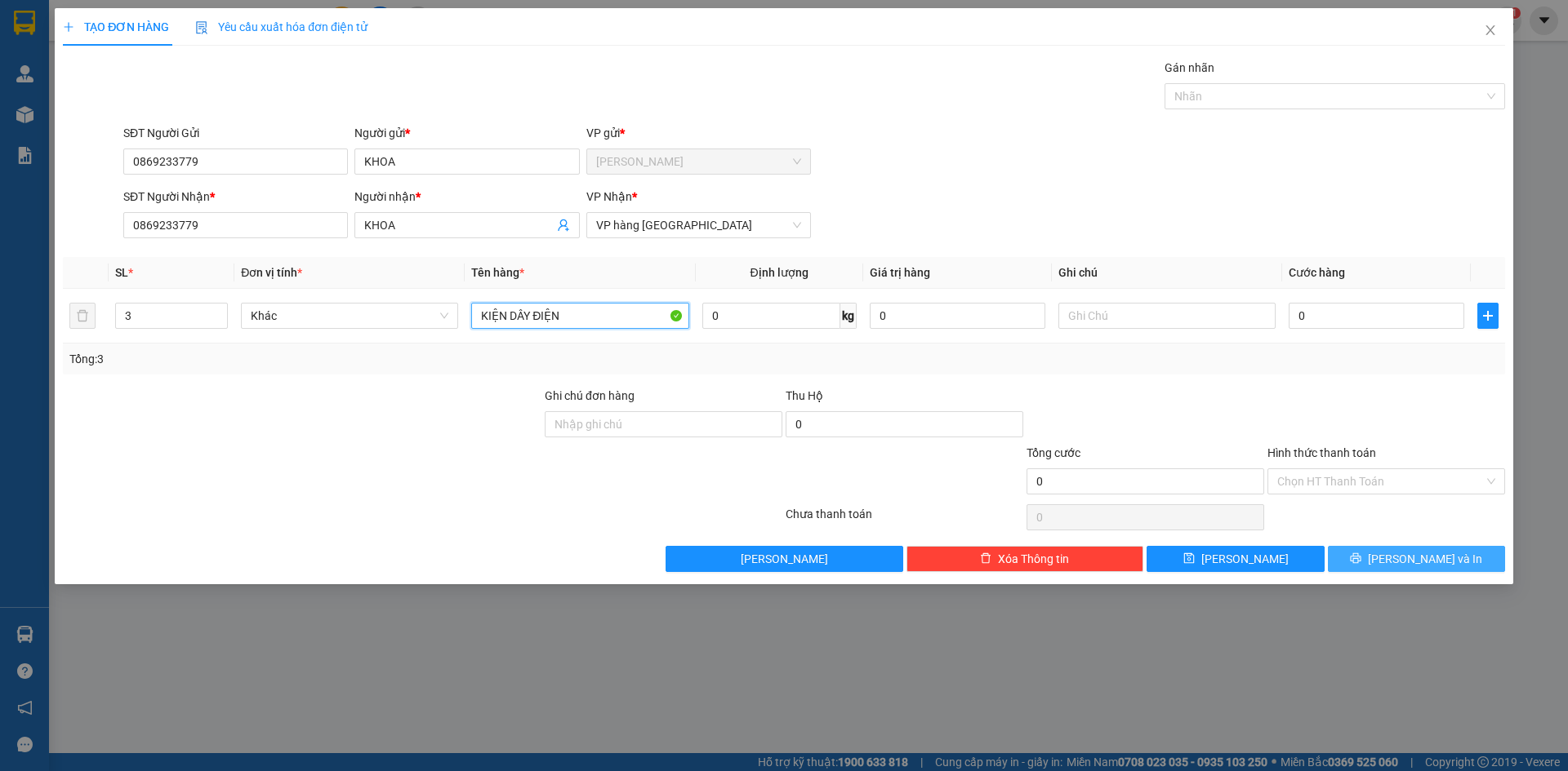
type input "KIỆN DÂY ĐIỆN"
click at [1429, 555] on span "[PERSON_NAME] và In" at bounding box center [1426, 559] width 114 height 18
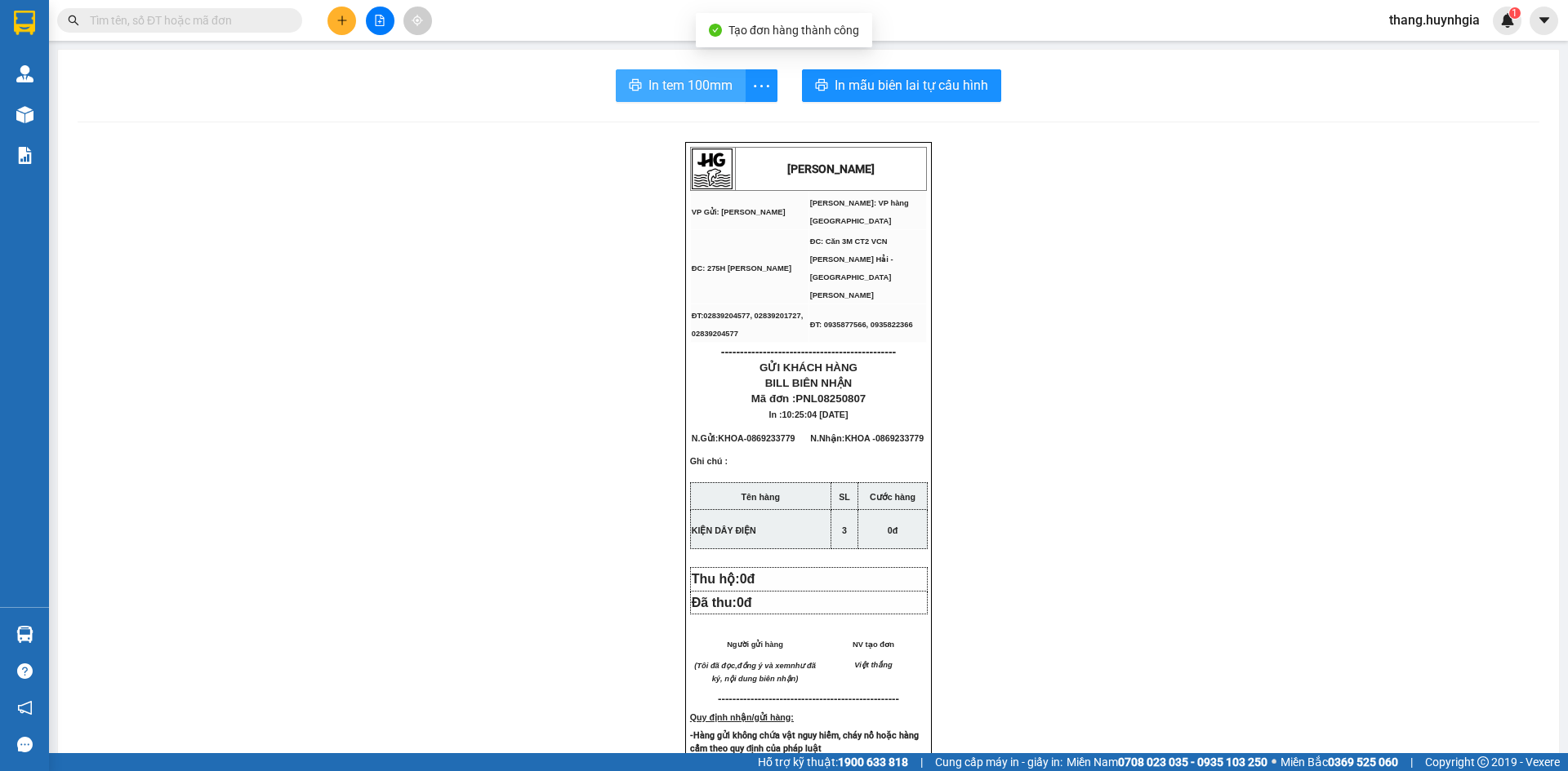
click at [692, 85] on span "In tem 100mm" at bounding box center [690, 85] width 84 height 20
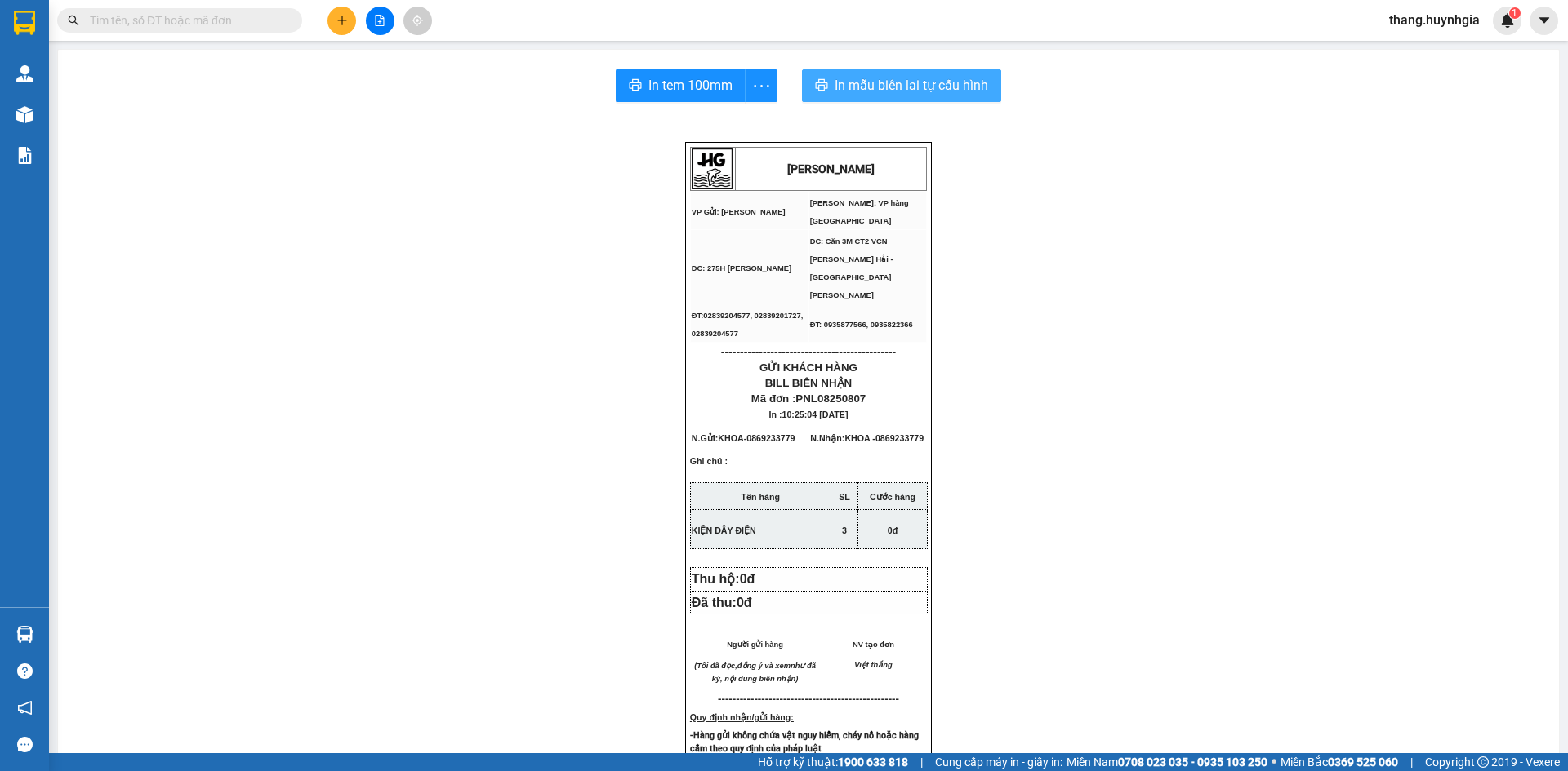
click at [931, 80] on span "In mẫu biên lai tự cấu hình" at bounding box center [911, 85] width 153 height 20
click at [250, 28] on input "text" at bounding box center [186, 20] width 193 height 18
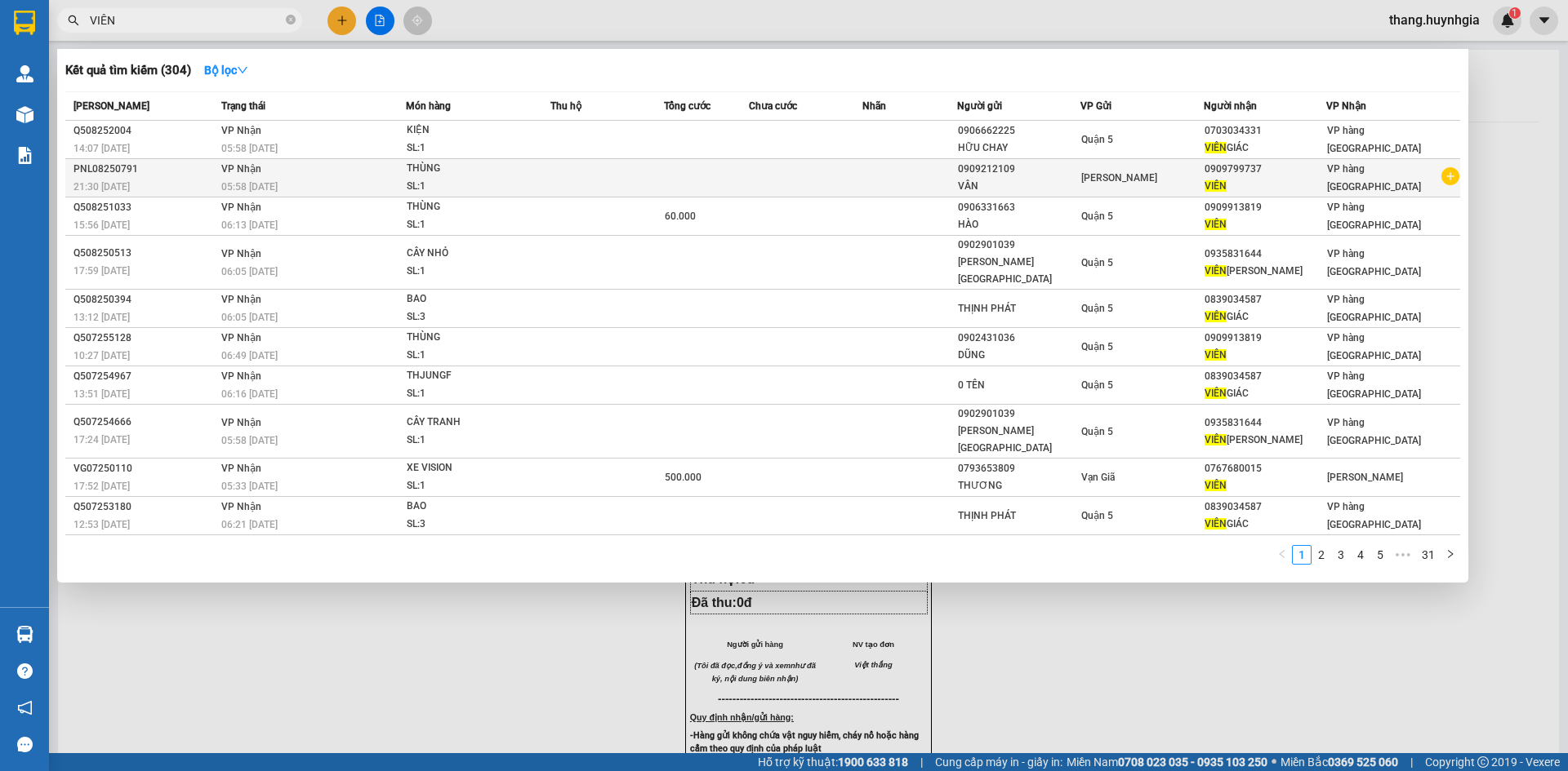
type input "VIÊN"
click at [1119, 179] on span "[PERSON_NAME]" at bounding box center [1119, 178] width 76 height 12
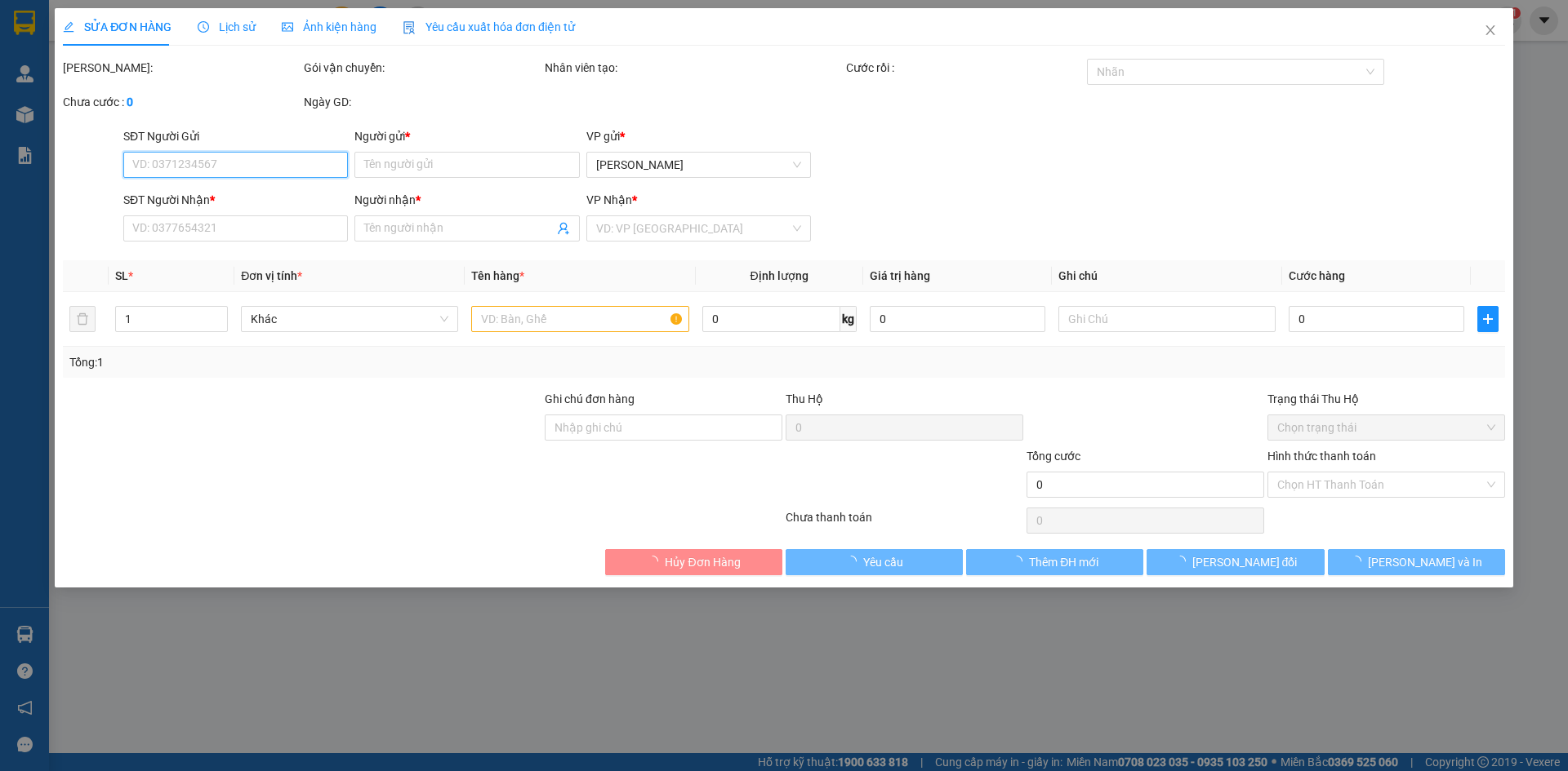
type input "0909212109"
type input "VÂN"
type input "0909799737"
type input "VIÊN"
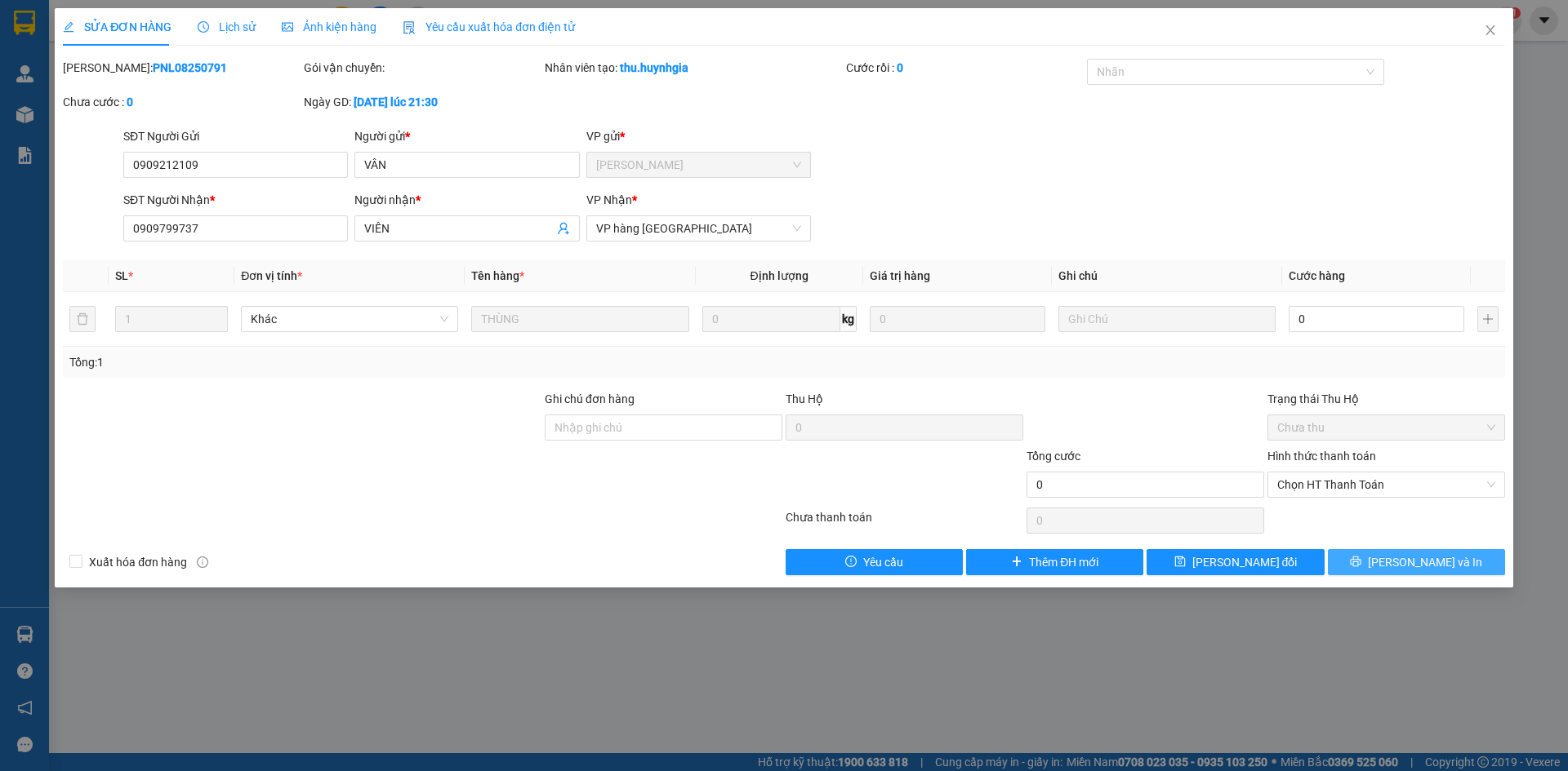
click at [1437, 565] on span "[PERSON_NAME] và In" at bounding box center [1426, 562] width 114 height 18
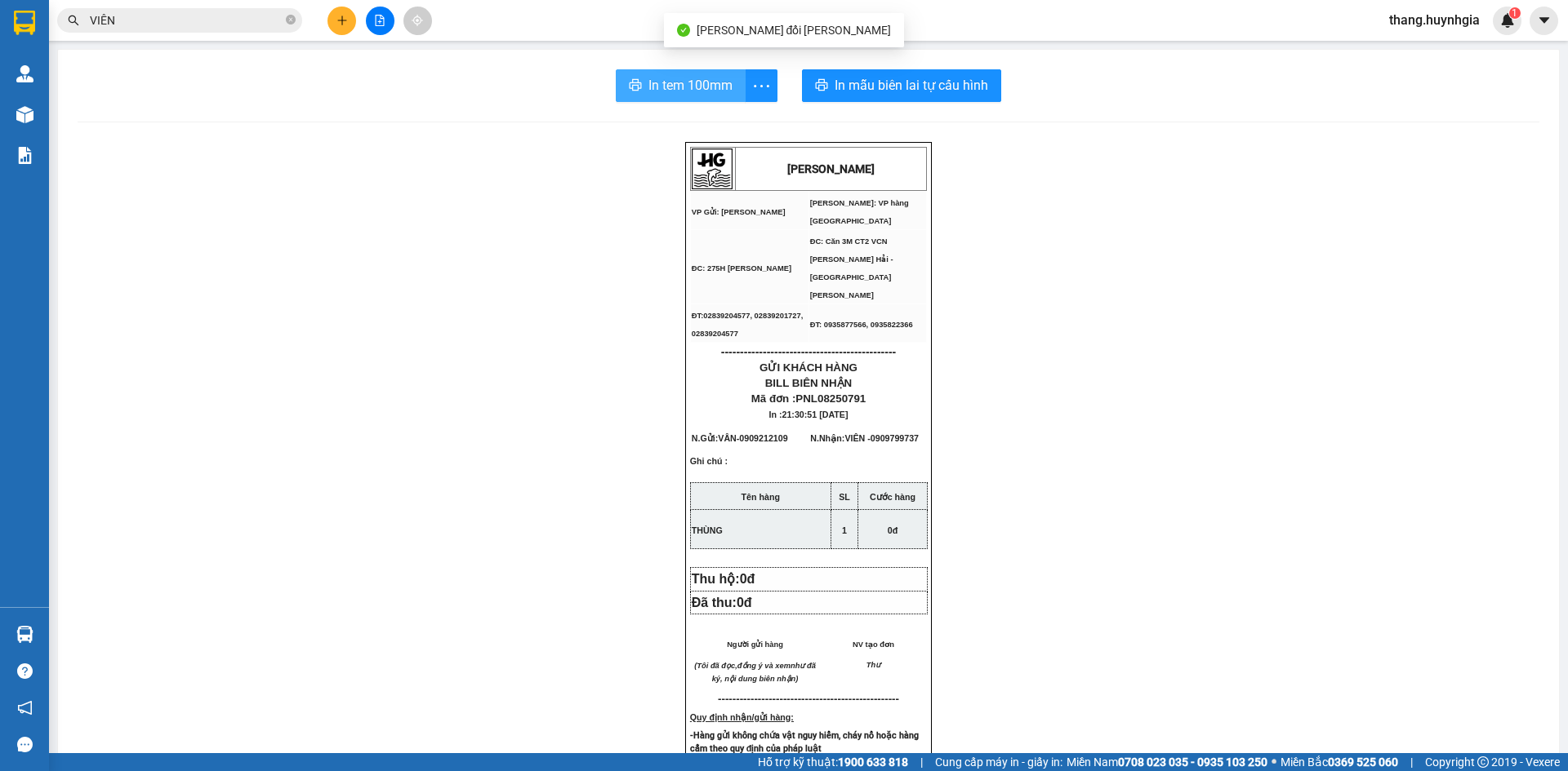
click at [649, 84] on span "In tem 100mm" at bounding box center [690, 85] width 84 height 20
click at [286, 24] on icon "close-circle" at bounding box center [291, 19] width 10 height 10
click at [351, 22] on button at bounding box center [341, 20] width 28 height 28
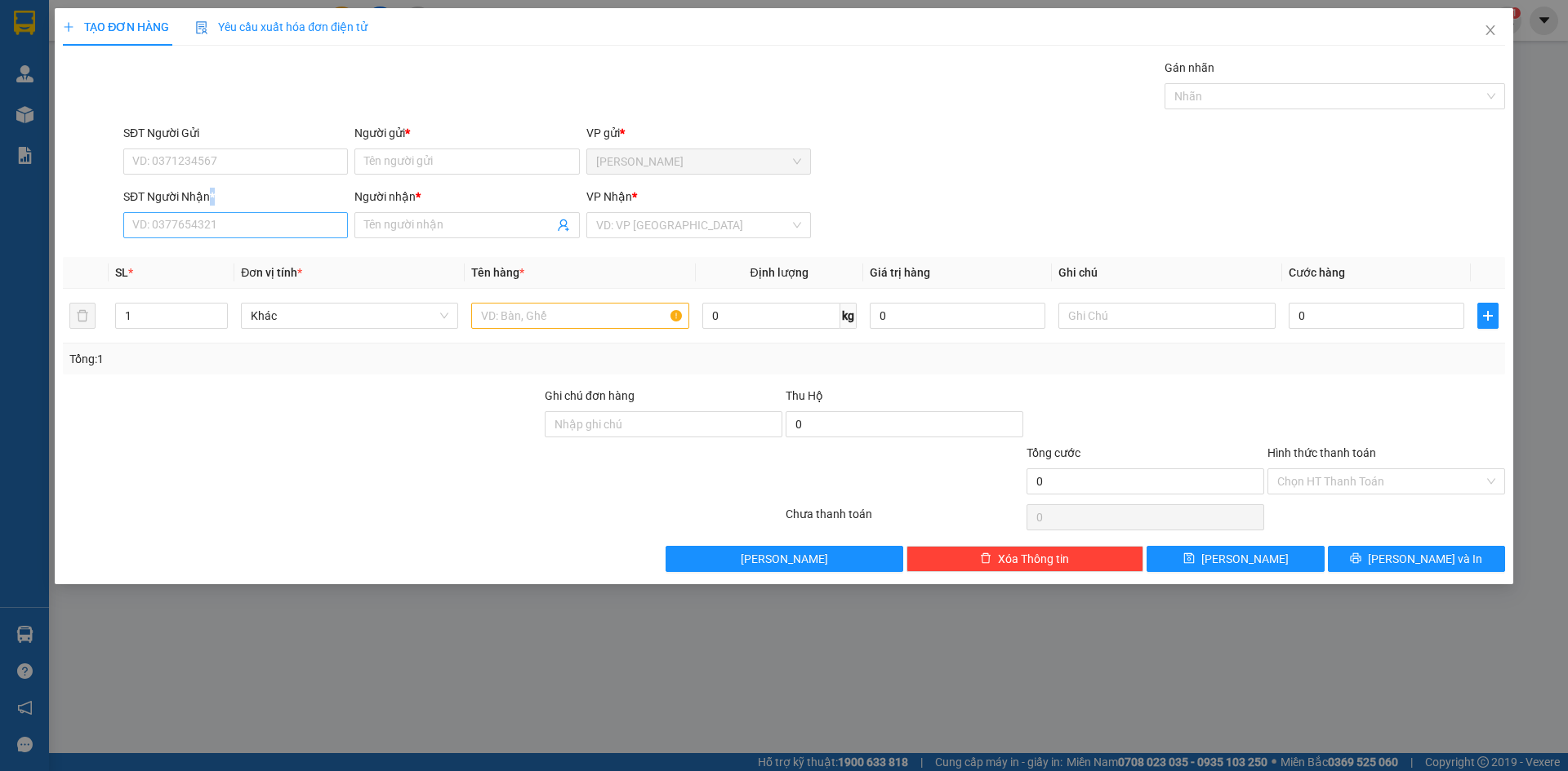
drag, startPoint x: 208, startPoint y: 209, endPoint x: 206, endPoint y: 226, distance: 17.1
click at [206, 223] on div "SĐT Người Nhận * VD: 0377654321" at bounding box center [235, 216] width 225 height 57
click at [202, 228] on input "SĐT Người Nhận *" at bounding box center [235, 225] width 225 height 26
click at [237, 262] on div "0905353005 - TIỀN" at bounding box center [235, 258] width 205 height 18
type input "0905353005"
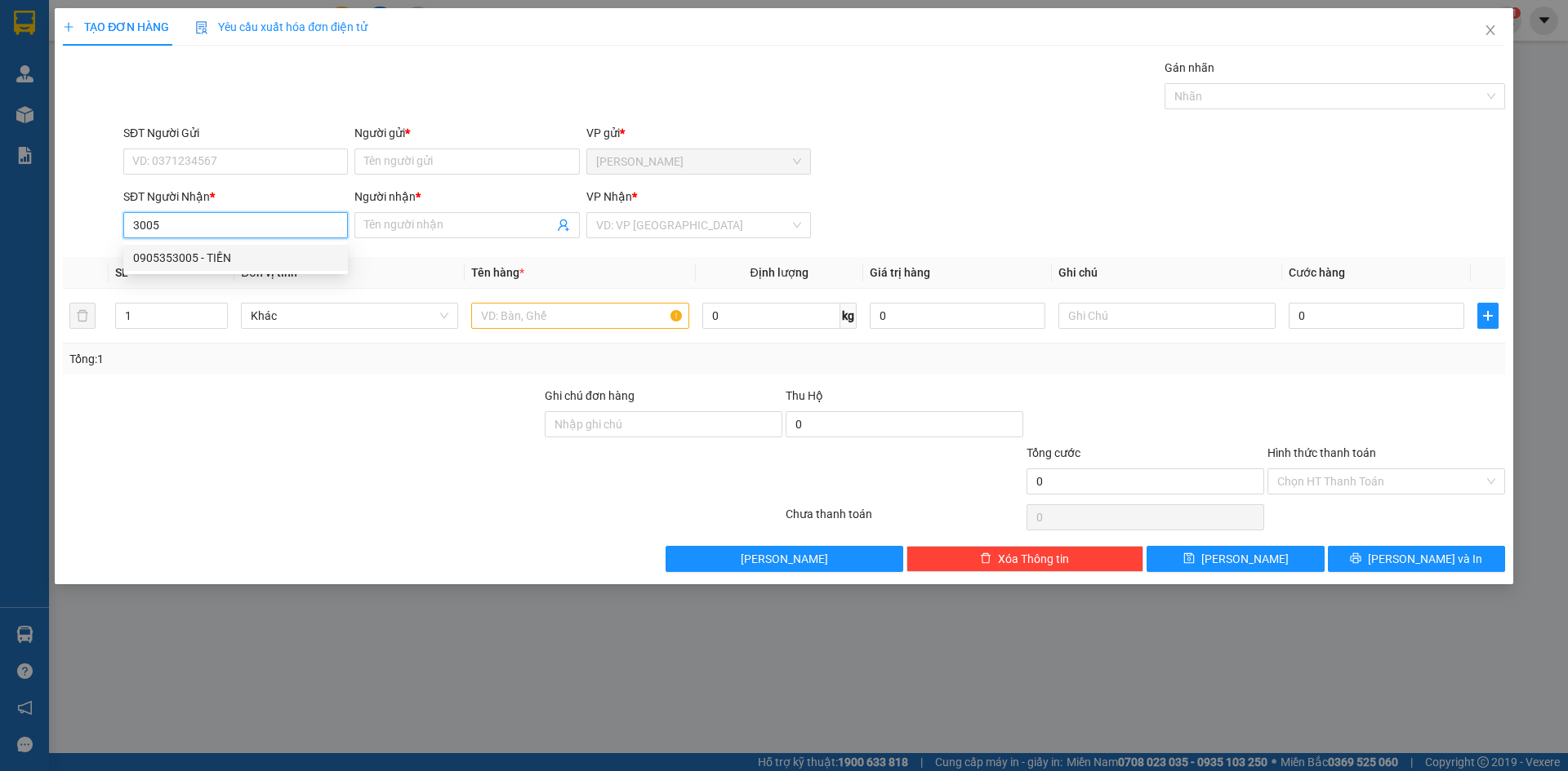
type input "TIỀN"
type input "0905353005"
click at [267, 143] on div "SĐT Người Gửi" at bounding box center [235, 136] width 225 height 24
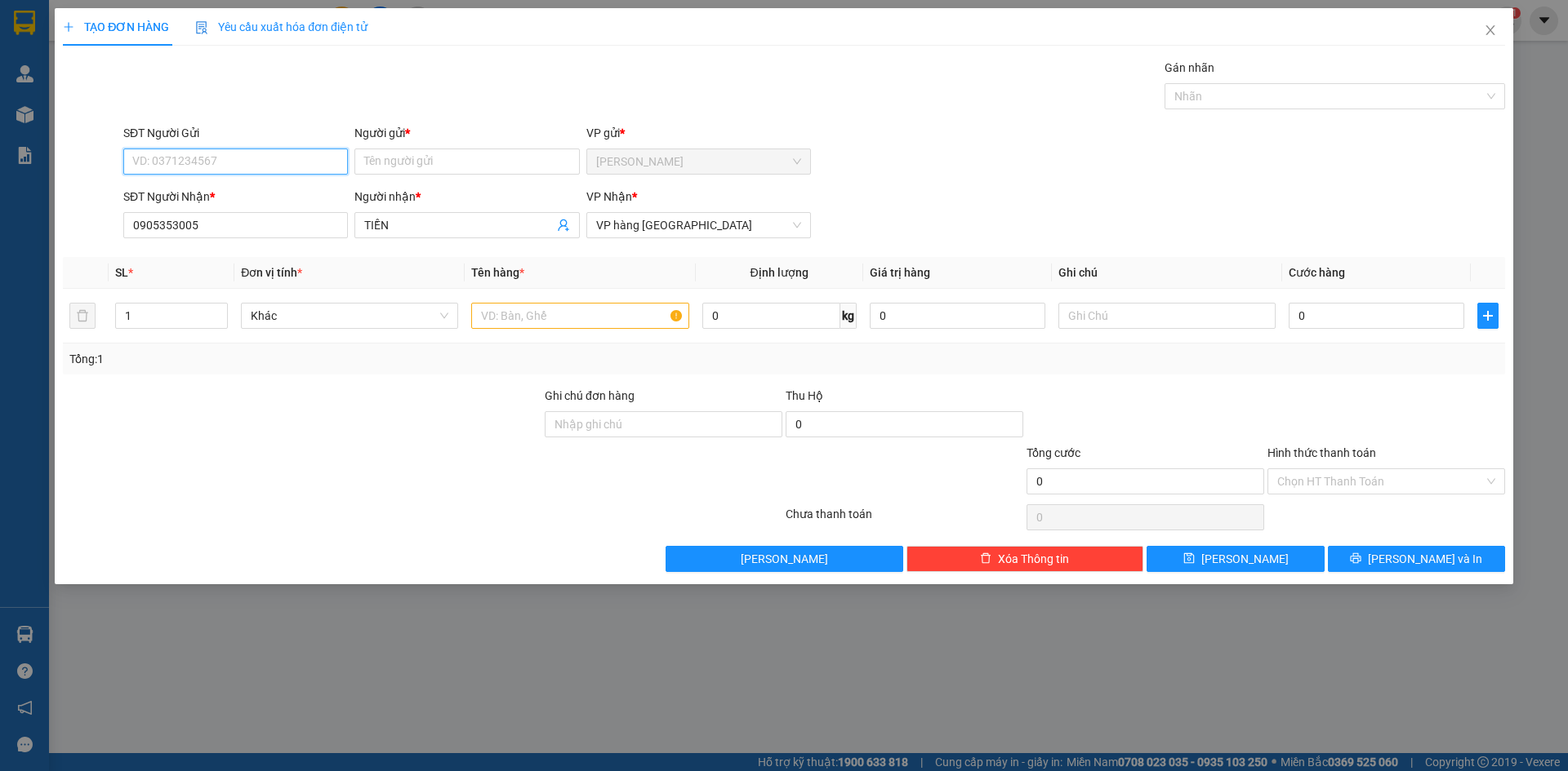
click at [256, 168] on input "SĐT Người Gửi" at bounding box center [235, 161] width 225 height 26
click at [256, 191] on div "0907376989 - THỊNH" at bounding box center [235, 194] width 205 height 18
type input "0907376989"
type input "THỊNH"
click at [553, 324] on input "text" at bounding box center [580, 316] width 217 height 26
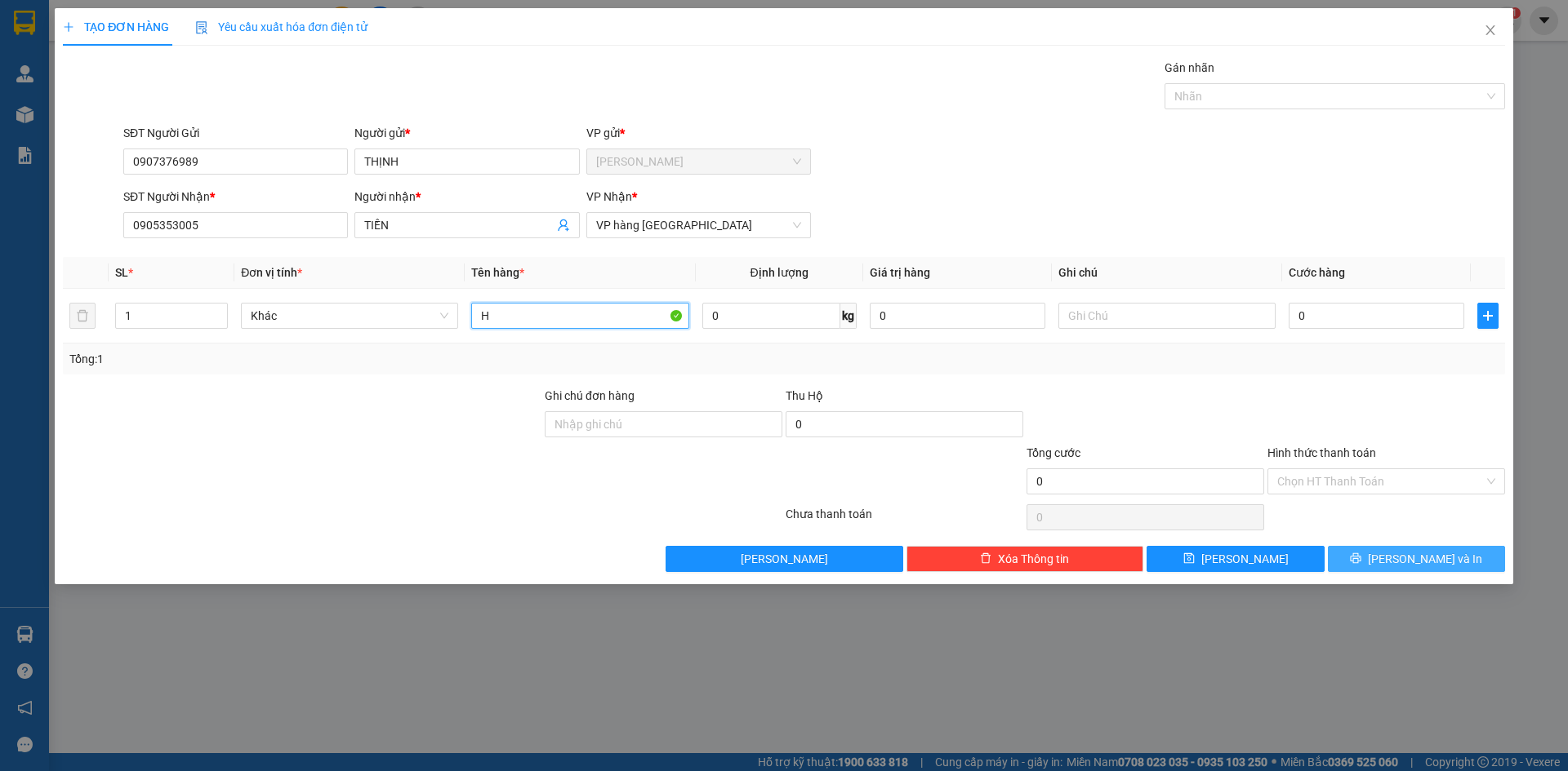
type input "H"
click at [1467, 553] on button "[PERSON_NAME] và In" at bounding box center [1416, 559] width 177 height 26
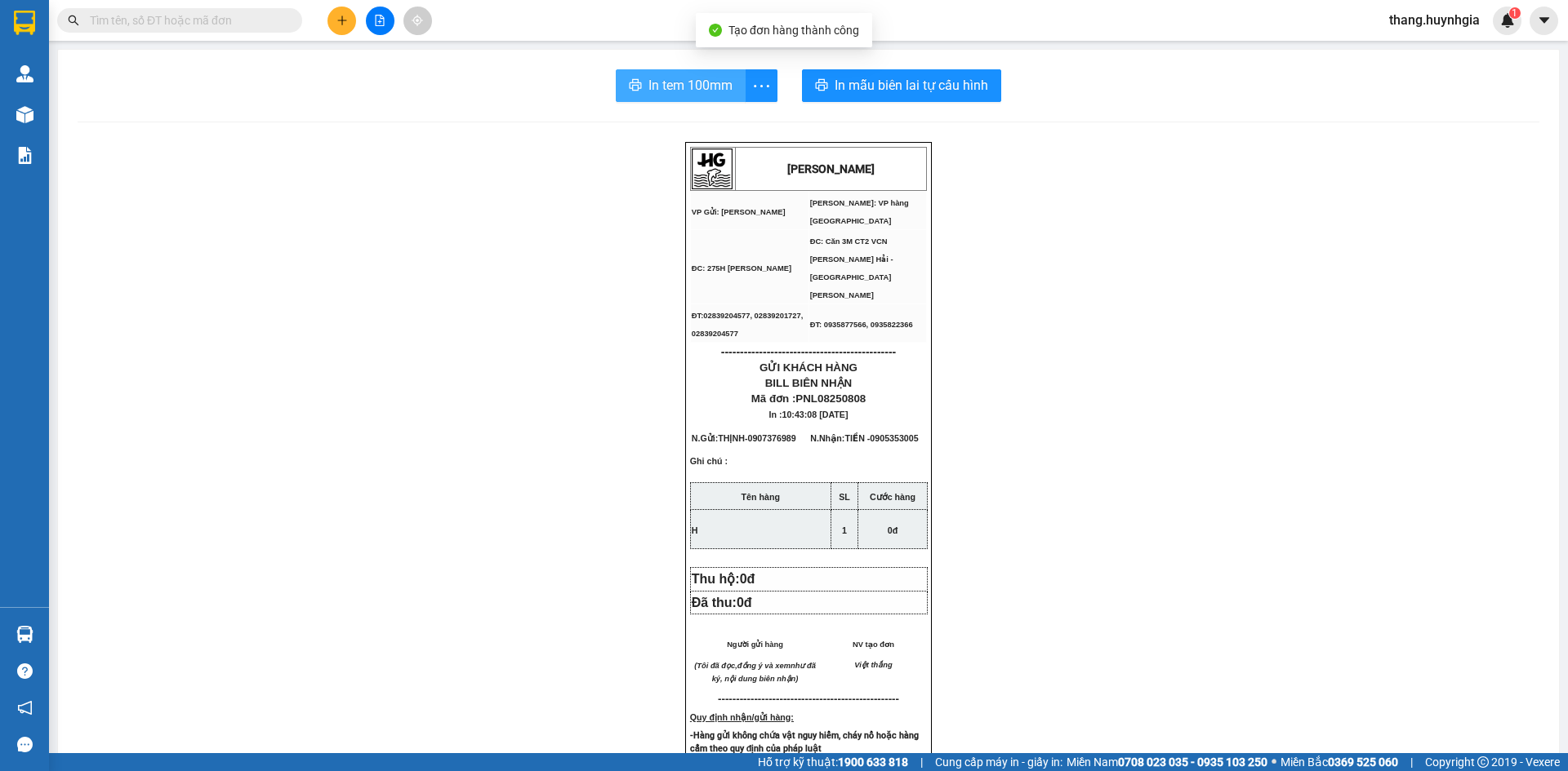
click at [676, 94] on span "In tem 100mm" at bounding box center [690, 85] width 84 height 20
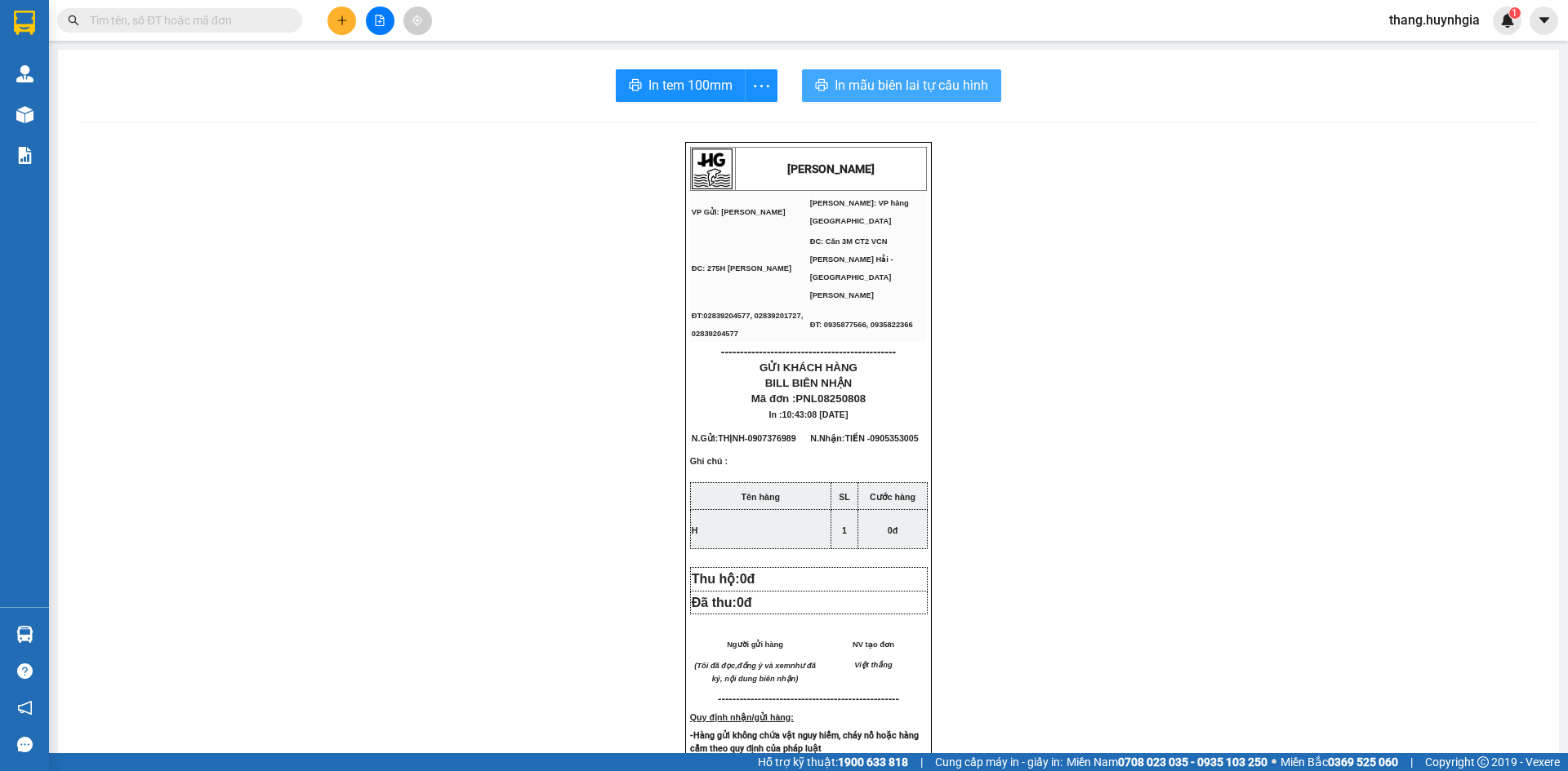
click at [838, 90] on span "In mẫu biên lai tự cấu hình" at bounding box center [911, 85] width 153 height 20
click at [335, 23] on button at bounding box center [341, 20] width 28 height 28
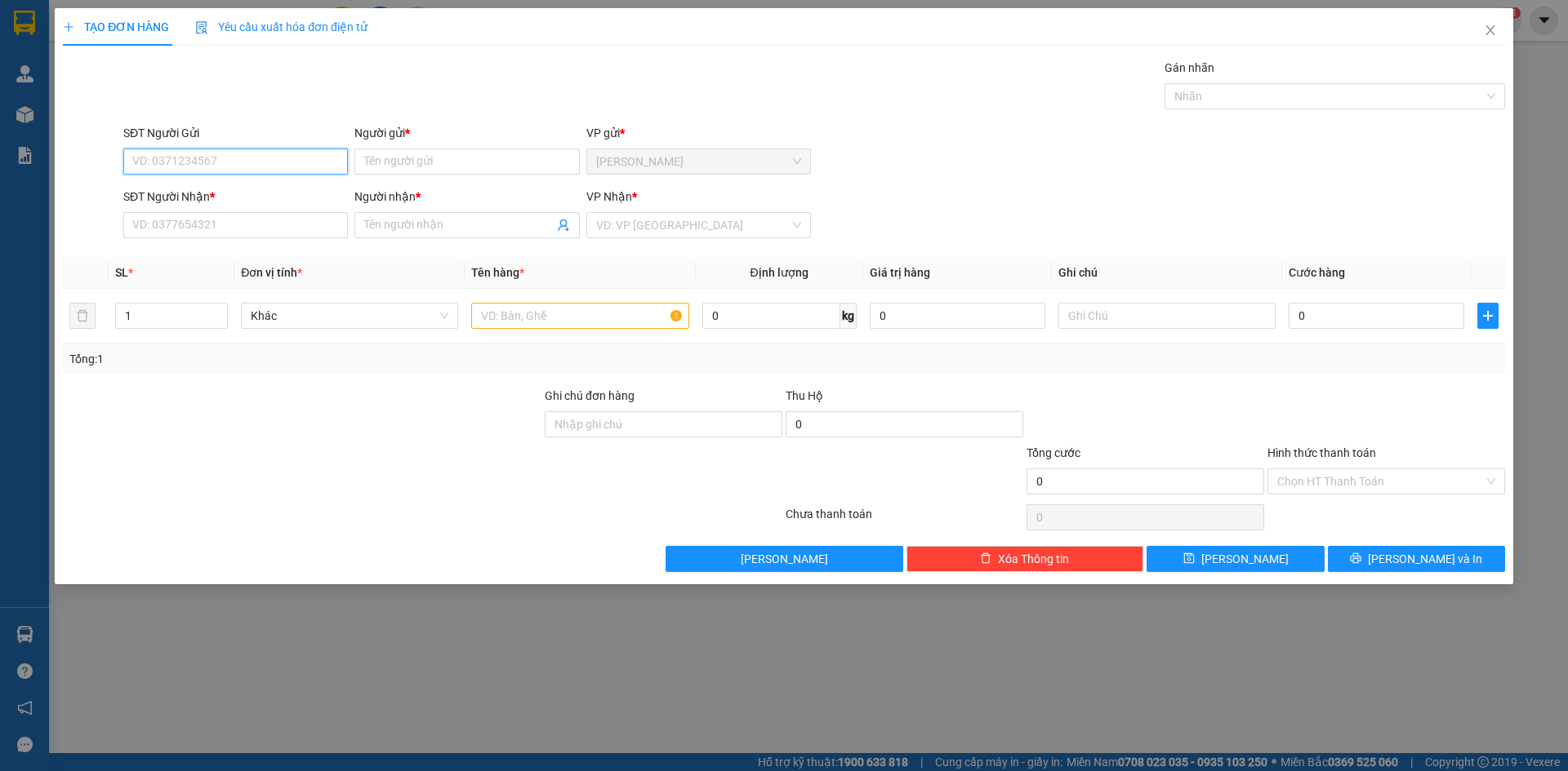
click at [182, 152] on input "SĐT Người Gửi" at bounding box center [235, 161] width 225 height 26
click at [145, 240] on div "SĐT Người Nhận * VD: 0377654321" at bounding box center [235, 216] width 225 height 57
click at [159, 222] on input "SĐT Người Nhận *" at bounding box center [235, 225] width 225 height 26
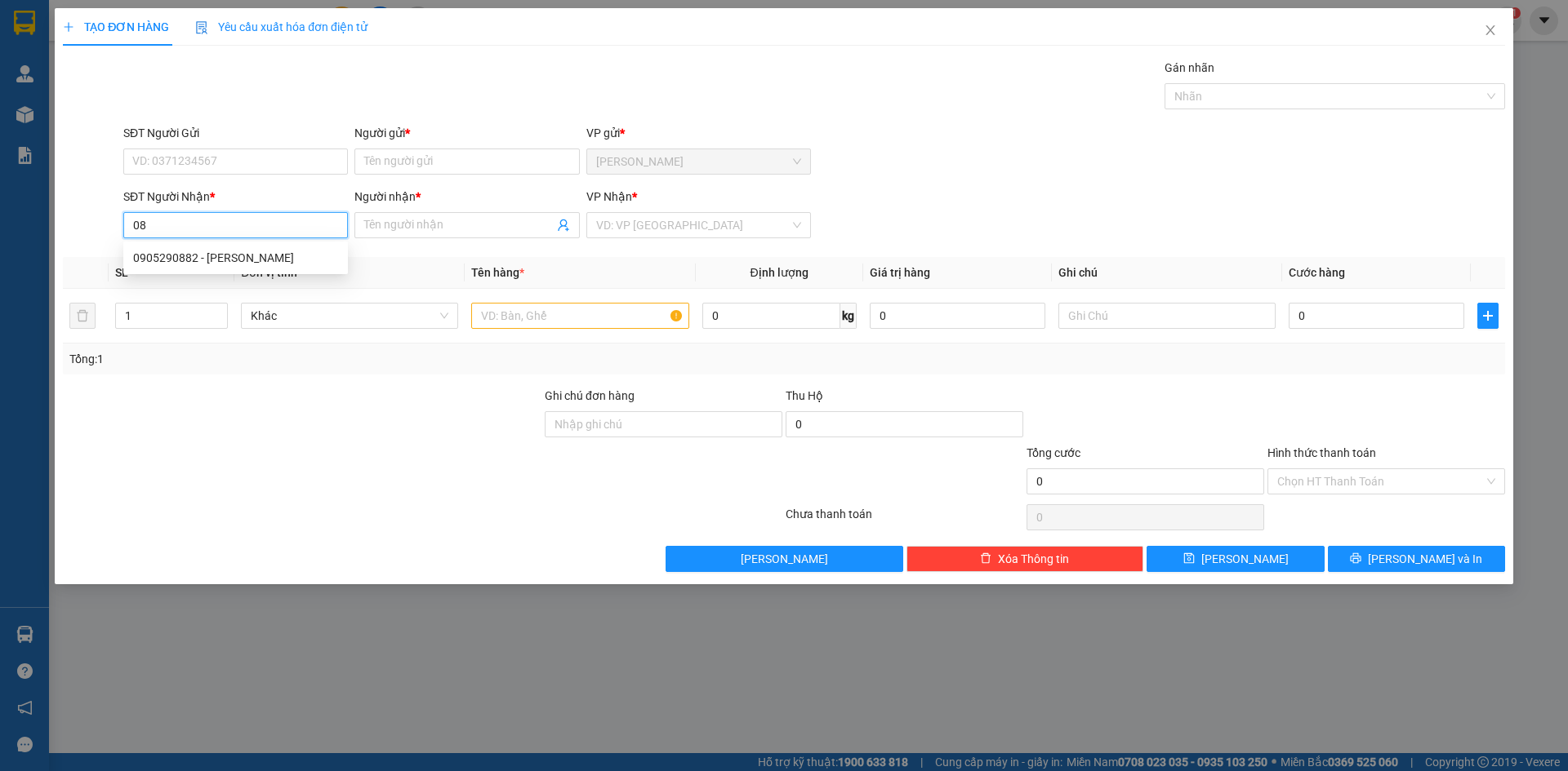
type input "0"
type input "0905290882"
click at [205, 258] on div "0905290882 - [PERSON_NAME]" at bounding box center [235, 258] width 205 height 18
type input "THÀNH"
type input "0905290882"
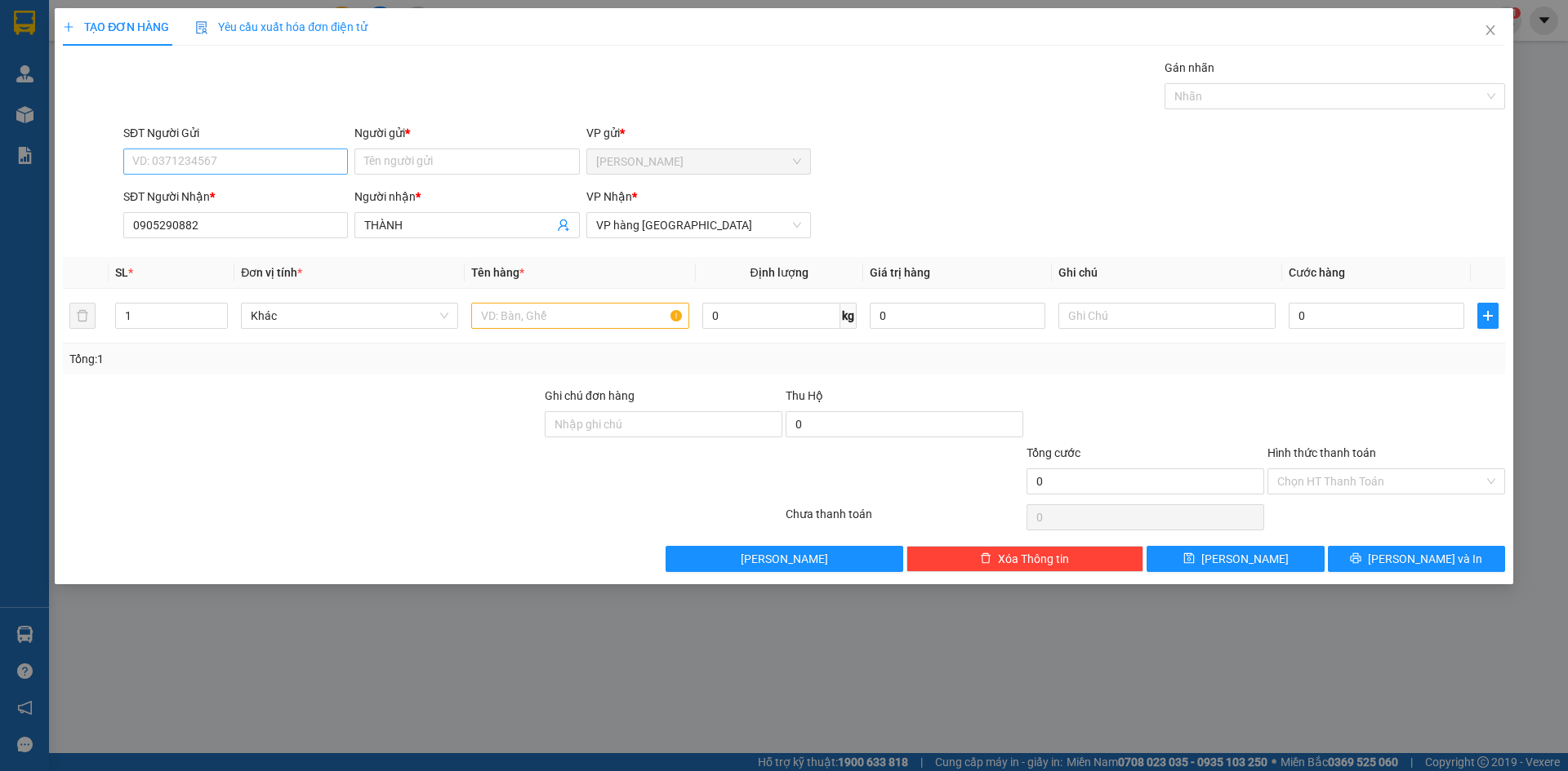
drag, startPoint x: 226, startPoint y: 196, endPoint x: 247, endPoint y: 174, distance: 30.4
click at [235, 184] on form "SĐT Người Gửi VD: 0371234567 Người gửi * Tên người gửi VP gửi * [PERSON_NAME] S…" at bounding box center [784, 184] width 1442 height 121
click at [247, 174] on input "SĐT Người Gửi" at bounding box center [235, 161] width 225 height 26
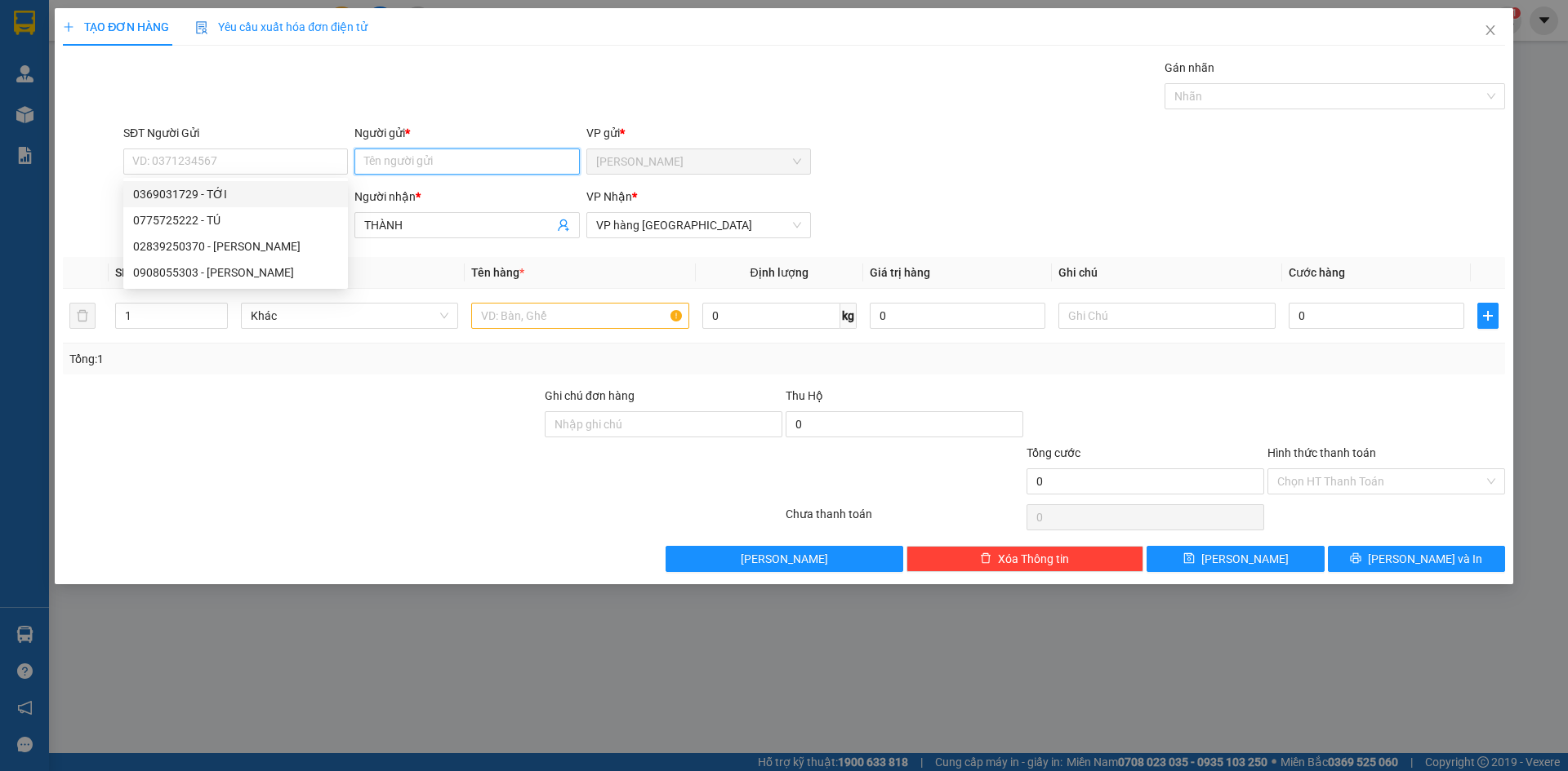
click at [403, 163] on input "Người gửi *" at bounding box center [467, 161] width 225 height 26
type input "A THÂN"
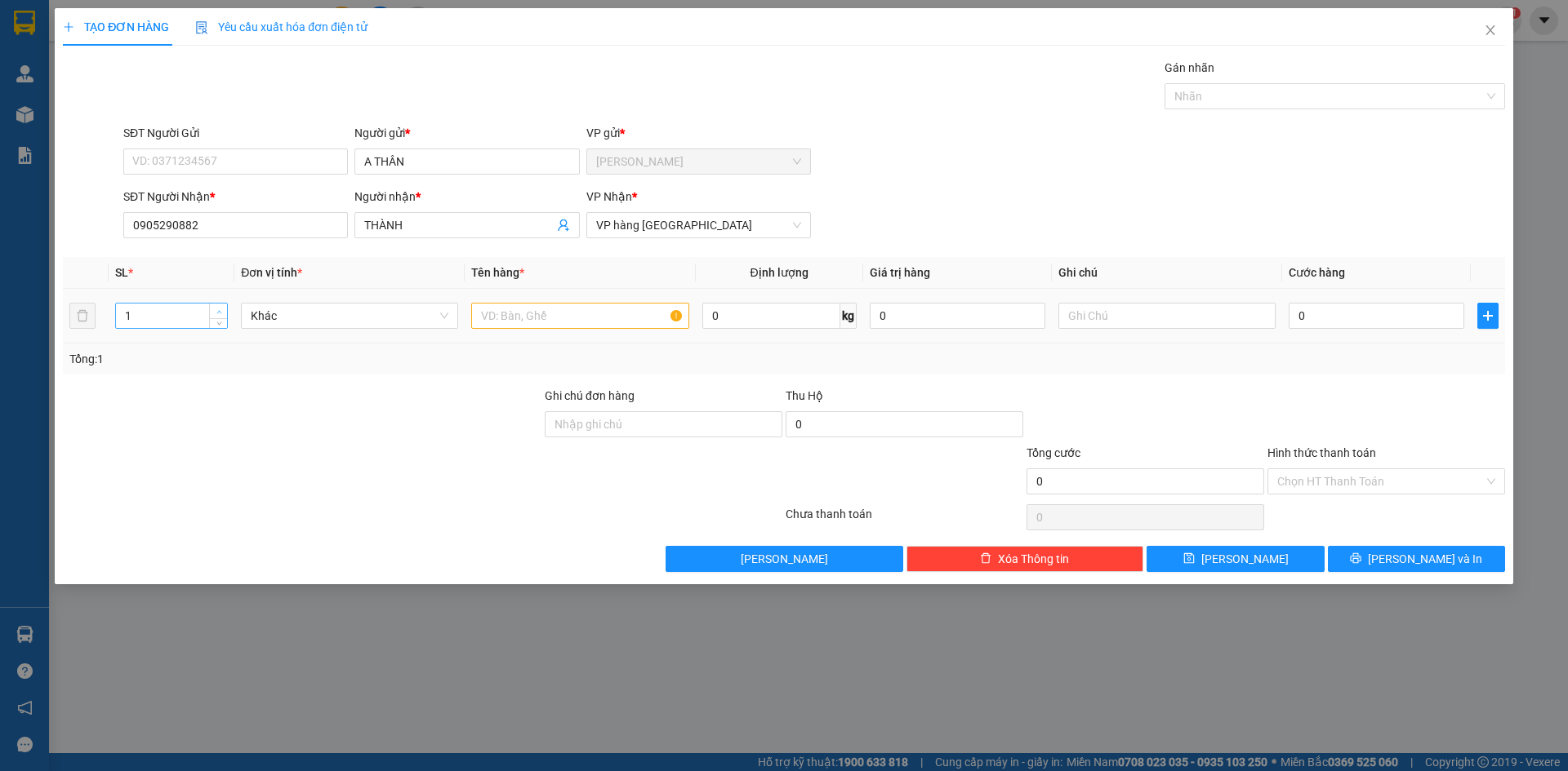
type input "2"
drag, startPoint x: 218, startPoint y: 307, endPoint x: 407, endPoint y: 295, distance: 189.4
click at [224, 306] on span "up" at bounding box center [219, 311] width 10 height 10
click at [503, 313] on input "text" at bounding box center [580, 316] width 217 height 26
click at [521, 314] on input "text" at bounding box center [580, 316] width 217 height 26
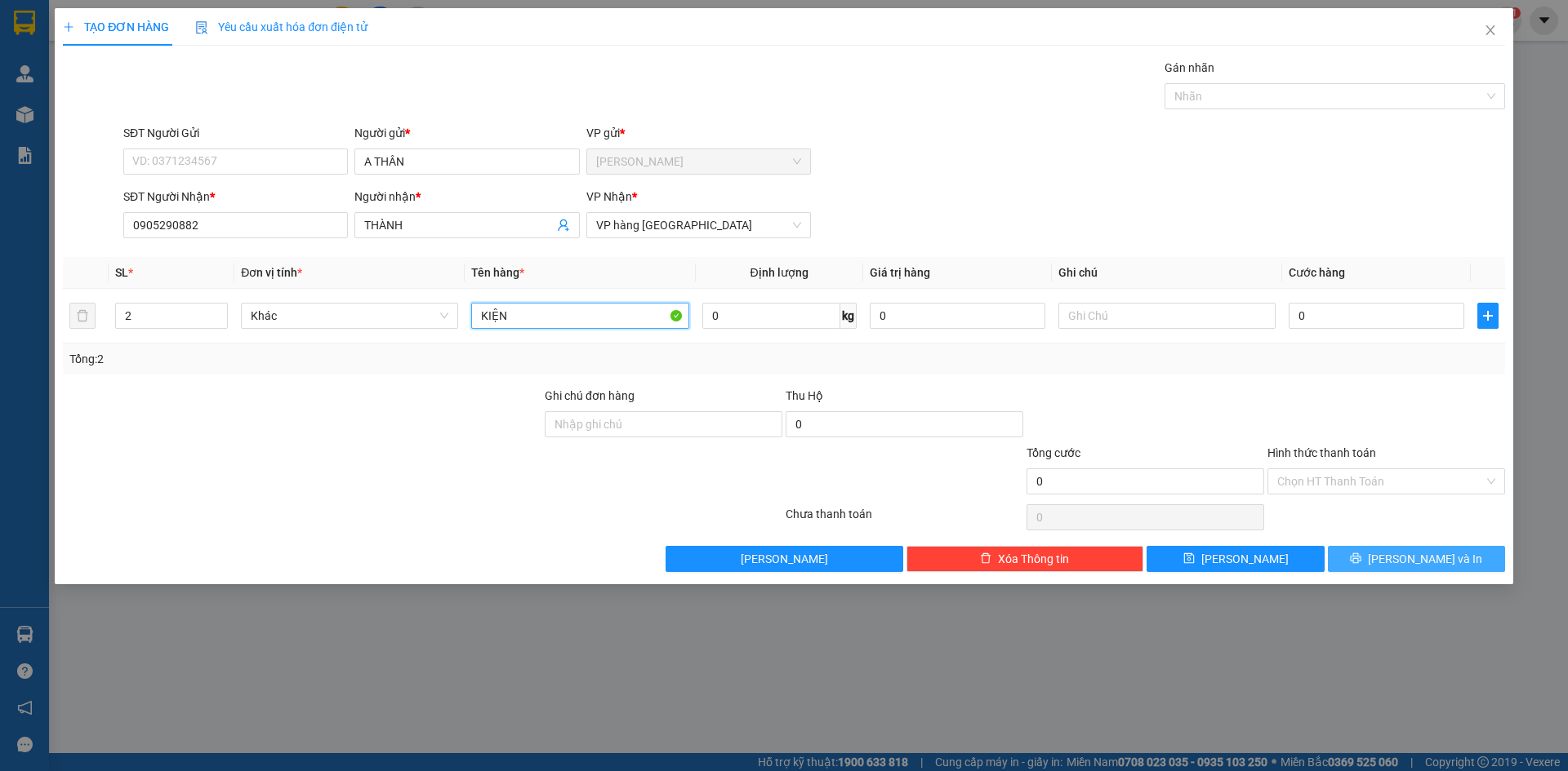
type input "KIỆN"
click at [1362, 566] on span "printer" at bounding box center [1356, 559] width 12 height 13
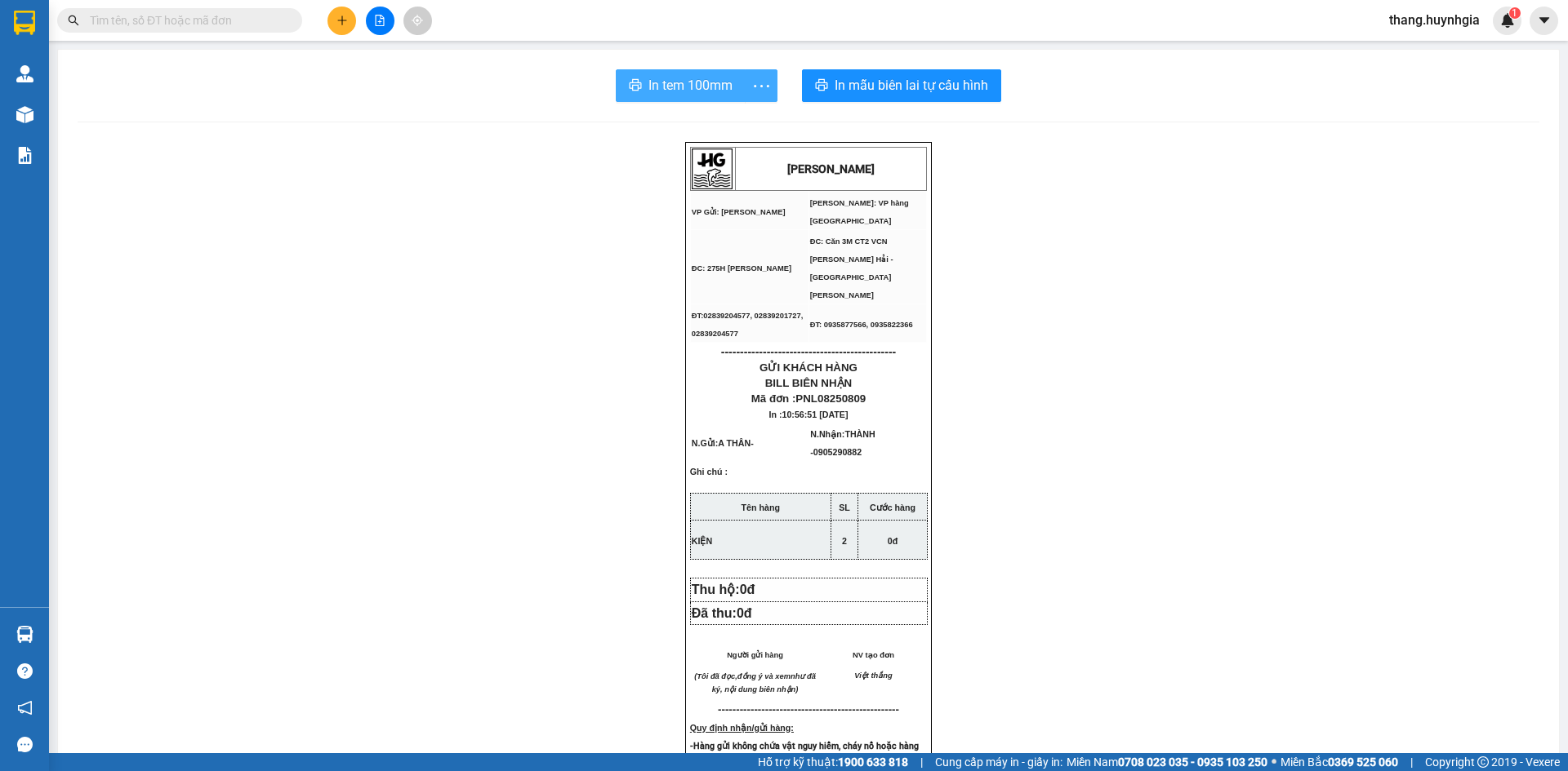
drag, startPoint x: 740, startPoint y: 72, endPoint x: 705, endPoint y: 94, distance: 41.3
click at [729, 82] on div "In tem 100mm" at bounding box center [696, 86] width 162 height 33
click at [705, 94] on span "In tem 100mm" at bounding box center [690, 85] width 84 height 20
click at [862, 62] on div "In tem 100mm In mẫu biên lai tự [PERSON_NAME] [PERSON_NAME] VP Gửi: [PERSON_NA…" at bounding box center [808, 694] width 1501 height 1289
drag, startPoint x: 907, startPoint y: 137, endPoint x: 902, endPoint y: 127, distance: 11.2
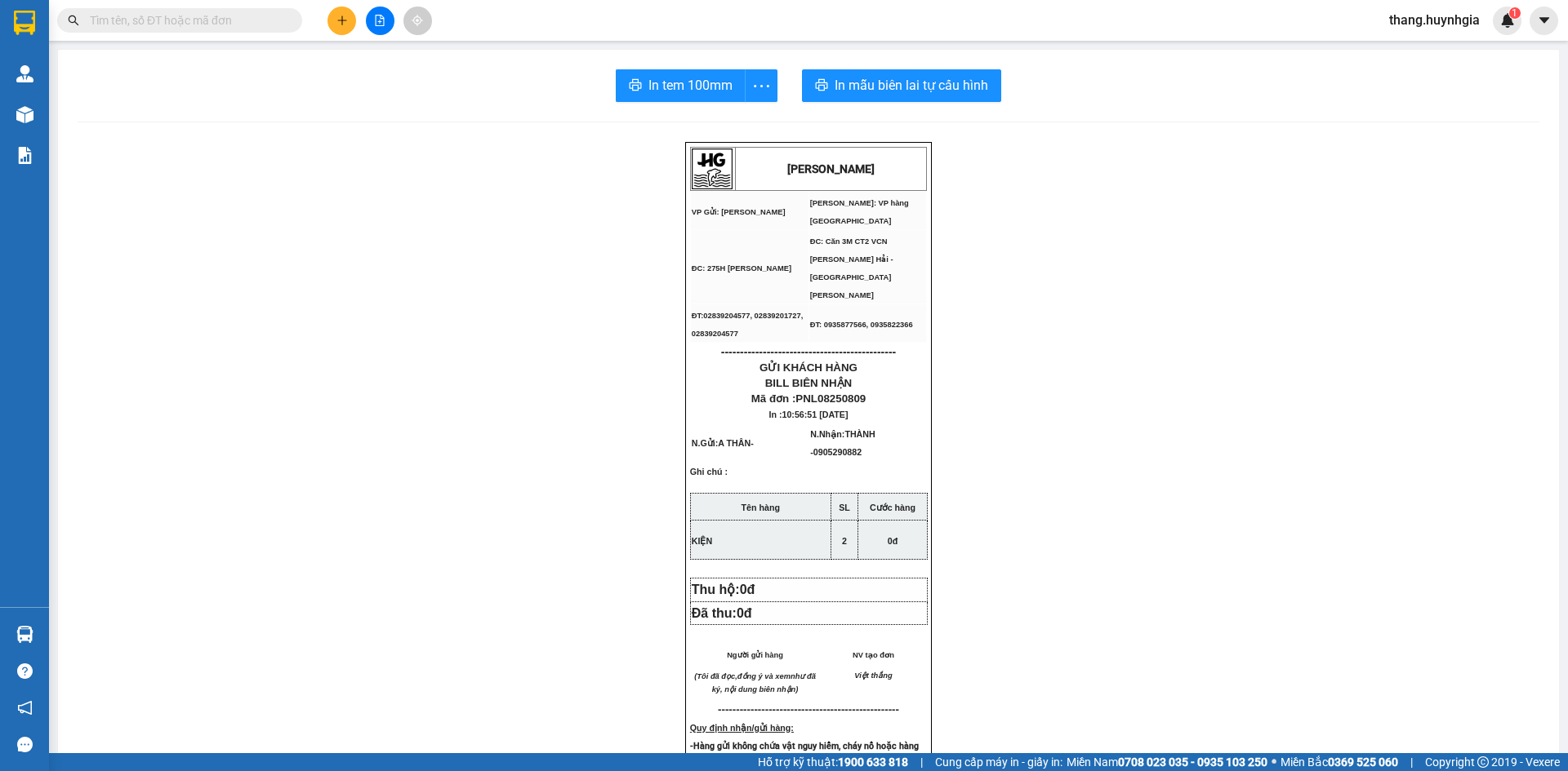
click at [907, 133] on div "In tem 100mm In mẫu biên lai tự [PERSON_NAME] [PERSON_NAME] VP Gửi: [PERSON_NA…" at bounding box center [808, 694] width 1501 height 1289
drag, startPoint x: 890, startPoint y: 61, endPoint x: 892, endPoint y: 71, distance: 10.2
click at [892, 68] on div "In tem 100mm In mẫu biên lai tự [PERSON_NAME] [PERSON_NAME] VP Gửi: [PERSON_NA…" at bounding box center [808, 694] width 1501 height 1289
click at [893, 79] on span "In mẫu biên lai tự cấu hình" at bounding box center [911, 85] width 153 height 20
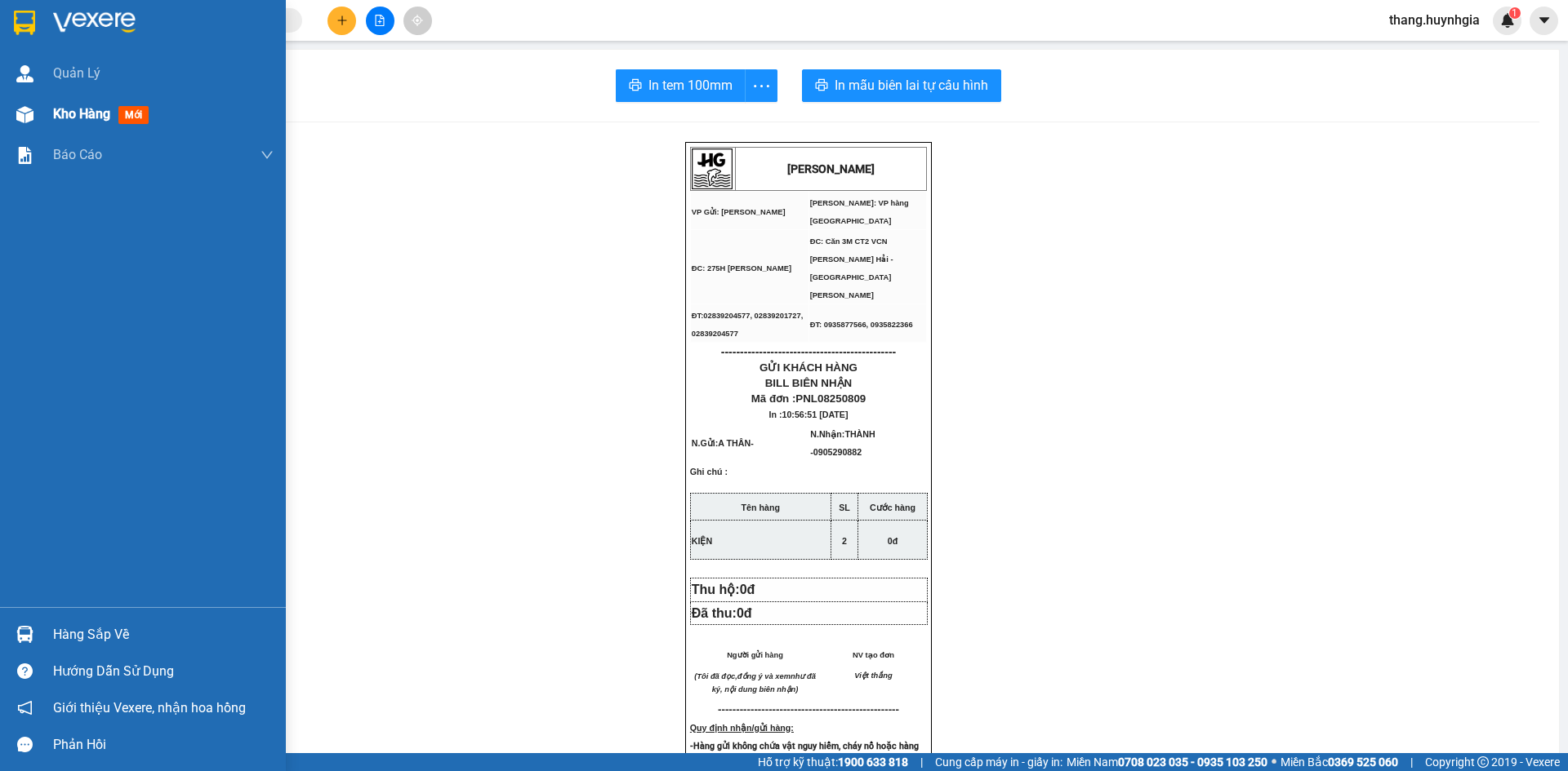
click at [50, 111] on div "Kho hàng mới" at bounding box center [142, 114] width 286 height 41
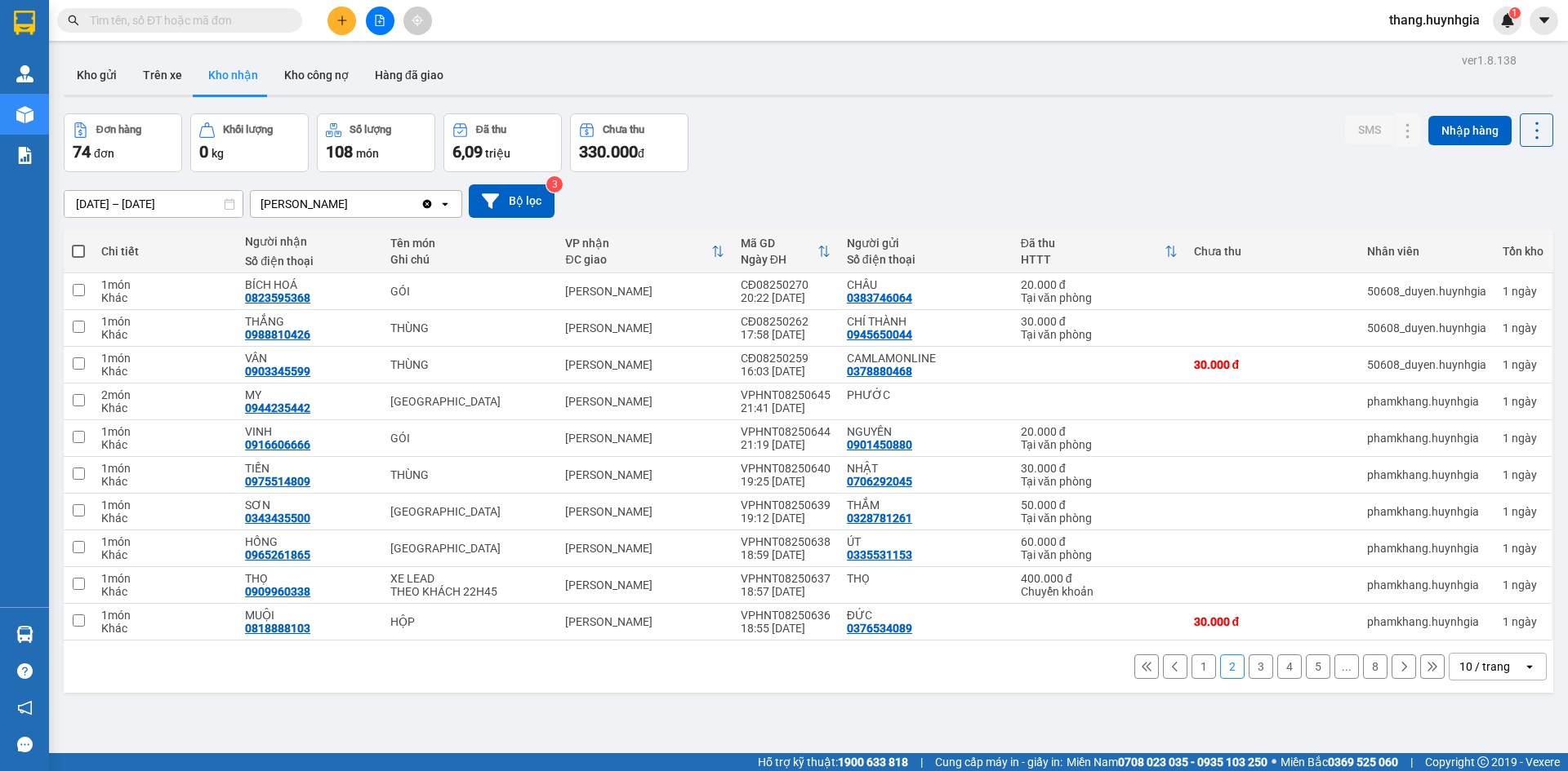
click at [1170, 670] on icon at bounding box center [1176, 667] width 12 height 12
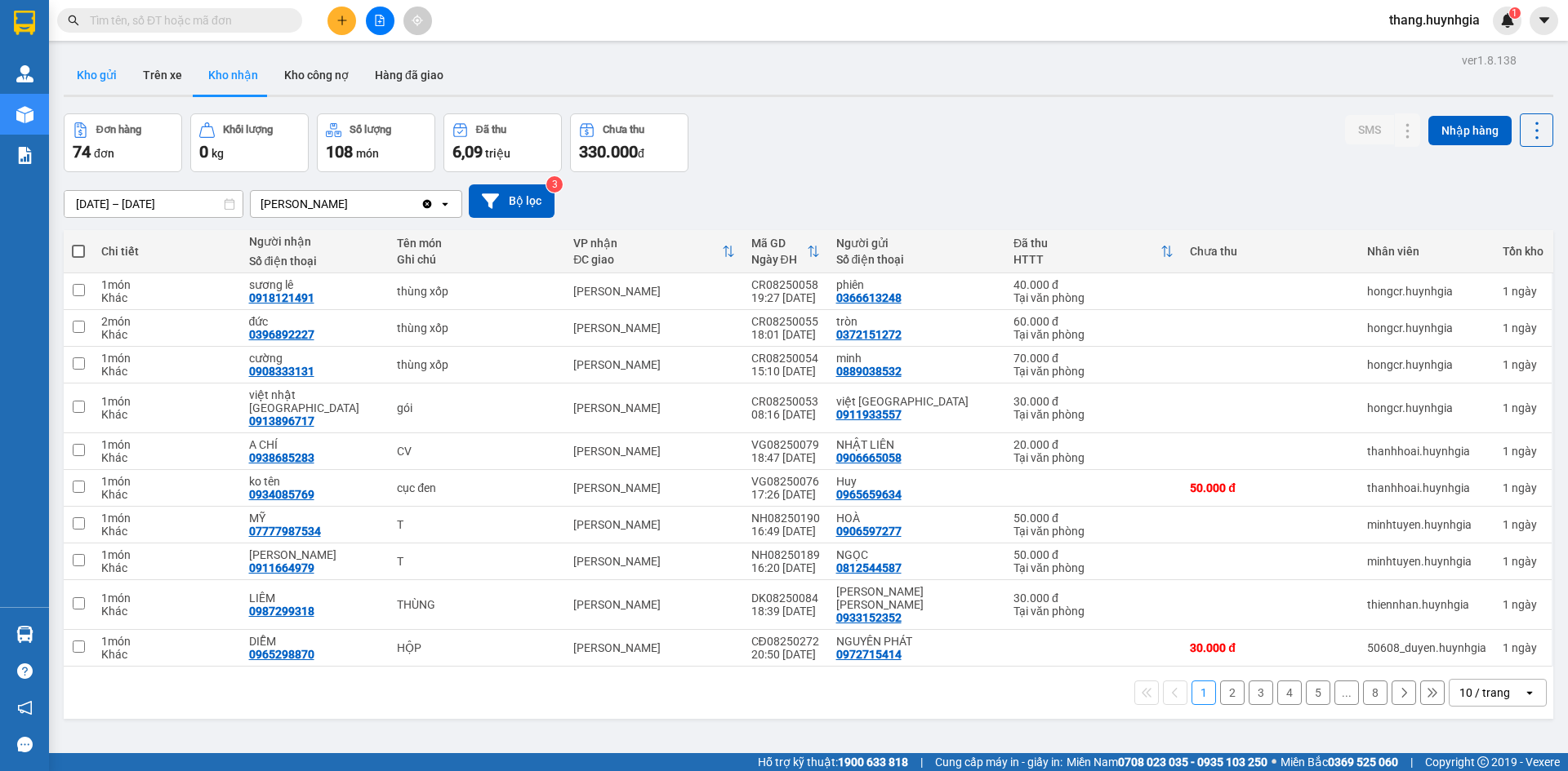
click at [88, 76] on button "Kho gửi" at bounding box center [97, 75] width 66 height 39
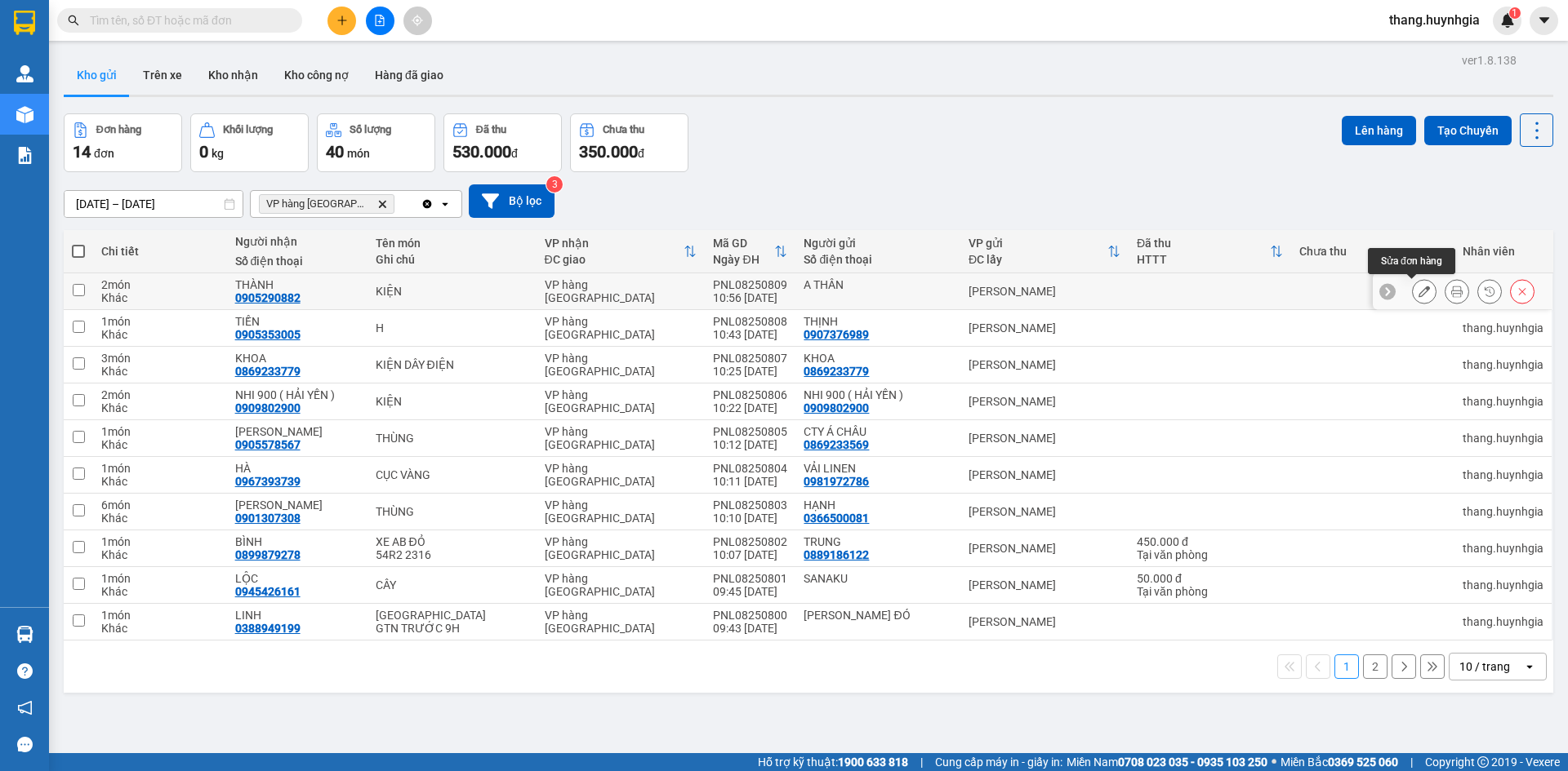
click at [1414, 283] on button at bounding box center [1425, 292] width 23 height 28
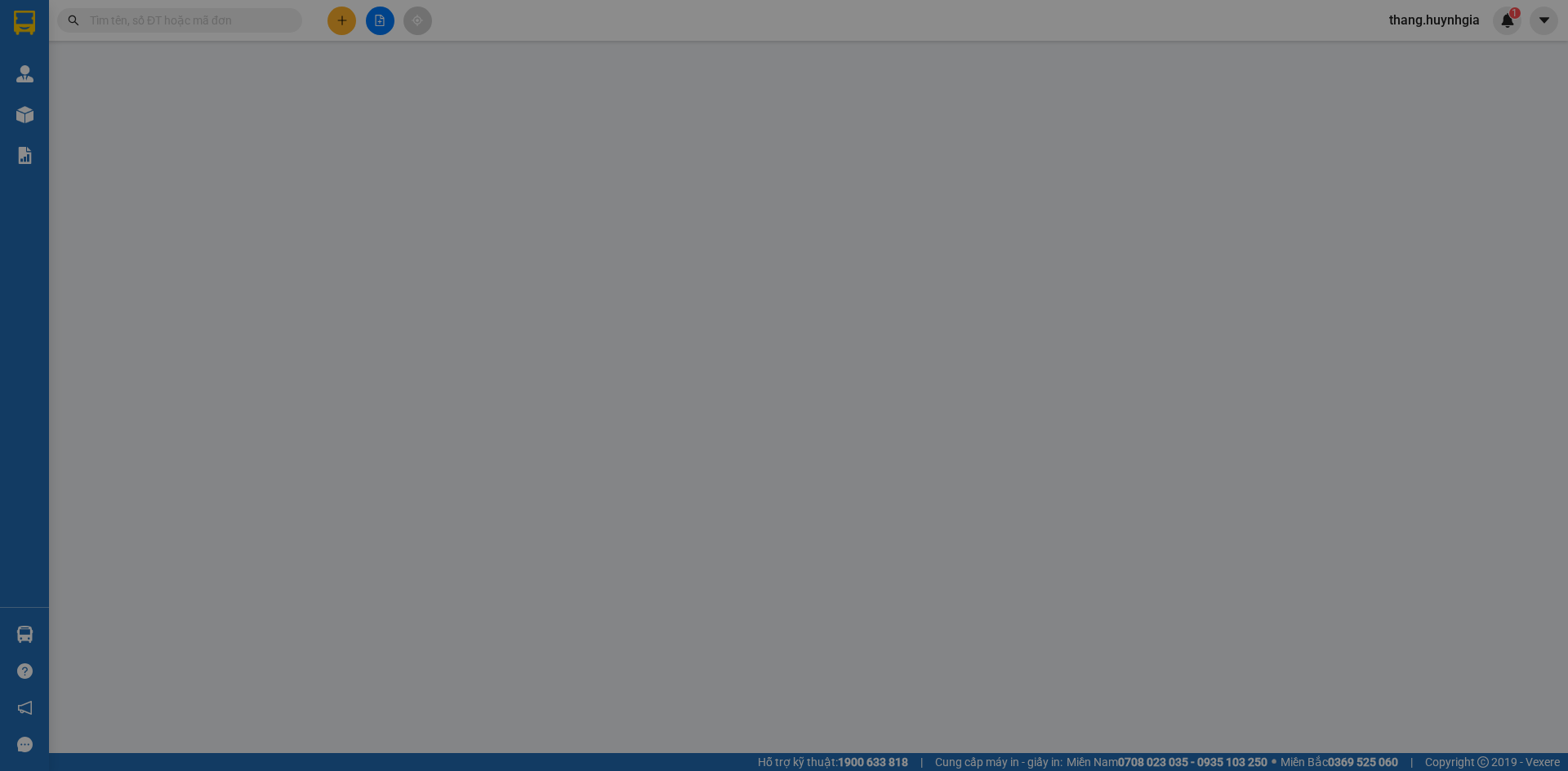
type input "A THÂN"
type input "0905290882"
type input "THÀNH"
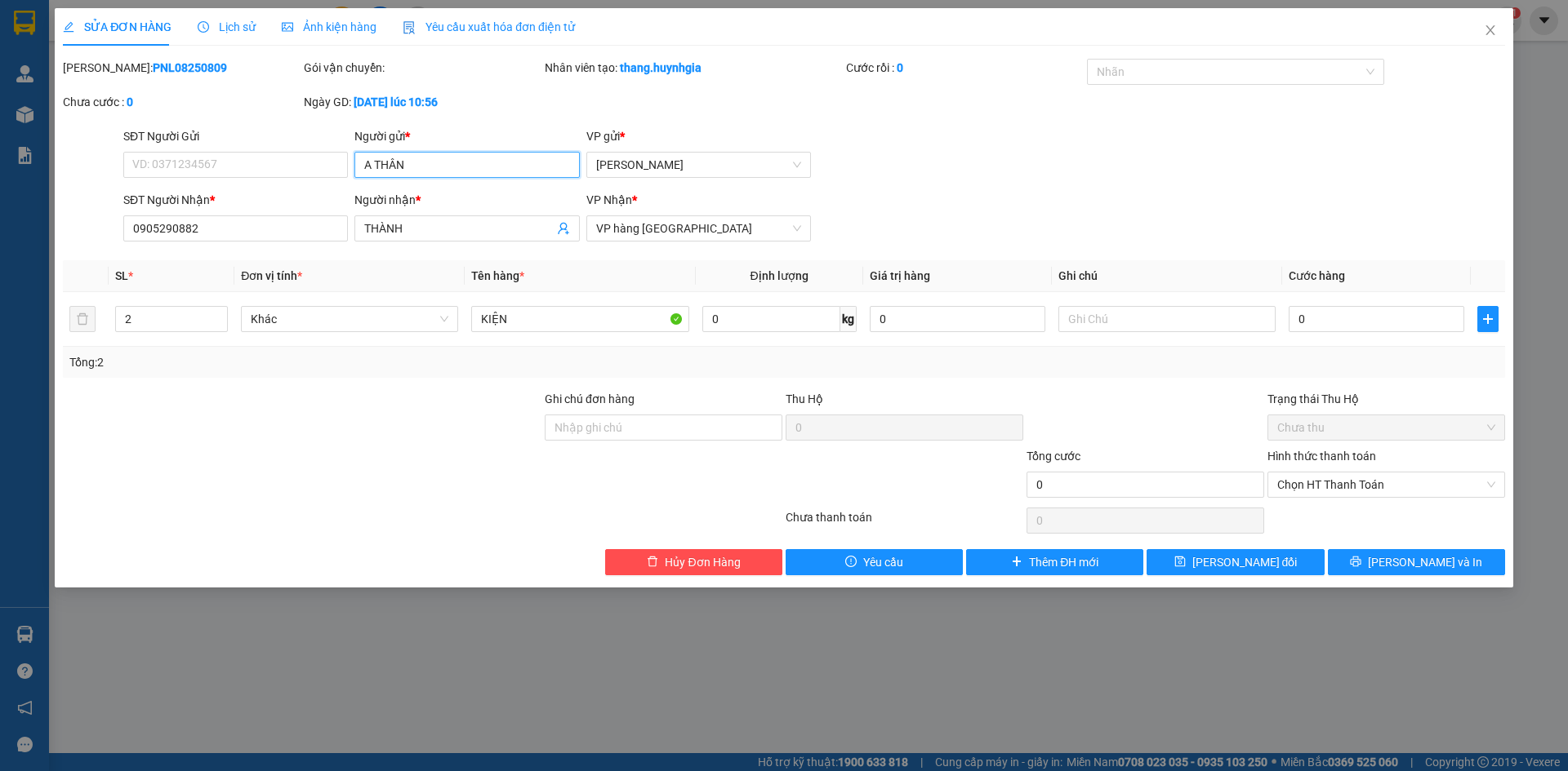
drag, startPoint x: 341, startPoint y: 177, endPoint x: 321, endPoint y: 180, distance: 20.2
click at [321, 180] on div "SĐT Người Gửi VD: 0371234567 Người gửi * A THÂN A THÂN VP gửi * [PERSON_NAME]" at bounding box center [814, 155] width 1389 height 57
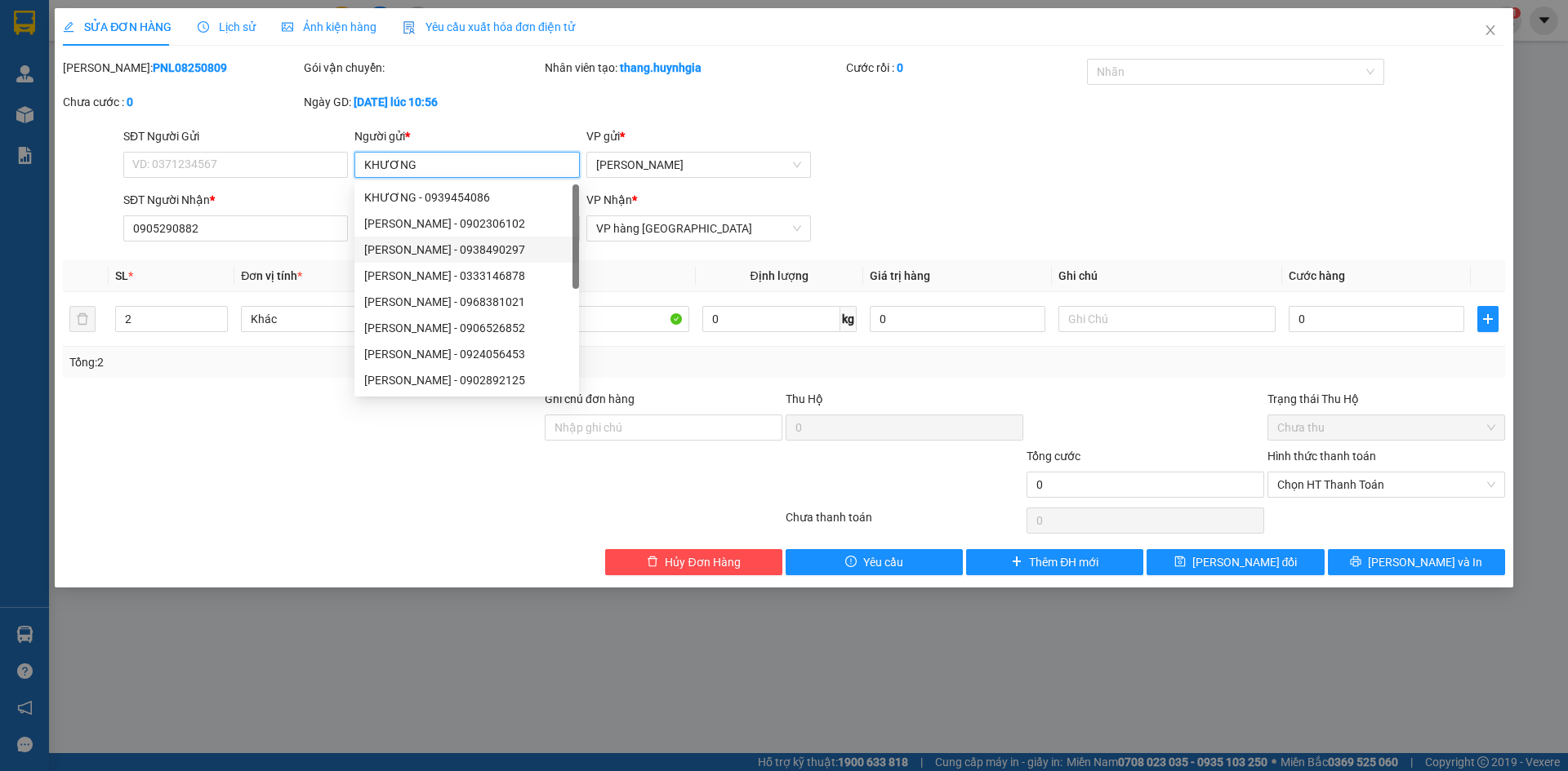
type input "KHƯƠNG"
click at [649, 273] on th "Tên hàng *" at bounding box center [580, 276] width 231 height 32
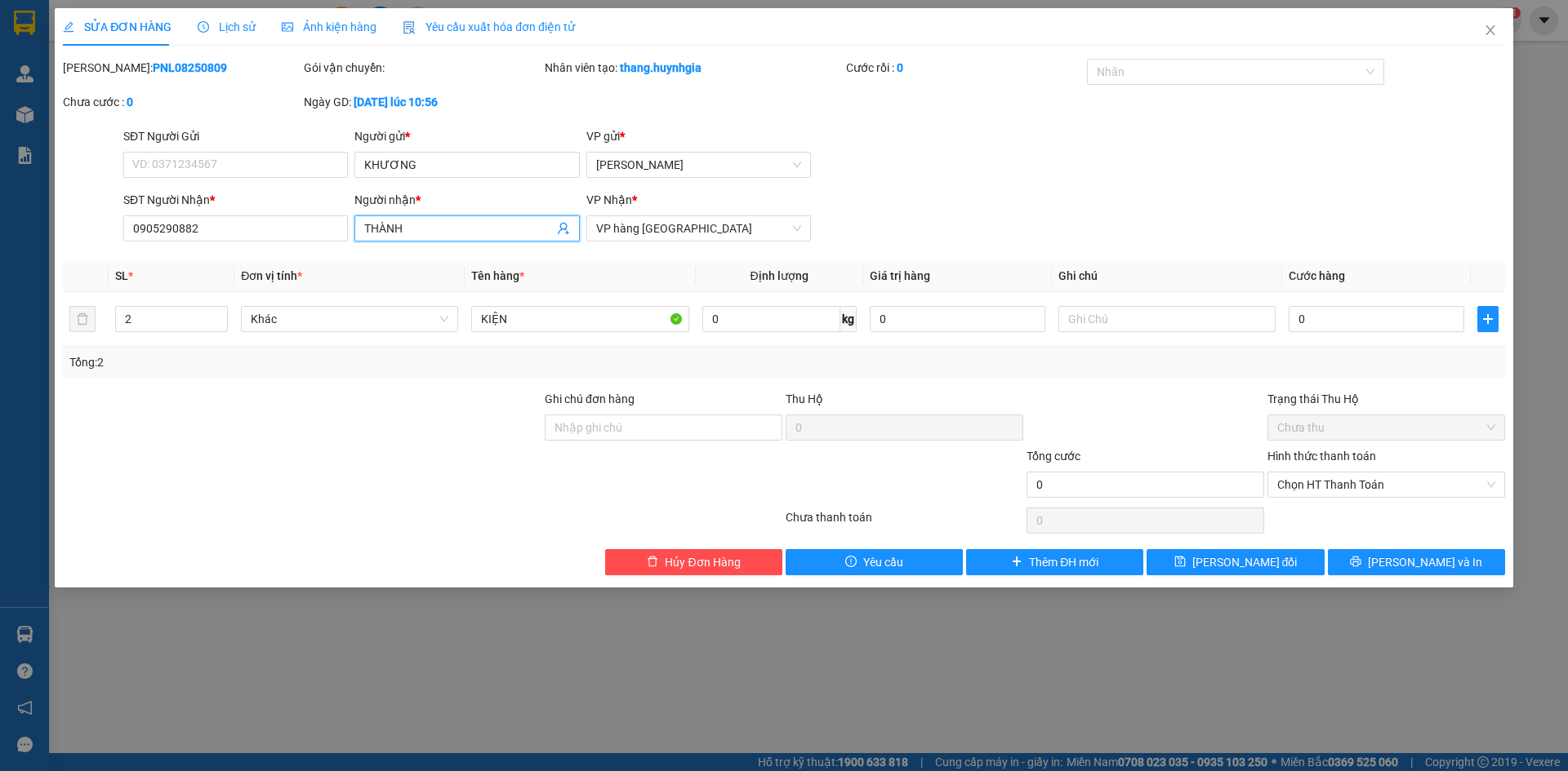
drag, startPoint x: 420, startPoint y: 225, endPoint x: 384, endPoint y: 231, distance: 36.5
click at [384, 231] on input "THÀNH" at bounding box center [458, 229] width 189 height 18
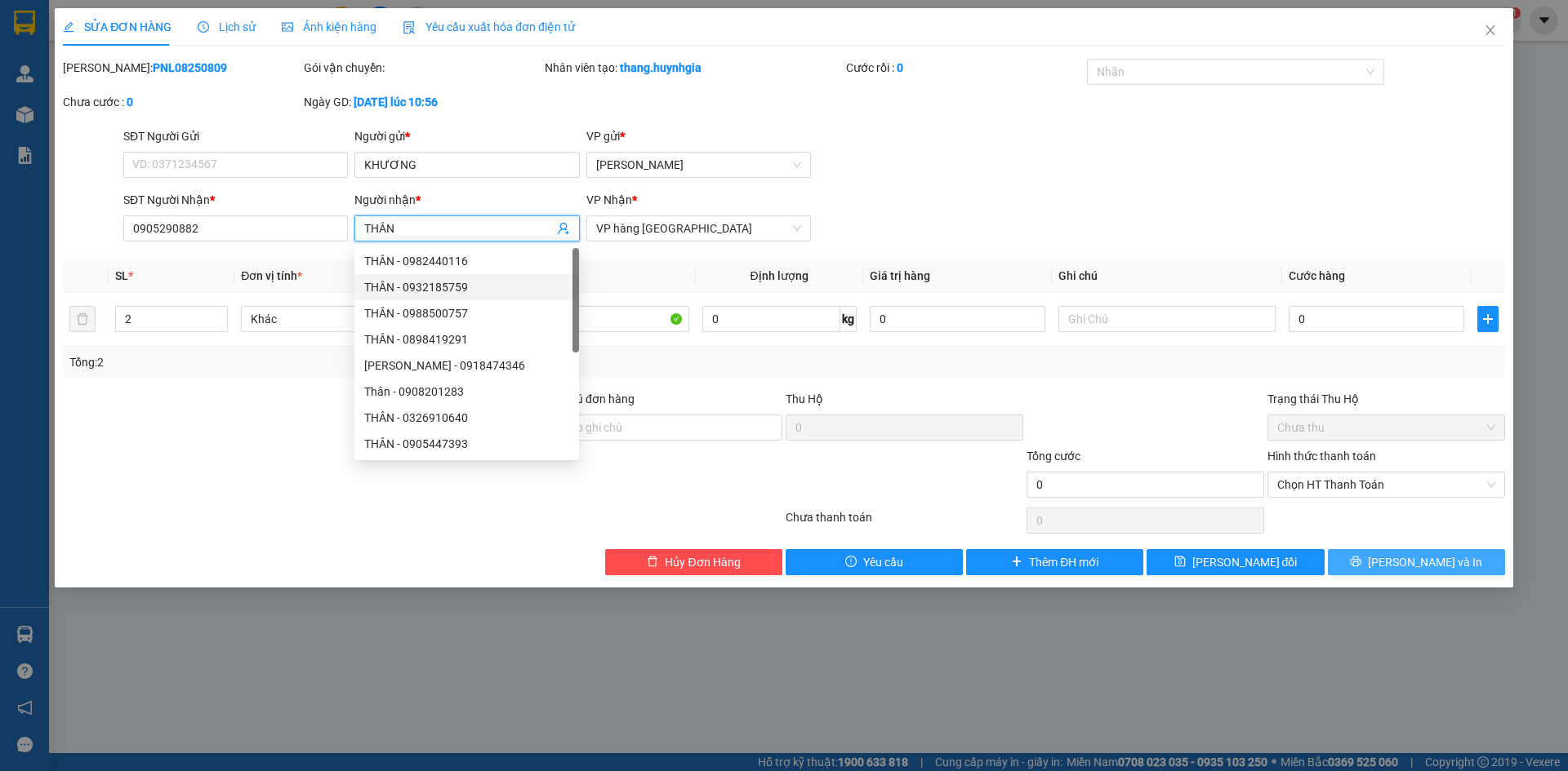
type input "THÂN"
click at [1400, 558] on button "[PERSON_NAME] và In" at bounding box center [1416, 562] width 177 height 26
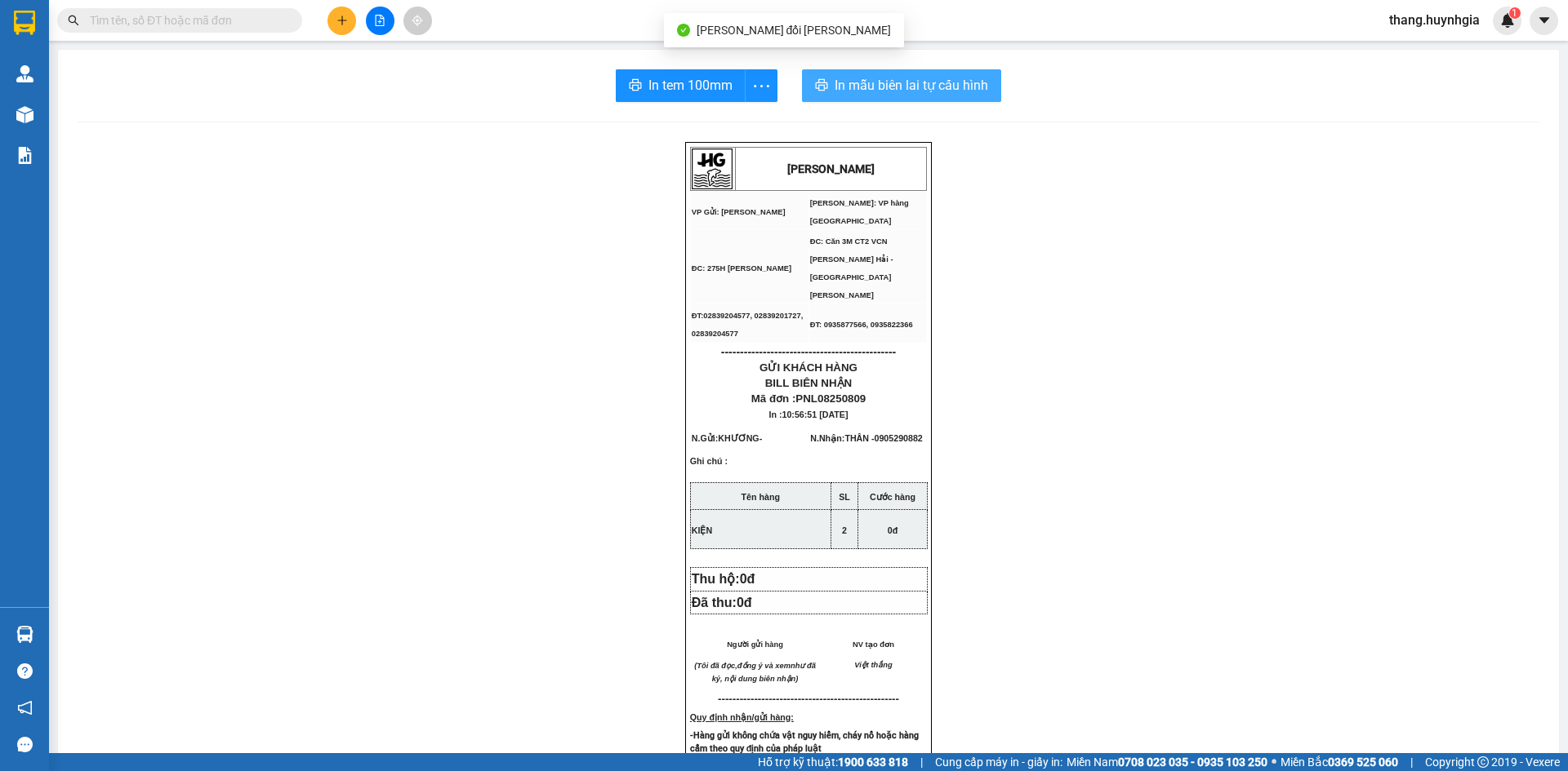
click at [852, 101] on button "In mẫu biên lai tự cấu hình" at bounding box center [902, 86] width 200 height 33
drag, startPoint x: 352, startPoint y: 8, endPoint x: 327, endPoint y: 20, distance: 27.7
click at [335, 15] on div at bounding box center [380, 20] width 122 height 28
click at [327, 20] on div at bounding box center [380, 20] width 122 height 28
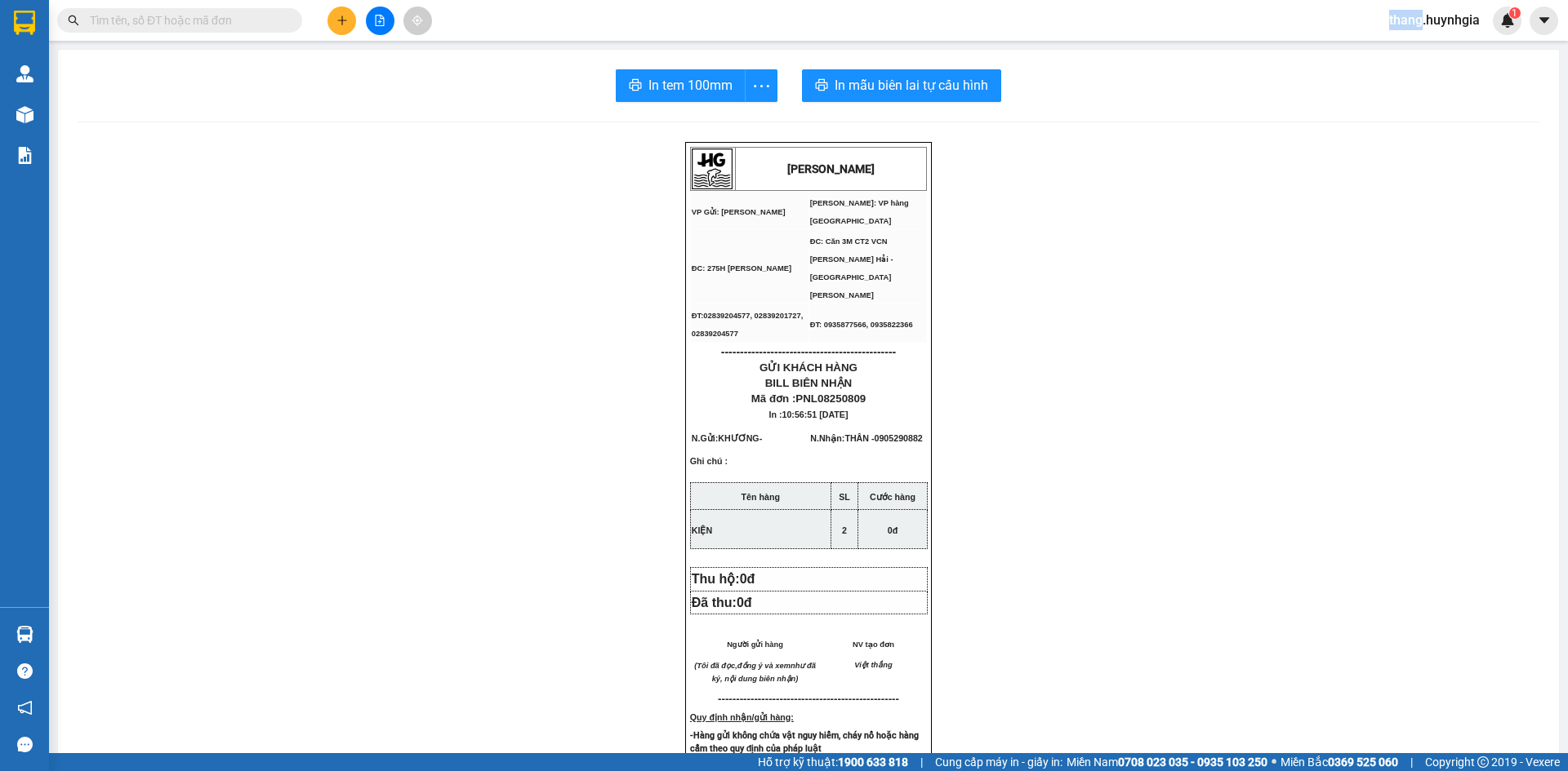
click at [327, 20] on div at bounding box center [380, 20] width 122 height 28
click at [332, 20] on button at bounding box center [341, 20] width 28 height 28
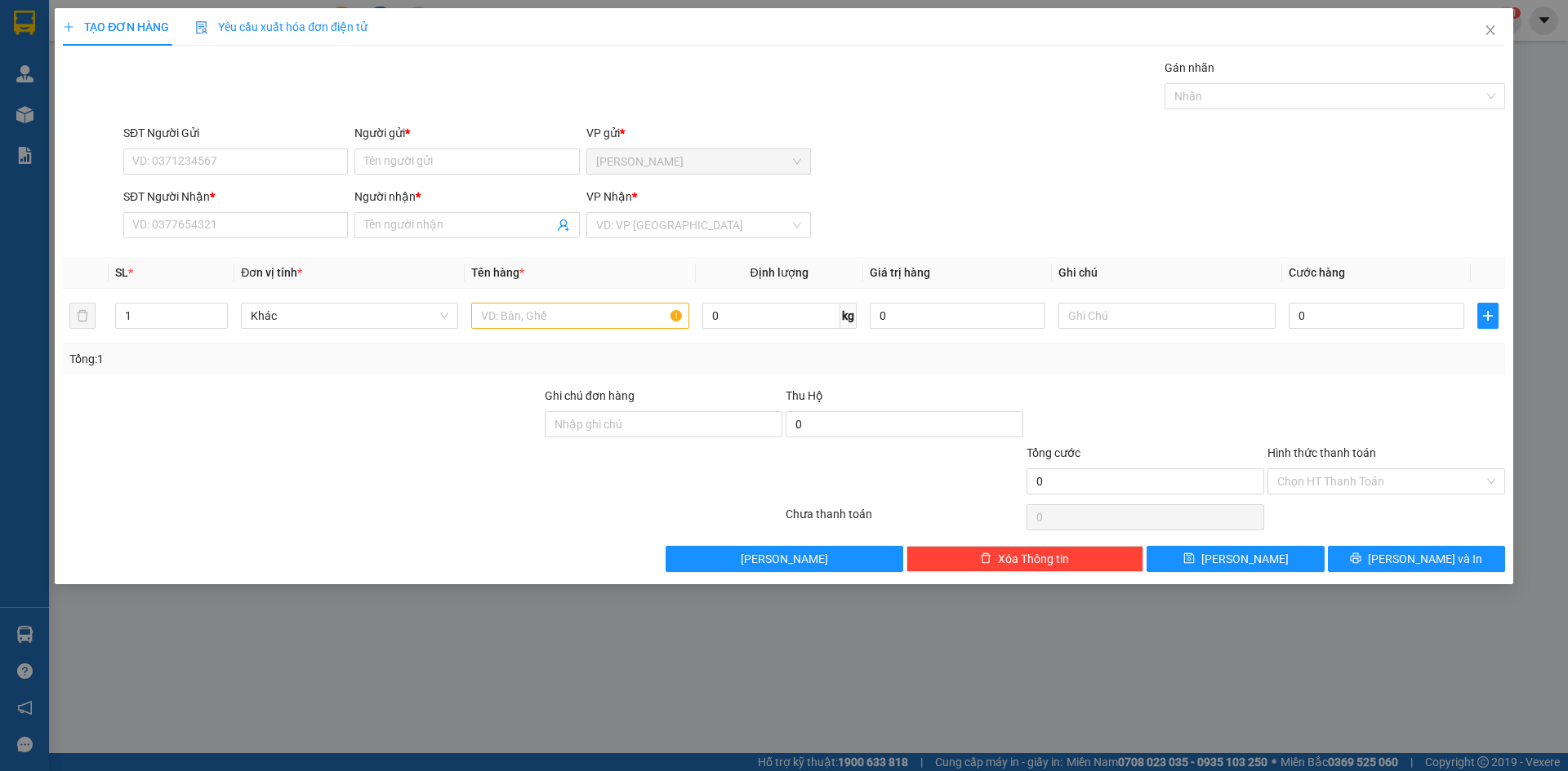
click at [188, 211] on div "SĐT Người Nhận *" at bounding box center [235, 200] width 225 height 24
click at [187, 214] on input "SĐT Người Nhận *" at bounding box center [235, 225] width 225 height 26
click at [203, 257] on div "0776265424 - [PERSON_NAME]" at bounding box center [235, 258] width 205 height 18
type input "0776265424"
type input "[PERSON_NAME]"
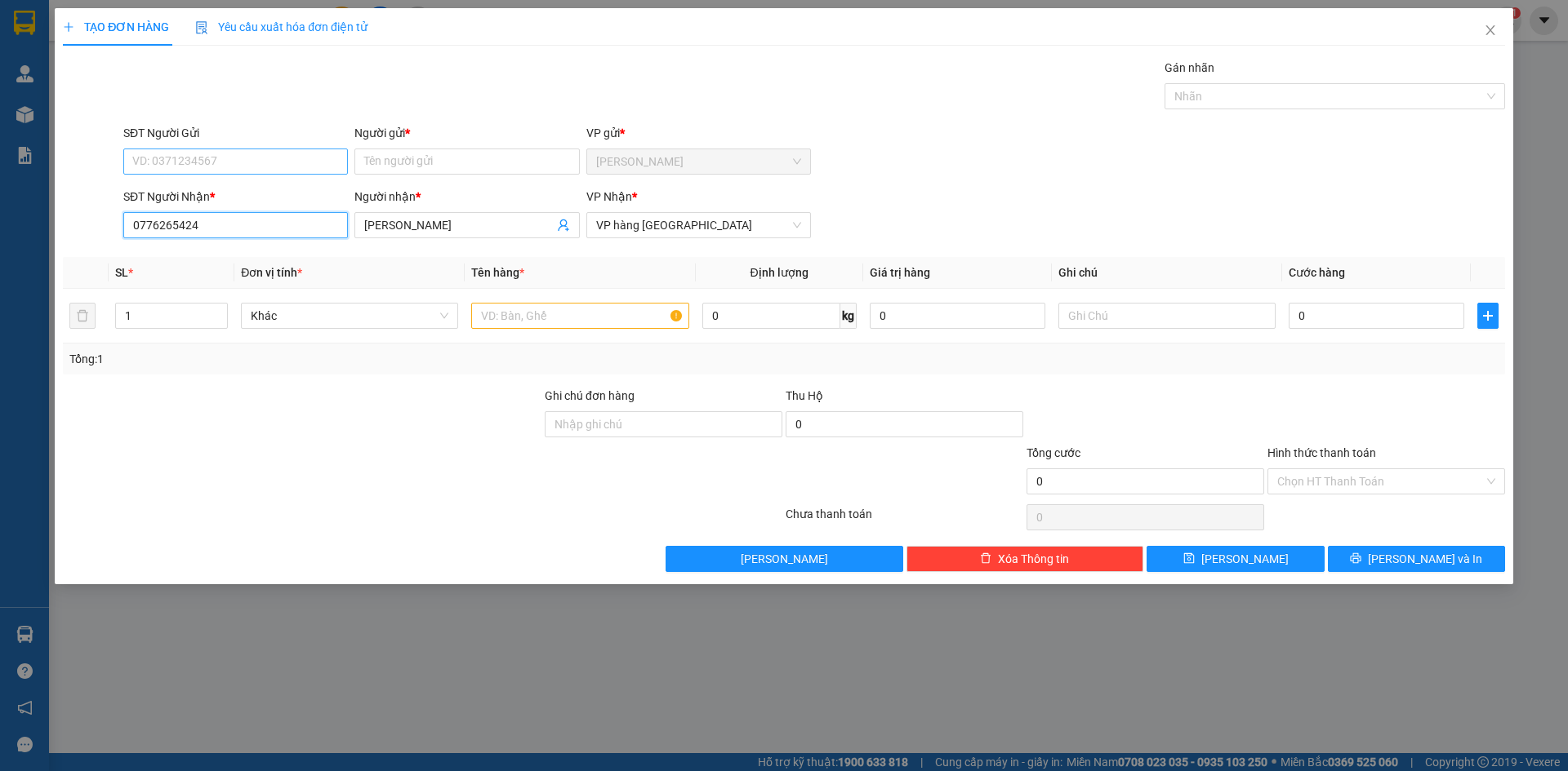
type input "0776265424"
click at [242, 158] on input "SĐT Người Gửi" at bounding box center [235, 161] width 225 height 26
drag, startPoint x: 272, startPoint y: 199, endPoint x: 450, endPoint y: 218, distance: 179.0
click at [279, 199] on div "0946676600 - THƯ" at bounding box center [235, 194] width 205 height 18
type input "0946676600"
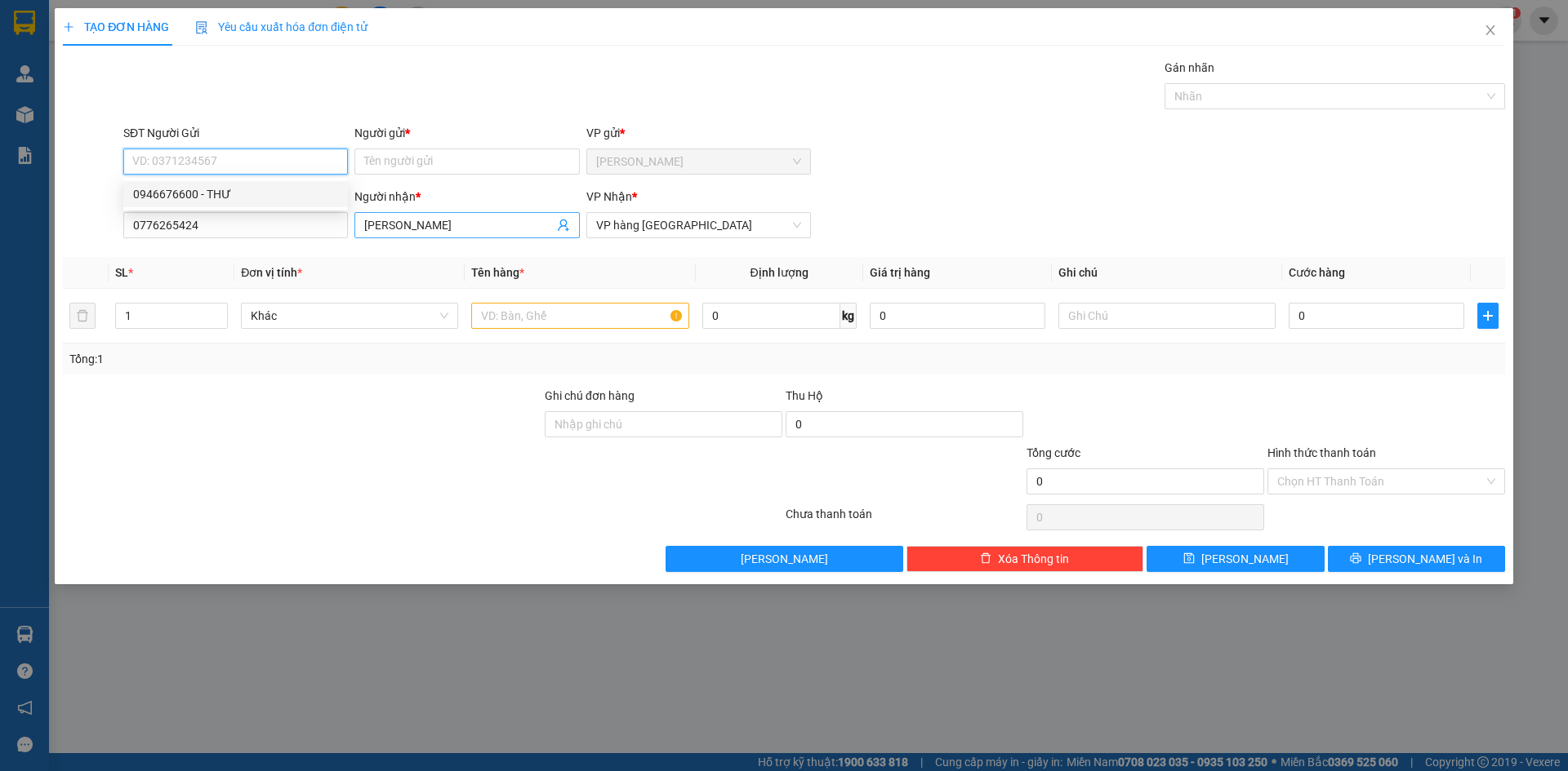
type input "THƯ"
click at [587, 313] on input "text" at bounding box center [580, 316] width 217 height 26
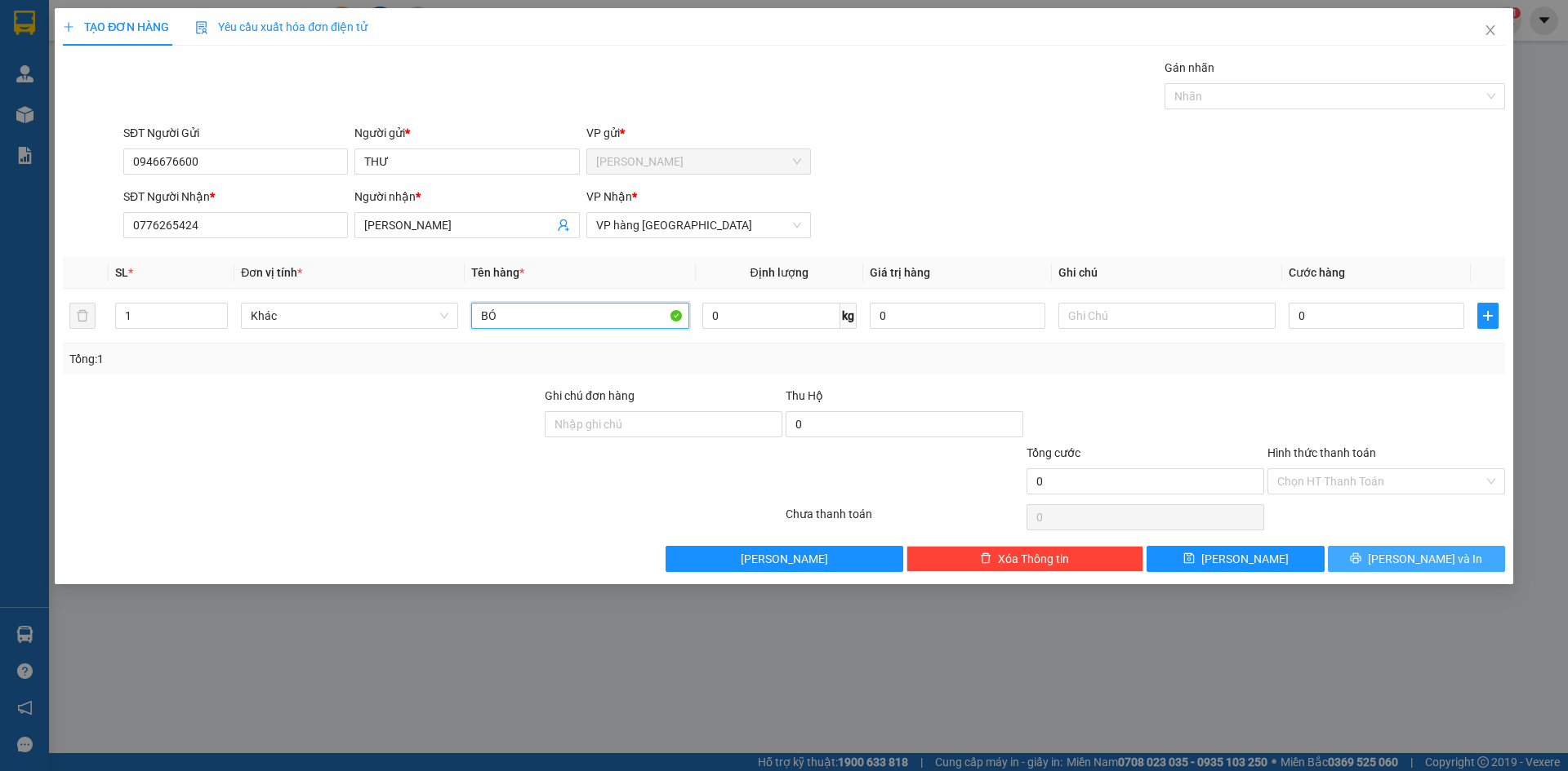
type input "BÓ"
click at [1451, 564] on button "[PERSON_NAME] và In" at bounding box center [1416, 559] width 177 height 26
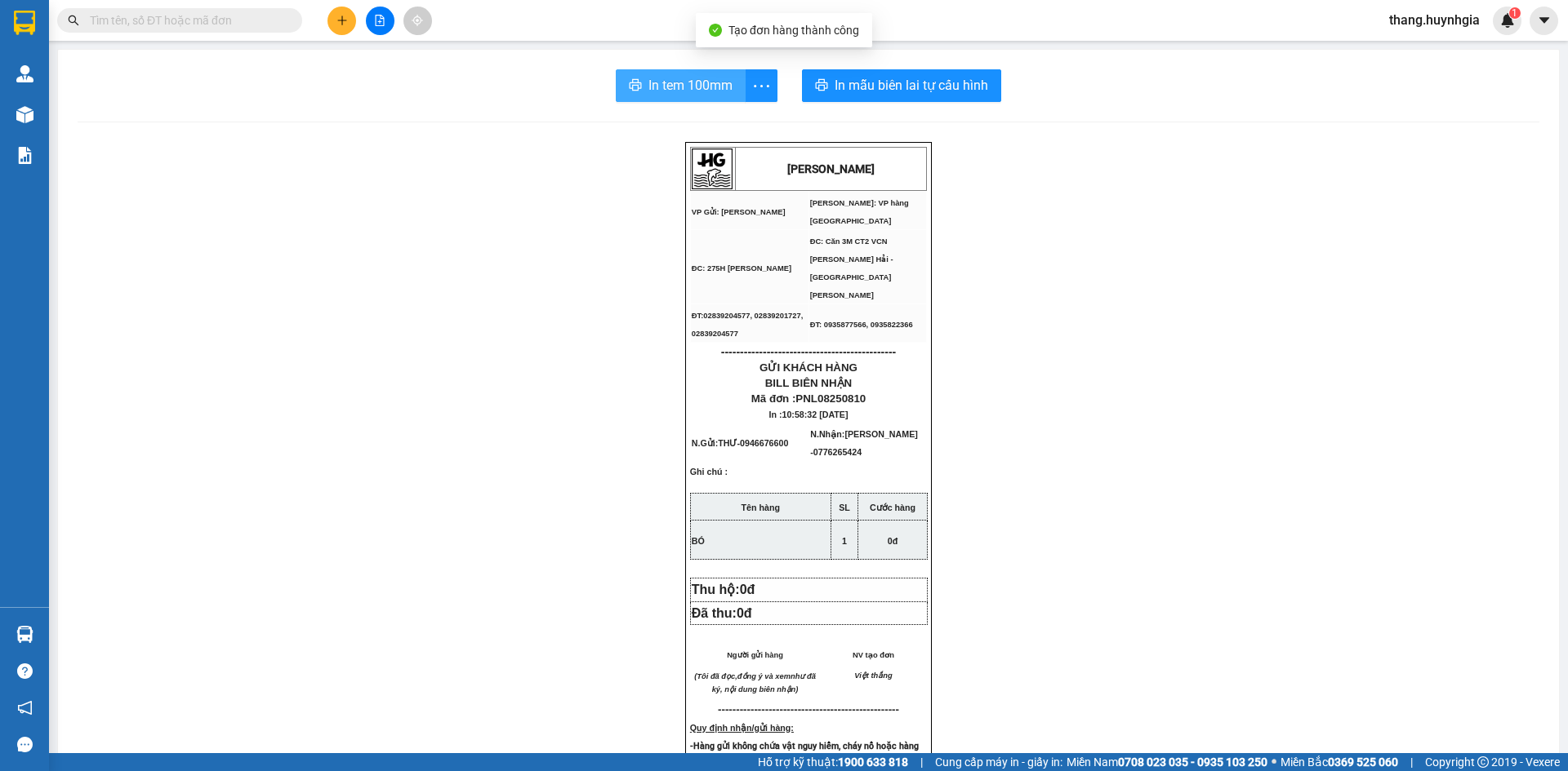
click at [673, 74] on button "In tem 100mm" at bounding box center [680, 86] width 130 height 33
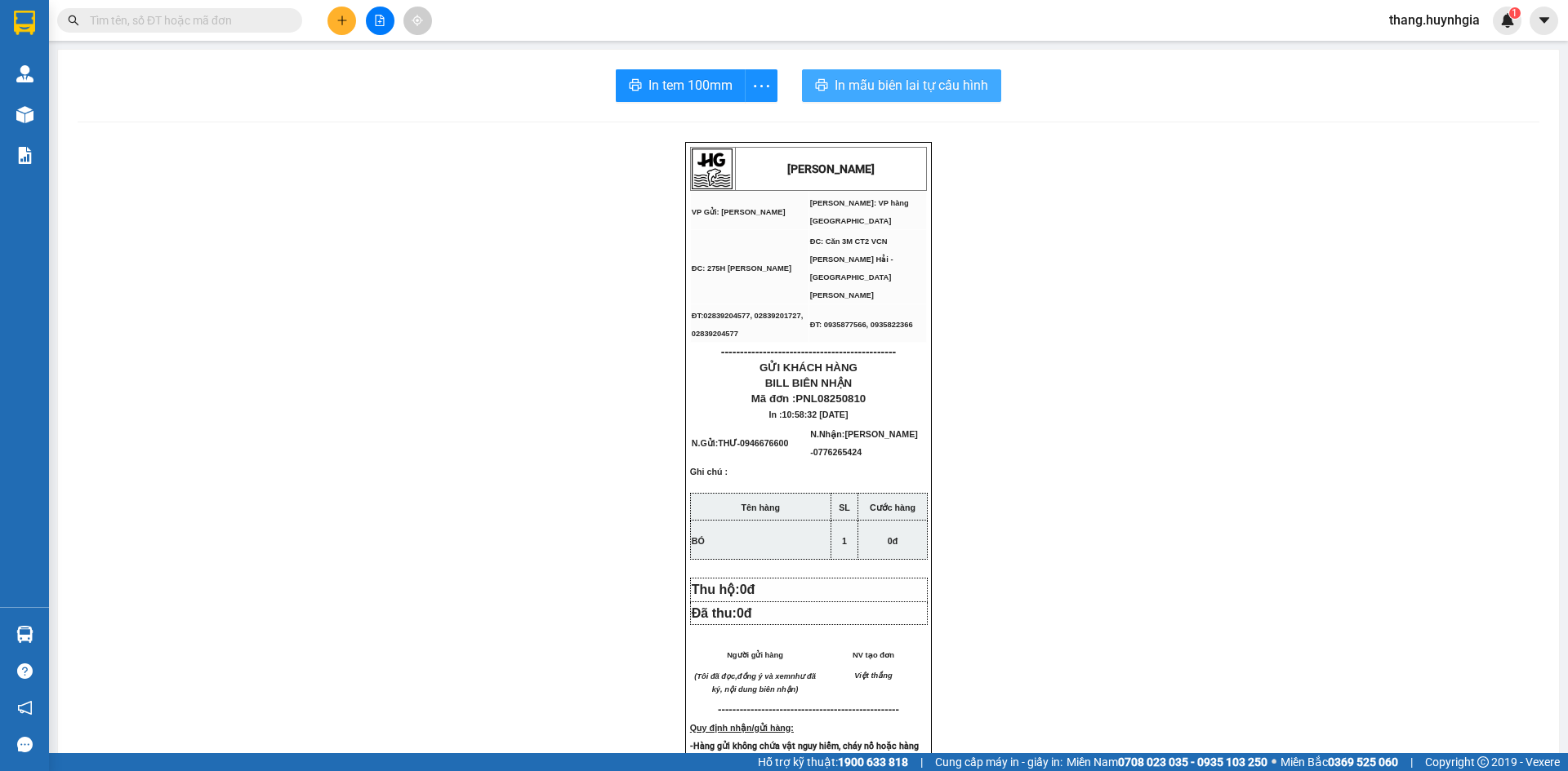
click at [881, 70] on button "In mẫu biên lai tự cấu hình" at bounding box center [902, 86] width 200 height 33
click at [329, 28] on div at bounding box center [380, 20] width 122 height 28
click at [338, 28] on button at bounding box center [341, 20] width 28 height 28
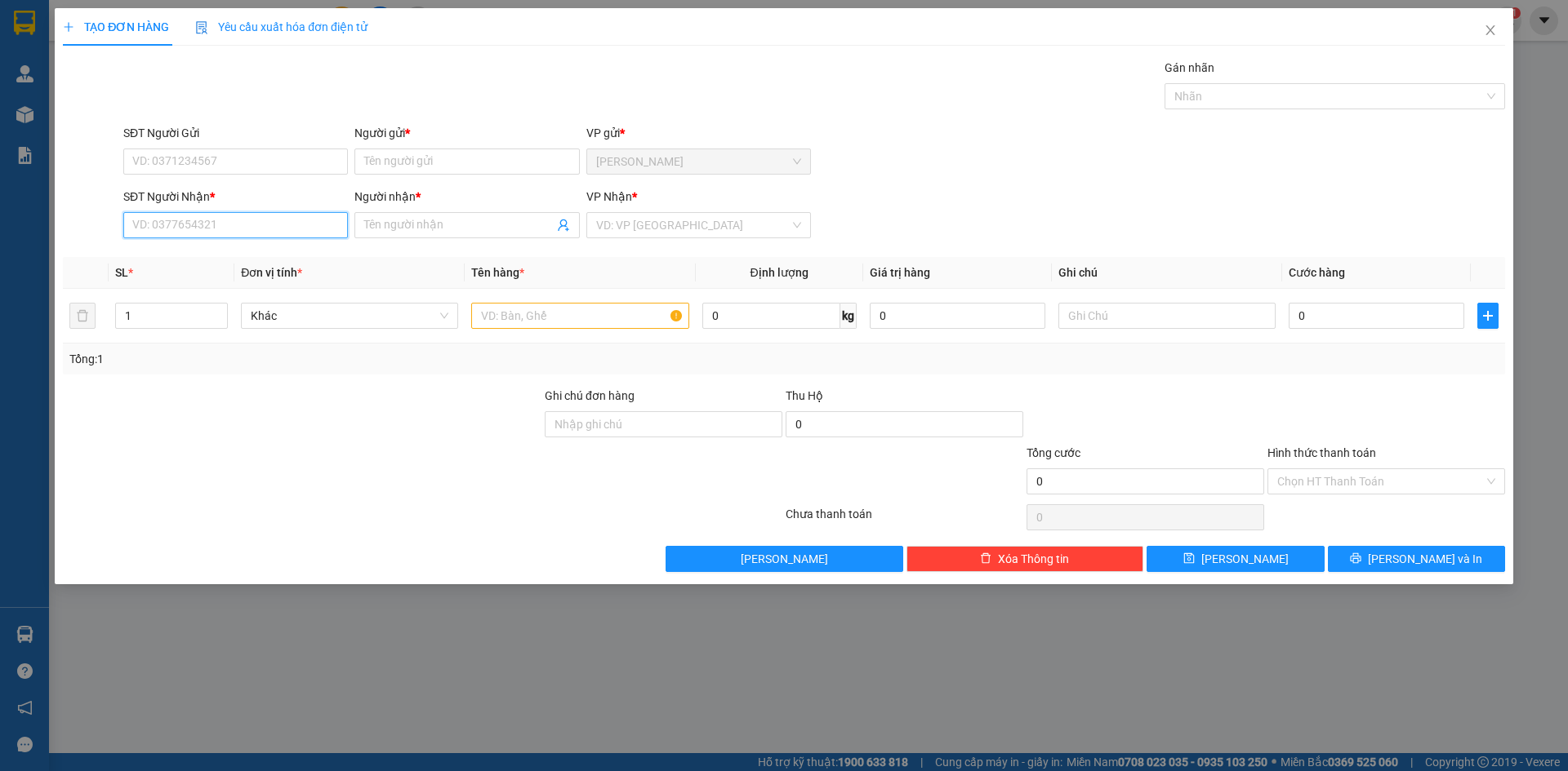
click at [159, 236] on input "SĐT Người Nhận *" at bounding box center [235, 225] width 225 height 26
type input "3"
type input "0985883119"
click at [410, 223] on input "Người nhận *" at bounding box center [458, 225] width 189 height 18
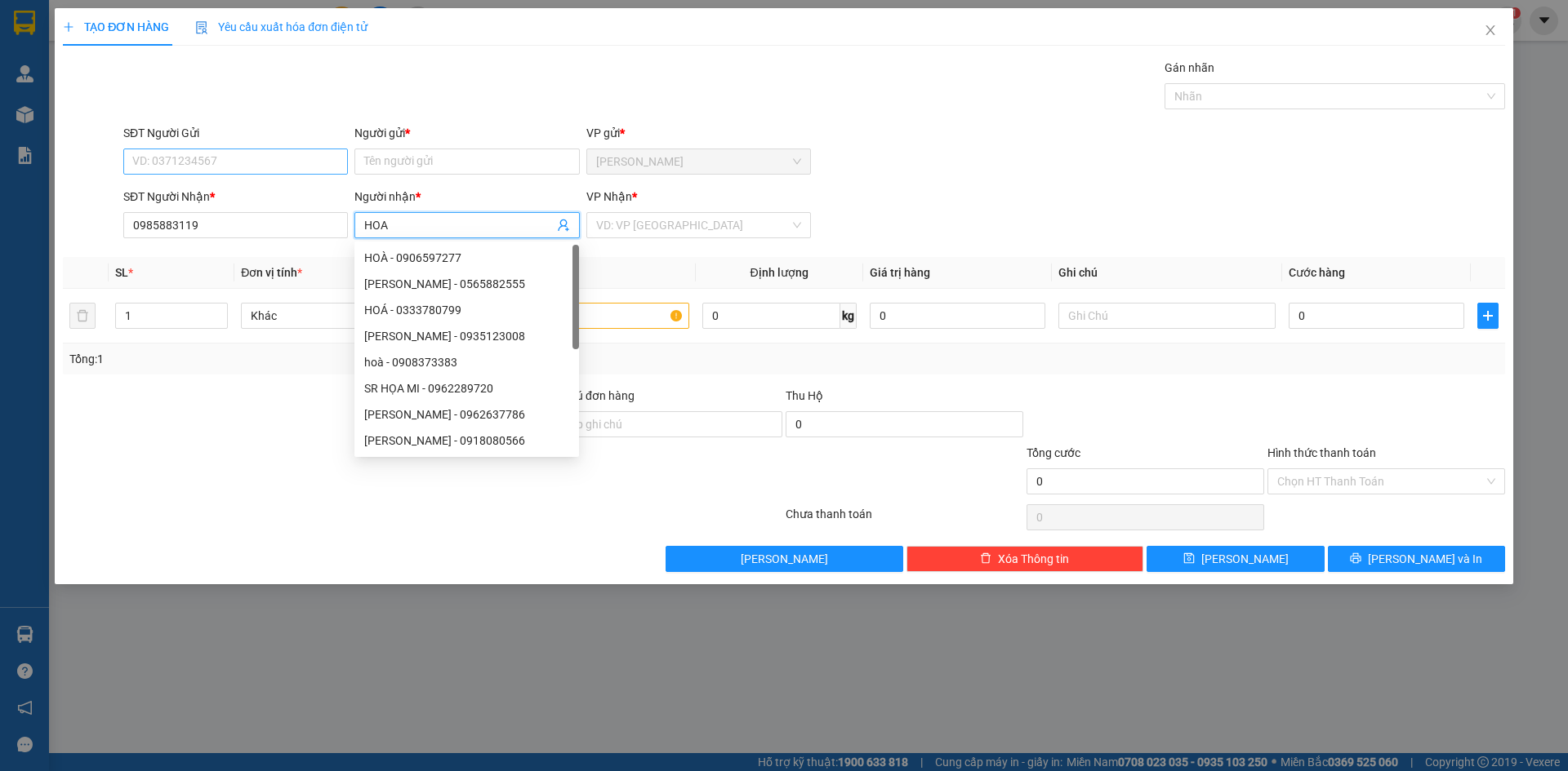
type input "HOA"
click at [260, 156] on input "SĐT Người Gửi" at bounding box center [235, 161] width 225 height 26
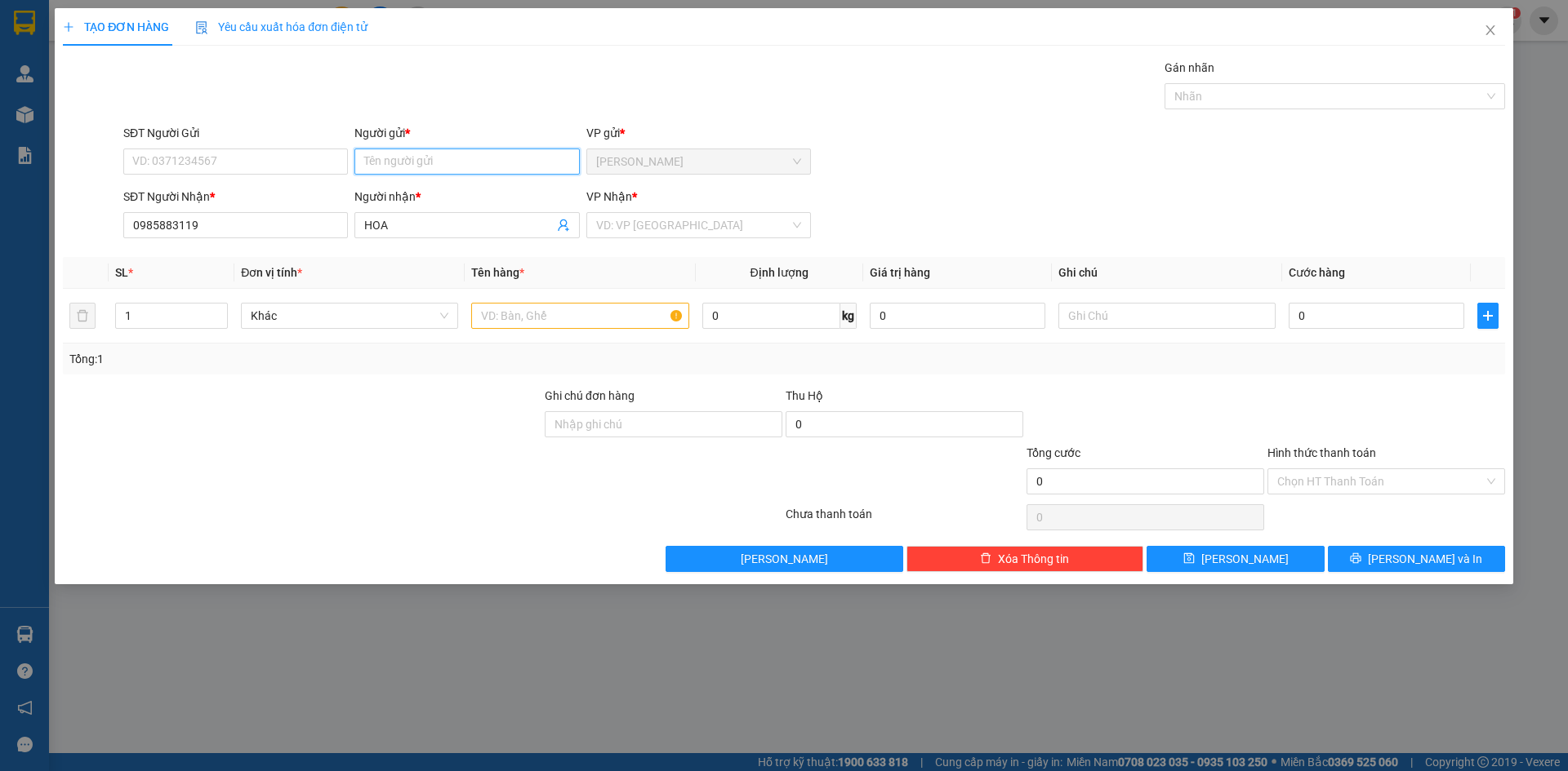
click at [461, 149] on input "Người gửi *" at bounding box center [467, 161] width 225 height 26
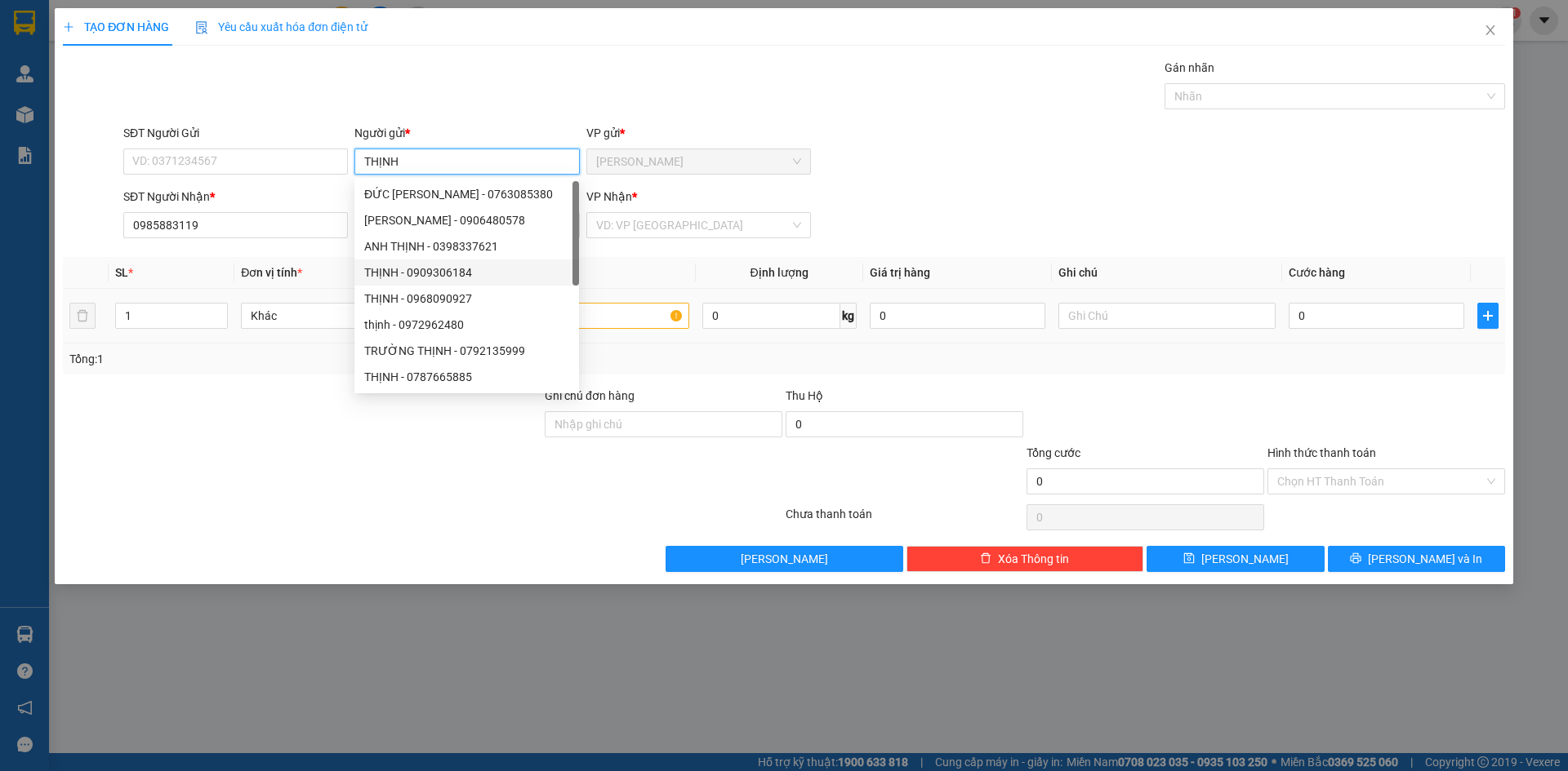
type input "THỊNH"
click at [637, 325] on input "text" at bounding box center [580, 316] width 217 height 26
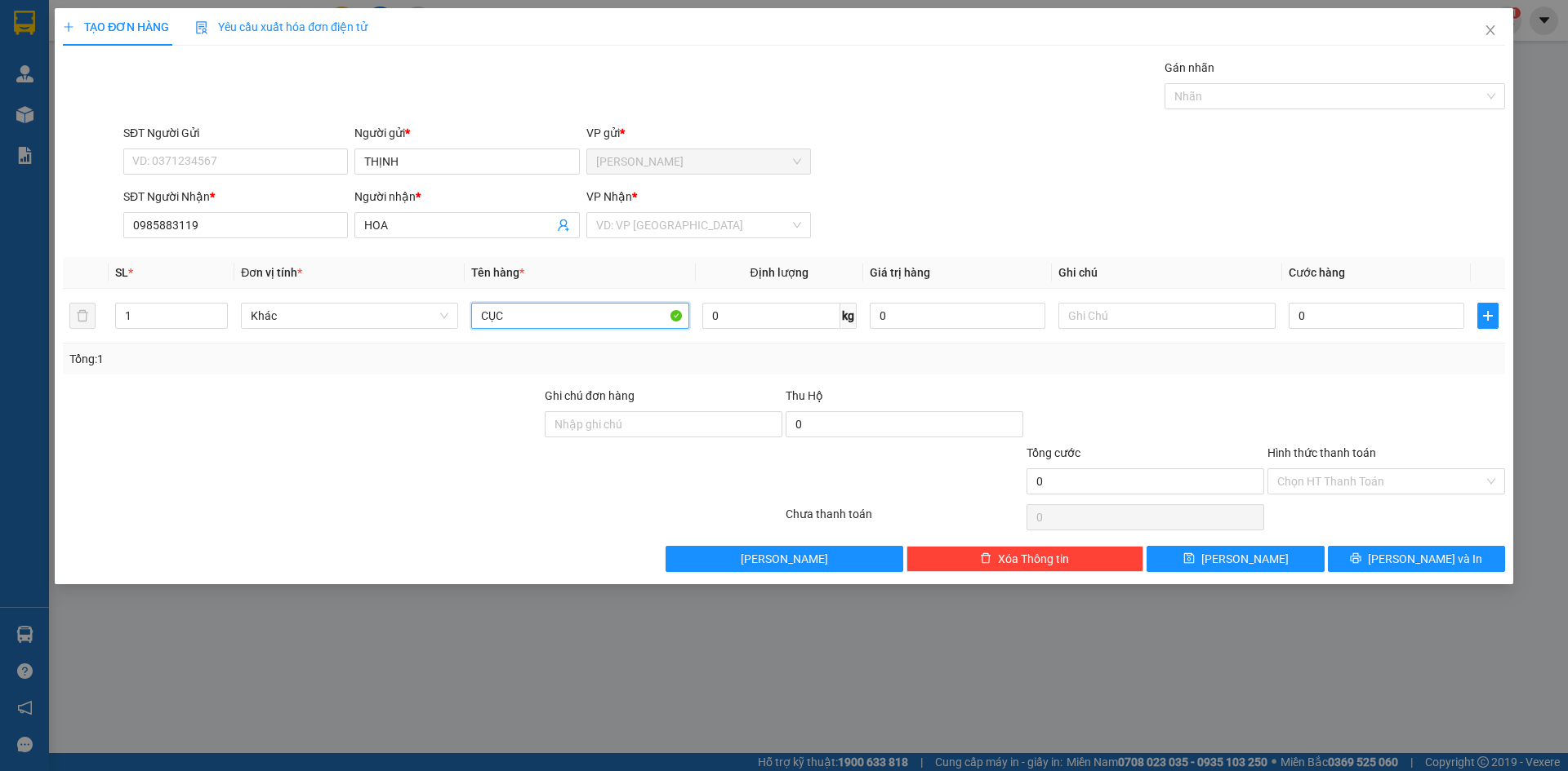
type input "CỤC"
click at [699, 208] on div "VP Nhận *" at bounding box center [699, 200] width 225 height 24
click at [699, 226] on input "search" at bounding box center [693, 225] width 194 height 24
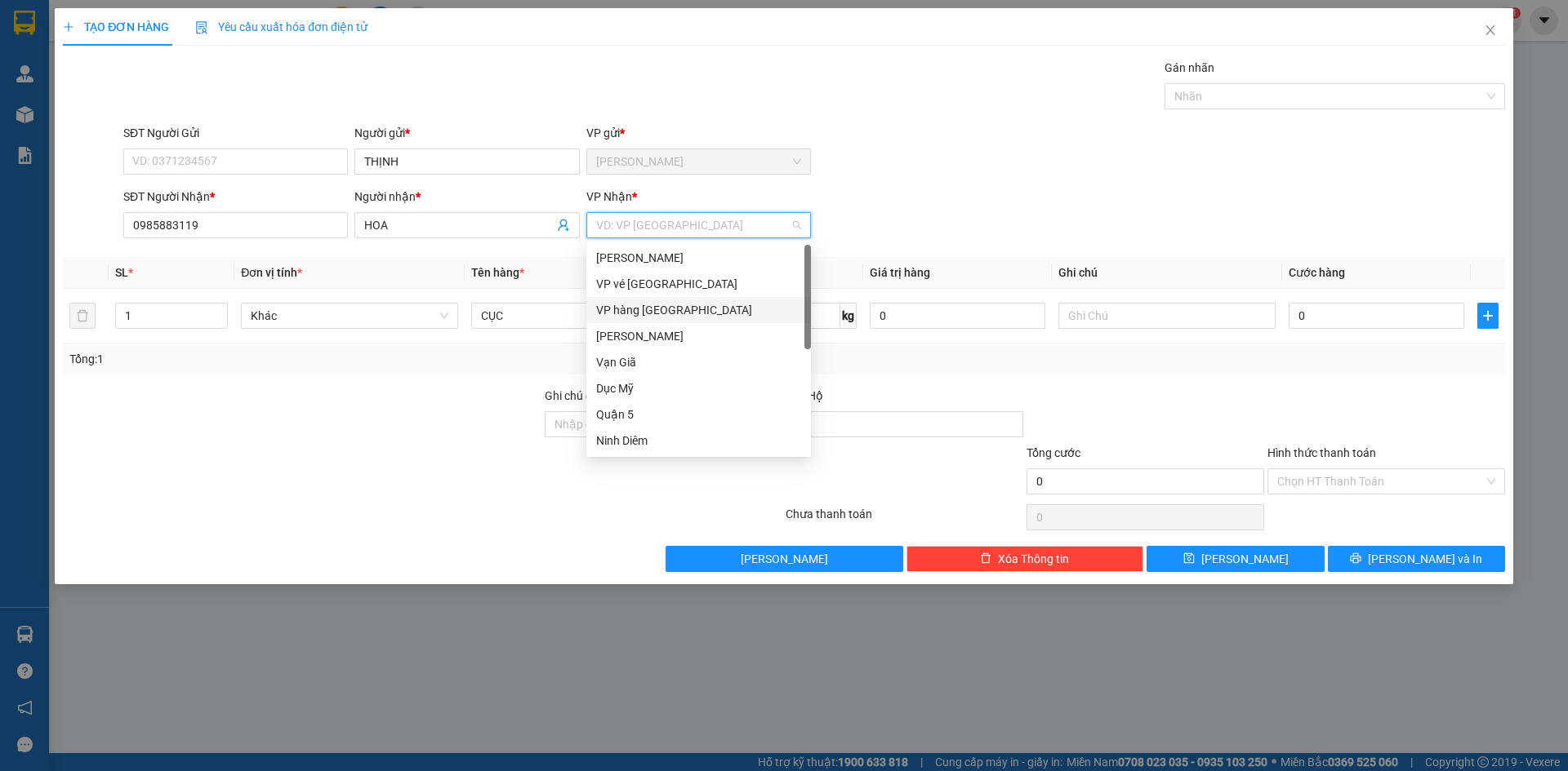
drag, startPoint x: 678, startPoint y: 311, endPoint x: 1301, endPoint y: 584, distance: 680.2
click at [678, 312] on div "VP hàng [GEOGRAPHIC_DATA]" at bounding box center [699, 310] width 205 height 18
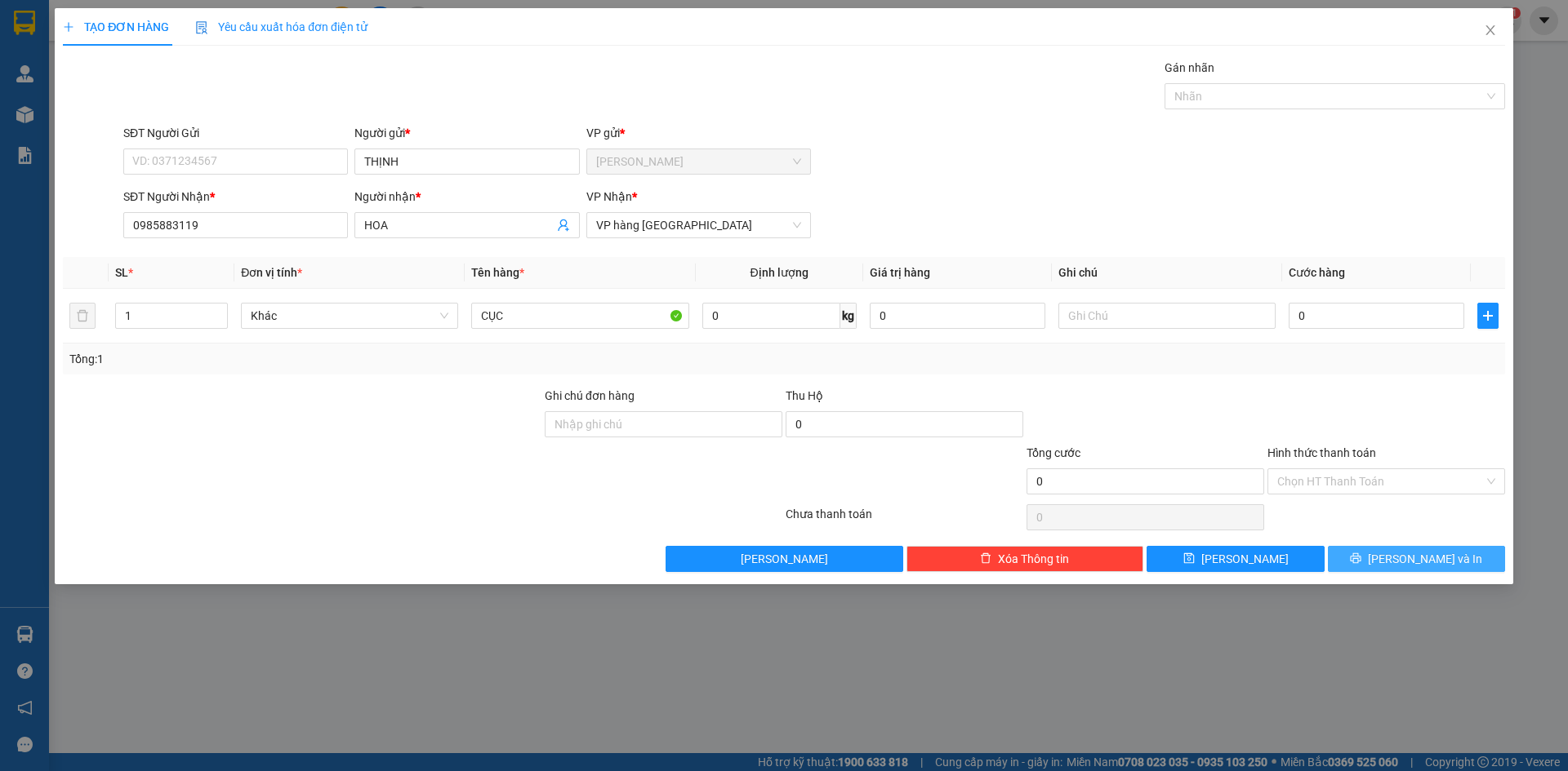
click at [1376, 556] on button "[PERSON_NAME] và In" at bounding box center [1416, 559] width 177 height 26
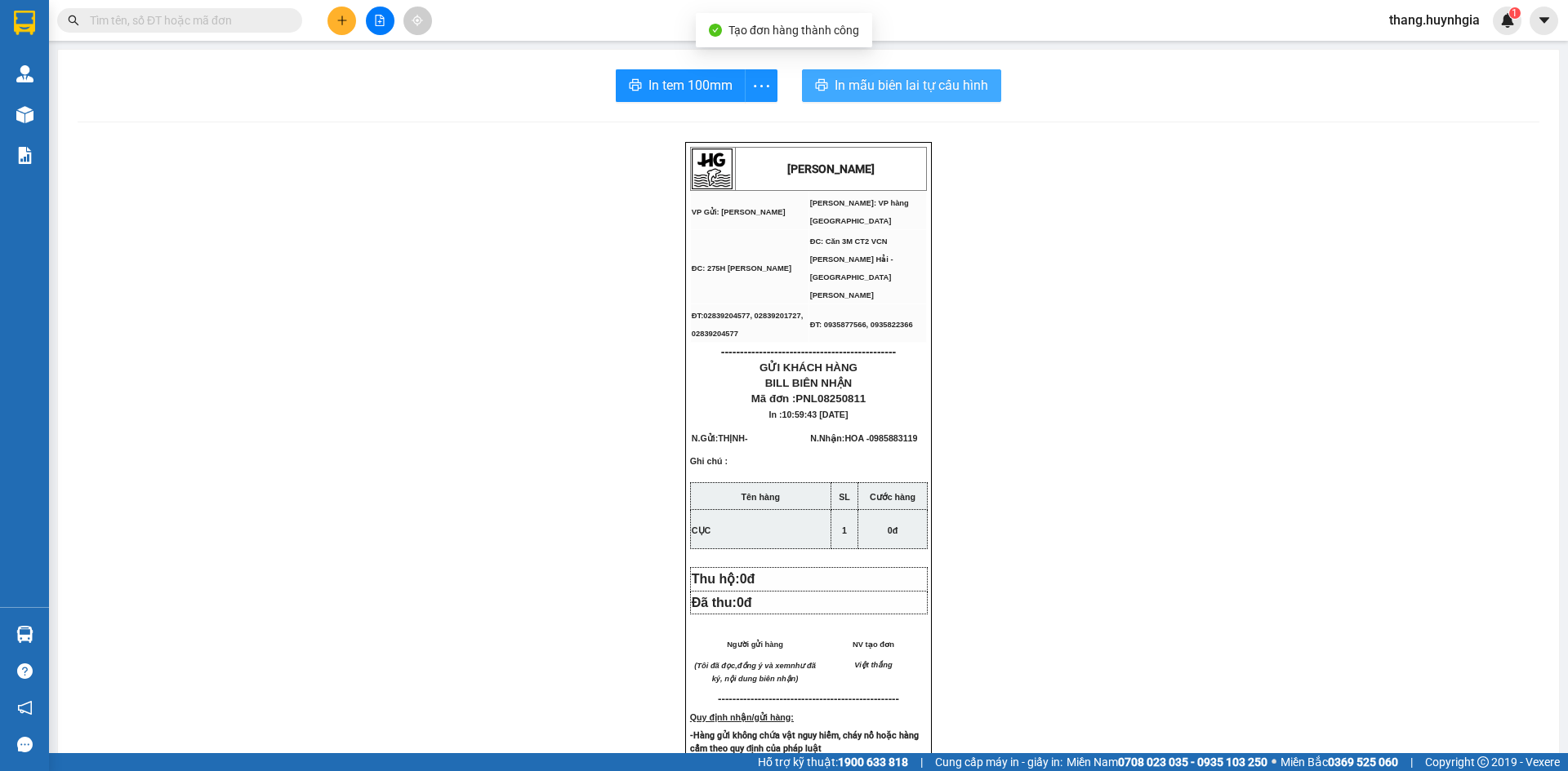
click at [844, 87] on span "In mẫu biên lai tự cấu hình" at bounding box center [911, 85] width 153 height 20
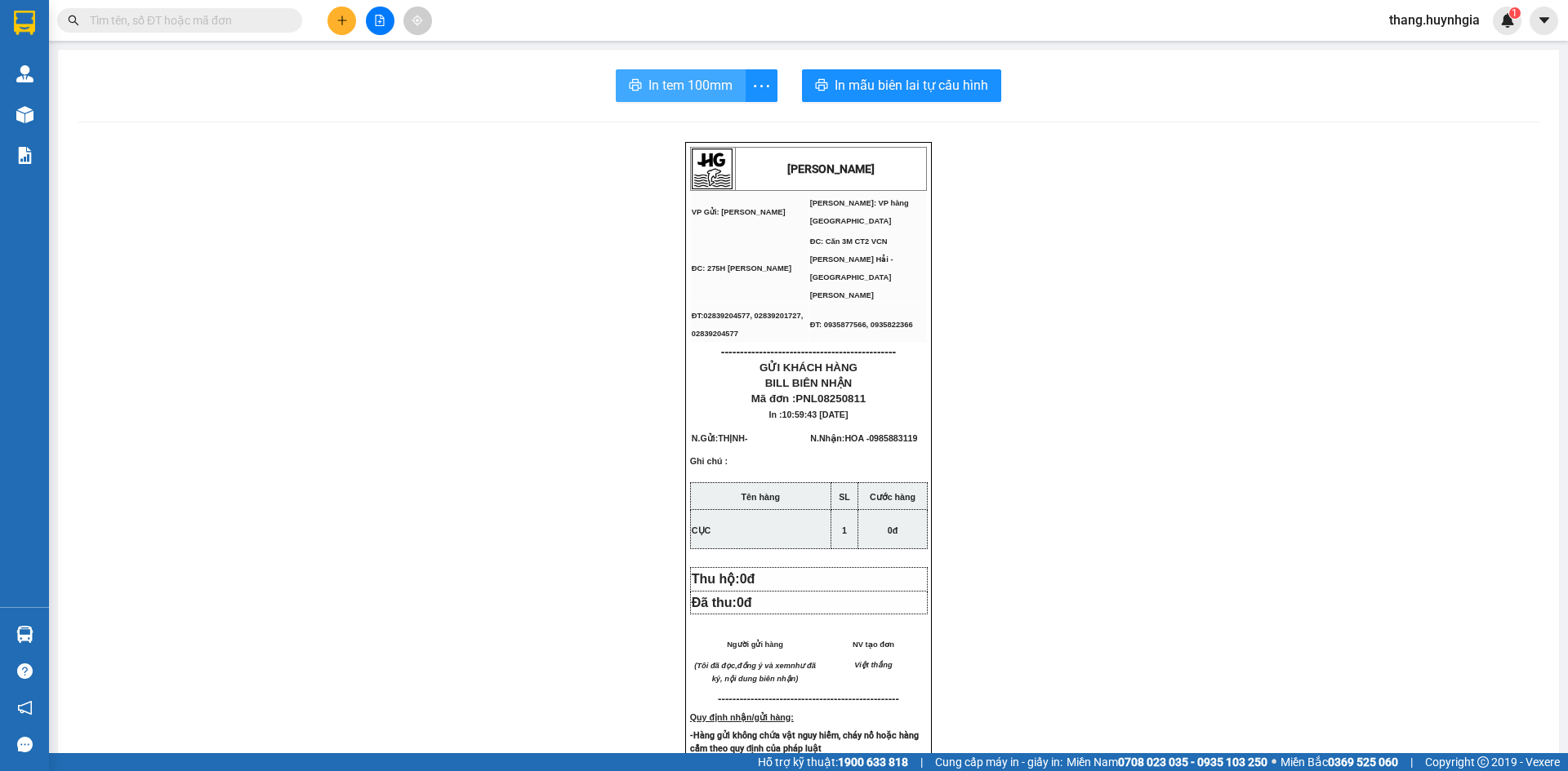
click at [688, 85] on span "In tem 100mm" at bounding box center [690, 85] width 84 height 20
click at [348, 32] on button at bounding box center [341, 20] width 28 height 28
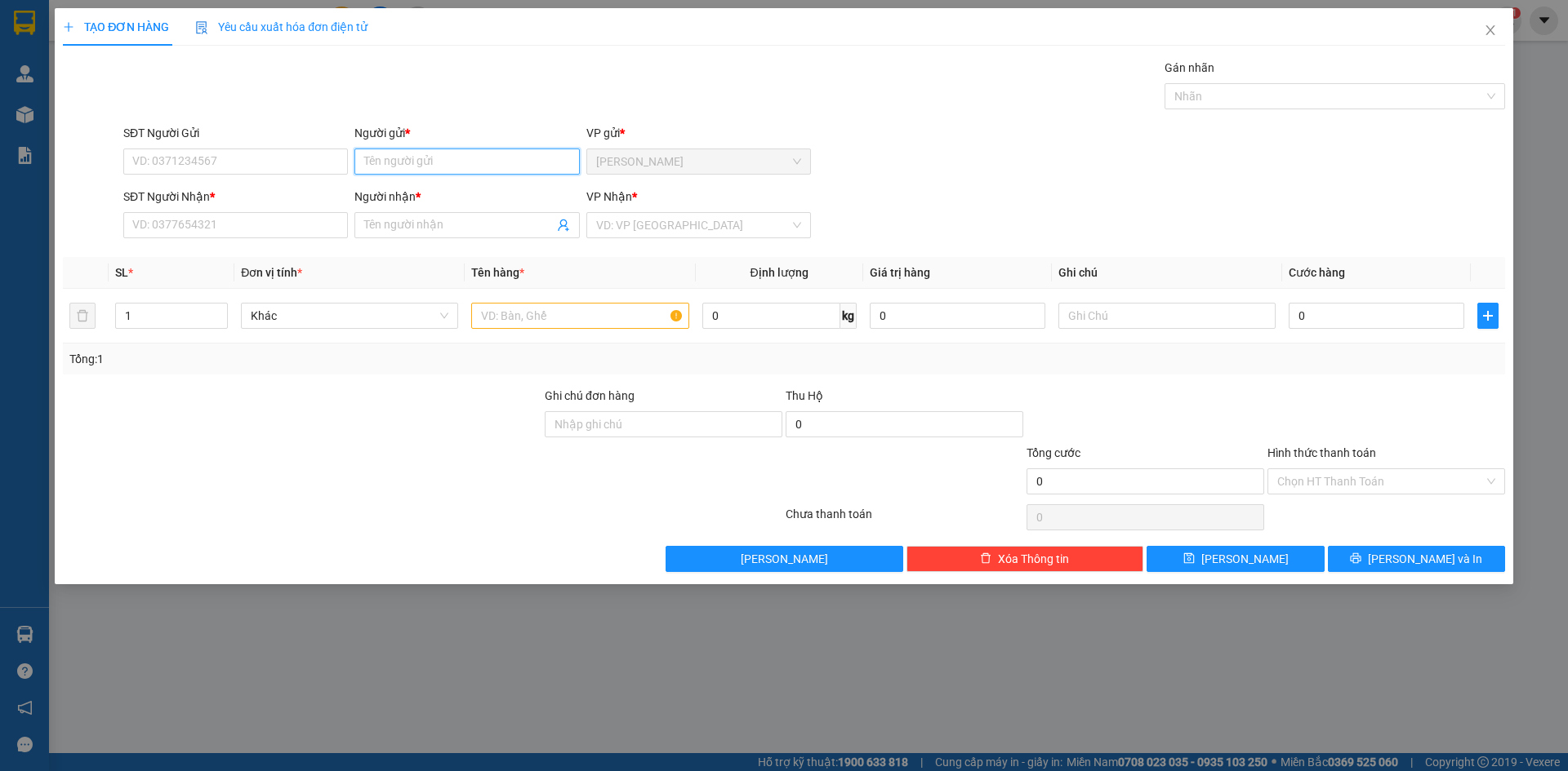
click at [467, 164] on input "Người gửi *" at bounding box center [467, 161] width 225 height 26
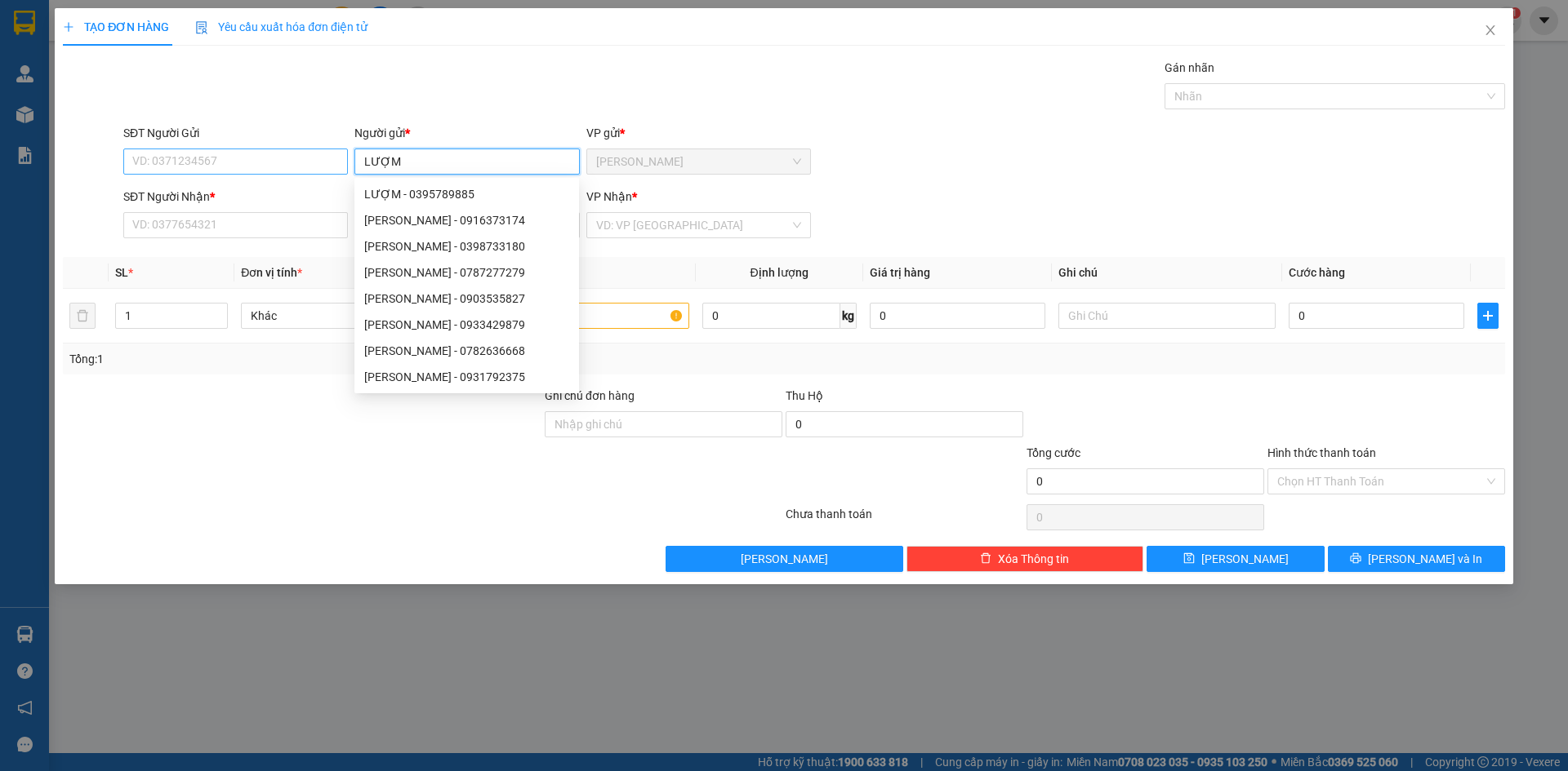
type input "LƯỢM"
click at [185, 162] on input "SĐT Người Gửi" at bounding box center [235, 161] width 225 height 26
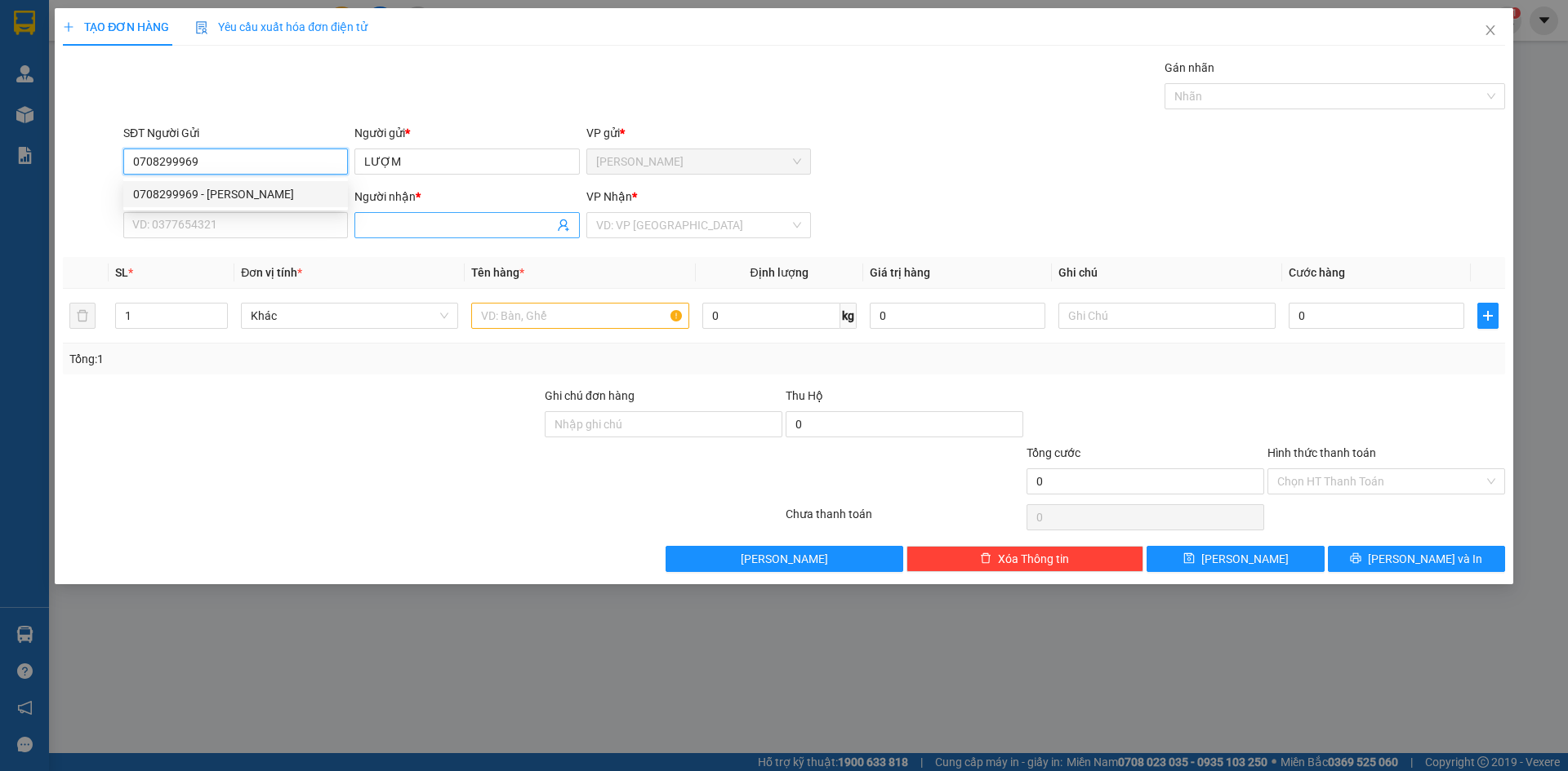
type input "0708299969"
click at [417, 222] on input "Người nhận *" at bounding box center [458, 225] width 189 height 18
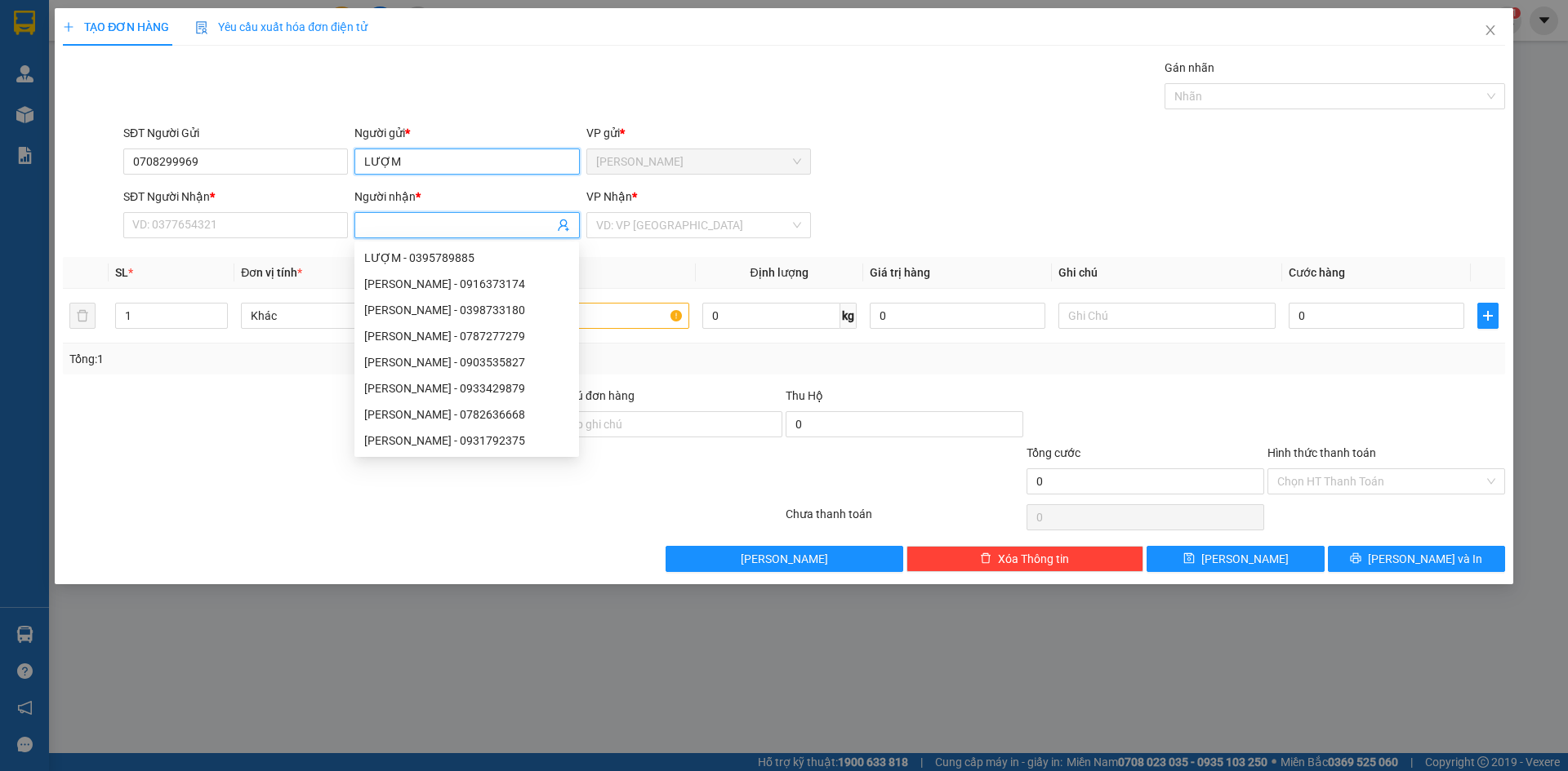
click at [413, 153] on input "LƯỢM" at bounding box center [467, 161] width 225 height 26
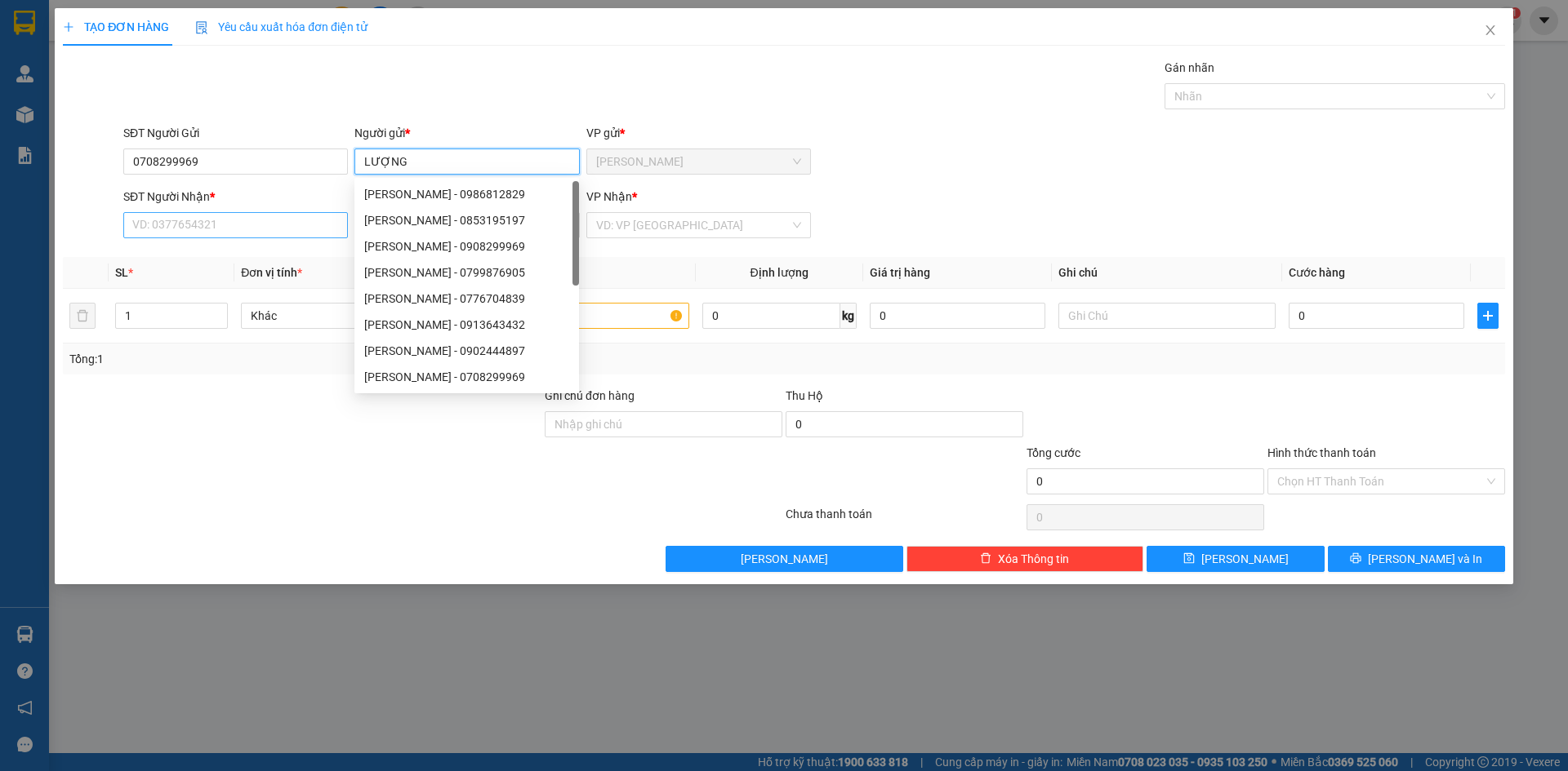
type input "LƯỢNG"
click at [273, 224] on input "SĐT Người Nhận *" at bounding box center [235, 225] width 225 height 26
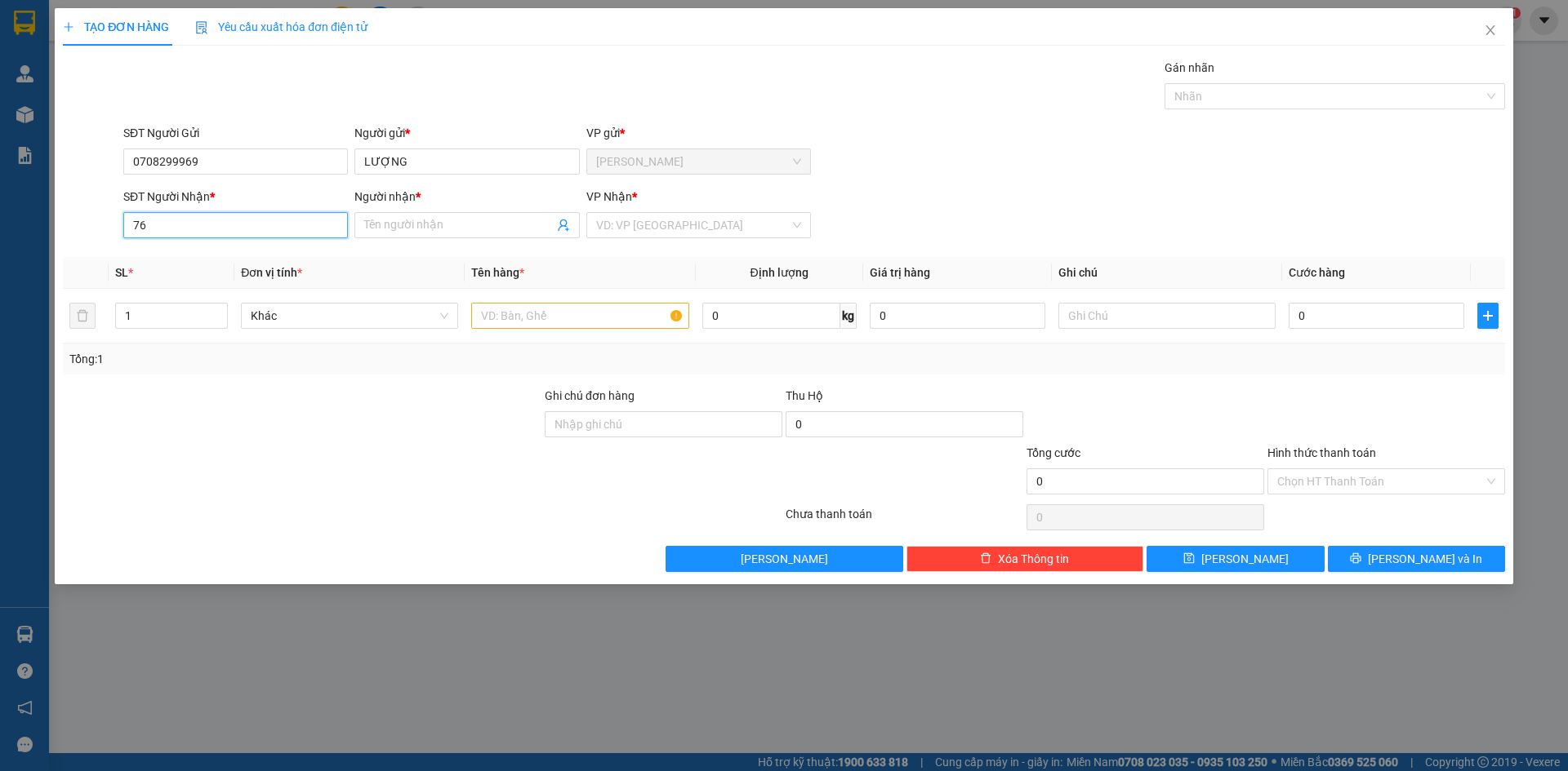
type input "7"
click at [201, 257] on div "0362456763 - [PERSON_NAME]" at bounding box center [235, 258] width 205 height 18
type input "0362456763"
type input "[PERSON_NAME]"
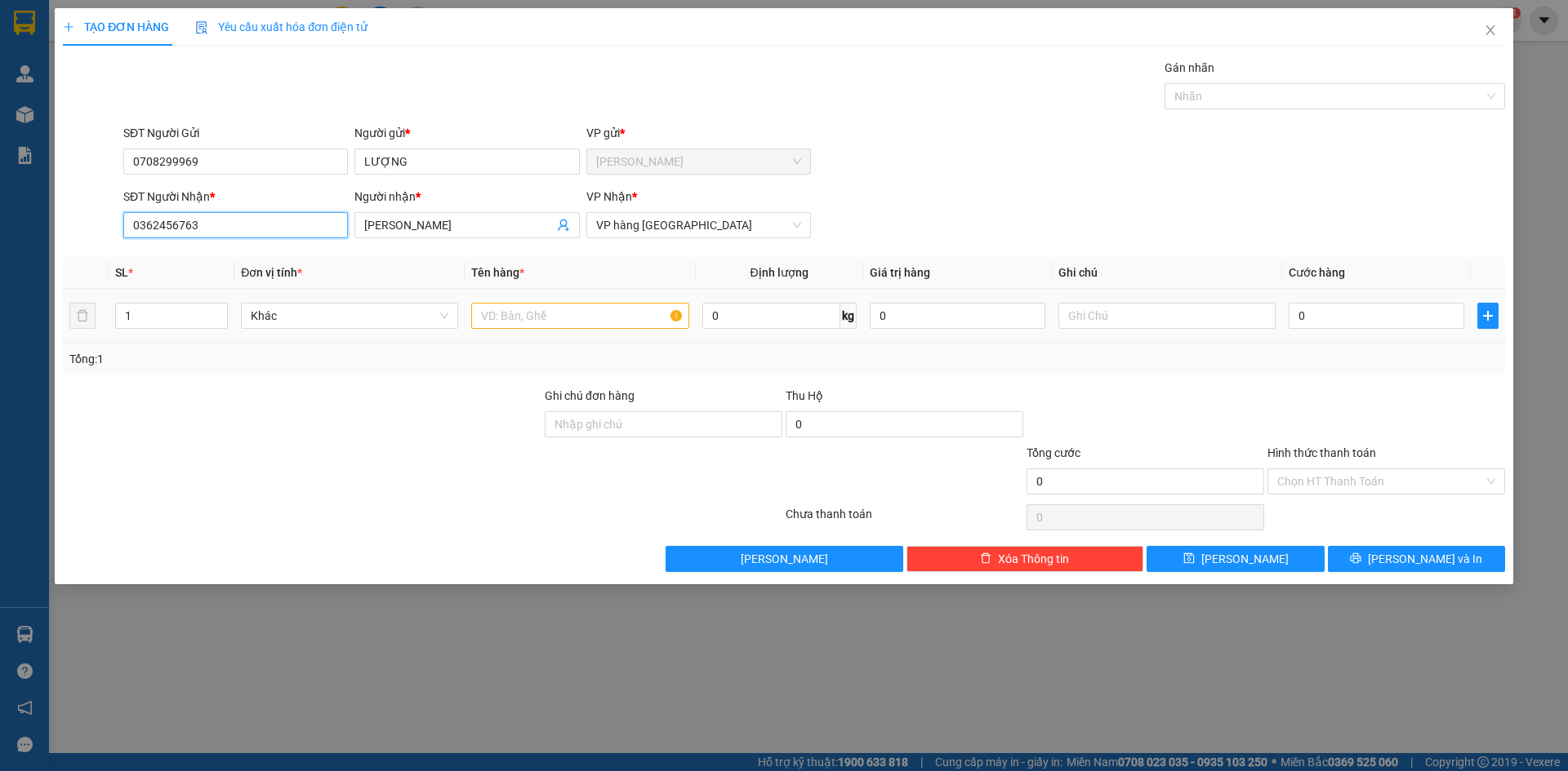
type input "0362456763"
click at [533, 320] on input "text" at bounding box center [580, 316] width 217 height 26
click at [215, 308] on span "up" at bounding box center [219, 312] width 10 height 10
type input "3"
click at [215, 308] on span "up" at bounding box center [219, 312] width 10 height 10
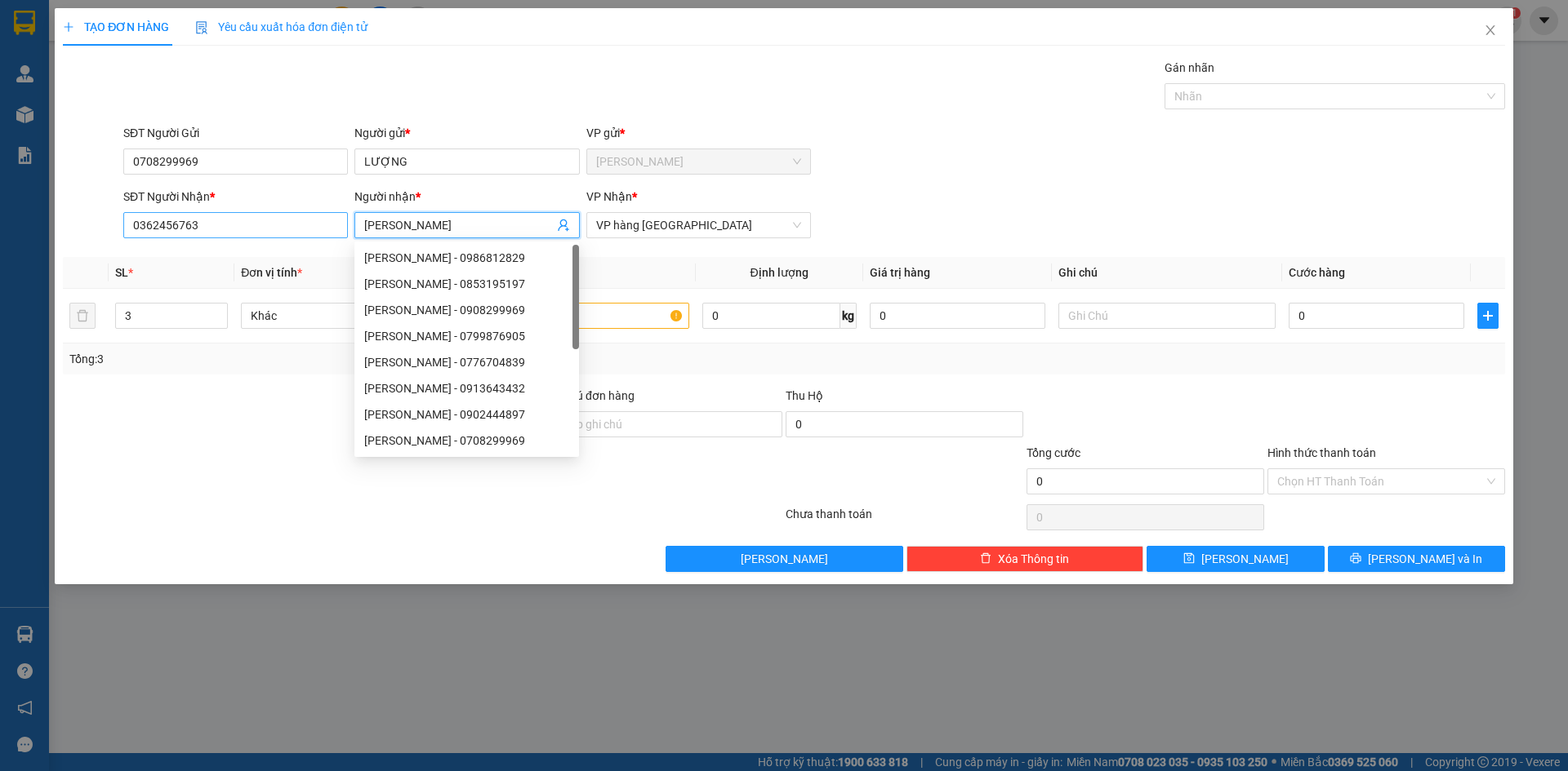
drag, startPoint x: 387, startPoint y: 219, endPoint x: 346, endPoint y: 225, distance: 41.4
click at [348, 224] on div "SĐT Người [PERSON_NAME] * 0362456763 Người [PERSON_NAME] * [PERSON_NAME] [PERSO…" at bounding box center [814, 216] width 1389 height 57
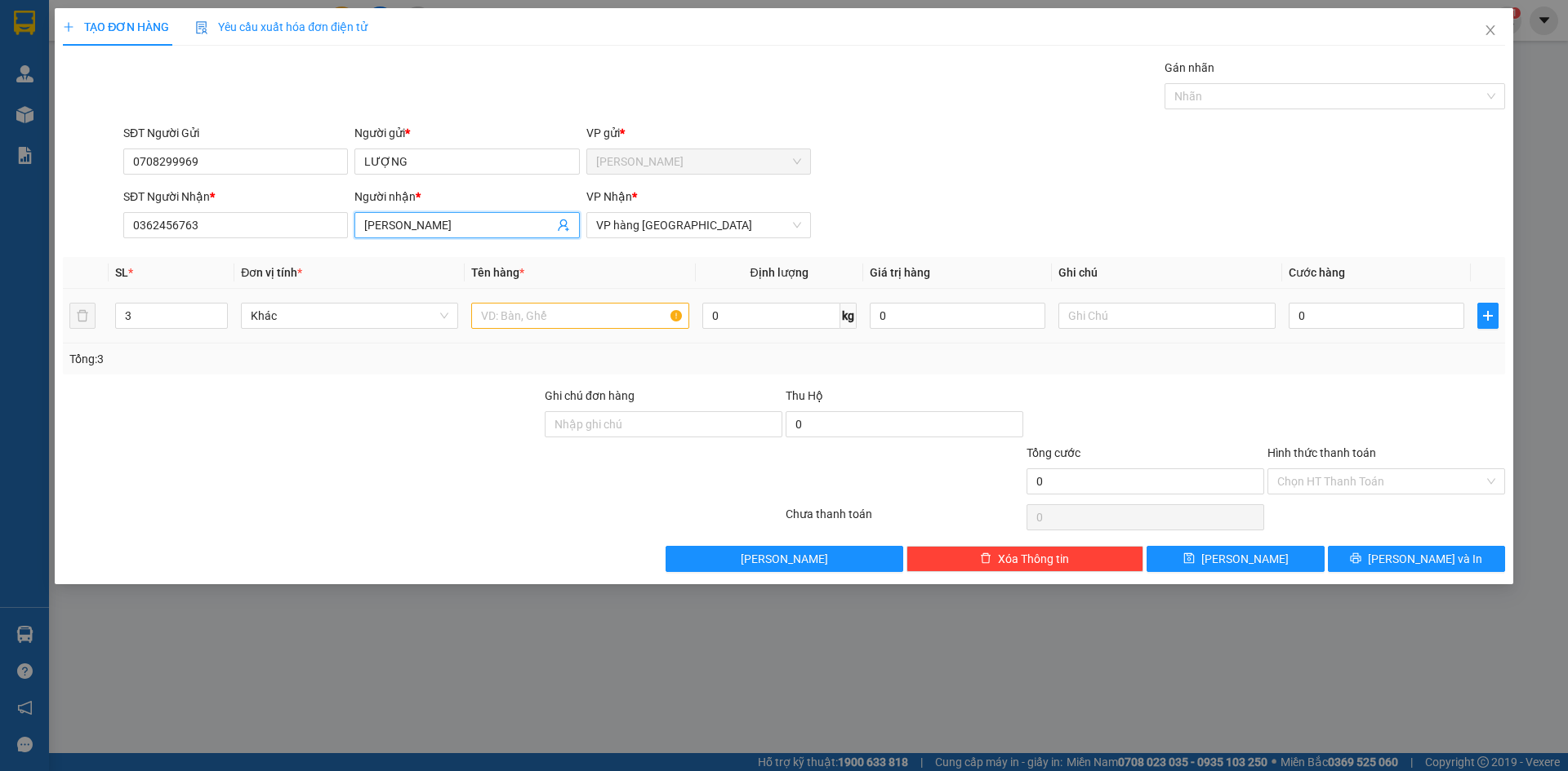
type input "[PERSON_NAME]"
click at [570, 321] on input "text" at bounding box center [580, 316] width 217 height 26
type input "KIỆN"
click at [954, 157] on div "SĐT Người Gửi 0708299969 Người gửi * [PERSON_NAME] gửi * [PERSON_NAME]" at bounding box center [814, 152] width 1389 height 57
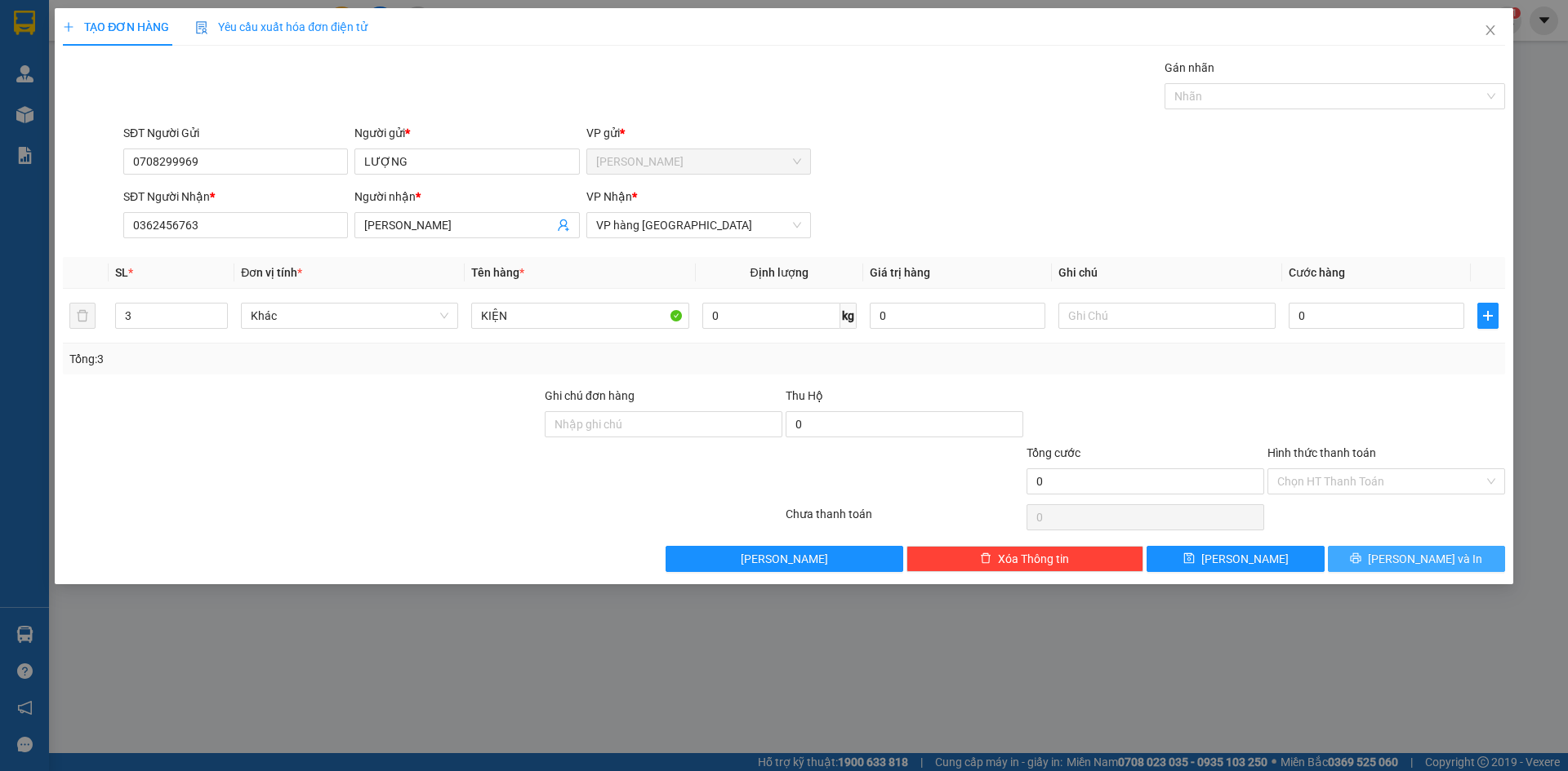
click at [1362, 565] on span "printer" at bounding box center [1356, 559] width 12 height 13
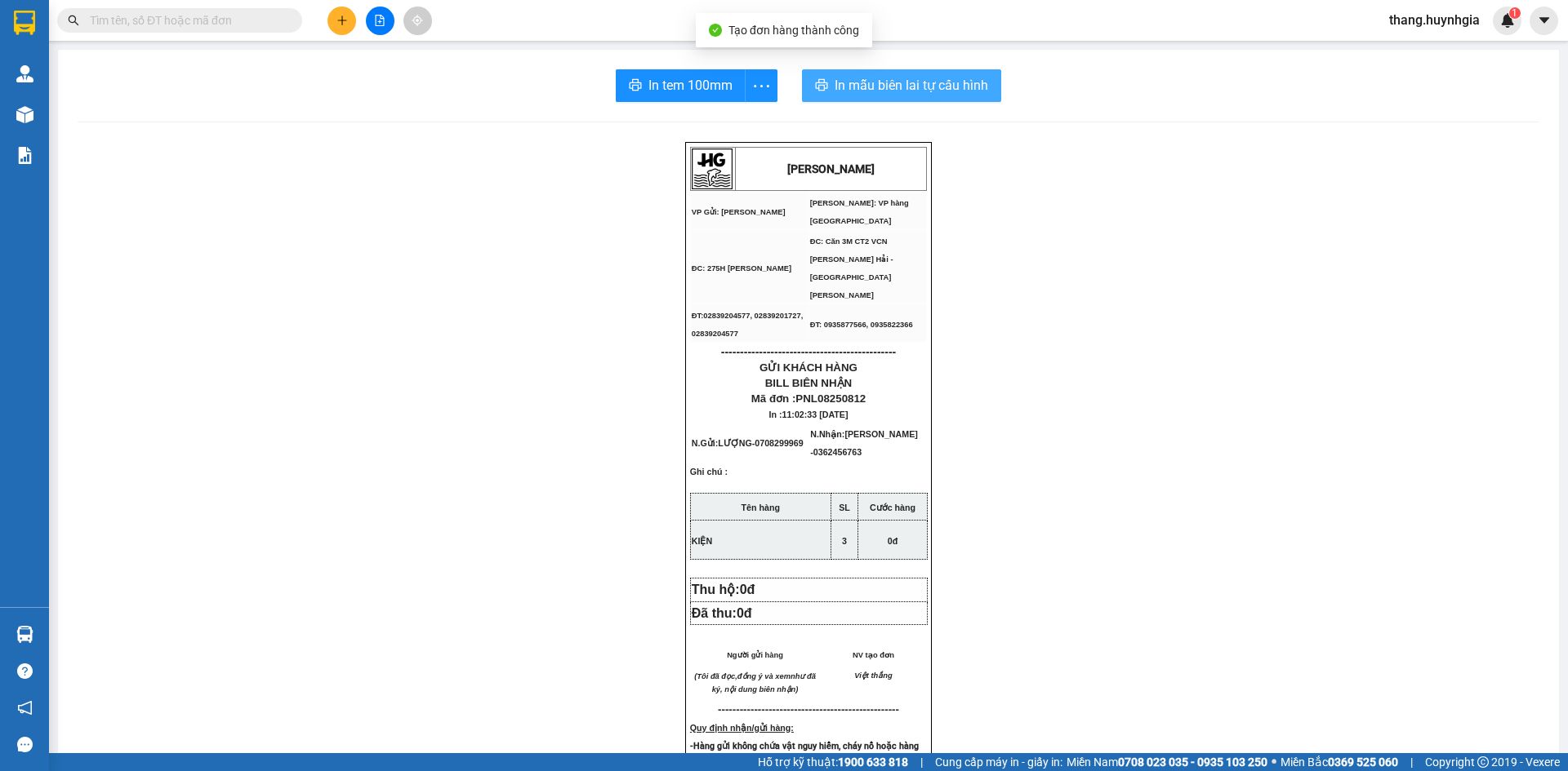
click at [901, 82] on span "In mẫu biên lai tự cấu hình" at bounding box center [911, 85] width 153 height 20
click at [670, 81] on span "In tem 100mm" at bounding box center [690, 85] width 84 height 20
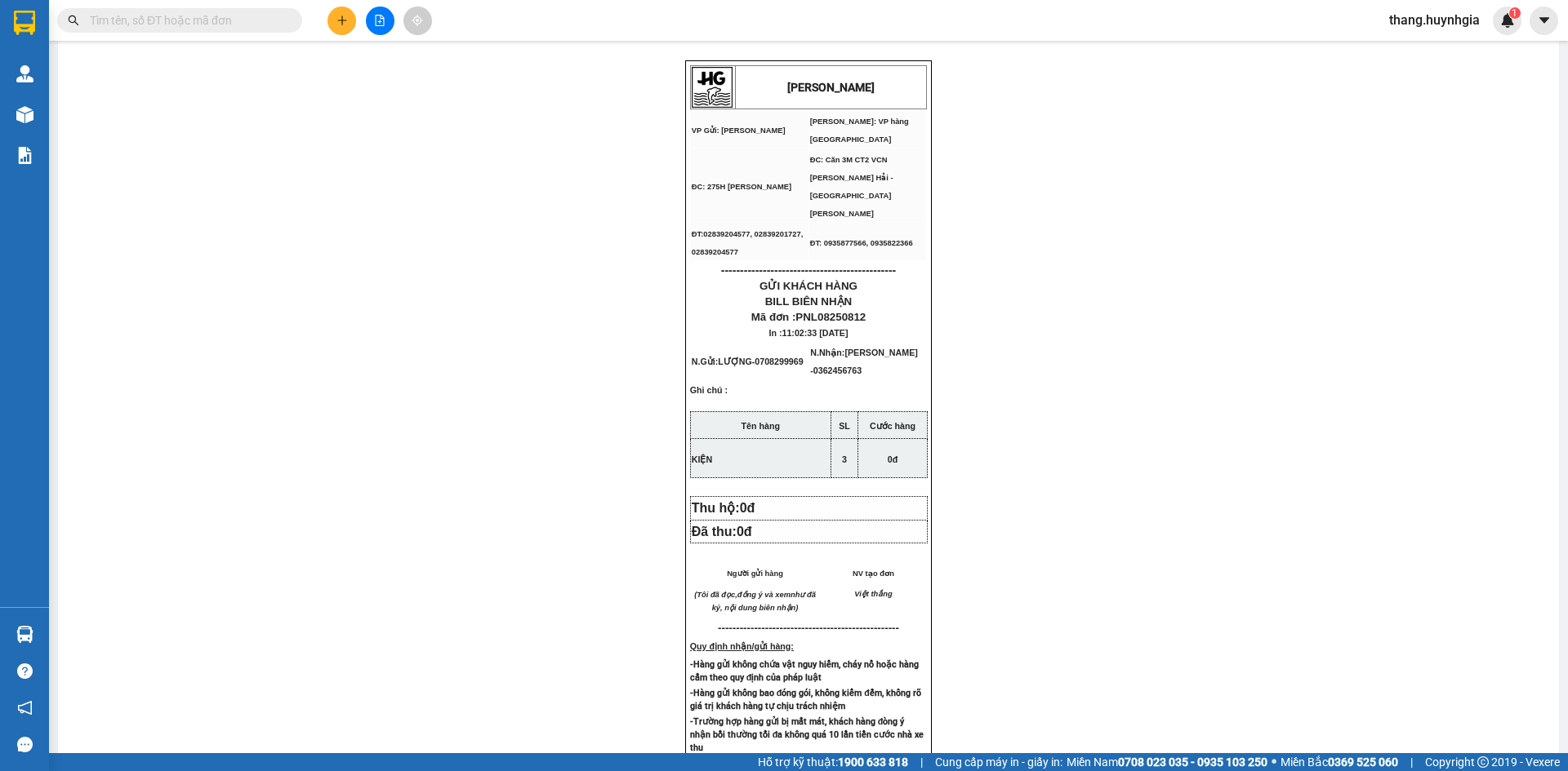
click at [255, 18] on input "text" at bounding box center [186, 20] width 193 height 18
type input "262"
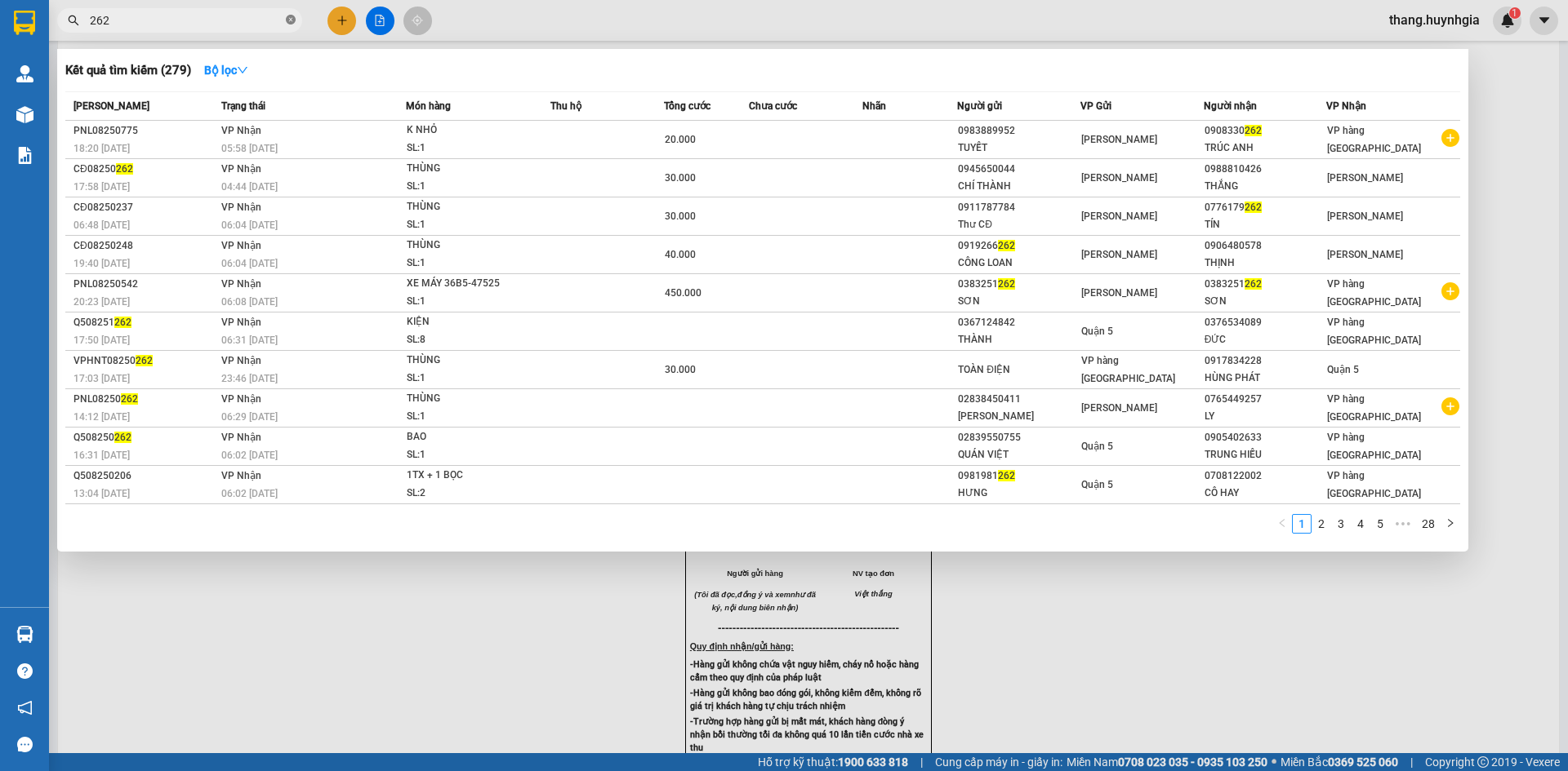
click at [295, 23] on icon "close-circle" at bounding box center [291, 19] width 10 height 10
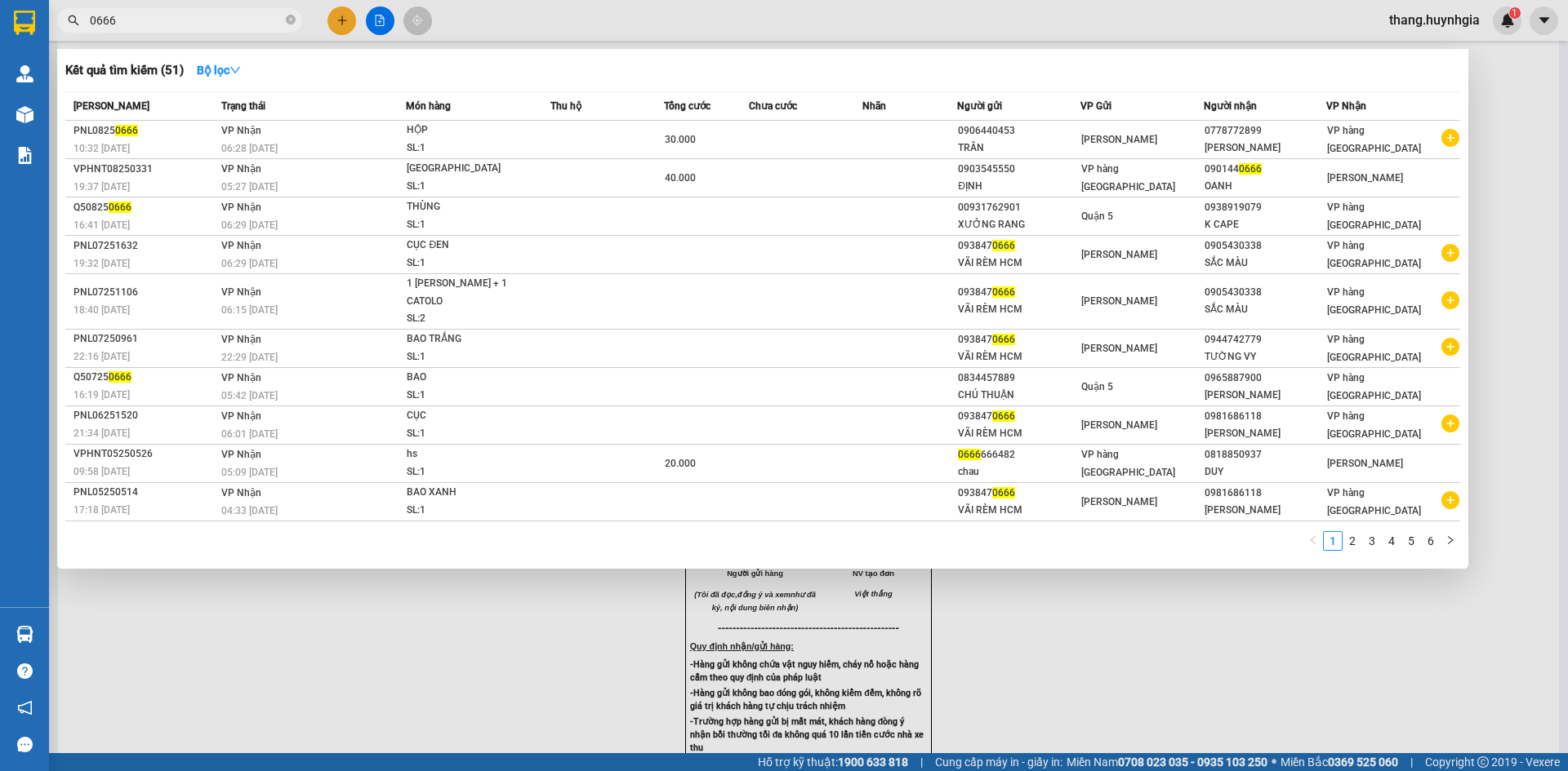
type input "0666"
click at [335, 18] on div at bounding box center [784, 386] width 1568 height 771
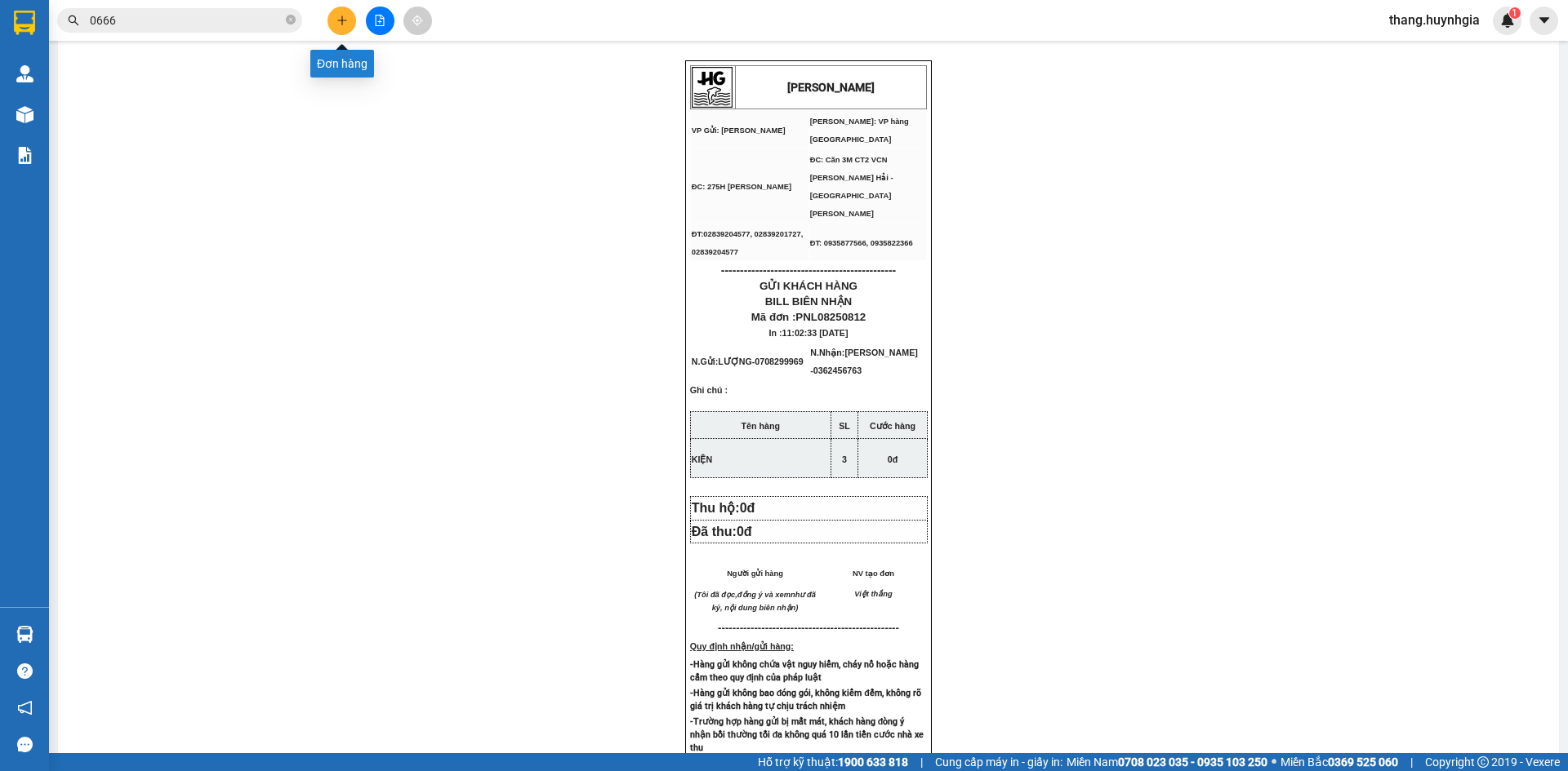
click at [336, 18] on icon "plus" at bounding box center [342, 20] width 12 height 12
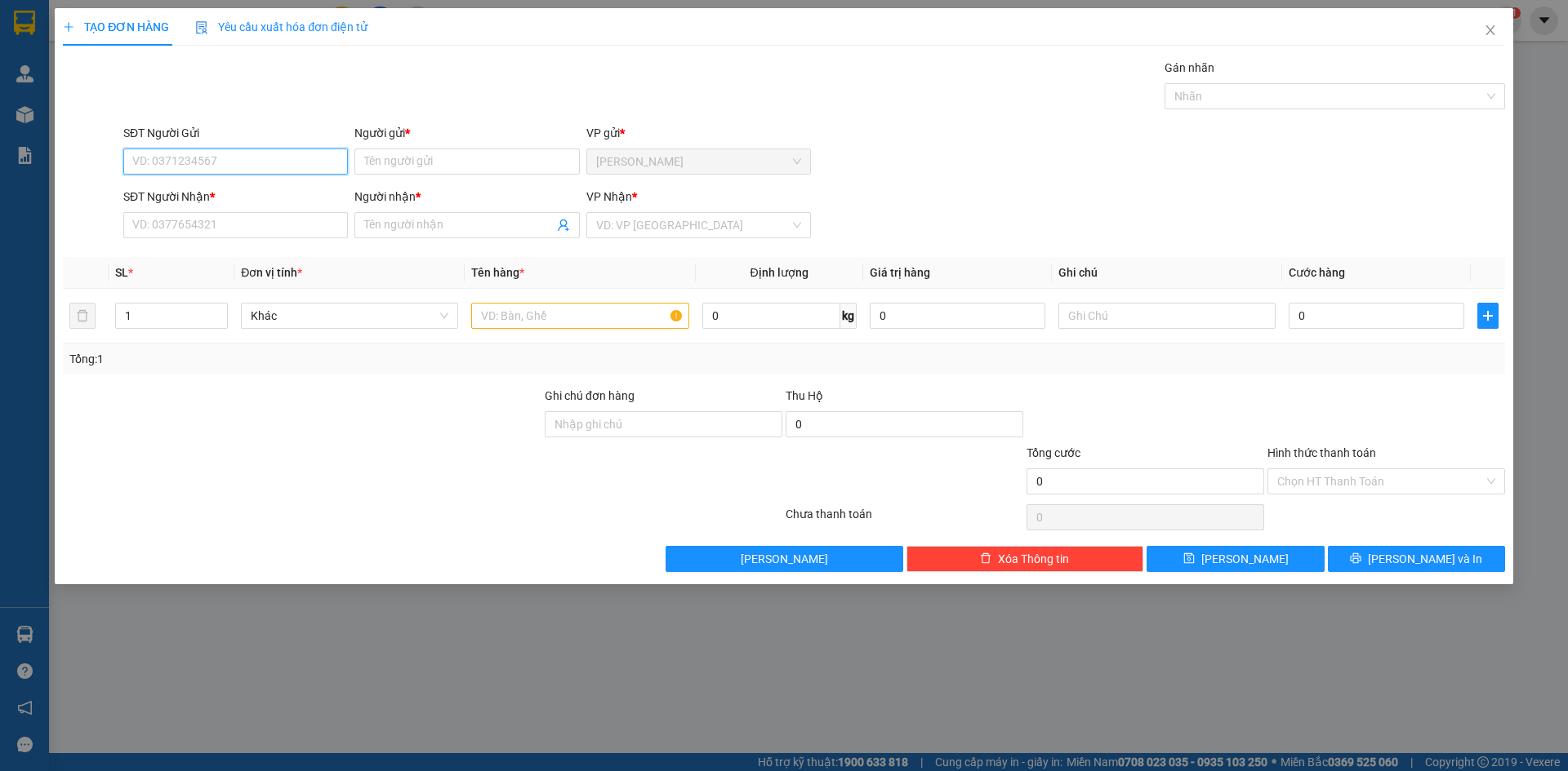
click at [144, 164] on input "SĐT Người Gửi" at bounding box center [235, 161] width 225 height 26
type input "0363014625"
click at [178, 181] on div "0363014625 - THU HÀ" at bounding box center [235, 194] width 225 height 26
type input "THU HÀ"
type input "0374109941"
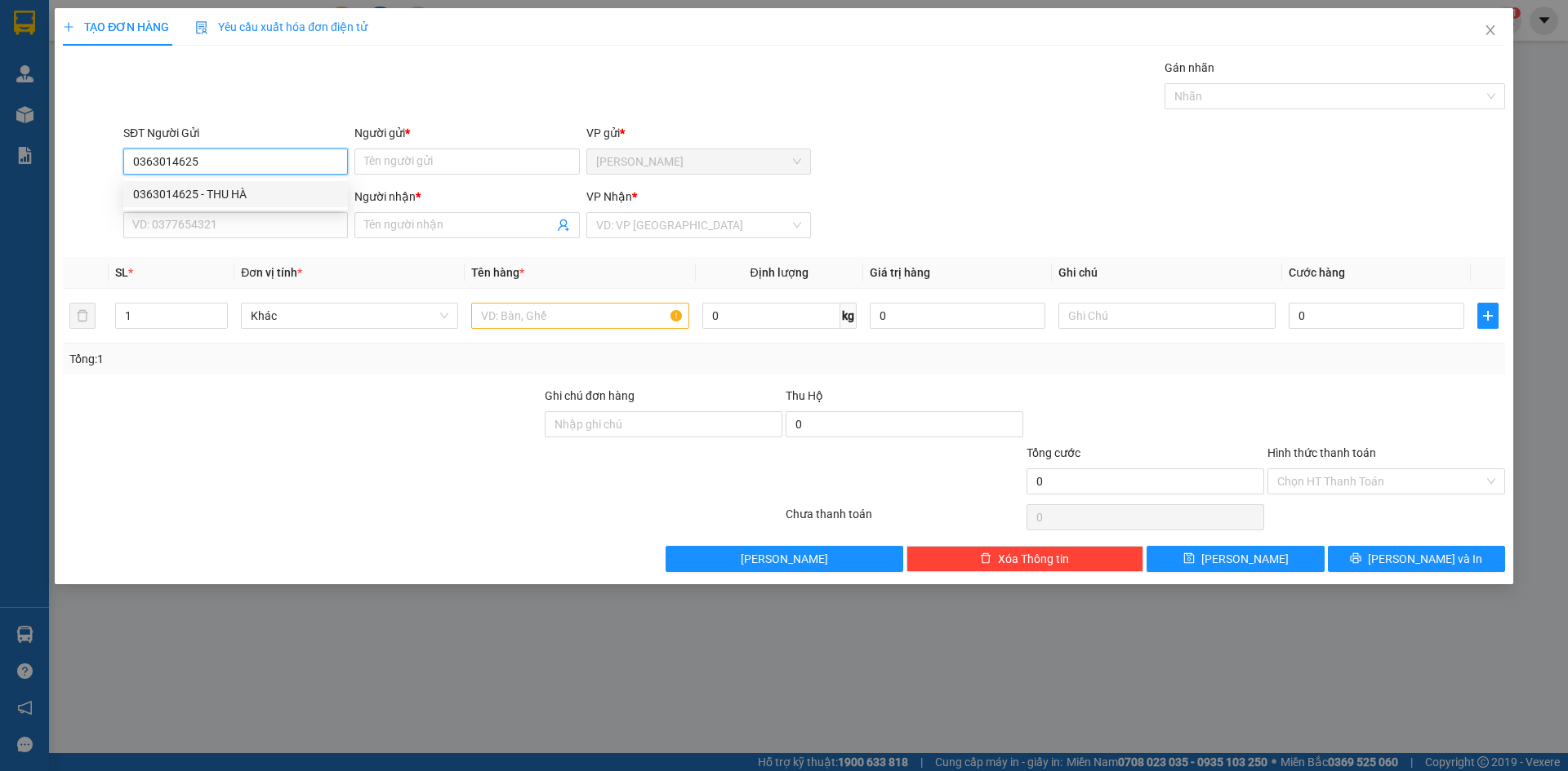
type input "HUÂN"
type input "0363014625"
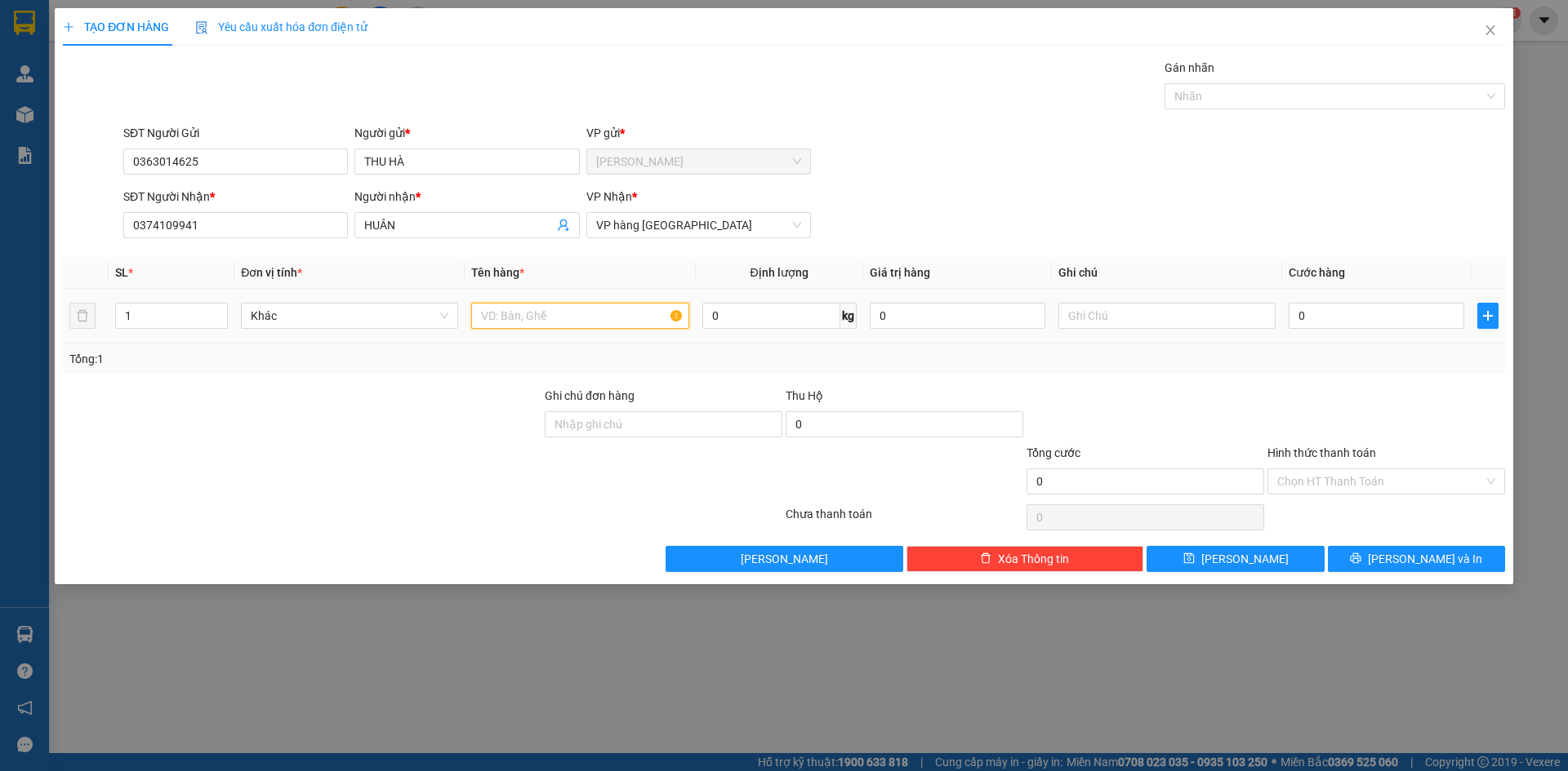
click at [621, 320] on input "text" at bounding box center [580, 316] width 217 height 26
type input "THÙNG"
click at [1371, 324] on input "0" at bounding box center [1376, 316] width 175 height 26
type input "3"
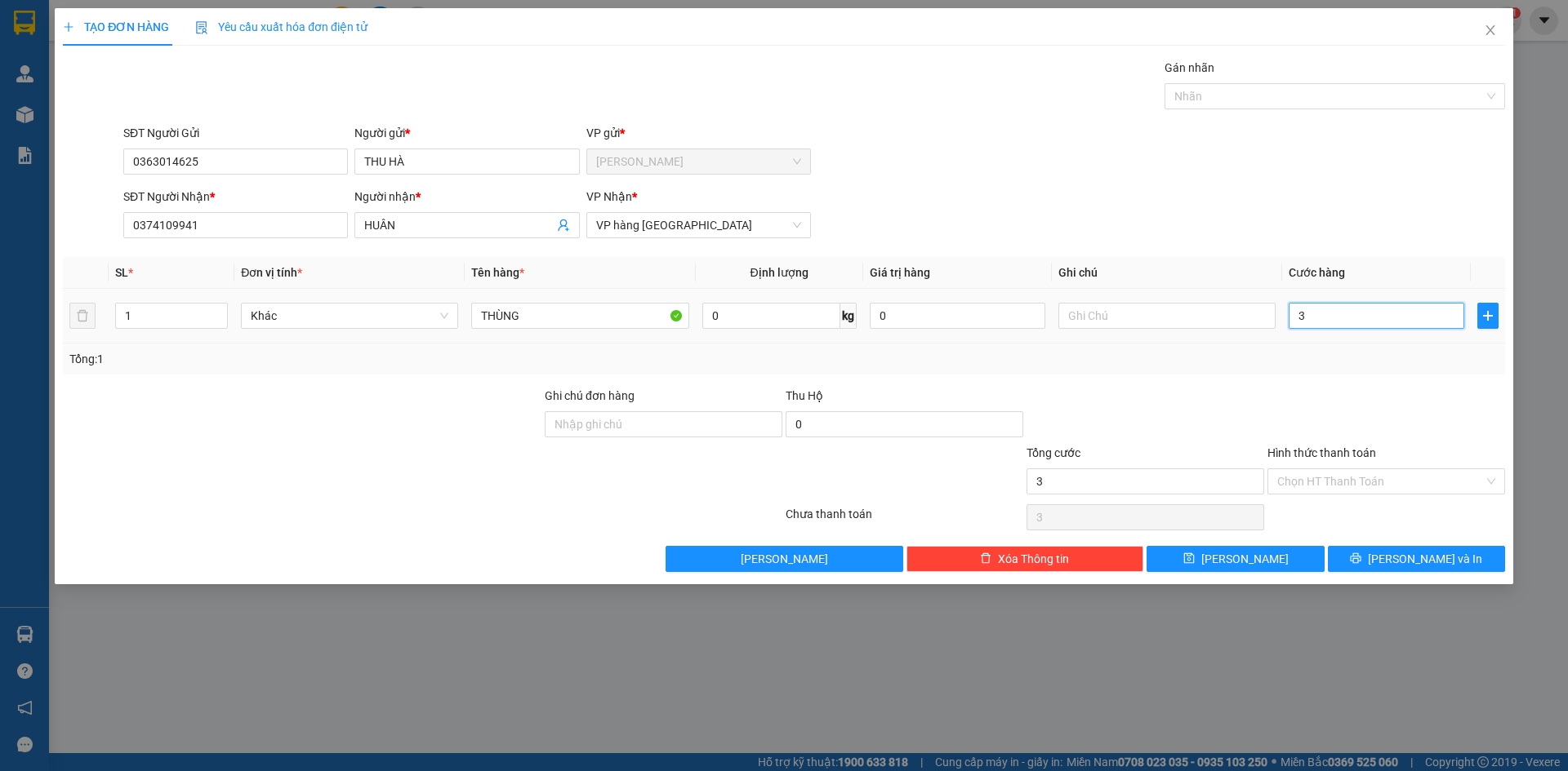
type input "3"
type input "30"
type input "30.000"
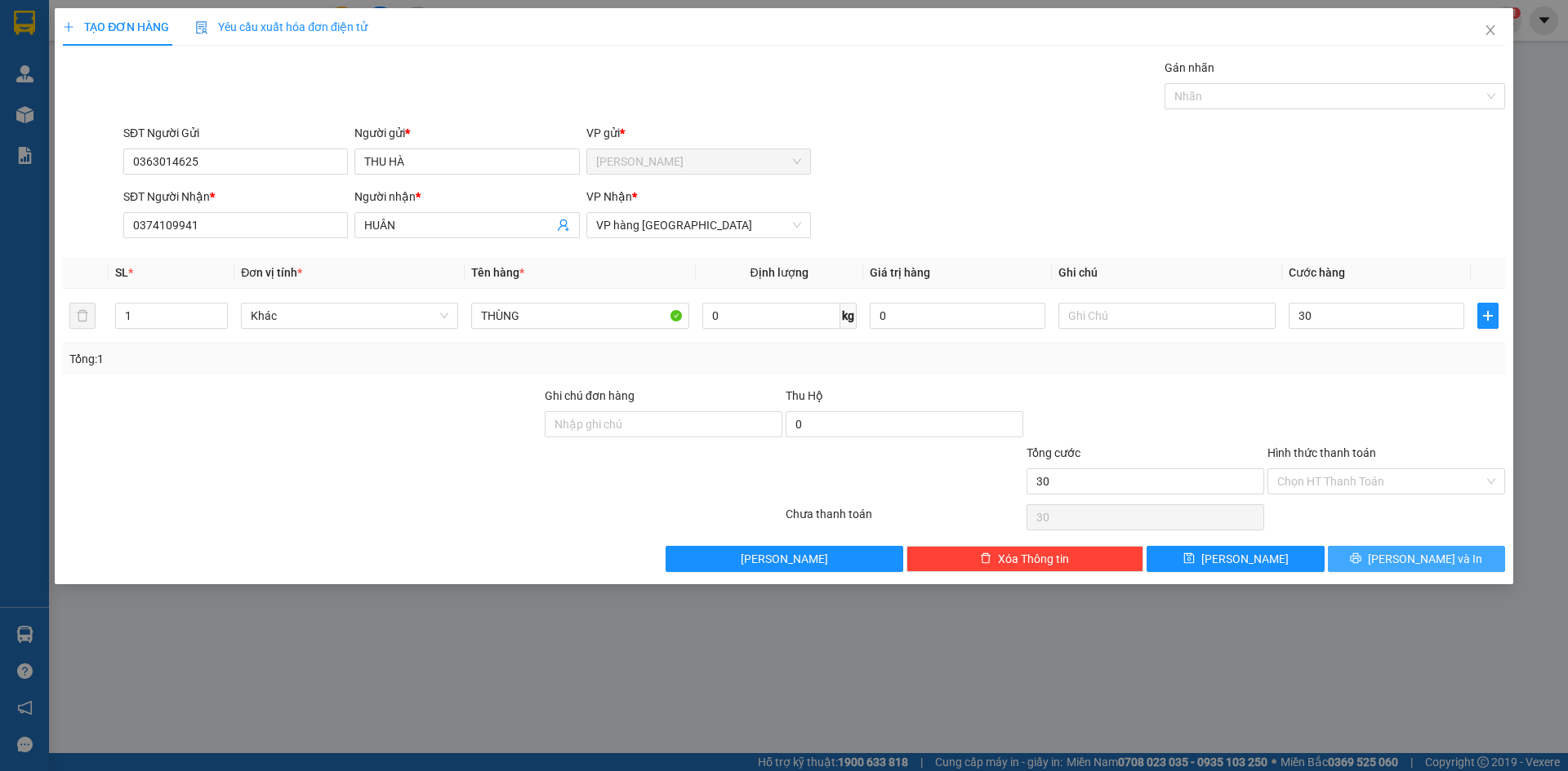
type input "30.000"
click at [1434, 564] on span "[PERSON_NAME] và In" at bounding box center [1426, 559] width 114 height 18
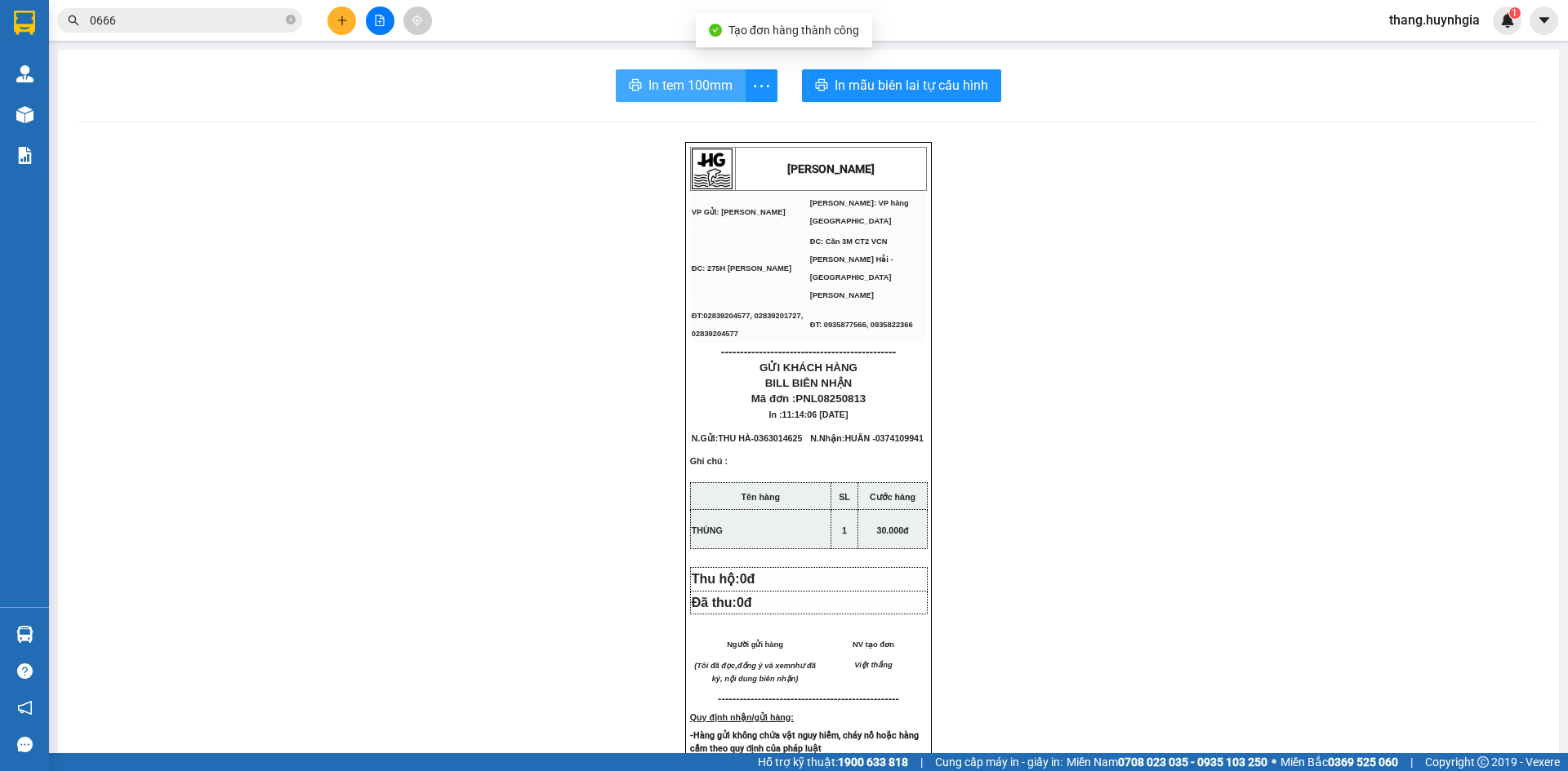
click at [630, 80] on icon "printer" at bounding box center [636, 85] width 13 height 12
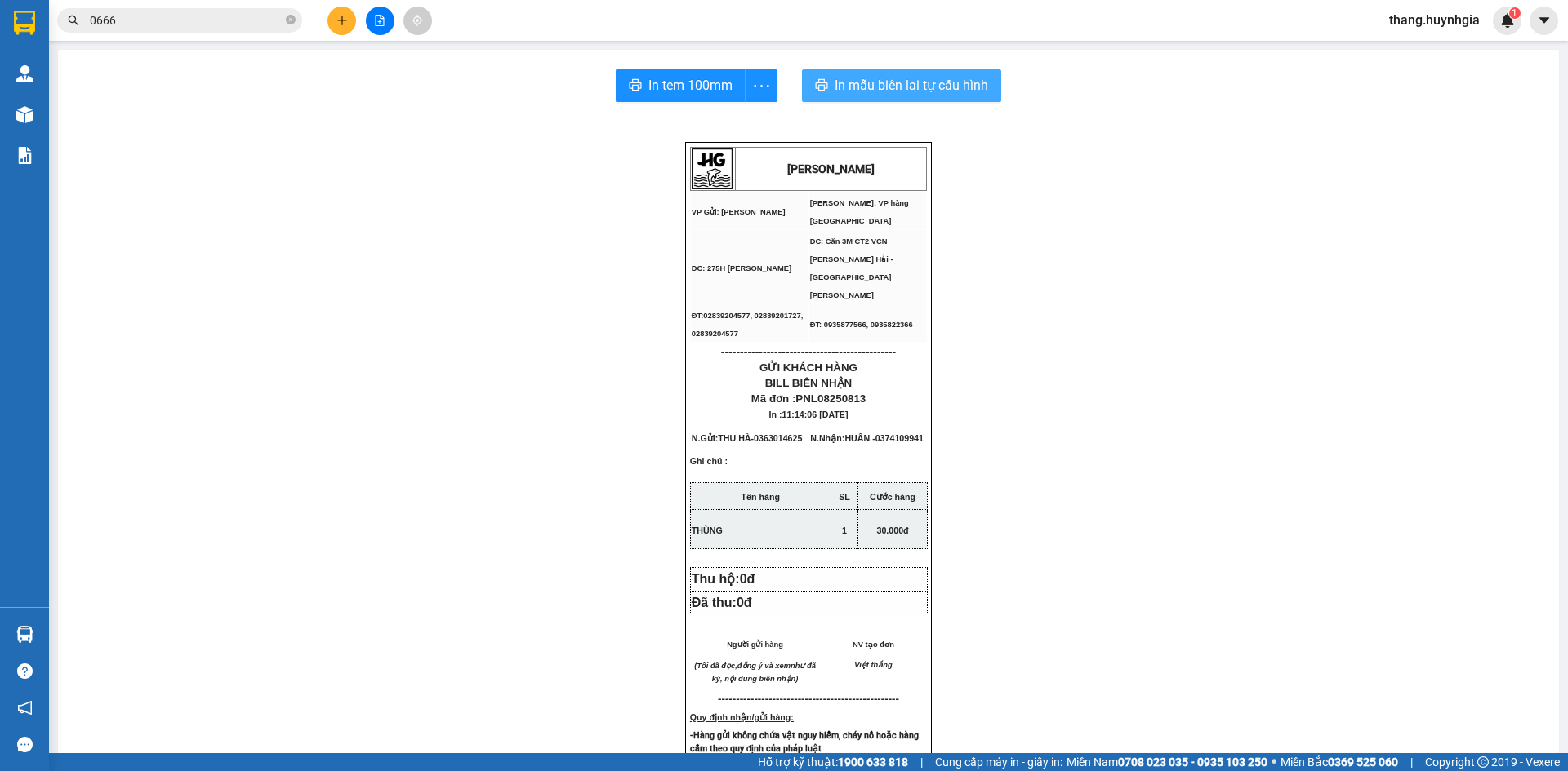
click at [943, 82] on span "In mẫu biên lai tự cấu hình" at bounding box center [911, 85] width 153 height 20
drag, startPoint x: 336, startPoint y: 18, endPoint x: 76, endPoint y: 442, distance: 497.4
click at [327, 25] on div at bounding box center [380, 20] width 122 height 28
click at [340, 17] on icon "plus" at bounding box center [342, 20] width 12 height 12
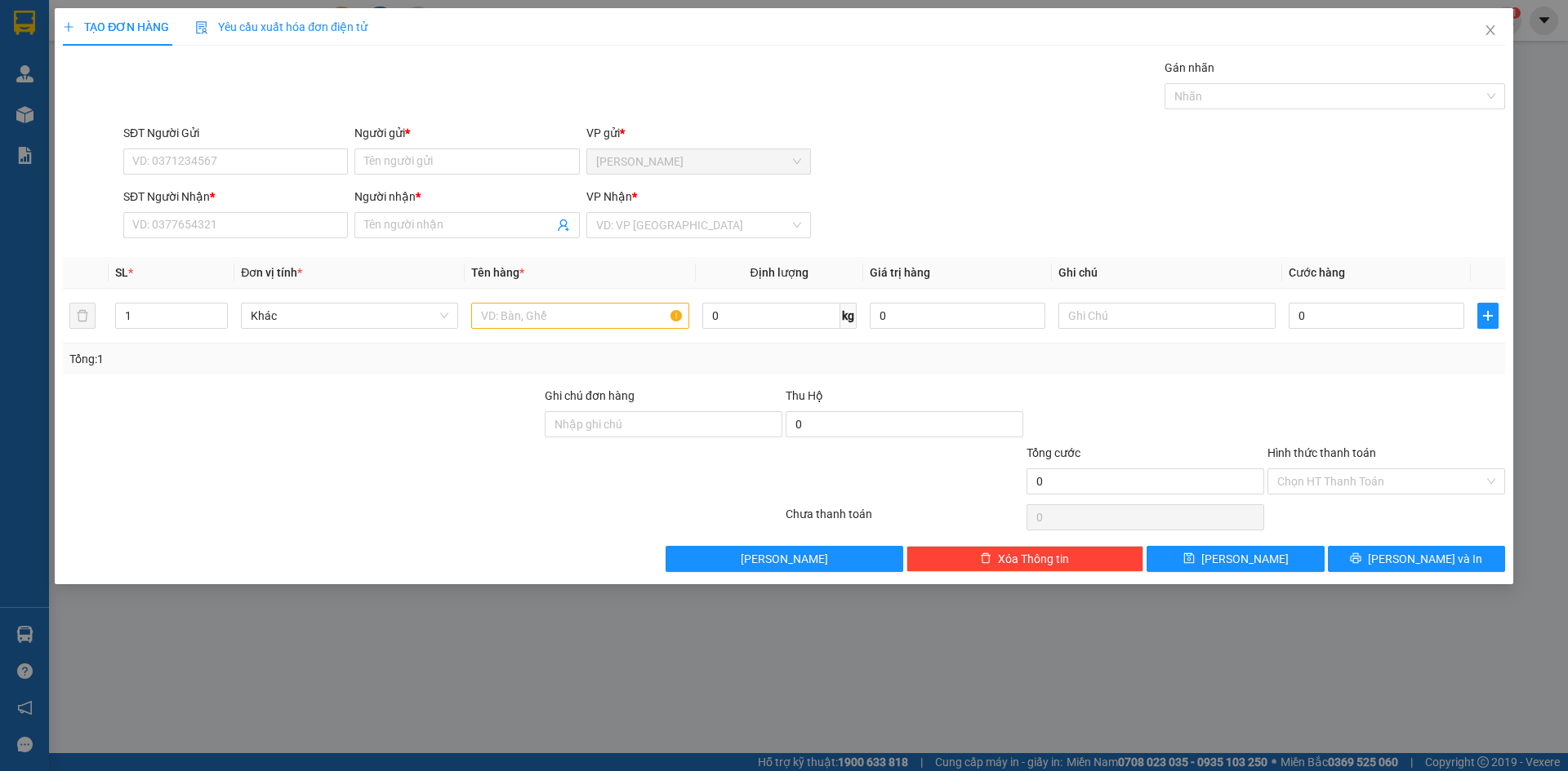
click at [147, 241] on div "SĐT Người Nhận * VD: 0377654321" at bounding box center [235, 216] width 225 height 57
drag, startPoint x: 147, startPoint y: 241, endPoint x: 197, endPoint y: 214, distance: 56.8
click at [197, 214] on div "SĐT Người Nhận * VD: 0377654321" at bounding box center [235, 216] width 225 height 57
click at [194, 233] on input "SĐT Người Nhận *" at bounding box center [235, 225] width 225 height 26
click at [289, 232] on input "SĐT Người Nhận *" at bounding box center [235, 225] width 225 height 26
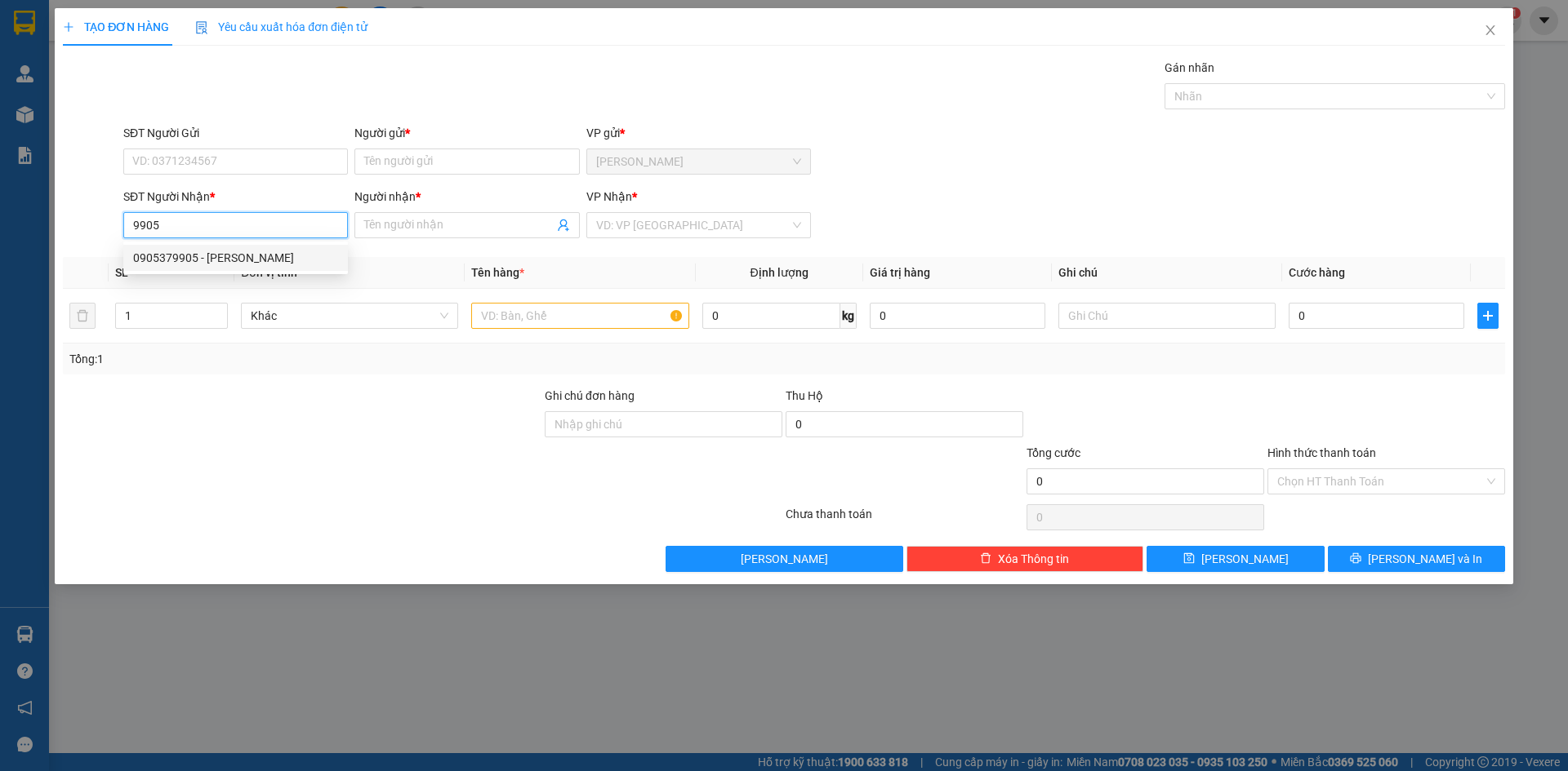
click at [238, 262] on div "0905379905 - [PERSON_NAME]" at bounding box center [235, 258] width 205 height 18
type input "0905379905"
type input "VŨ"
type input "0905379905"
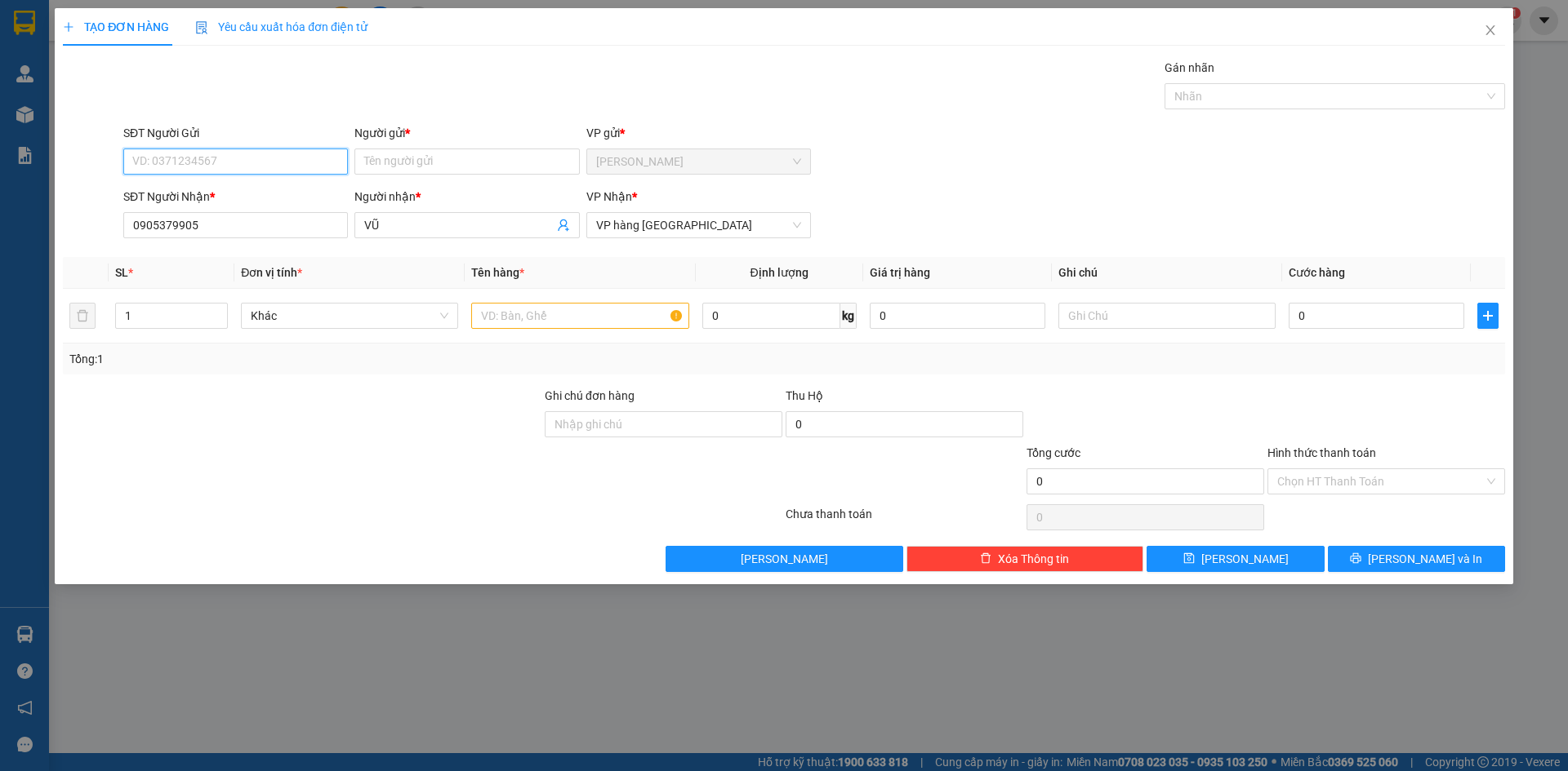
click at [298, 170] on input "SĐT Người Gửi" at bounding box center [235, 161] width 225 height 26
click at [292, 244] on div "0392935460 - VŨ" at bounding box center [235, 246] width 205 height 18
type input "0392935460"
type input "VŨ"
click at [501, 313] on input "text" at bounding box center [580, 316] width 217 height 26
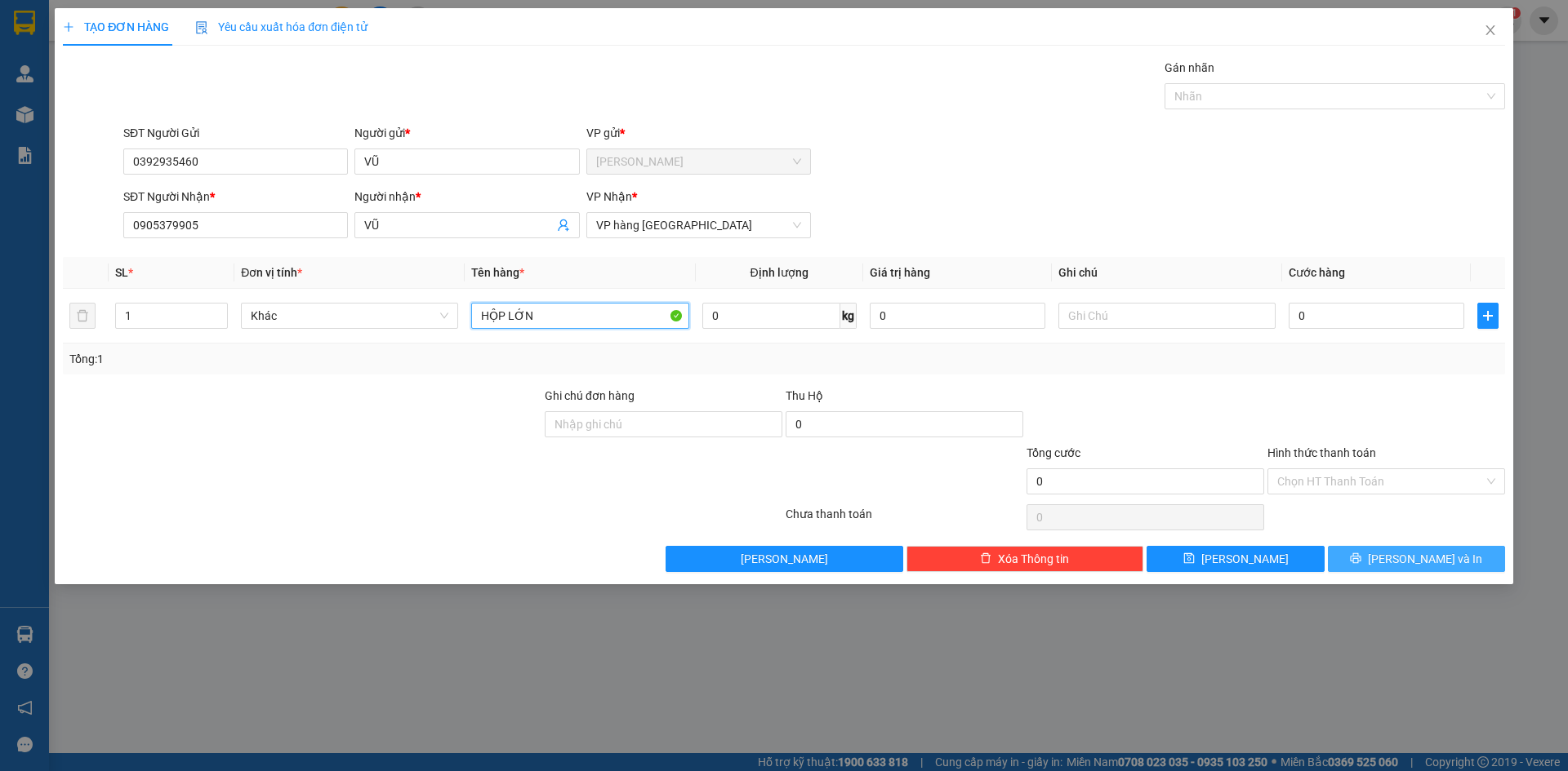
type input "HỘP LỚN"
click at [1449, 557] on button "[PERSON_NAME] và In" at bounding box center [1416, 559] width 177 height 26
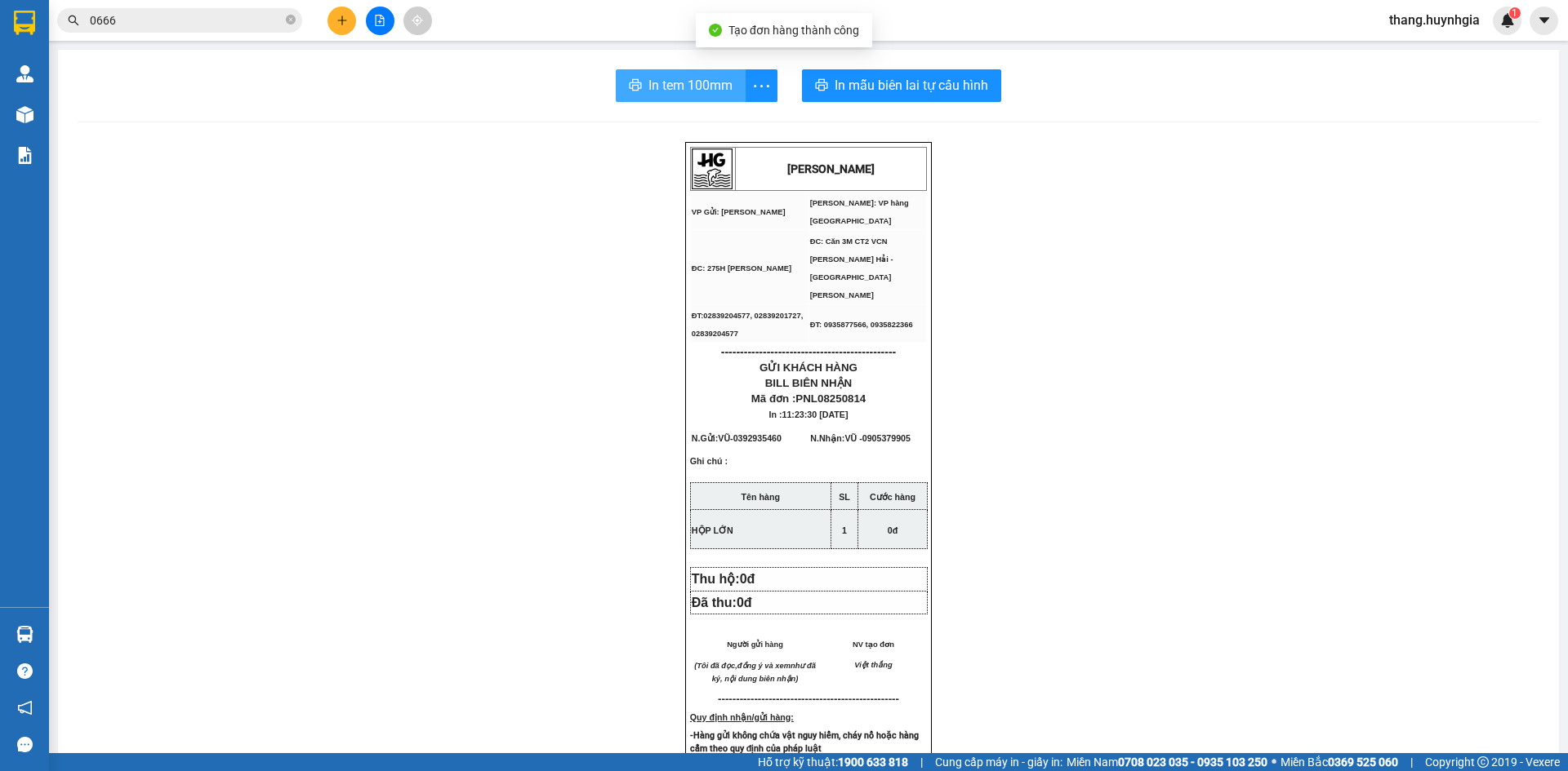
click at [669, 82] on span "In tem 100mm" at bounding box center [690, 85] width 84 height 20
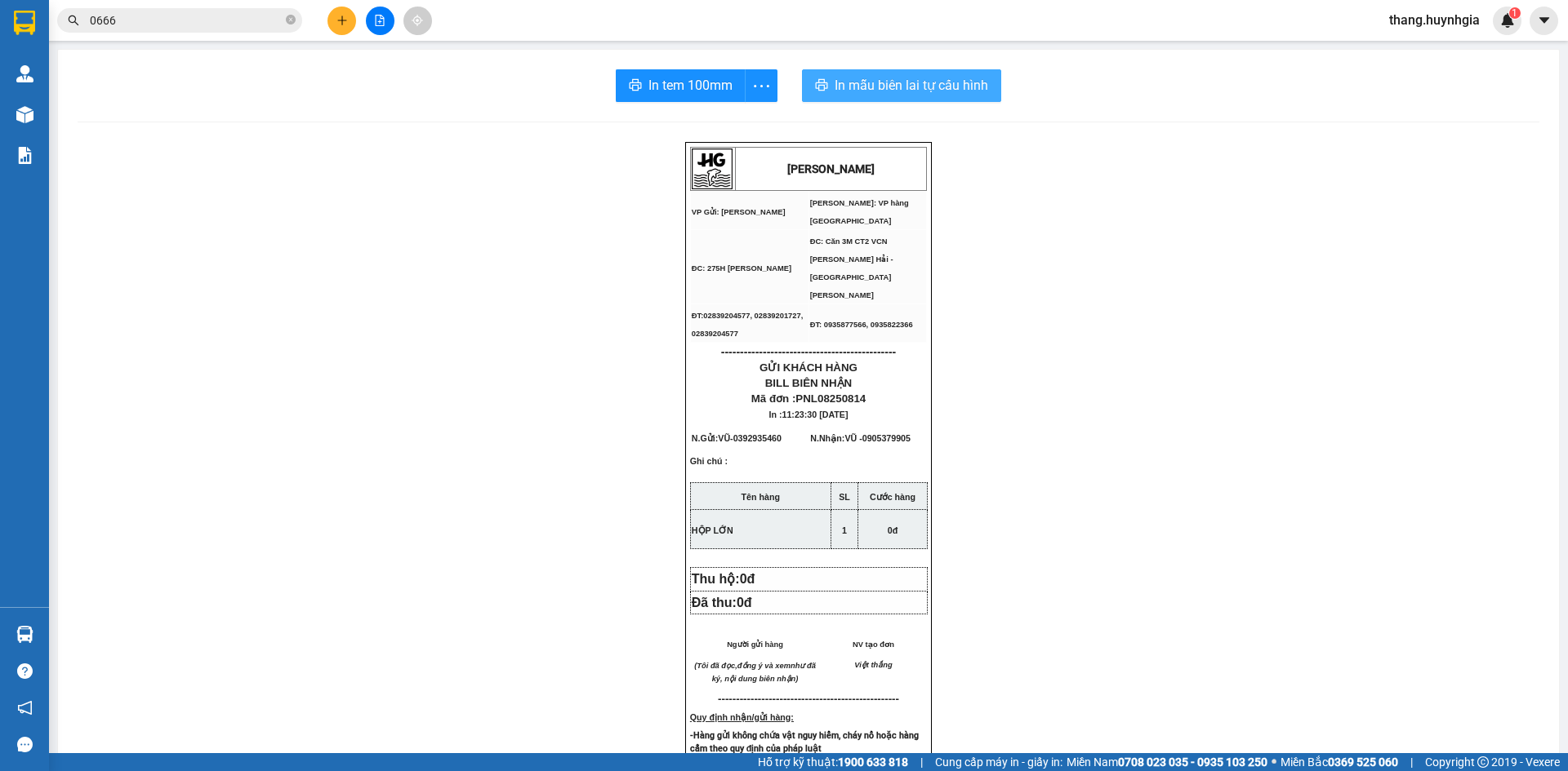
click at [868, 80] on span "In mẫu biên lai tự cấu hình" at bounding box center [911, 85] width 153 height 20
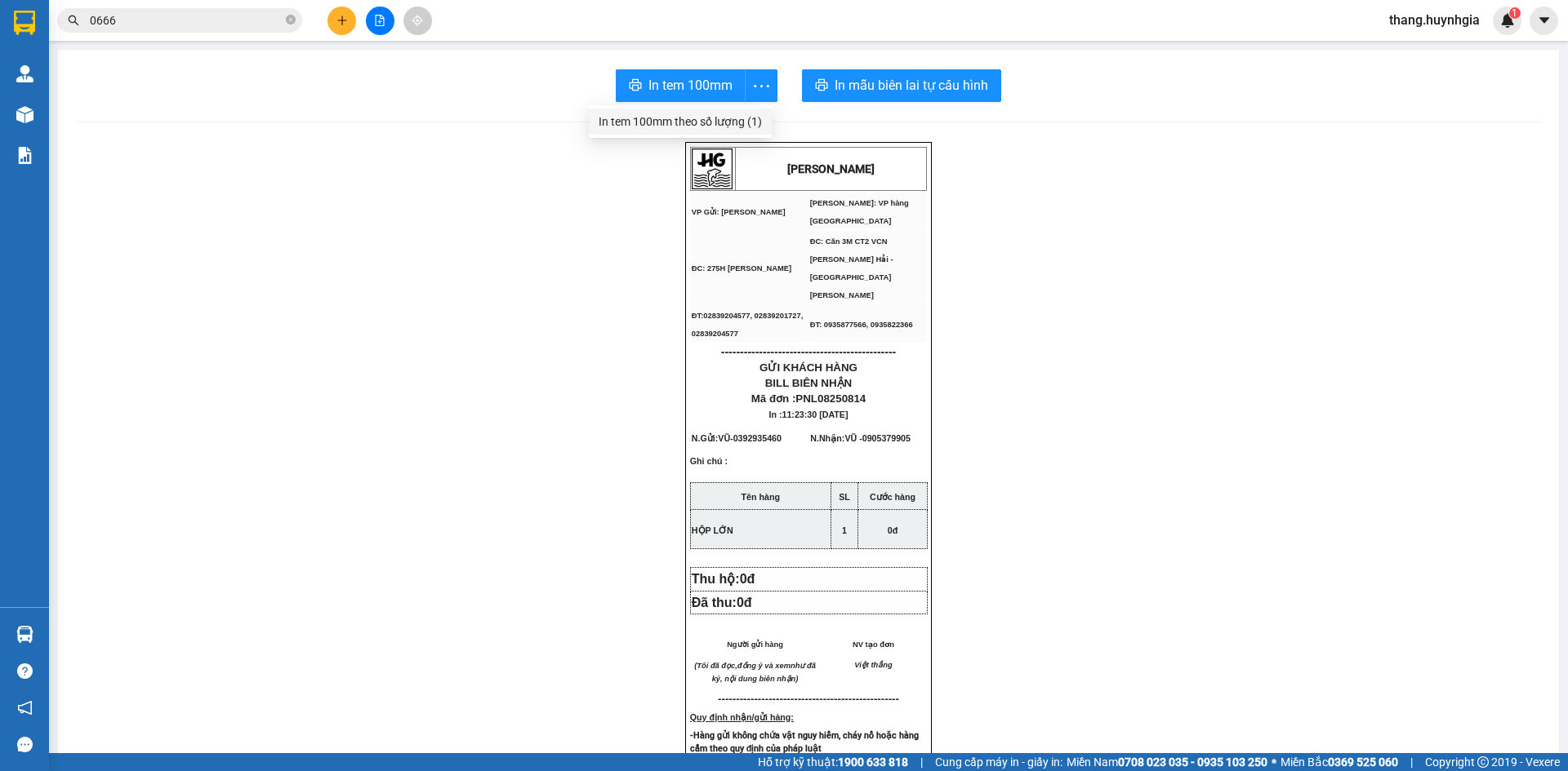
click at [333, 14] on button at bounding box center [341, 20] width 28 height 28
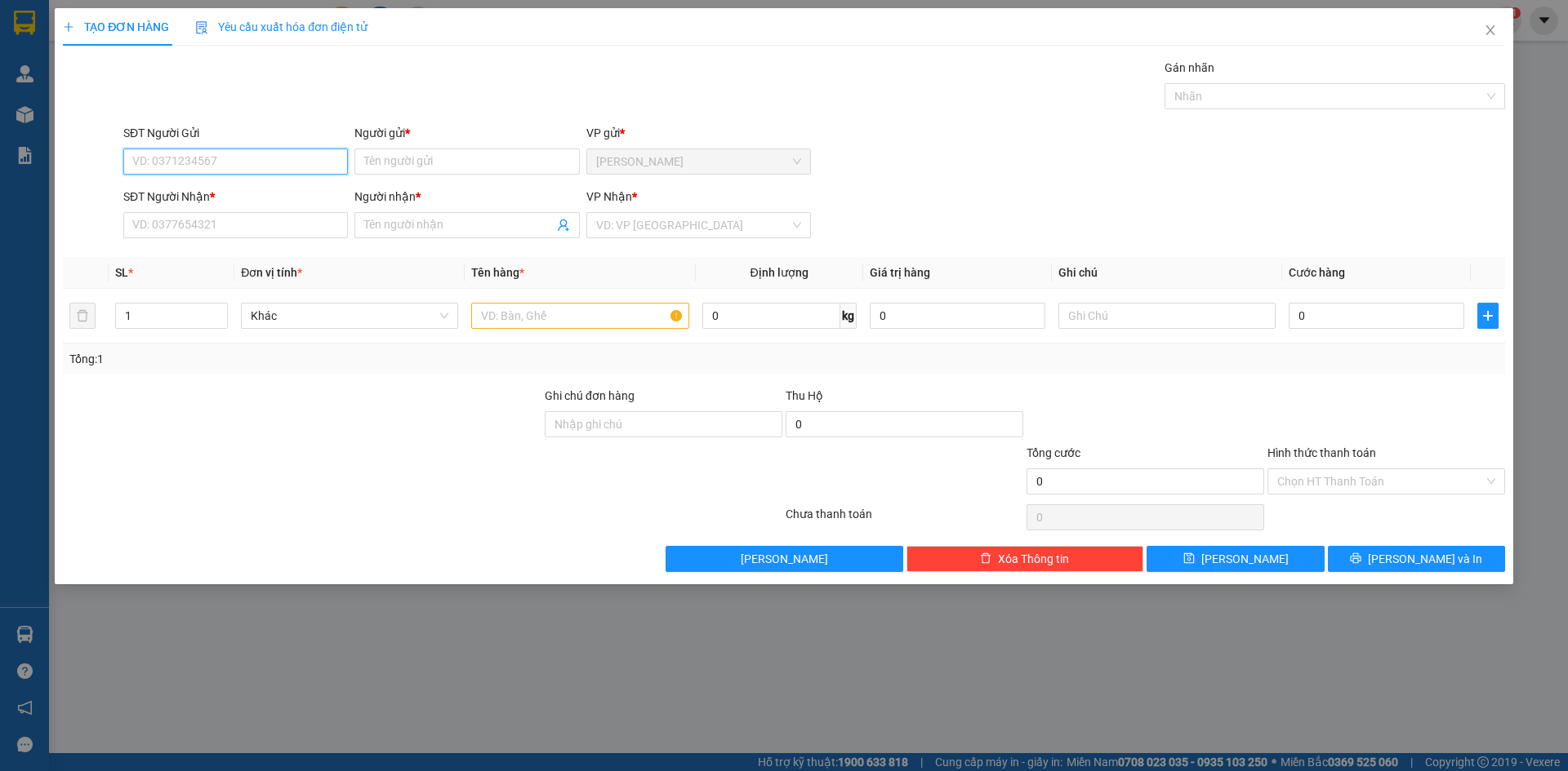
type input "2"
click at [282, 227] on input "SĐT Người Nhận *" at bounding box center [235, 225] width 225 height 26
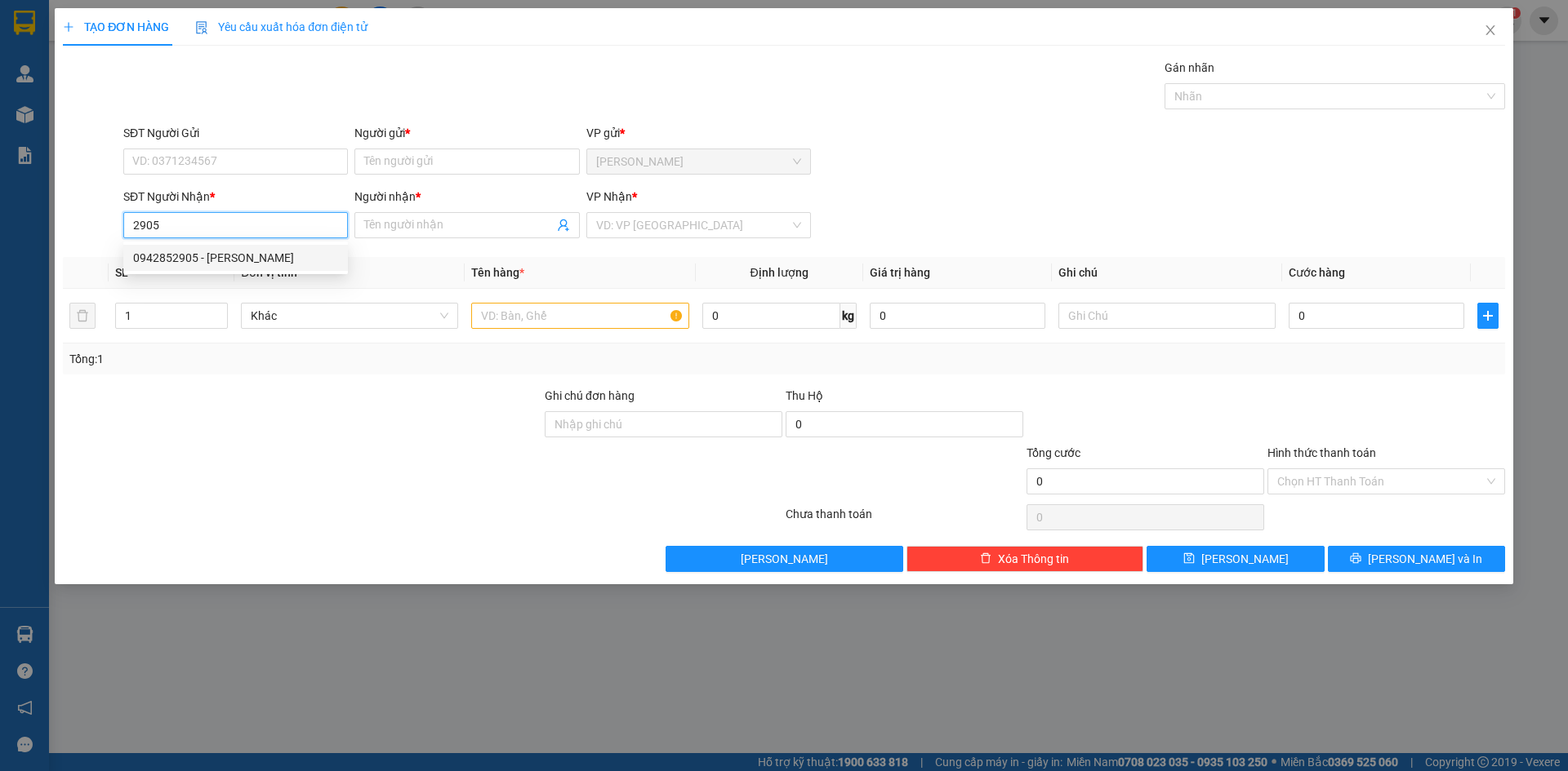
click at [220, 250] on div "0942852905 - [PERSON_NAME]" at bounding box center [235, 258] width 205 height 18
type input "0942852905"
type input "HOÀNG"
type input "0942852905"
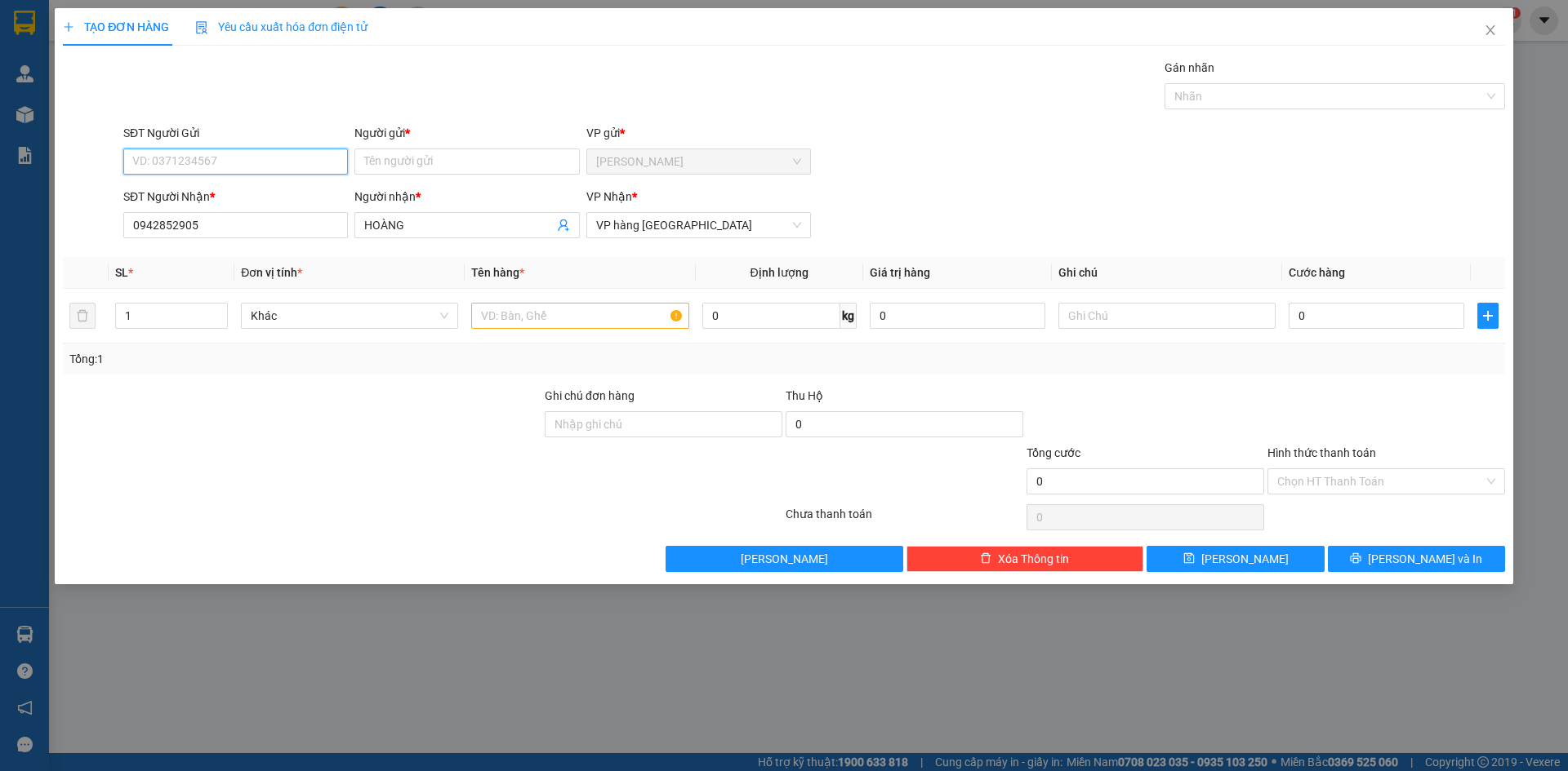
click at [290, 164] on input "SĐT Người Gửi" at bounding box center [235, 161] width 225 height 26
click at [306, 263] on div "0947037263 - ĐẠI" at bounding box center [235, 272] width 205 height 18
type input "0947037263"
type input "ĐẠI"
click at [566, 316] on input "text" at bounding box center [580, 316] width 217 height 26
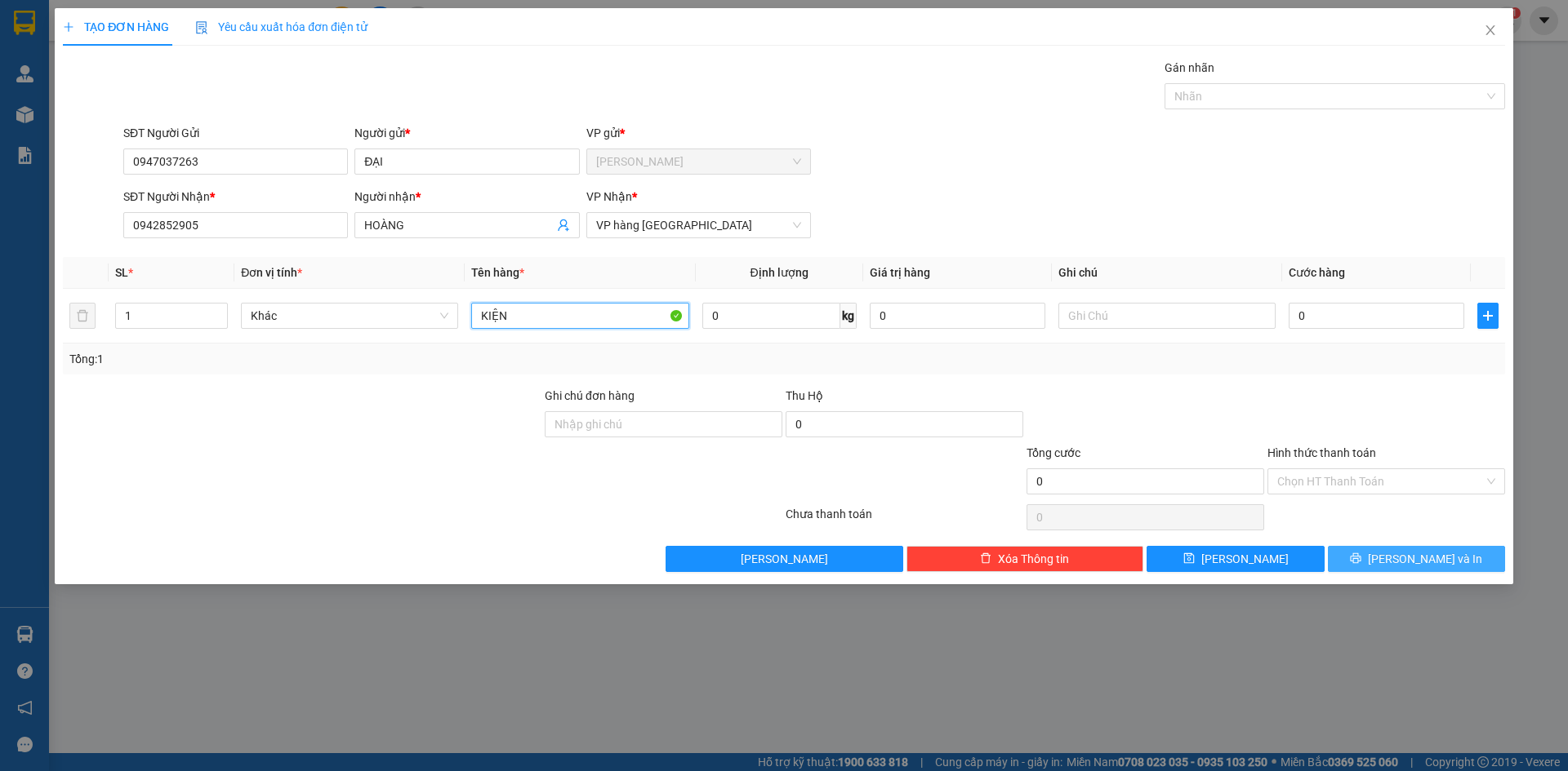
type input "KIỆN"
click at [1412, 553] on span "[PERSON_NAME] và In" at bounding box center [1426, 559] width 114 height 18
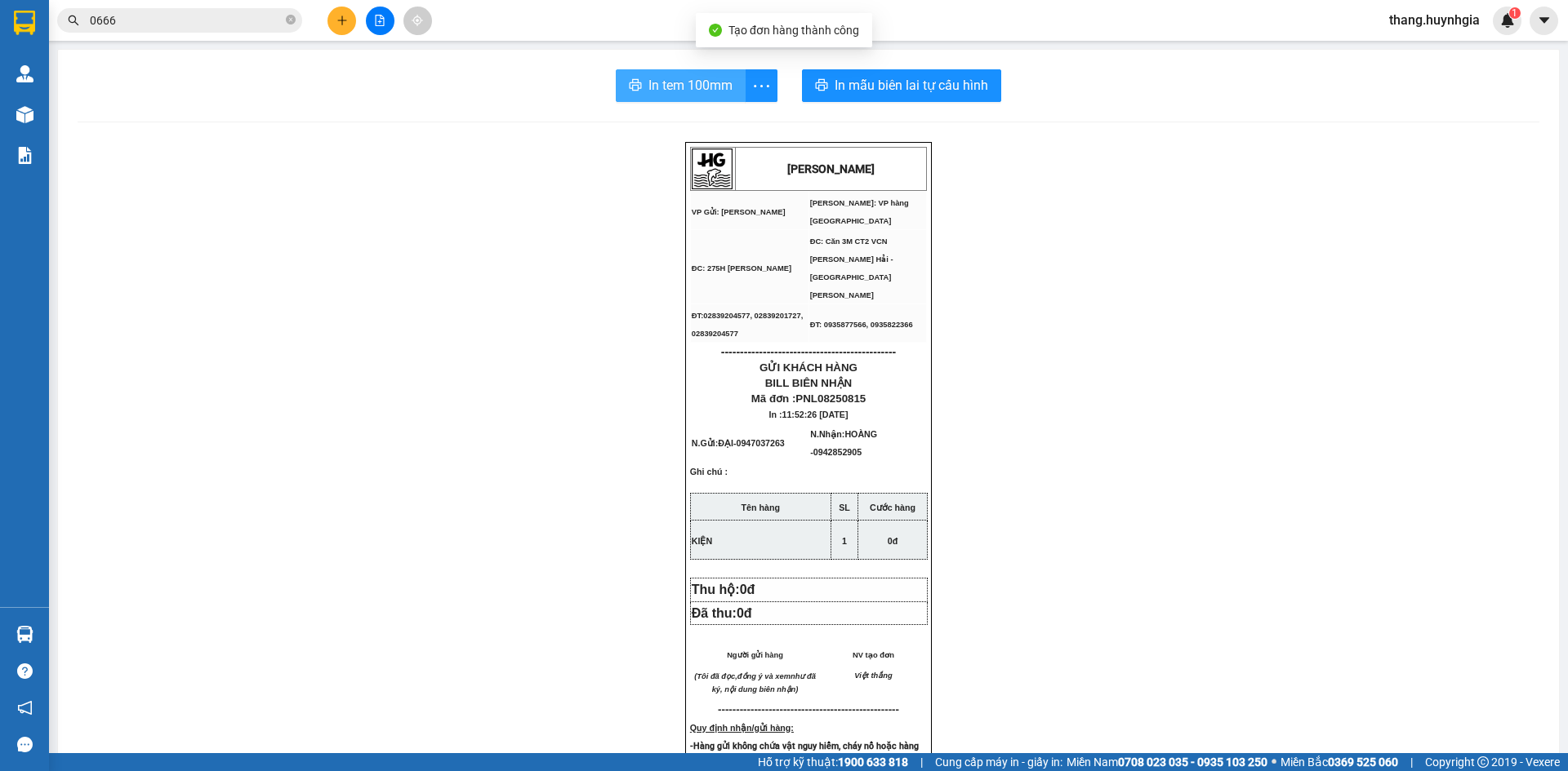
click at [739, 91] on button "In tem 100mm" at bounding box center [680, 86] width 130 height 33
click at [342, 36] on div "Kết quả [PERSON_NAME] ( 51 ) Bộ lọc Mã ĐH Trạng thái Món hàng Thu hộ Tổng [PERS…" at bounding box center [784, 20] width 1568 height 41
click at [342, 33] on button at bounding box center [341, 20] width 28 height 28
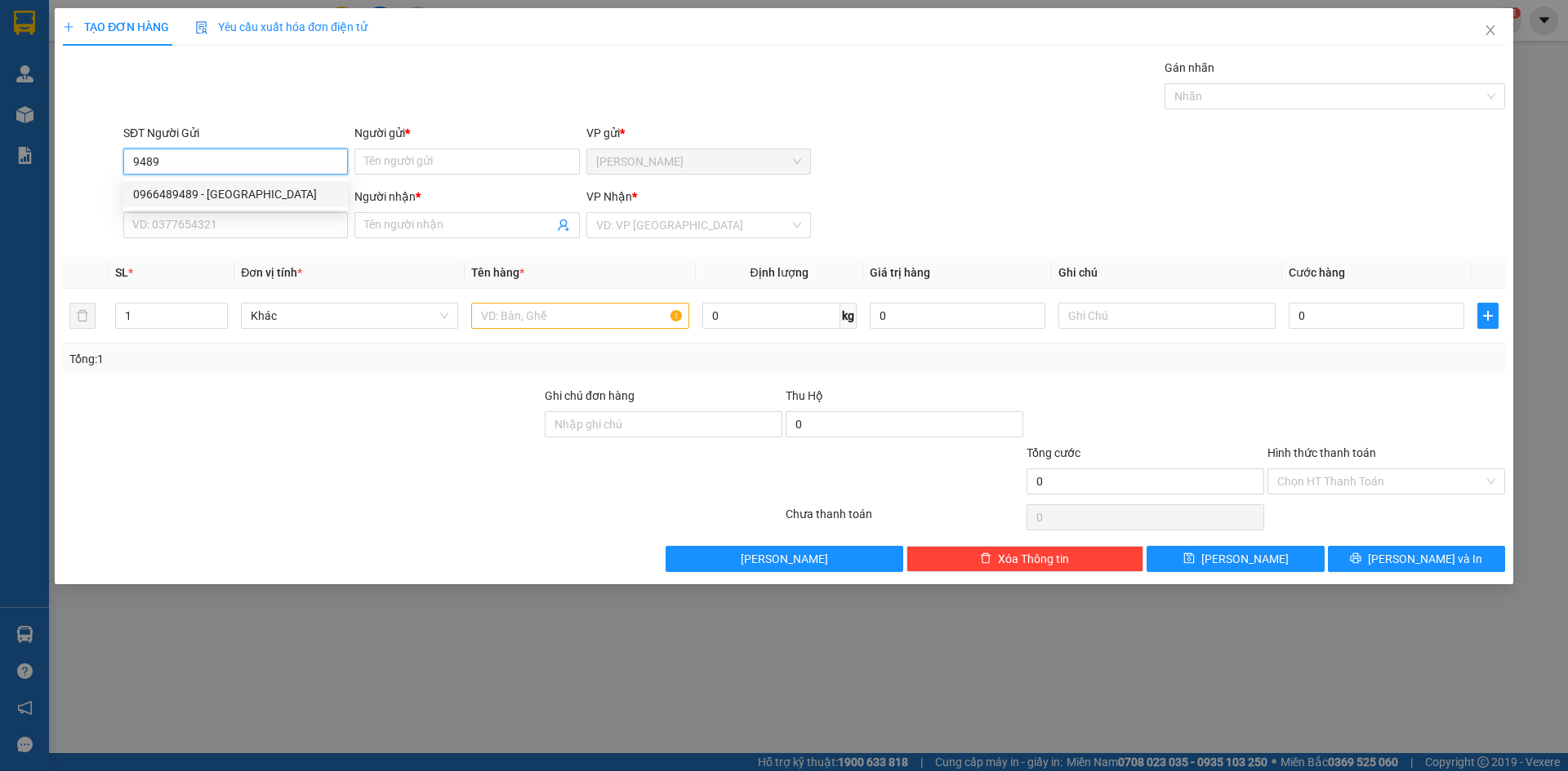
click at [257, 195] on div "0966489489 - [GEOGRAPHIC_DATA]" at bounding box center [235, 194] width 205 height 18
type input "0966489489"
type input "VIỆT HÀN"
type input "0978869886"
type input "TRANG"
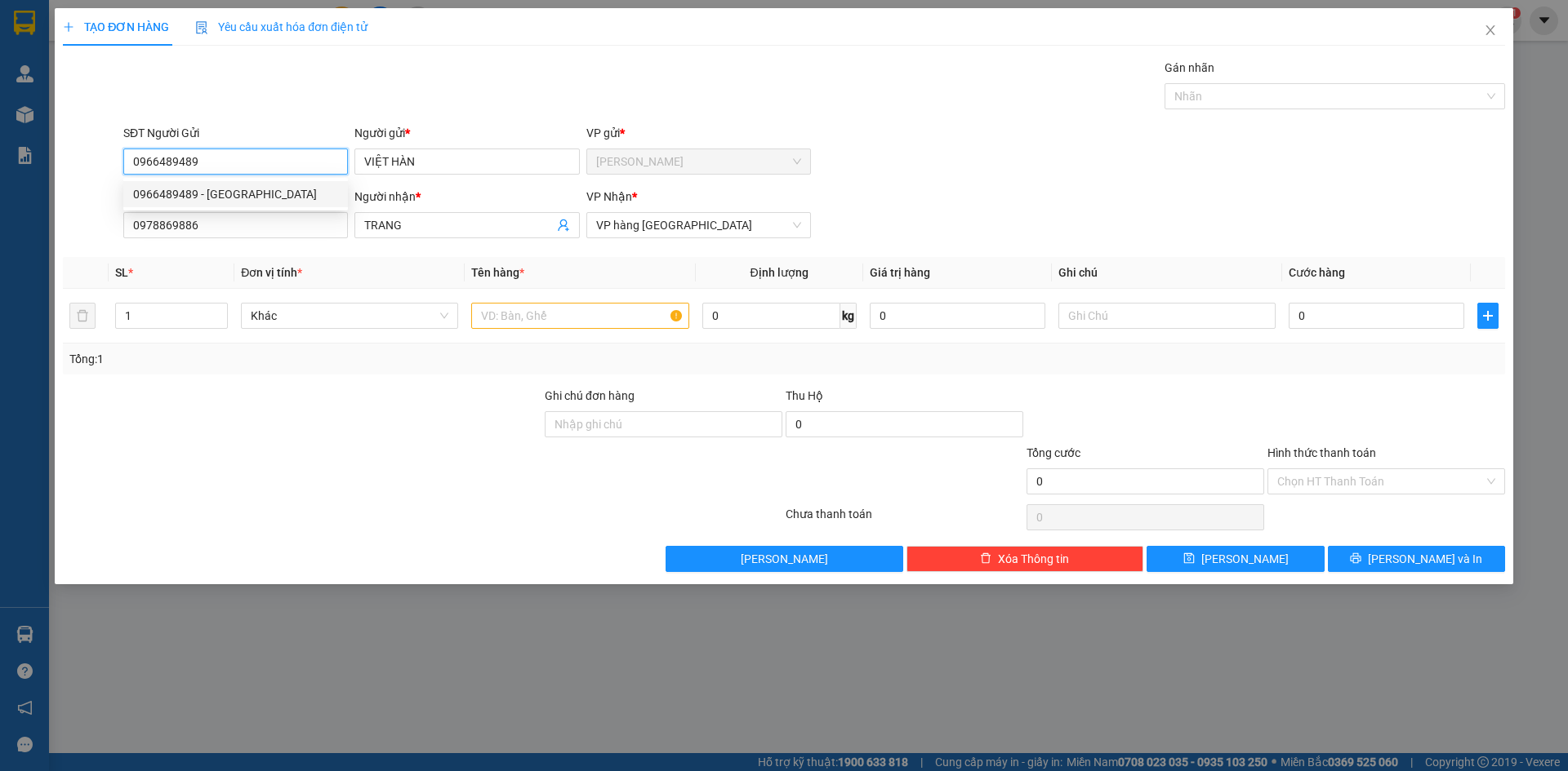
type input "0966489489"
click at [267, 239] on div "SĐT Người [PERSON_NAME] * 0978869886" at bounding box center [235, 216] width 225 height 57
drag, startPoint x: 267, startPoint y: 238, endPoint x: 34, endPoint y: 277, distance: 236.2
click at [34, 277] on div "TẠO ĐƠN HÀNG Yêu cầu xuất [PERSON_NAME] điện tử Transit Pickup Surcharge Ids Tr…" at bounding box center [784, 386] width 1568 height 771
click at [225, 234] on input "0978869886" at bounding box center [235, 225] width 225 height 26
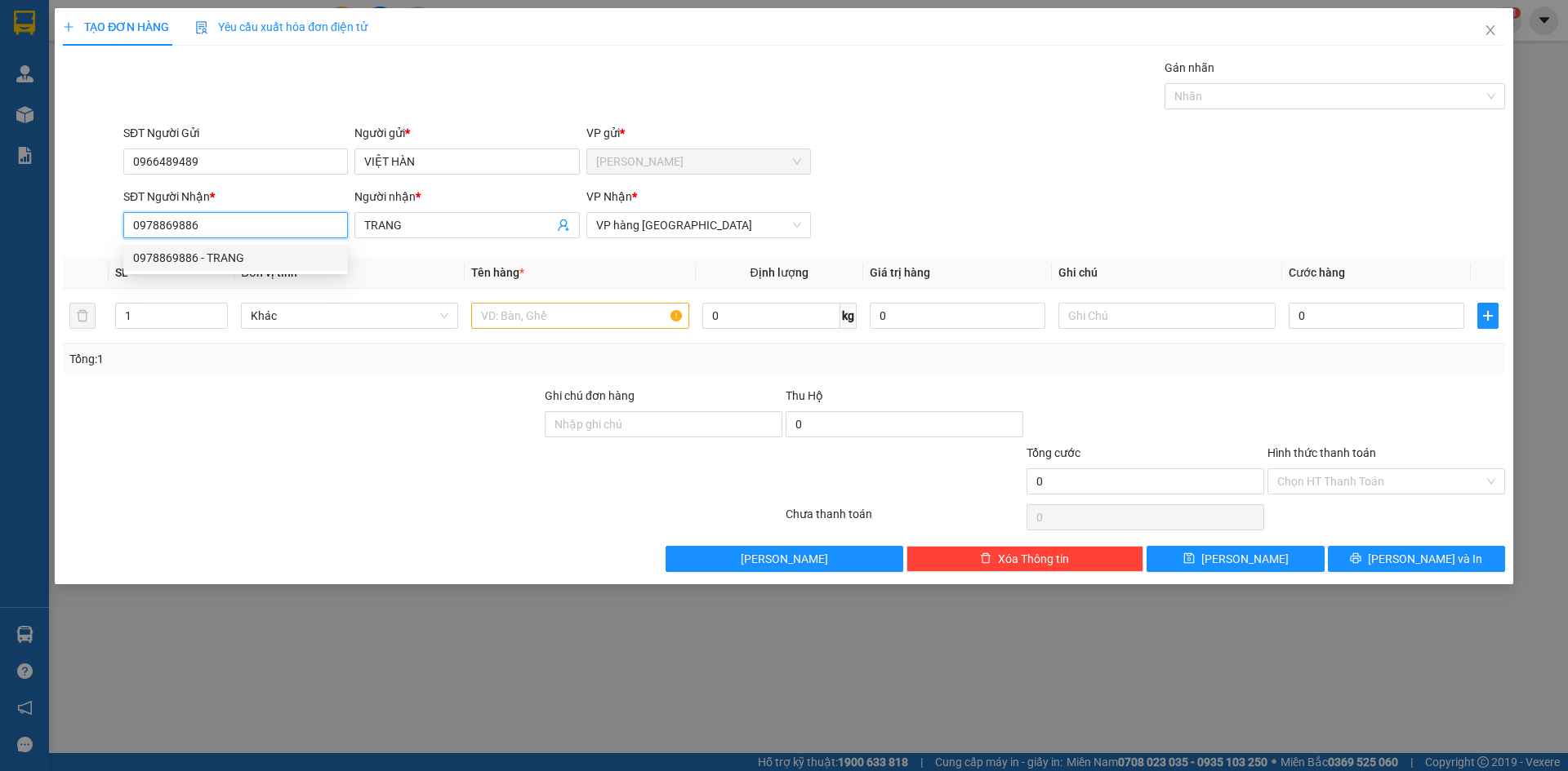
drag, startPoint x: 225, startPoint y: 234, endPoint x: 19, endPoint y: 270, distance: 209.1
click at [19, 270] on div "TẠO ĐƠN HÀNG Yêu cầu xuất [PERSON_NAME] điện tử Transit Pickup Surcharge Ids Tr…" at bounding box center [784, 386] width 1568 height 771
click at [284, 262] on div "0982991214 - [PERSON_NAME]" at bounding box center [235, 258] width 205 height 18
type input "0982991214"
type input "MINH BẰNG"
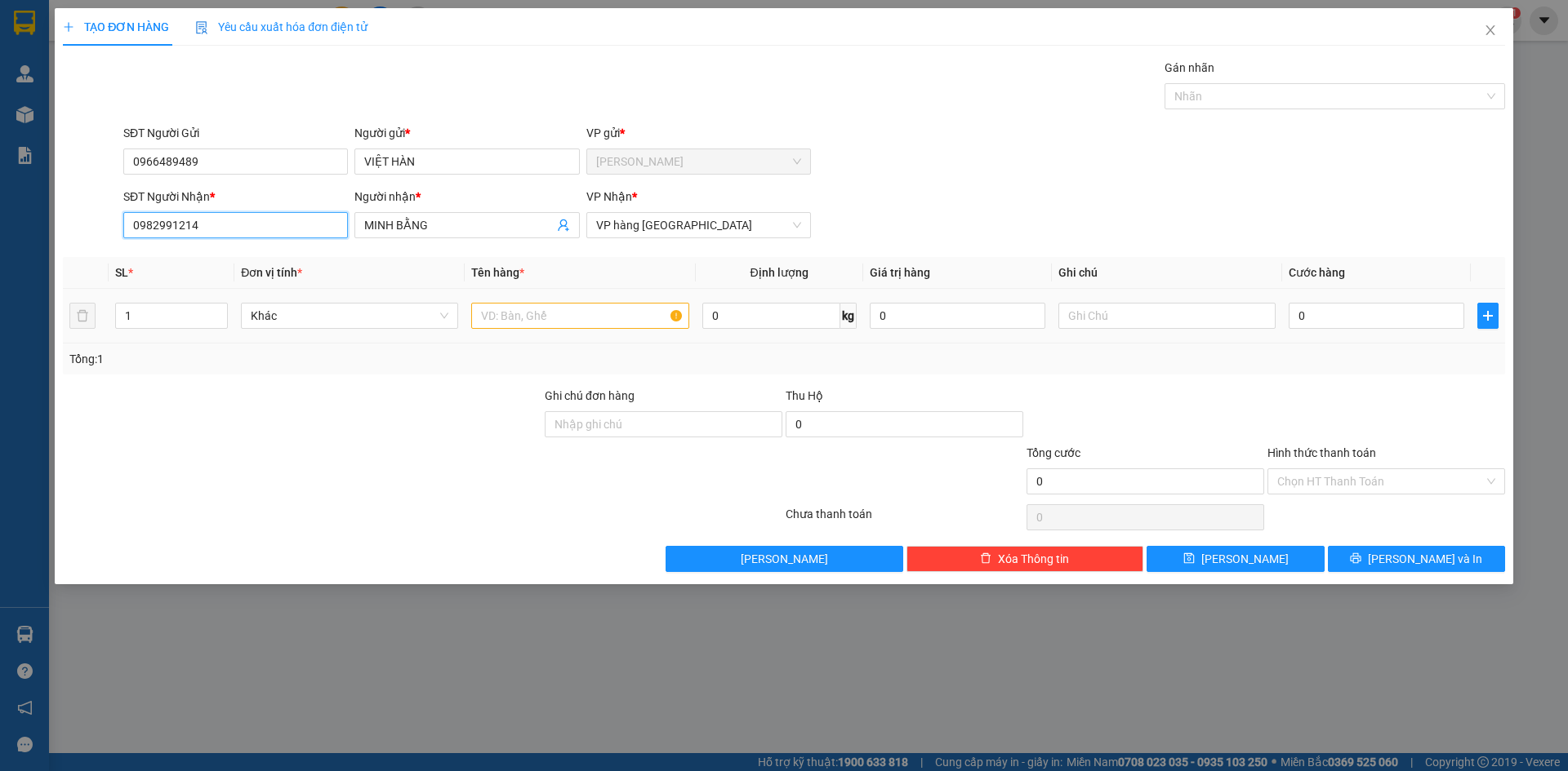
type input "0982991214"
click at [493, 324] on input "text" at bounding box center [580, 316] width 217 height 26
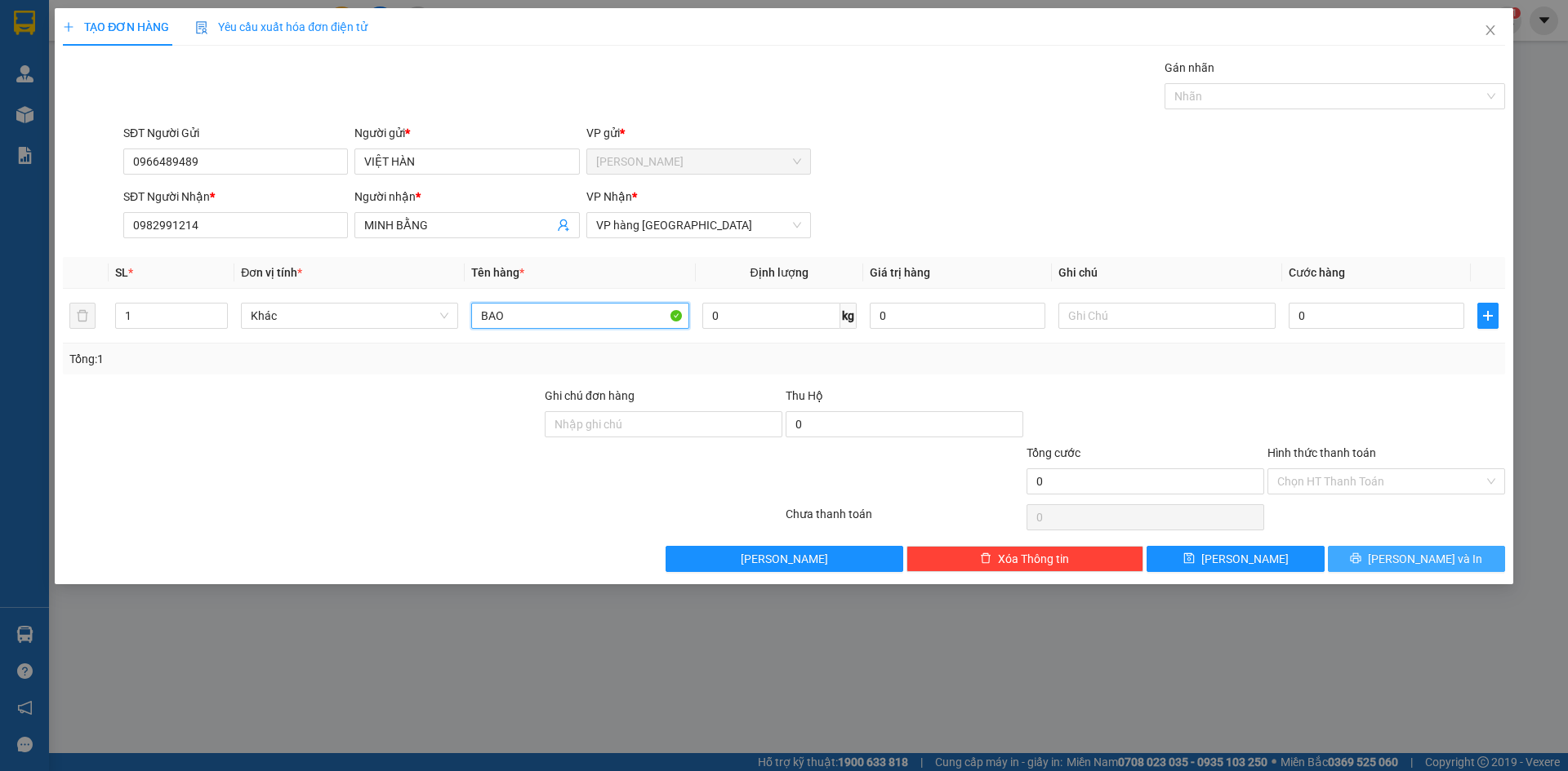
type input "BAO"
click at [1455, 548] on button "[PERSON_NAME] và In" at bounding box center [1416, 559] width 177 height 26
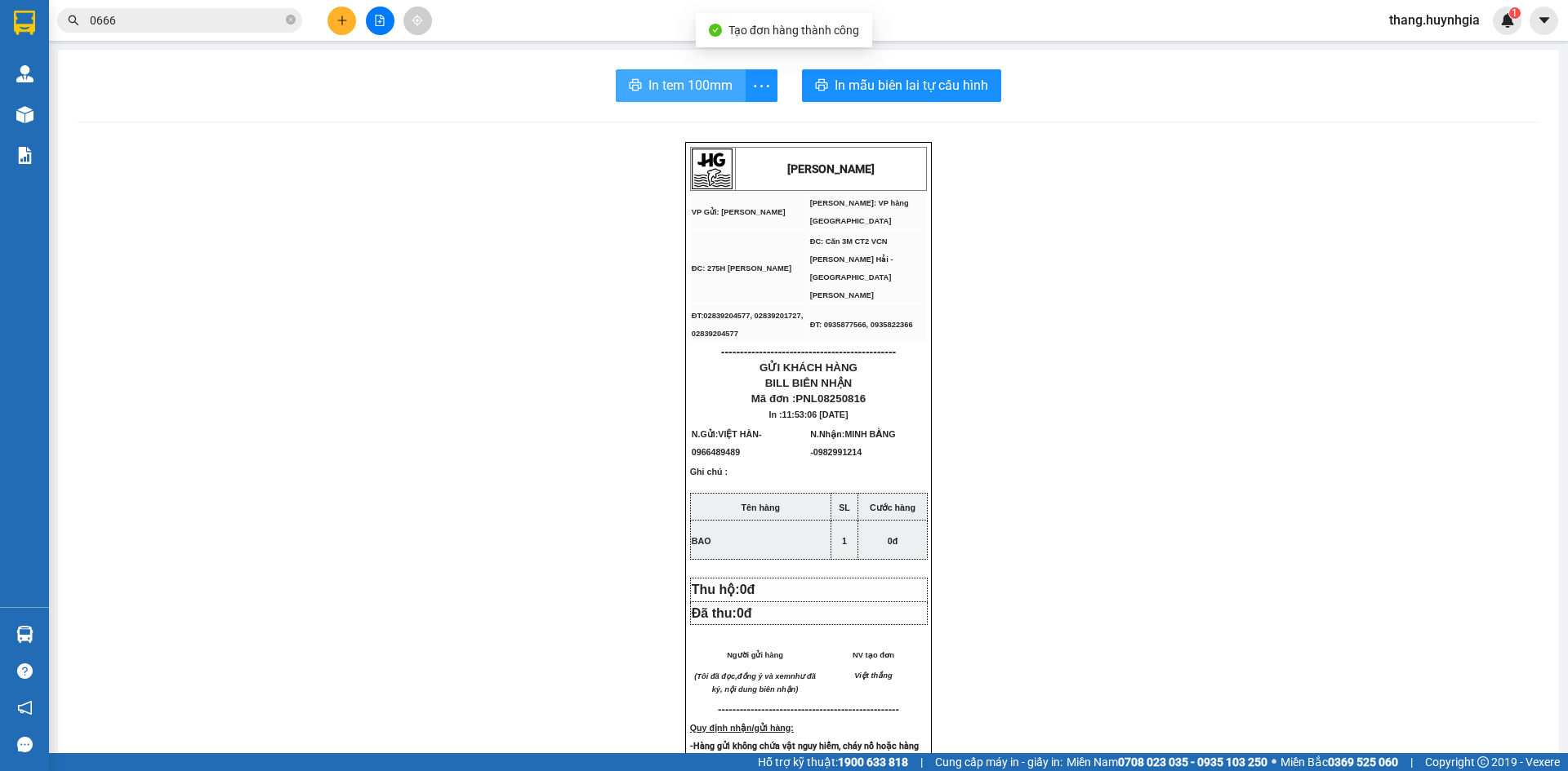
click at [709, 92] on span "In tem 100mm" at bounding box center [690, 85] width 84 height 20
click at [342, 22] on icon "plus" at bounding box center [341, 19] width 1 height 9
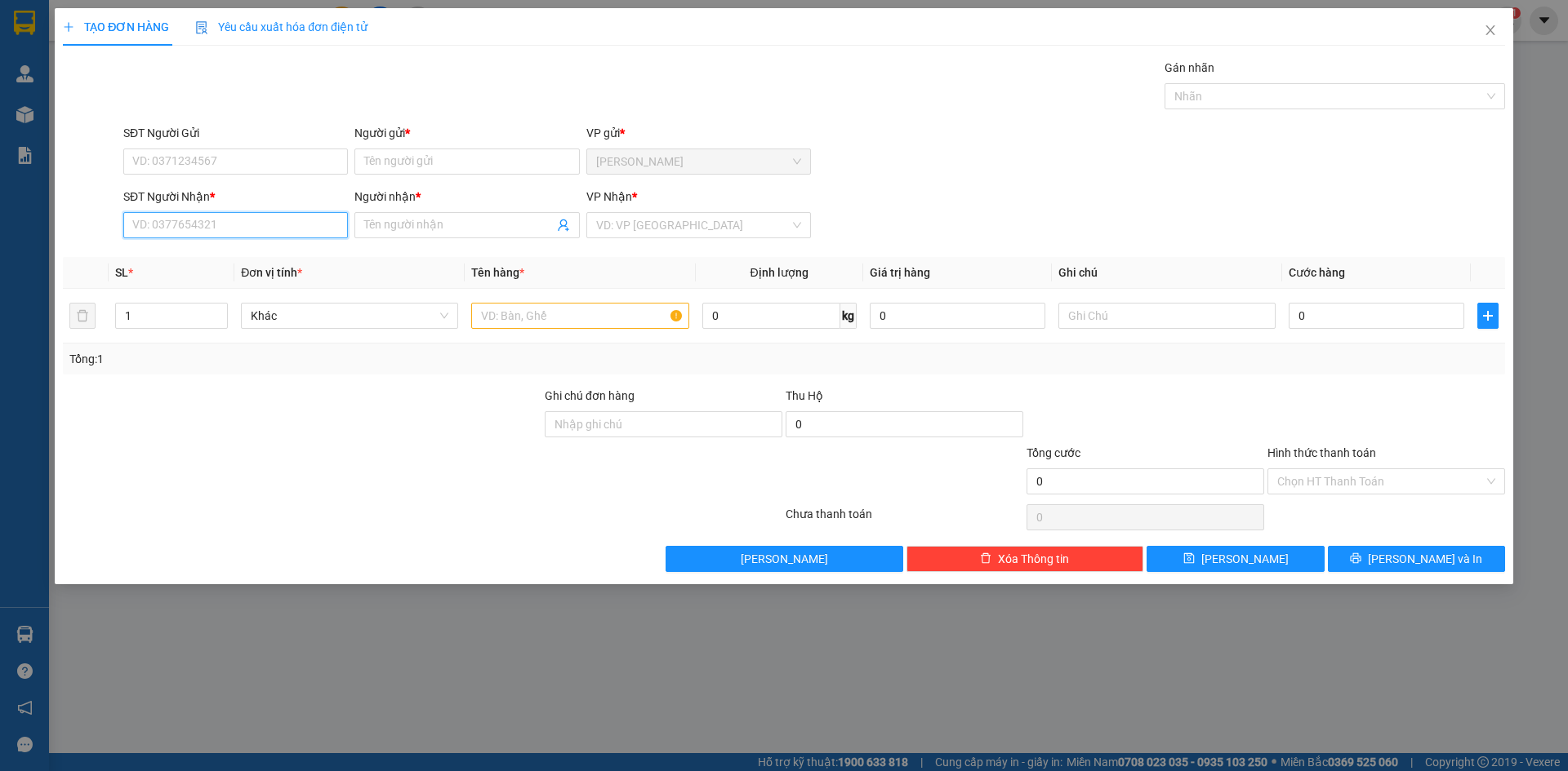
click at [212, 231] on input "SĐT Người Nhận *" at bounding box center [235, 225] width 225 height 26
type input "8"
type input "0938108699"
click at [392, 231] on input "Người nhận *" at bounding box center [458, 225] width 189 height 18
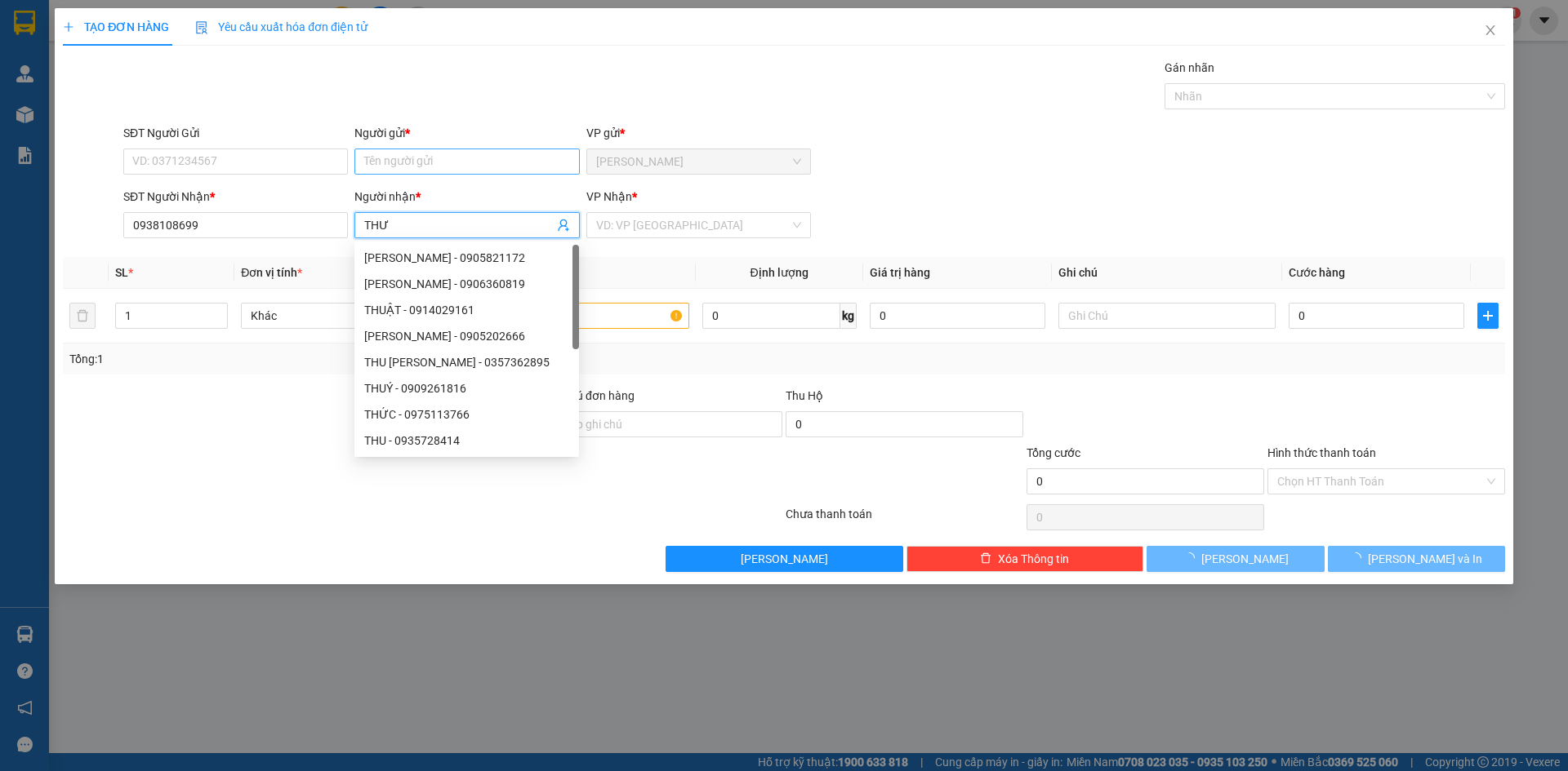
type input "THƯ"
click at [444, 165] on input "Người gửi *" at bounding box center [467, 161] width 225 height 26
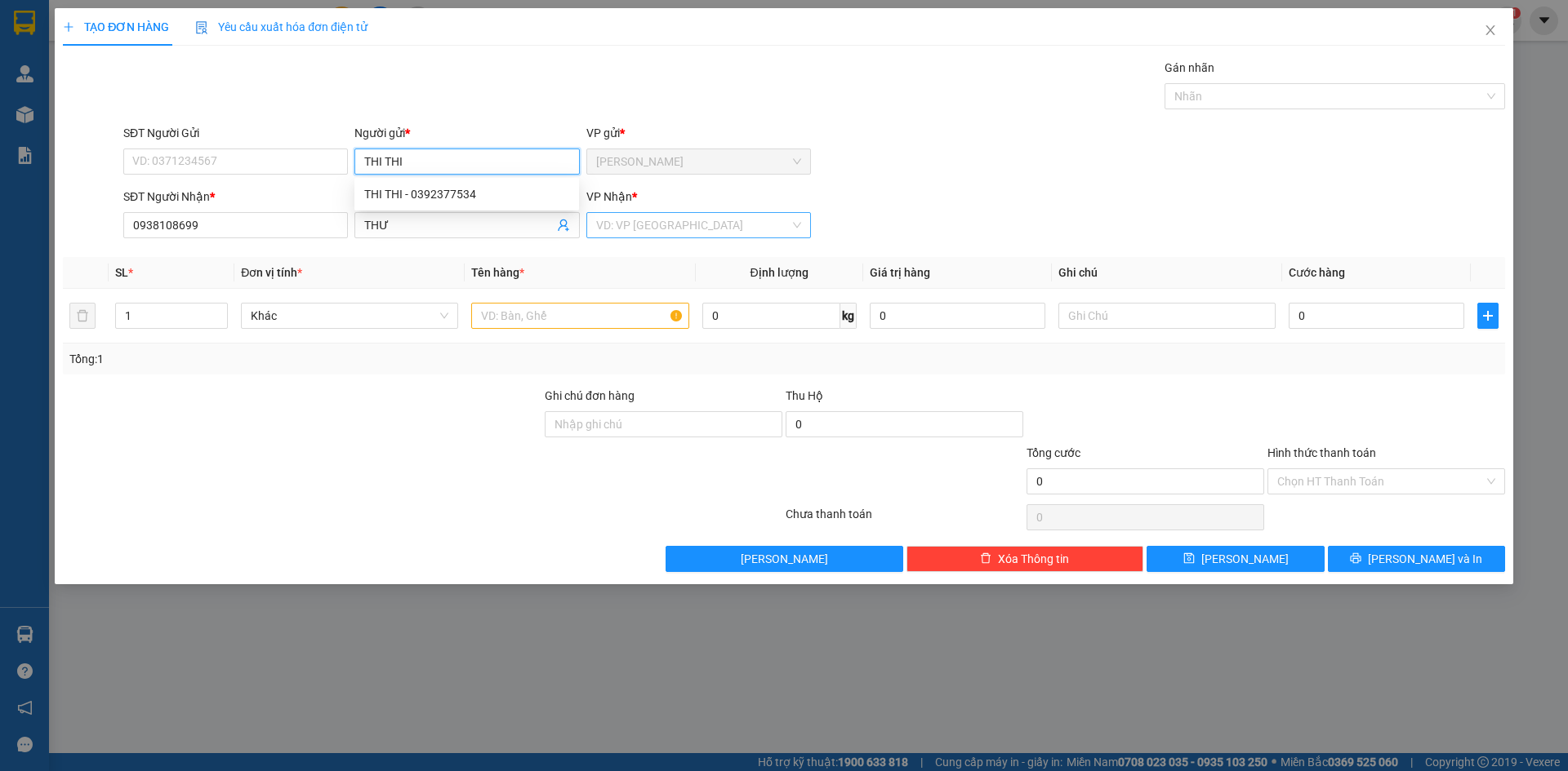
type input "THI THI"
click at [686, 231] on input "search" at bounding box center [693, 225] width 194 height 24
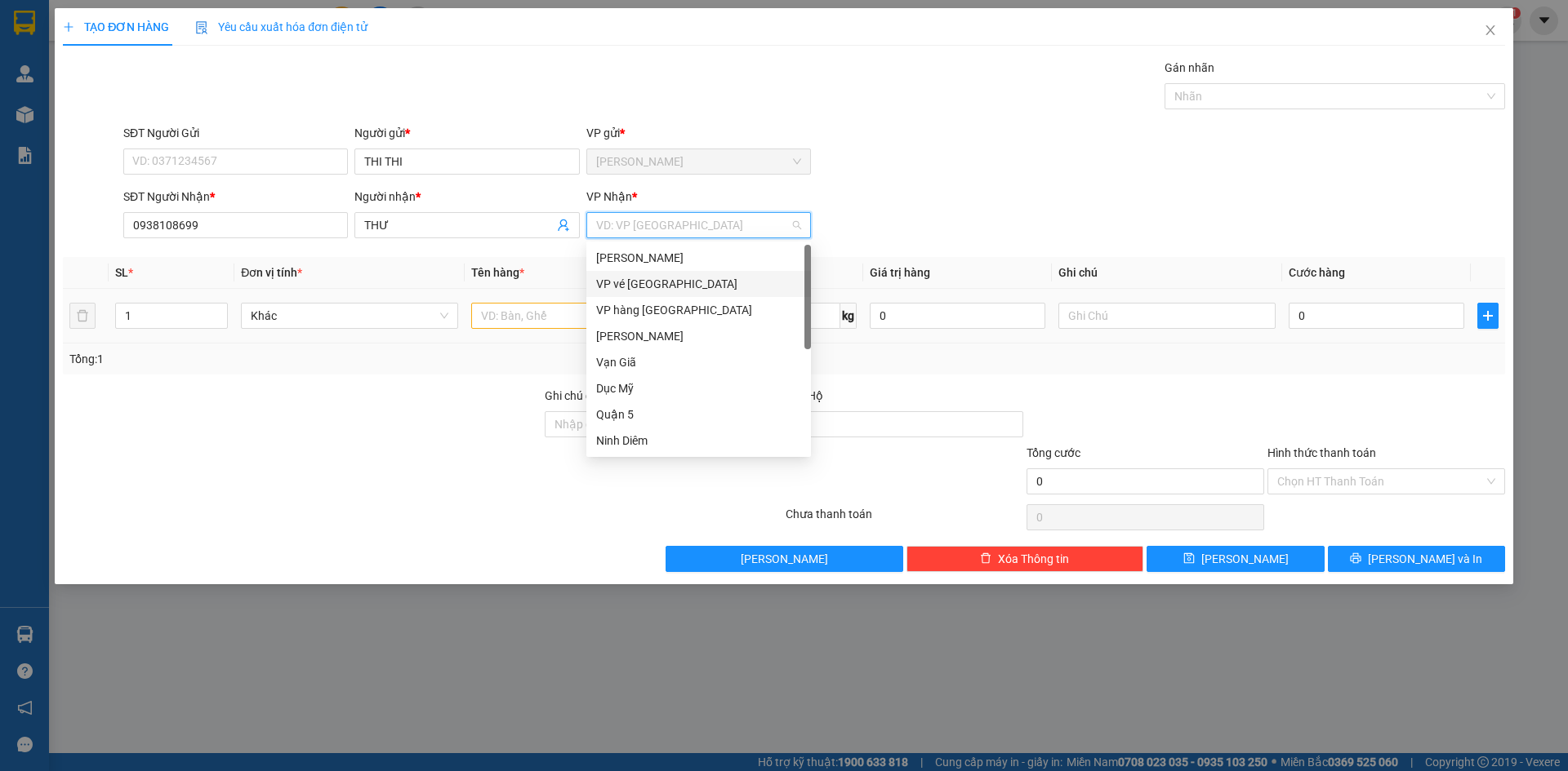
drag, startPoint x: 639, startPoint y: 283, endPoint x: 638, endPoint y: 302, distance: 19.0
click at [639, 295] on div "VP vé [GEOGRAPHIC_DATA]" at bounding box center [699, 284] width 225 height 26
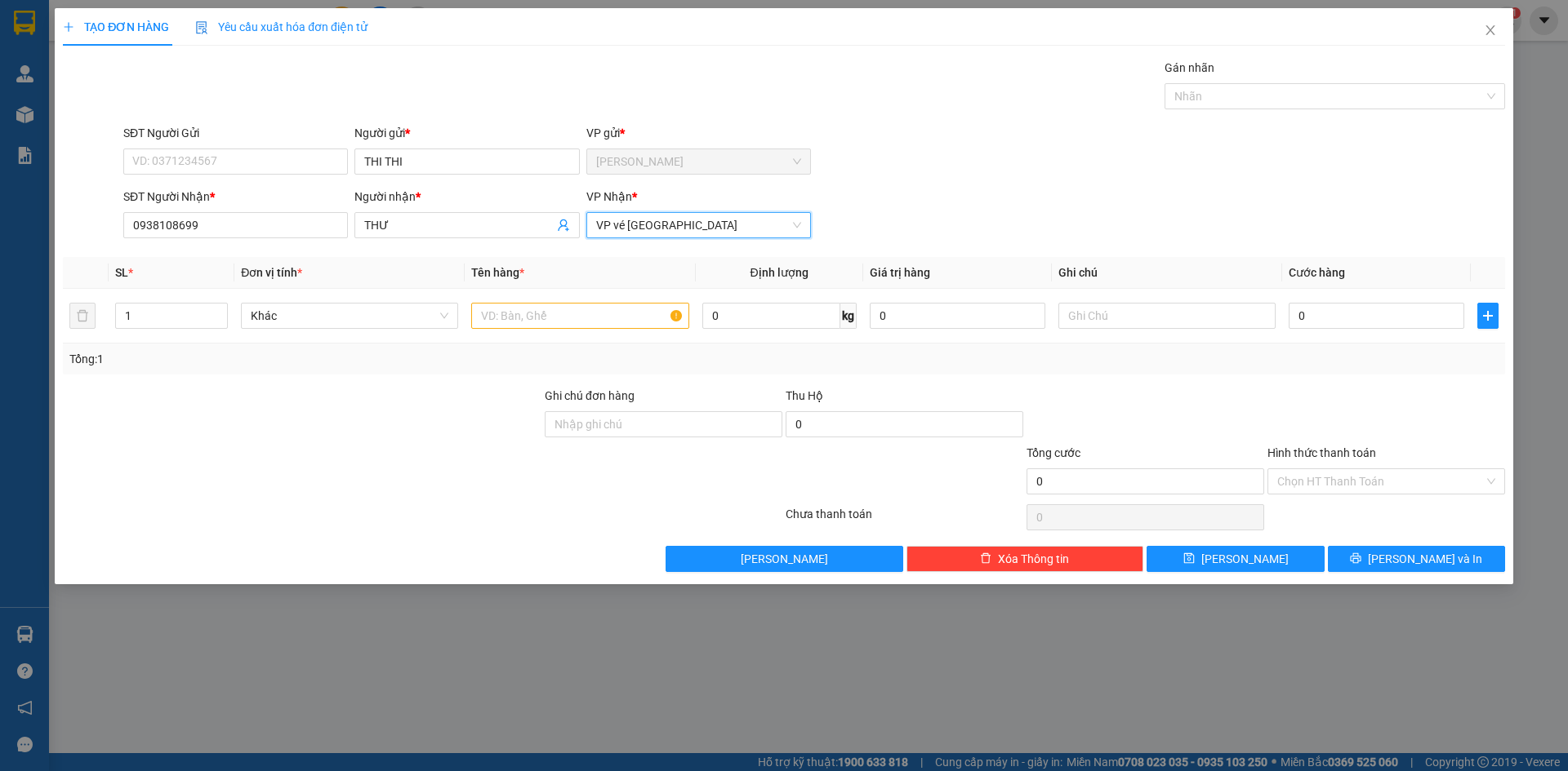
drag, startPoint x: 643, startPoint y: 230, endPoint x: 641, endPoint y: 268, distance: 38.1
click at [643, 231] on span "VP vé [GEOGRAPHIC_DATA]" at bounding box center [699, 225] width 205 height 24
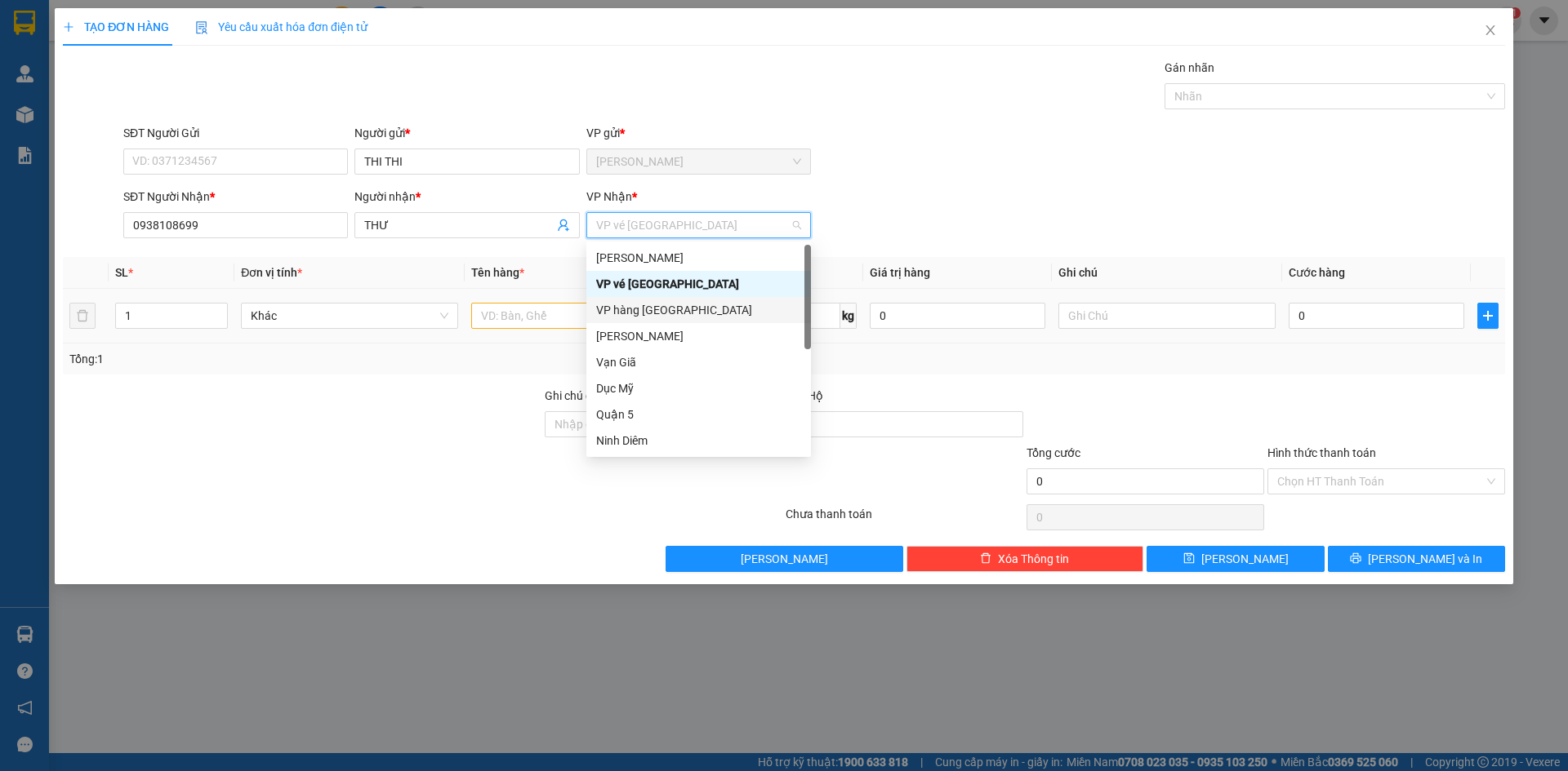
drag, startPoint x: 632, startPoint y: 309, endPoint x: 595, endPoint y: 332, distance: 43.6
click at [631, 310] on div "VP hàng [GEOGRAPHIC_DATA]" at bounding box center [699, 310] width 205 height 18
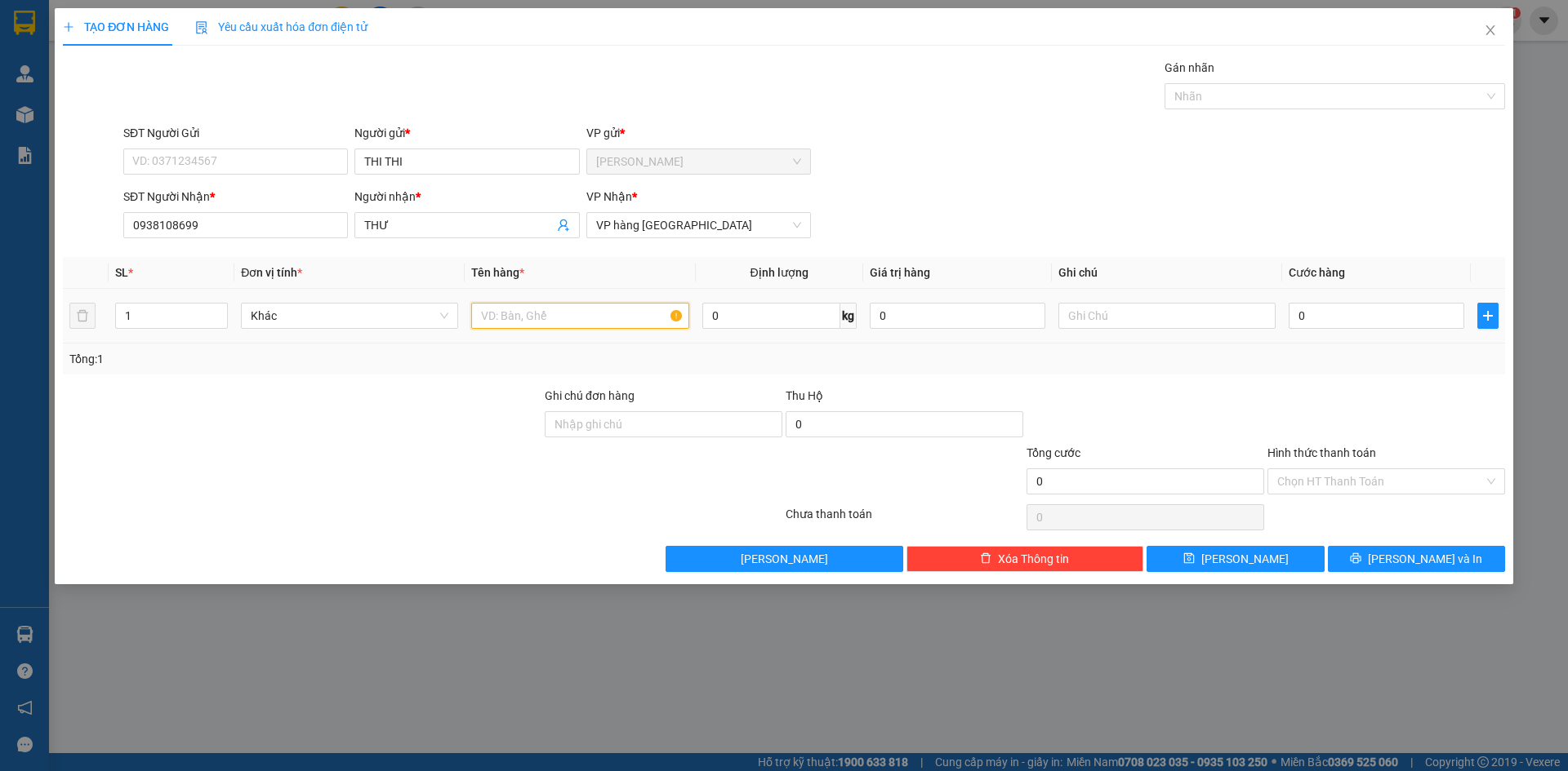
click at [538, 314] on input "text" at bounding box center [580, 316] width 217 height 26
type input "H"
click at [1327, 321] on input "0" at bounding box center [1376, 316] width 175 height 26
type input "2"
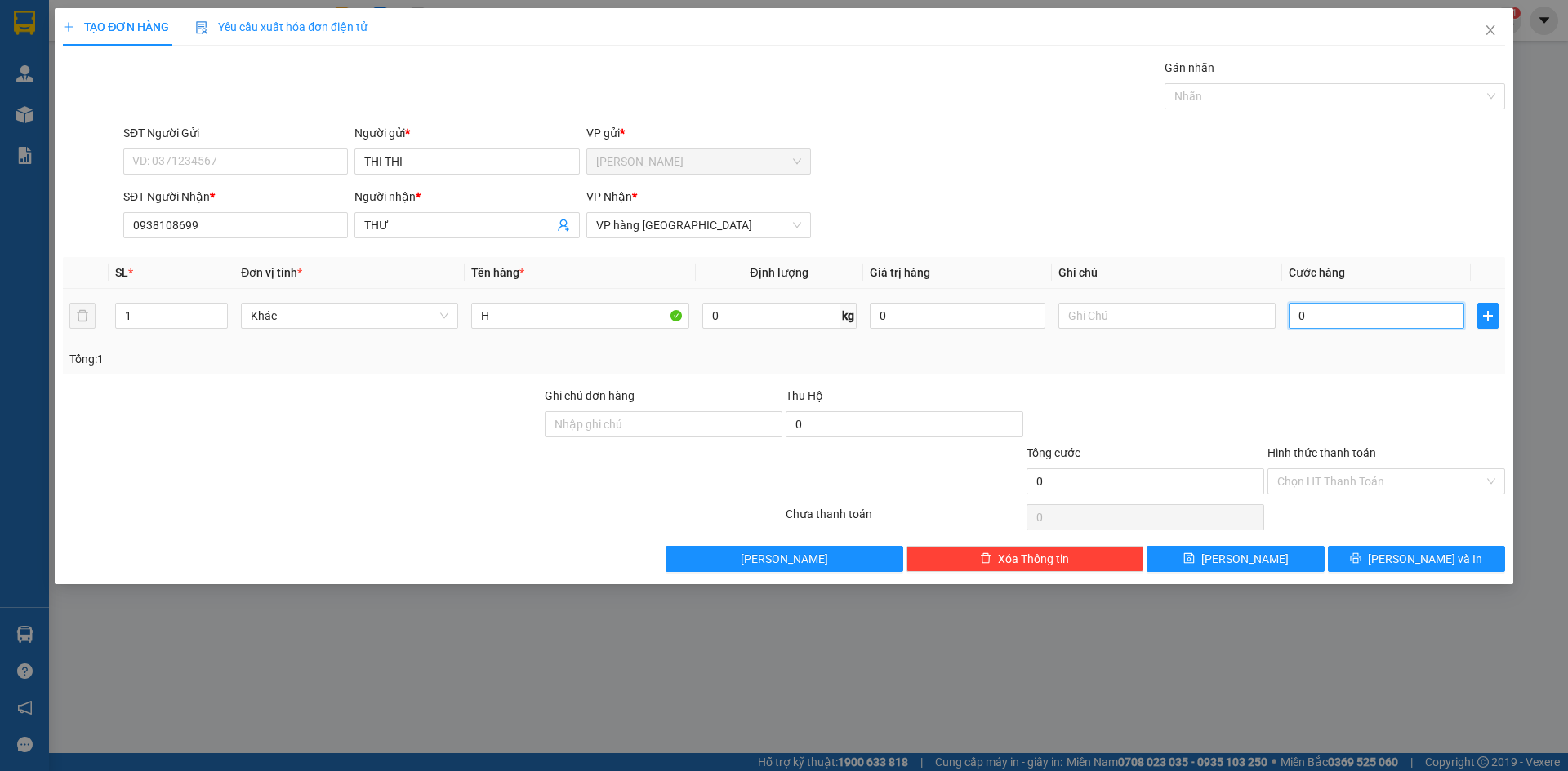
type input "2"
type input "20"
type input "20.000"
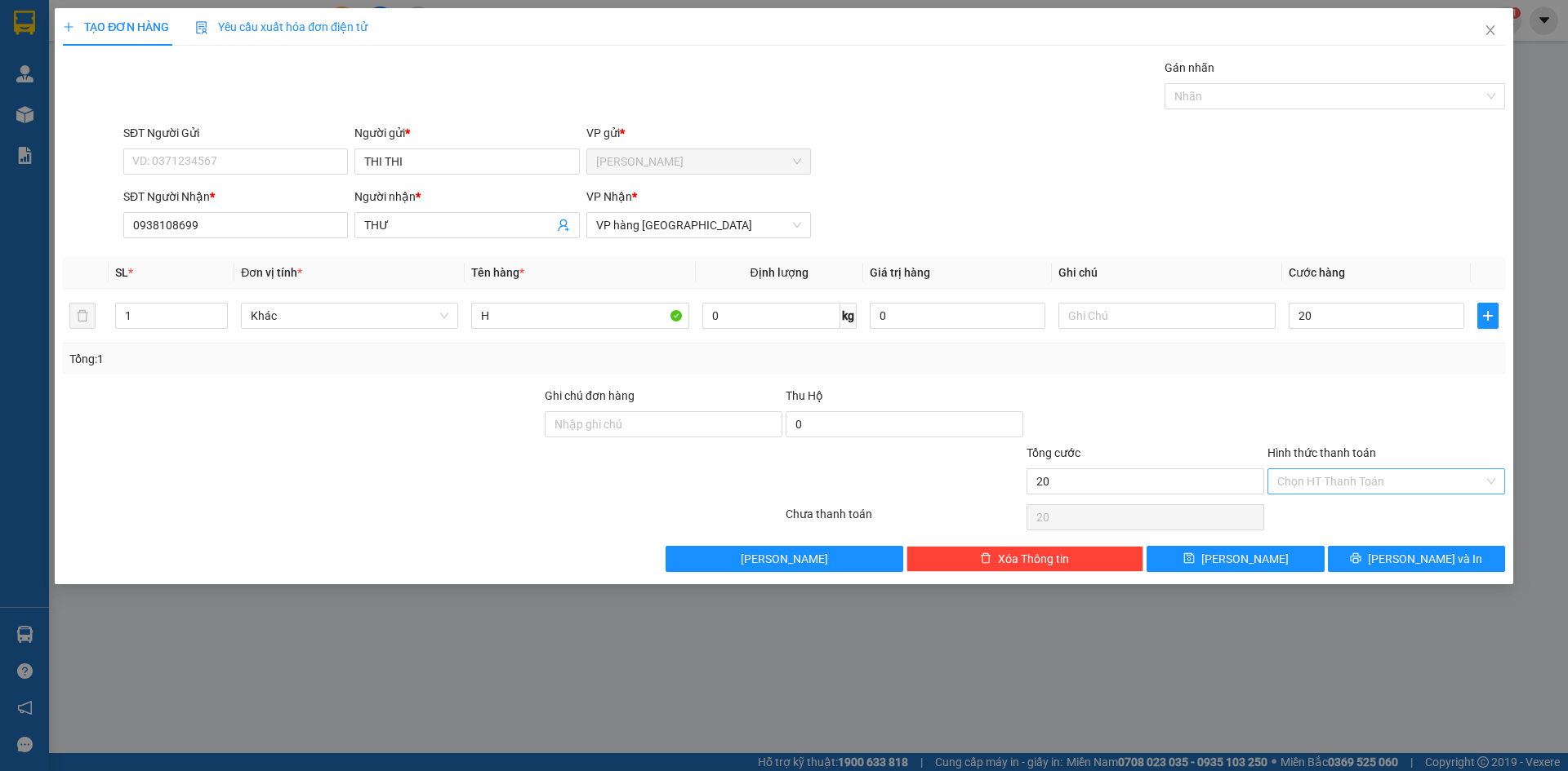
type input "20.000"
click at [1443, 491] on input "Hình thức thanh toán" at bounding box center [1380, 481] width 206 height 24
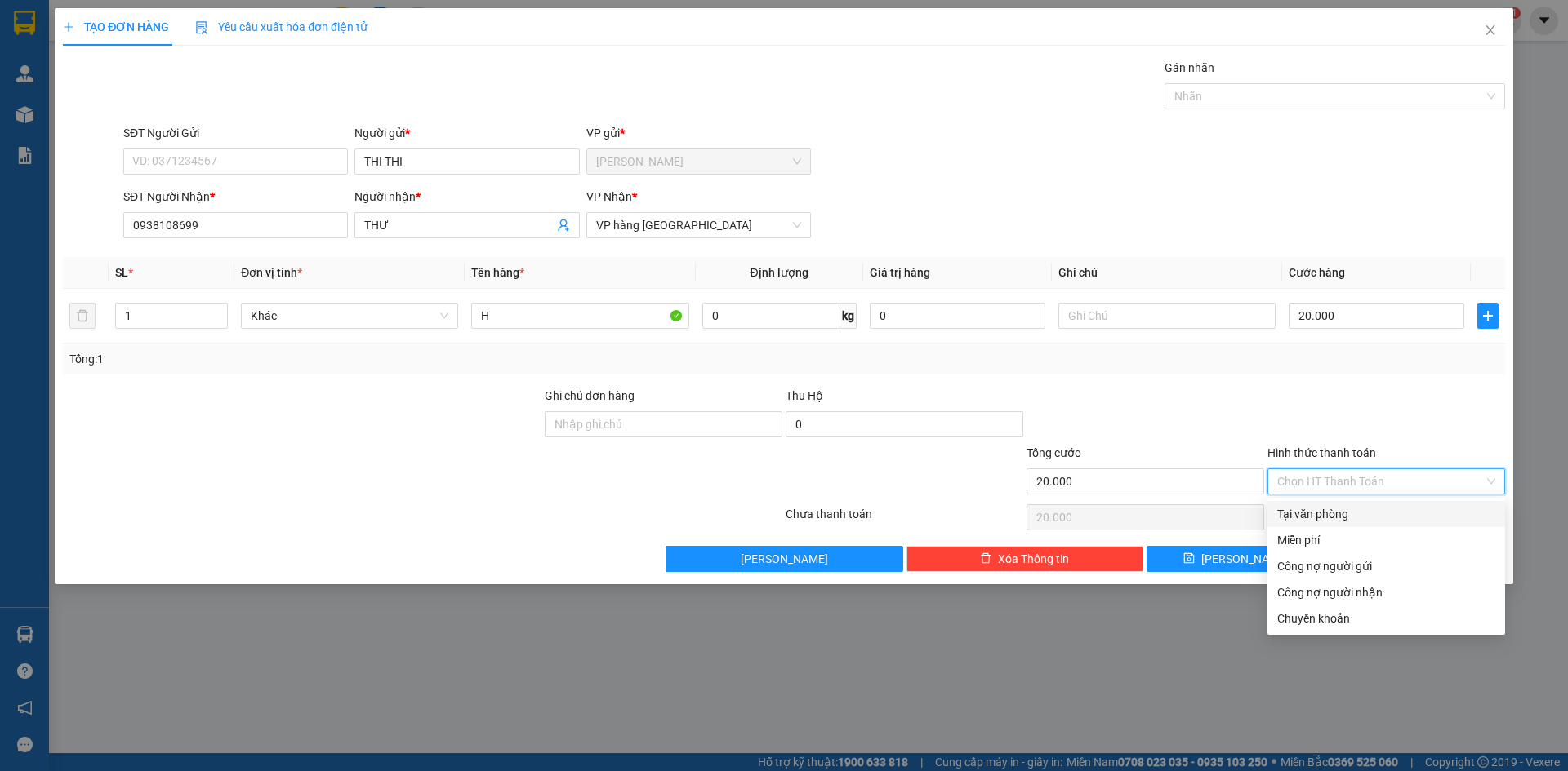
click at [1420, 509] on div "Tại văn phòng" at bounding box center [1386, 514] width 218 height 18
type input "0"
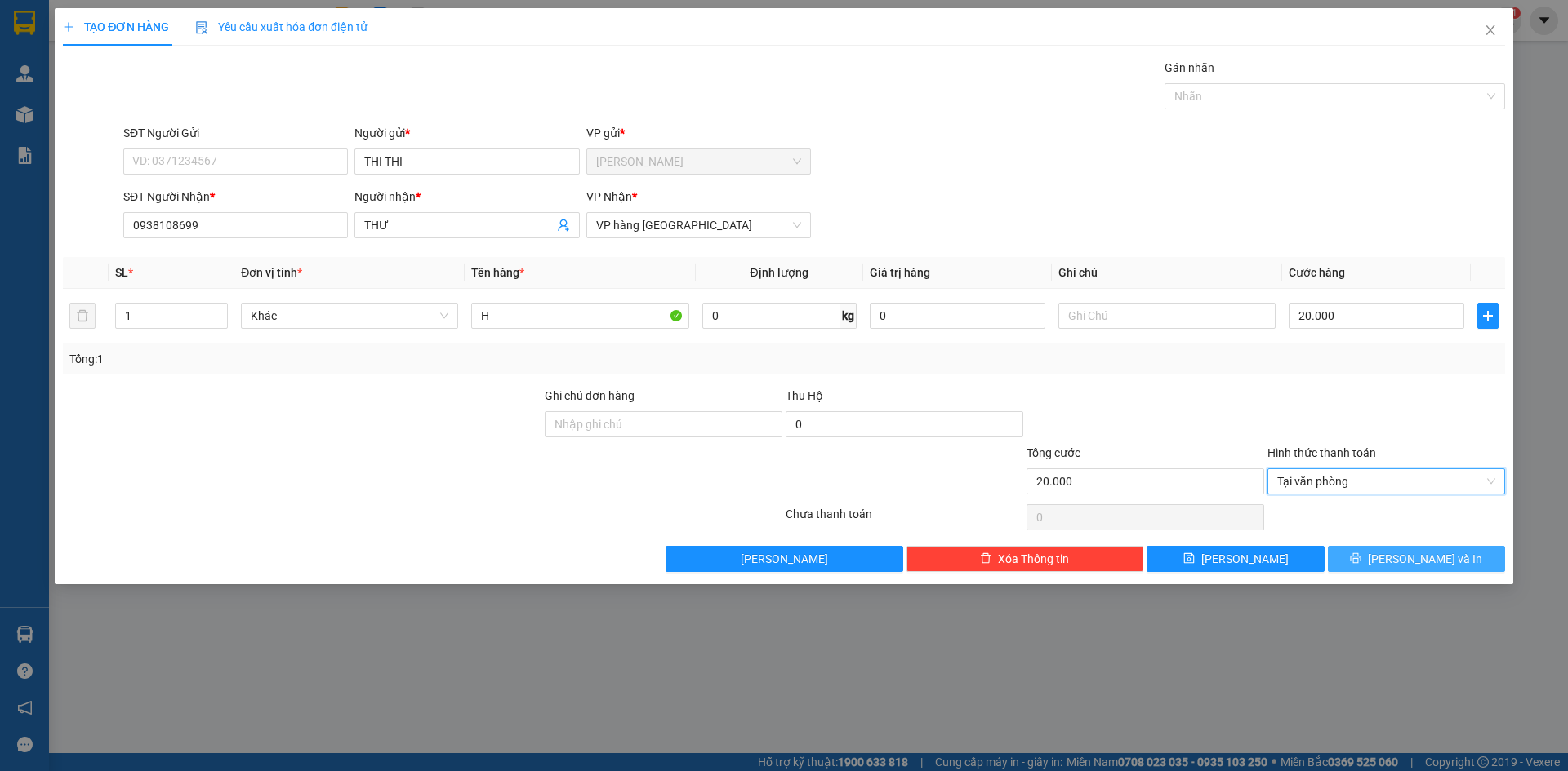
click at [1456, 552] on button "[PERSON_NAME] và In" at bounding box center [1416, 559] width 177 height 26
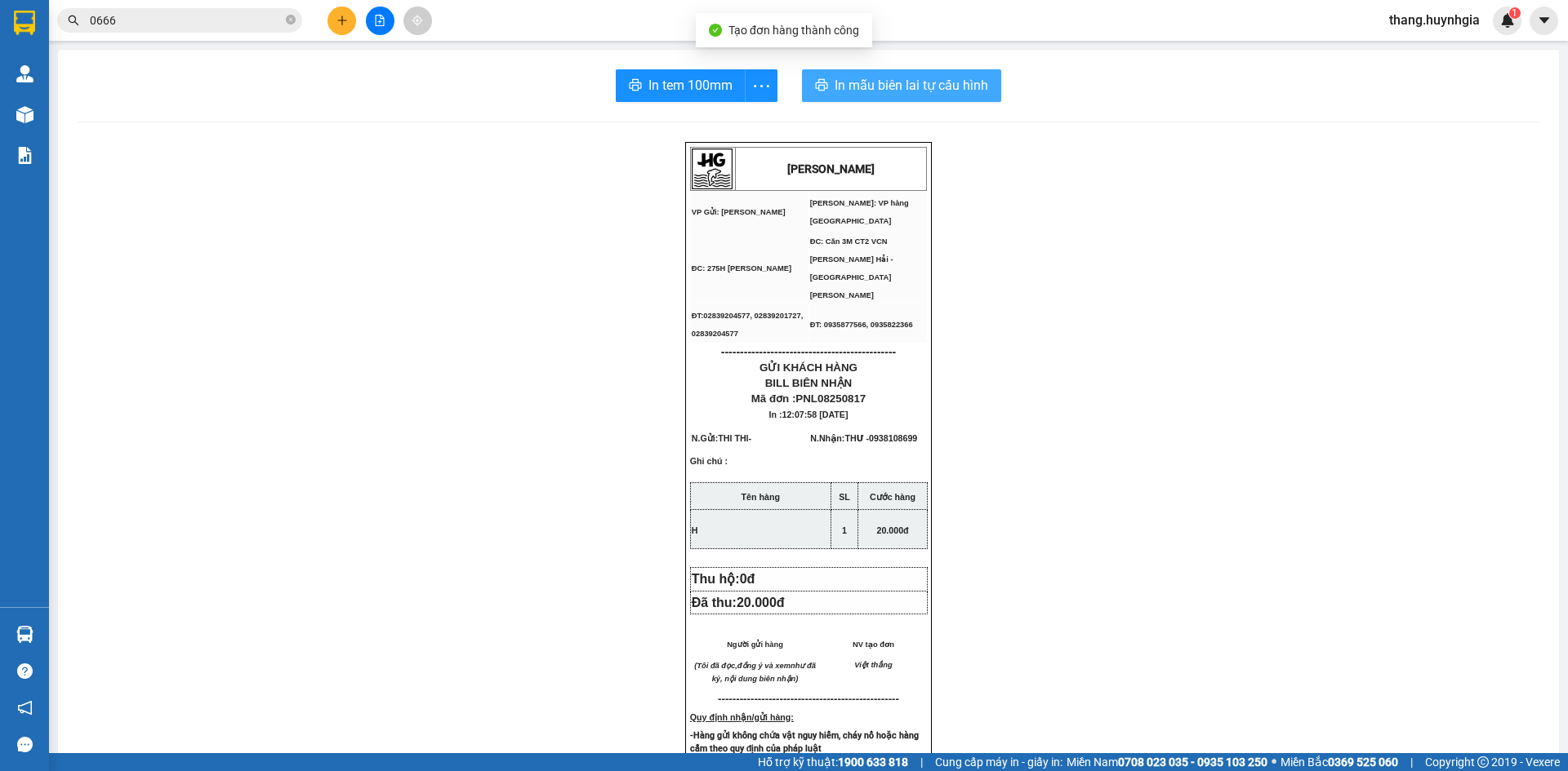
click at [934, 89] on span "In mẫu biên lai tự cấu hình" at bounding box center [911, 85] width 153 height 20
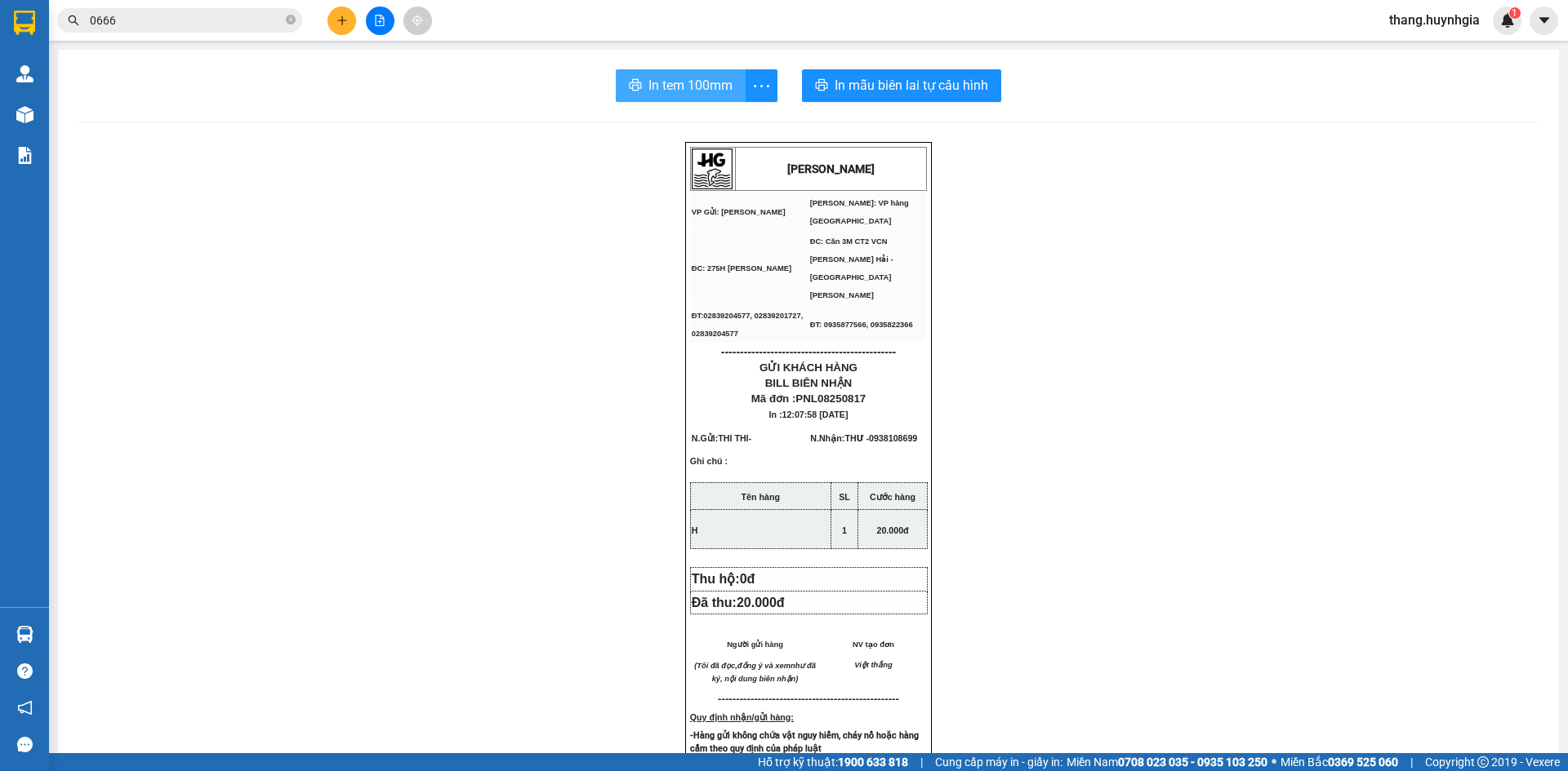
click at [674, 79] on span "In tem 100mm" at bounding box center [690, 85] width 84 height 20
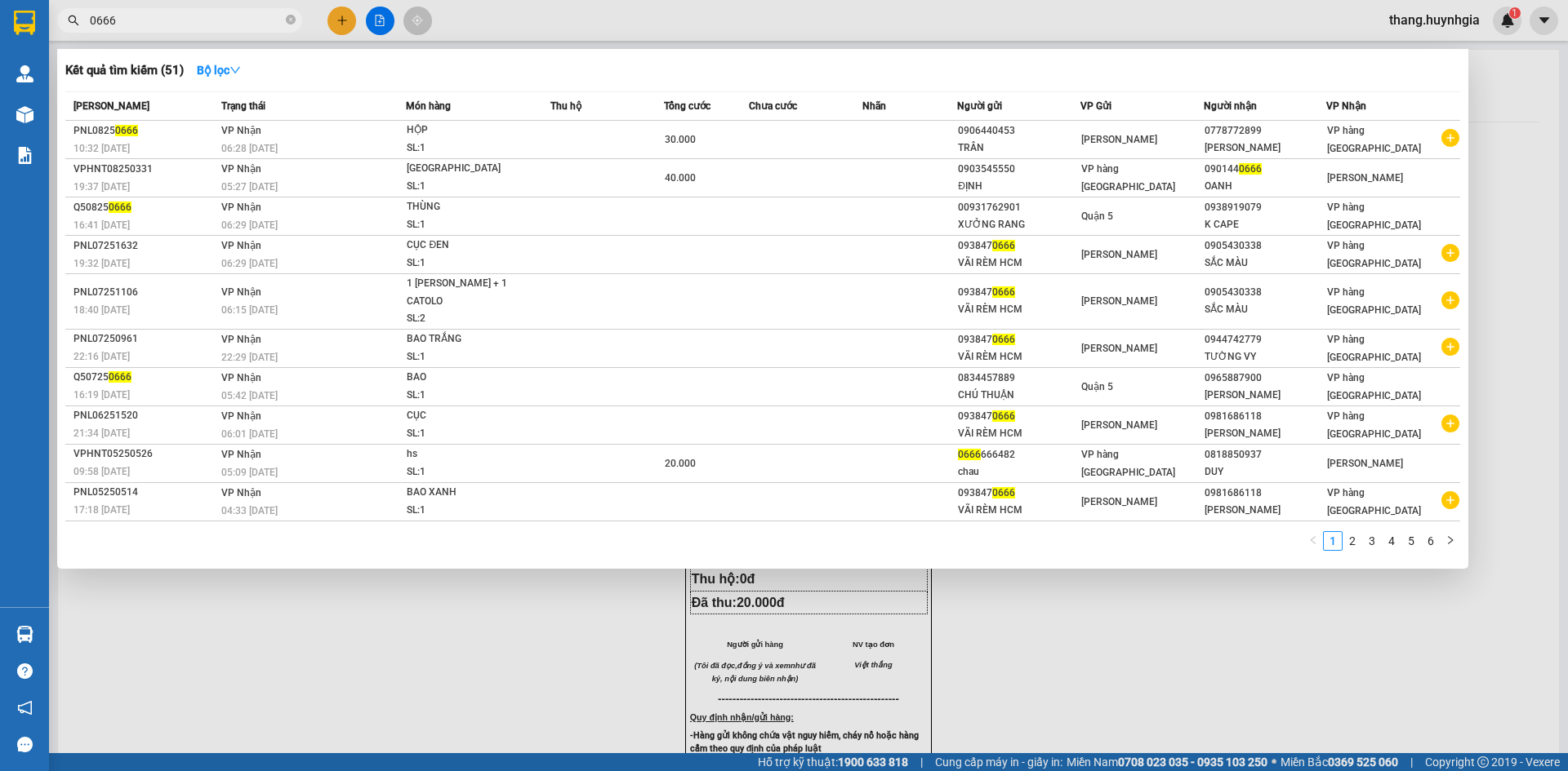
drag, startPoint x: 223, startPoint y: 18, endPoint x: 242, endPoint y: 33, distance: 24.2
click at [224, 18] on input "0666" at bounding box center [186, 20] width 193 height 18
type input "0"
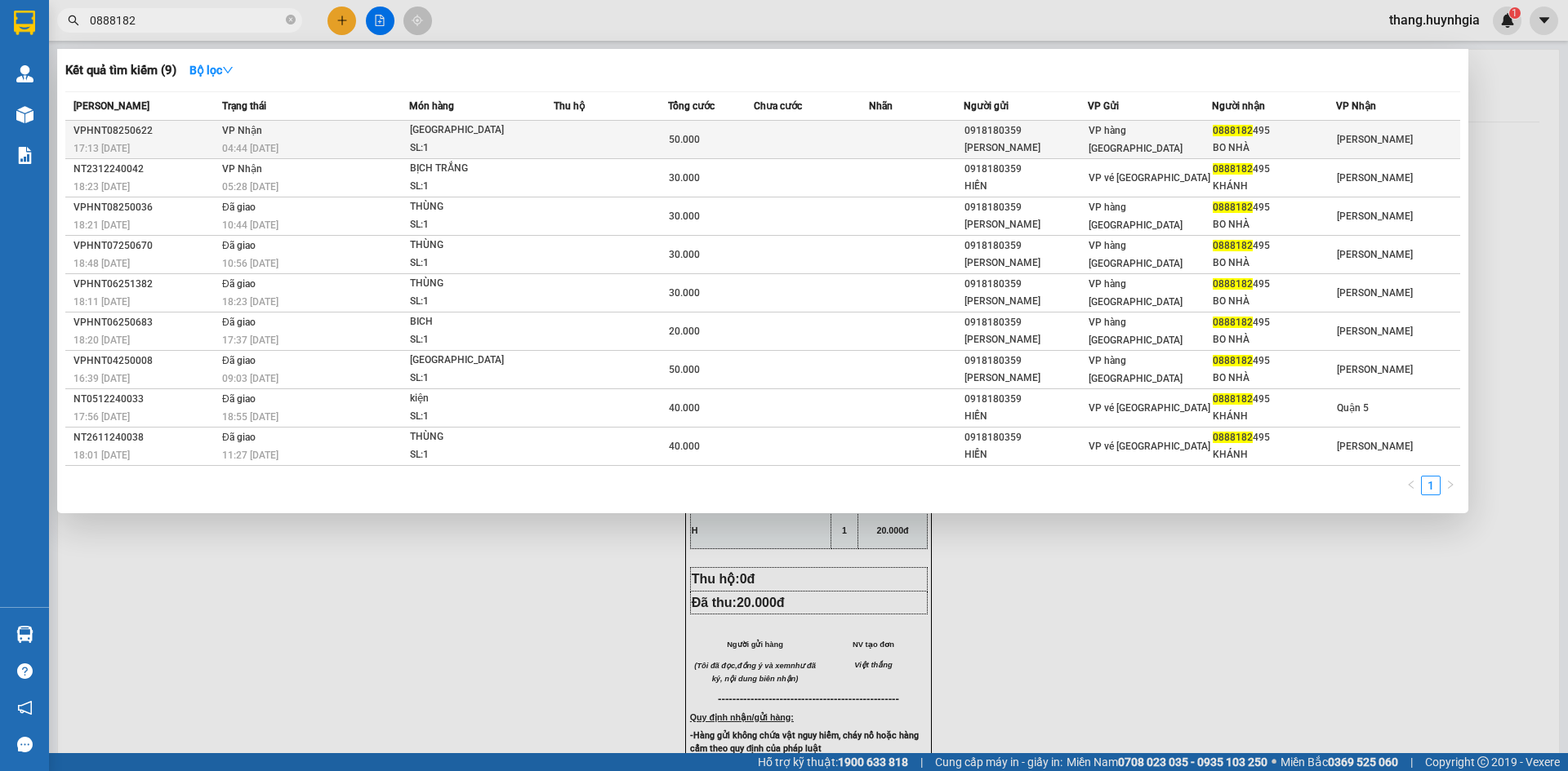
type input "0888182"
click at [1254, 147] on div "BO NHÀ" at bounding box center [1274, 148] width 122 height 17
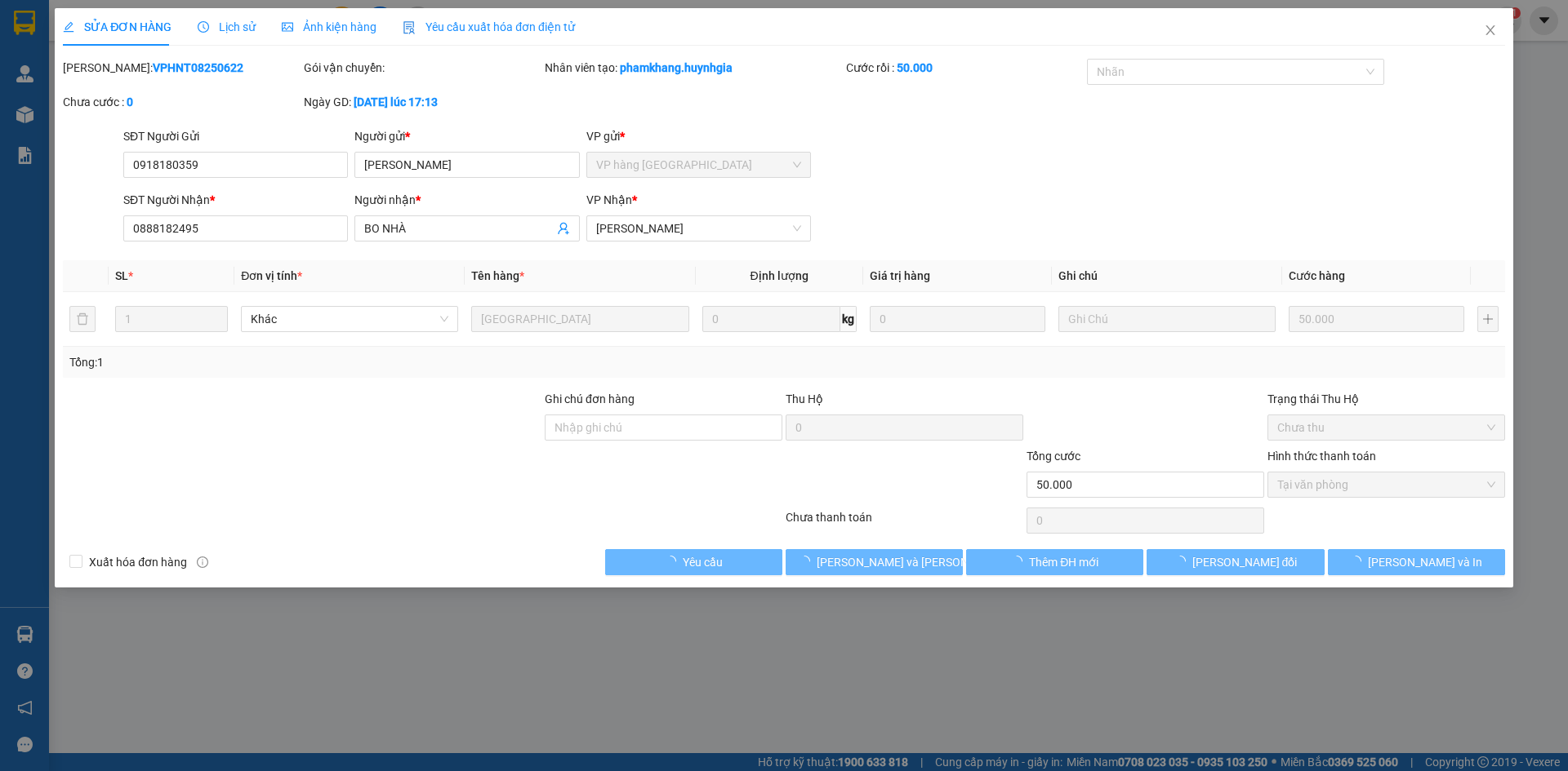
type input "0918180359"
type input "[PERSON_NAME]"
type input "0888182495"
type input "BO NHÀ"
type input "50.000"
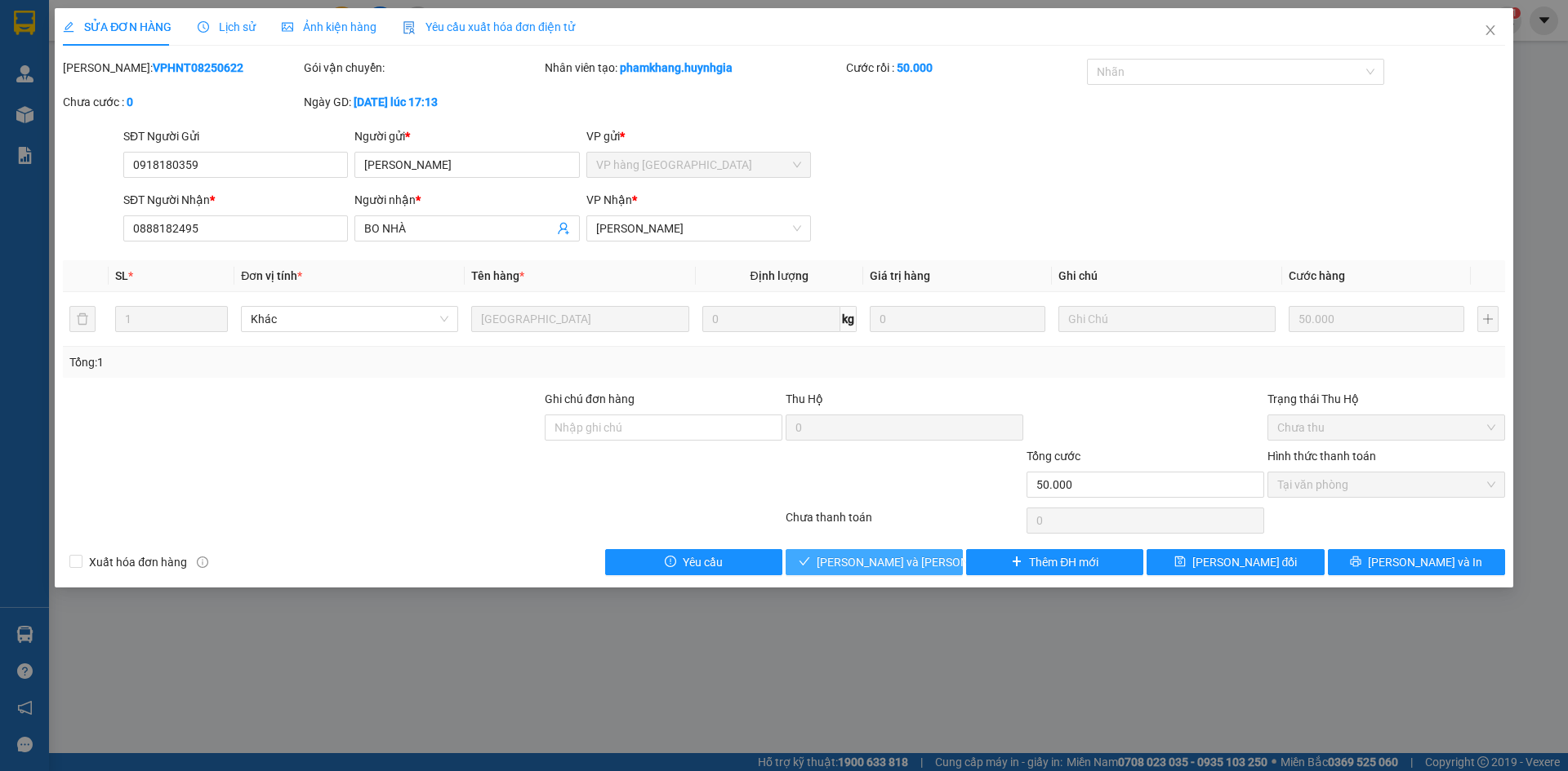
click at [866, 563] on span "[PERSON_NAME] và [PERSON_NAME] hàng" at bounding box center [927, 562] width 221 height 18
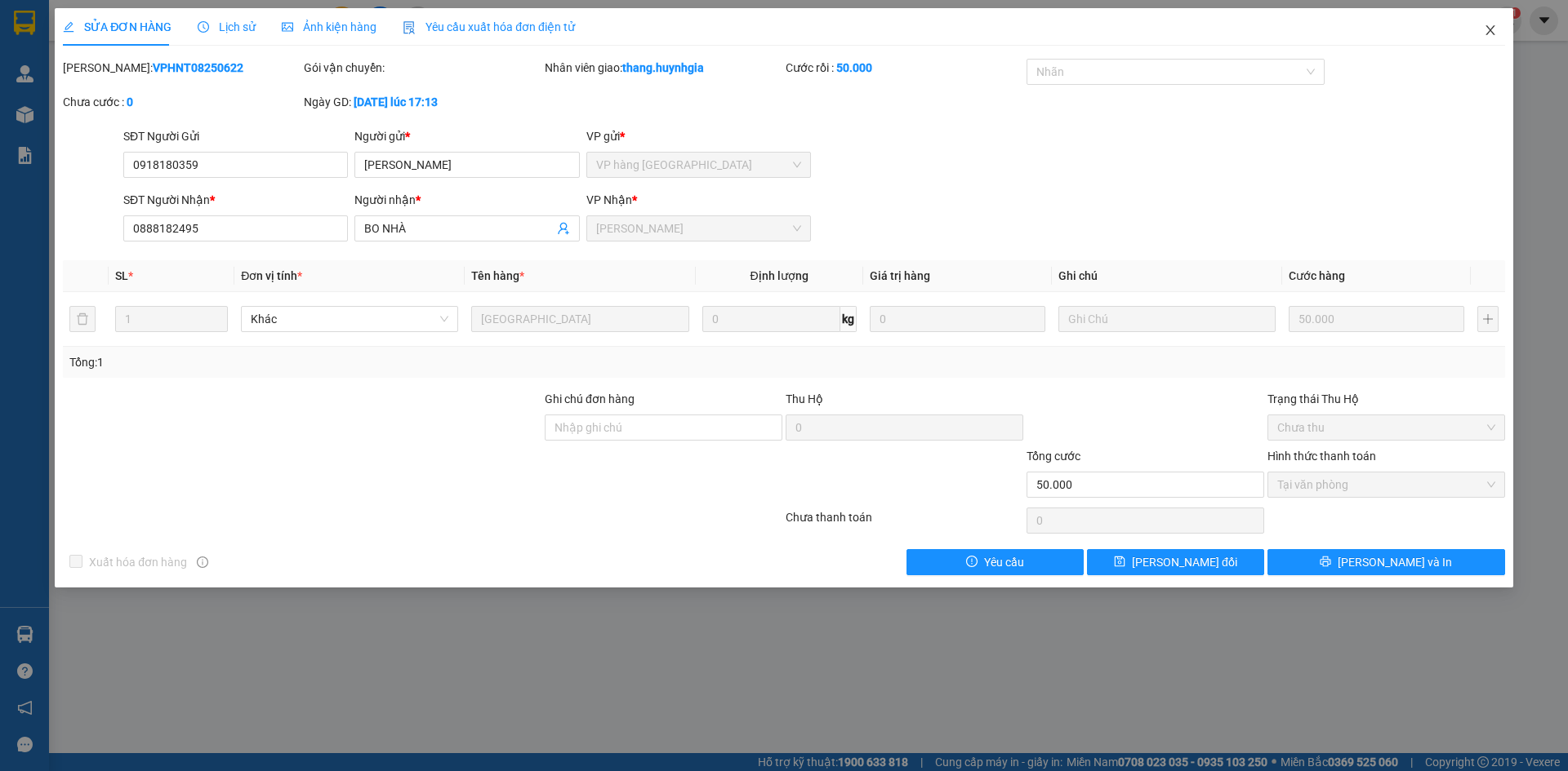
click at [1481, 24] on span "Close" at bounding box center [1490, 30] width 46 height 46
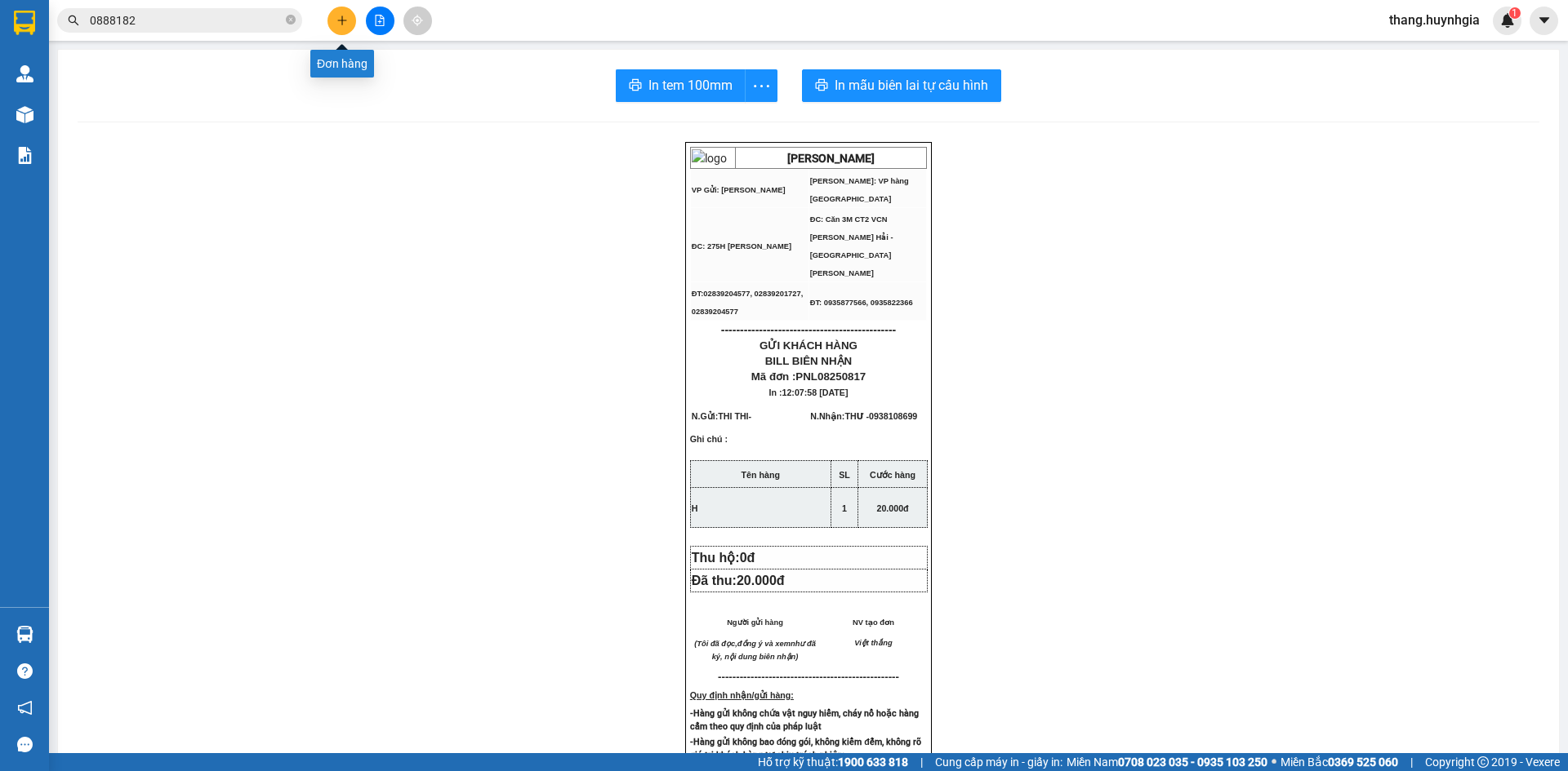
click at [344, 25] on icon "plus" at bounding box center [342, 20] width 12 height 12
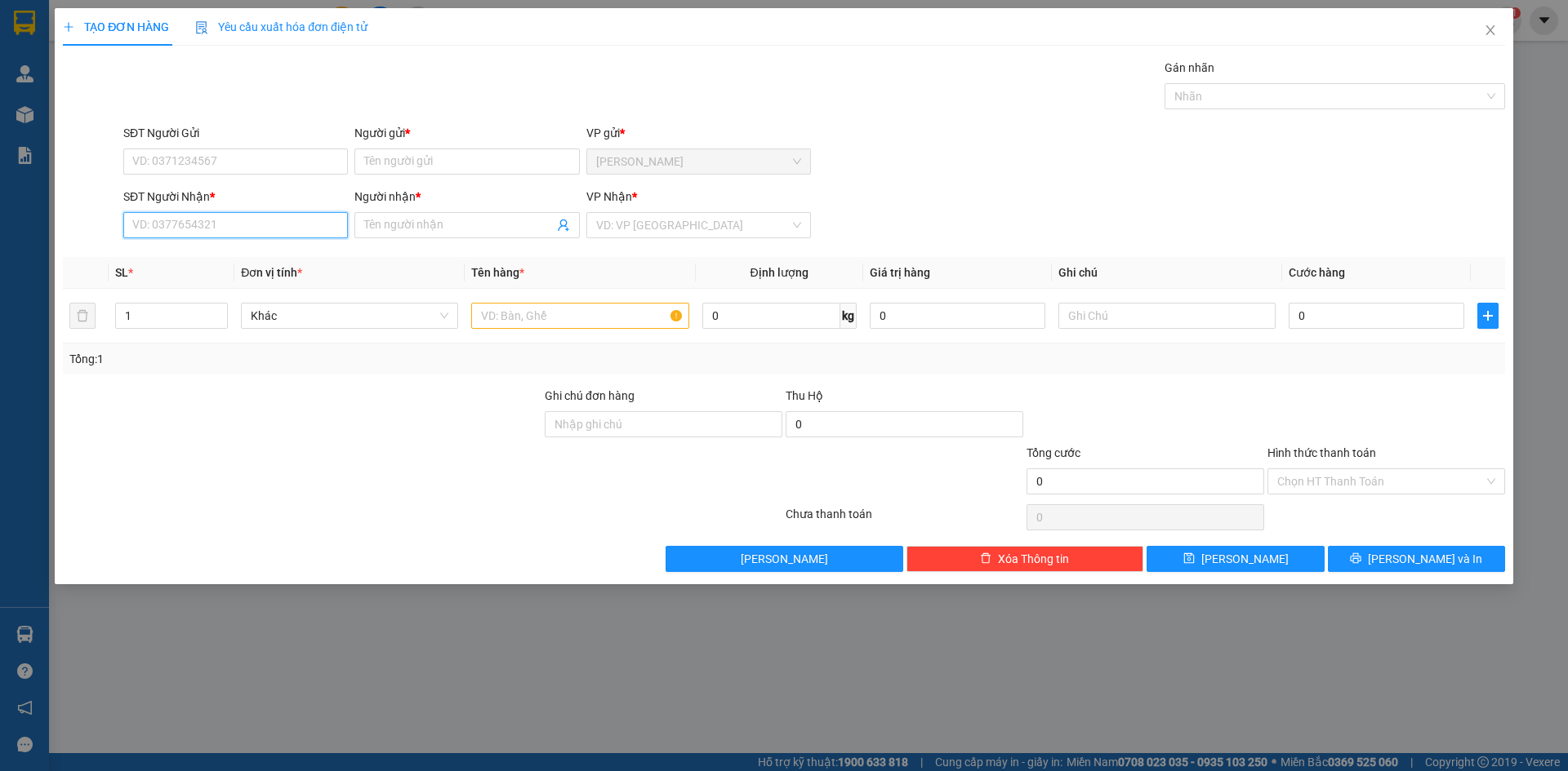
click at [187, 222] on input "SĐT Người Nhận *" at bounding box center [235, 225] width 225 height 26
drag, startPoint x: 215, startPoint y: 252, endPoint x: 248, endPoint y: 198, distance: 63.3
click at [220, 247] on div "0766693026 - [PERSON_NAME]" at bounding box center [235, 258] width 225 height 26
type input "0766693026"
type input "TRUNG"
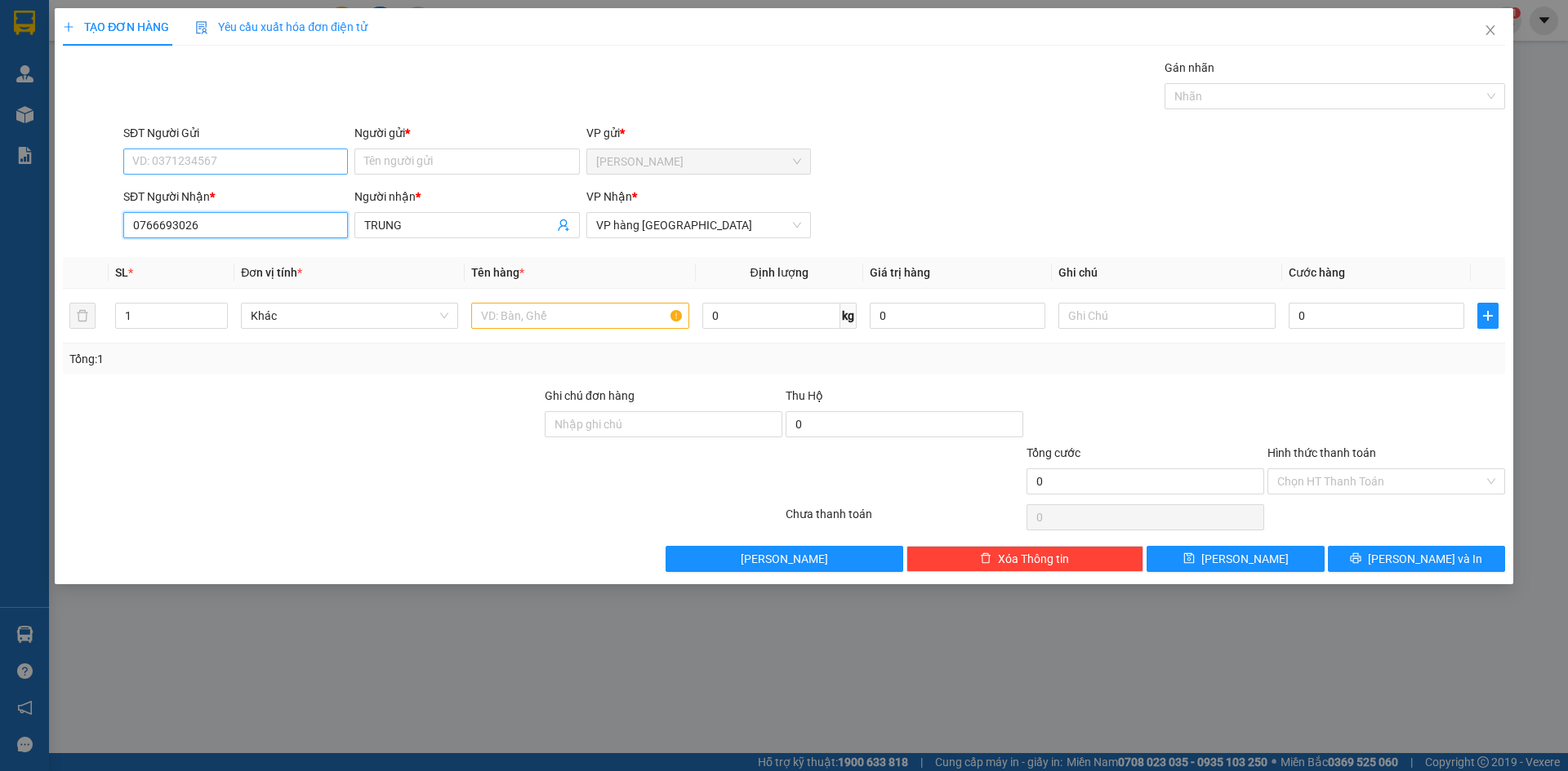
type input "0766693026"
click at [278, 148] on input "SĐT Người Gửi" at bounding box center [235, 161] width 225 height 26
click at [418, 165] on input "Người gửi *" at bounding box center [467, 161] width 225 height 26
type input "A"
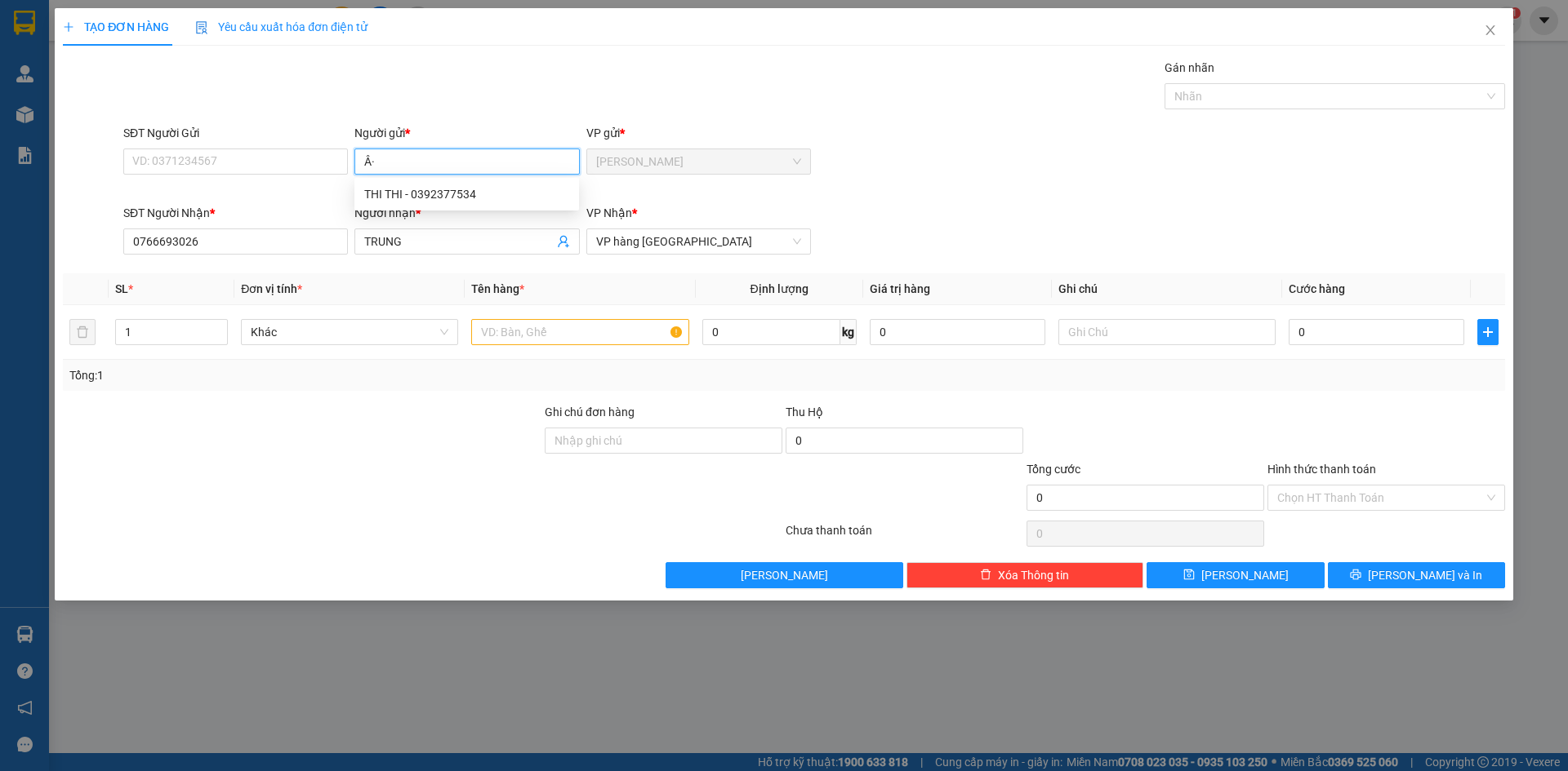
type input "Â"
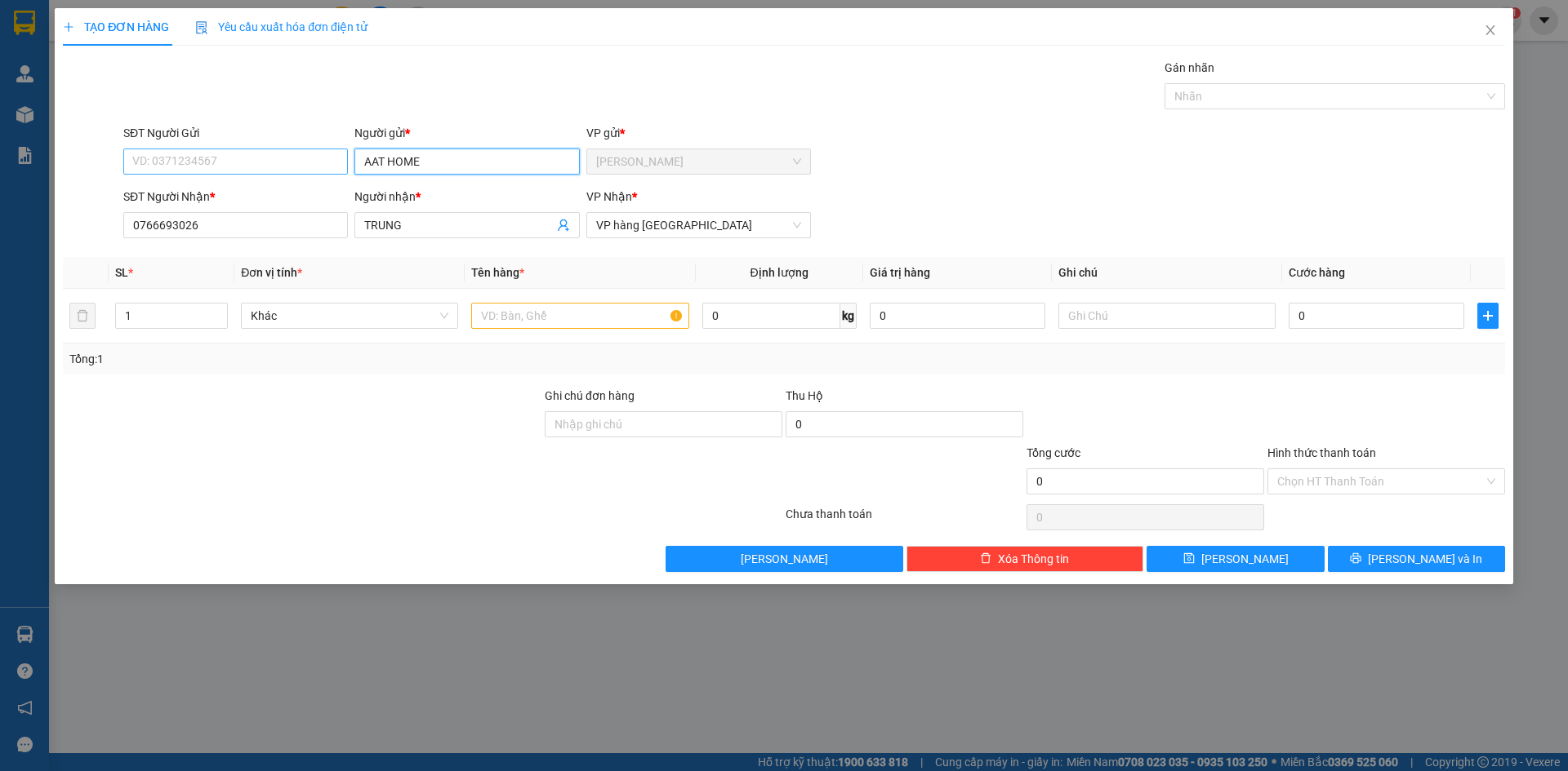
type input "AAT HOME"
click at [263, 168] on input "SĐT Người Gửi" at bounding box center [235, 161] width 225 height 26
type input "0973235140"
click at [553, 327] on input "text" at bounding box center [580, 316] width 217 height 26
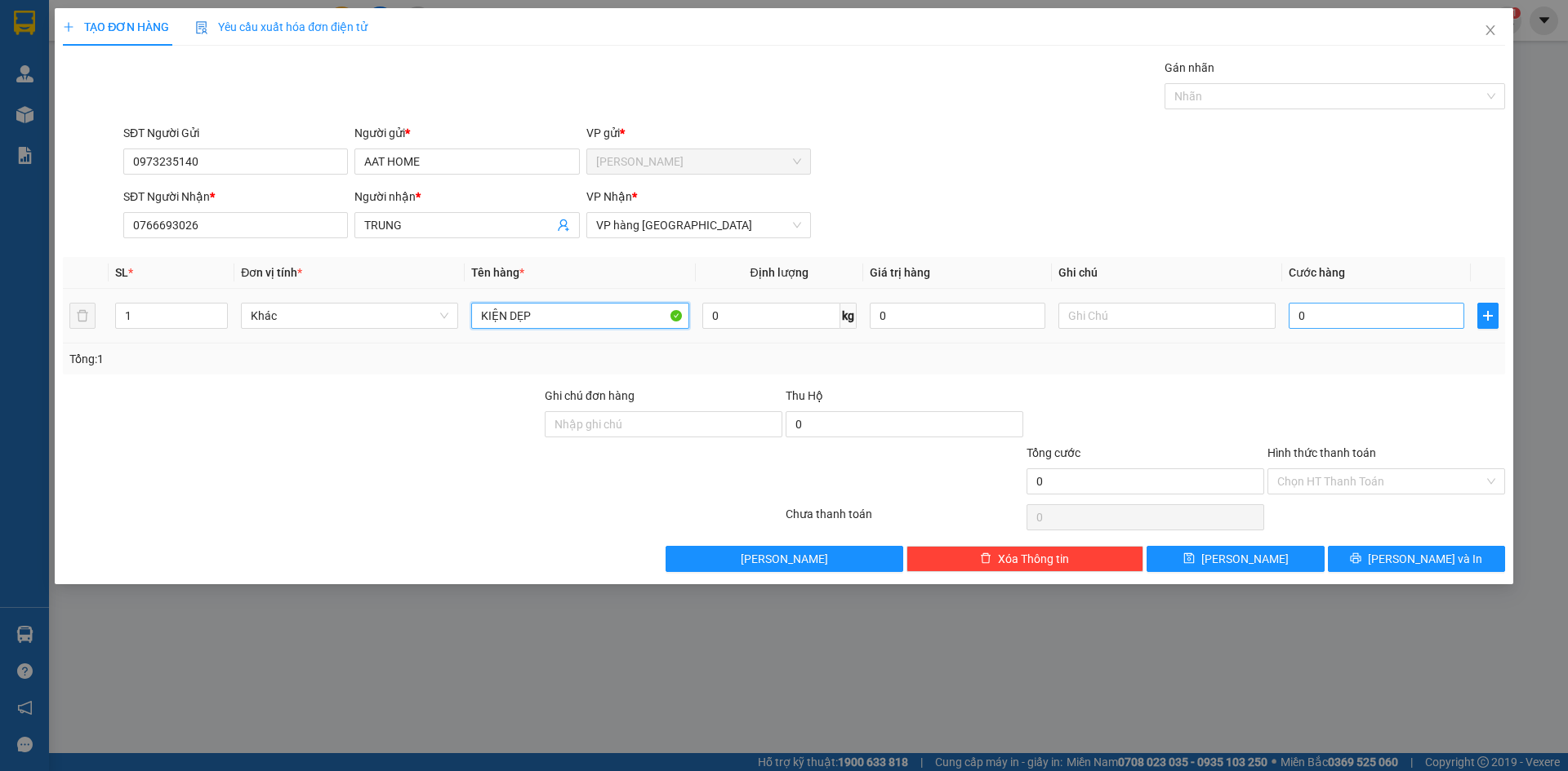
type input "KIỆN DẸP"
click at [1342, 307] on input "0" at bounding box center [1376, 316] width 175 height 26
type input "2"
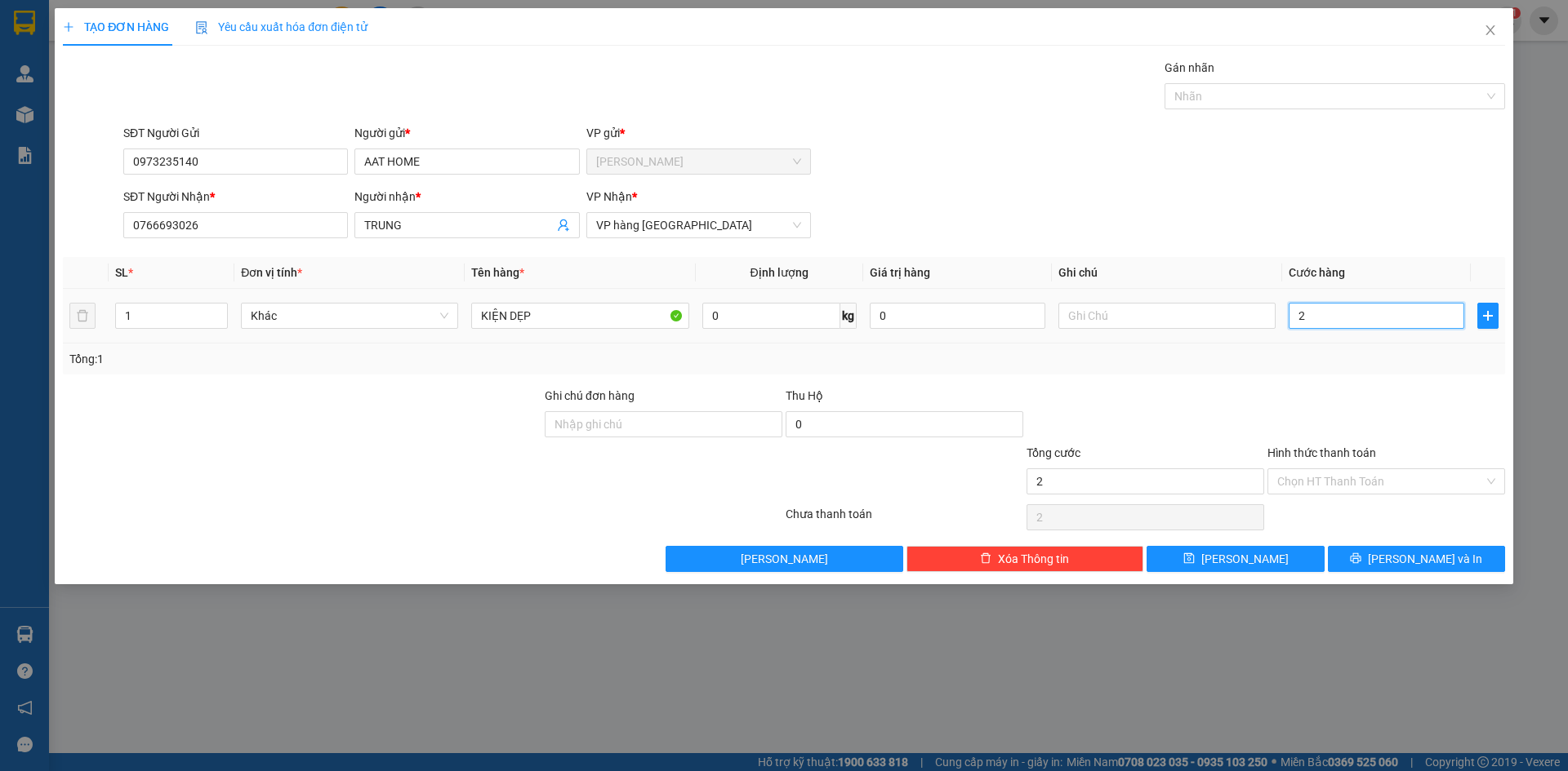
type input "20"
type input "200"
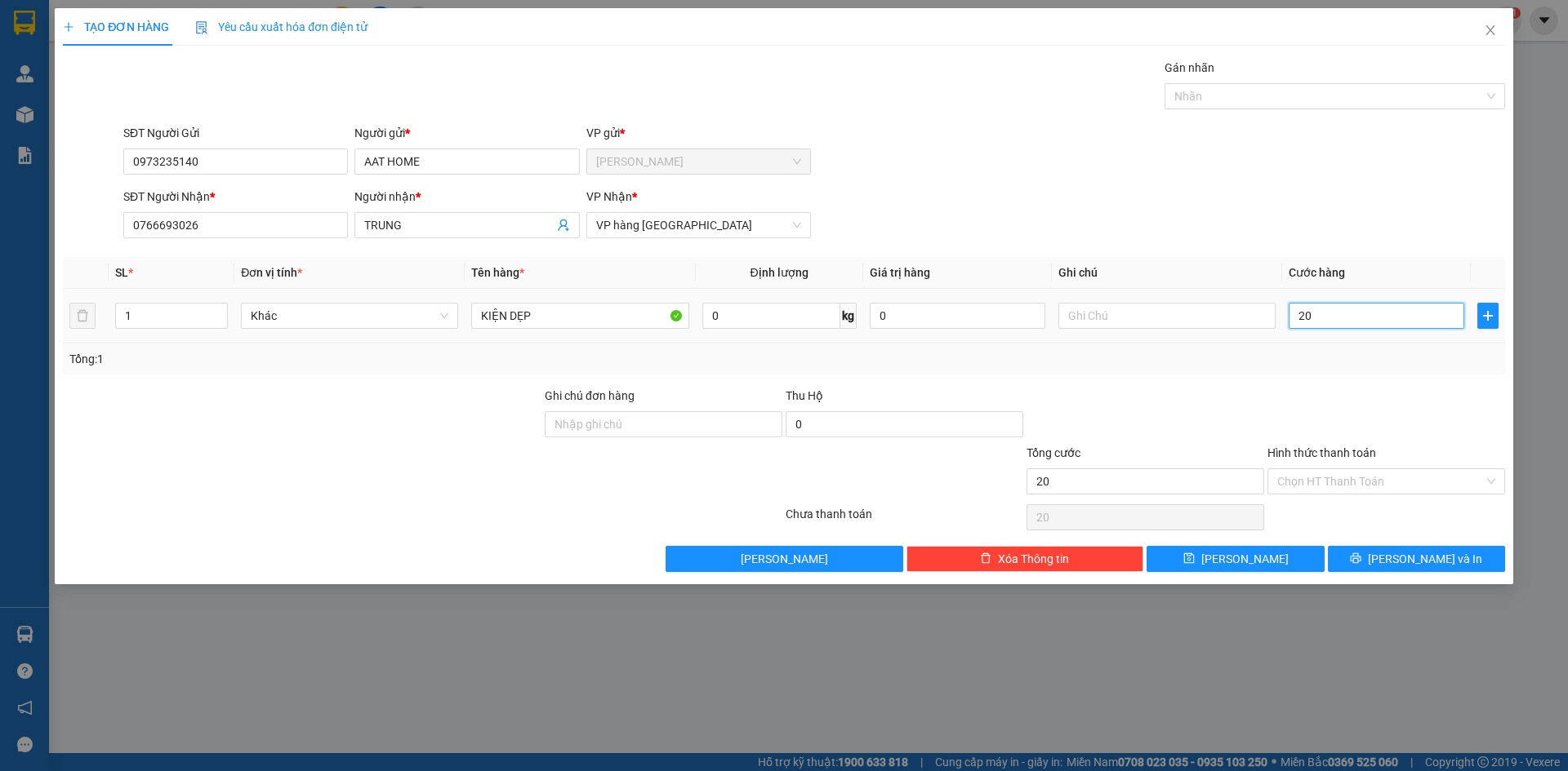
type input "200"
type input "200.000"
click at [1323, 485] on input "Hình thức thanh toán" at bounding box center [1380, 481] width 206 height 24
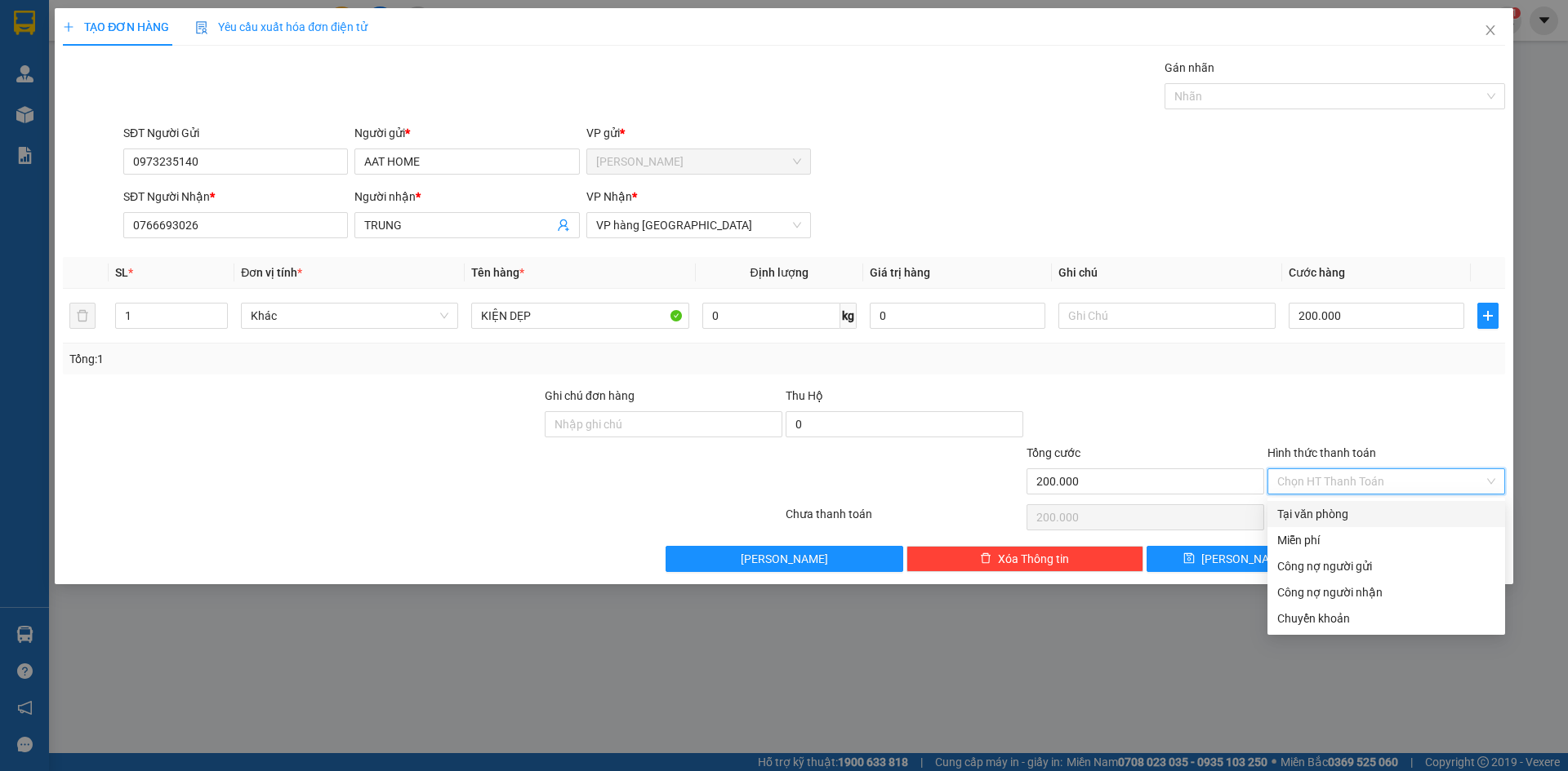
click at [1321, 506] on div "Tại văn phòng" at bounding box center [1386, 514] width 218 height 18
type input "0"
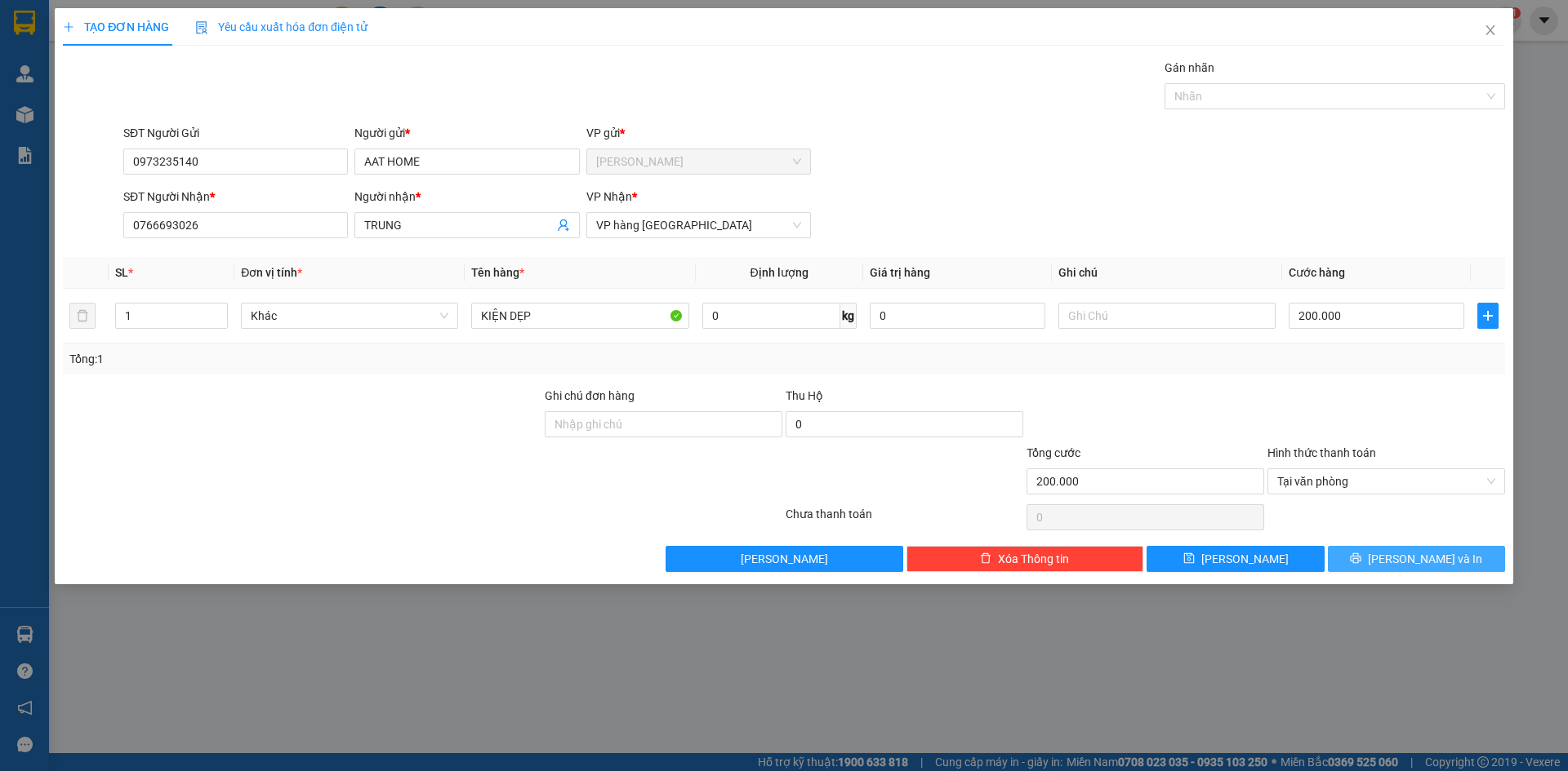
click at [1462, 564] on button "[PERSON_NAME] và In" at bounding box center [1416, 559] width 177 height 26
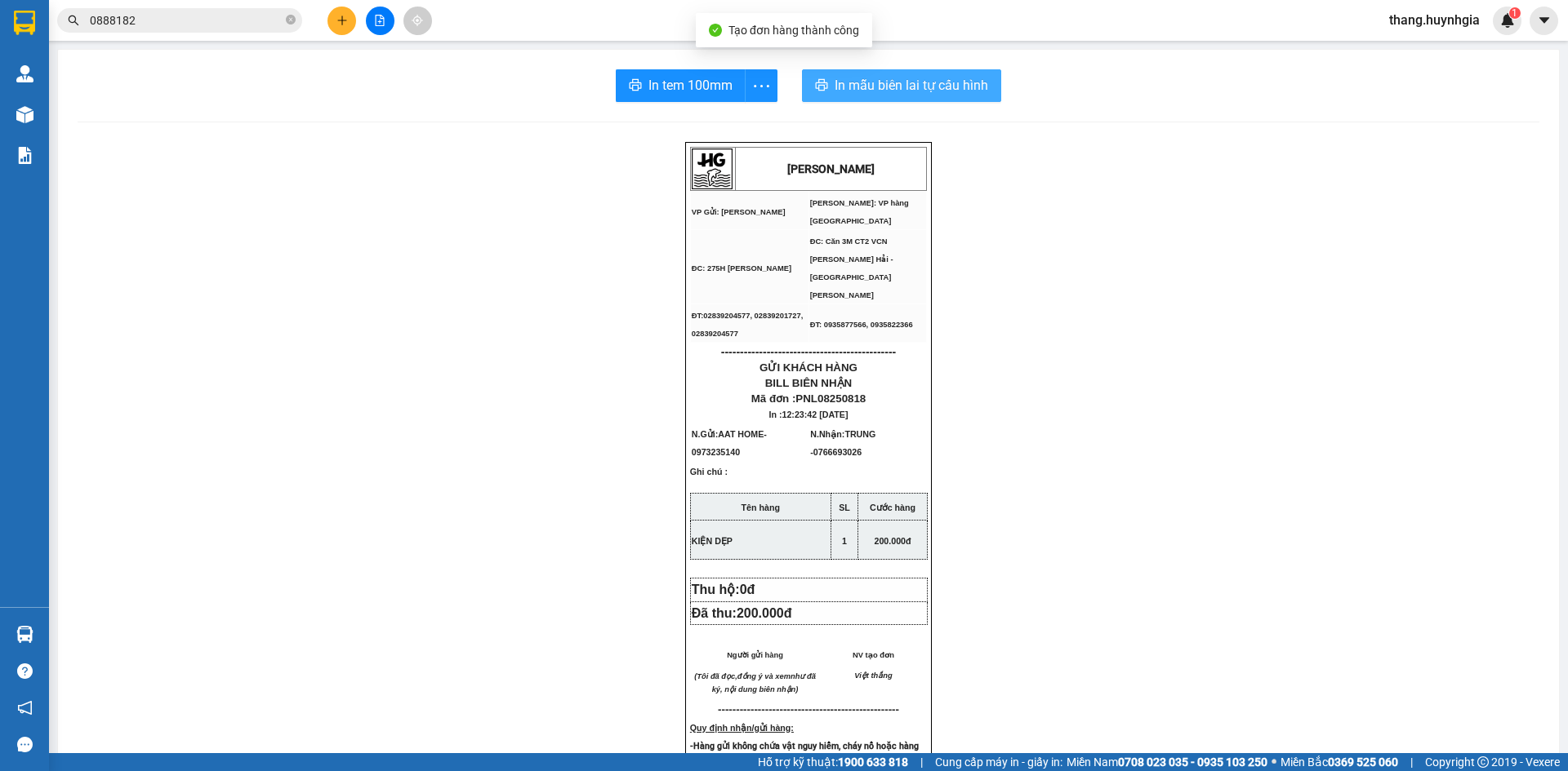
click at [821, 75] on button "In mẫu biên lai tự cấu hình" at bounding box center [902, 86] width 200 height 33
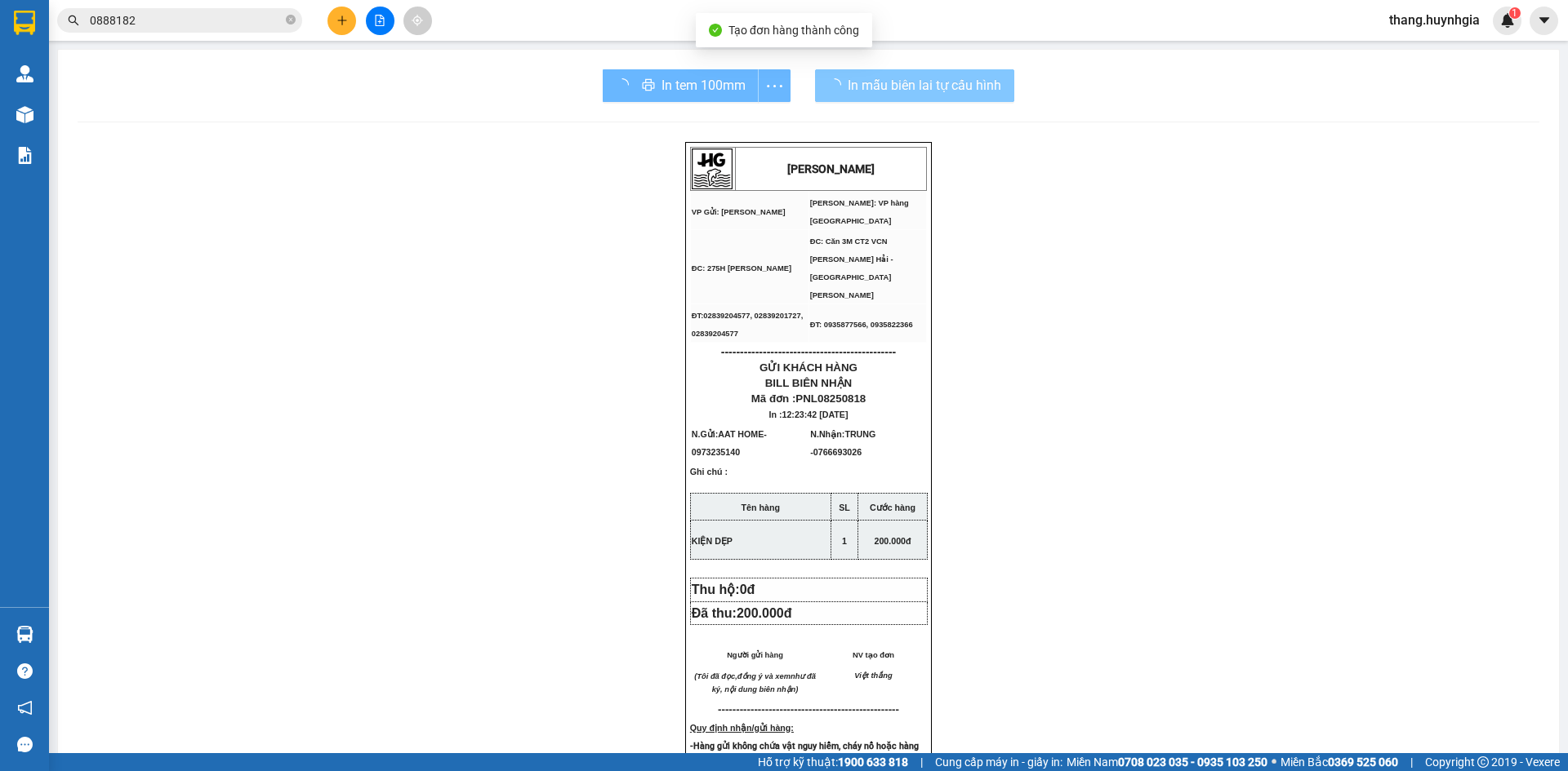
click at [688, 89] on div "In tem 100mm" at bounding box center [697, 86] width 188 height 33
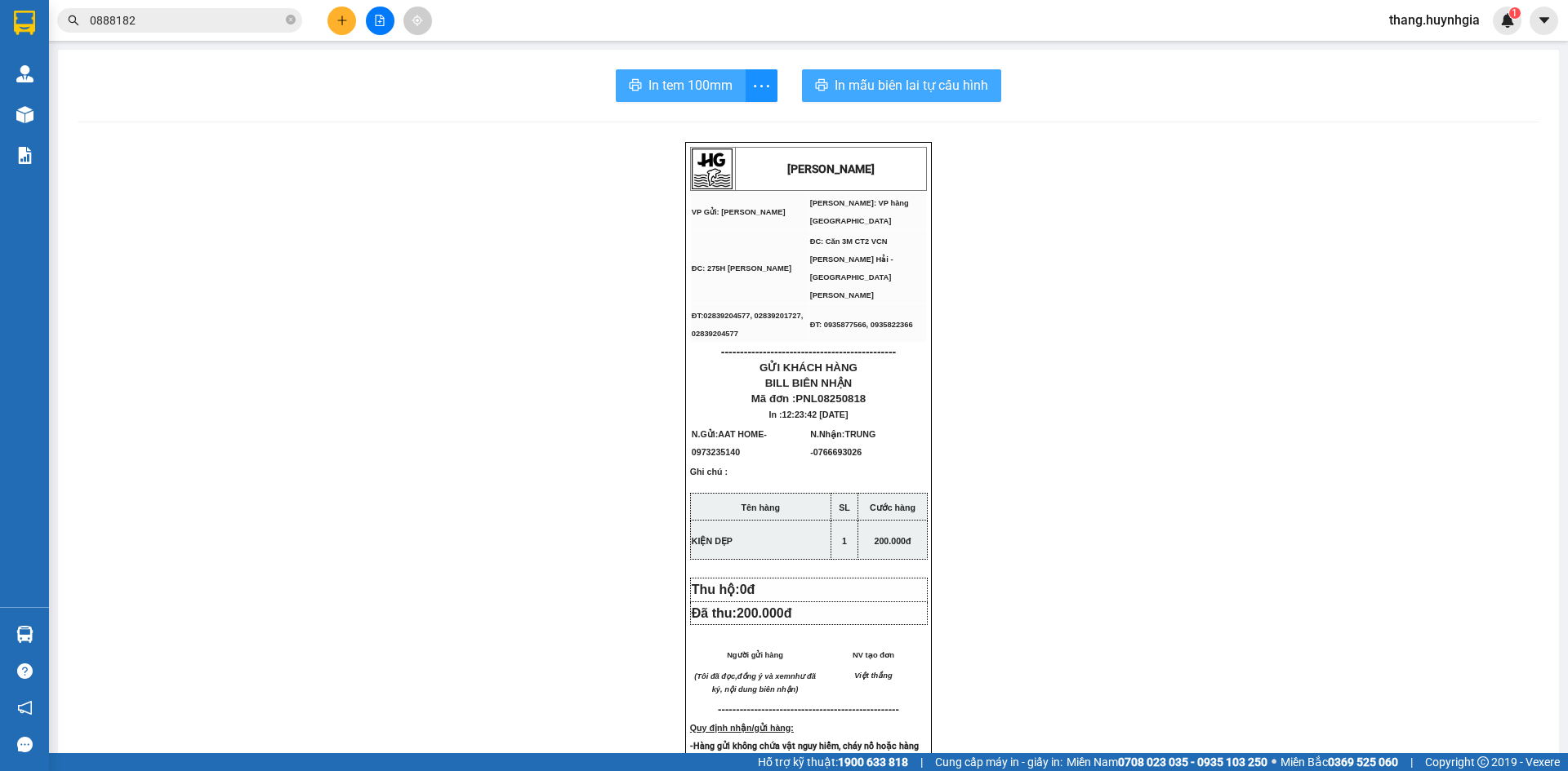
click at [688, 89] on span "In tem 100mm" at bounding box center [690, 85] width 84 height 20
click at [674, 102] on div "In tem 100mm In mẫu biên lai tự [PERSON_NAME] [PERSON_NAME] VP Gửi: [PERSON_NA…" at bounding box center [808, 692] width 1501 height 1285
click at [673, 95] on span "In tem 100mm" at bounding box center [690, 85] width 84 height 20
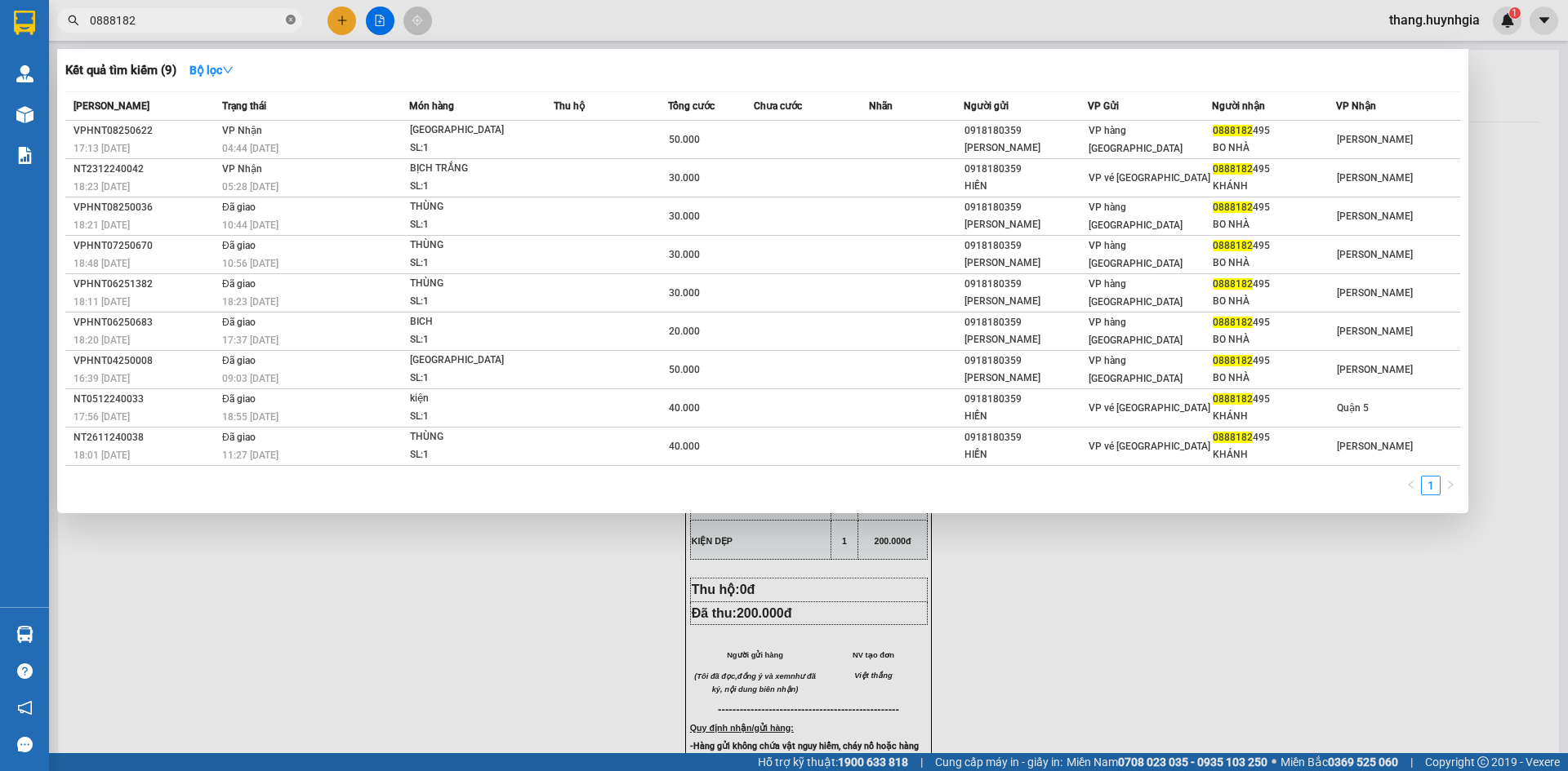
click at [293, 21] on icon "close-circle" at bounding box center [291, 19] width 10 height 10
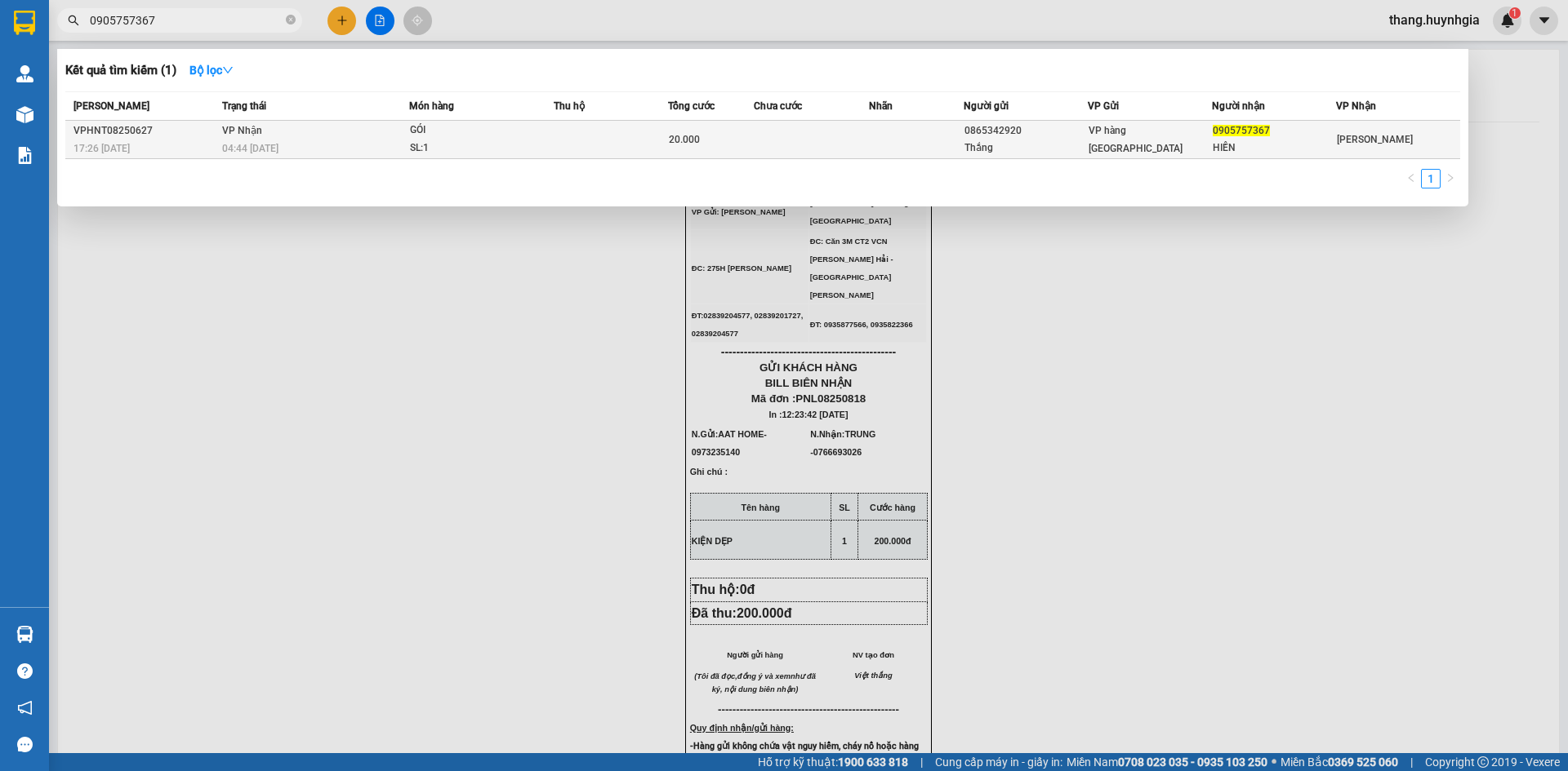
type input "0905757367"
click at [908, 137] on td at bounding box center [917, 140] width 96 height 39
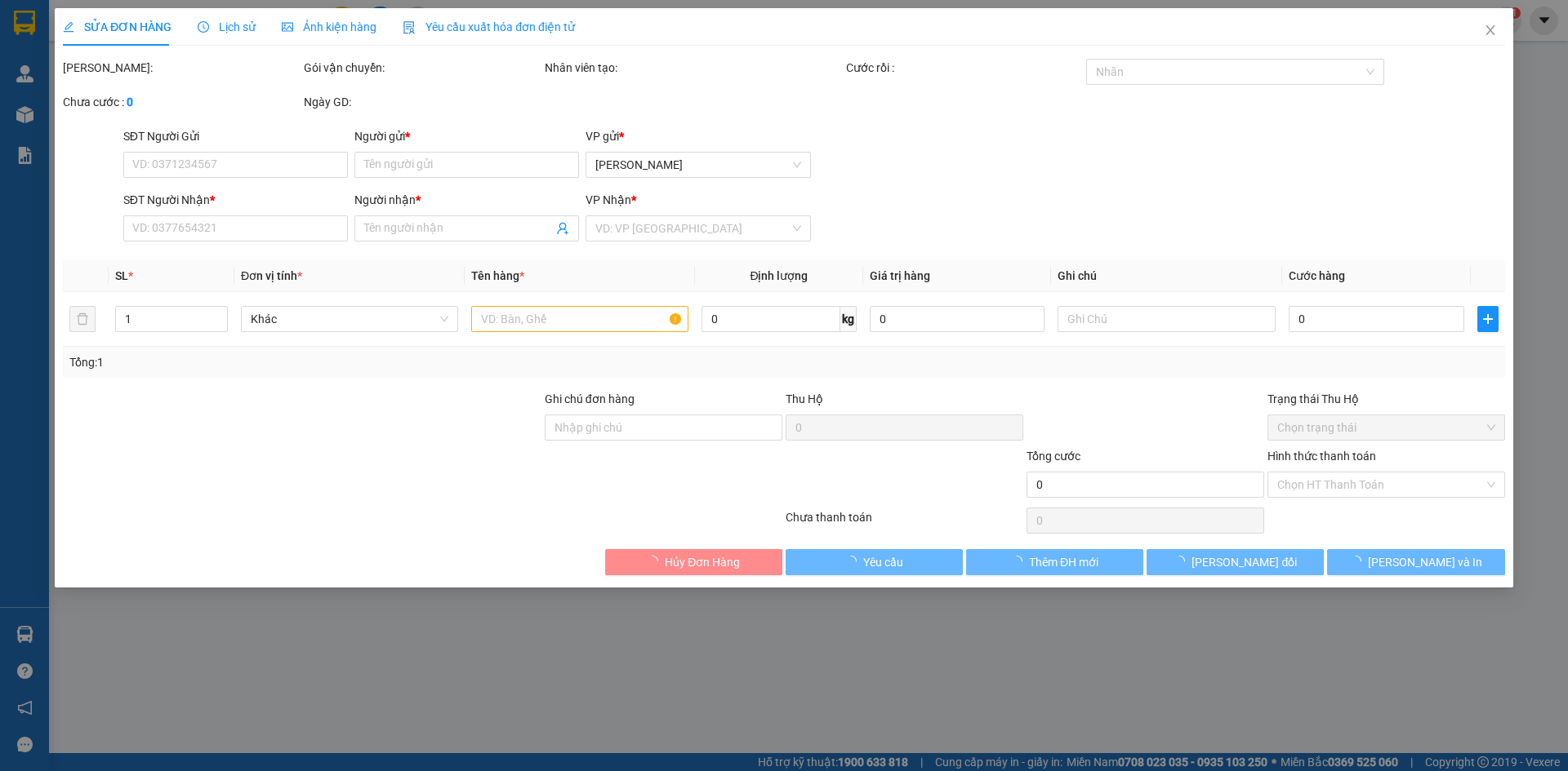
type input "0865342920"
type input "Thắng"
type input "0905757367"
type input "HIỀN"
type input "20.000"
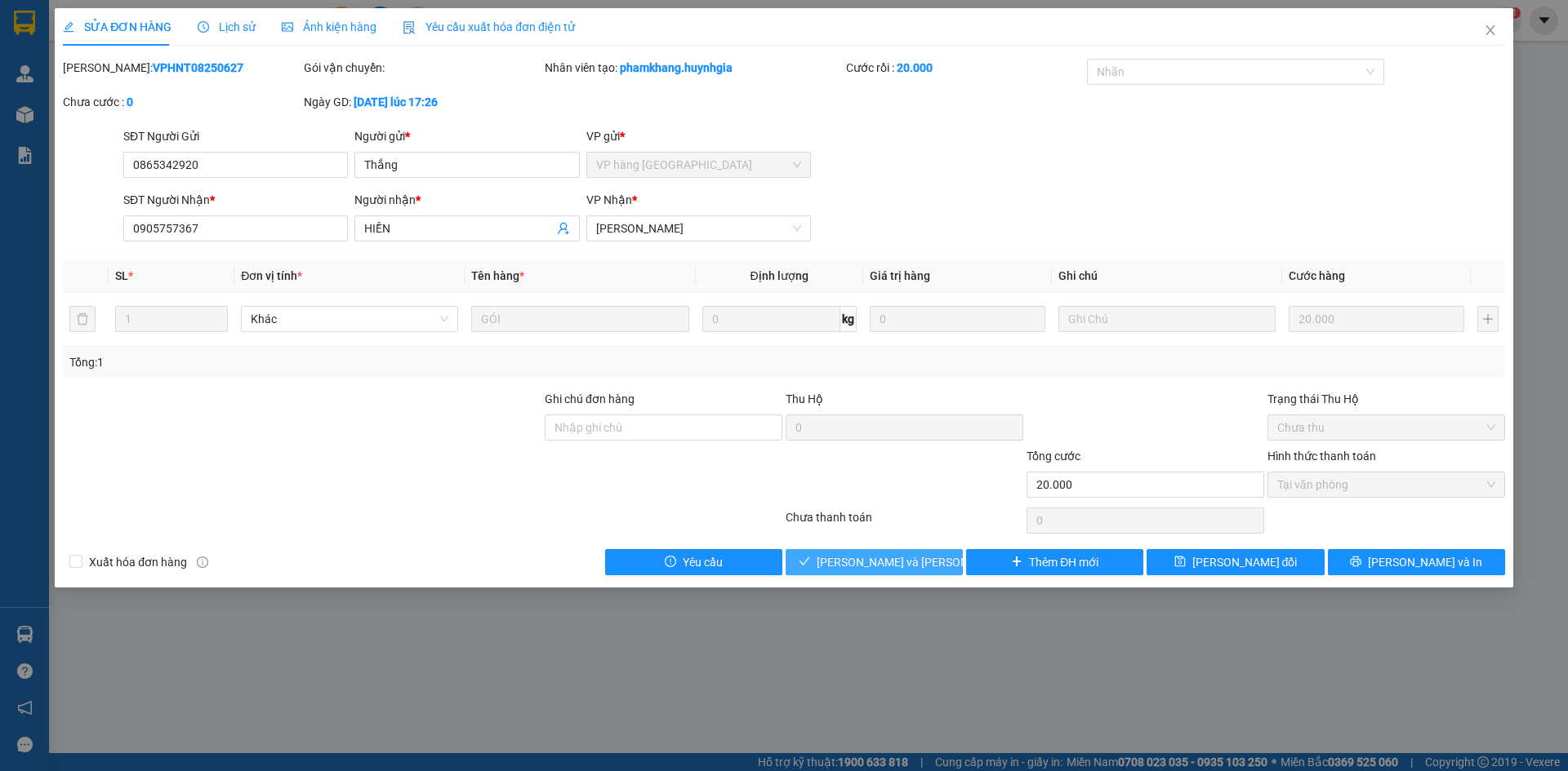
click at [799, 549] on button "[PERSON_NAME] và [PERSON_NAME] hàng" at bounding box center [874, 562] width 177 height 26
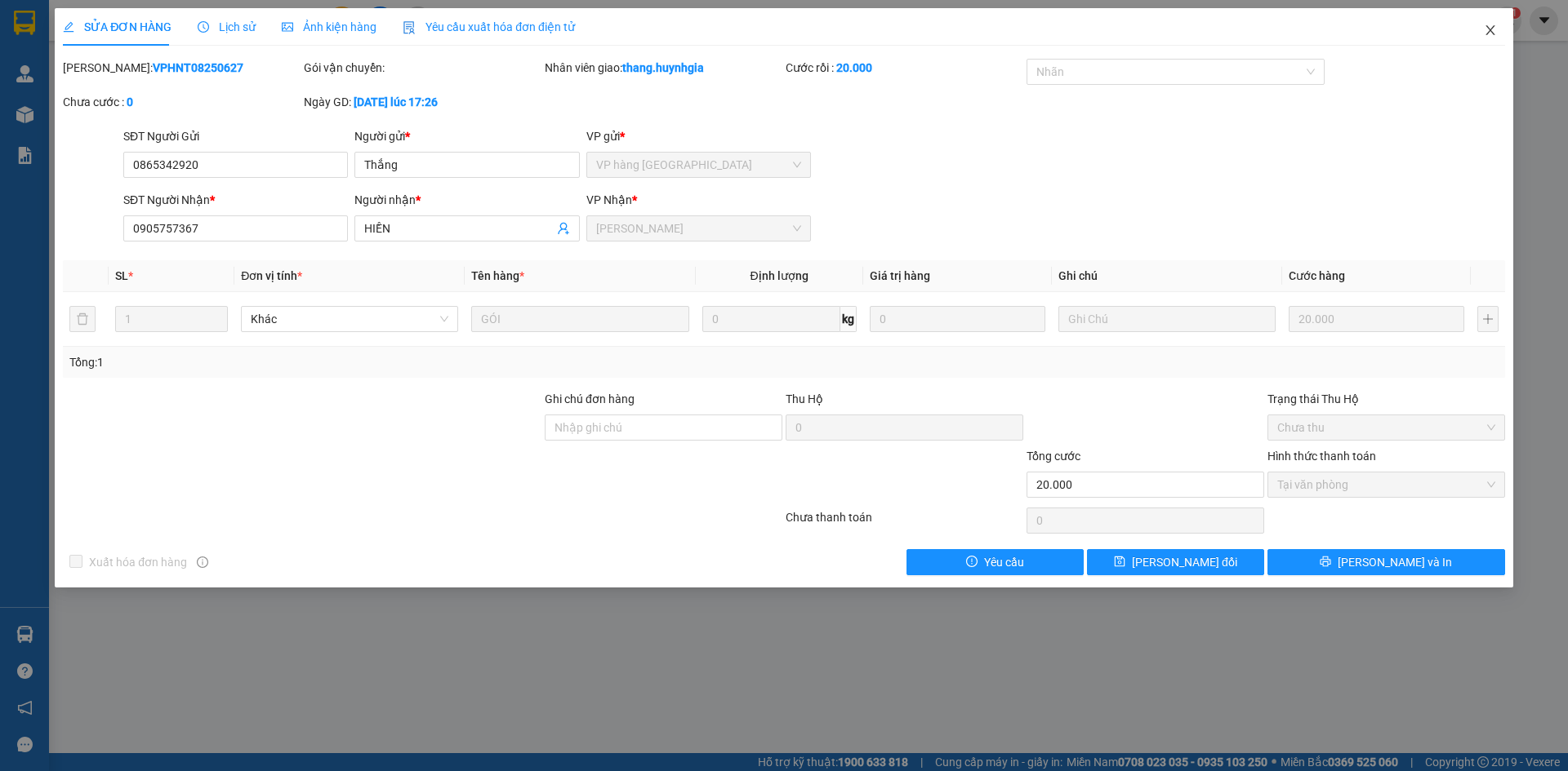
click at [1490, 35] on icon "close" at bounding box center [1490, 29] width 13 height 13
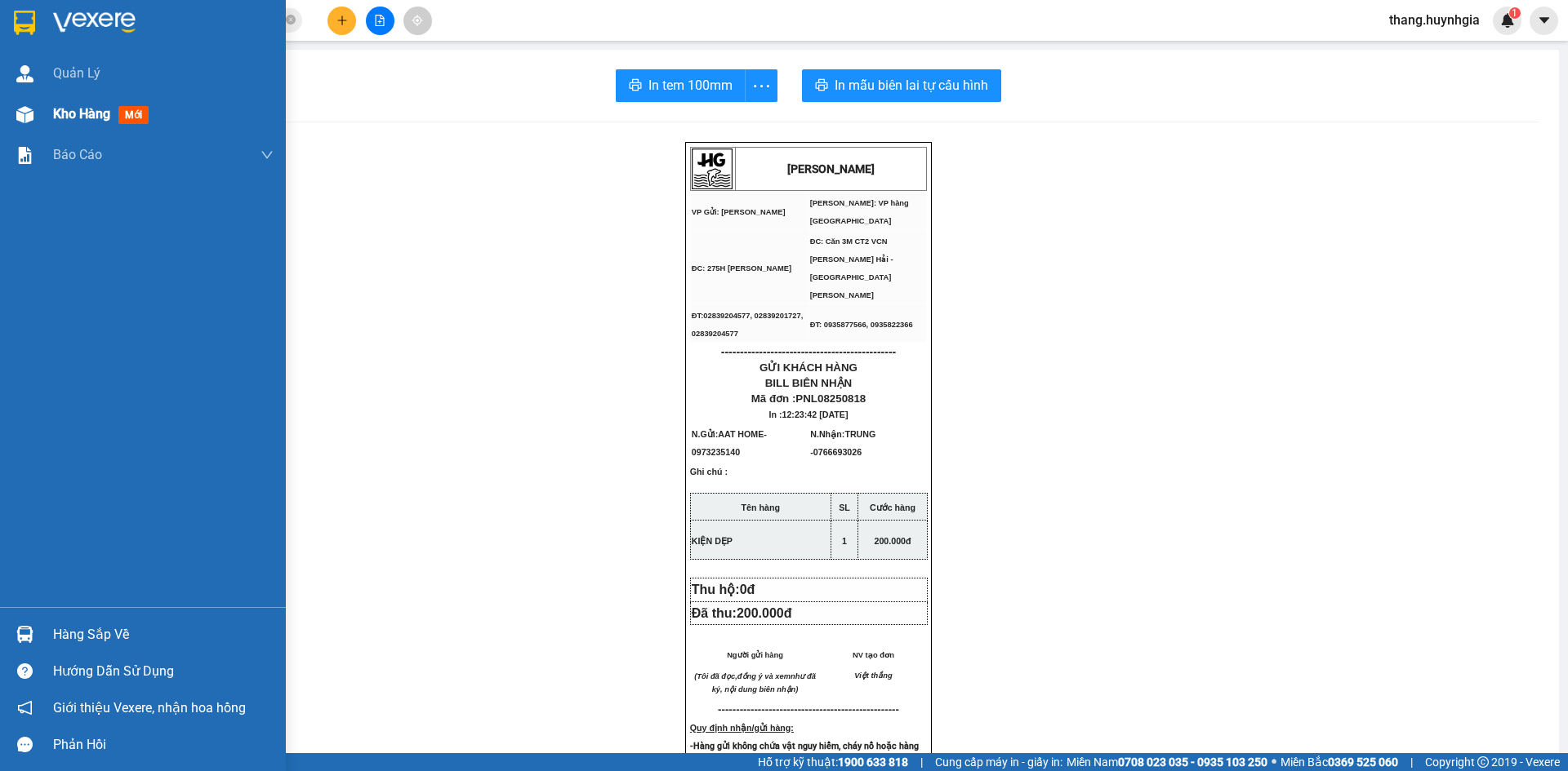
drag, startPoint x: 60, startPoint y: 114, endPoint x: 244, endPoint y: 102, distance: 184.4
click at [84, 121] on span "Kho hàng" at bounding box center [81, 114] width 57 height 15
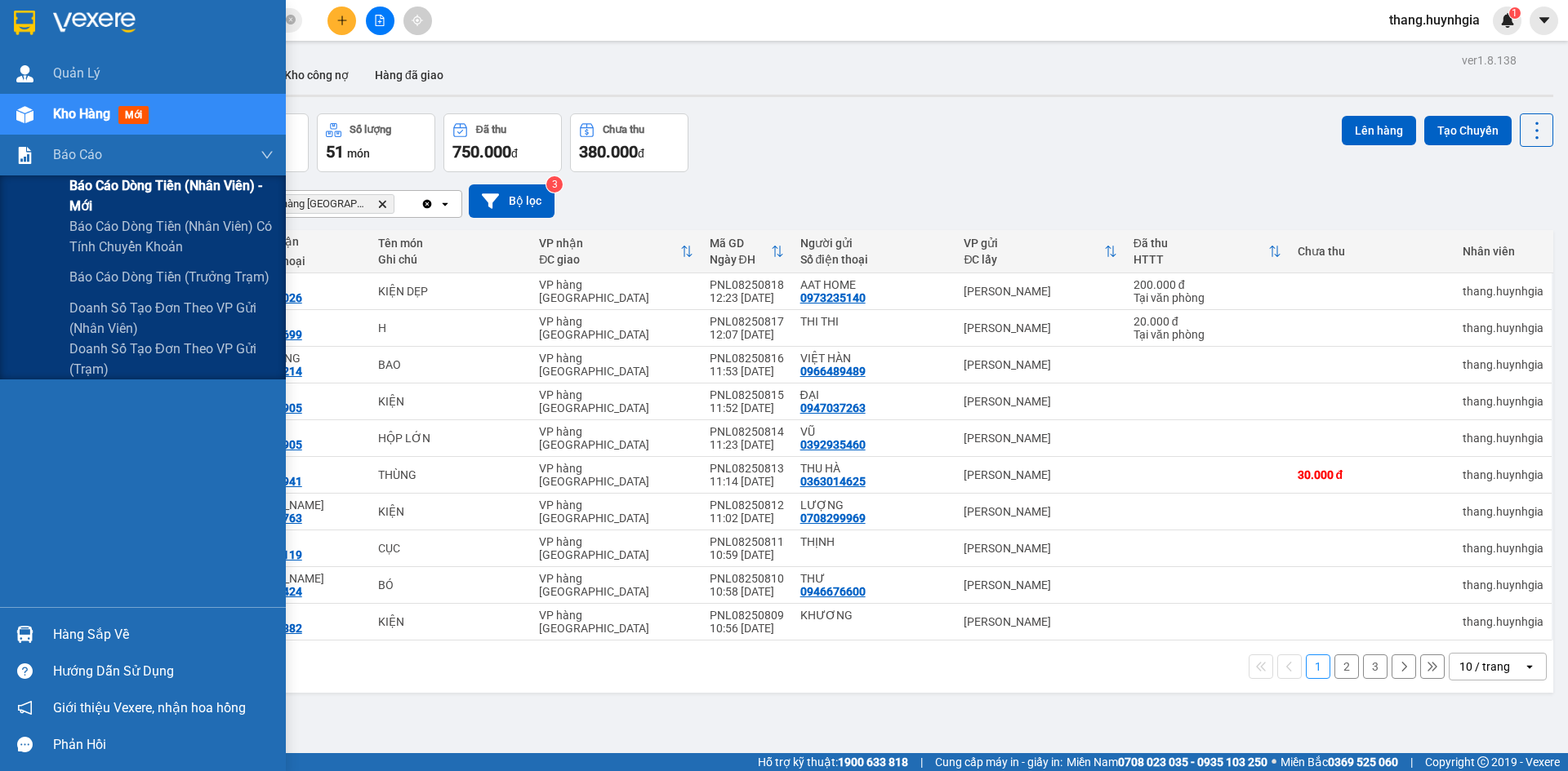
click at [93, 195] on span "Báo cáo dòng tiền (nhân viên) - mới" at bounding box center [172, 196] width 204 height 41
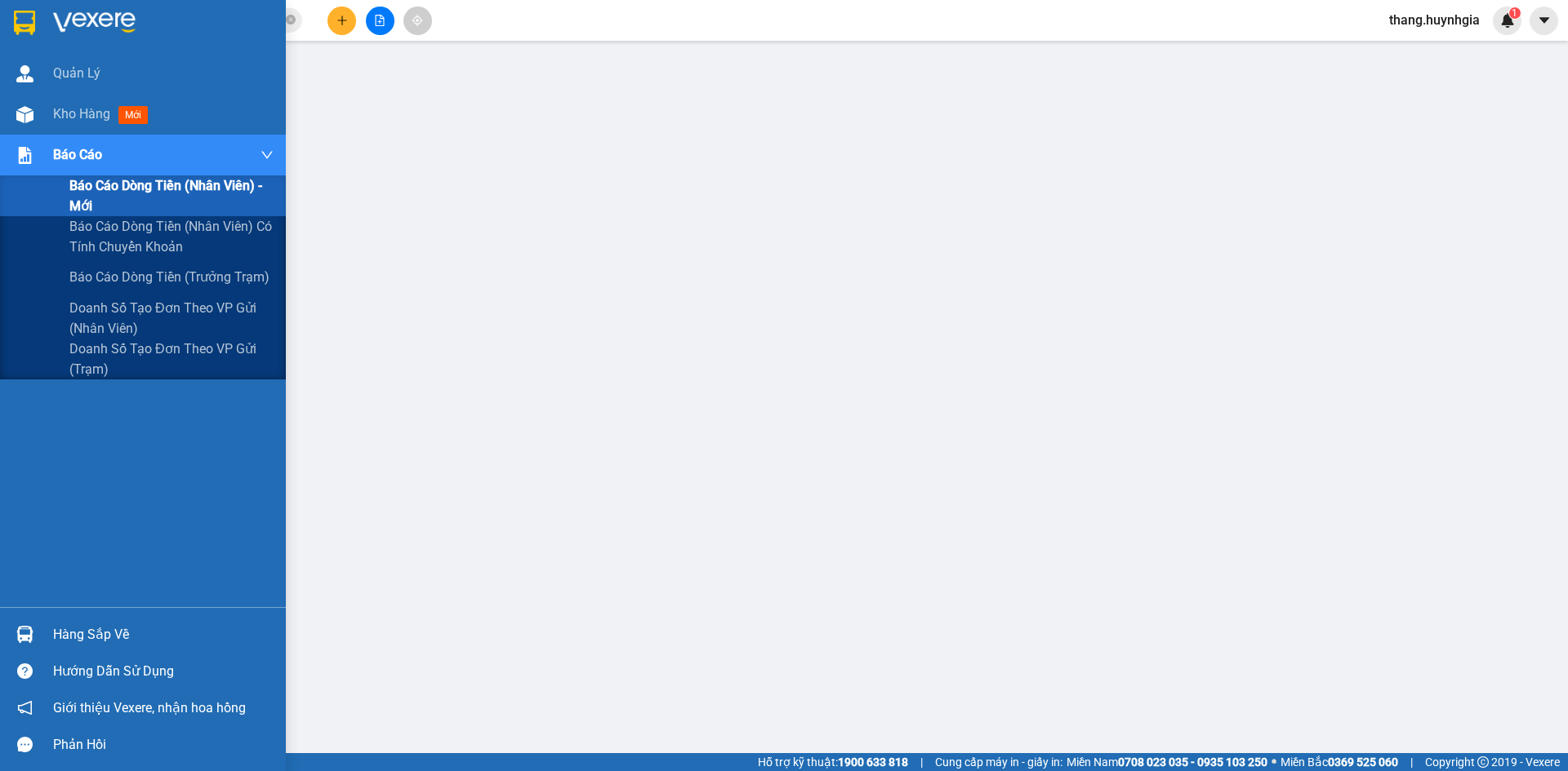
click at [184, 190] on span "Báo cáo dòng tiền (nhân viên) - mới" at bounding box center [172, 196] width 204 height 41
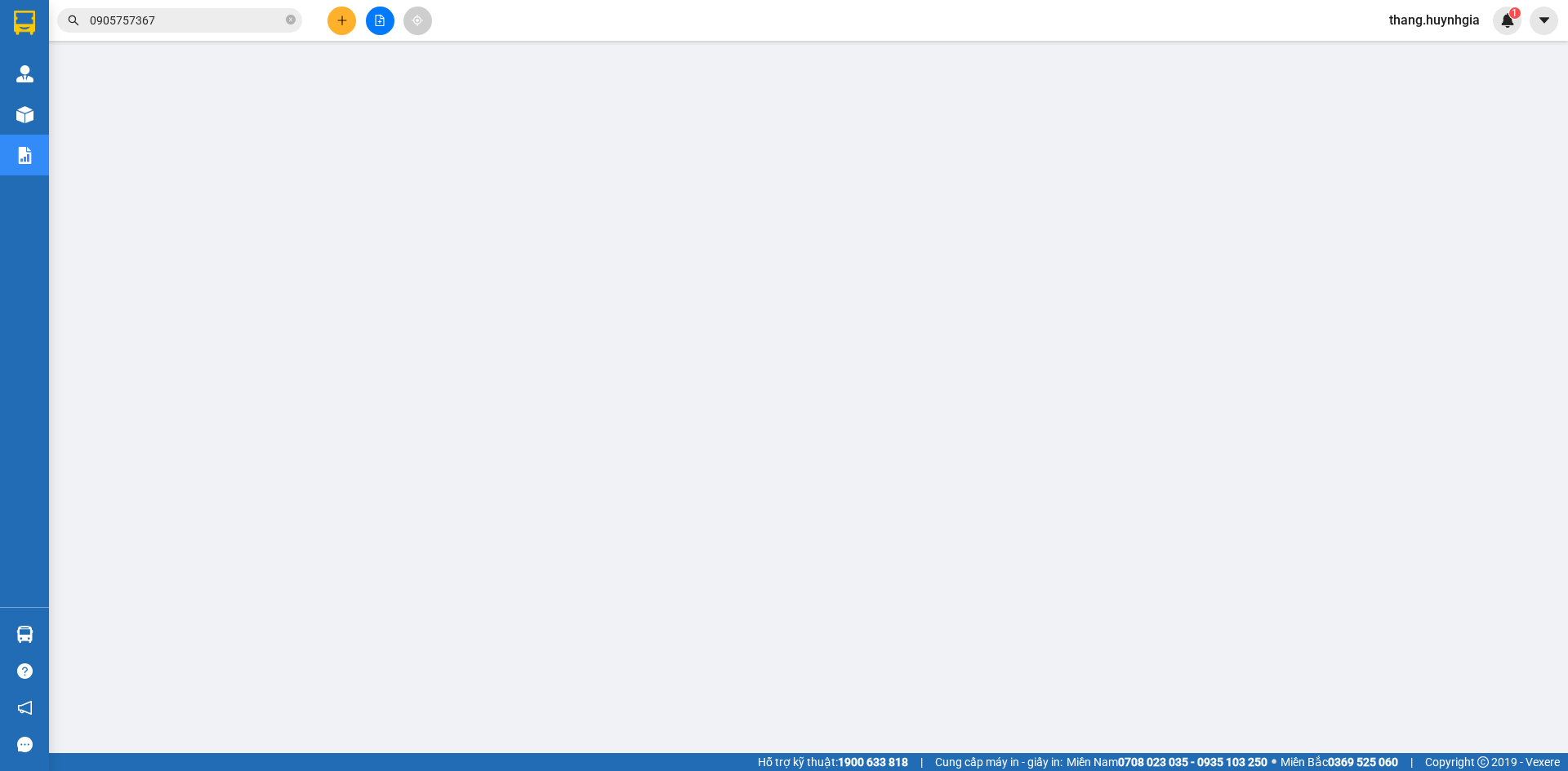
click at [1448, 25] on span "thang.huynhgia" at bounding box center [1434, 19] width 117 height 20
click at [1423, 54] on span "Đăng xuất" at bounding box center [1442, 50] width 83 height 18
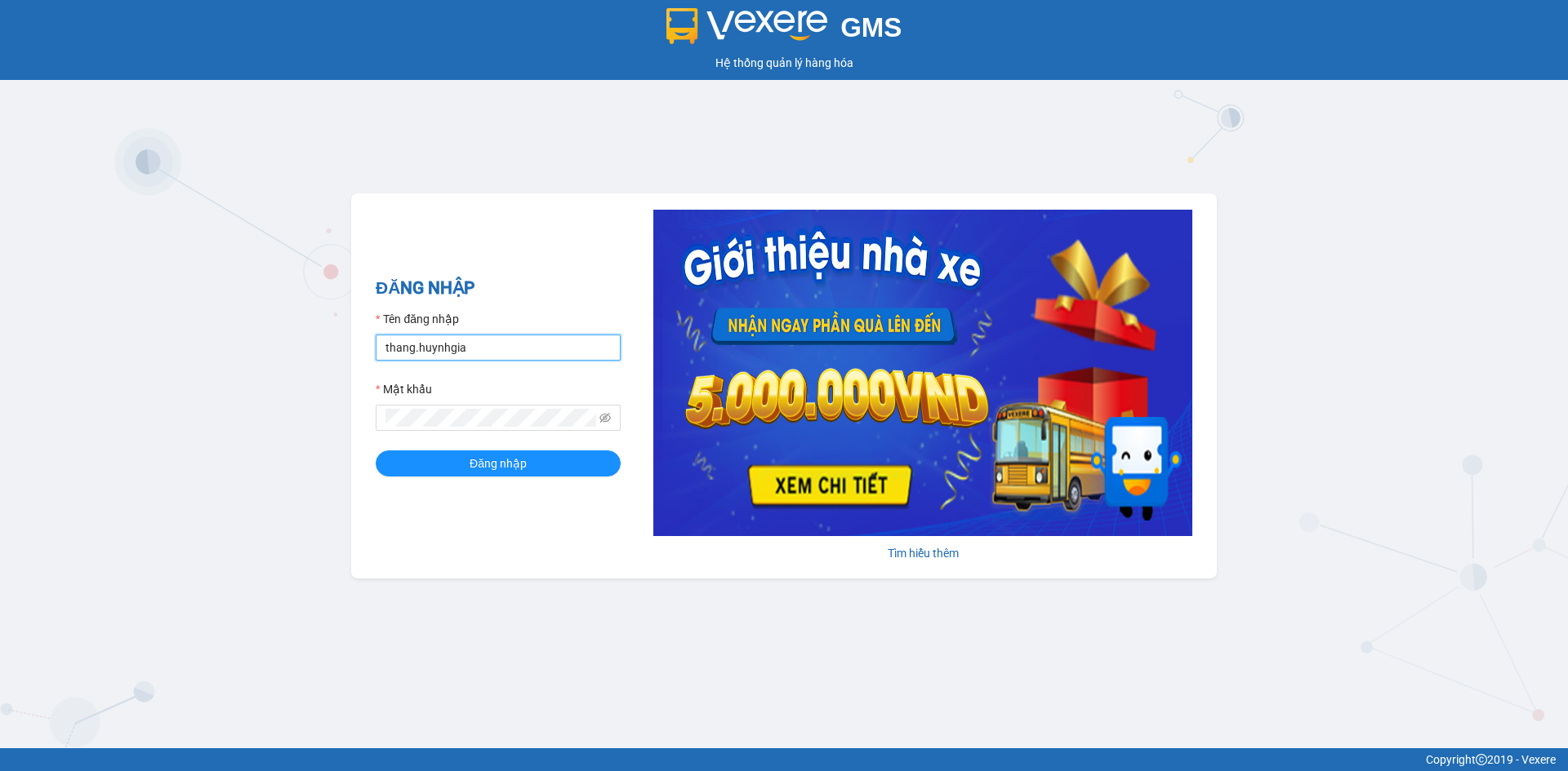
click at [533, 351] on input "thang.huynhgia" at bounding box center [498, 348] width 245 height 26
type input "canh.huynhgia"
click at [502, 467] on span "Đăng nhập" at bounding box center [498, 463] width 57 height 18
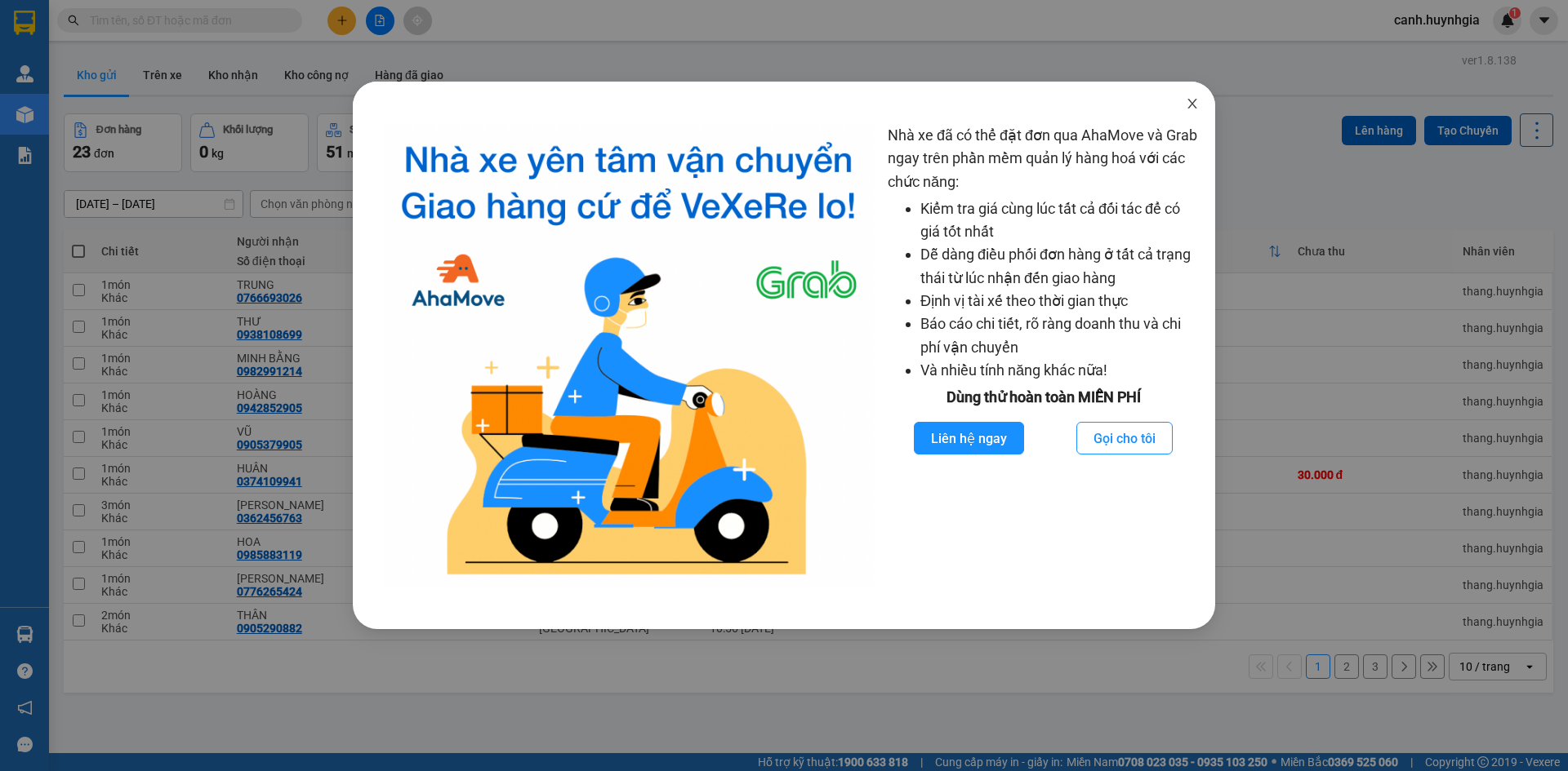
click at [1190, 109] on icon "close" at bounding box center [1192, 103] width 13 height 13
